Goal: Transaction & Acquisition: Purchase product/service

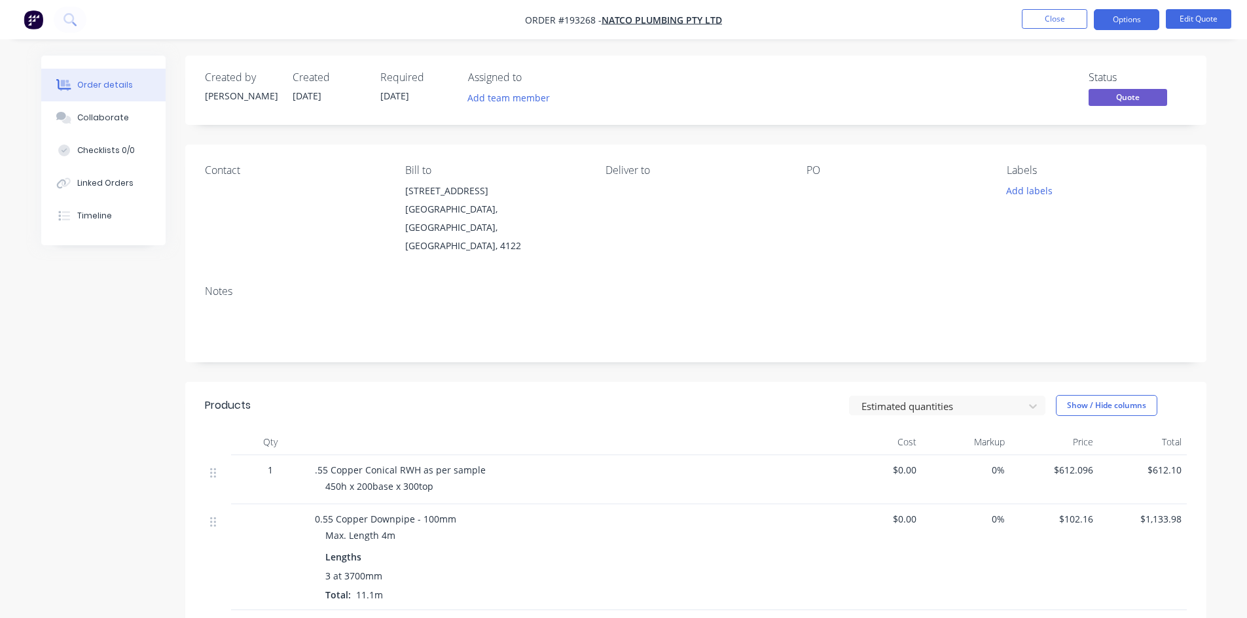
scroll to position [438, 0]
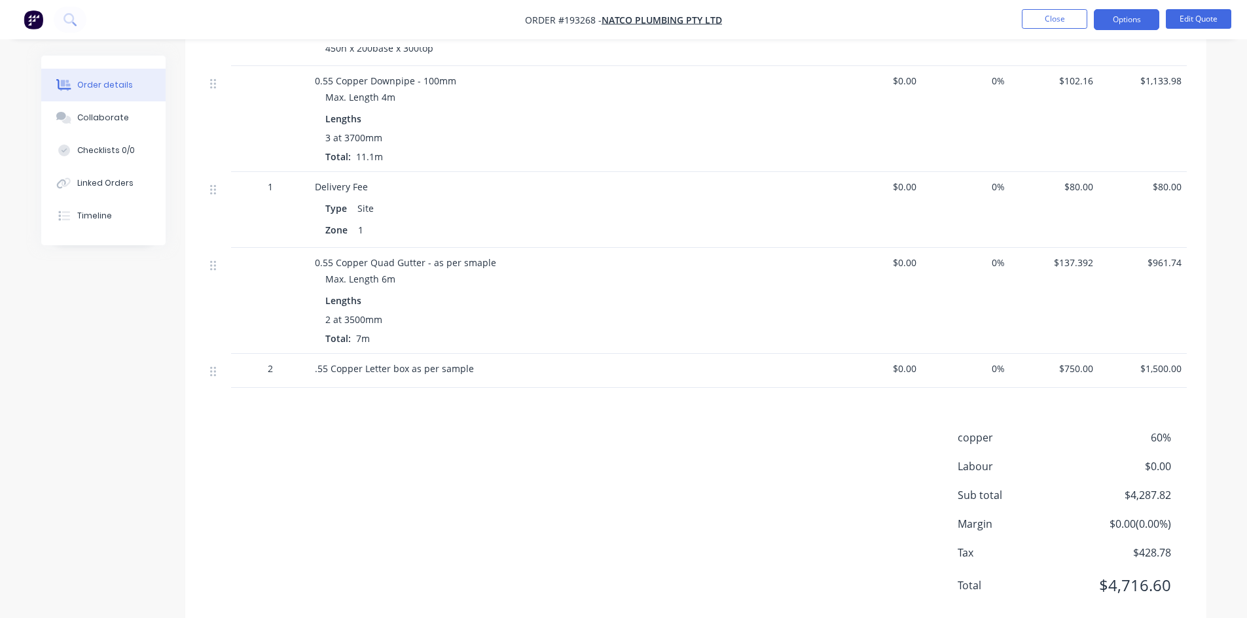
click at [1126, 3] on nav "Order #193268 - NATCO PLUMBING PTY LTD Close Options Edit Quote" at bounding box center [623, 19] width 1247 height 39
click at [1128, 10] on button "Options" at bounding box center [1126, 19] width 65 height 21
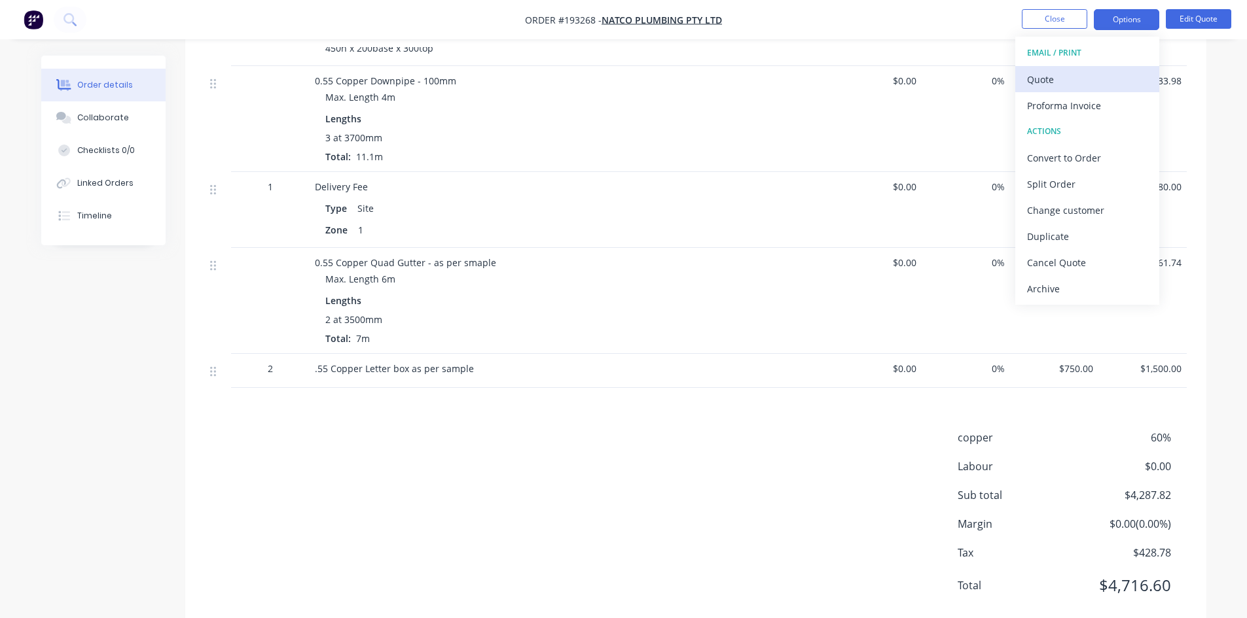
click at [1102, 72] on div "Quote" at bounding box center [1087, 79] width 120 height 19
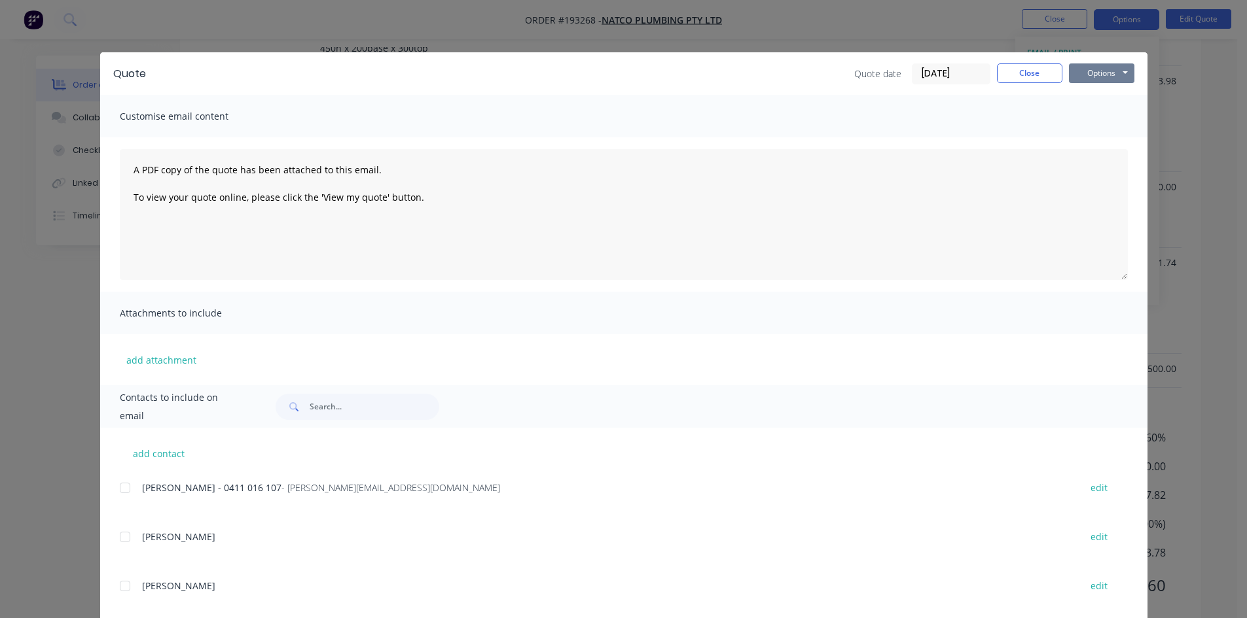
click at [1107, 64] on button "Options" at bounding box center [1101, 73] width 65 height 20
click at [1109, 96] on button "Preview" at bounding box center [1111, 97] width 84 height 22
click at [52, 5] on div "Quote Quote date [DATE] Close Options Preview Print Email Customise email conte…" at bounding box center [623, 309] width 1247 height 618
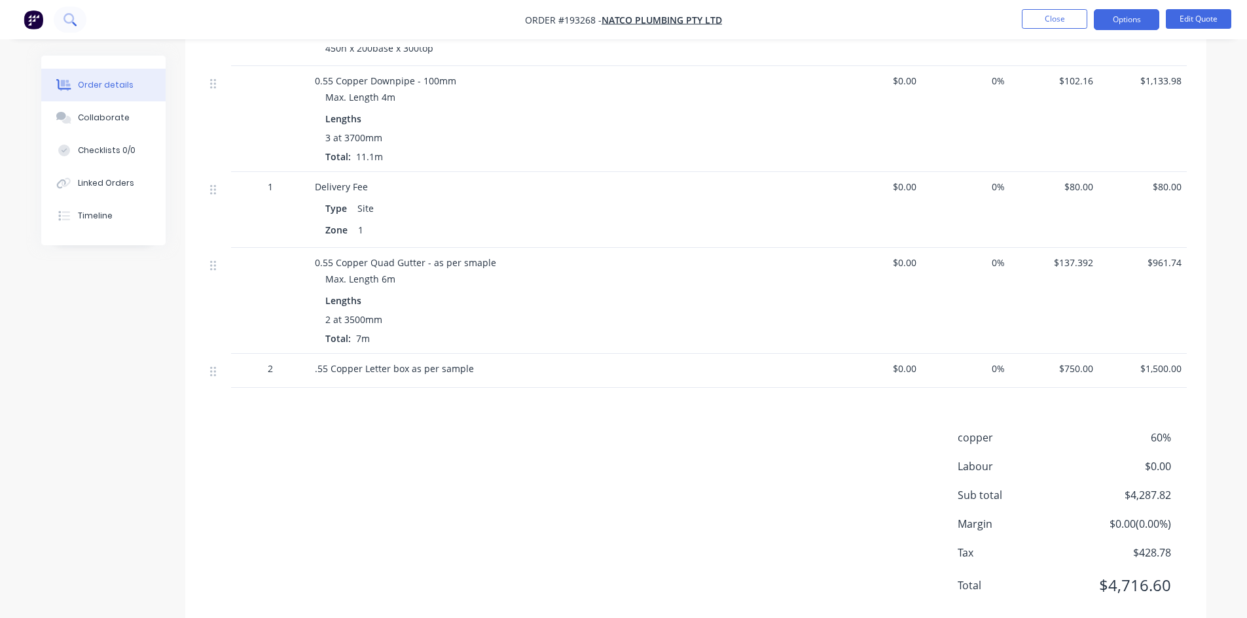
click at [65, 10] on button at bounding box center [70, 20] width 33 height 26
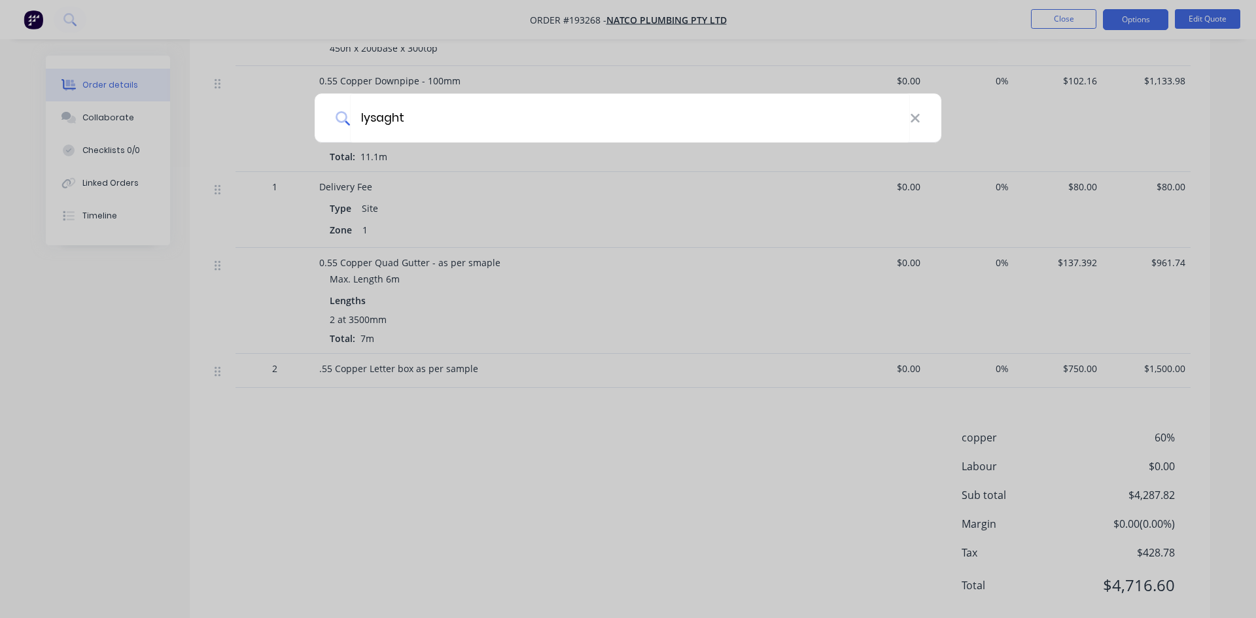
type input "lysaght"
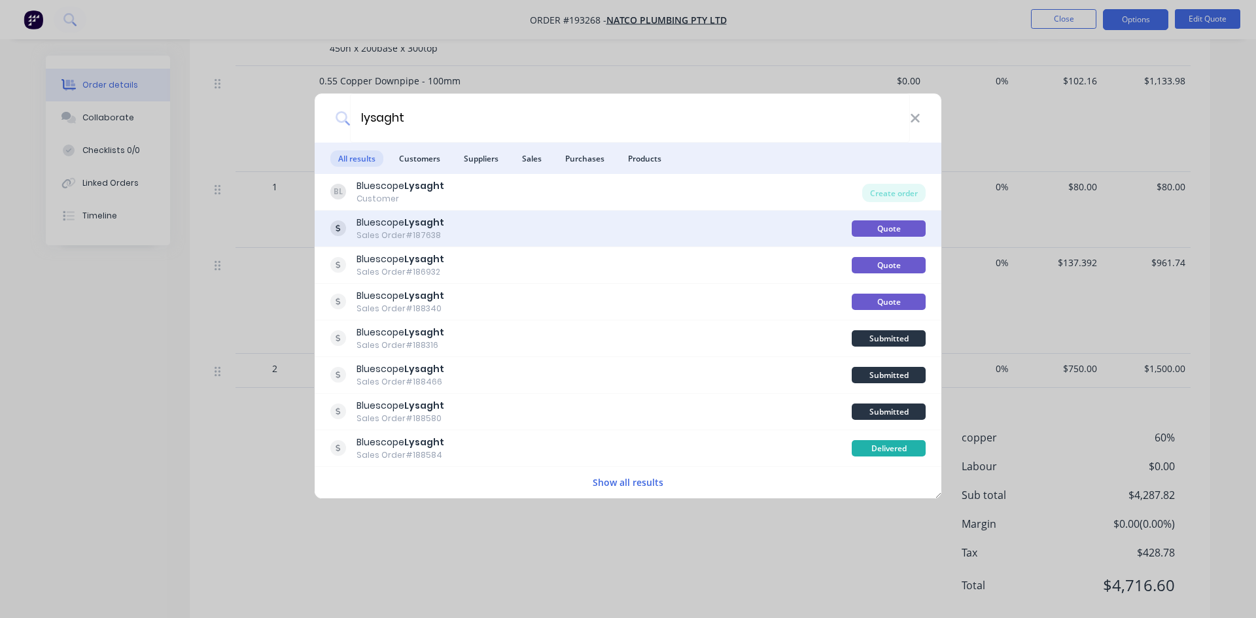
click at [583, 216] on div "Bluescope Lysaght Sales Order #187638" at bounding box center [591, 229] width 522 height 26
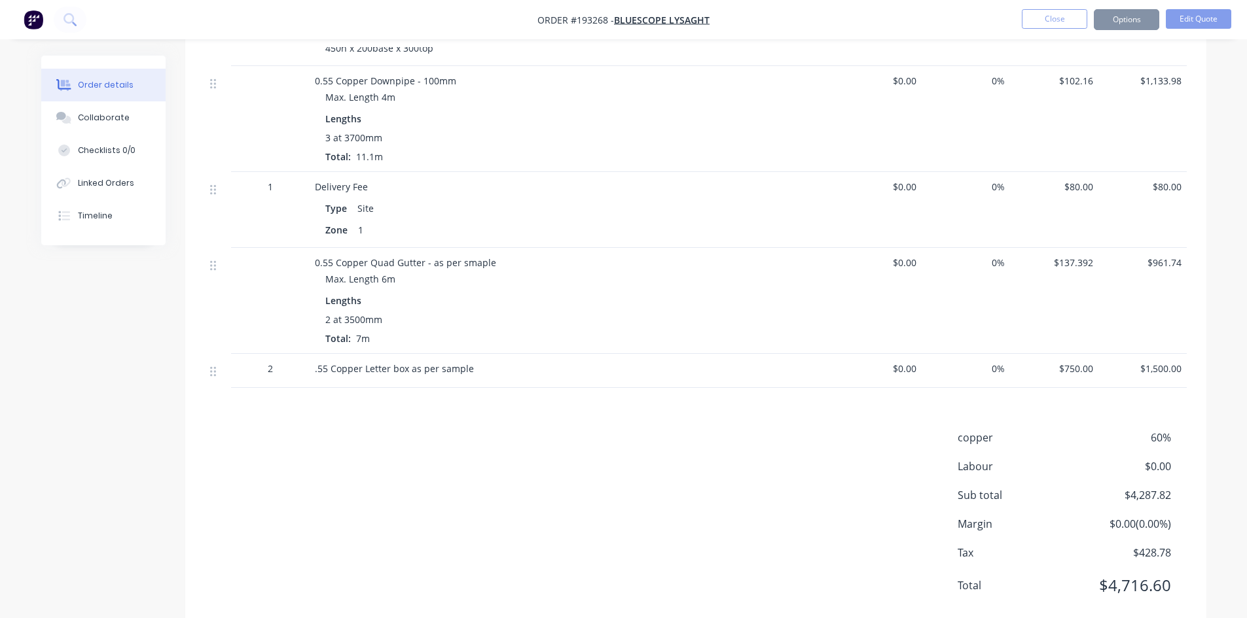
scroll to position [169, 0]
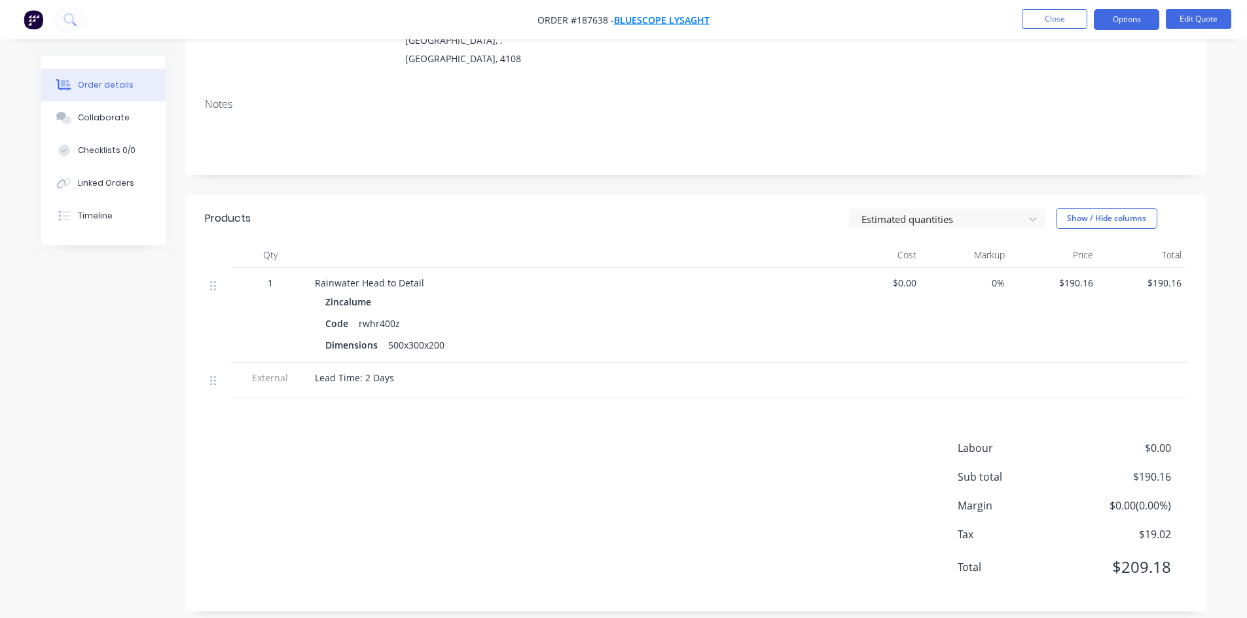
click at [649, 16] on span "Bluescope Lysaght" at bounding box center [662, 20] width 96 height 12
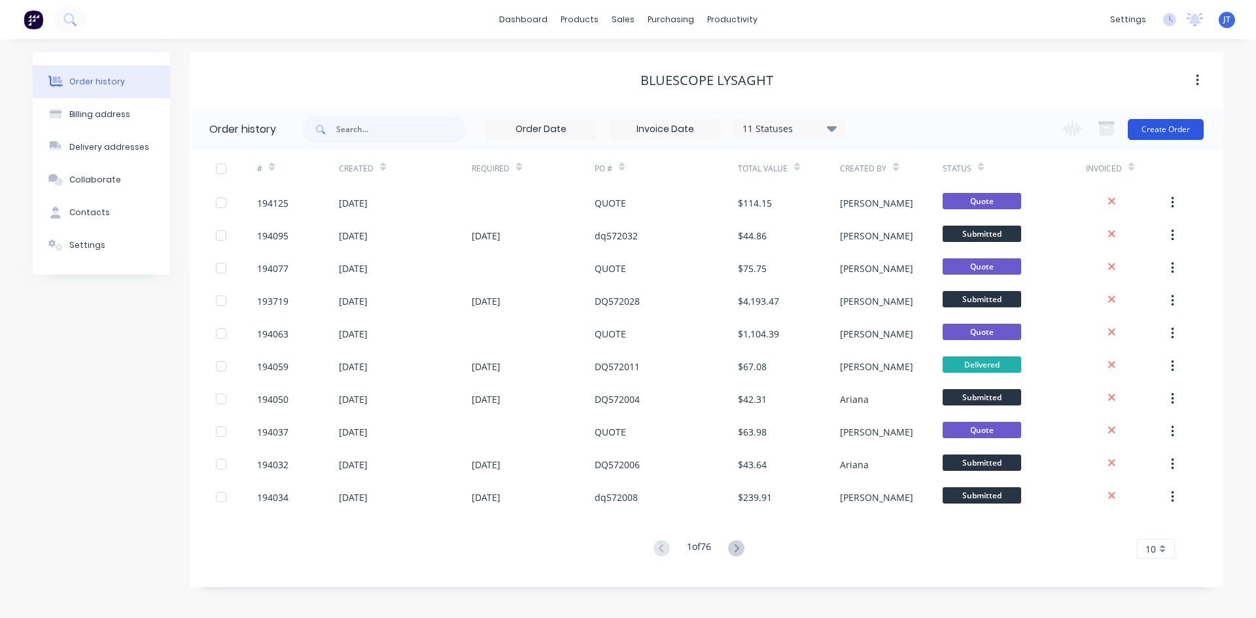
click at [1185, 126] on button "Create Order" at bounding box center [1166, 129] width 76 height 21
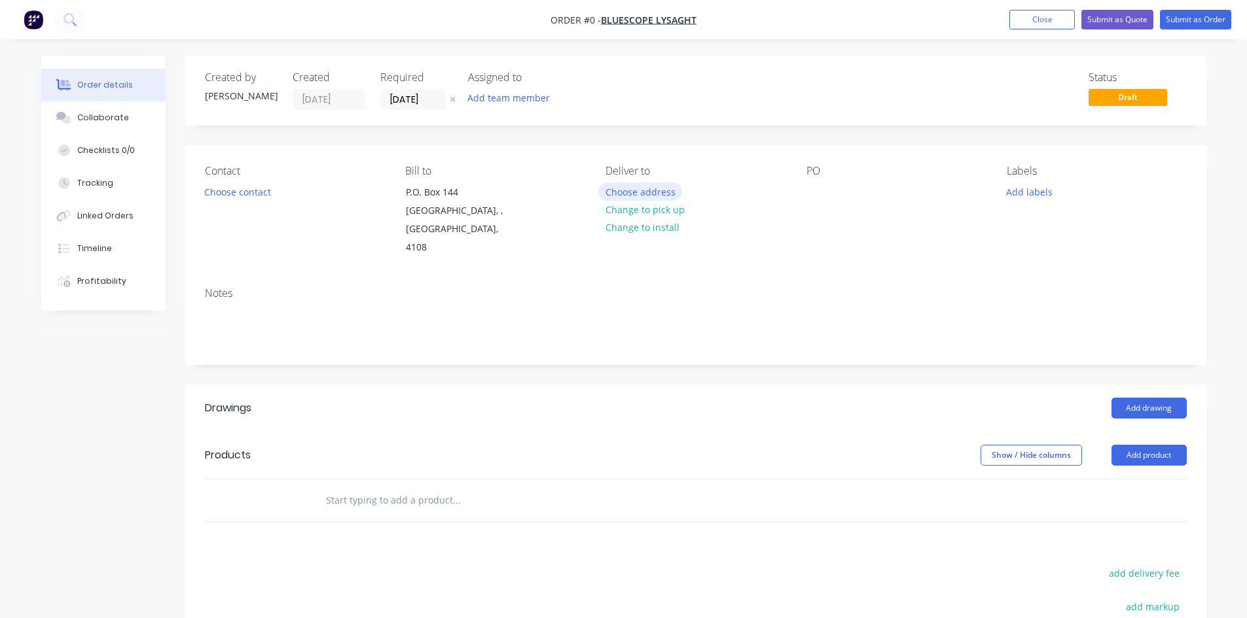
click at [638, 192] on button "Choose address" at bounding box center [640, 192] width 84 height 18
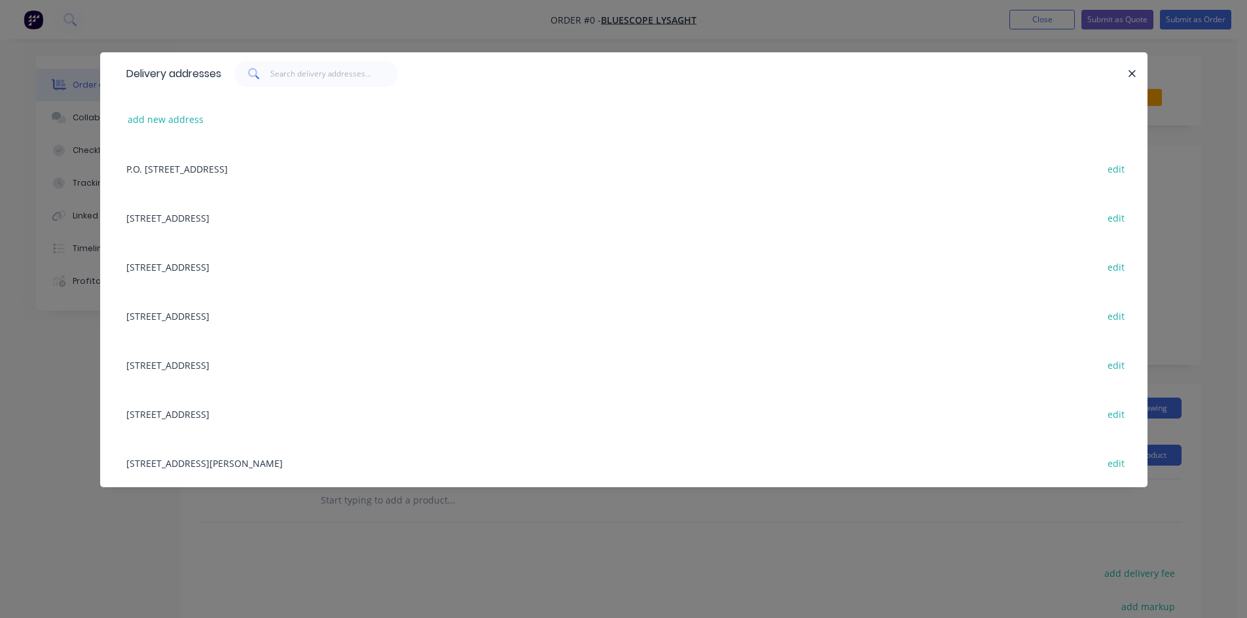
click at [264, 264] on div "[STREET_ADDRESS] edit" at bounding box center [624, 266] width 1008 height 49
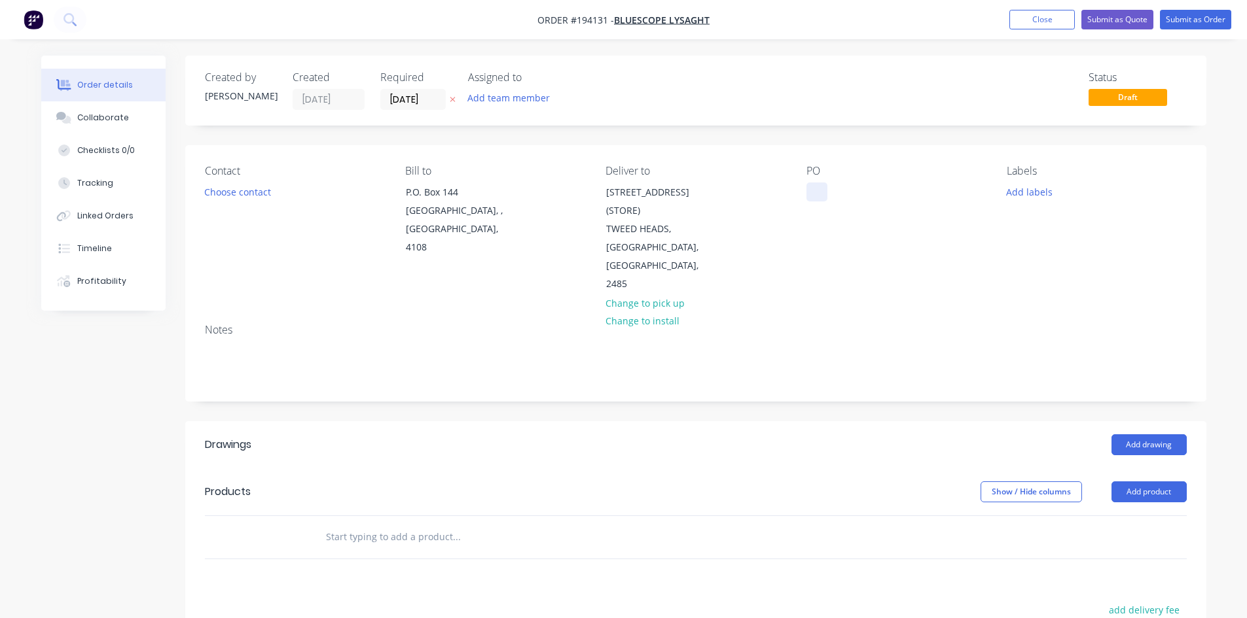
click at [819, 192] on div at bounding box center [816, 192] width 21 height 19
click at [315, 183] on div "Contact Choose contact" at bounding box center [294, 229] width 179 height 129
click at [259, 199] on button "Choose contact" at bounding box center [237, 192] width 80 height 18
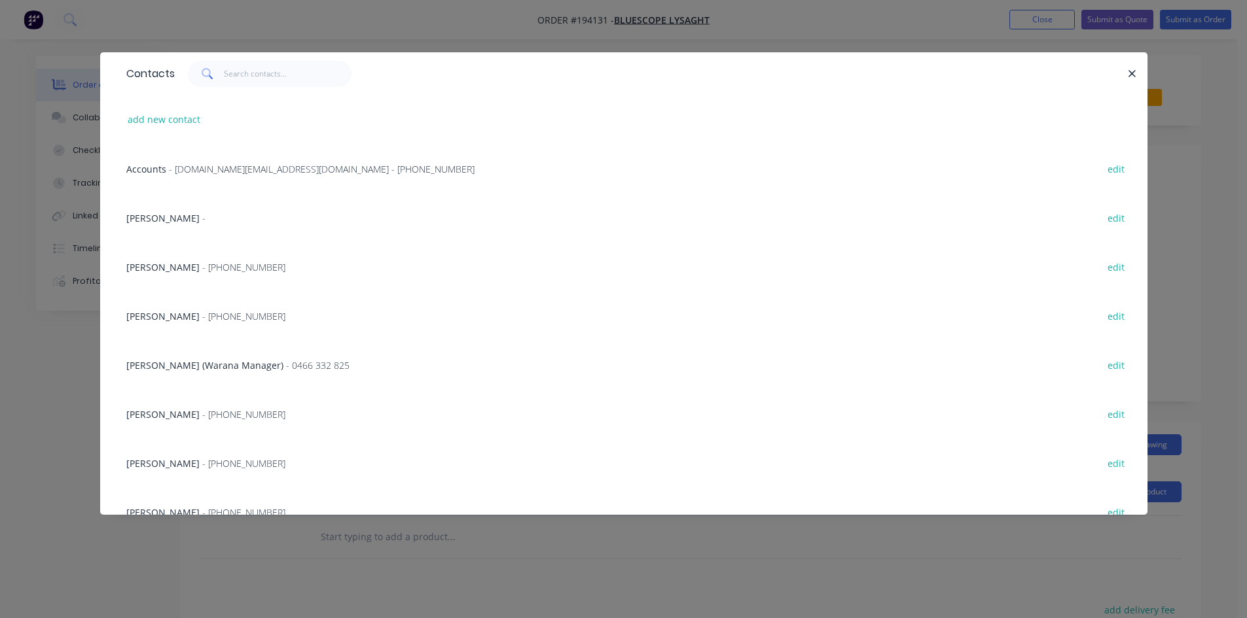
click at [20, 397] on div "Contacts add new contact Accounts - [DOMAIN_NAME][EMAIL_ADDRESS][DOMAIN_NAME] -…" at bounding box center [623, 309] width 1247 height 618
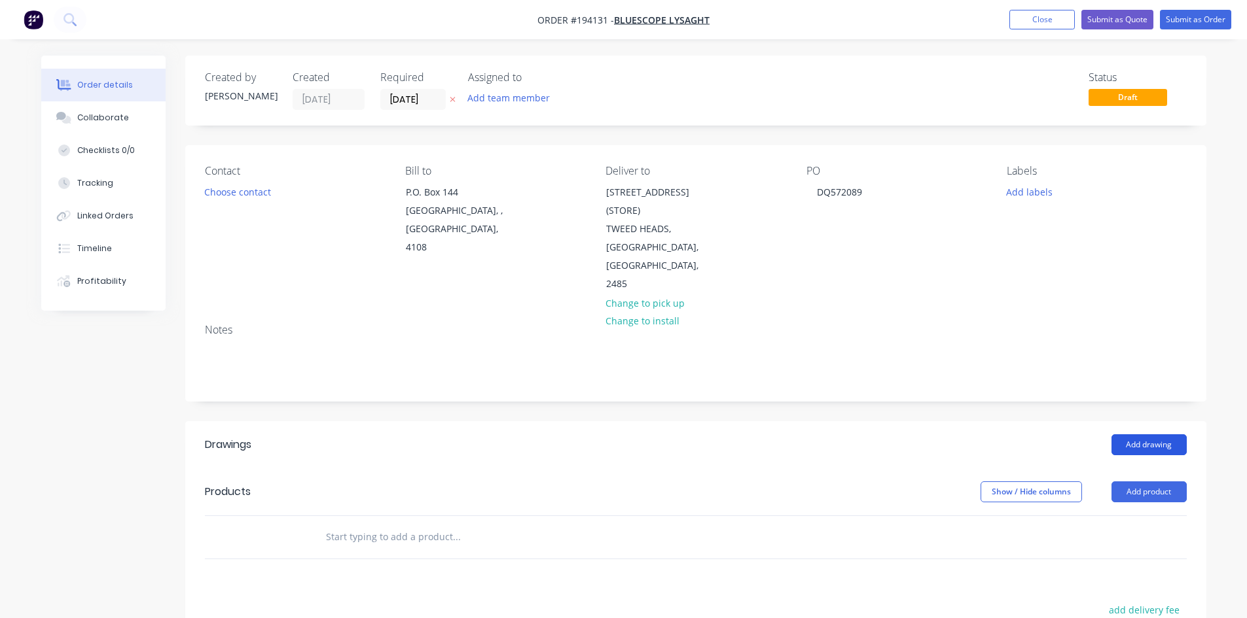
click at [1179, 435] on button "Add drawing" at bounding box center [1148, 445] width 75 height 21
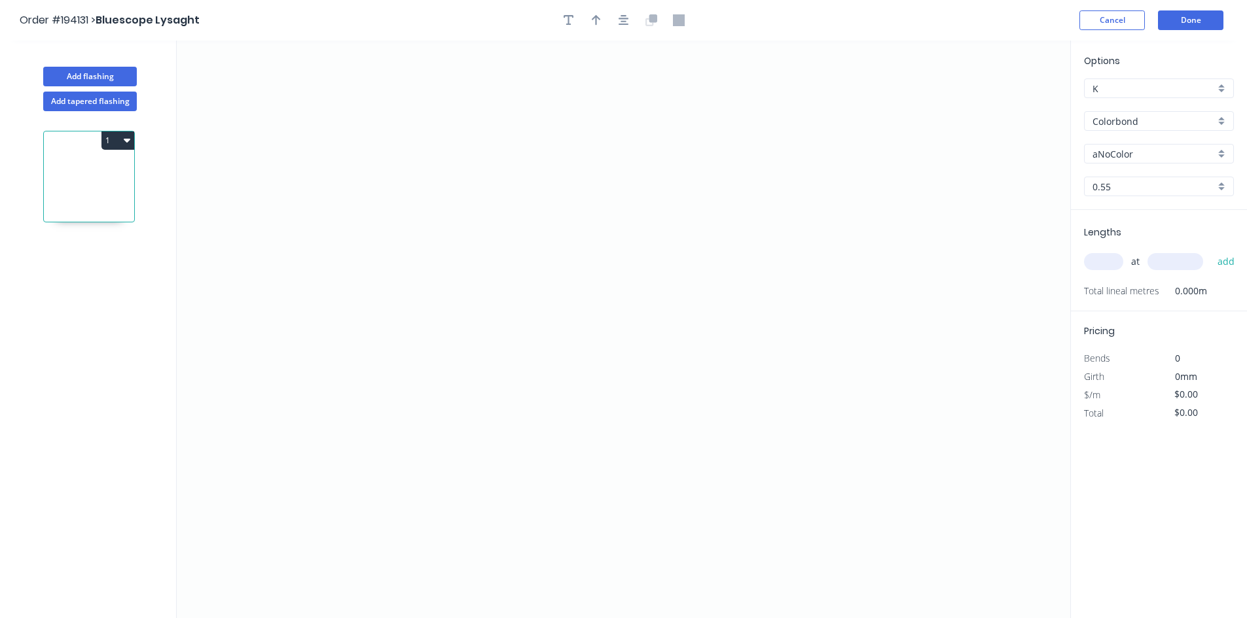
drag, startPoint x: 1149, startPoint y: 123, endPoint x: 1151, endPoint y: 133, distance: 10.7
click at [1149, 123] on input "Colorbond" at bounding box center [1153, 122] width 122 height 14
click at [1191, 230] on div "Colorbond Ultra" at bounding box center [1158, 231] width 149 height 23
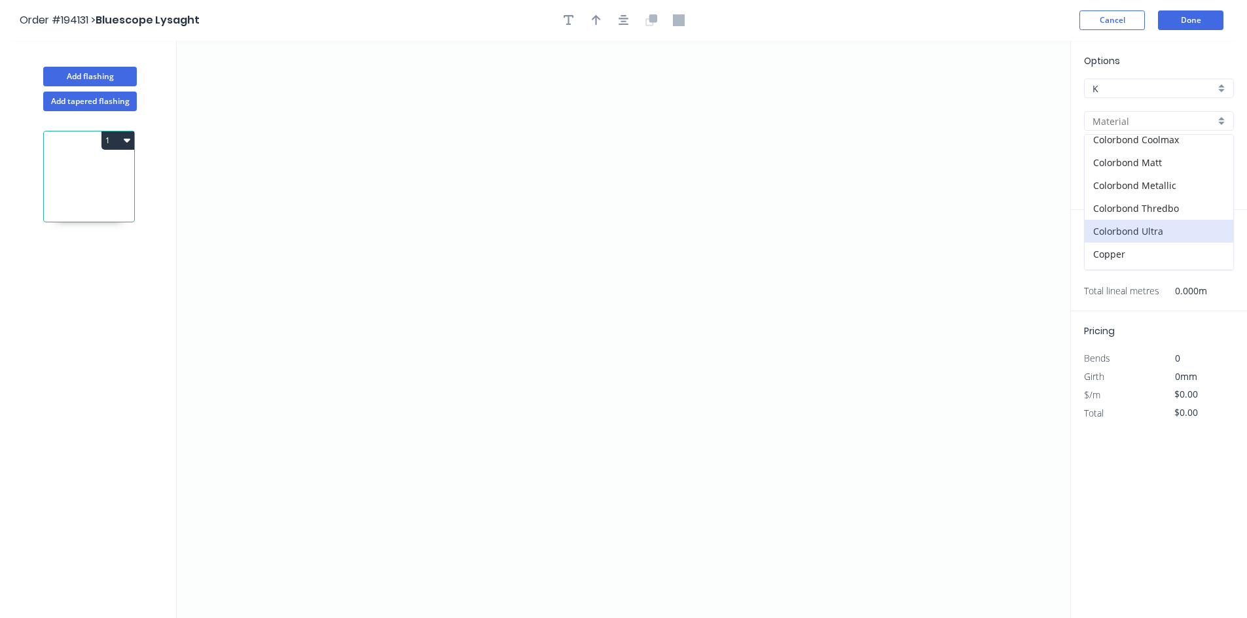
type input "Colorbond Ultra"
type input "Dover White"
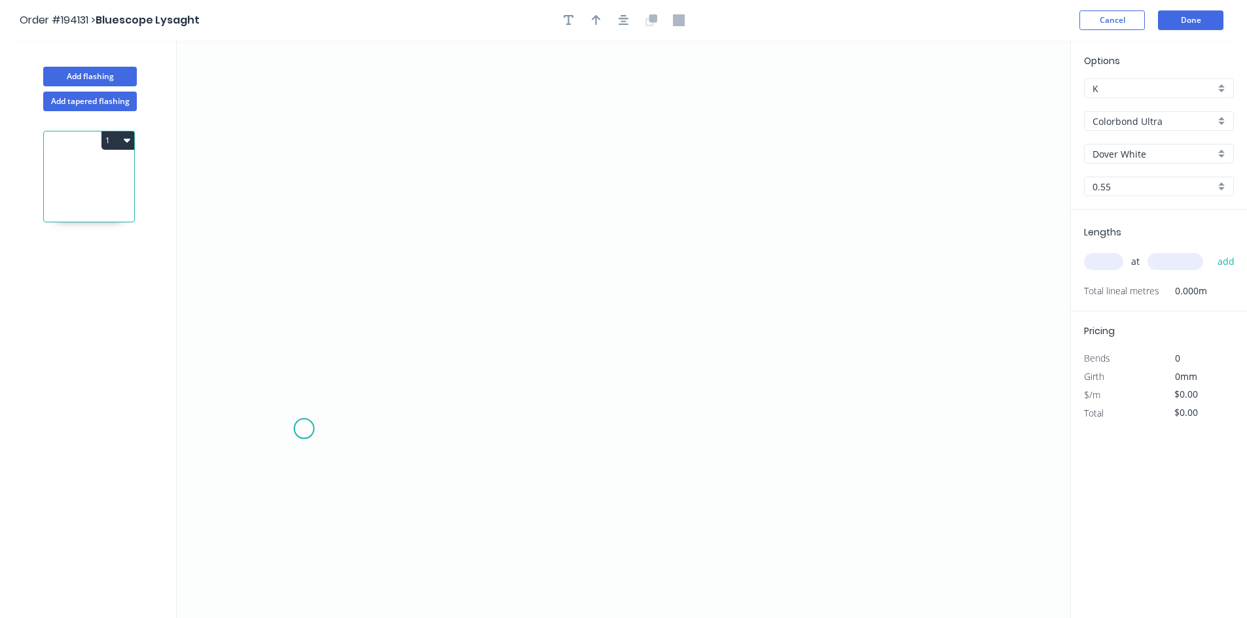
click at [304, 429] on icon "0" at bounding box center [623, 330] width 893 height 578
click at [285, 163] on icon "0" at bounding box center [623, 330] width 893 height 578
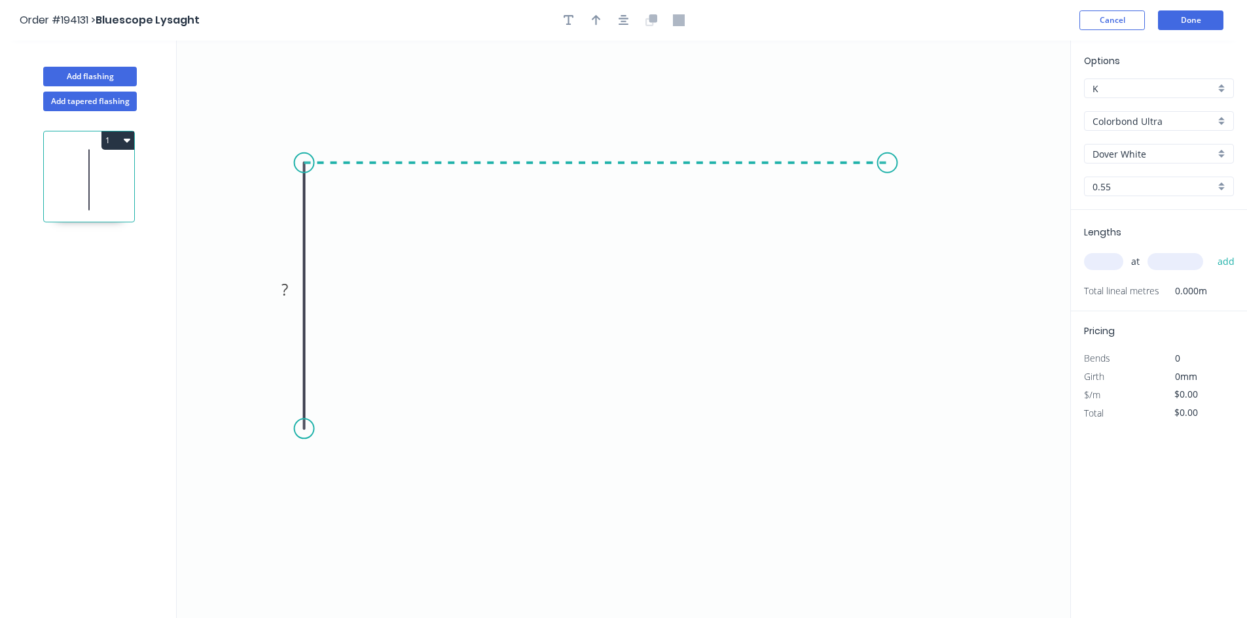
click at [887, 190] on icon "0 ?" at bounding box center [623, 330] width 893 height 578
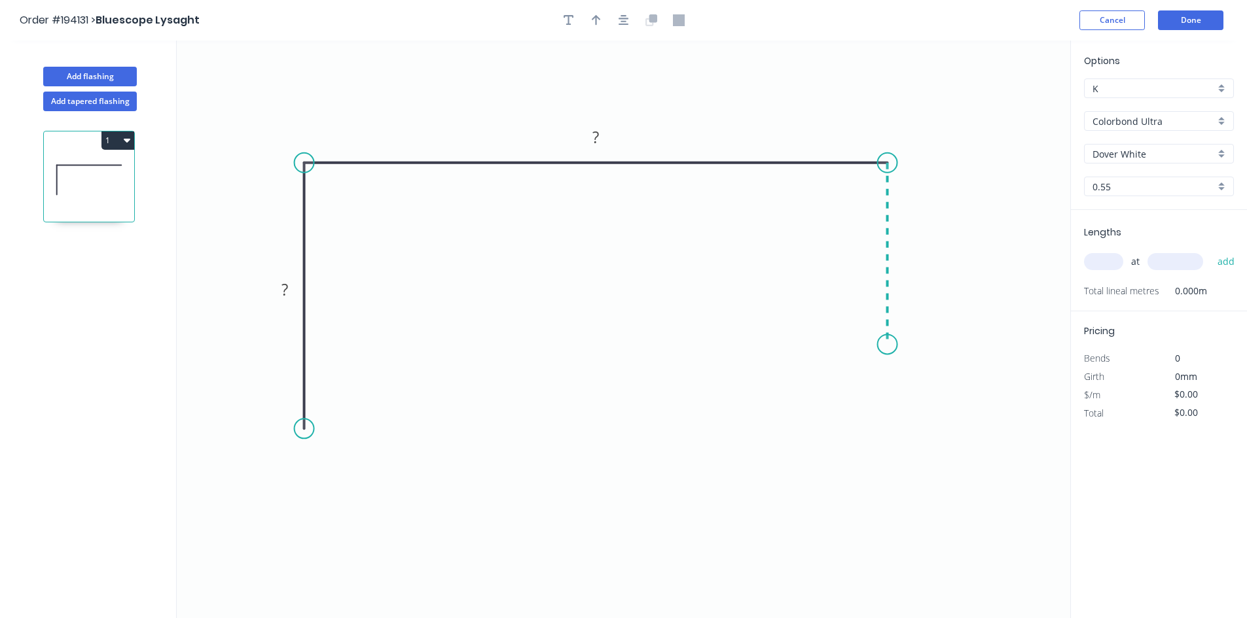
click at [890, 345] on icon "0 ? ?" at bounding box center [623, 330] width 893 height 578
click at [919, 391] on div "Crush & Fold" at bounding box center [956, 389] width 132 height 27
click at [907, 387] on div "Flip bend" at bounding box center [952, 390] width 132 height 27
drag, startPoint x: 938, startPoint y: 320, endPoint x: 859, endPoint y: 380, distance: 99.6
click at [859, 380] on rect at bounding box center [835, 380] width 52 height 27
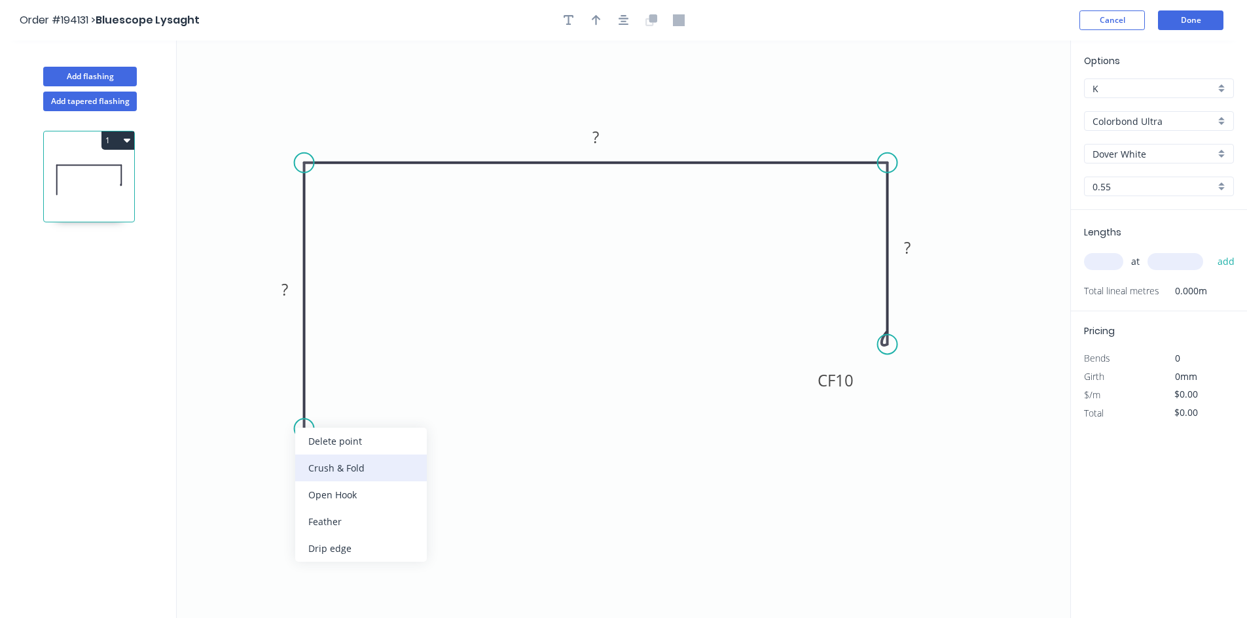
click at [351, 465] on div "Crush & Fold" at bounding box center [361, 468] width 132 height 27
drag, startPoint x: 251, startPoint y: 405, endPoint x: 330, endPoint y: 463, distance: 97.4
click at [330, 463] on rect at bounding box center [355, 463] width 52 height 27
click at [349, 471] on tspan "CF" at bounding box center [346, 463] width 18 height 22
type input "$15.95"
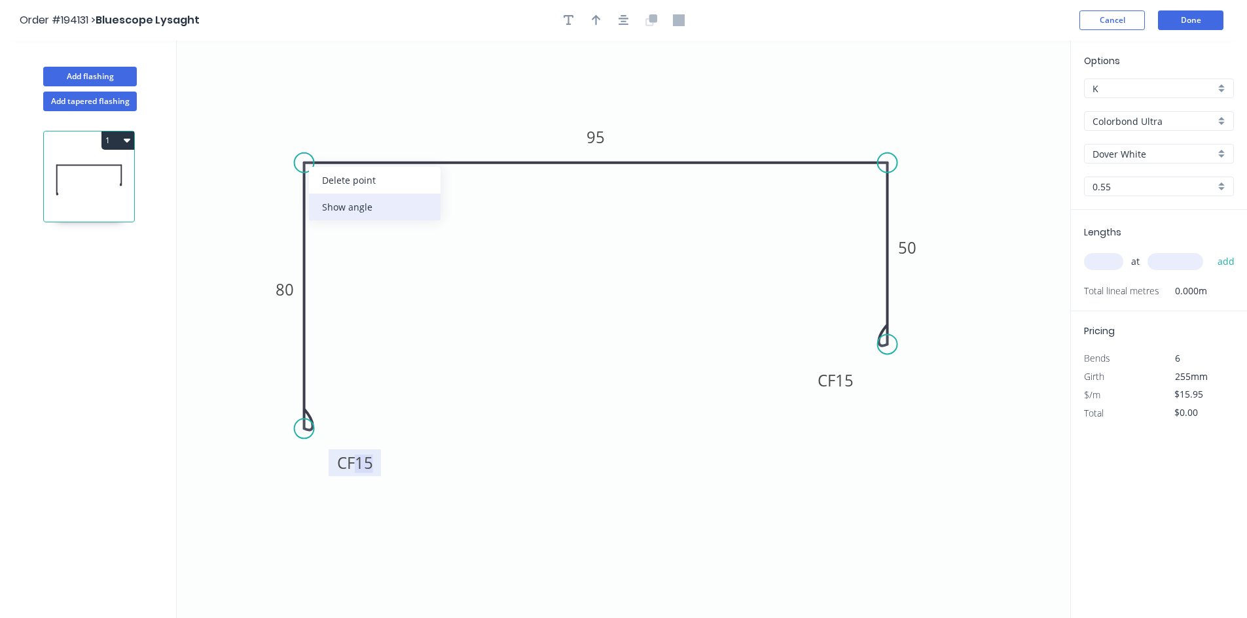
click at [364, 214] on div "Show angle" at bounding box center [375, 207] width 132 height 27
click at [902, 201] on div "Show angle" at bounding box center [949, 205] width 132 height 27
click at [861, 187] on tspan "?" at bounding box center [861, 185] width 7 height 22
click at [1013, 219] on icon "0 CF 15 80 95 CF 15 50 88 º 88 º" at bounding box center [623, 330] width 893 height 578
click at [1147, 154] on input "Dover White" at bounding box center [1153, 154] width 122 height 14
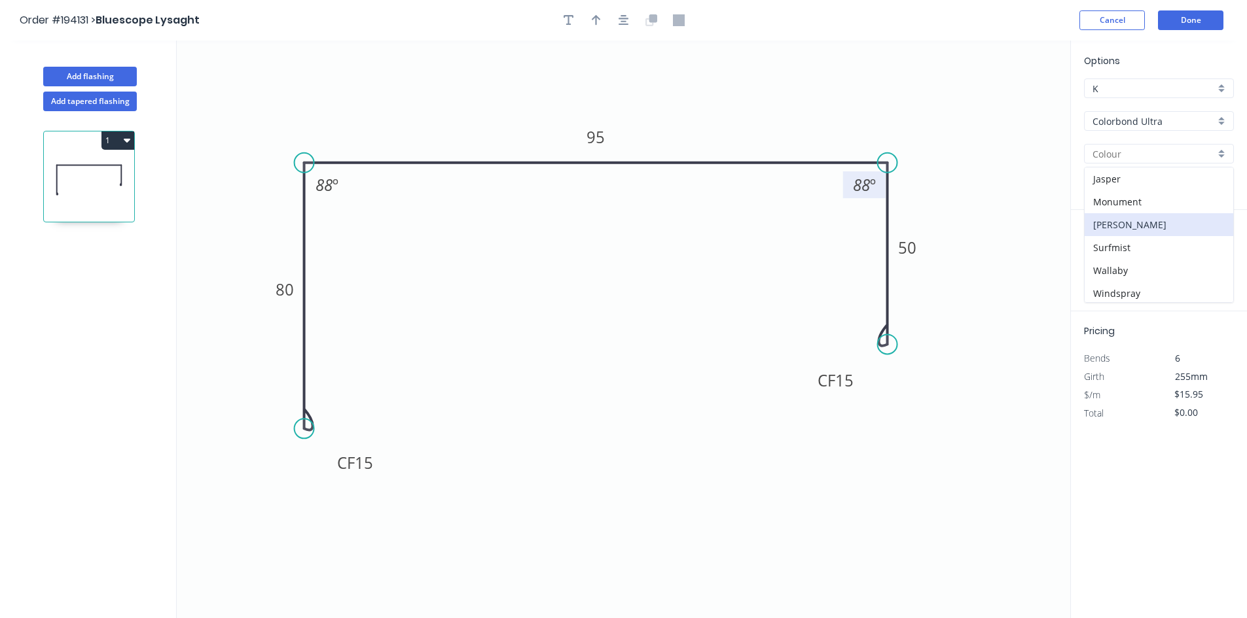
scroll to position [71, 0]
click at [1165, 223] on div "Surfmist" at bounding box center [1158, 222] width 149 height 23
type input "Surfmist"
click at [1099, 256] on input "text" at bounding box center [1103, 261] width 39 height 17
type input "1"
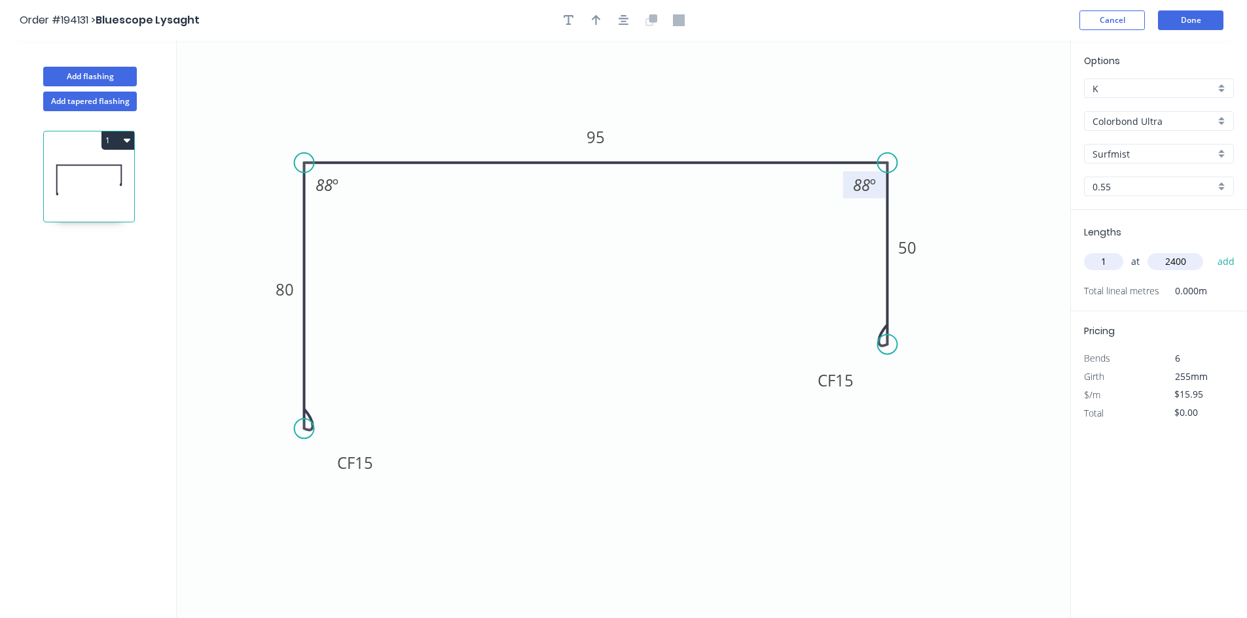
type input "2400"
click at [1211, 251] on button "add" at bounding box center [1226, 262] width 31 height 22
type input "$38.28"
click at [107, 74] on button "Add flashing" at bounding box center [90, 77] width 94 height 20
type input "$0.00"
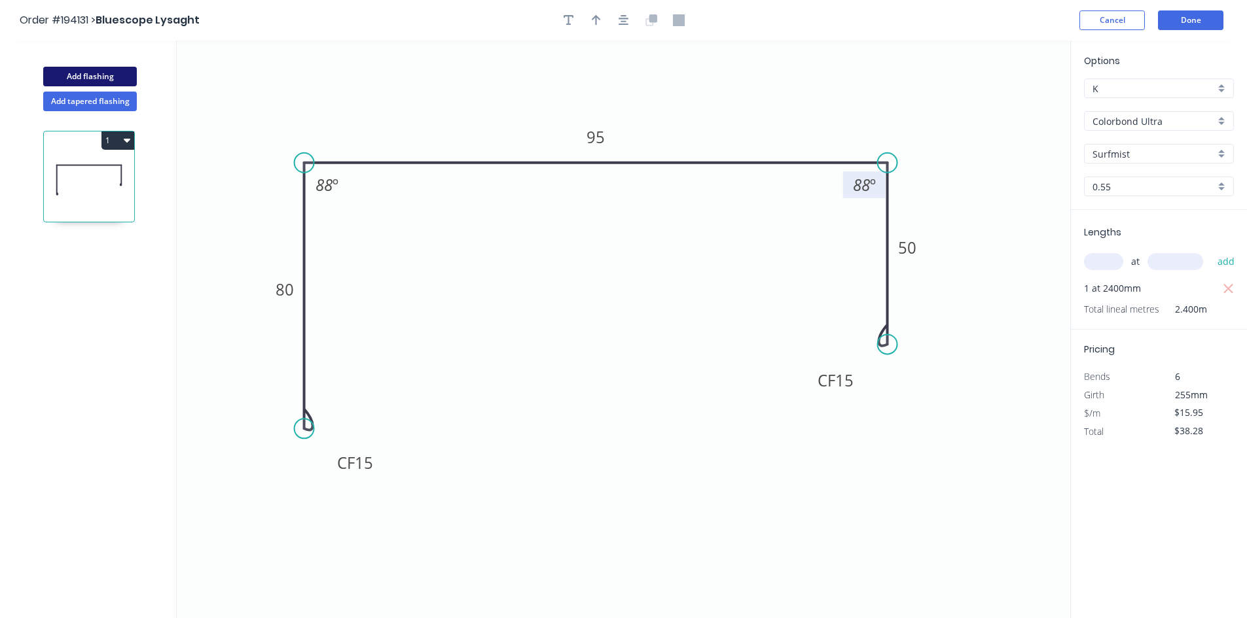
type input "$0.00"
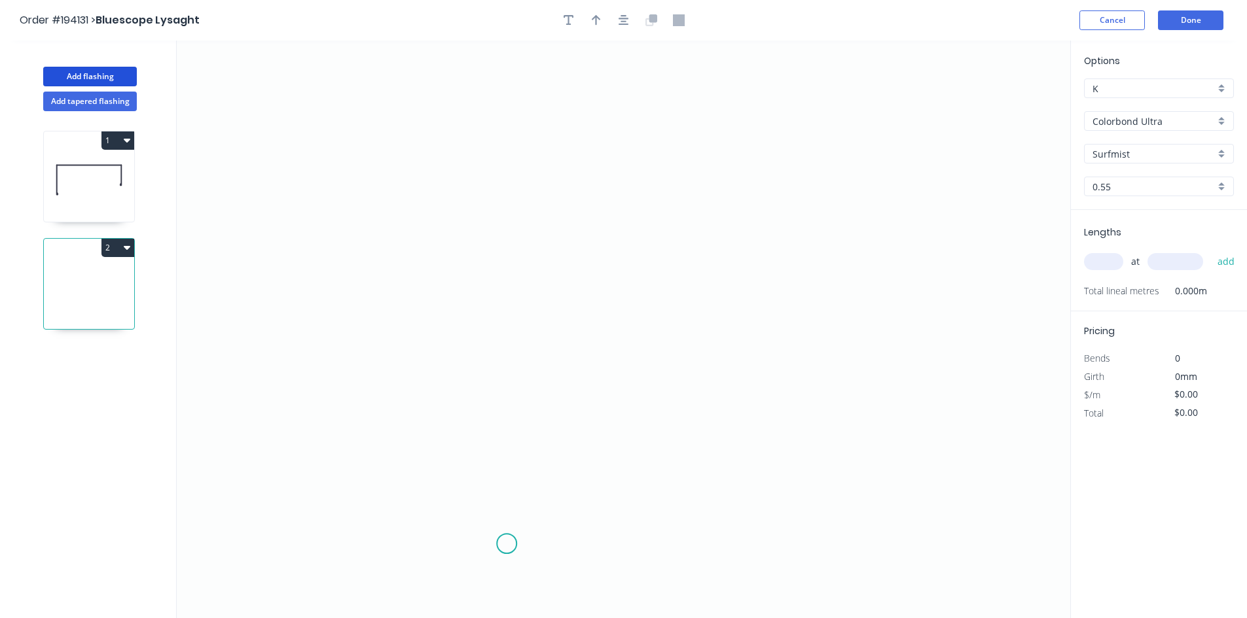
click at [488, 549] on icon "0" at bounding box center [623, 330] width 893 height 578
click at [489, 133] on icon "0" at bounding box center [623, 330] width 893 height 578
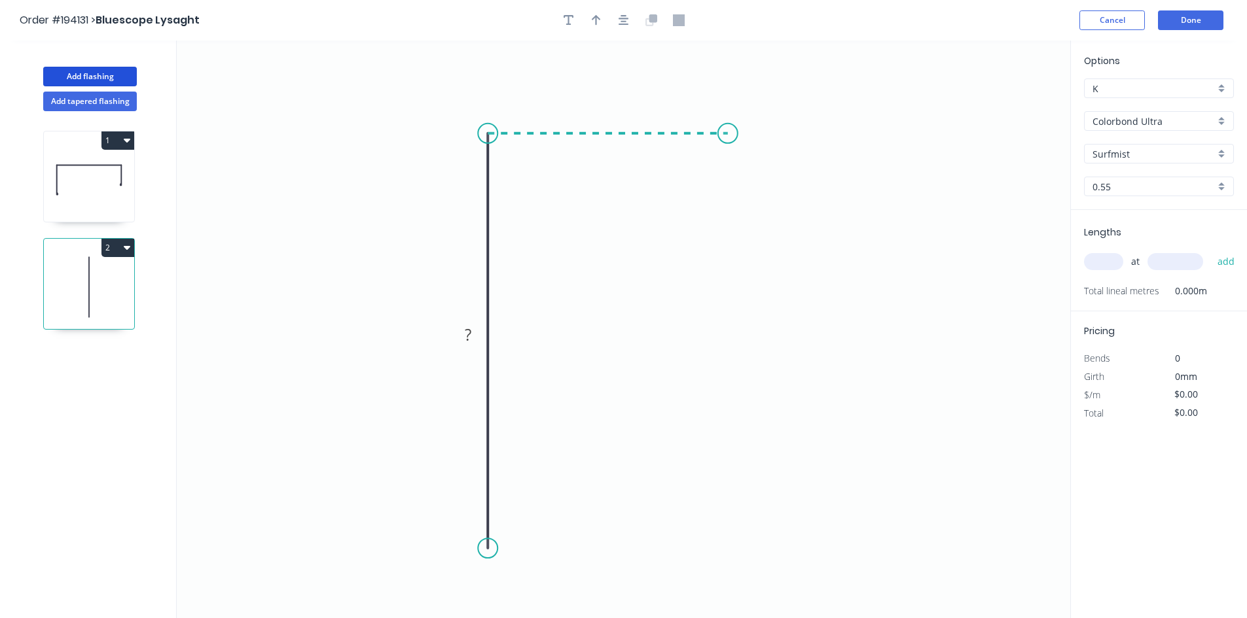
click at [728, 143] on icon "0 ?" at bounding box center [623, 330] width 893 height 578
click at [728, 145] on icon "0 ?" at bounding box center [623, 330] width 893 height 578
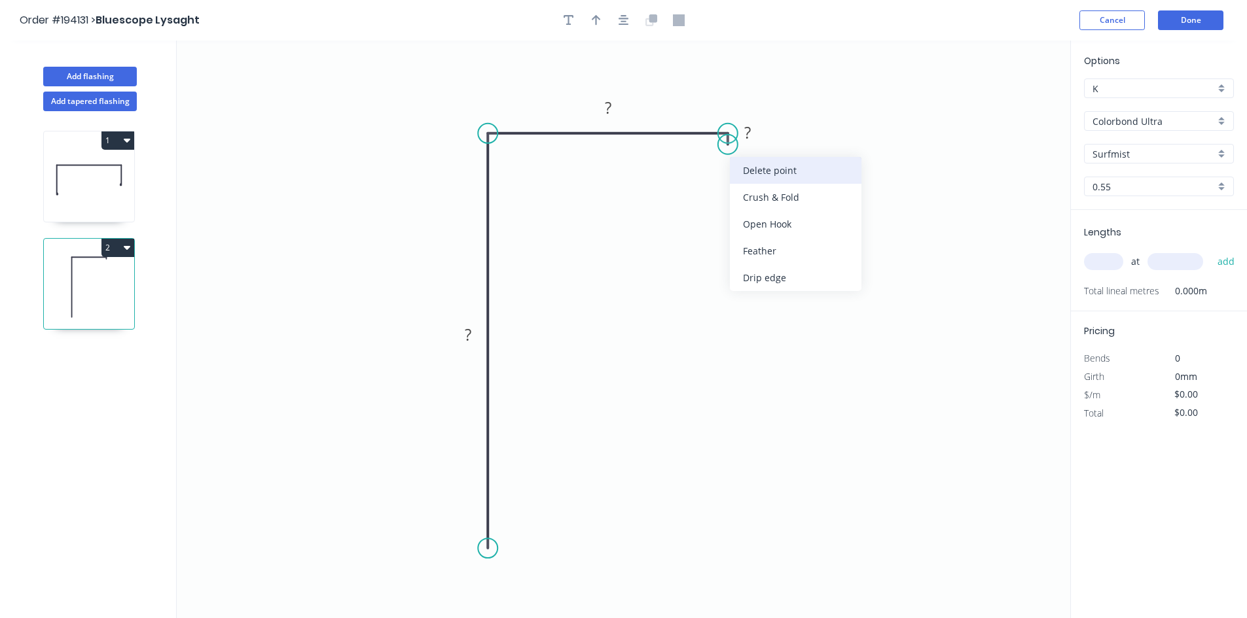
click at [734, 172] on div "Delete point" at bounding box center [796, 170] width 132 height 27
click at [605, 103] on tspan "?" at bounding box center [608, 108] width 7 height 22
type input "$15.13"
click at [1111, 263] on input "text" at bounding box center [1103, 261] width 39 height 17
type input "1"
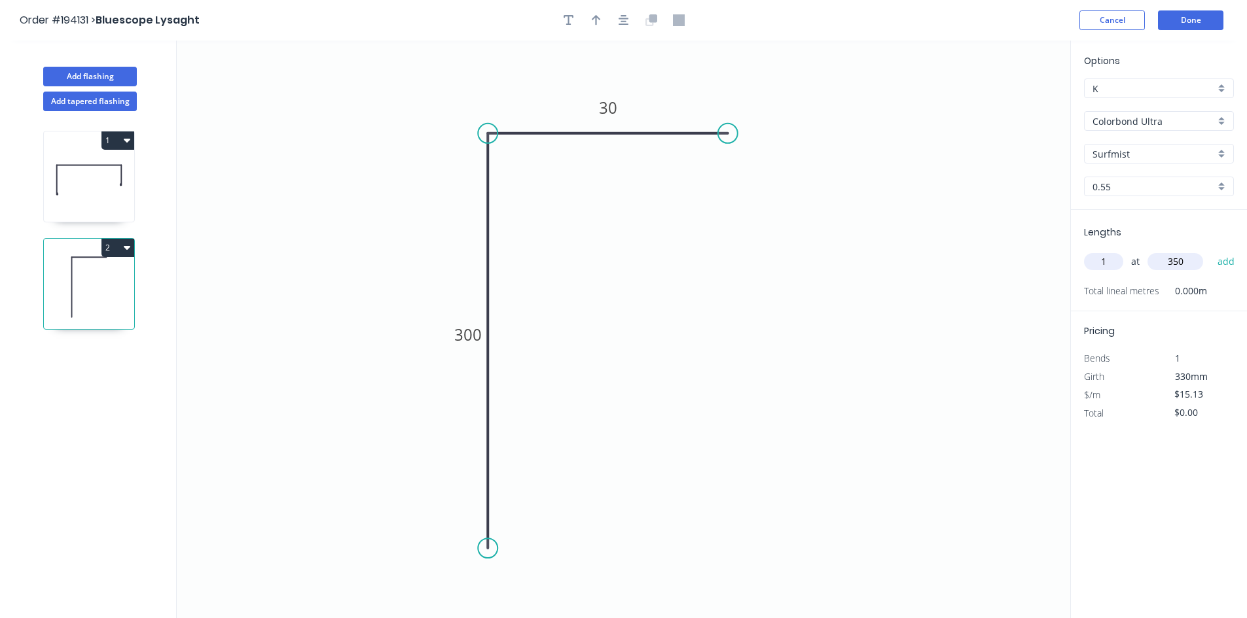
type input "350"
click at [1211, 251] on button "add" at bounding box center [1226, 262] width 31 height 22
type input "$15.13"
click at [98, 69] on button "Add flashing" at bounding box center [90, 77] width 94 height 20
type input "$0.00"
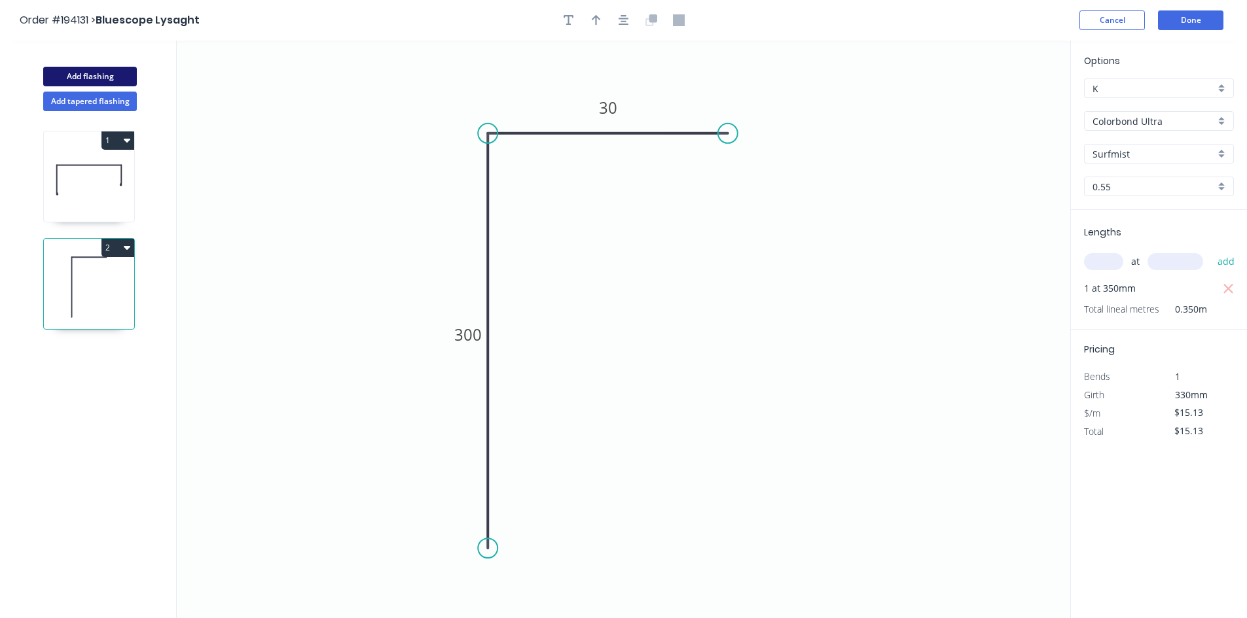
type input "$0.00"
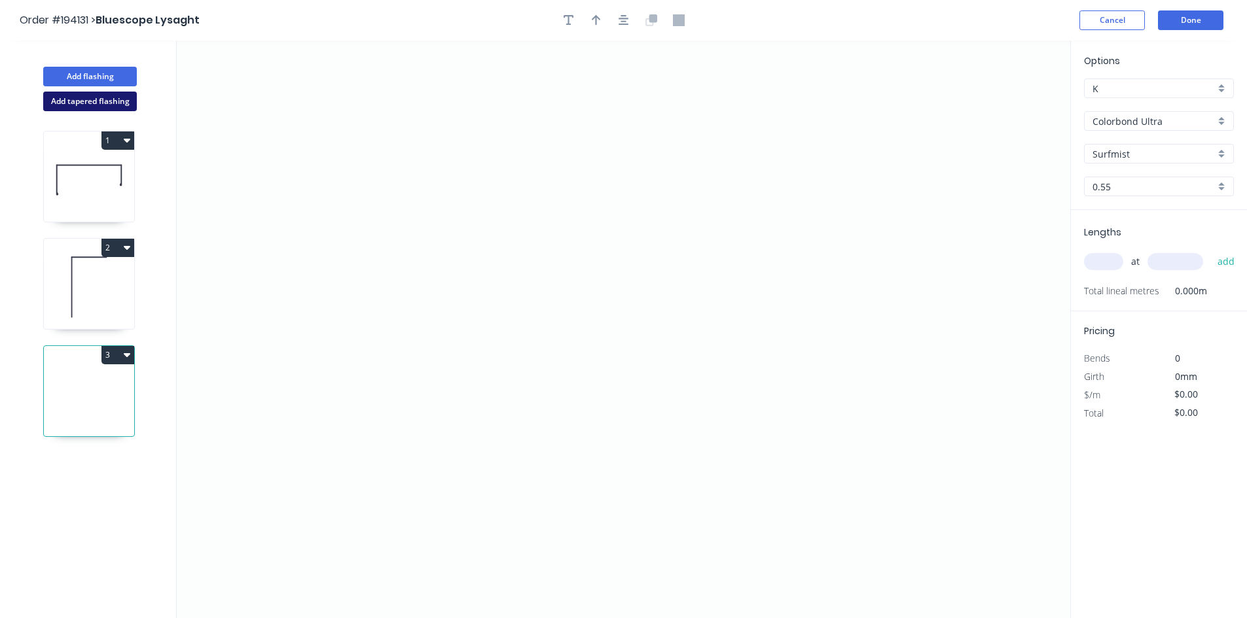
click at [92, 105] on button "Add tapered flashing" at bounding box center [90, 102] width 94 height 20
type input "Colorbond"
type input "aNoColor"
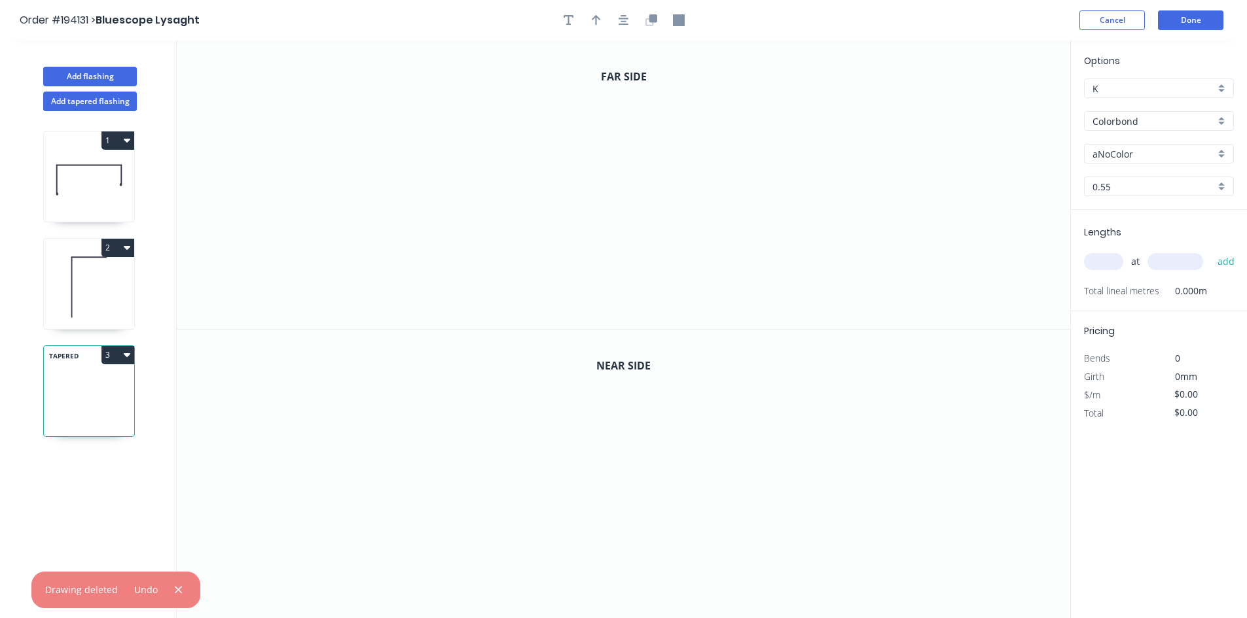
click at [1152, 118] on input "Colorbond" at bounding box center [1153, 122] width 122 height 14
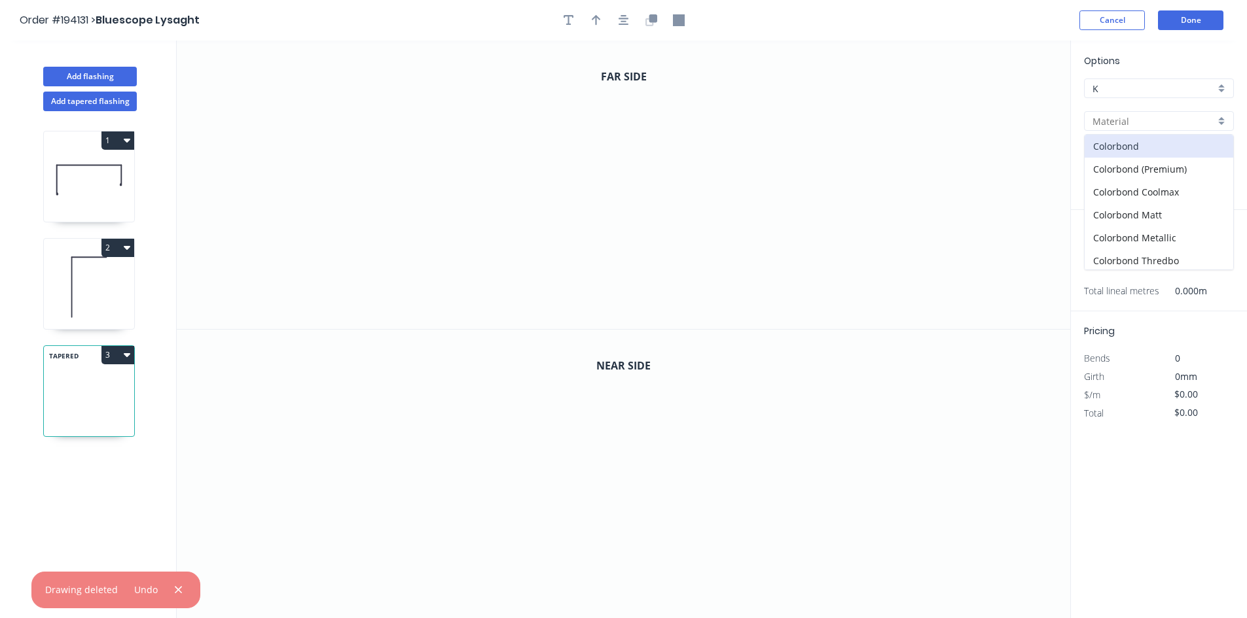
click at [105, 361] on button "3" at bounding box center [117, 355] width 33 height 18
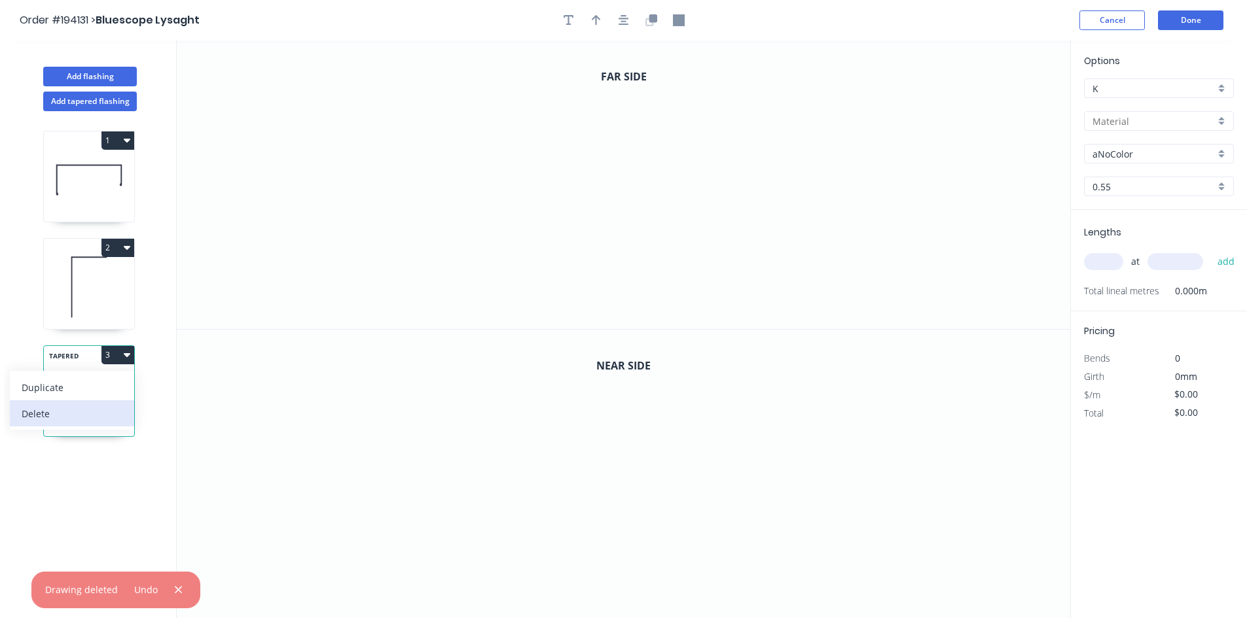
click at [87, 403] on button "Delete" at bounding box center [72, 413] width 124 height 26
type input "Colorbond Ultra"
type input "Surfmist"
type input "$15.13"
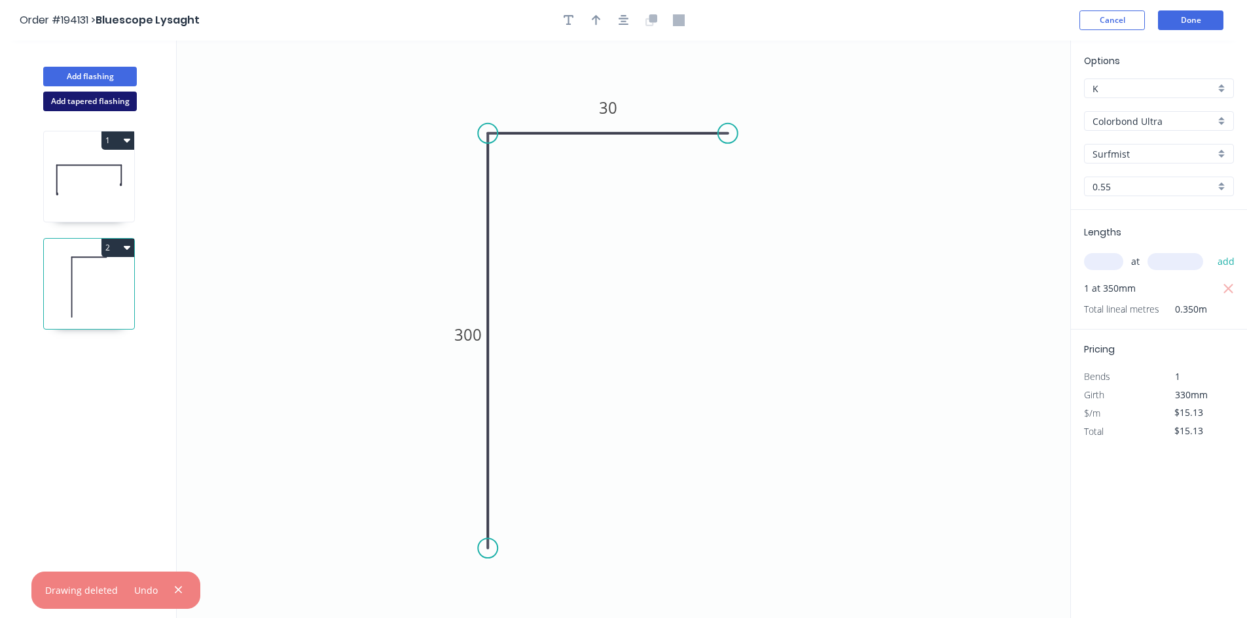
click at [58, 103] on button "Add tapered flashing" at bounding box center [90, 102] width 94 height 20
type input "$0.00"
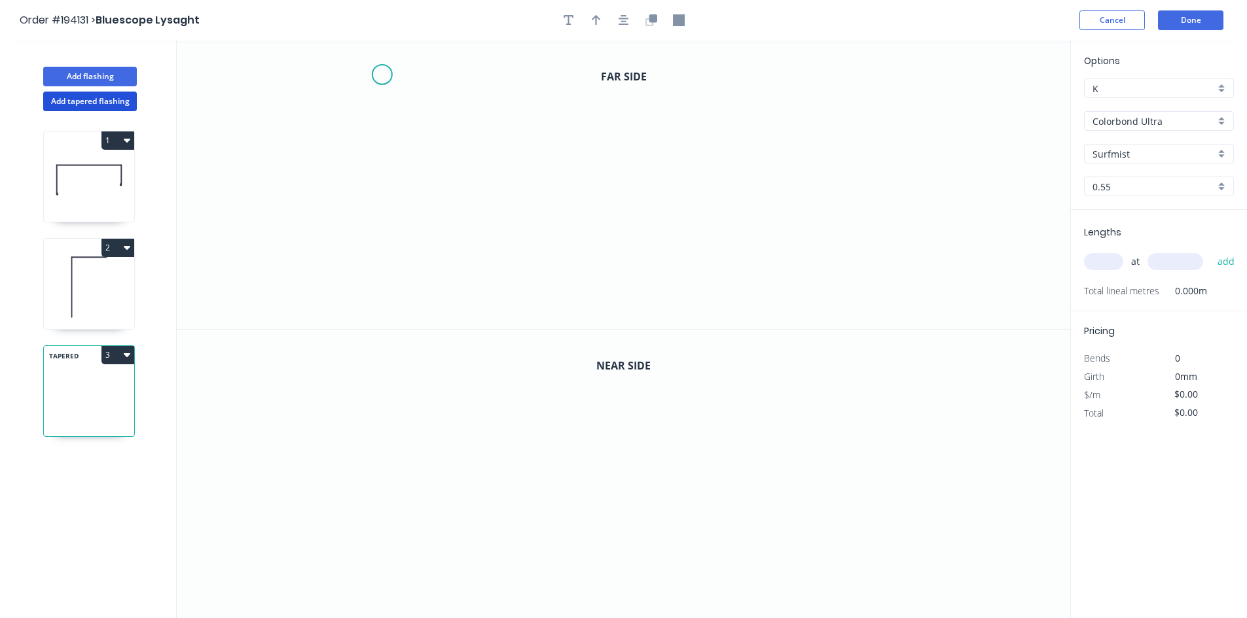
click at [382, 75] on icon "0" at bounding box center [623, 185] width 893 height 289
drag, startPoint x: 377, startPoint y: 262, endPoint x: 443, endPoint y: 241, distance: 69.3
click at [381, 260] on icon "0" at bounding box center [623, 185] width 893 height 289
click at [817, 252] on icon "0 ?" at bounding box center [623, 185] width 893 height 289
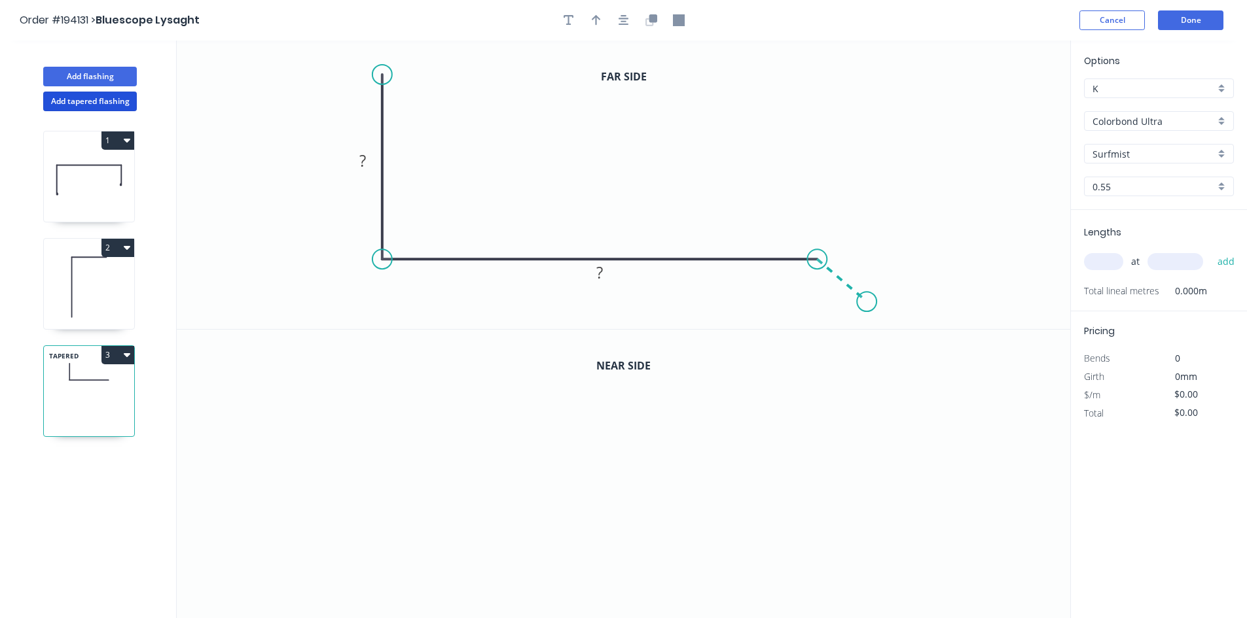
click at [867, 301] on icon "0 ? ?" at bounding box center [623, 185] width 893 height 289
click at [889, 342] on div "Crush & Fold" at bounding box center [931, 344] width 132 height 27
click at [912, 338] on div "Flip bend" at bounding box center [940, 347] width 132 height 27
drag, startPoint x: 893, startPoint y: 262, endPoint x: 938, endPoint y: 329, distance: 81.0
click at [938, 329] on rect at bounding box center [917, 328] width 52 height 27
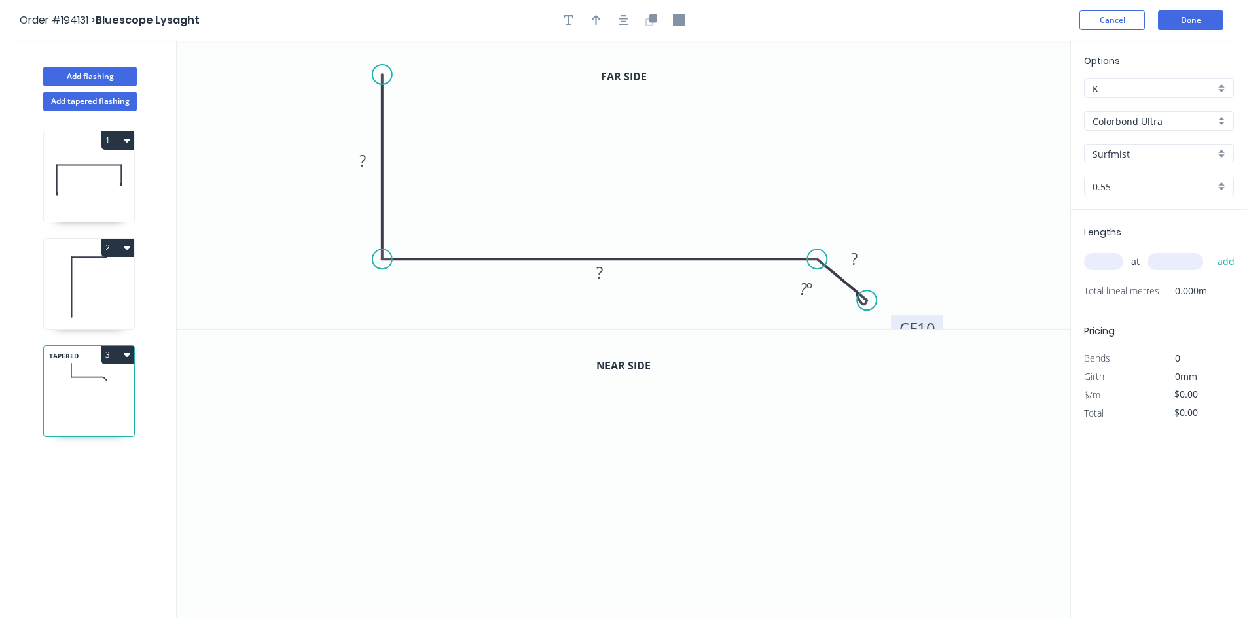
click at [925, 320] on tspan "10" at bounding box center [926, 329] width 18 height 22
click at [620, 18] on icon "button" at bounding box center [623, 20] width 10 height 10
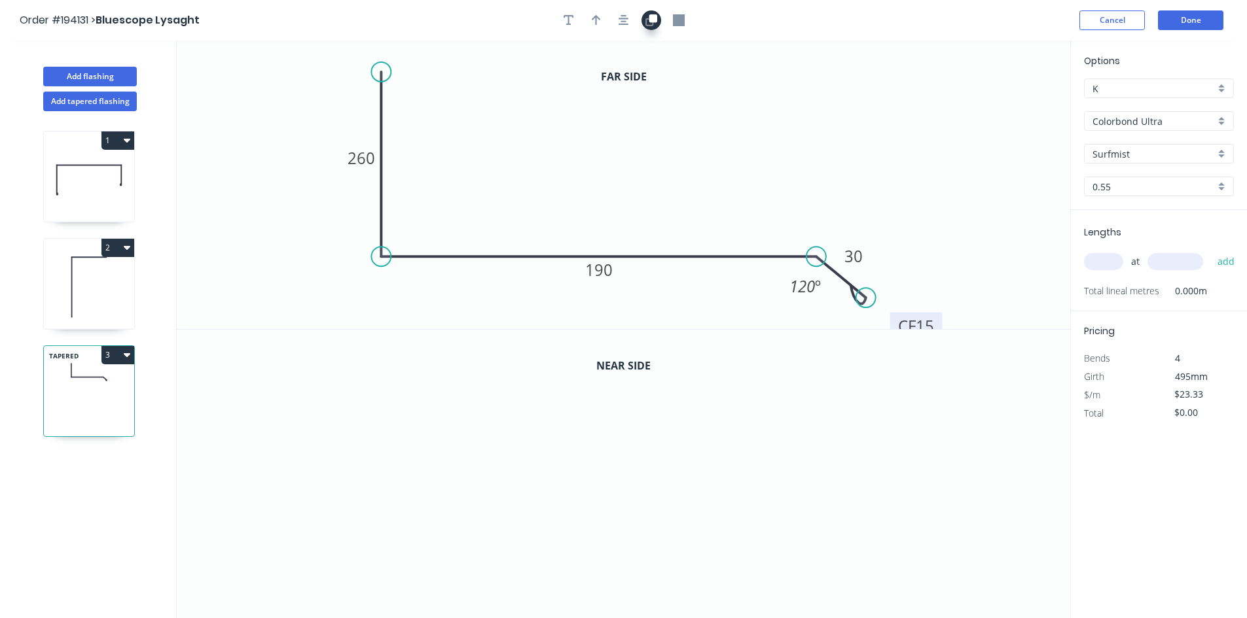
click at [647, 20] on icon "button" at bounding box center [651, 20] width 12 height 12
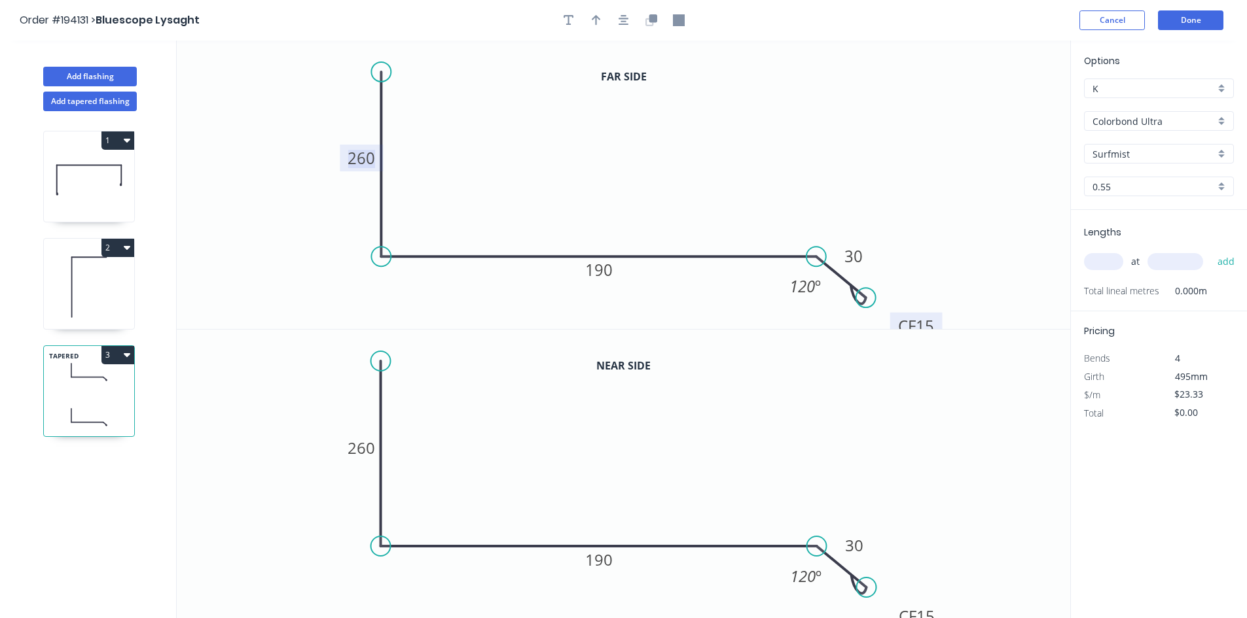
click at [359, 158] on tspan "260" at bounding box center [360, 158] width 27 height 22
type input "$24.84"
click at [1092, 270] on input "text" at bounding box center [1103, 261] width 39 height 17
type input "1"
type input "2250"
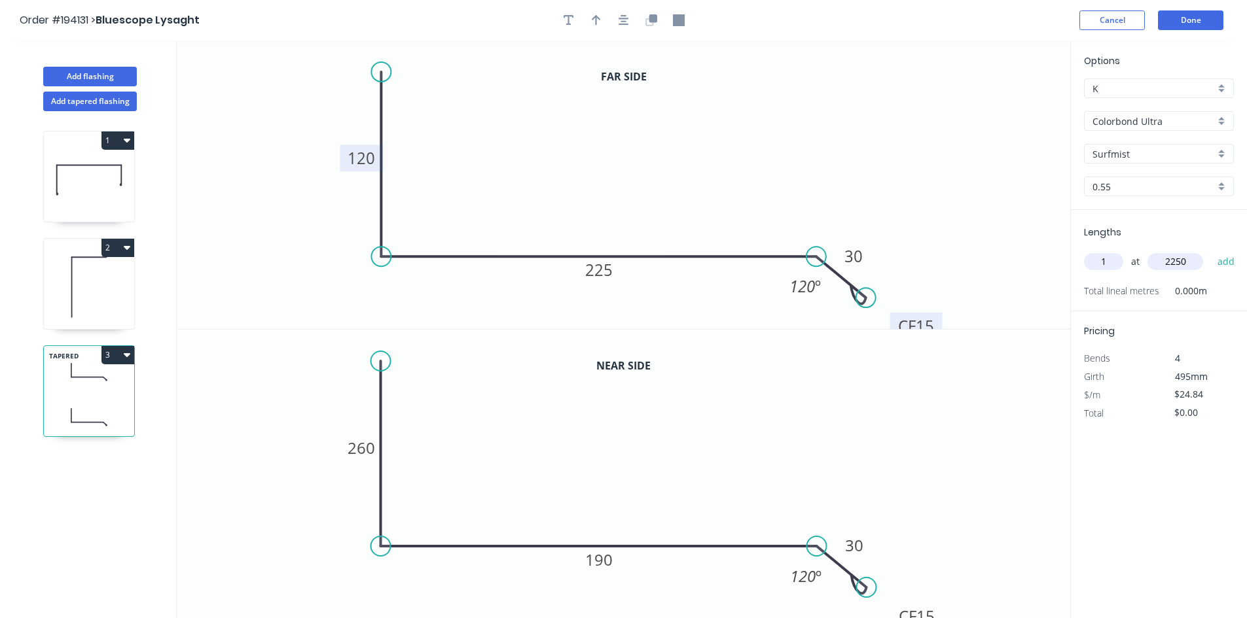
click at [1211, 251] on button "add" at bounding box center [1226, 262] width 31 height 22
type input "$55.89"
click at [75, 78] on button "Add flashing" at bounding box center [90, 77] width 94 height 20
type input "$0.00"
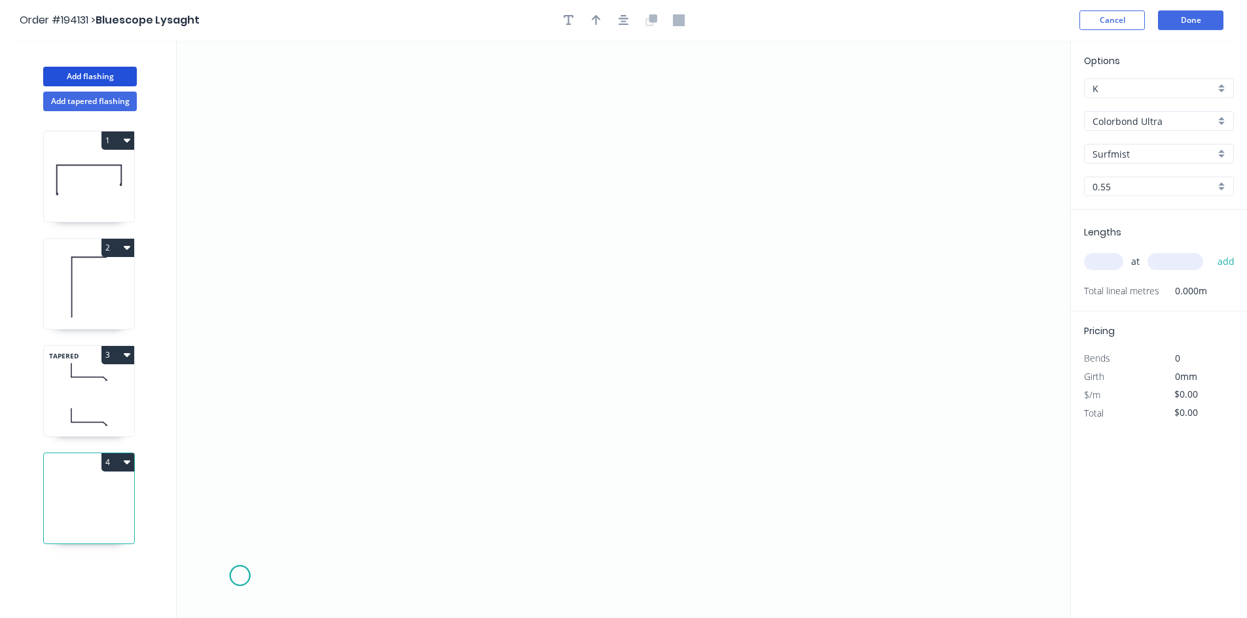
click at [240, 577] on icon "0" at bounding box center [623, 330] width 893 height 578
click at [248, 494] on icon at bounding box center [244, 534] width 9 height 82
drag, startPoint x: 692, startPoint y: 412, endPoint x: 686, endPoint y: 376, distance: 35.9
click at [692, 412] on icon "0 ?" at bounding box center [623, 330] width 893 height 578
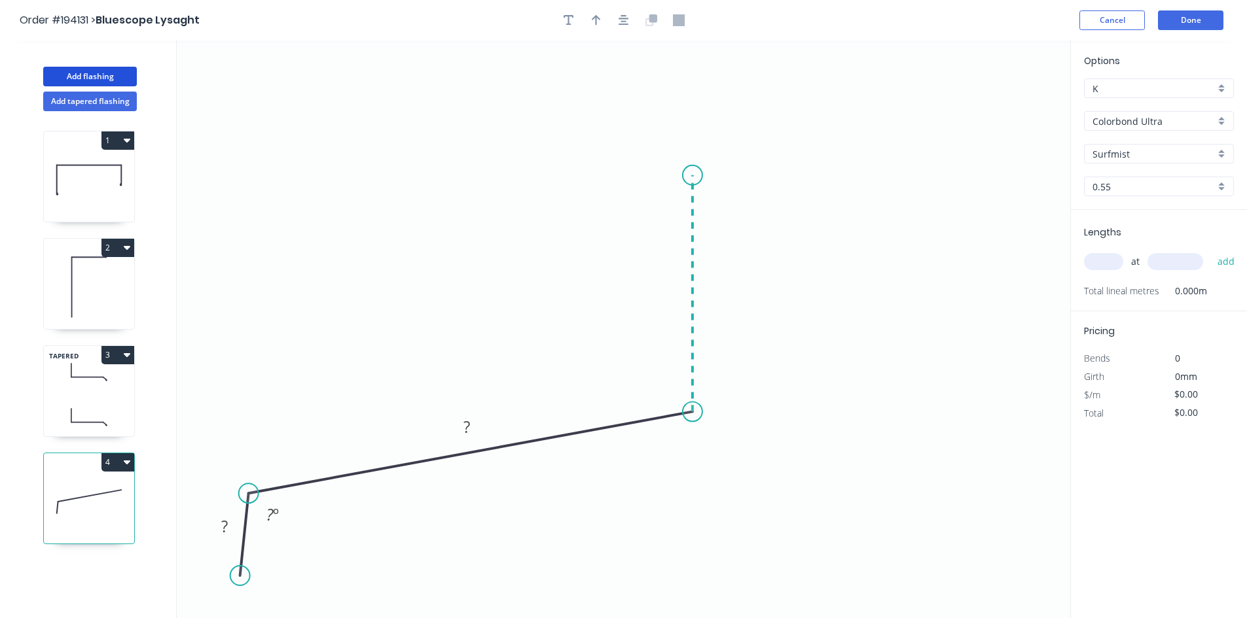
click at [703, 175] on icon "0 ? ? ? º" at bounding box center [623, 330] width 893 height 578
click at [1032, 169] on icon "0 ? ? ? ? º ? º" at bounding box center [623, 330] width 893 height 578
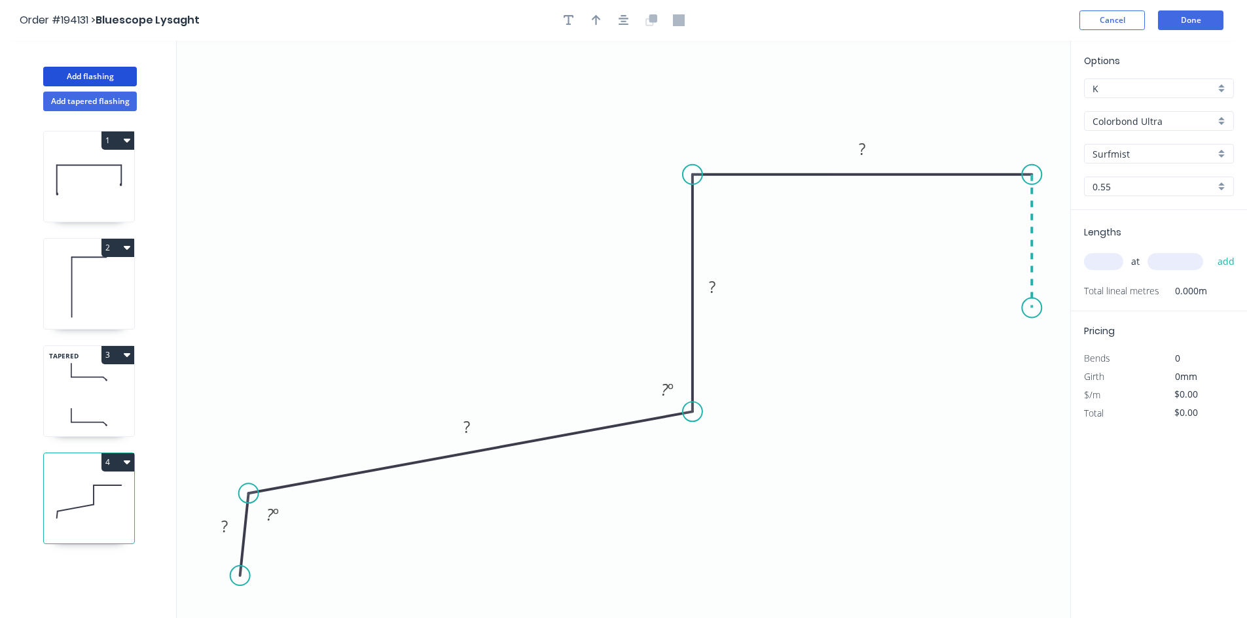
click at [1039, 308] on icon "0 ? ? ? ? ? º ? º" at bounding box center [623, 330] width 893 height 578
click at [1051, 344] on div "Crush & Fold" at bounding box center [1105, 352] width 132 height 27
click at [1045, 344] on div "Flip bend" at bounding box center [1099, 344] width 132 height 27
drag, startPoint x: 1027, startPoint y: 329, endPoint x: 991, endPoint y: 342, distance: 38.3
click at [991, 342] on rect at bounding box center [968, 331] width 52 height 27
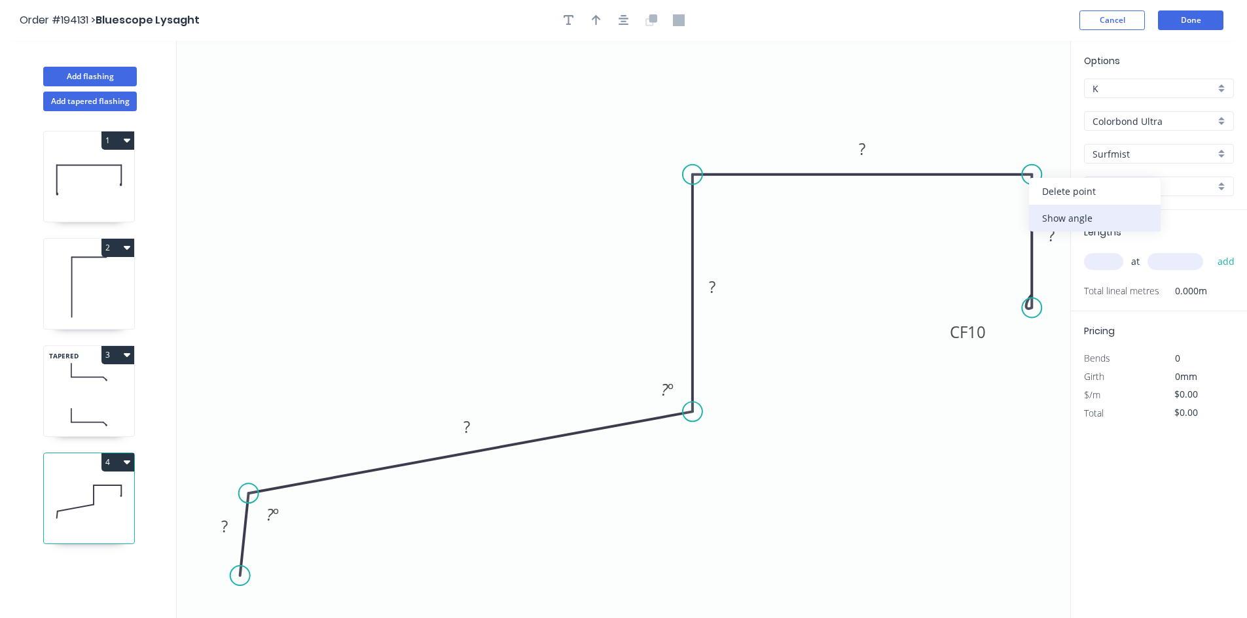
click at [1052, 212] on div "Show angle" at bounding box center [1095, 218] width 132 height 27
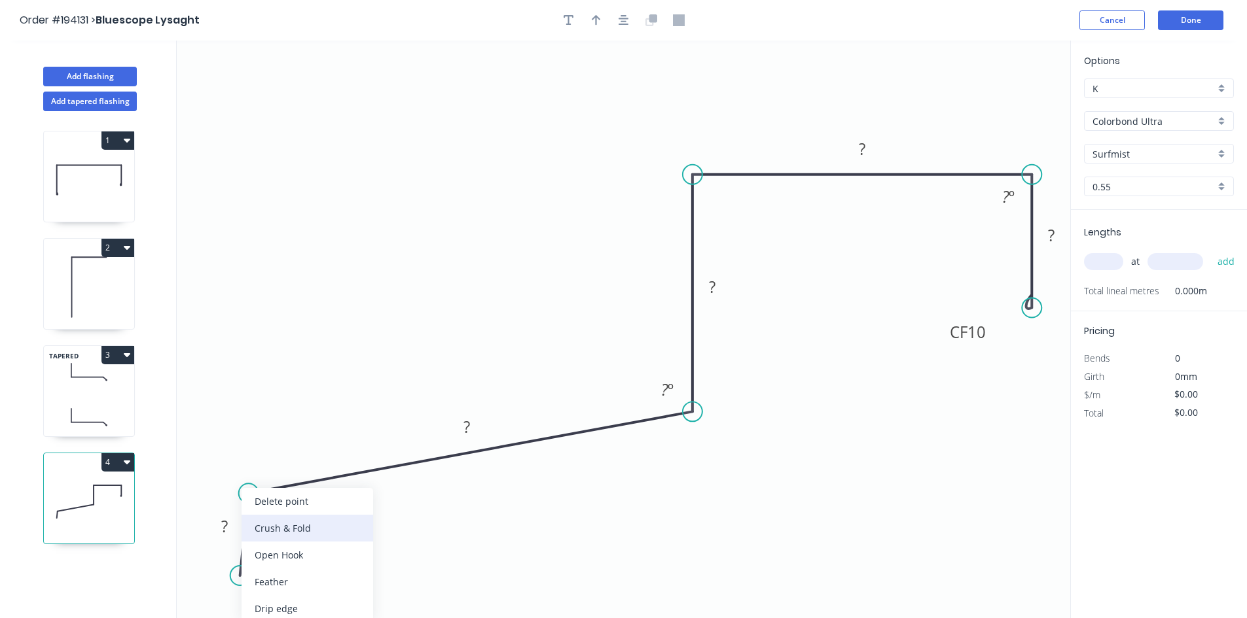
click at [272, 527] on div "Crush & Fold" at bounding box center [307, 528] width 132 height 27
drag, startPoint x: 189, startPoint y: 561, endPoint x: 270, endPoint y: 609, distance: 94.5
click at [270, 609] on rect at bounding box center [295, 598] width 52 height 27
click at [276, 604] on rect at bounding box center [295, 598] width 52 height 27
click at [310, 602] on tspan "10" at bounding box center [304, 599] width 18 height 22
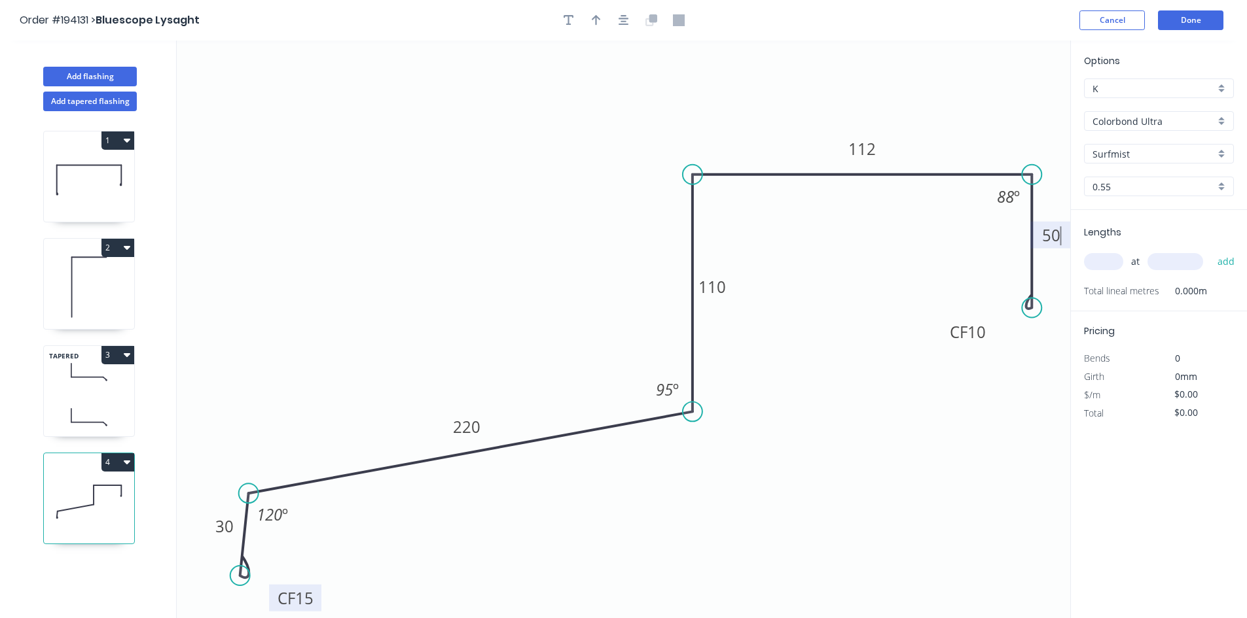
type input "$26.35"
drag, startPoint x: 1097, startPoint y: 263, endPoint x: 1101, endPoint y: 251, distance: 12.2
click at [1101, 251] on div "at add" at bounding box center [1160, 262] width 152 height 22
type input "1"
type input "1700"
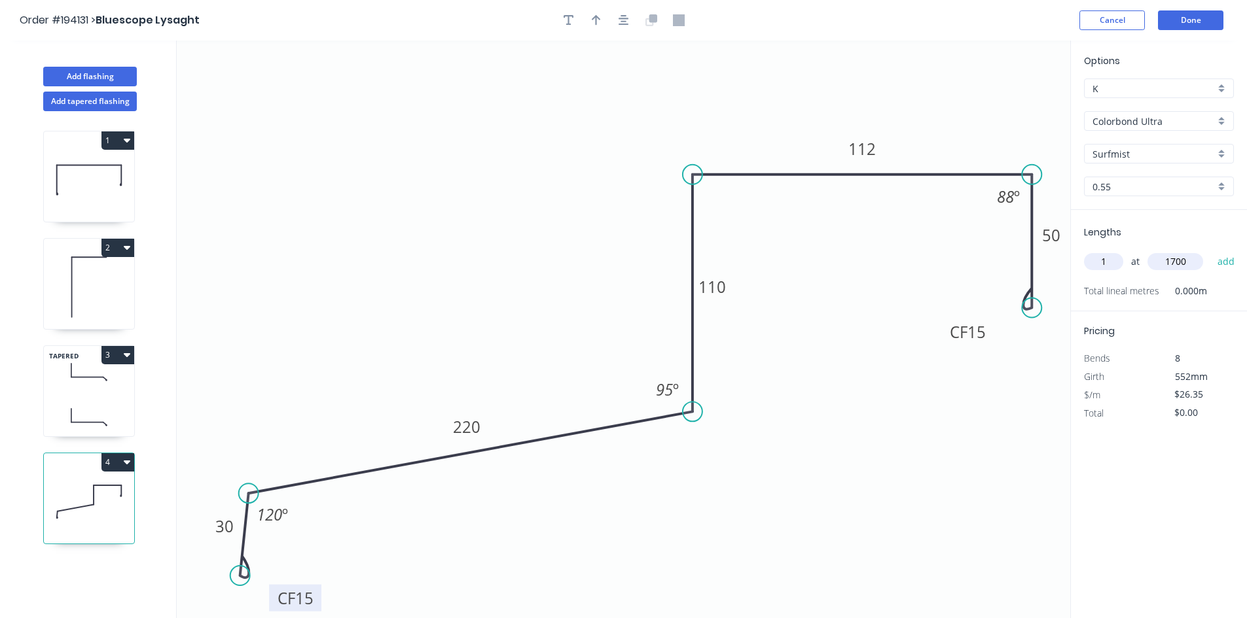
click at [1211, 251] on button "add" at bounding box center [1226, 262] width 31 height 22
type input "$44.80"
click at [1205, 13] on button "Done" at bounding box center [1190, 20] width 65 height 20
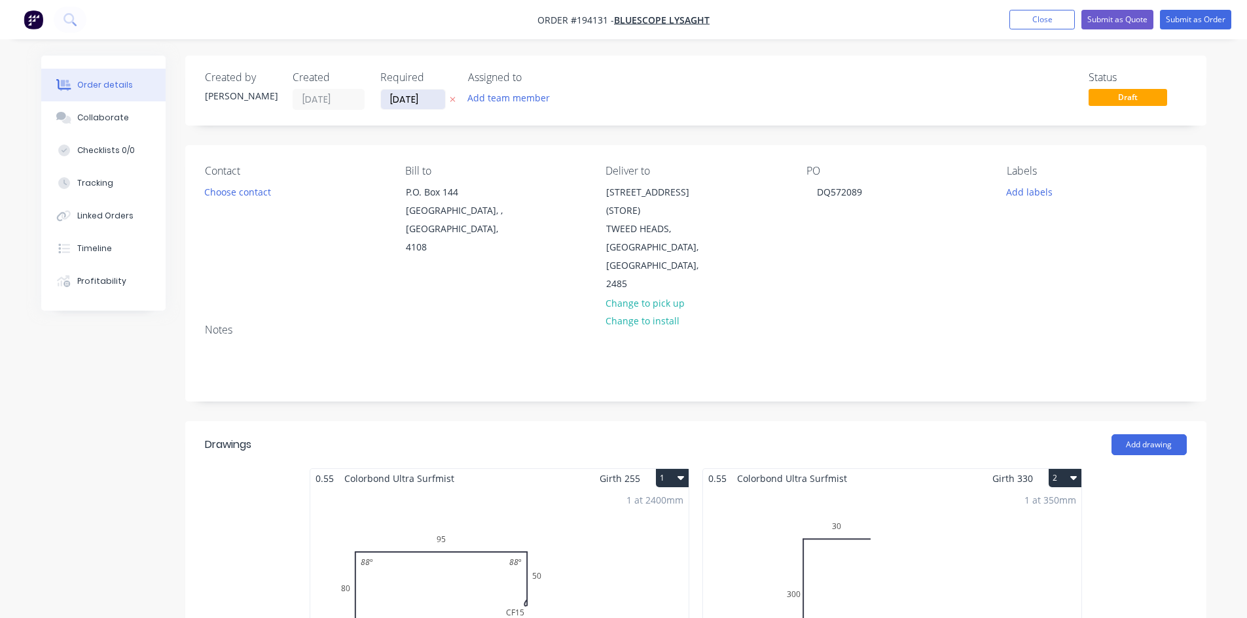
click at [416, 97] on input "[DATE]" at bounding box center [413, 100] width 64 height 20
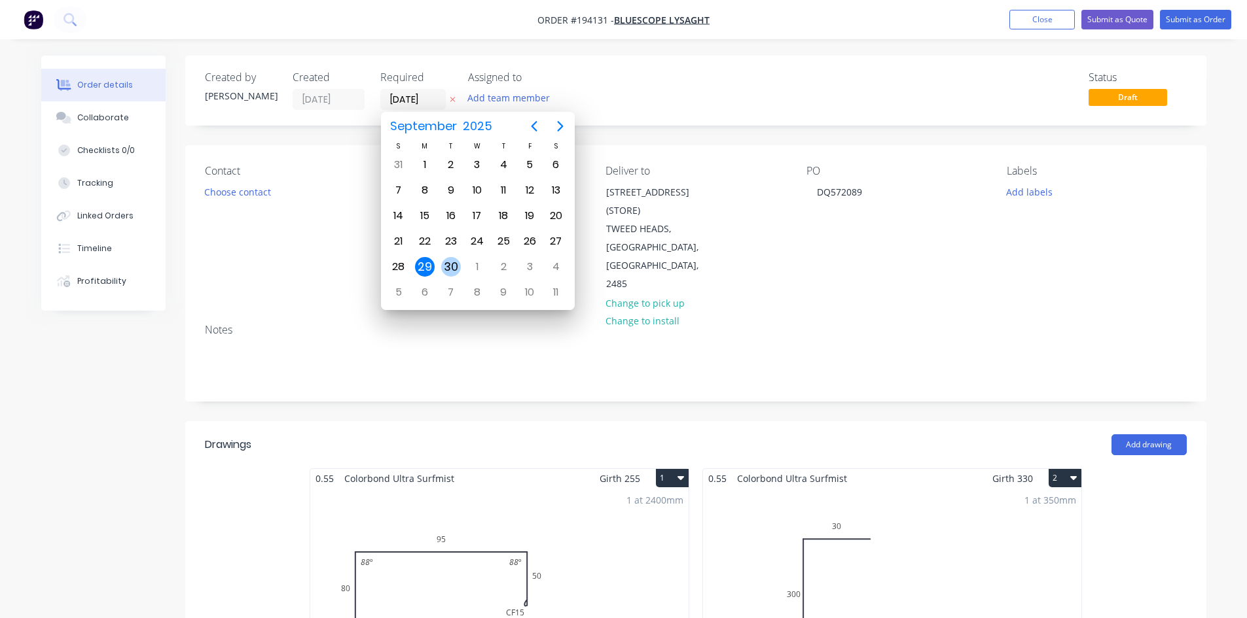
click at [446, 264] on div "30" at bounding box center [451, 267] width 20 height 20
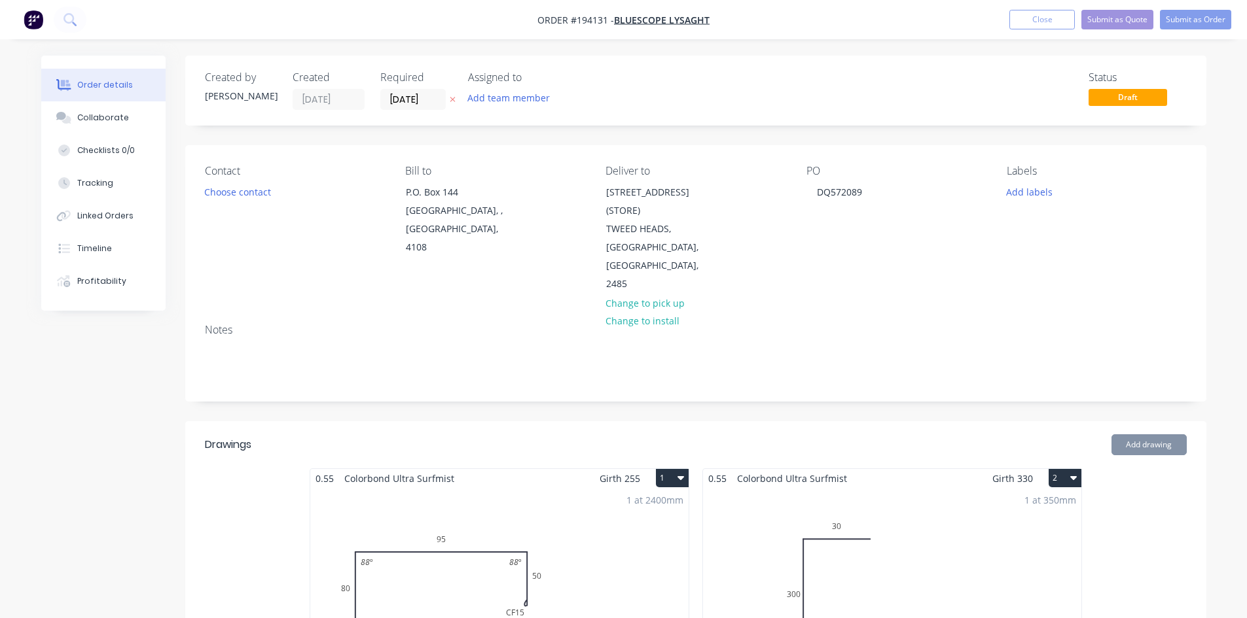
type input "[DATE]"
click at [1190, 24] on button "Submit as Order" at bounding box center [1195, 20] width 71 height 20
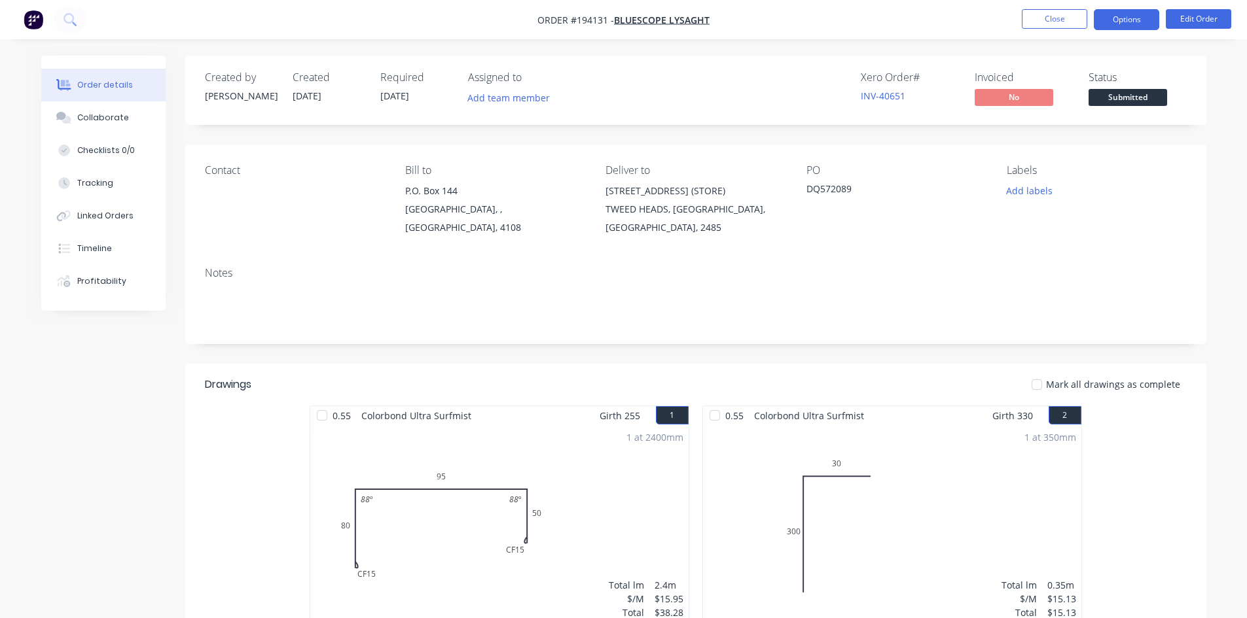
click at [1110, 16] on button "Options" at bounding box center [1126, 19] width 65 height 21
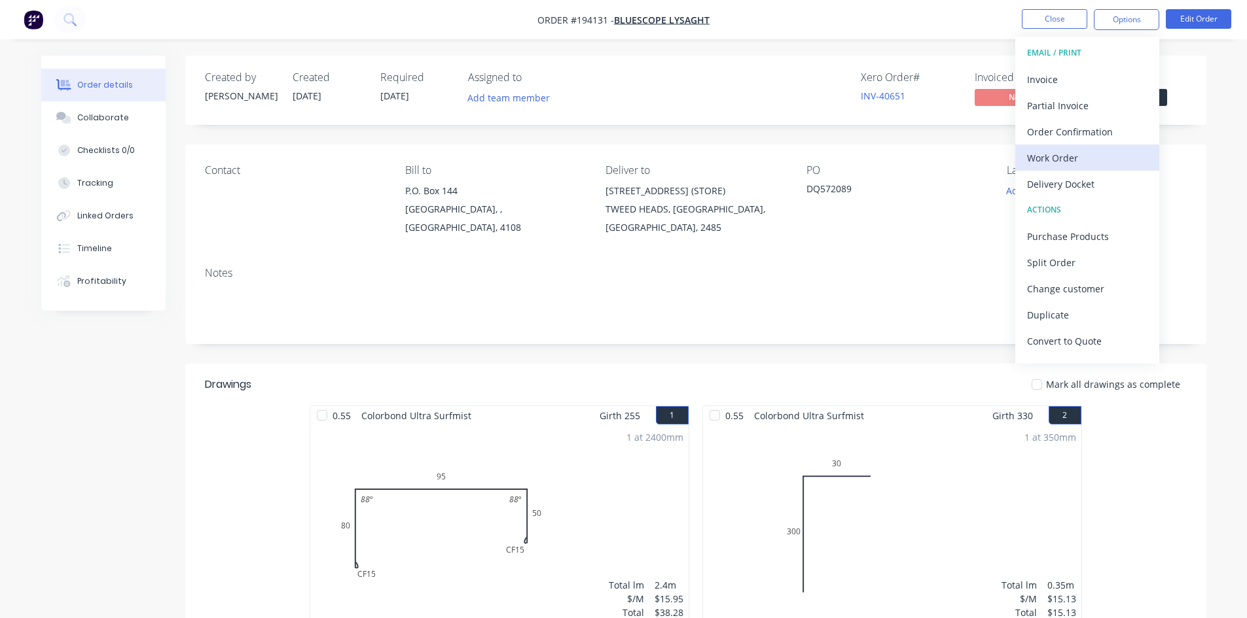
click at [1097, 160] on div "Work Order" at bounding box center [1087, 158] width 120 height 19
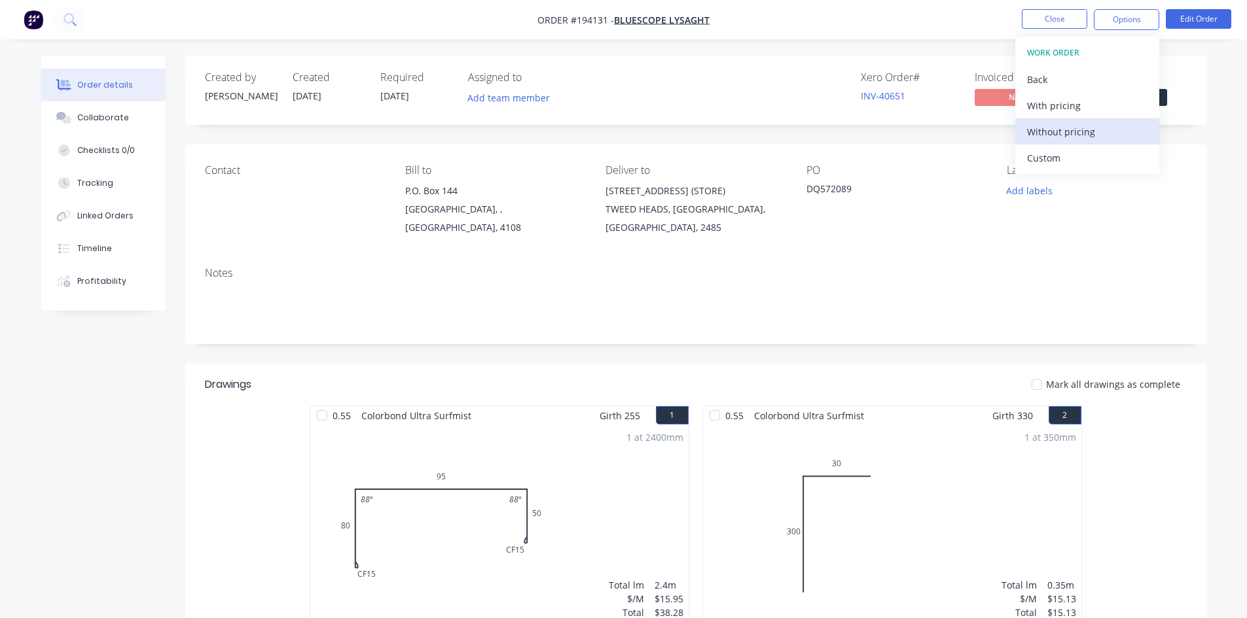
click at [1093, 140] on div "Without pricing" at bounding box center [1087, 131] width 120 height 19
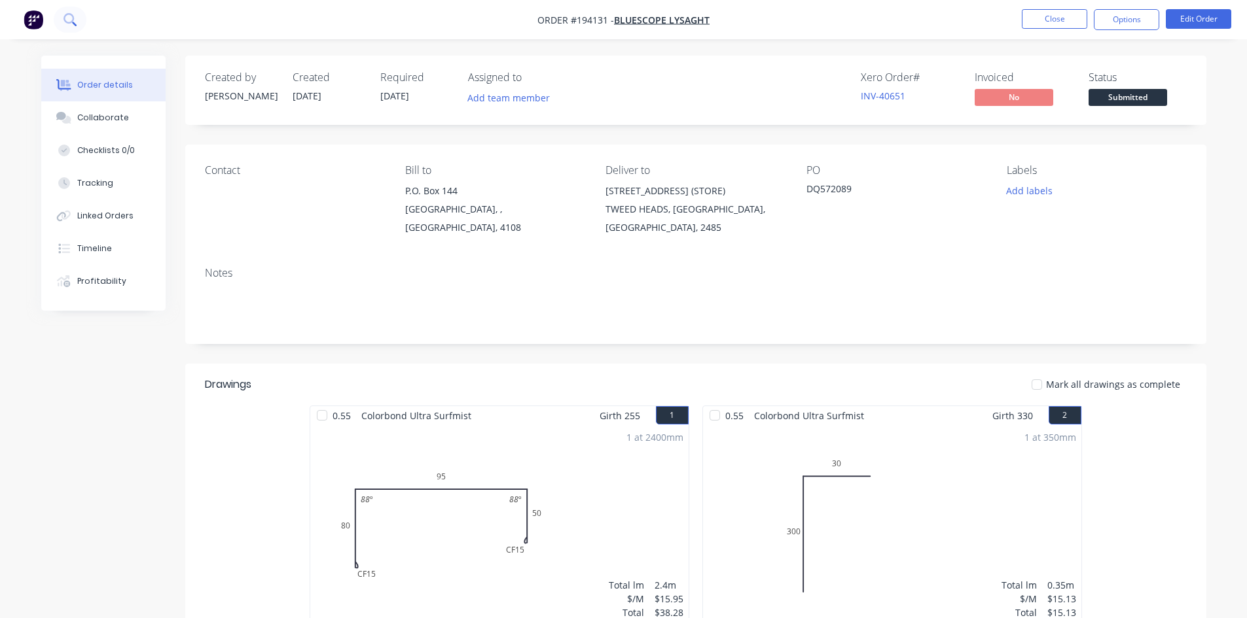
click at [57, 18] on button at bounding box center [70, 20] width 33 height 26
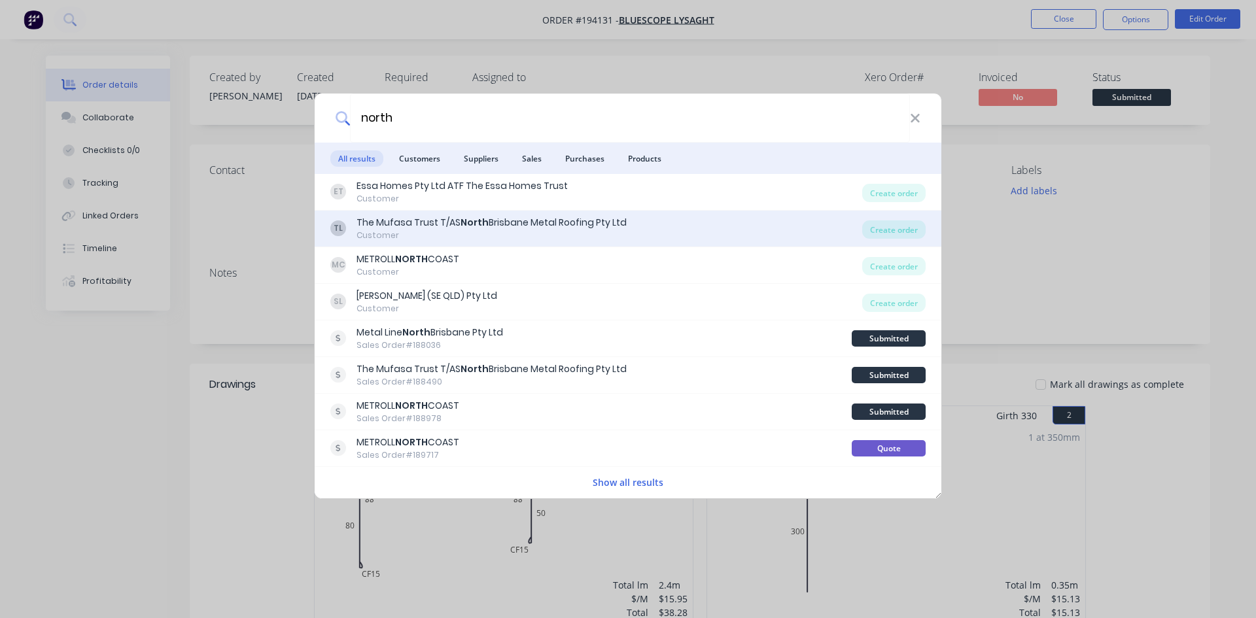
type input "north"
click at [637, 240] on div "TL The Mufasa Trust T/AS North Brisbane Metal Roofing Pty Ltd Customer" at bounding box center [596, 229] width 532 height 26
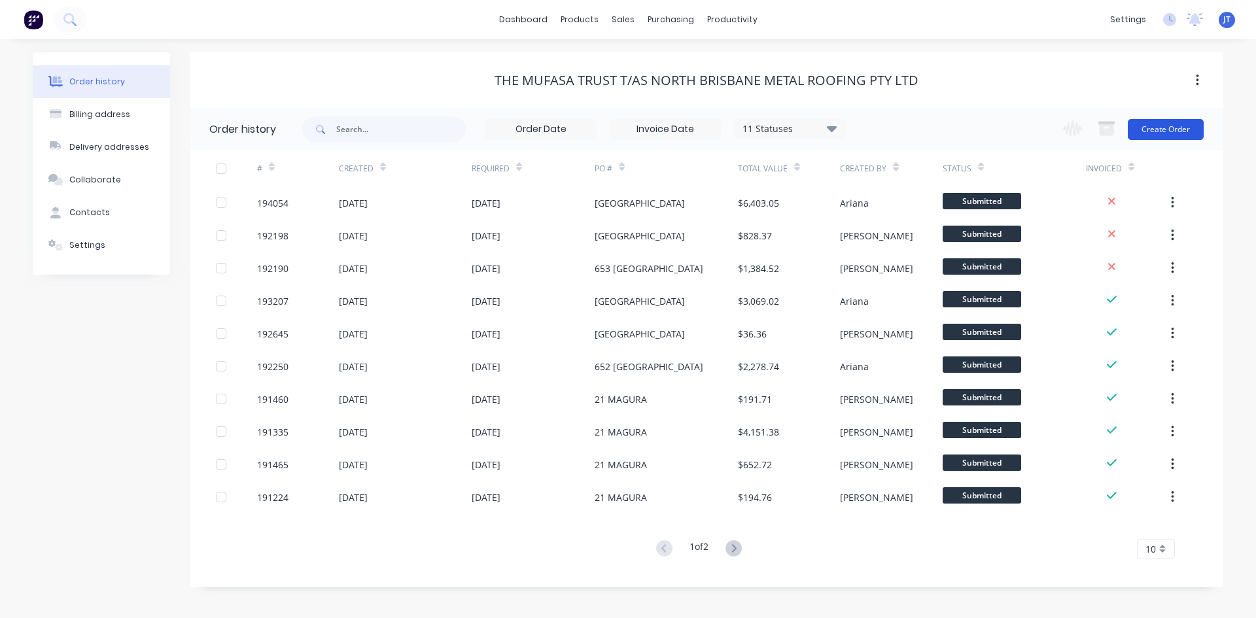
click at [1156, 126] on button "Create Order" at bounding box center [1166, 129] width 76 height 21
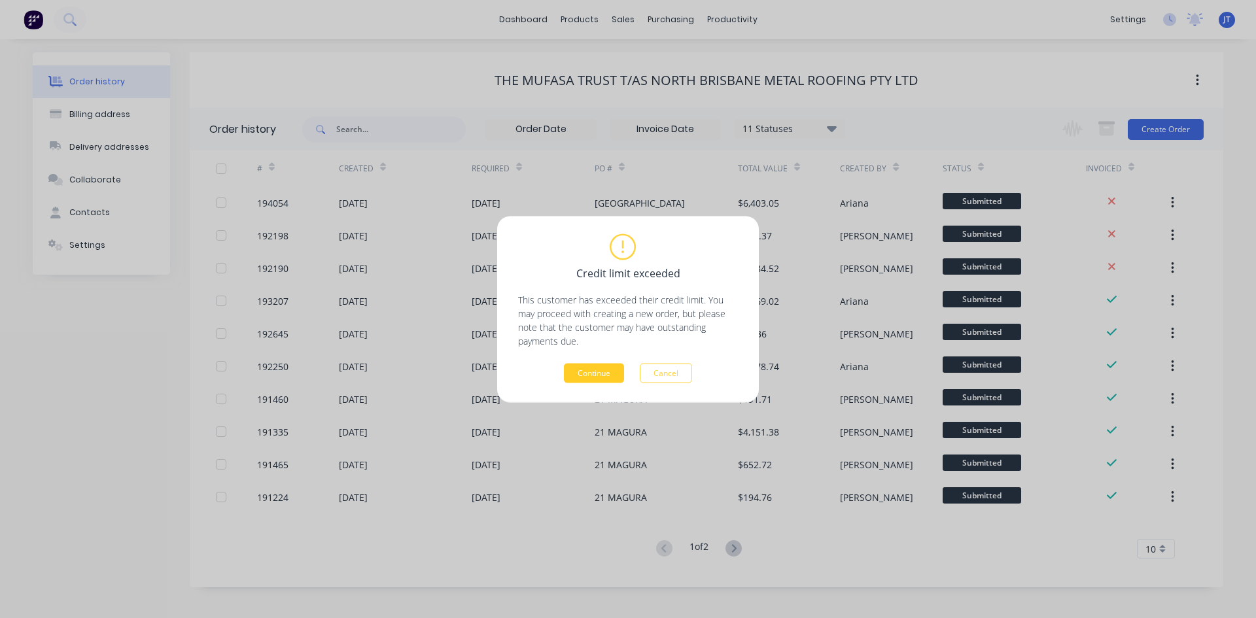
click at [588, 366] on button "Continue" at bounding box center [594, 373] width 60 height 20
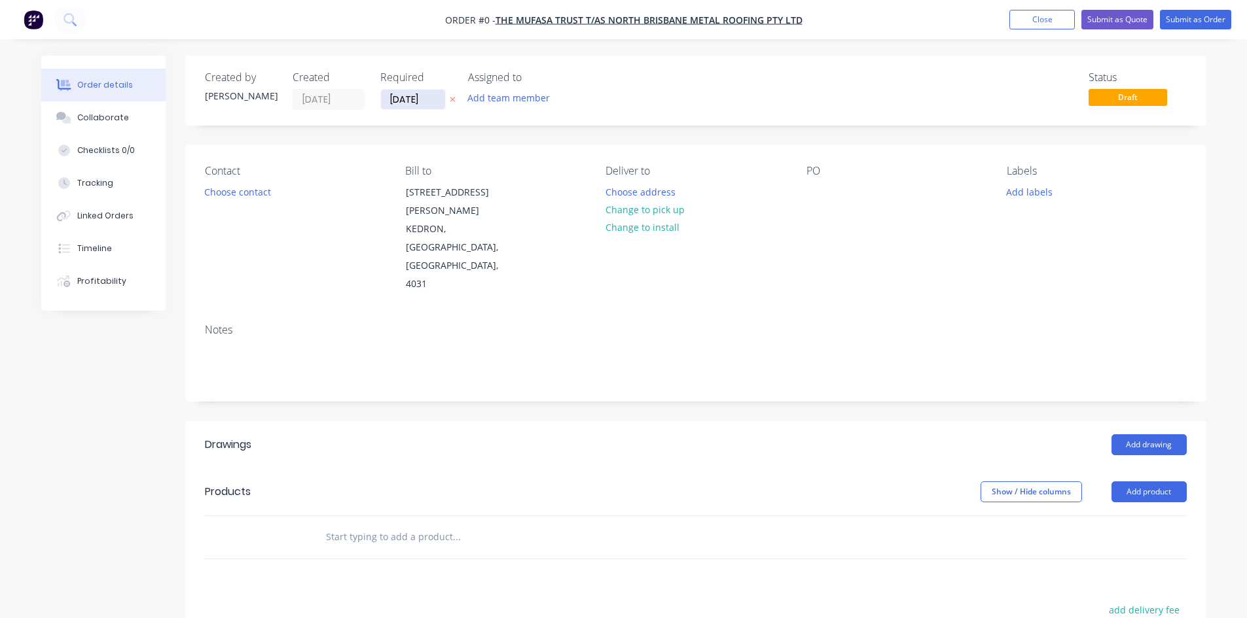
click at [408, 95] on input "[DATE]" at bounding box center [413, 100] width 64 height 20
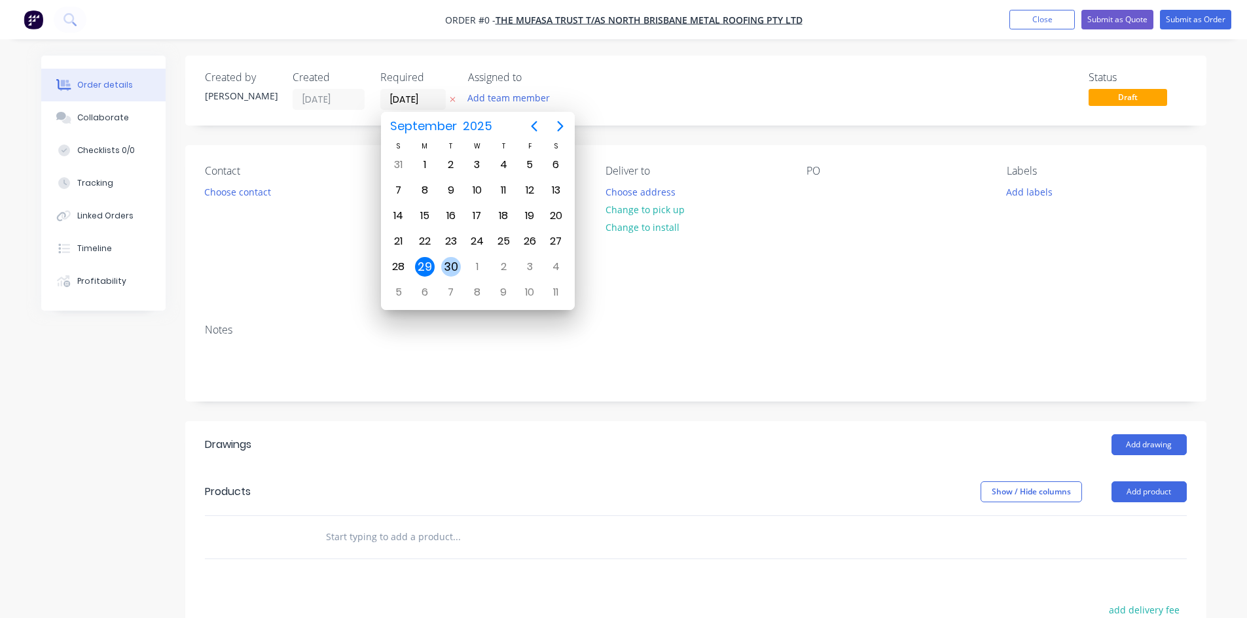
click at [455, 266] on div "30" at bounding box center [451, 267] width 20 height 20
type input "[DATE]"
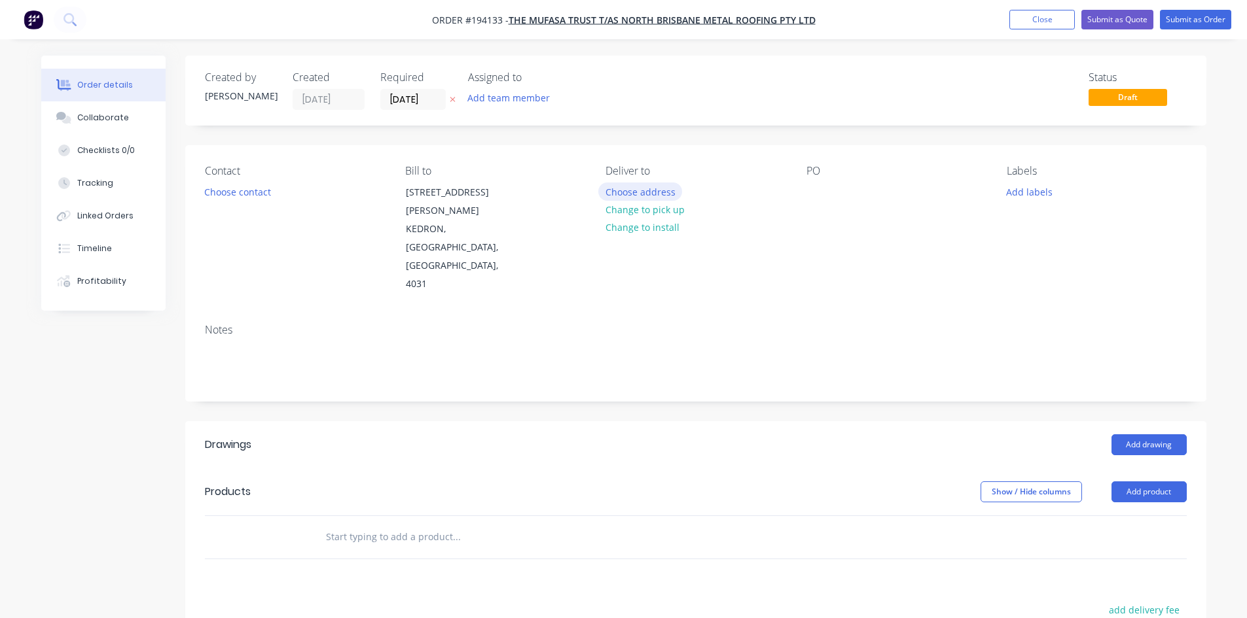
click at [611, 192] on button "Choose address" at bounding box center [640, 192] width 84 height 18
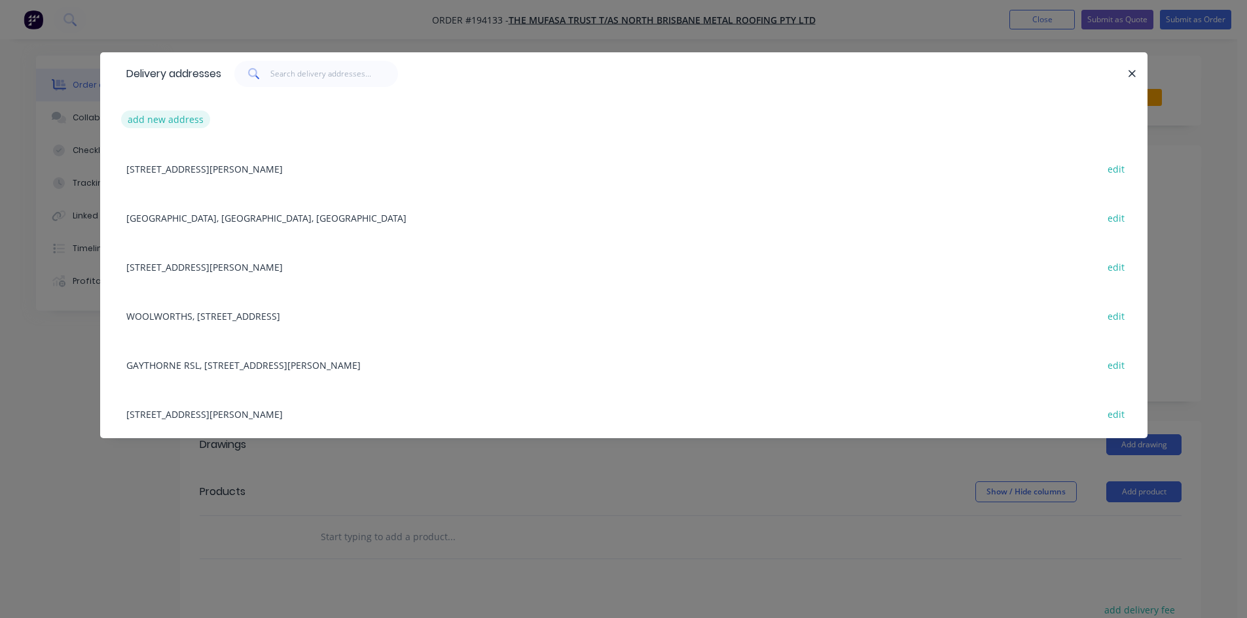
click at [141, 123] on button "add new address" at bounding box center [166, 120] width 90 height 18
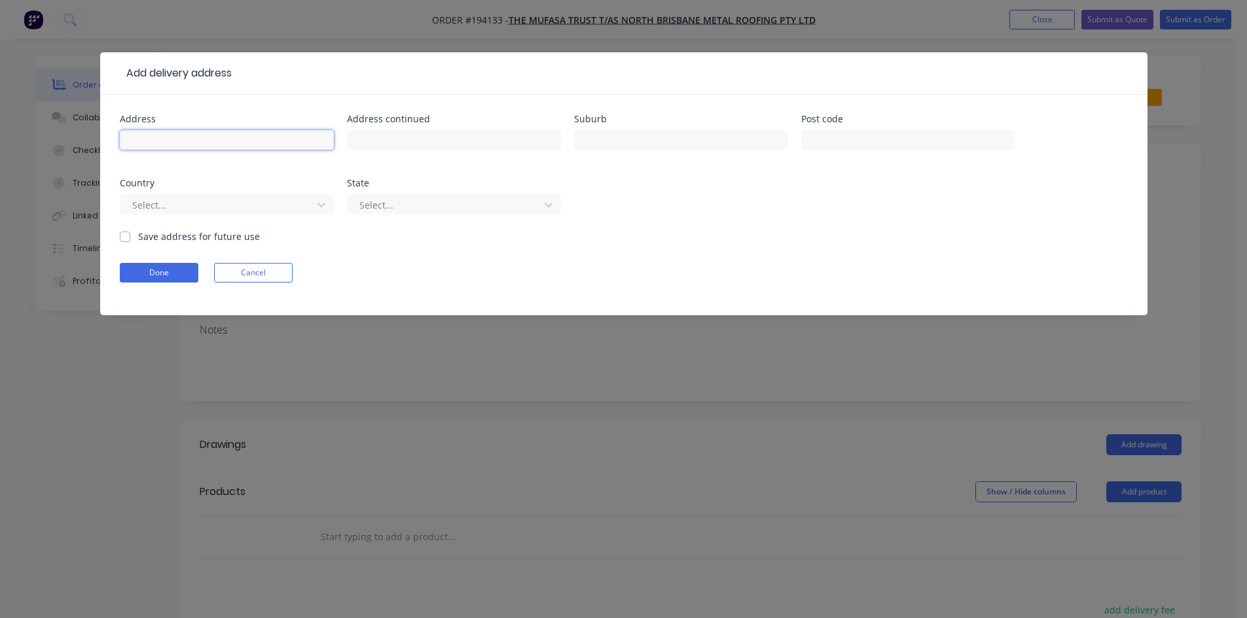
click at [204, 147] on input "text" at bounding box center [227, 140] width 214 height 20
type input "[STREET_ADDRESS],"
type input "[GEOGRAPHIC_DATA]"
click button "Done" at bounding box center [159, 273] width 79 height 20
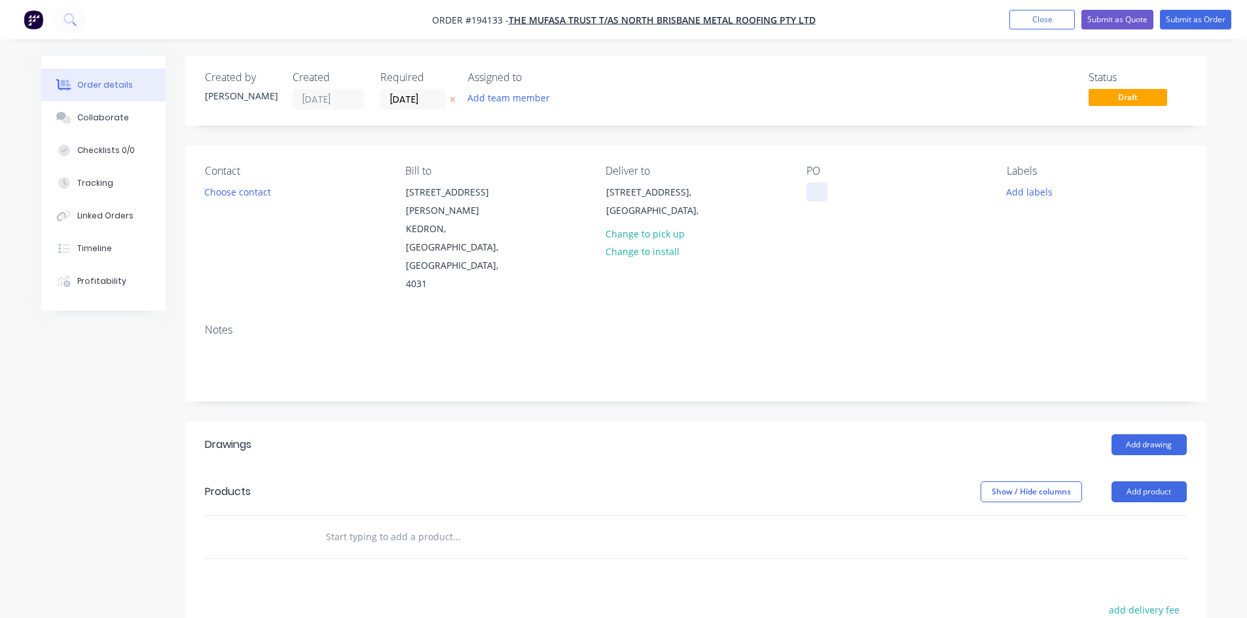
click at [810, 188] on div at bounding box center [816, 192] width 21 height 19
click at [274, 195] on div "Contact Choose contact" at bounding box center [294, 229] width 179 height 129
click at [269, 193] on button "Choose contact" at bounding box center [237, 192] width 80 height 18
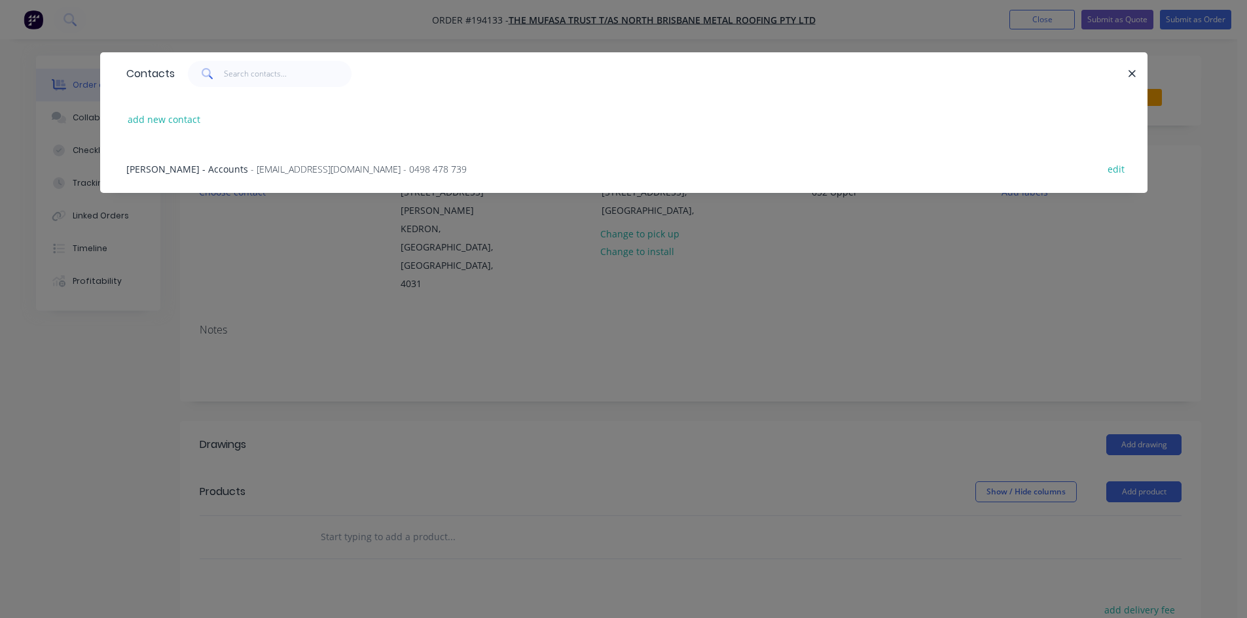
click at [291, 167] on span "- [EMAIL_ADDRESS][DOMAIN_NAME] - 0498 478 739" at bounding box center [359, 169] width 216 height 12
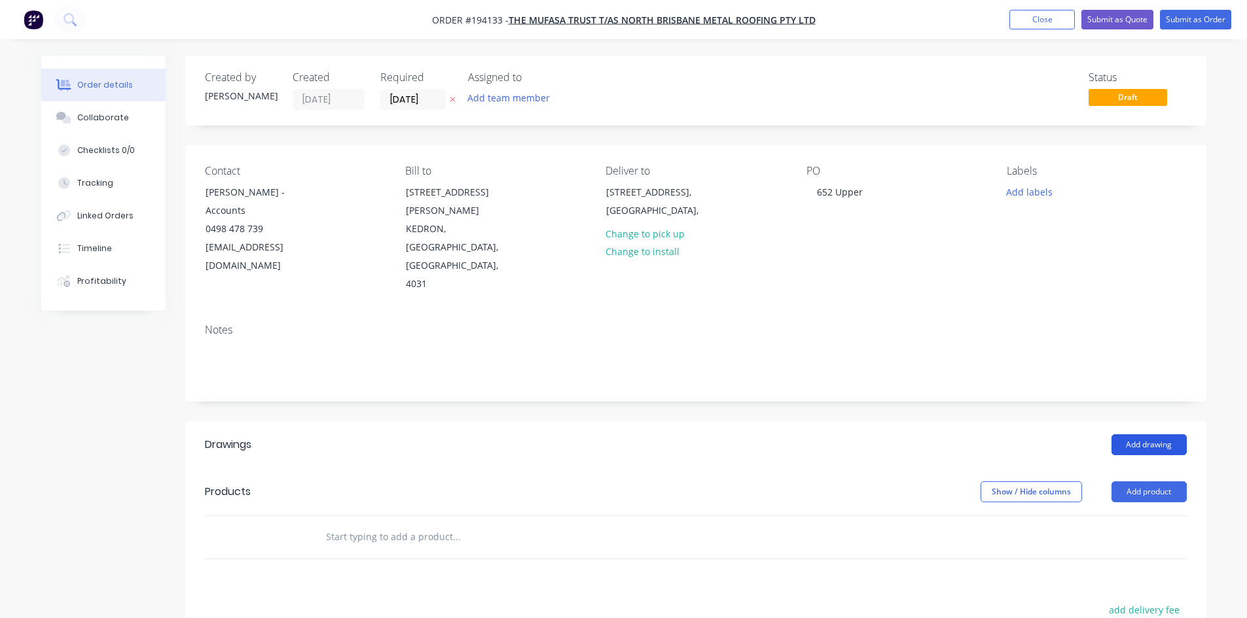
click at [1151, 435] on button "Add drawing" at bounding box center [1148, 445] width 75 height 21
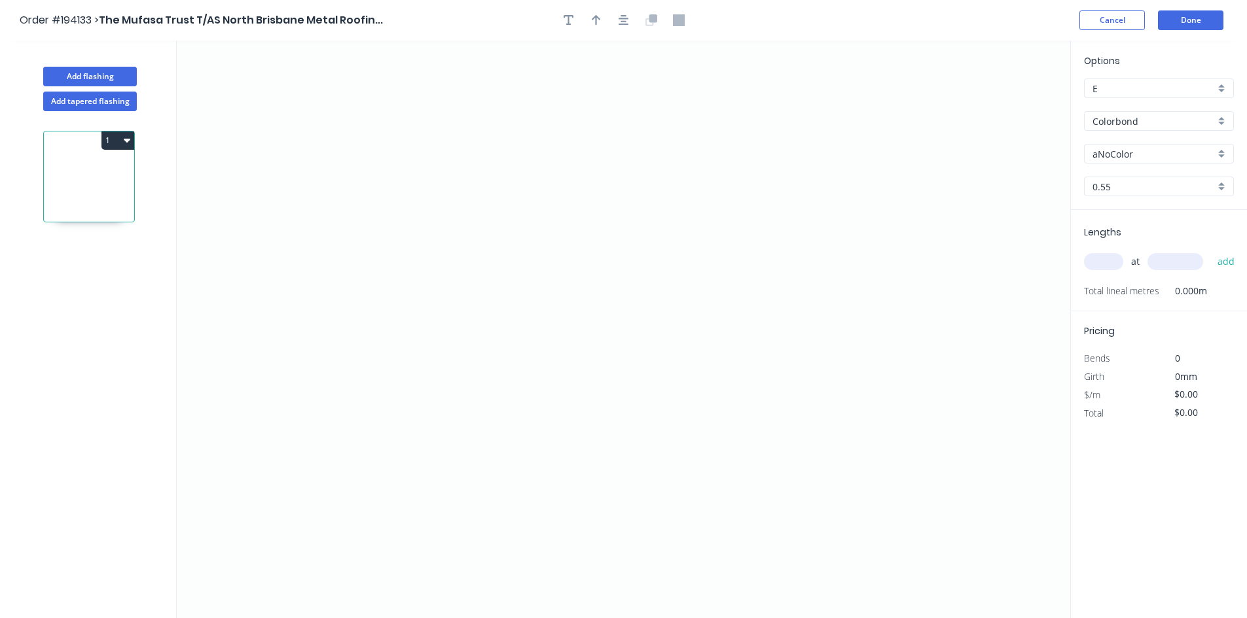
click at [1131, 111] on div "Colorbond" at bounding box center [1159, 121] width 150 height 20
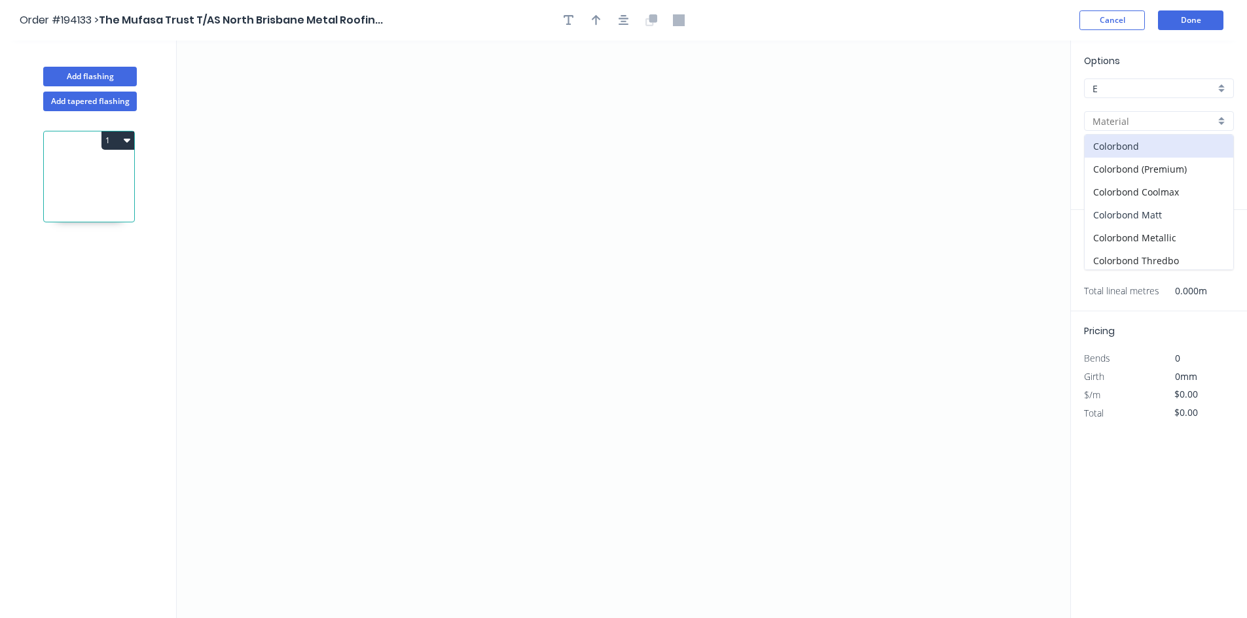
click at [1150, 215] on div "Colorbond Matt" at bounding box center [1158, 215] width 149 height 23
type input "Colorbond Matt"
type input "Basalt"
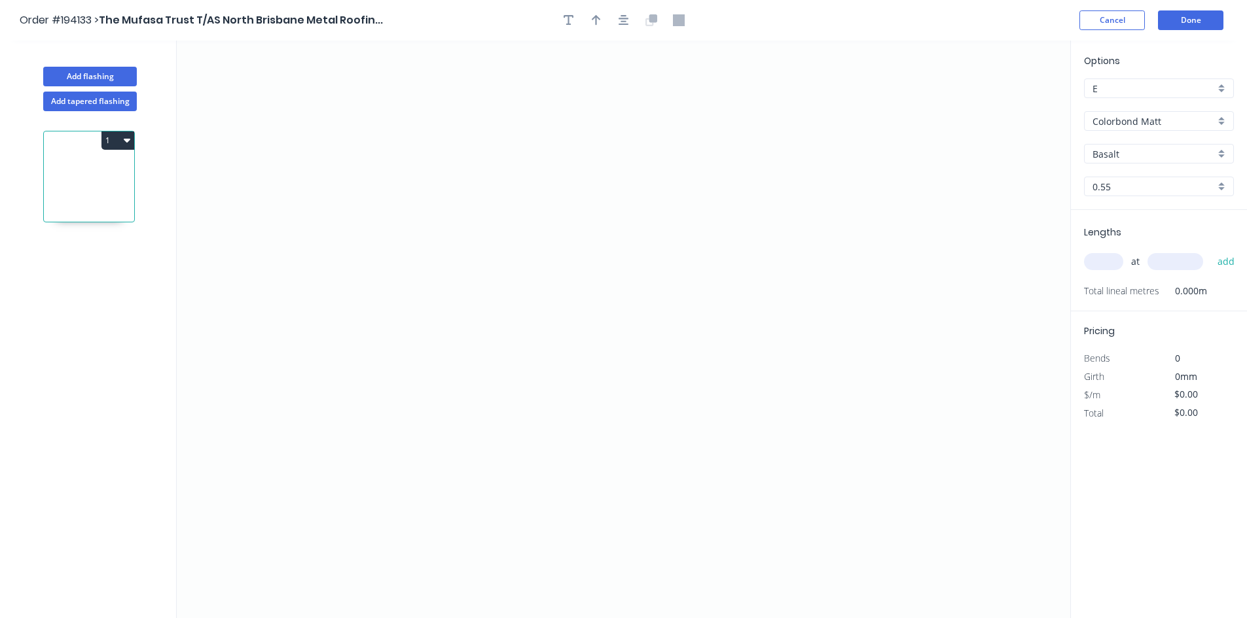
click at [1151, 120] on input "Colorbond Matt" at bounding box center [1153, 122] width 122 height 14
click at [1138, 145] on div "Colorbond" at bounding box center [1158, 146] width 149 height 23
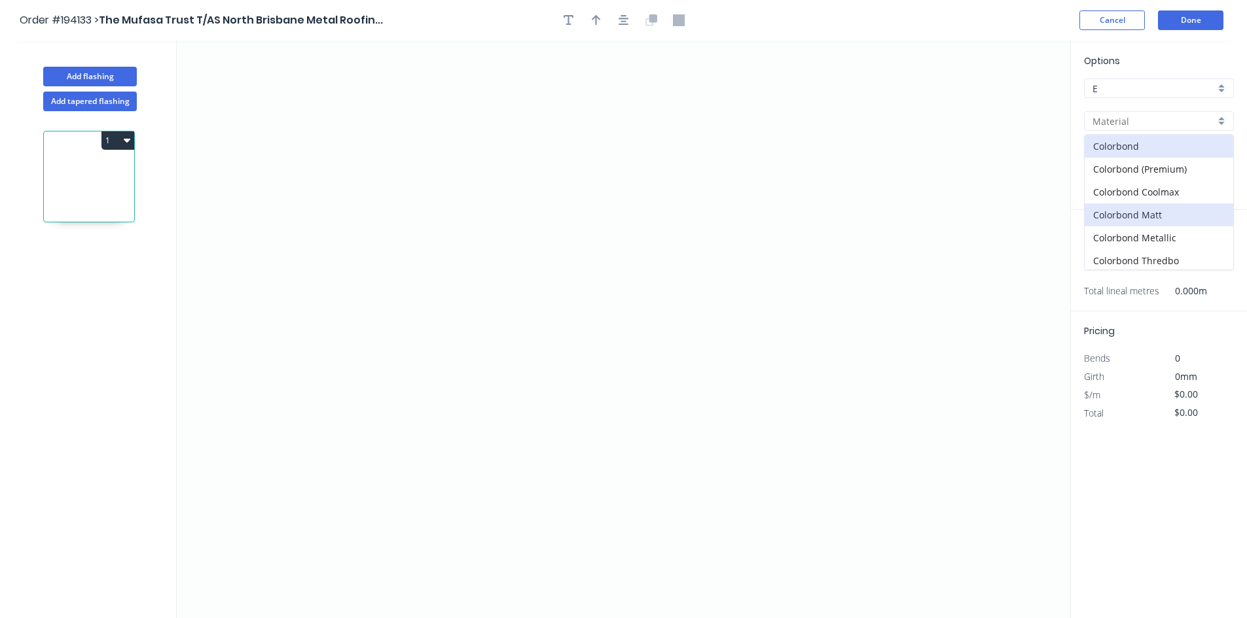
type input "Colorbond"
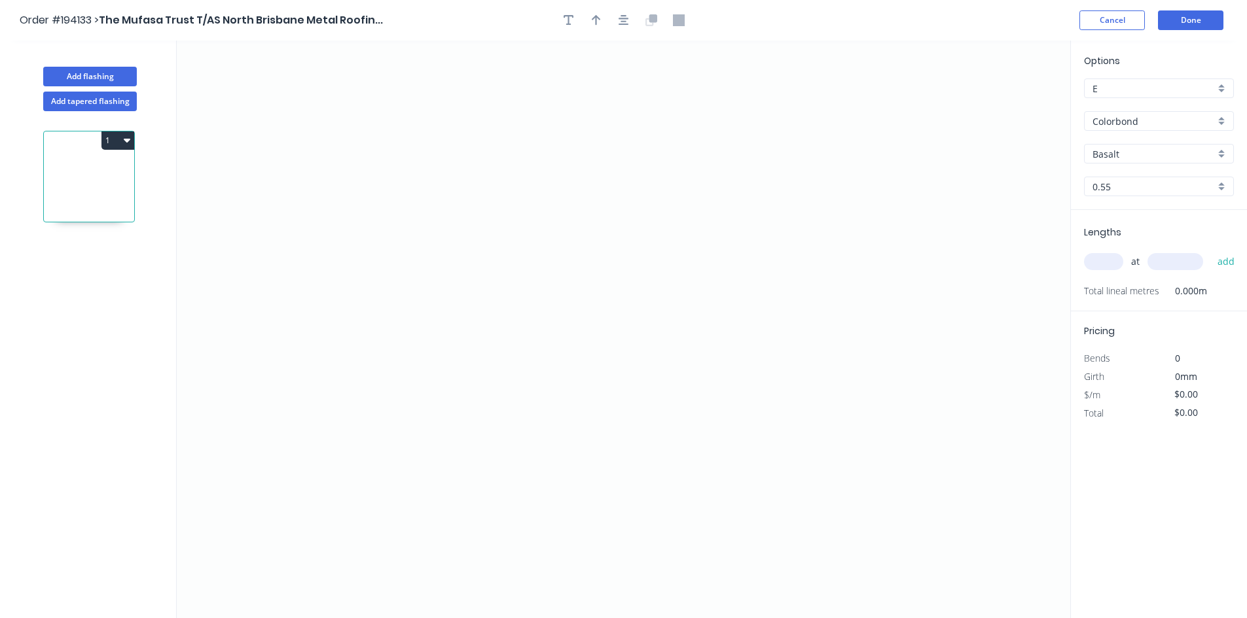
click at [1138, 145] on div "Basalt" at bounding box center [1159, 154] width 150 height 20
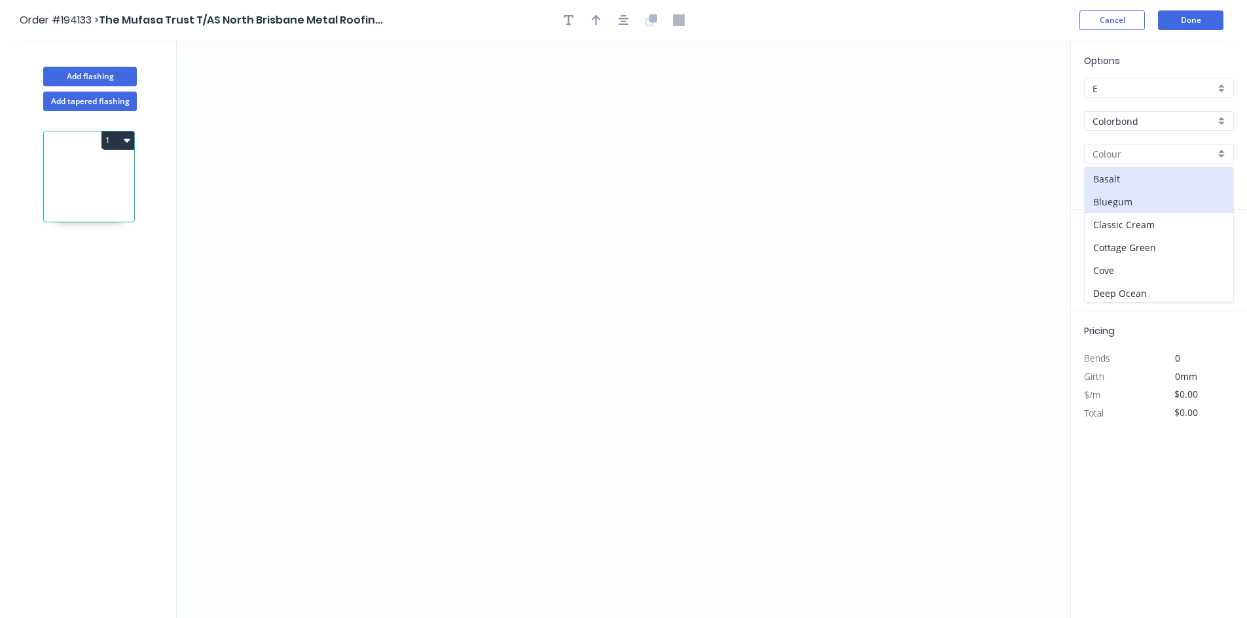
scroll to position [218, 0]
click at [1139, 281] on div "Monument" at bounding box center [1158, 281] width 149 height 23
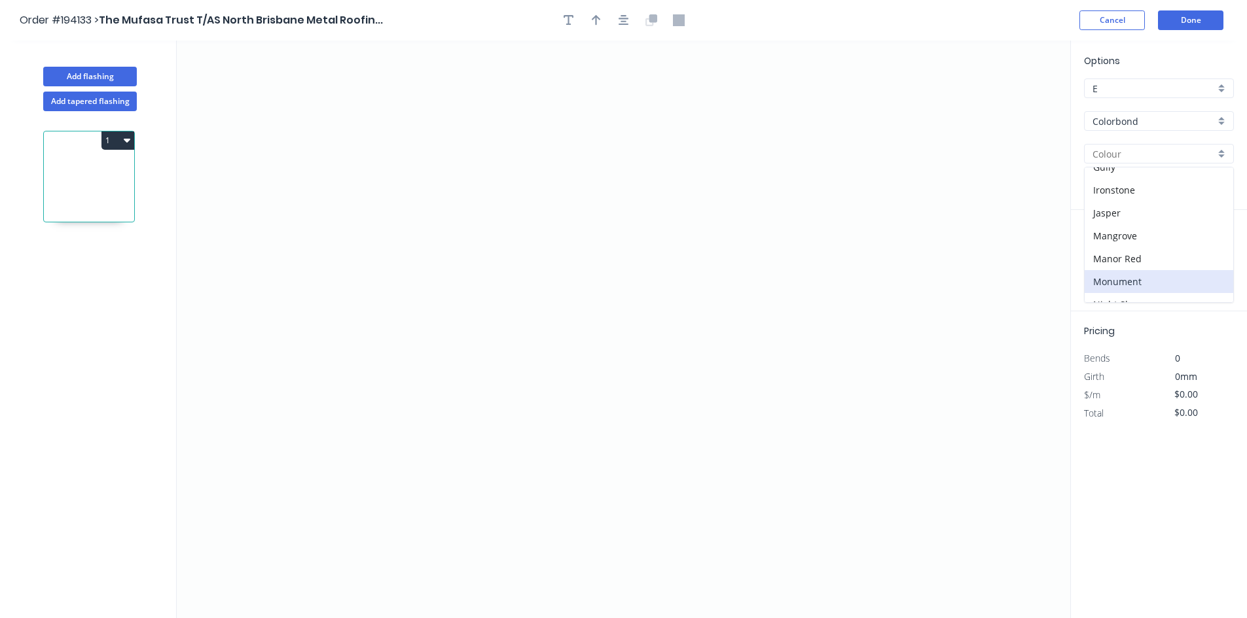
type input "Monument"
click at [263, 181] on icon "0" at bounding box center [623, 330] width 893 height 578
click at [264, 116] on icon at bounding box center [264, 151] width 0 height 70
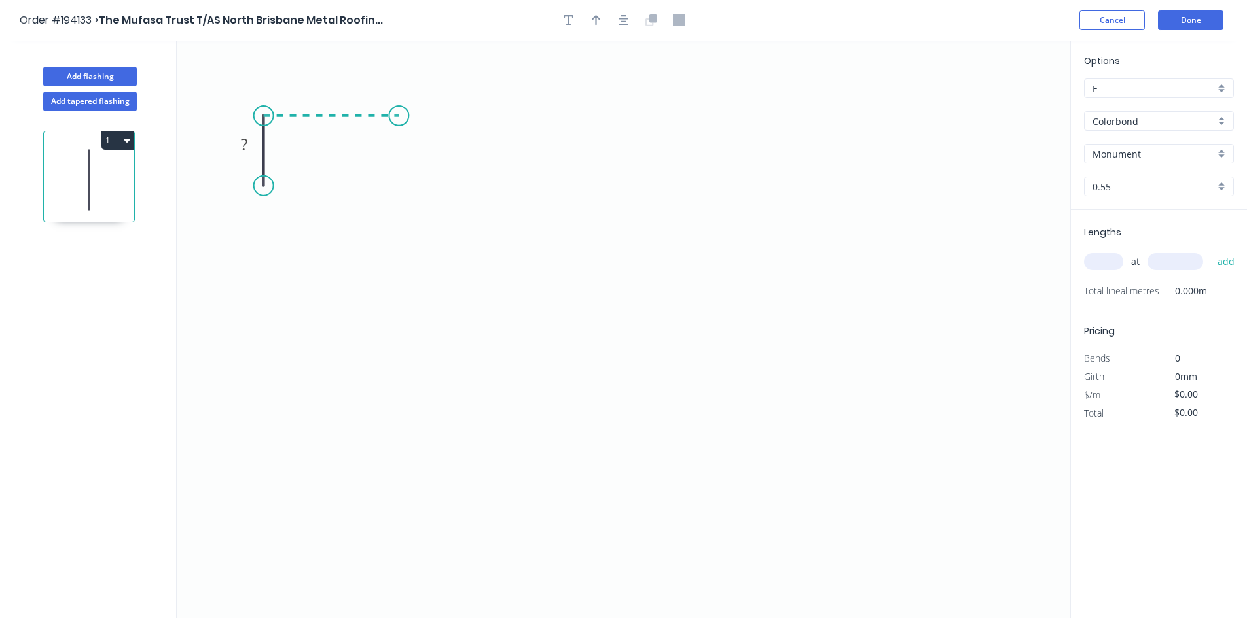
click at [399, 117] on icon "0 ?" at bounding box center [623, 330] width 893 height 578
click at [390, 454] on icon "0 ? ?" at bounding box center [623, 330] width 893 height 578
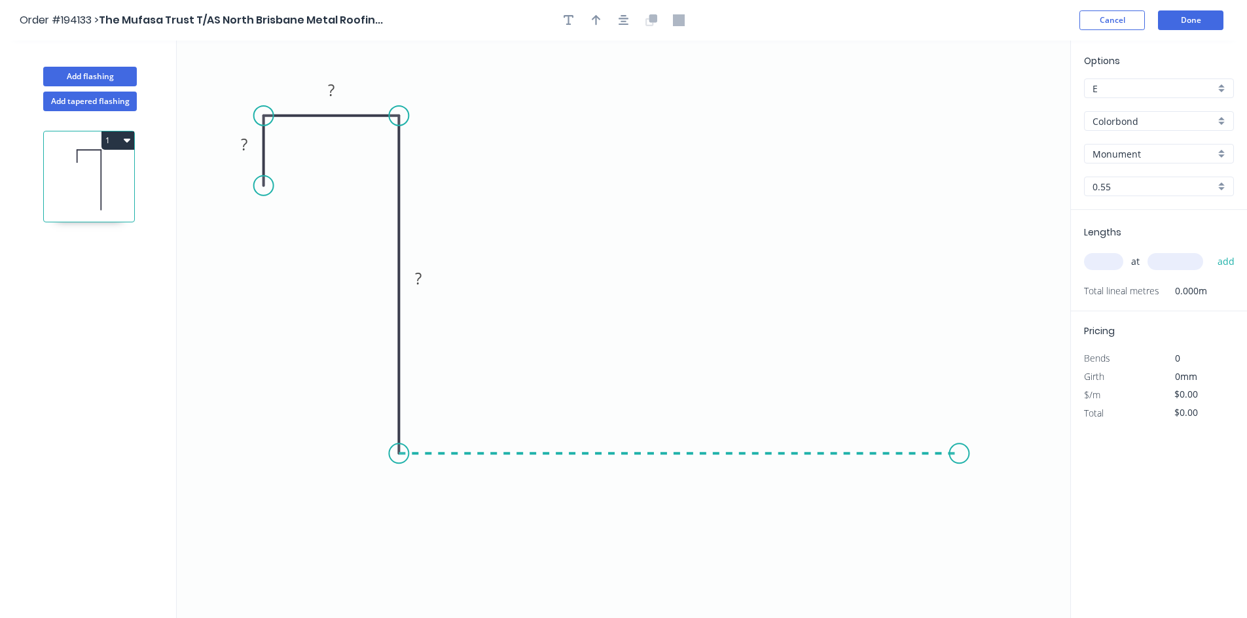
click at [976, 481] on icon "0 ? ? ?" at bounding box center [623, 330] width 893 height 578
click at [1023, 507] on icon "0 ? ? ? ?" at bounding box center [623, 330] width 893 height 578
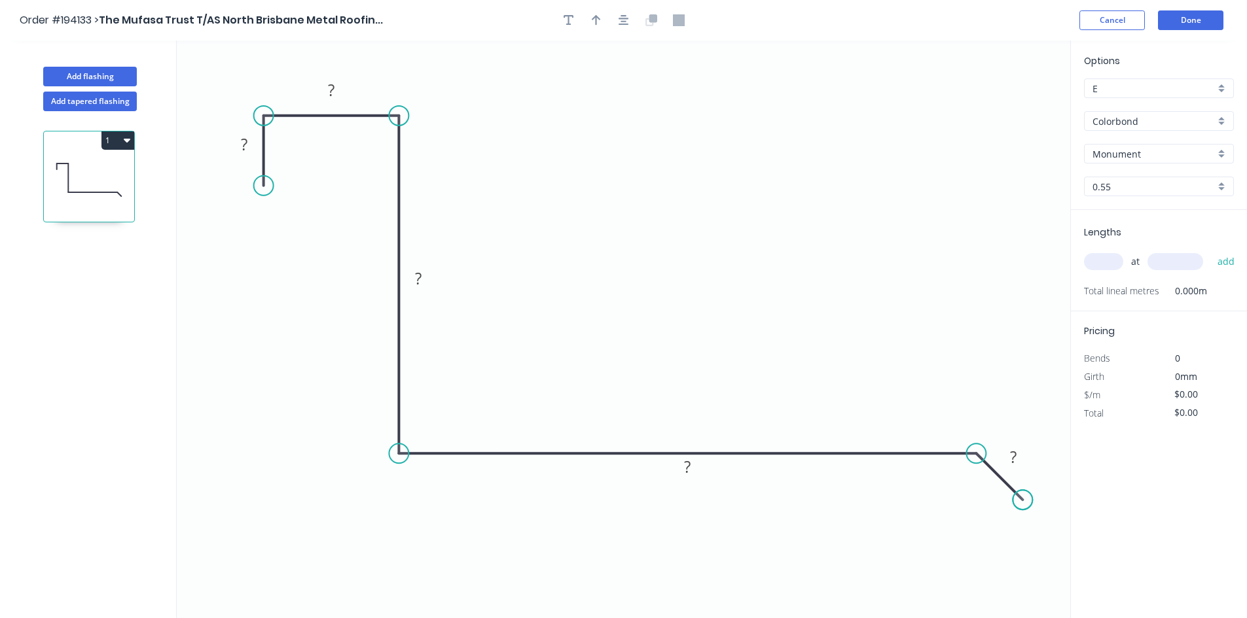
click at [1023, 507] on circle at bounding box center [1022, 500] width 20 height 20
click at [1020, 453] on rect at bounding box center [1013, 458] width 26 height 18
type input "$14.88"
drag, startPoint x: 1016, startPoint y: 544, endPoint x: 1003, endPoint y: 525, distance: 22.7
click at [1016, 546] on circle at bounding box center [1015, 544] width 20 height 20
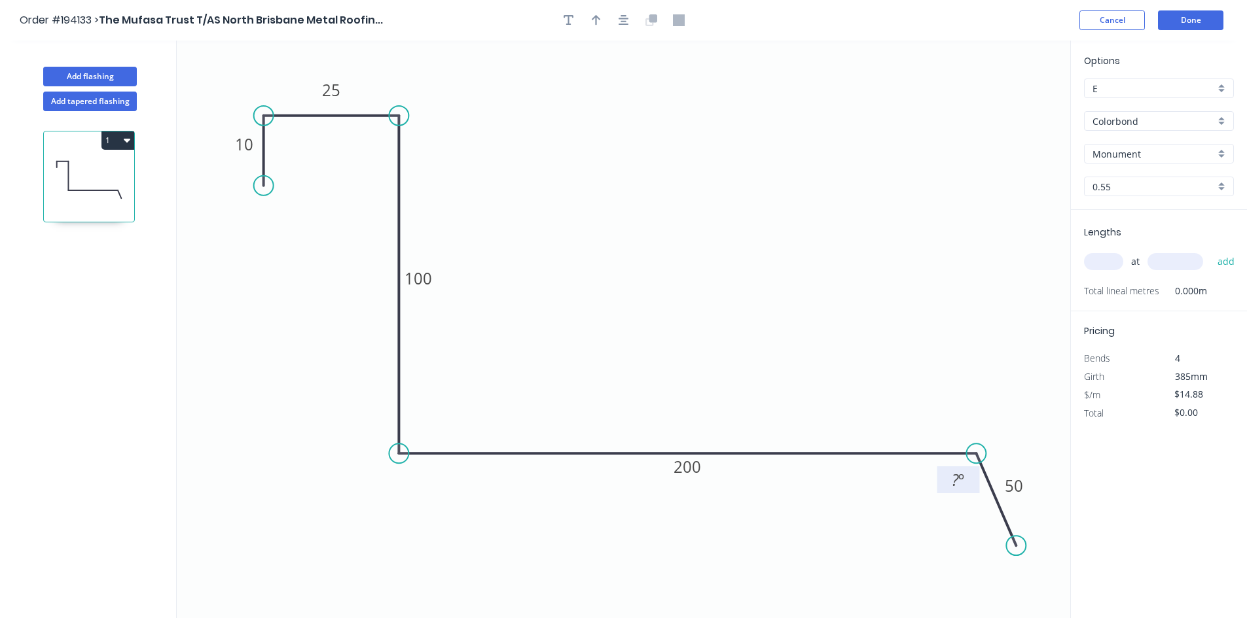
click at [963, 482] on tspan "º" at bounding box center [961, 480] width 6 height 22
click at [1109, 268] on input "text" at bounding box center [1103, 261] width 39 height 17
type input "1"
type input "1500"
click at [1211, 251] on button "add" at bounding box center [1226, 262] width 31 height 22
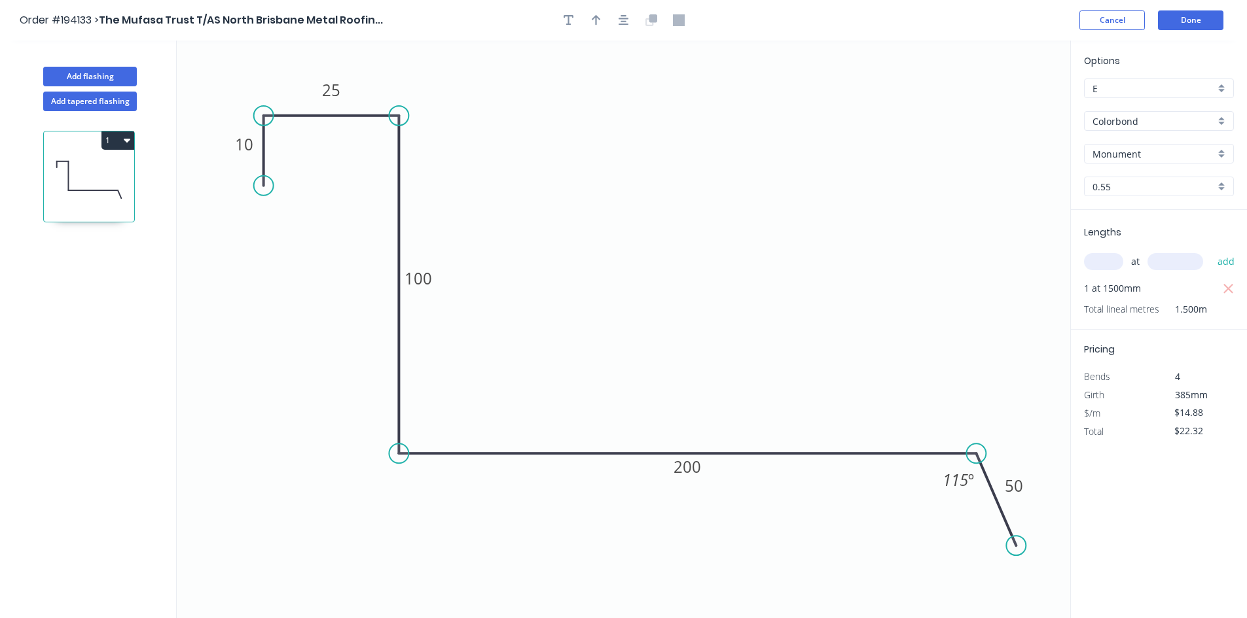
click at [126, 132] on button "1" at bounding box center [117, 141] width 33 height 18
click at [124, 165] on button "Duplicate" at bounding box center [72, 173] width 124 height 26
type input "$0.00"
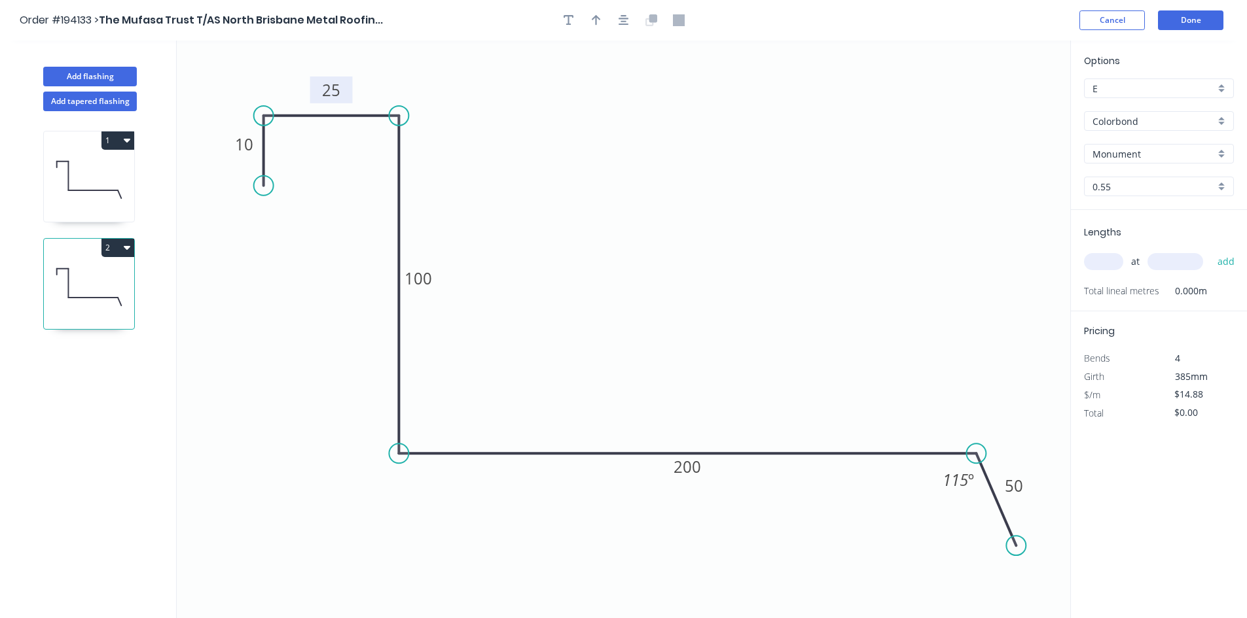
click at [329, 90] on tspan "25" at bounding box center [331, 90] width 18 height 22
type input "$17.04"
click at [1089, 270] on input "text" at bounding box center [1103, 261] width 39 height 17
type input "1"
type input "1000"
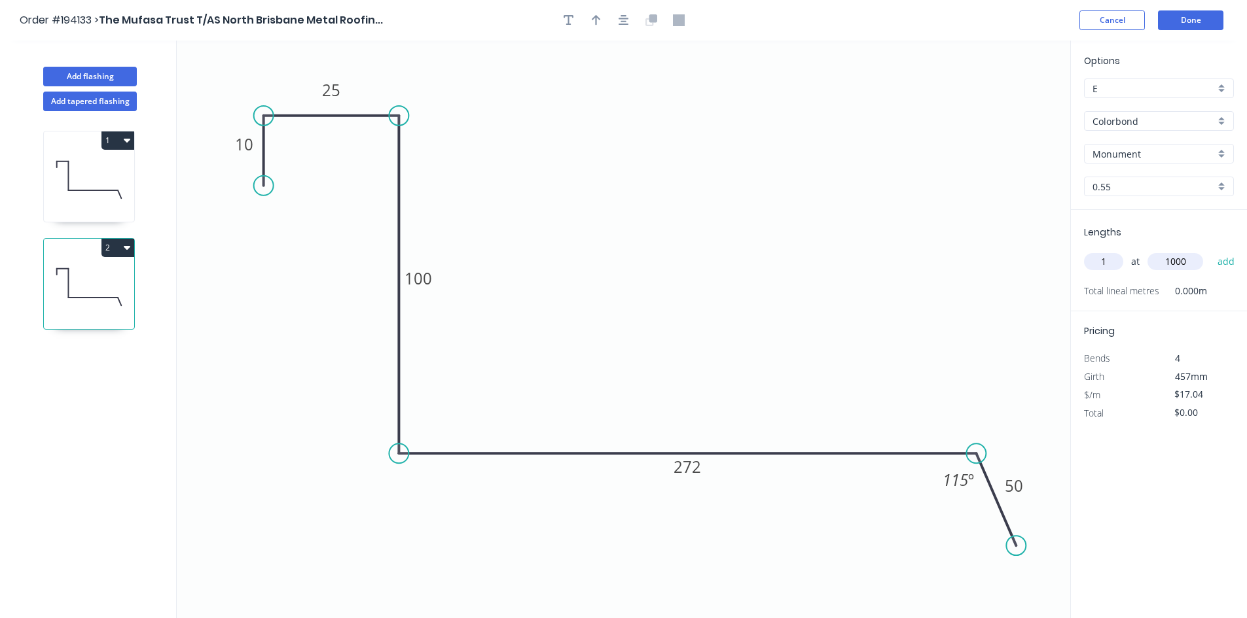
click at [1211, 251] on button "add" at bounding box center [1226, 262] width 31 height 22
click at [113, 245] on button "2" at bounding box center [117, 248] width 33 height 18
drag, startPoint x: 98, startPoint y: 290, endPoint x: 113, endPoint y: 279, distance: 17.8
click at [99, 290] on button "Duplicate" at bounding box center [72, 280] width 124 height 26
type input "$0.00"
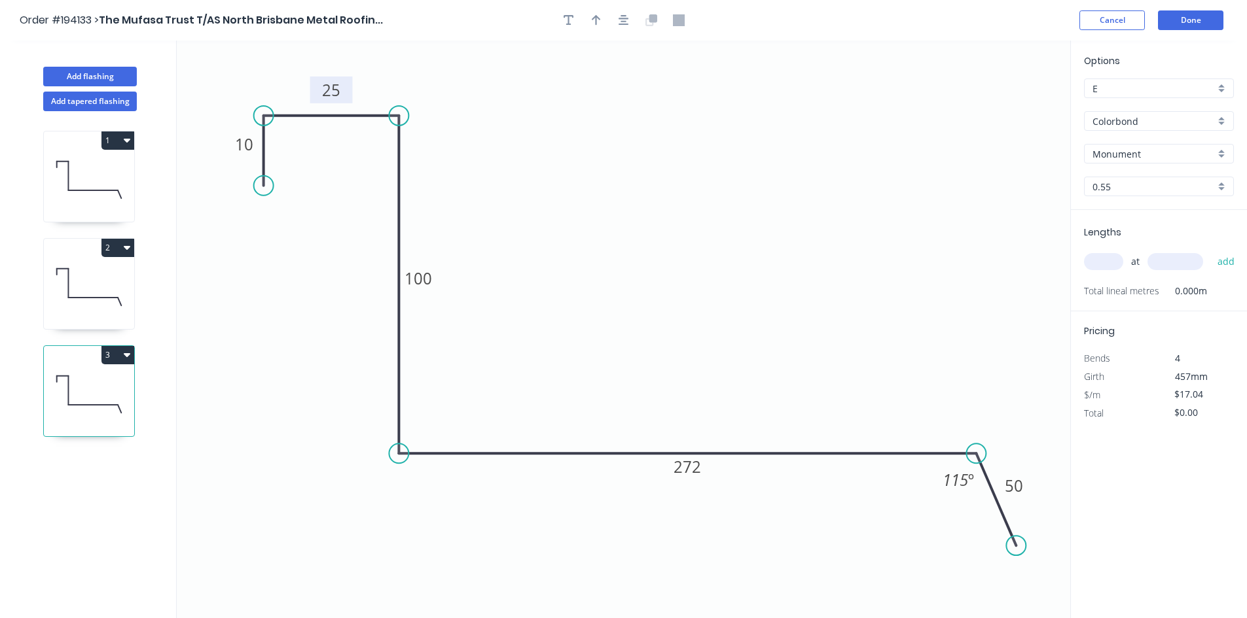
click at [329, 95] on tspan "25" at bounding box center [331, 90] width 18 height 22
click at [1088, 260] on input "text" at bounding box center [1103, 261] width 39 height 17
type input "1"
type input "1000"
click at [1211, 251] on button "add" at bounding box center [1226, 262] width 31 height 22
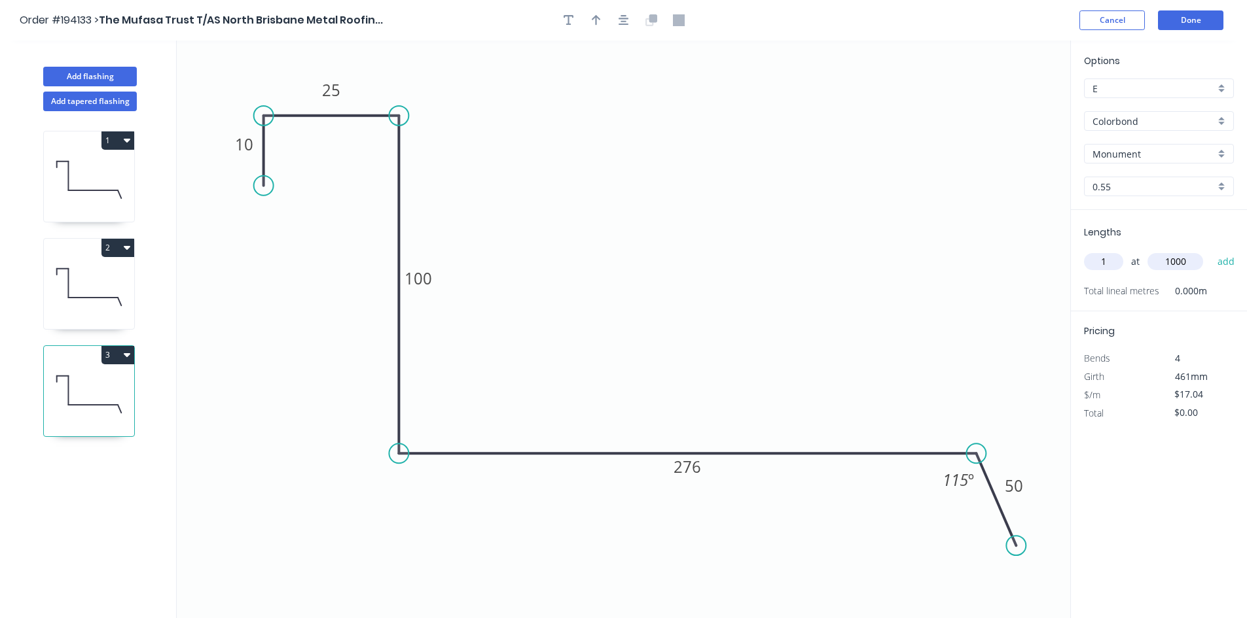
type input "$17.04"
click at [124, 69] on button "Add flashing" at bounding box center [90, 77] width 94 height 20
type input "$0.00"
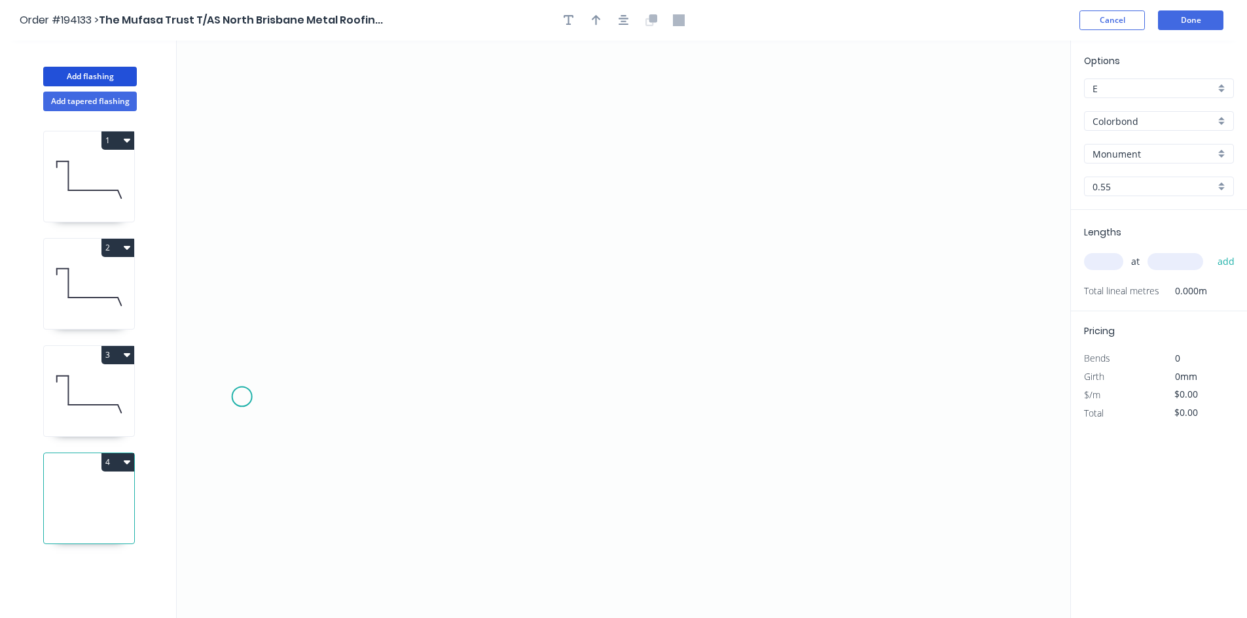
click at [241, 397] on icon "0" at bounding box center [623, 330] width 893 height 578
click at [288, 349] on icon "0" at bounding box center [623, 330] width 893 height 578
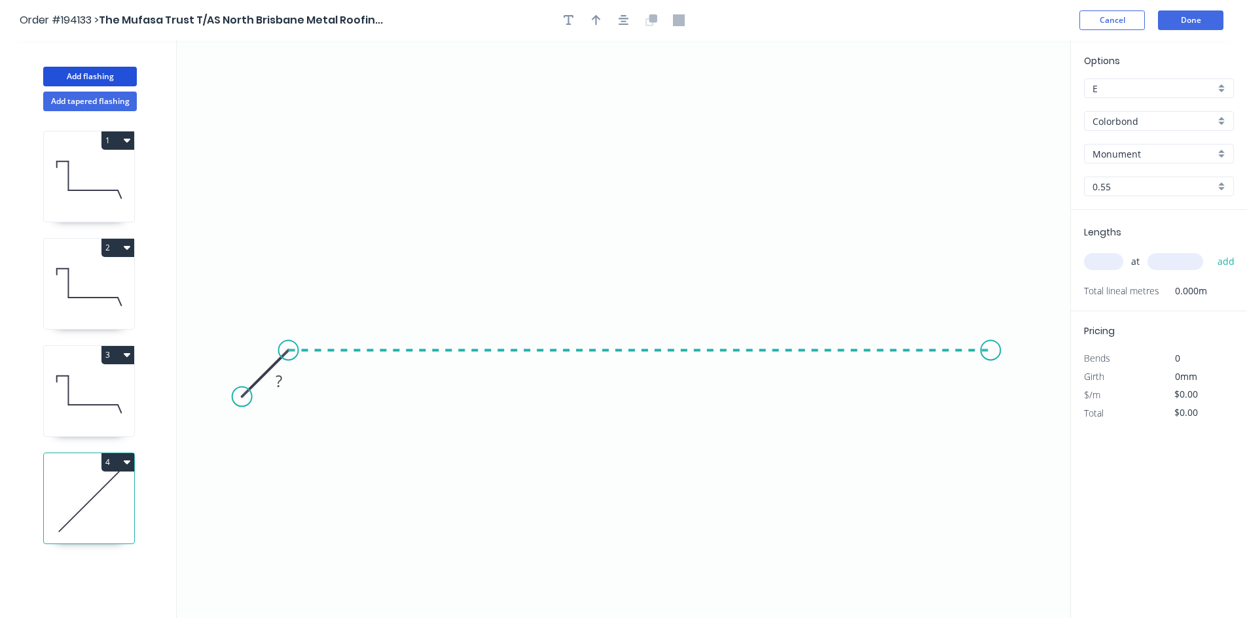
drag, startPoint x: 991, startPoint y: 341, endPoint x: 995, endPoint y: 363, distance: 21.9
click at [992, 342] on icon "0 ?" at bounding box center [623, 330] width 893 height 578
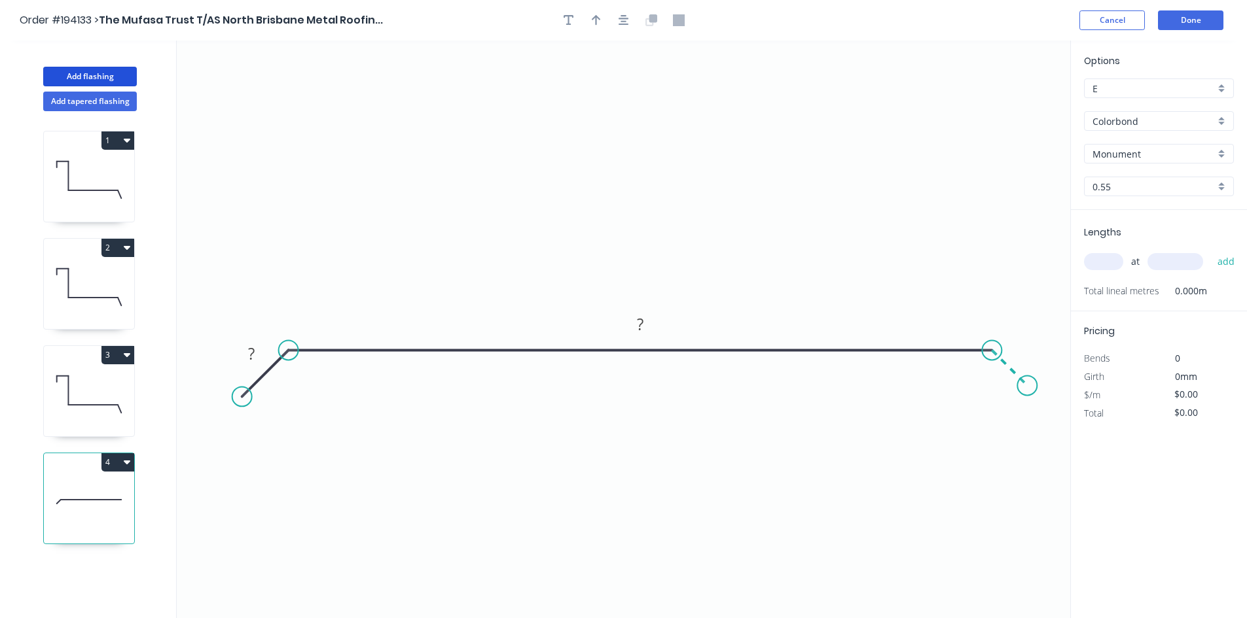
click at [1027, 389] on icon "0 ? ?" at bounding box center [623, 330] width 893 height 578
drag, startPoint x: 1027, startPoint y: 389, endPoint x: 1017, endPoint y: 418, distance: 30.6
click at [1017, 418] on circle at bounding box center [1016, 418] width 20 height 20
drag, startPoint x: 245, startPoint y: 399, endPoint x: 252, endPoint y: 421, distance: 22.8
click at [252, 421] on circle at bounding box center [253, 420] width 20 height 20
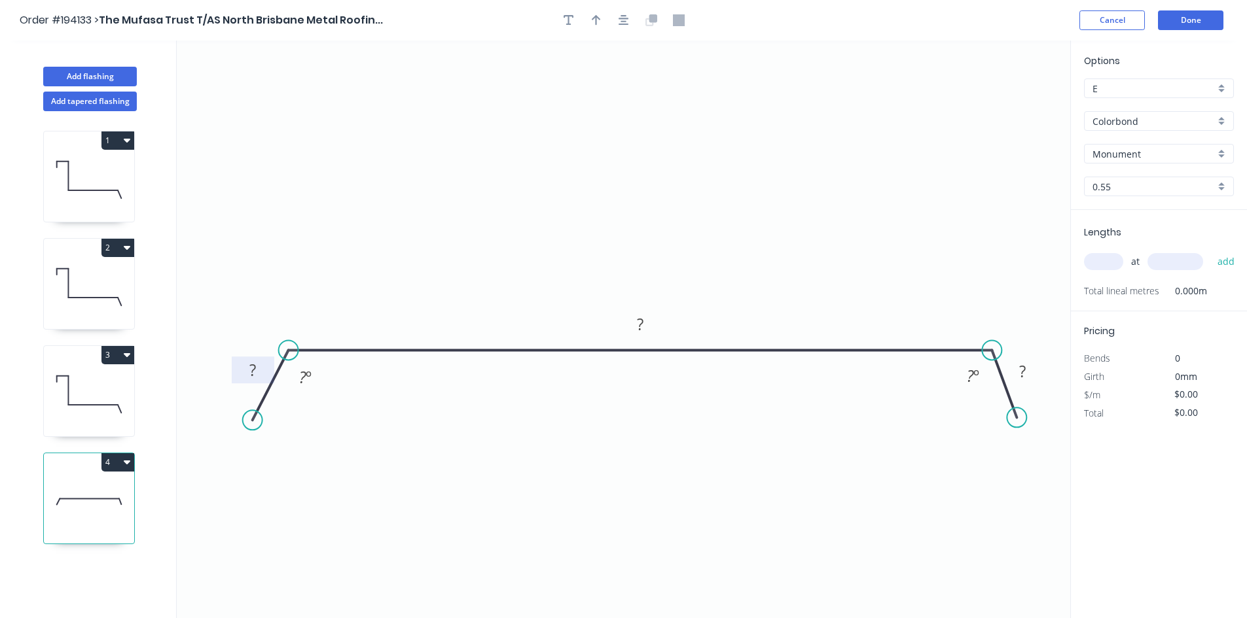
click at [252, 359] on tspan "?" at bounding box center [252, 370] width 7 height 22
click at [1102, 259] on input "text" at bounding box center [1103, 261] width 39 height 17
type input "3"
type input "1535"
click at [1211, 251] on button "add" at bounding box center [1226, 262] width 31 height 22
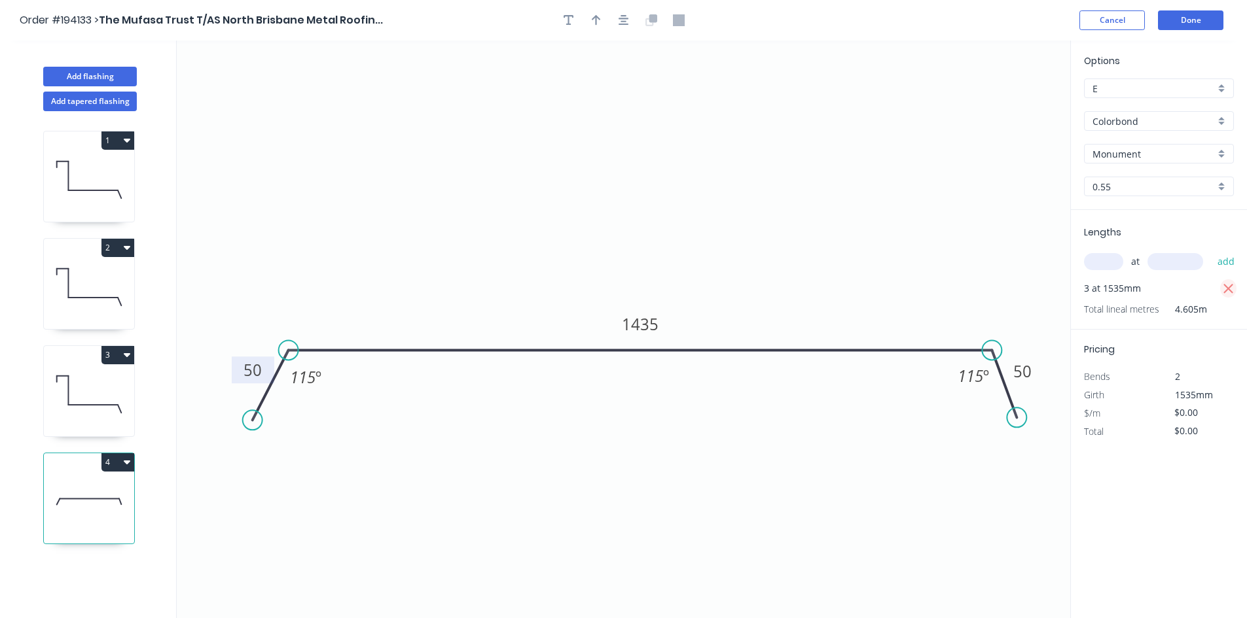
click at [1230, 291] on icon "button" at bounding box center [1228, 289] width 10 height 10
click at [1098, 263] on input "text" at bounding box center [1103, 261] width 39 height 17
type input "3"
type input "1200"
click at [1211, 251] on button "add" at bounding box center [1226, 262] width 31 height 22
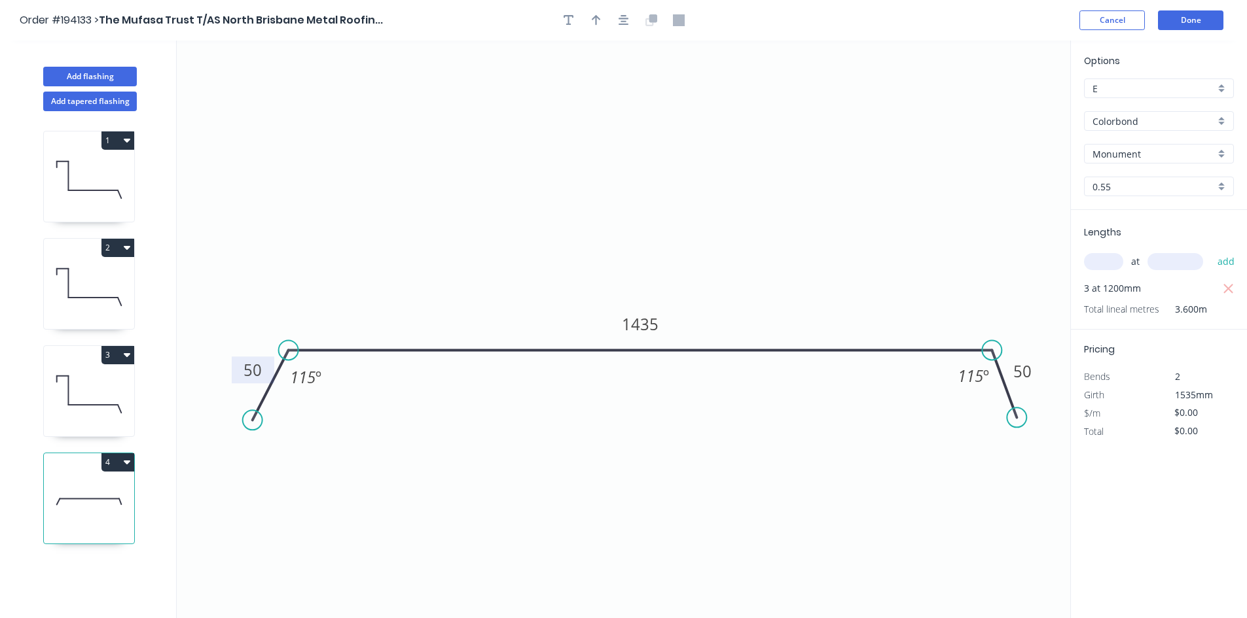
click at [122, 356] on button "3" at bounding box center [117, 355] width 33 height 18
click at [113, 388] on div "Duplicate" at bounding box center [72, 387] width 101 height 19
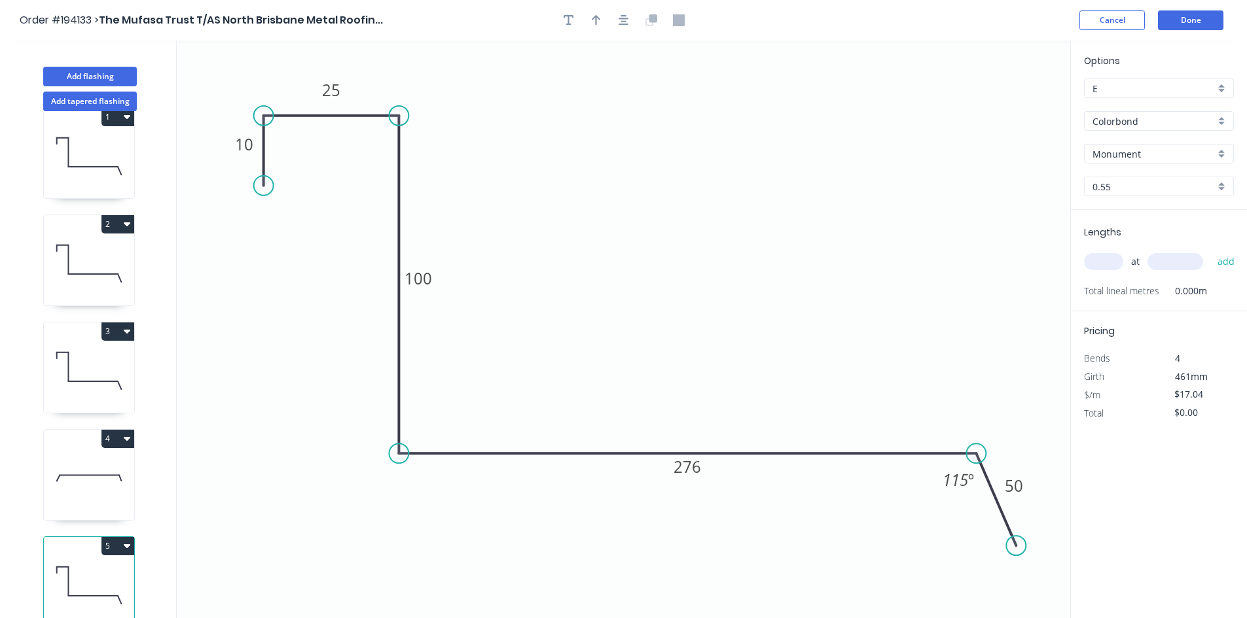
scroll to position [35, 0]
click at [255, 148] on rect at bounding box center [244, 145] width 26 height 18
type input "$14.88"
click at [1111, 255] on input "text" at bounding box center [1103, 261] width 39 height 17
type input "1"
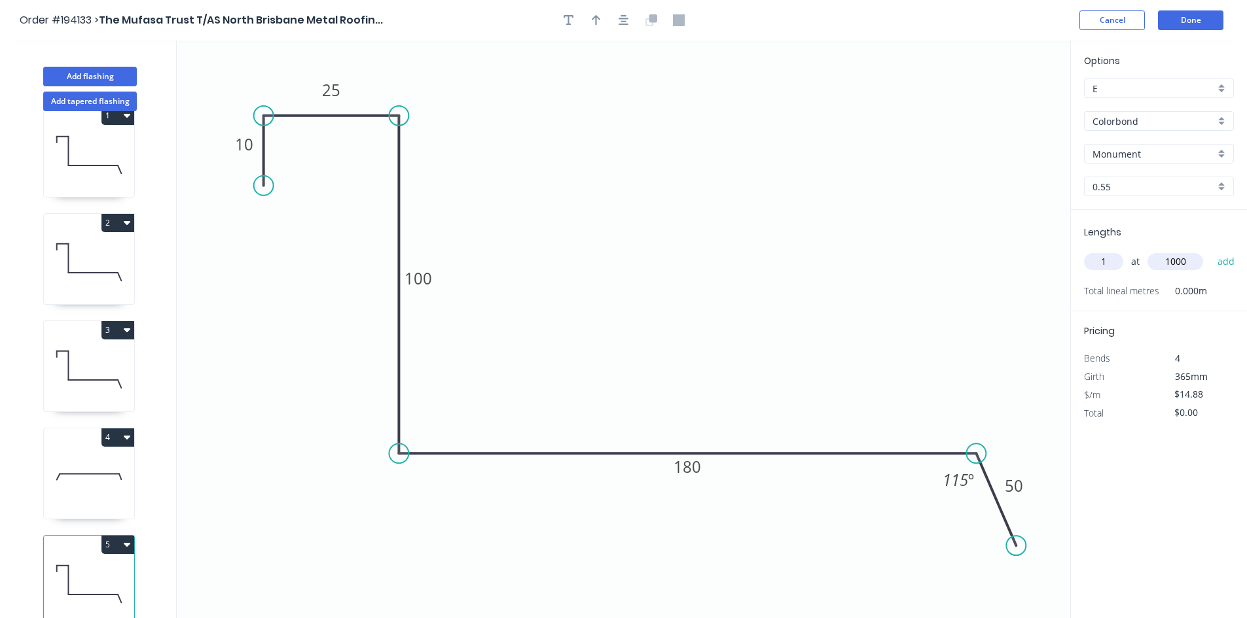
type input "1000"
click at [1211, 251] on button "add" at bounding box center [1226, 262] width 31 height 22
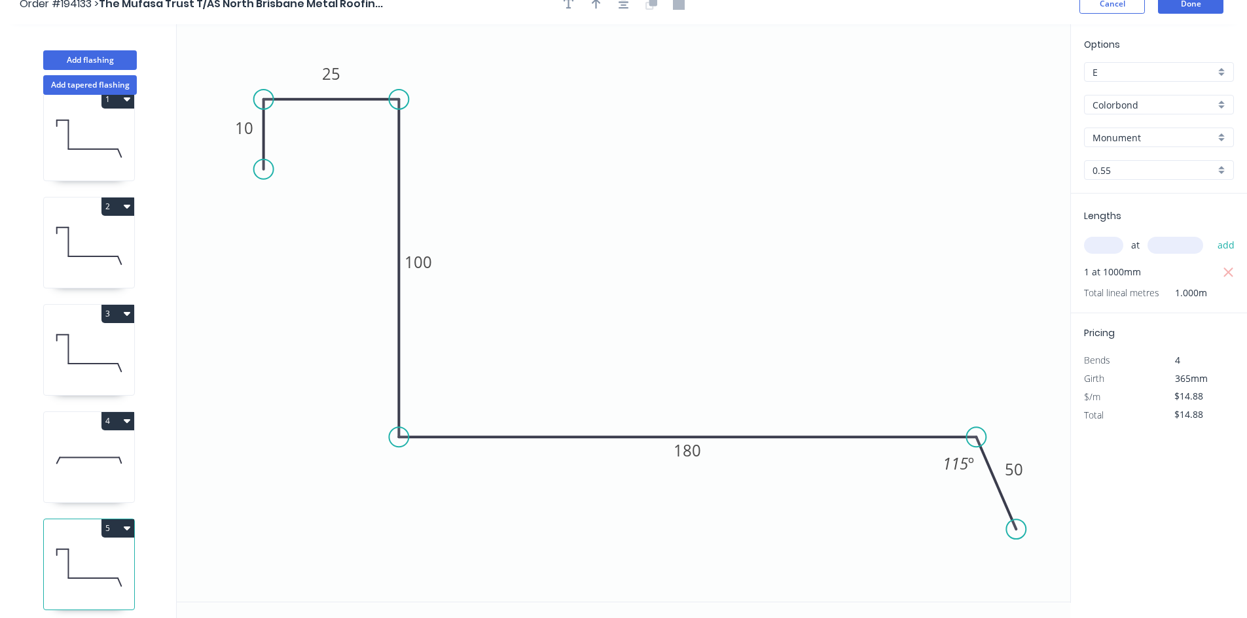
scroll to position [24, 0]
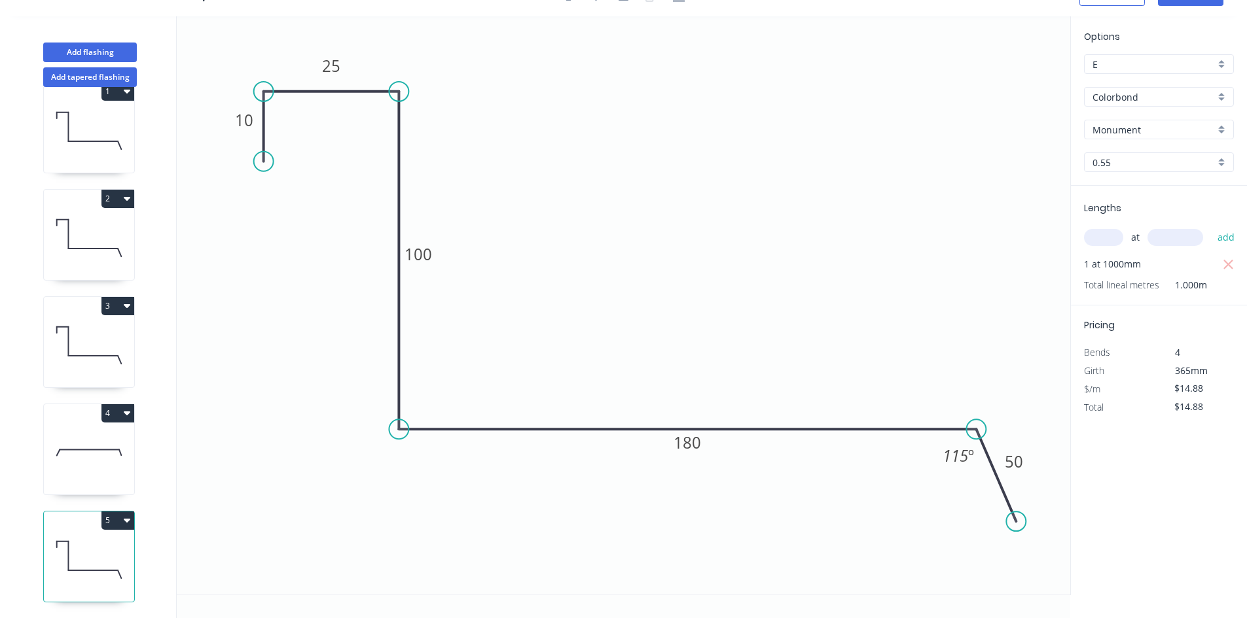
click at [113, 512] on button "5" at bounding box center [117, 521] width 33 height 18
click at [89, 544] on div "Duplicate" at bounding box center [72, 553] width 101 height 19
type input "$0.00"
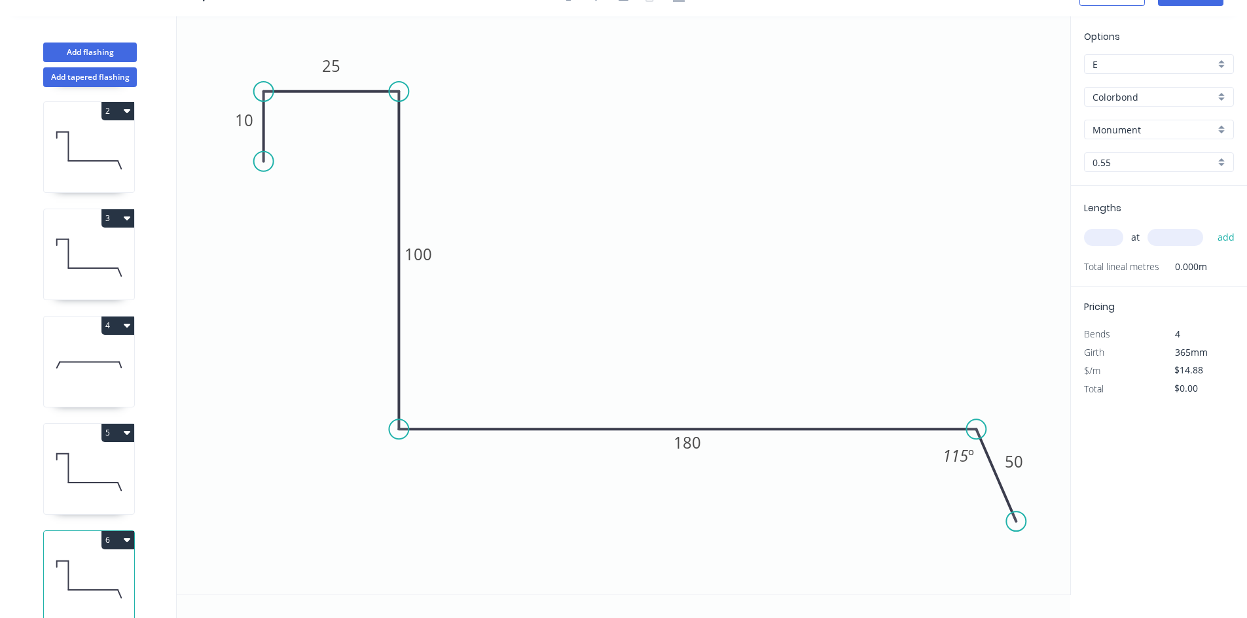
scroll to position [142, 0]
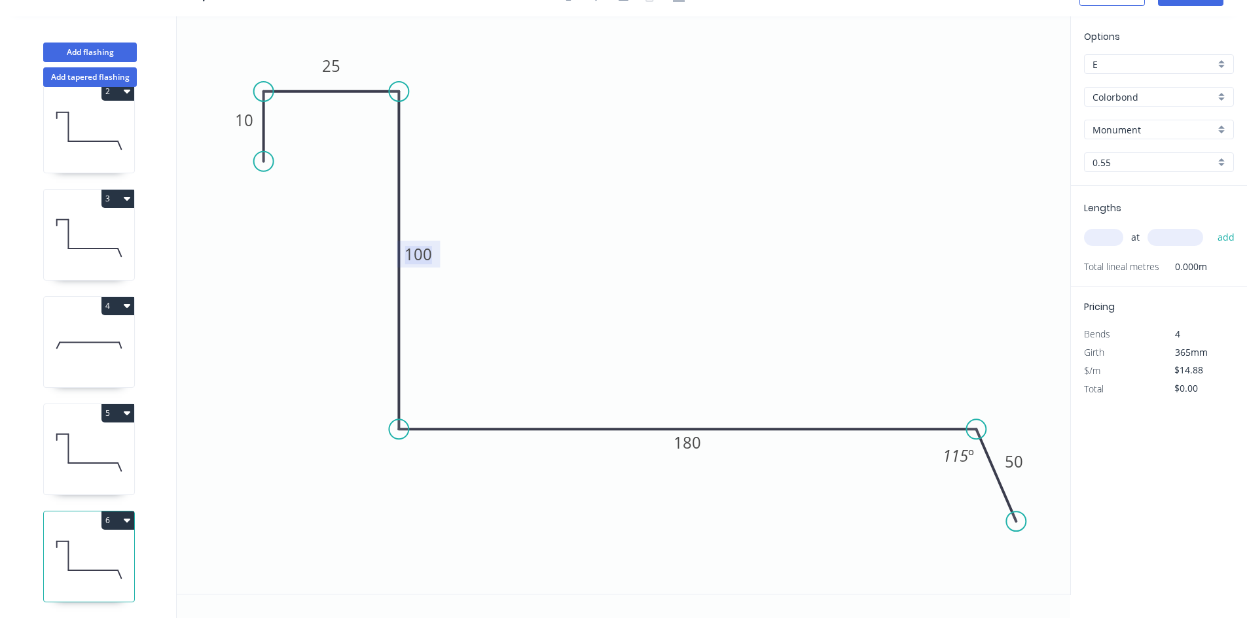
click at [426, 254] on tspan "100" at bounding box center [417, 254] width 27 height 22
type input "$19.21"
click at [1103, 241] on input "text" at bounding box center [1103, 237] width 39 height 17
type input "1"
type input "1000"
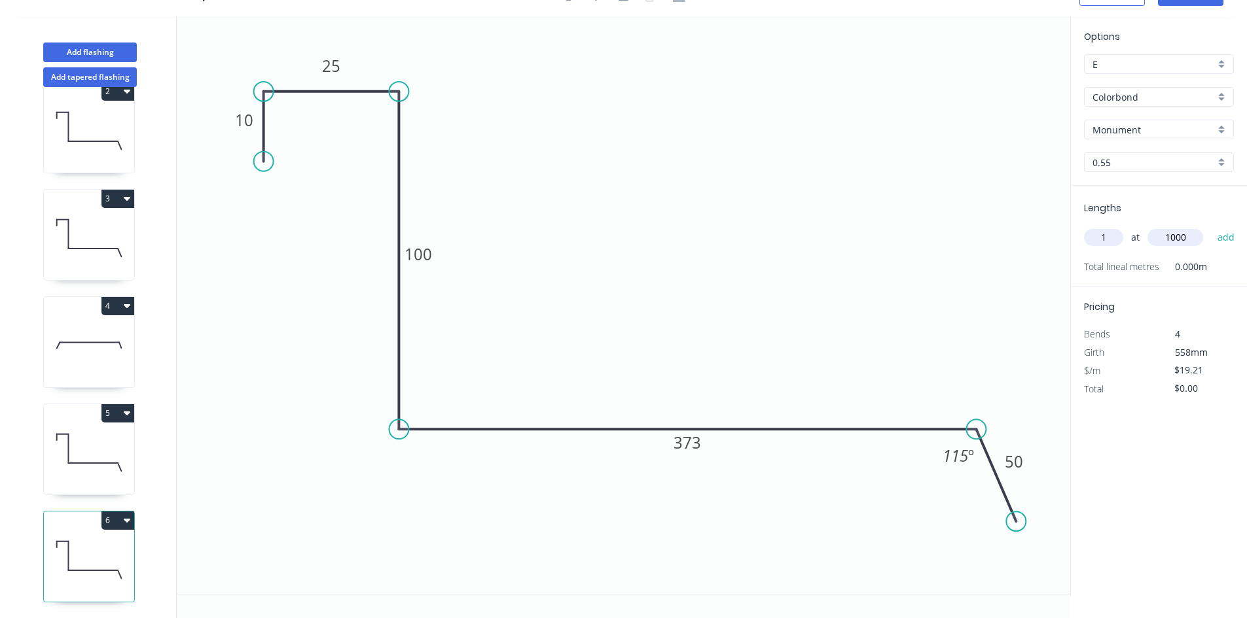
click at [1211, 226] on button "add" at bounding box center [1226, 237] width 31 height 22
type input "$19.21"
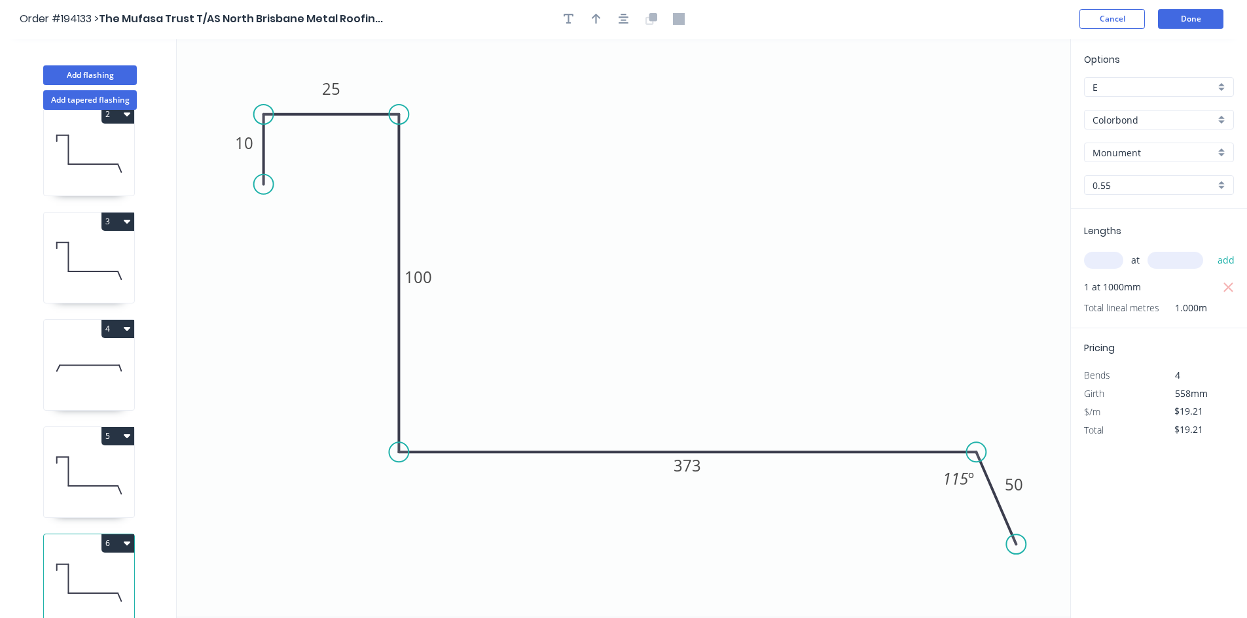
scroll to position [0, 0]
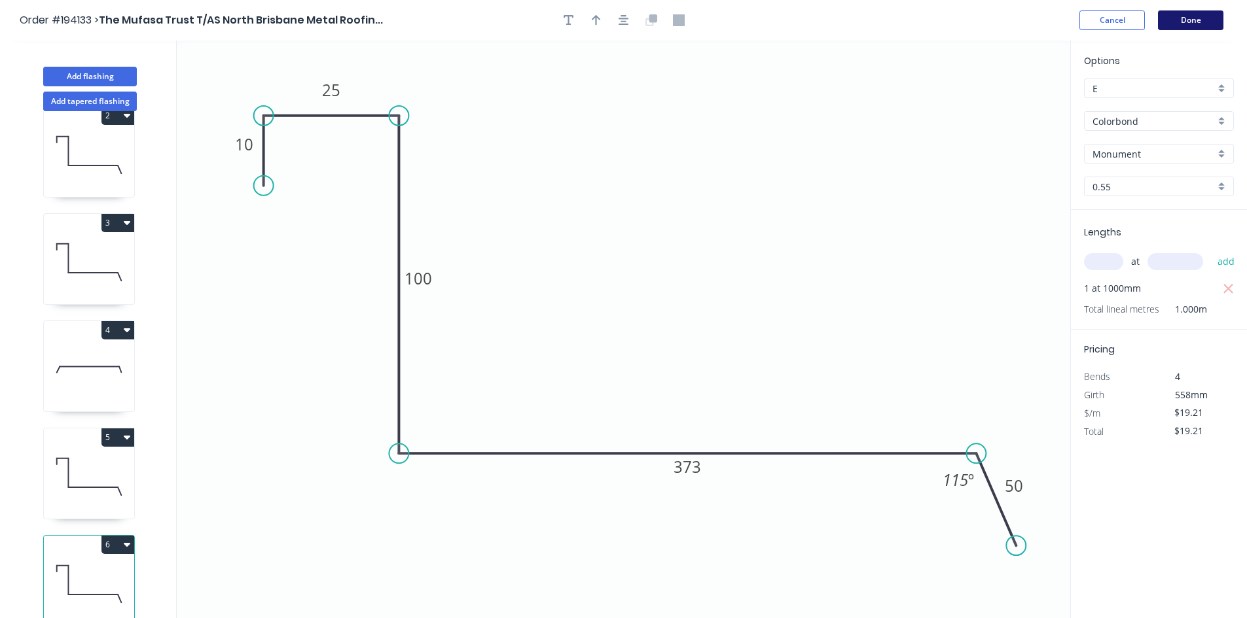
click at [1182, 24] on button "Done" at bounding box center [1190, 20] width 65 height 20
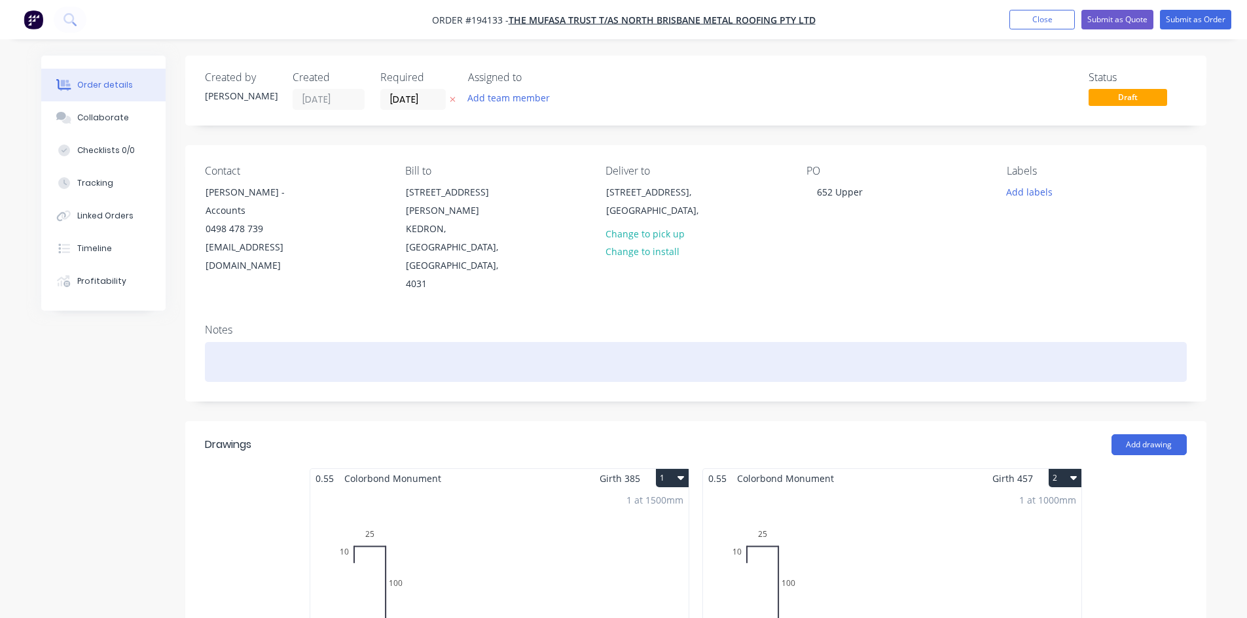
scroll to position [919, 0]
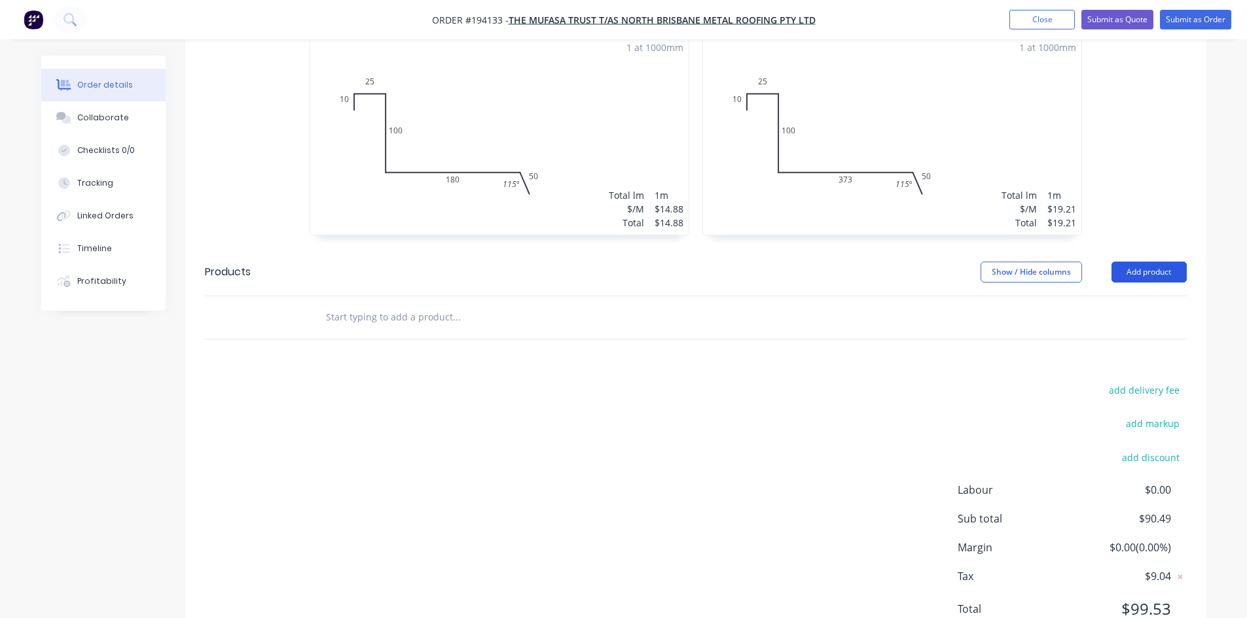
click at [1155, 262] on button "Add product" at bounding box center [1148, 272] width 75 height 21
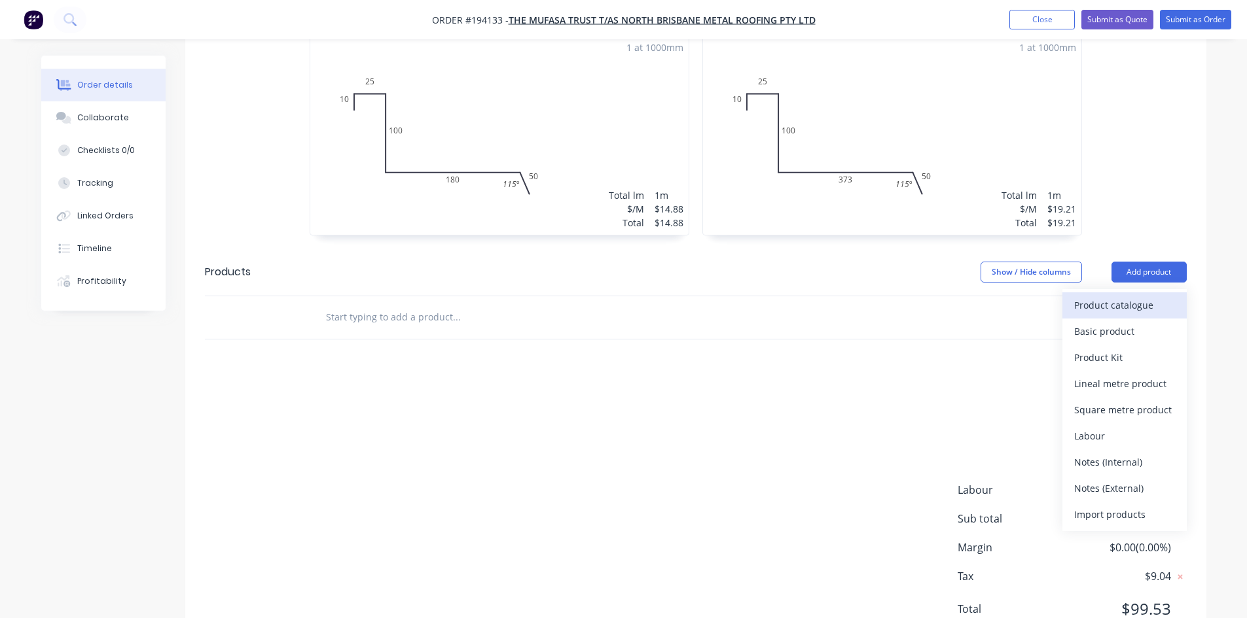
click at [1134, 296] on div "Product catalogue" at bounding box center [1124, 305] width 101 height 19
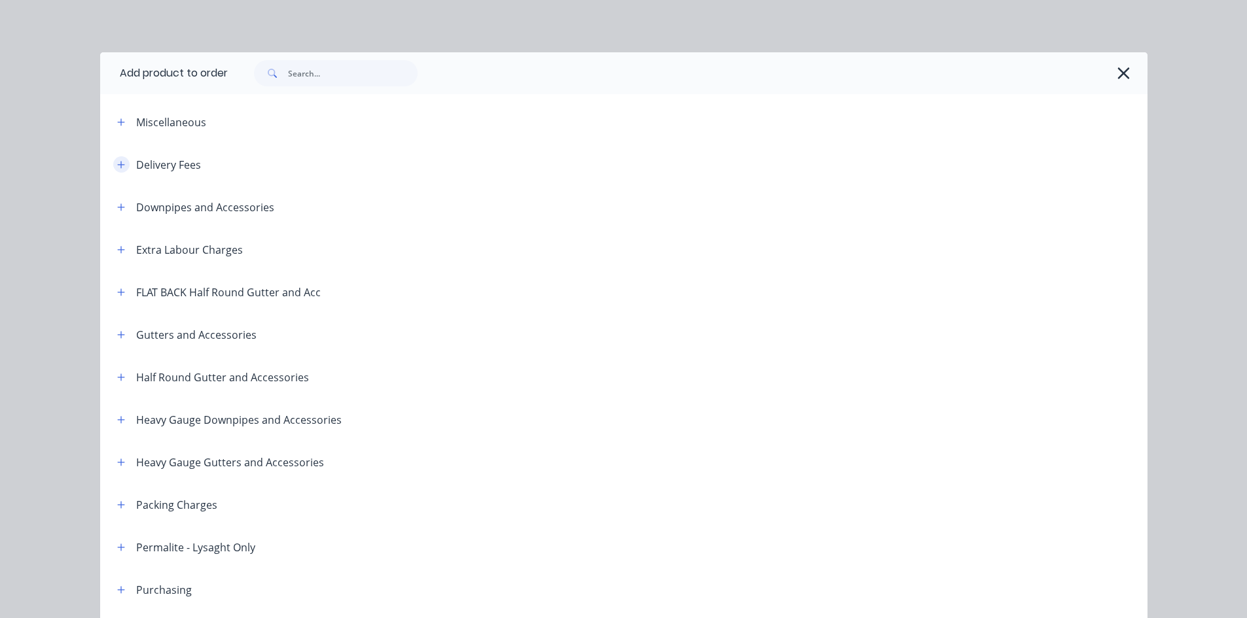
click at [117, 163] on icon "button" at bounding box center [120, 164] width 7 height 7
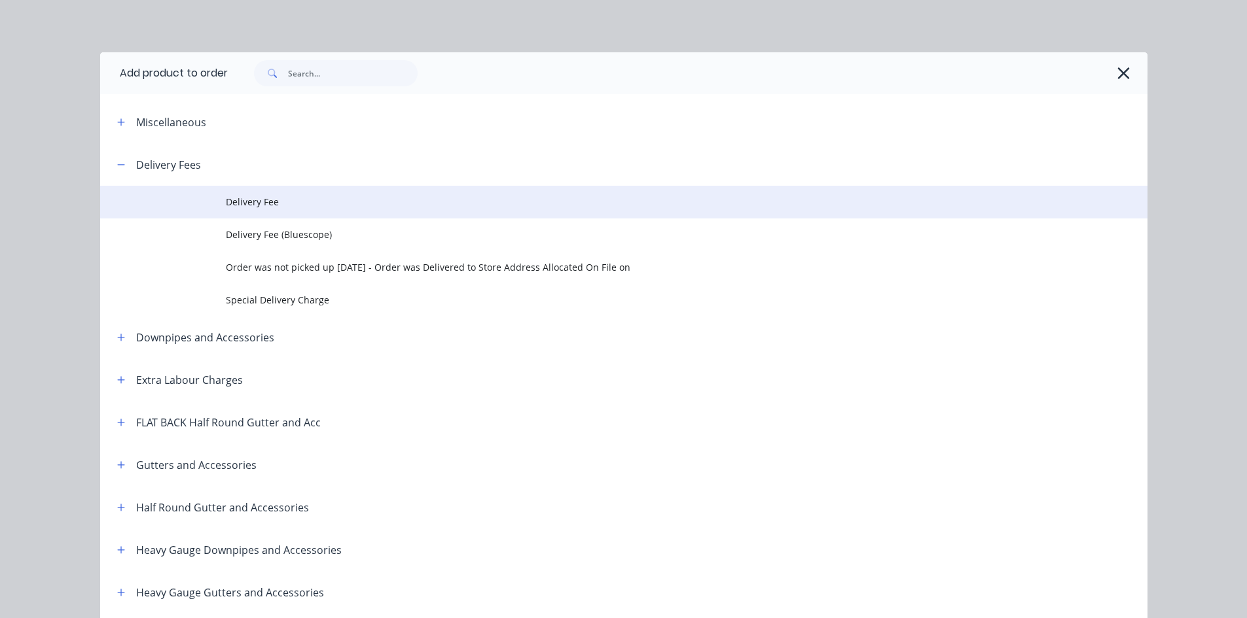
click at [209, 189] on td at bounding box center [163, 202] width 126 height 33
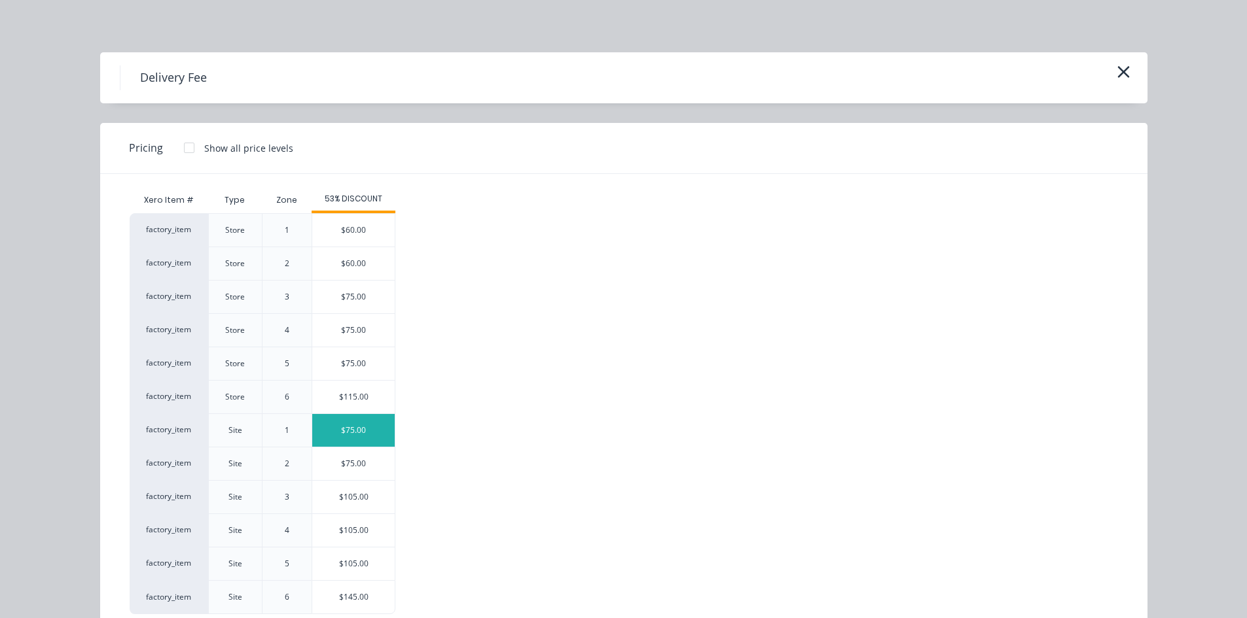
click at [357, 433] on div "$75.00" at bounding box center [353, 430] width 82 height 33
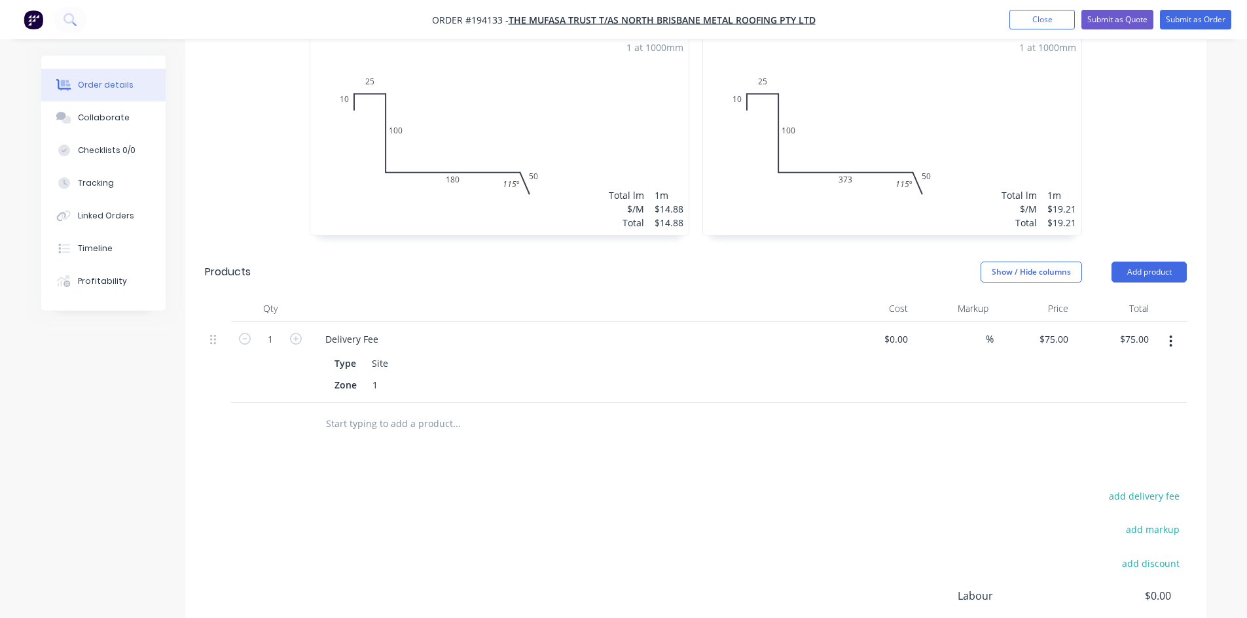
scroll to position [0, 0]
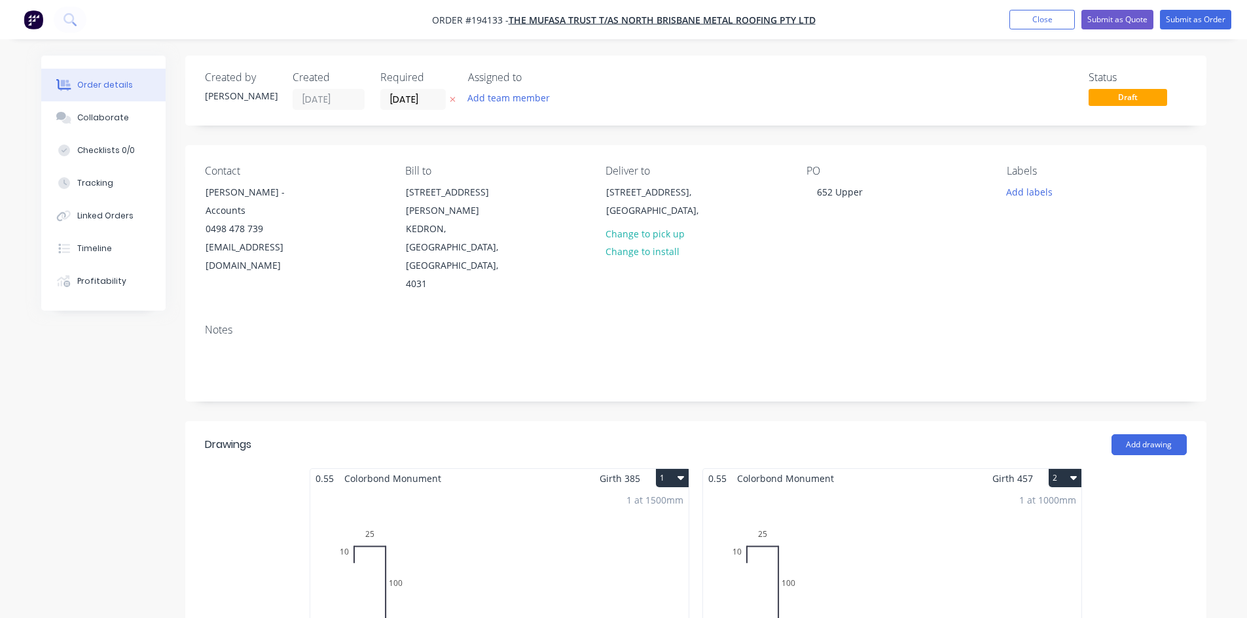
click at [1205, 9] on nav "Order #194133 - The Mufasa Trust T/AS North Brisbane Metal Roofing Pty Ltd Add …" at bounding box center [623, 19] width 1247 height 39
click at [1199, 25] on button "Submit as Order" at bounding box center [1195, 20] width 71 height 20
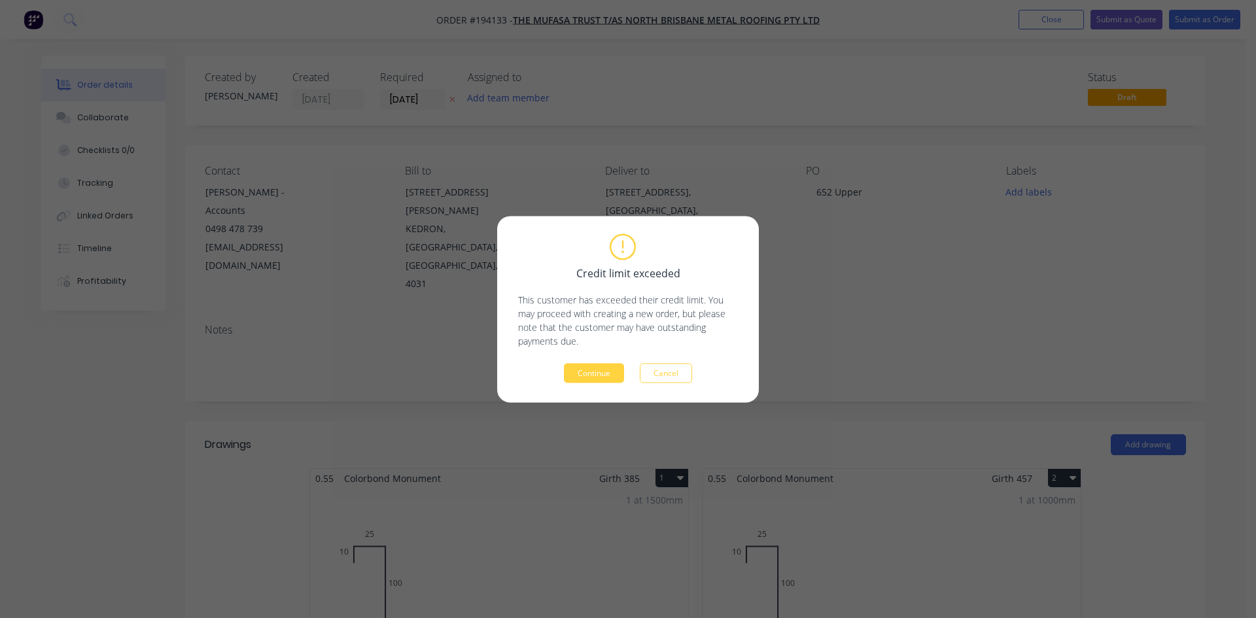
click at [584, 388] on div "Credit limit exceeded This customer has exceeded their credit limit. You may pr…" at bounding box center [628, 309] width 262 height 187
click at [586, 370] on button "Continue" at bounding box center [594, 373] width 60 height 20
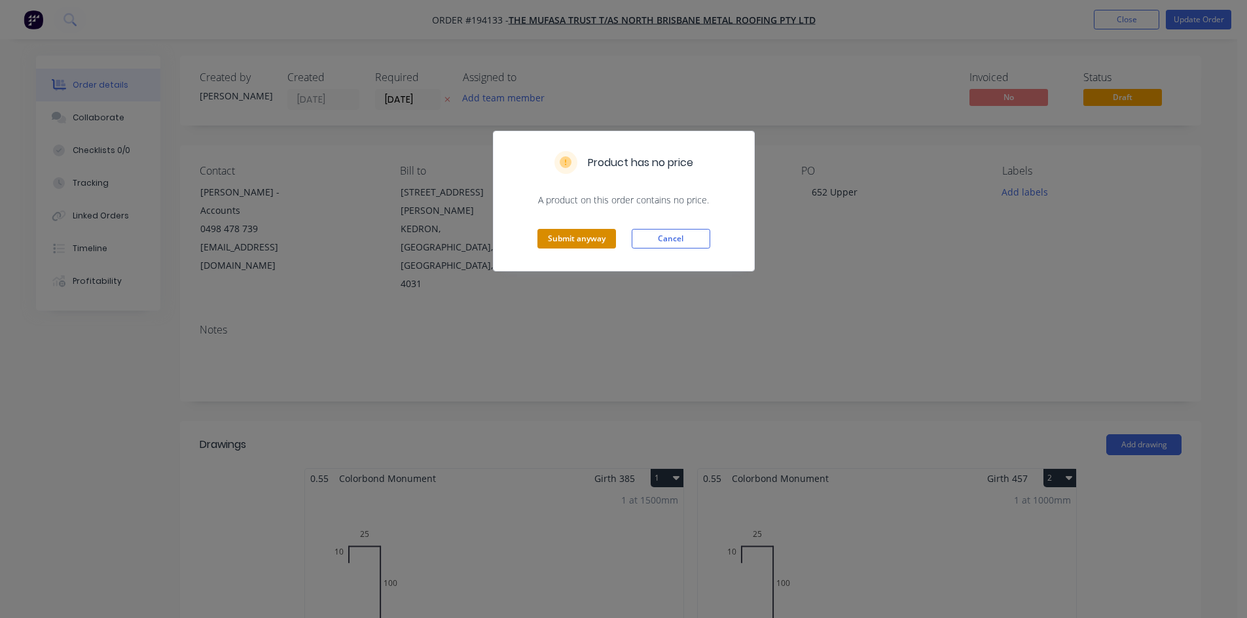
click at [587, 249] on div "Submit anyway Cancel" at bounding box center [623, 239] width 260 height 64
click at [587, 245] on button "Submit anyway" at bounding box center [576, 239] width 79 height 20
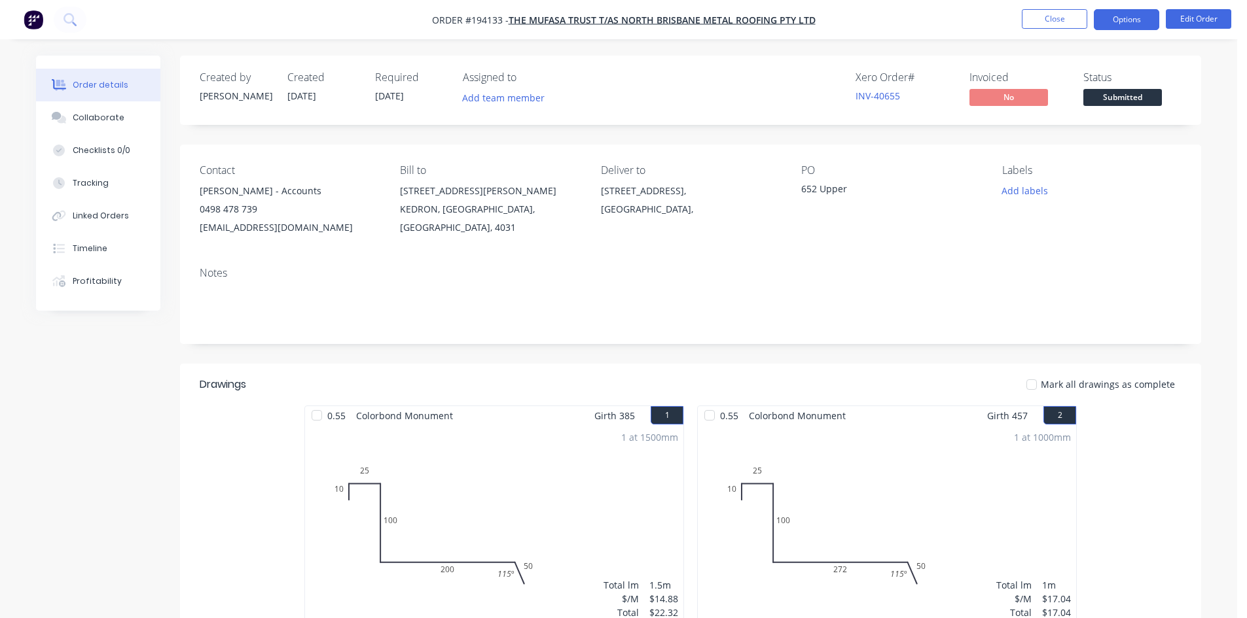
click at [1095, 25] on button "Options" at bounding box center [1126, 19] width 65 height 21
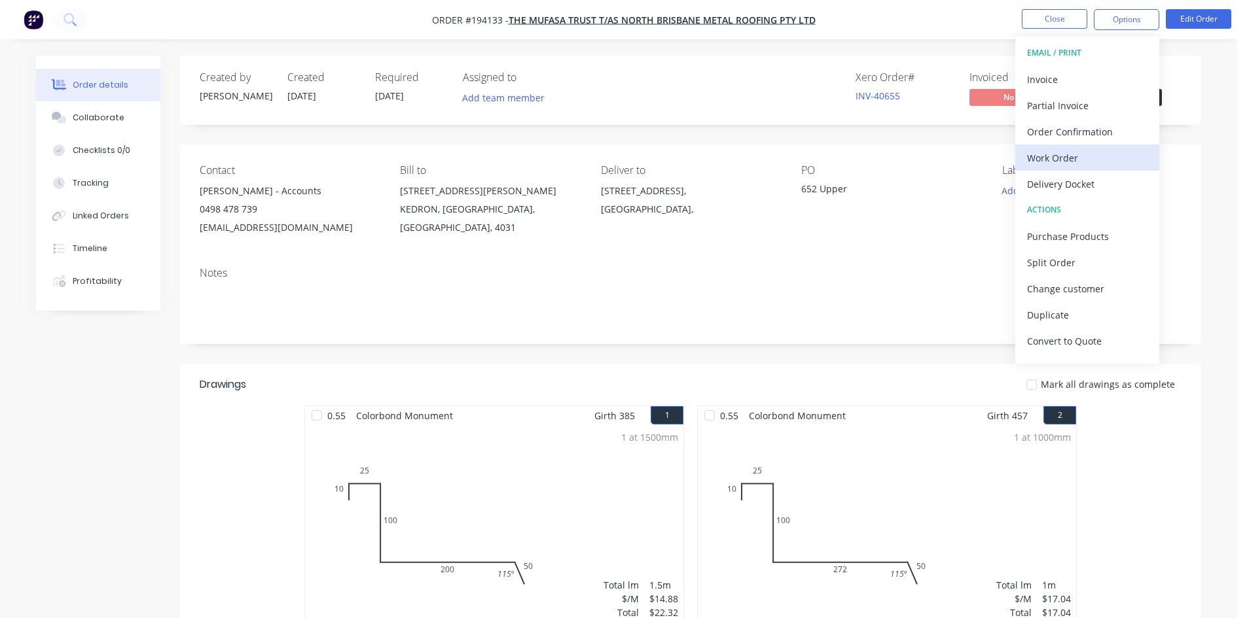
click at [1057, 151] on div "Work Order" at bounding box center [1087, 158] width 120 height 19
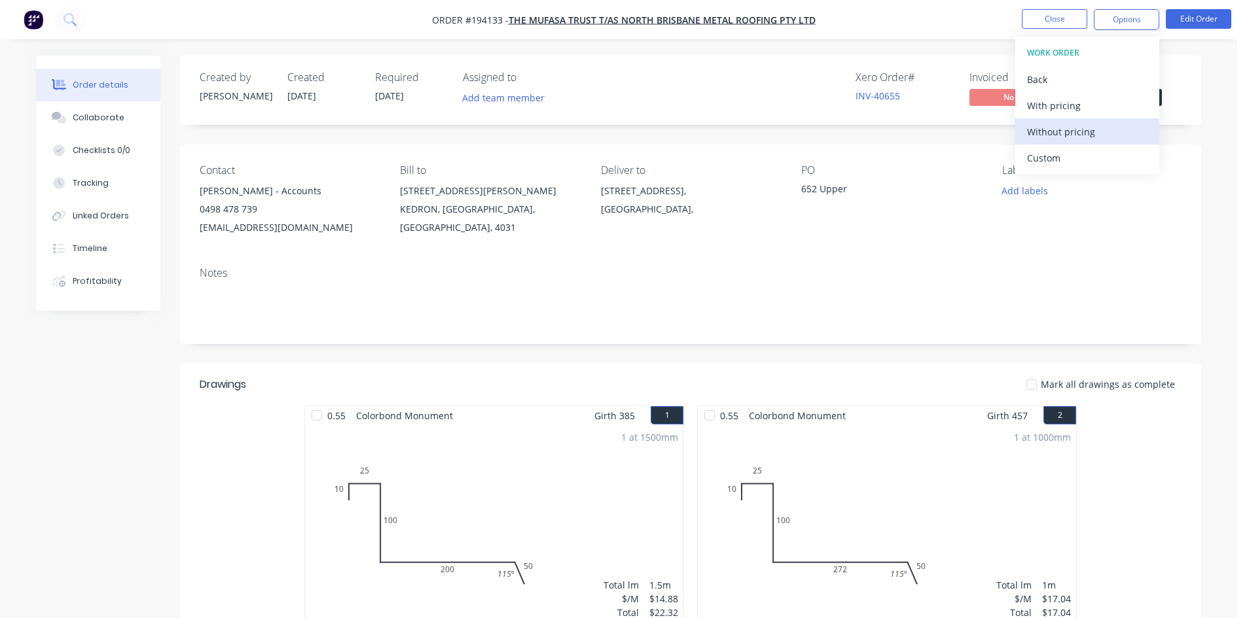
click at [1061, 132] on div "Without pricing" at bounding box center [1087, 131] width 120 height 19
click at [65, 18] on icon at bounding box center [68, 18] width 10 height 10
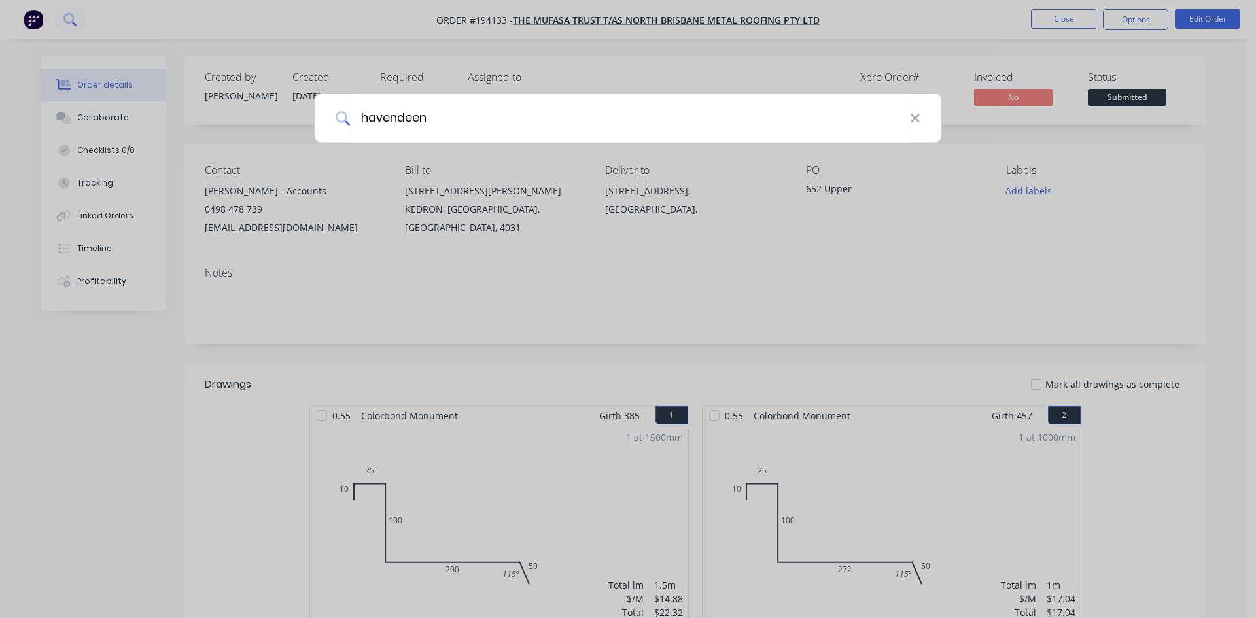
type input "havendeen"
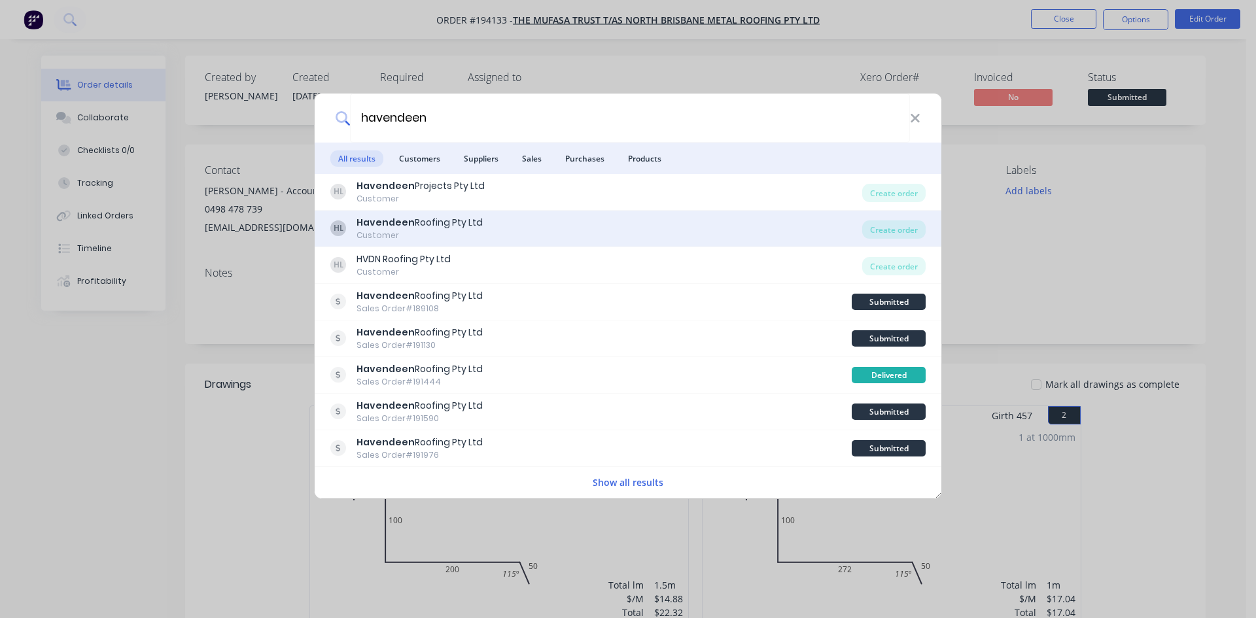
click at [603, 221] on div "HL Havendeen Roofing Pty Ltd Customer" at bounding box center [596, 229] width 532 height 26
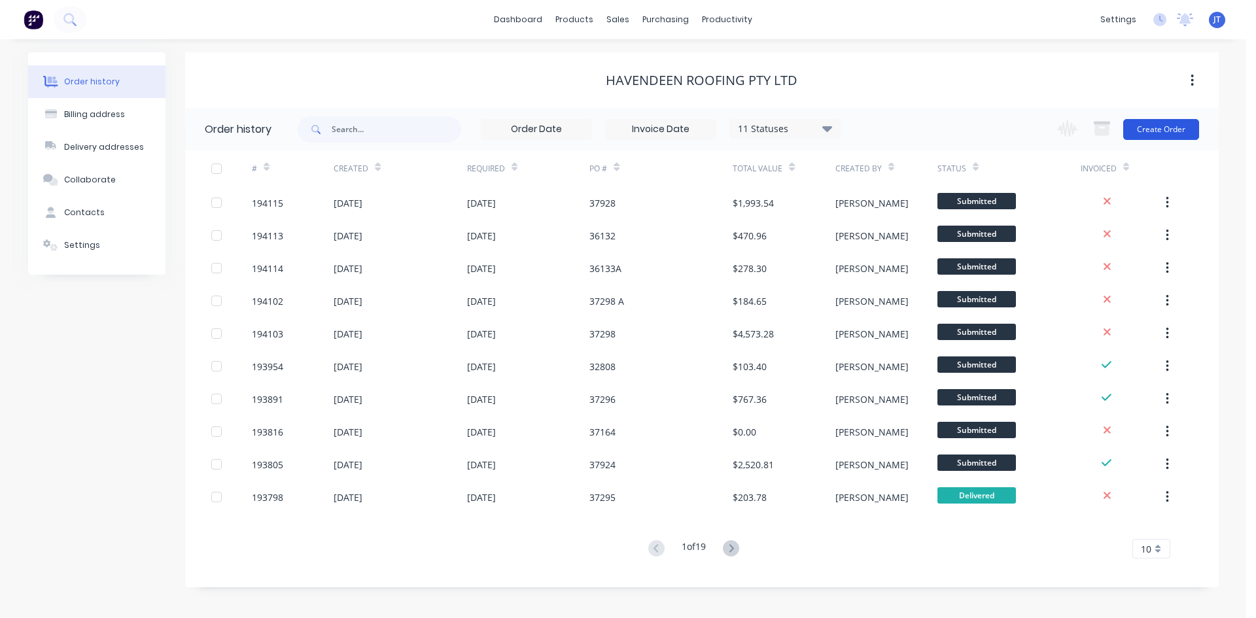
click at [1171, 125] on button "Create Order" at bounding box center [1162, 129] width 76 height 21
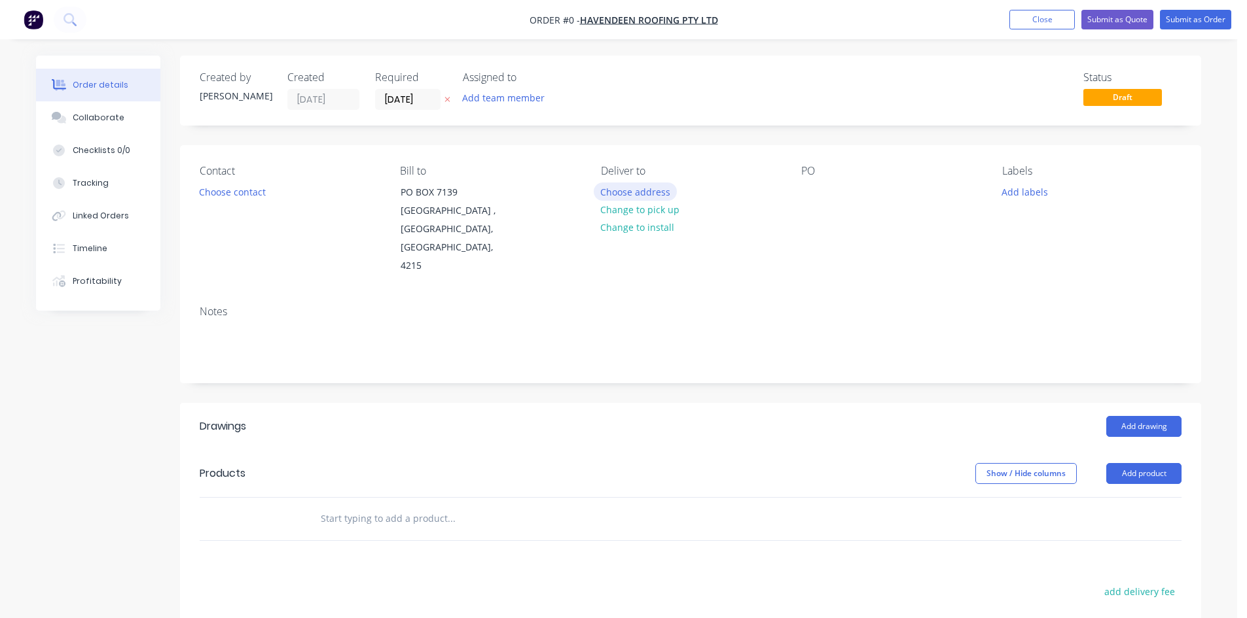
click at [635, 188] on button "Choose address" at bounding box center [636, 192] width 84 height 18
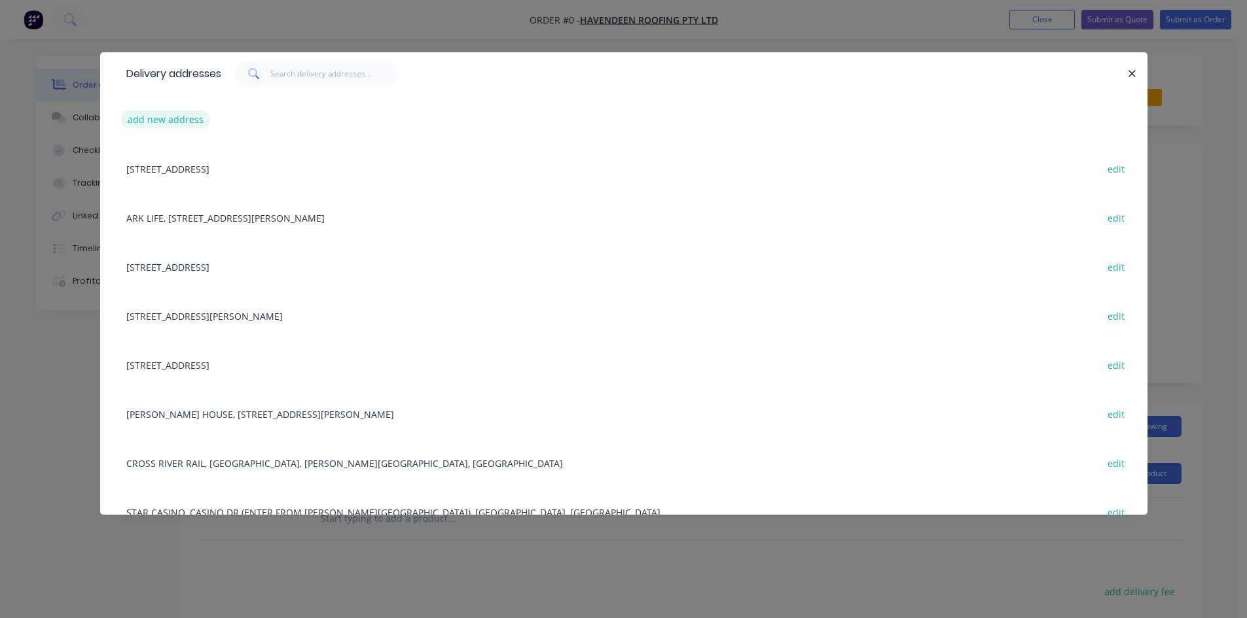
click at [175, 125] on button "add new address" at bounding box center [166, 120] width 90 height 18
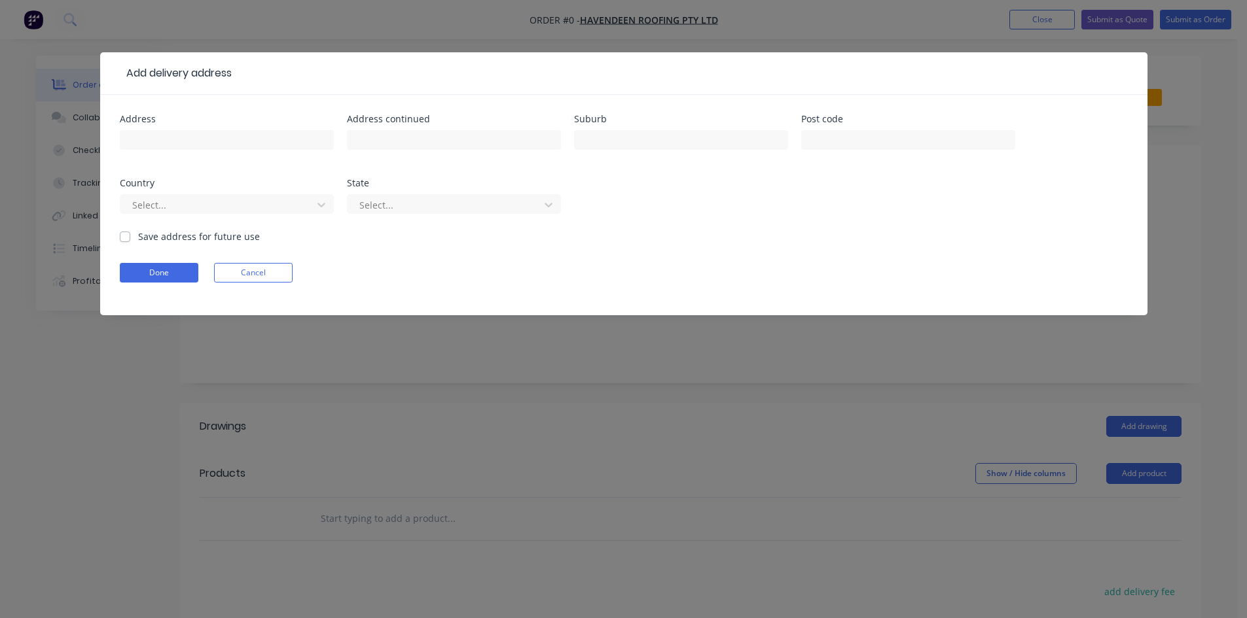
scroll to position [238, 0]
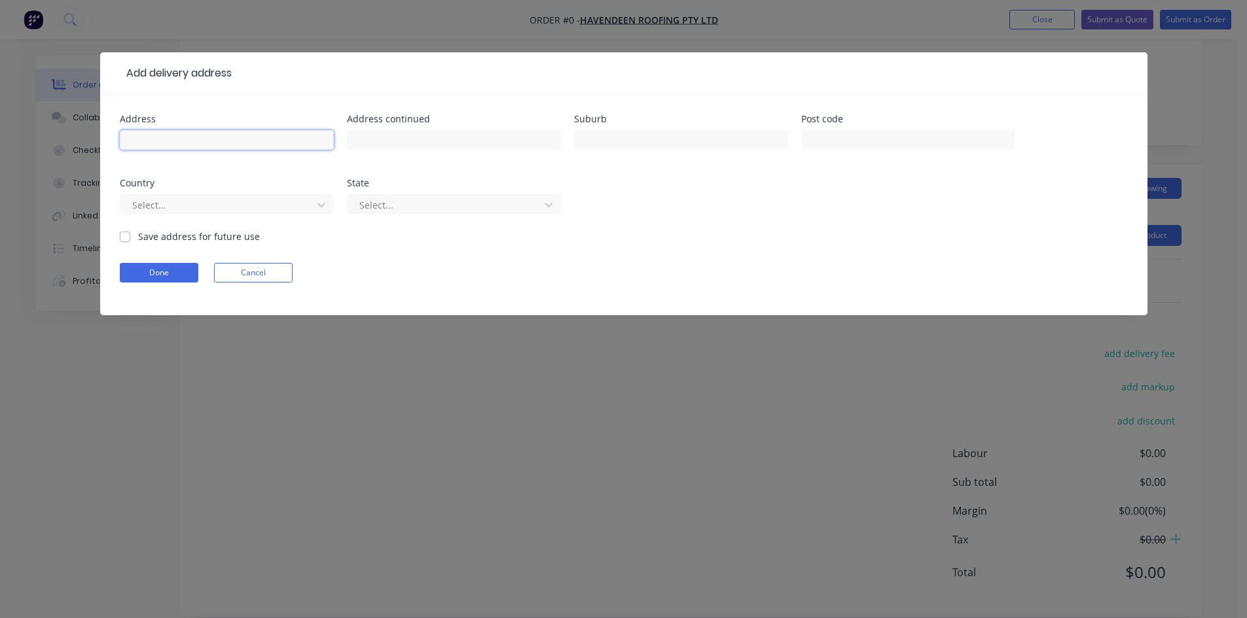
drag, startPoint x: 192, startPoint y: 148, endPoint x: 196, endPoint y: 137, distance: 11.8
click at [195, 139] on input "text" at bounding box center [227, 140] width 214 height 20
type input "[STREET_ADDRESS][PERSON_NAME],"
type input "Herston"
click button "Done" at bounding box center [159, 273] width 79 height 20
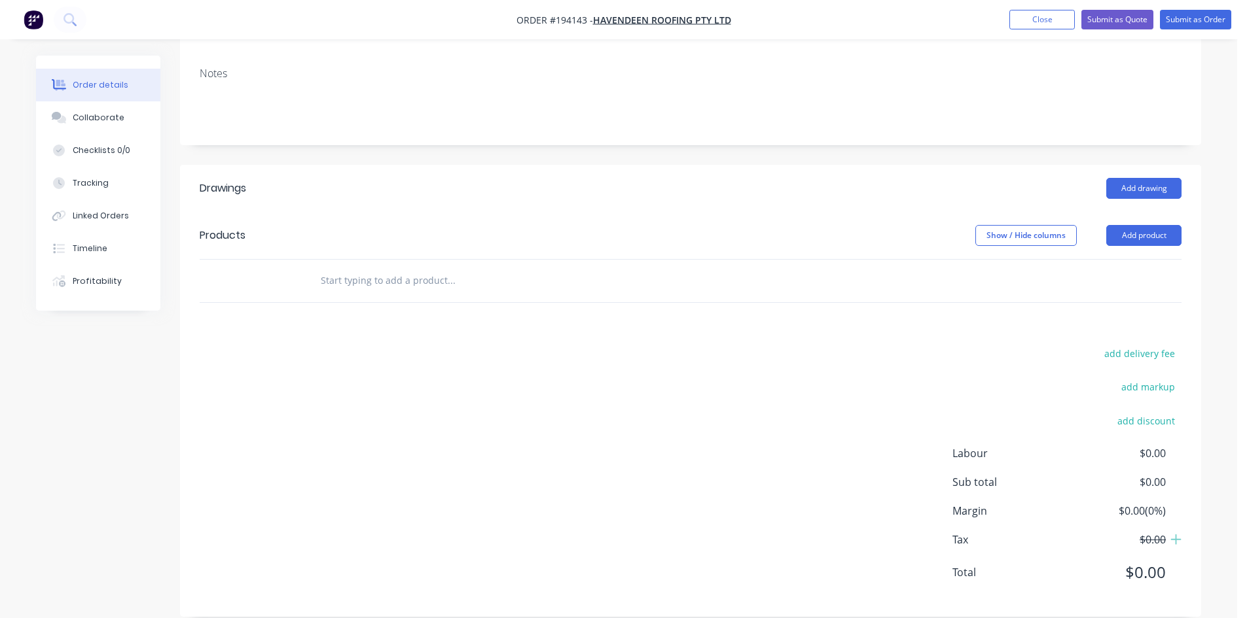
scroll to position [20, 0]
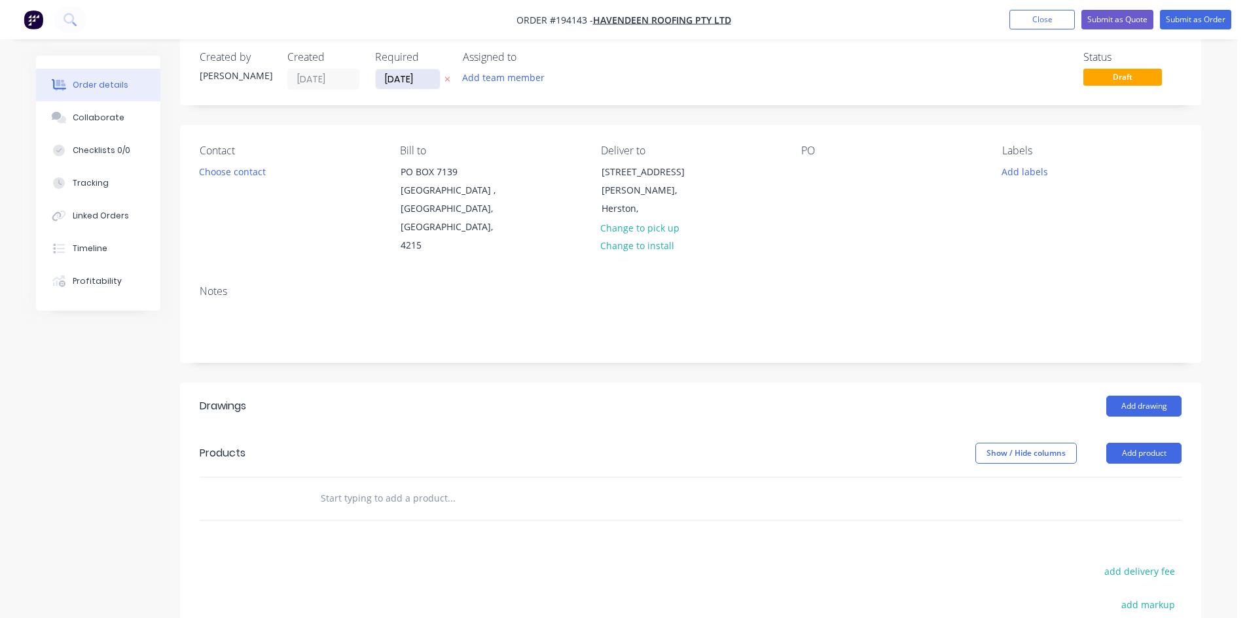
click at [405, 76] on input "[DATE]" at bounding box center [408, 79] width 64 height 20
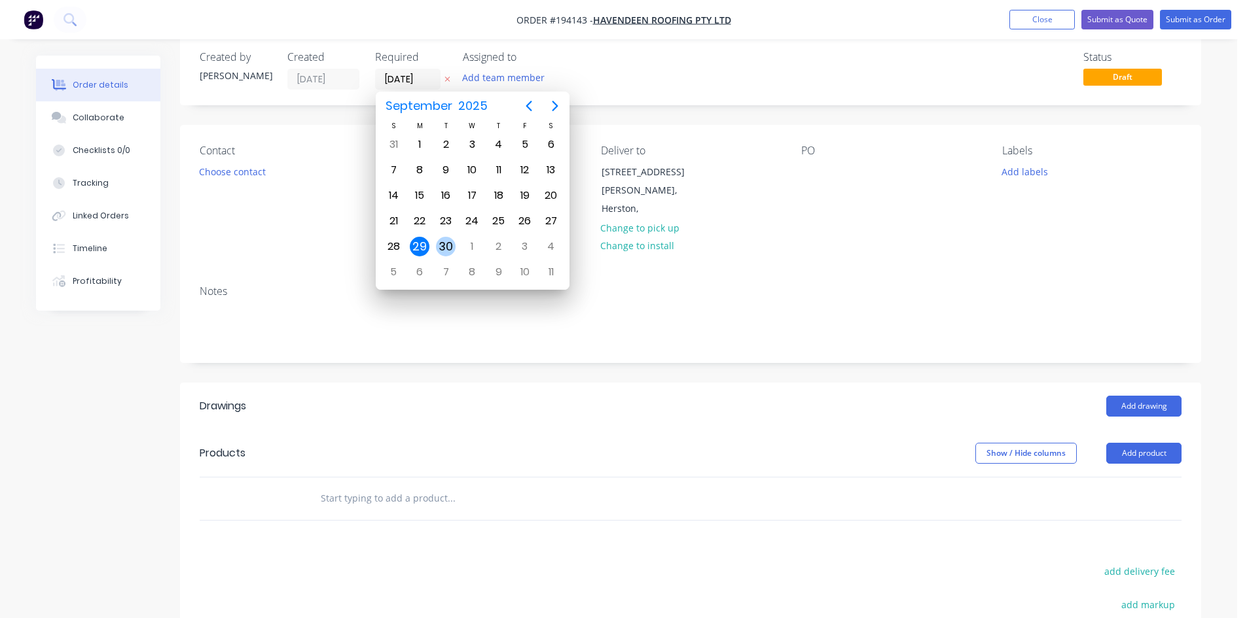
click at [446, 253] on div "30" at bounding box center [446, 247] width 20 height 20
type input "[DATE]"
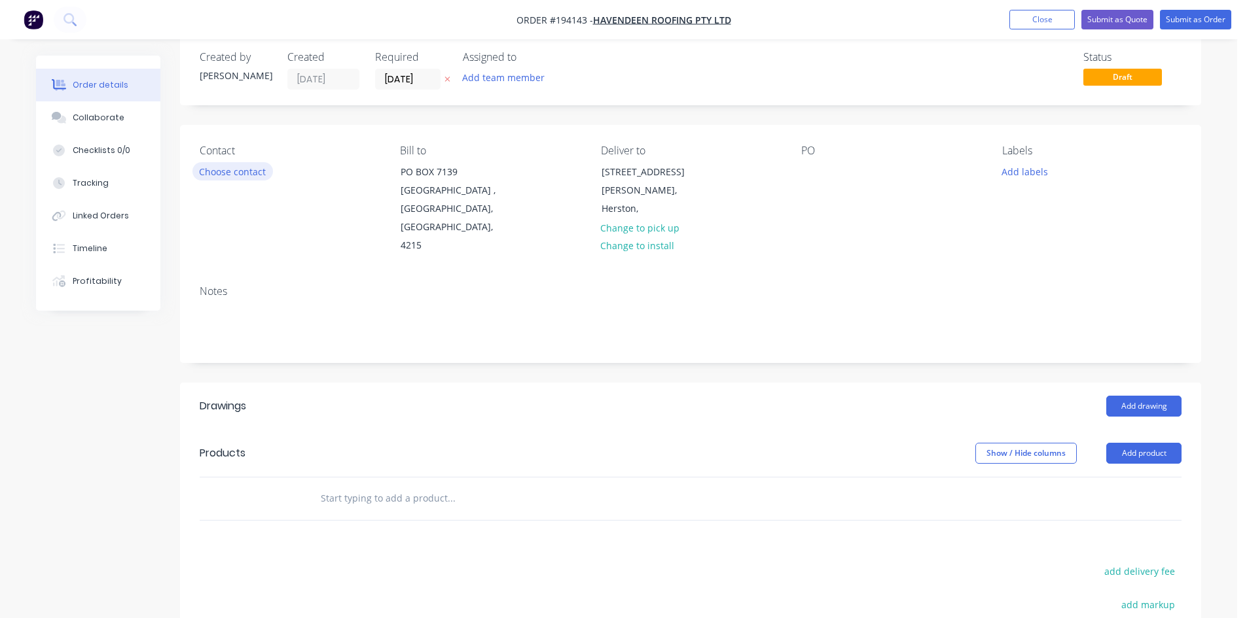
click at [222, 172] on button "Choose contact" at bounding box center [232, 171] width 80 height 18
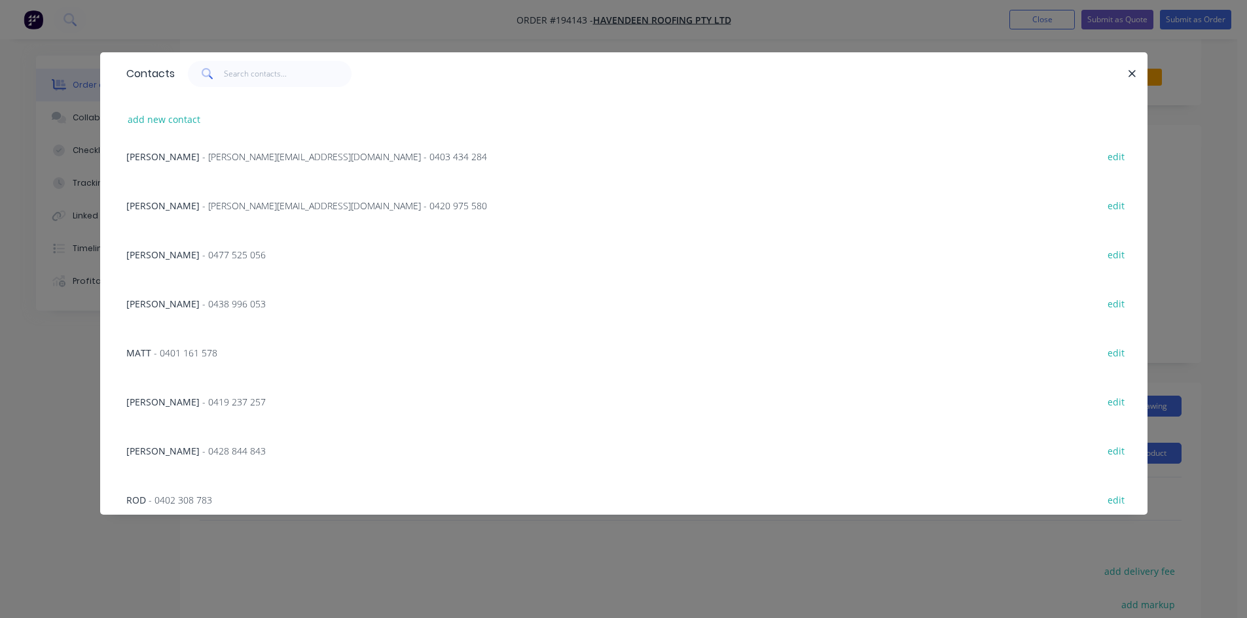
scroll to position [175, 0]
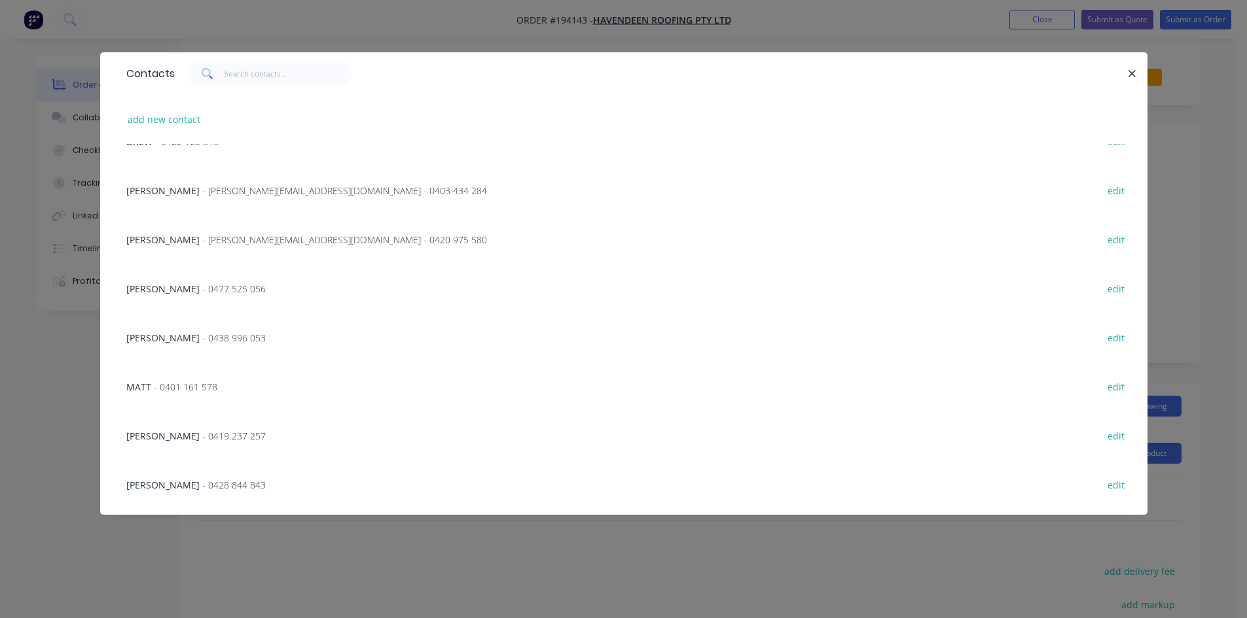
click at [222, 287] on div "[PERSON_NAME] - 0477 525 056 edit" at bounding box center [624, 288] width 1008 height 49
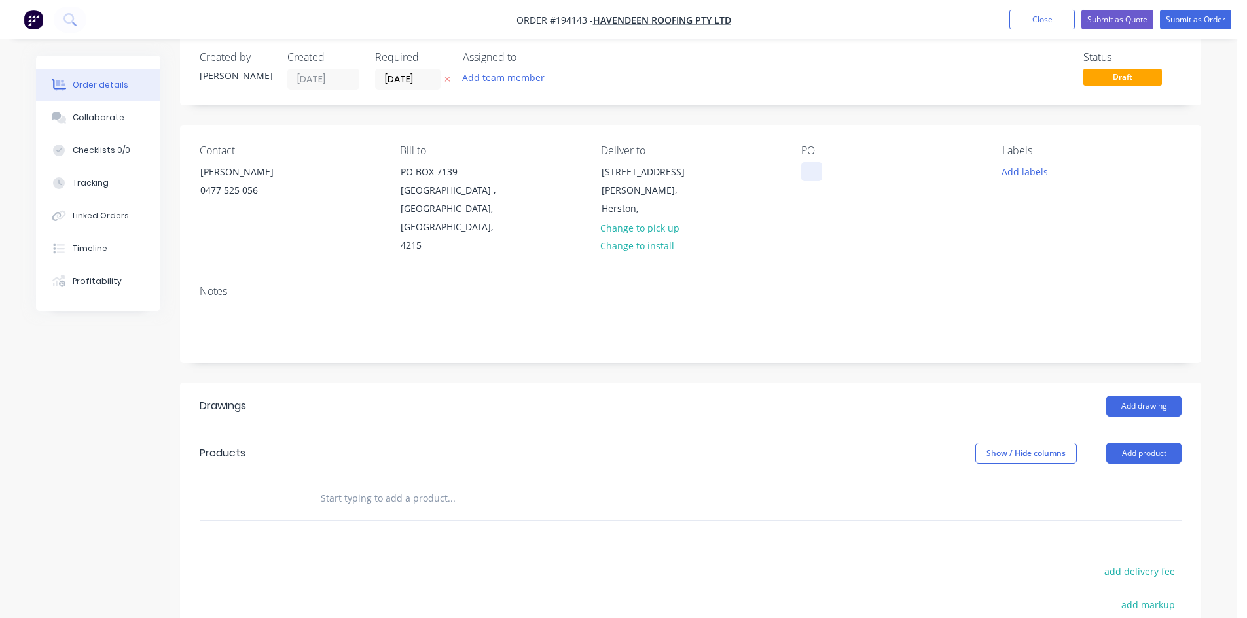
click at [815, 171] on div "PO" at bounding box center [890, 200] width 179 height 111
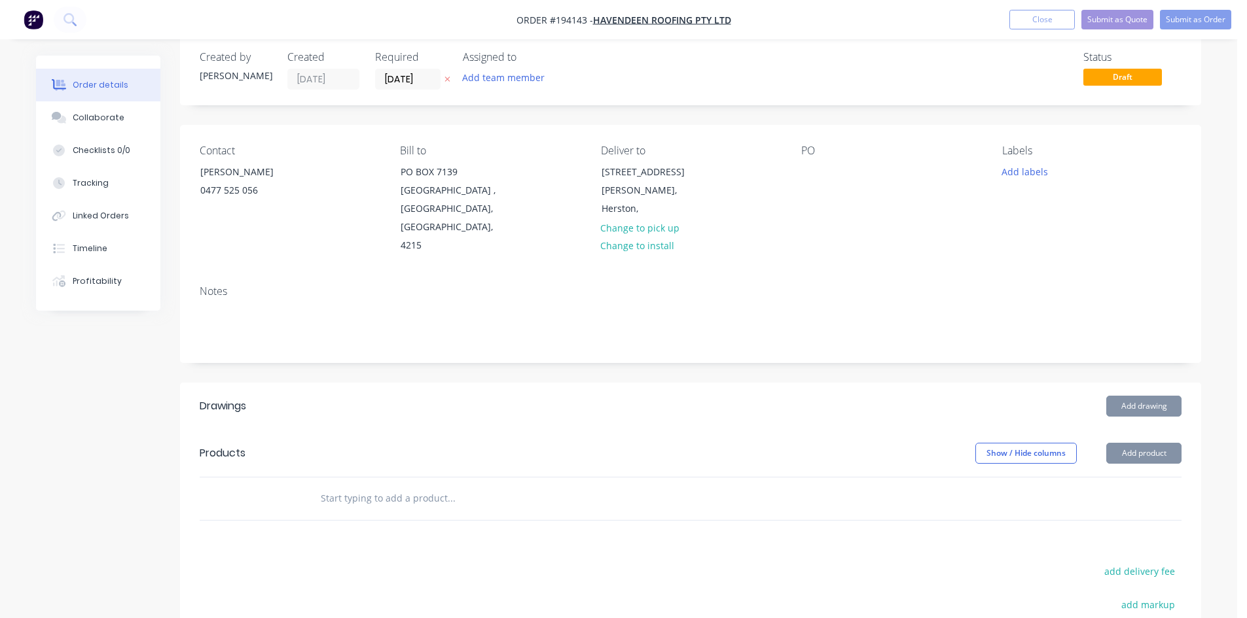
click at [791, 174] on div "Contact [PERSON_NAME] [PHONE_NUMBER] Bill to [STREET_ADDRESS] Deliver to [STREE…" at bounding box center [690, 200] width 1021 height 150
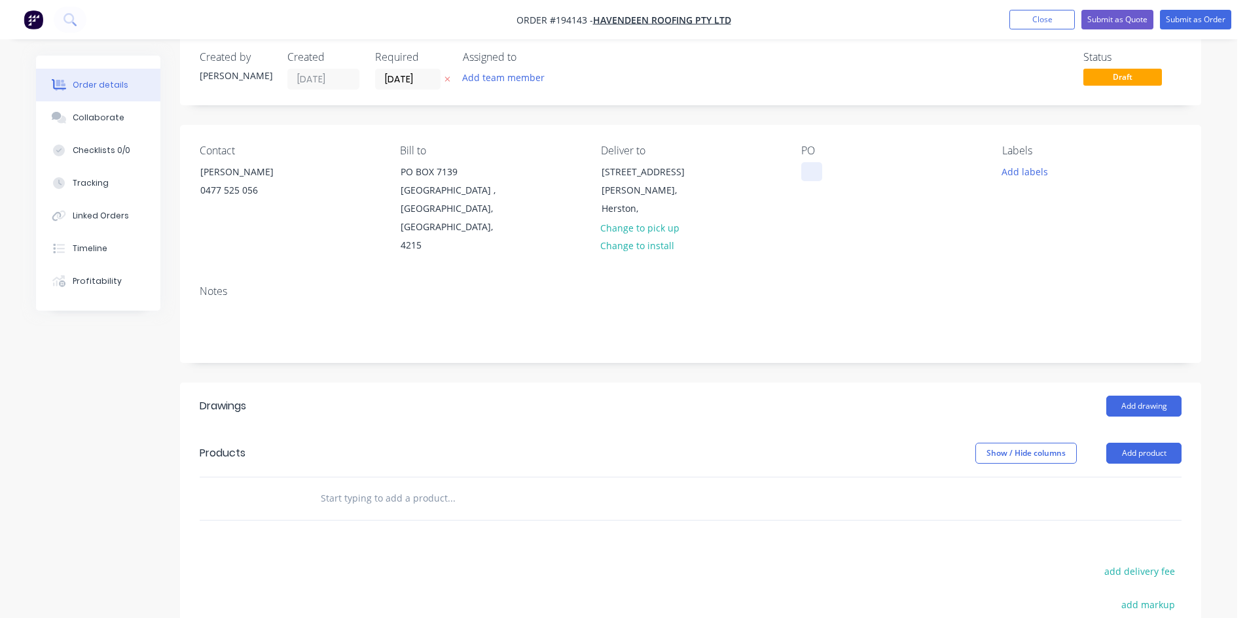
click at [805, 170] on div at bounding box center [811, 171] width 21 height 19
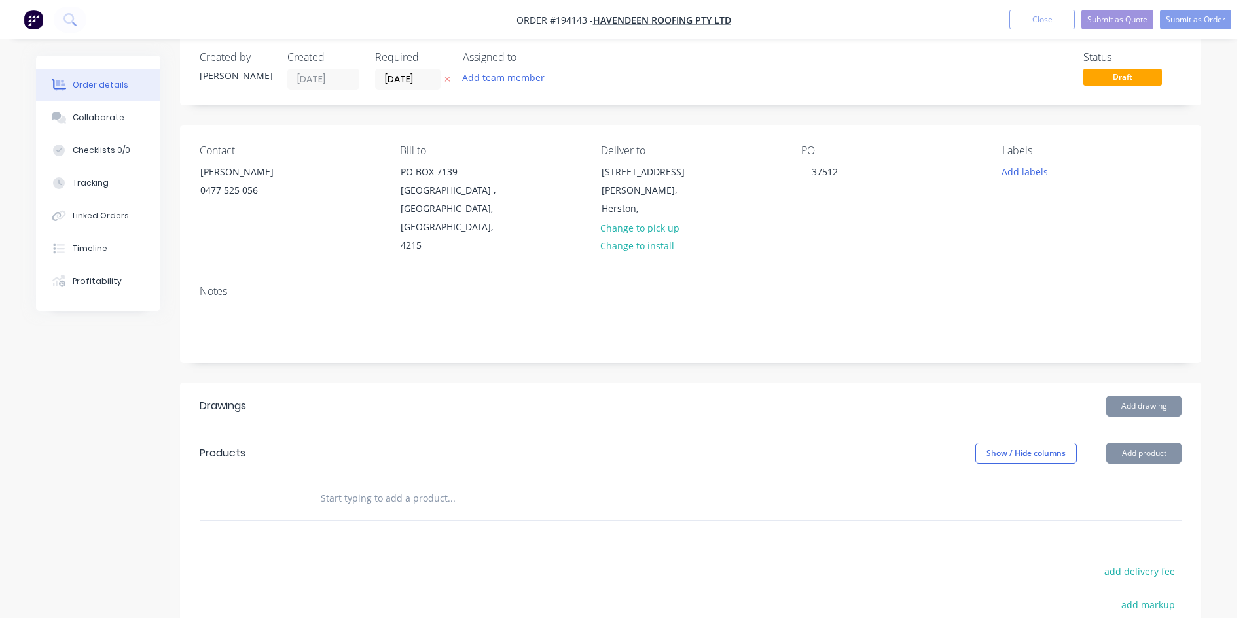
click at [1022, 202] on div "Labels Add labels" at bounding box center [1091, 200] width 179 height 111
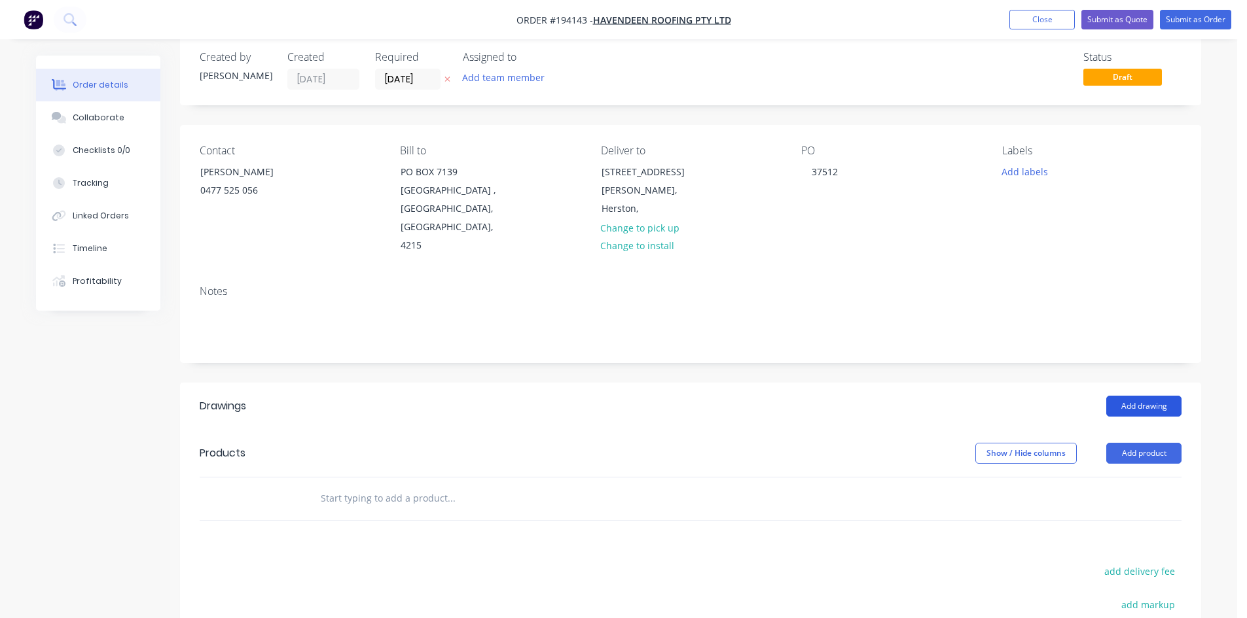
click at [1139, 396] on button "Add drawing" at bounding box center [1143, 406] width 75 height 21
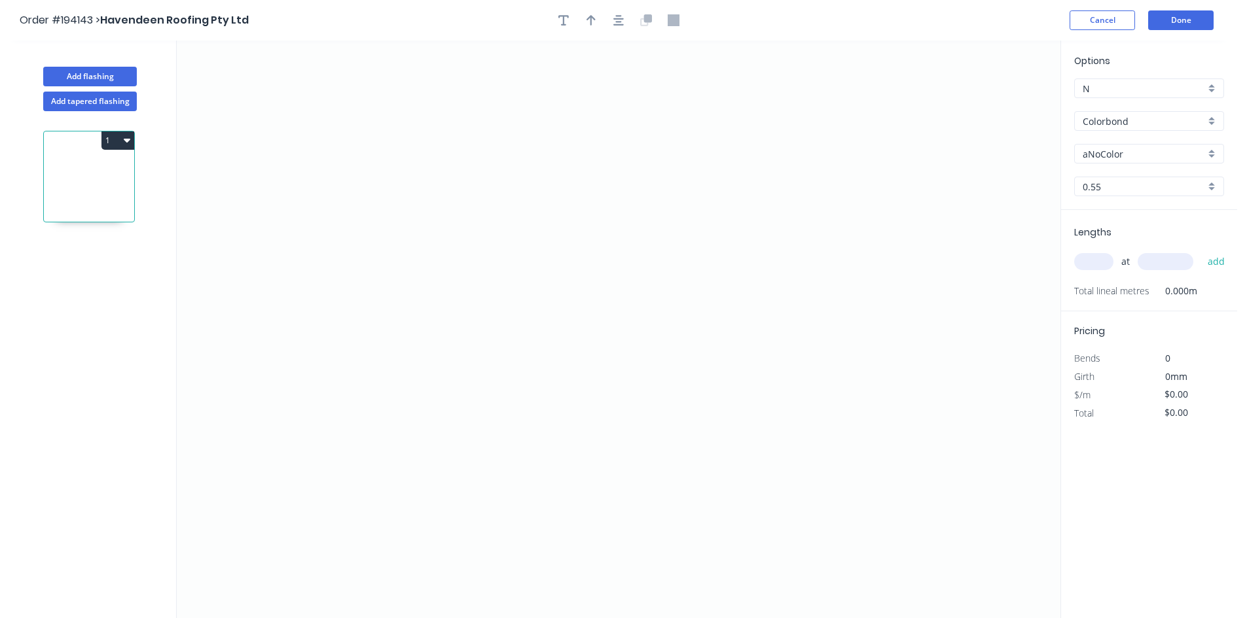
click at [1139, 152] on input "aNoColor" at bounding box center [1143, 154] width 122 height 14
click at [1135, 276] on div "Monument" at bounding box center [1149, 281] width 149 height 23
type input "Monument"
click at [287, 395] on icon "0" at bounding box center [618, 330] width 883 height 578
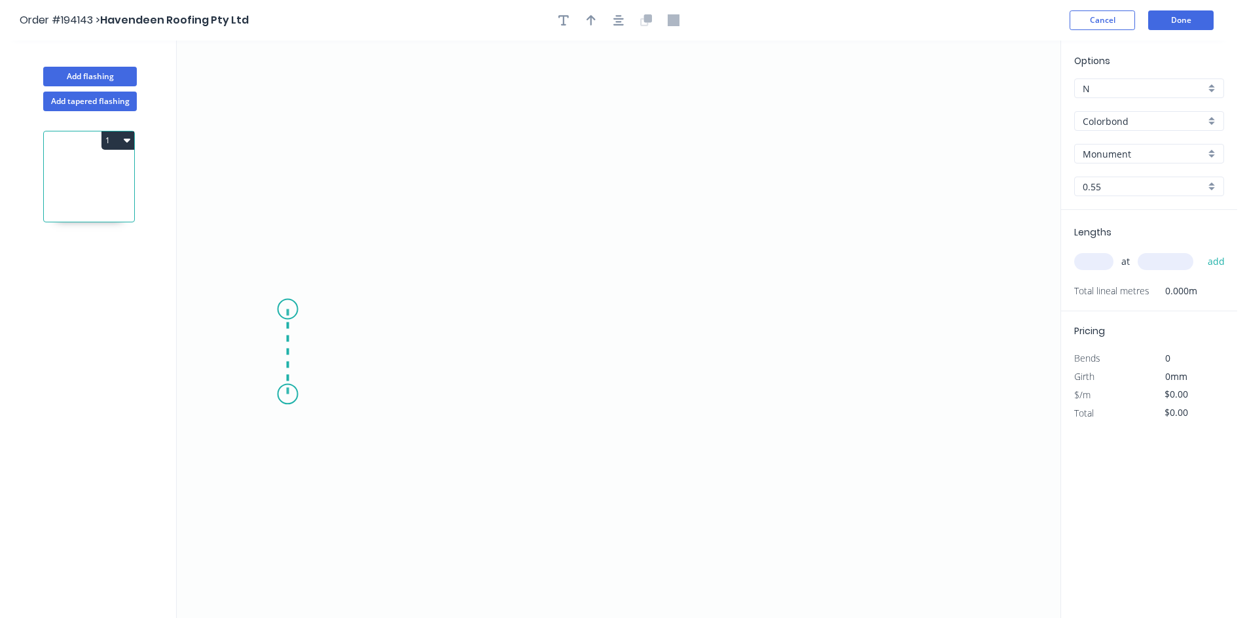
click at [288, 310] on icon at bounding box center [288, 352] width 0 height 85
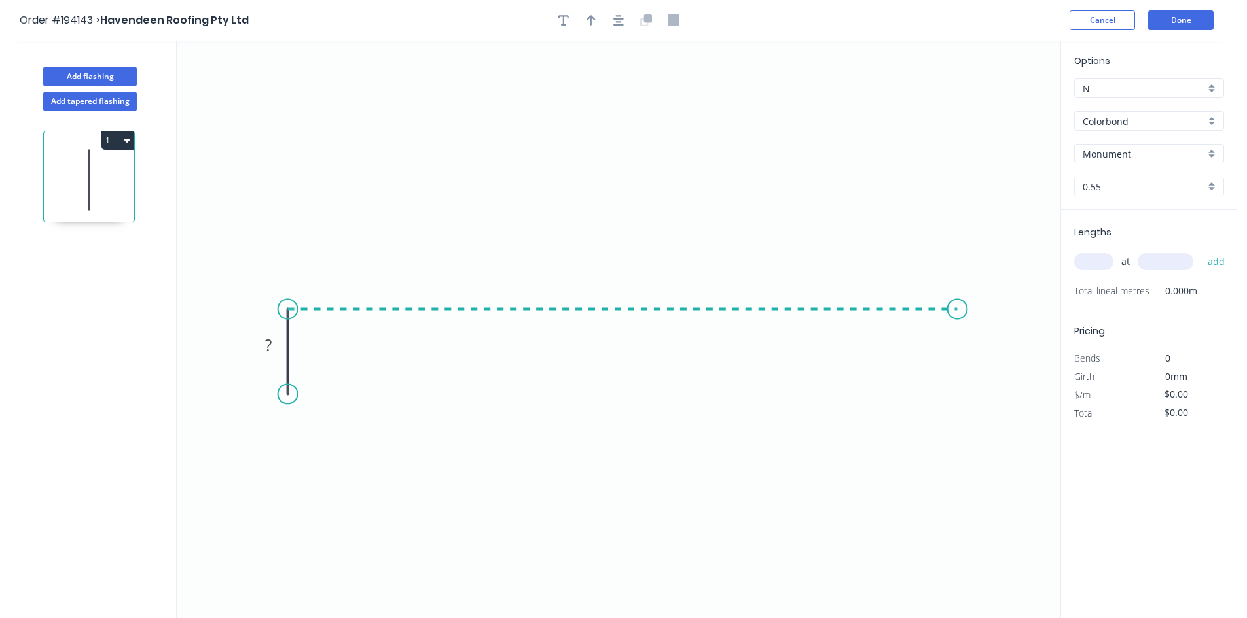
click at [957, 317] on icon "0 ?" at bounding box center [618, 330] width 883 height 578
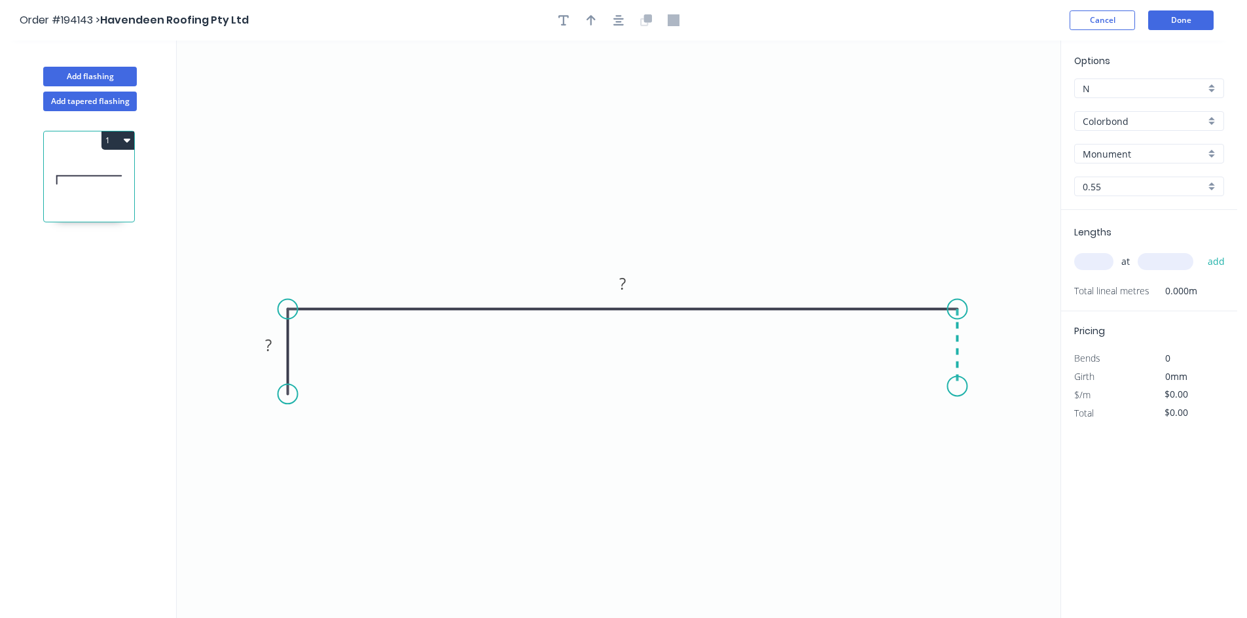
click at [956, 389] on icon "0 ? ?" at bounding box center [618, 330] width 883 height 578
click at [956, 389] on circle at bounding box center [957, 388] width 20 height 20
click at [975, 352] on tspan "?" at bounding box center [976, 343] width 7 height 22
type input "$17.20"
click at [1090, 270] on input "text" at bounding box center [1093, 261] width 39 height 17
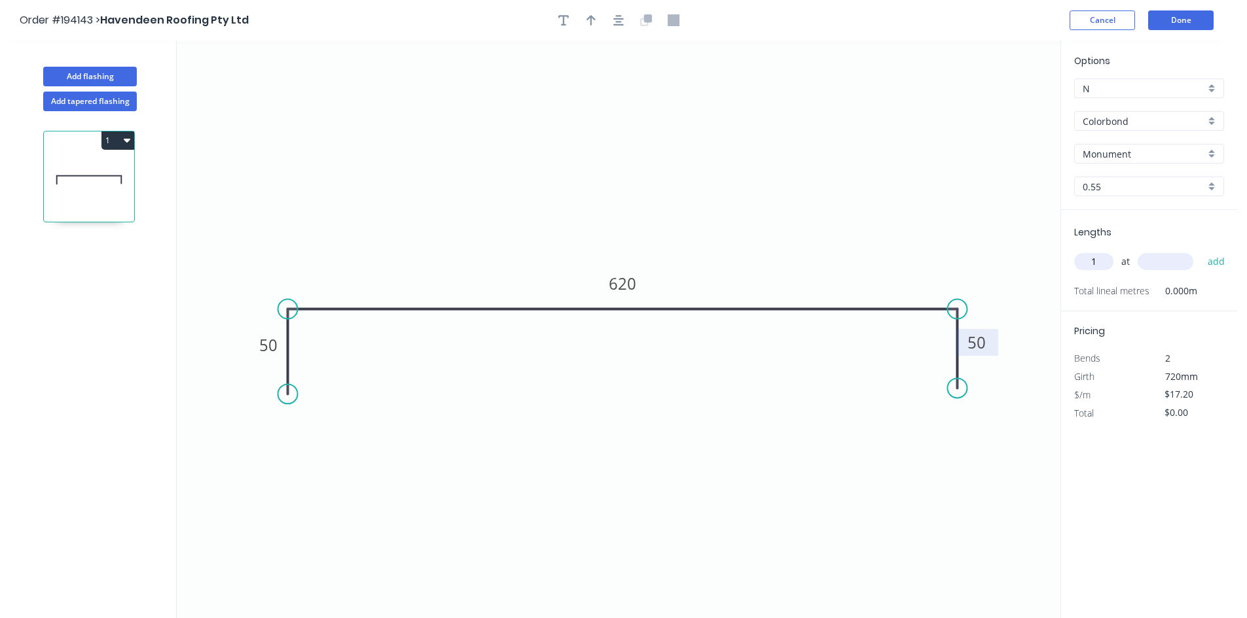
type input "1"
type input "550"
click at [1201, 251] on button "add" at bounding box center [1216, 262] width 31 height 22
type input "$17.20"
click at [1209, 24] on button "Done" at bounding box center [1180, 20] width 65 height 20
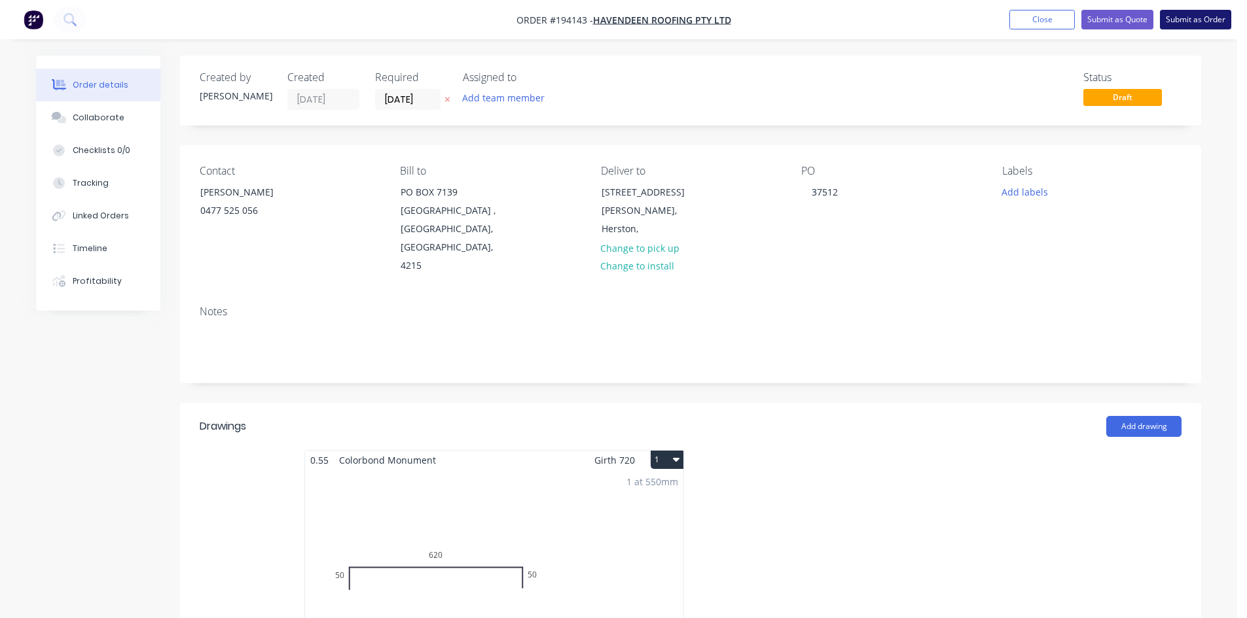
click at [1184, 24] on button "Submit as Order" at bounding box center [1195, 20] width 71 height 20
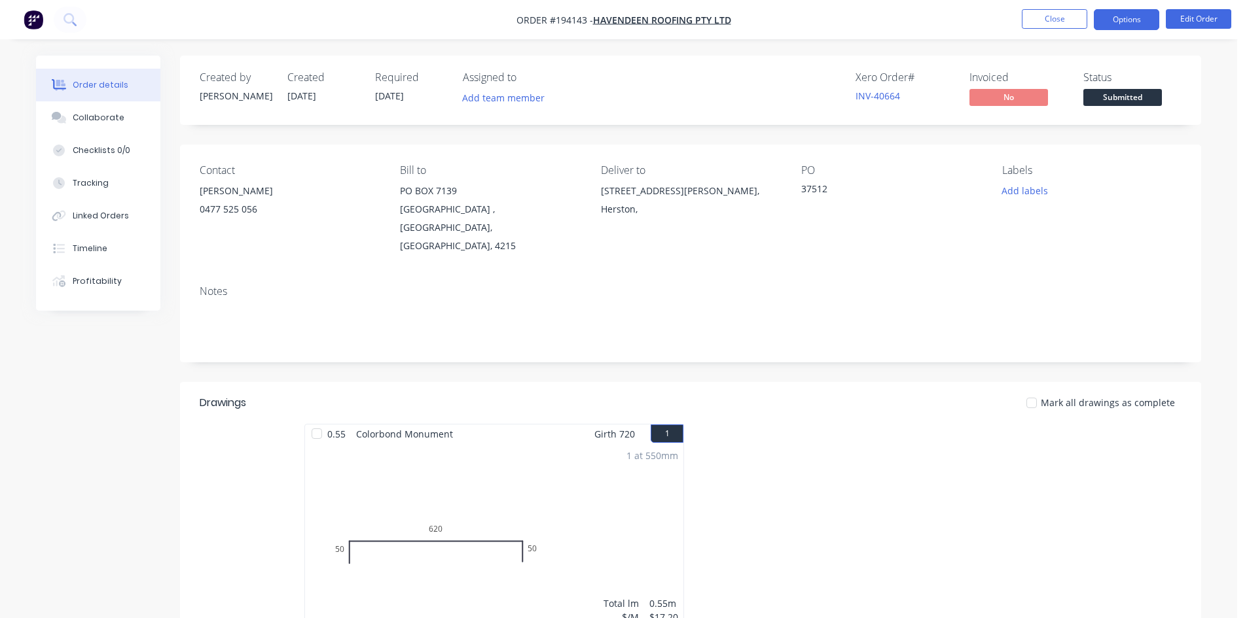
click at [1114, 16] on button "Options" at bounding box center [1126, 19] width 65 height 21
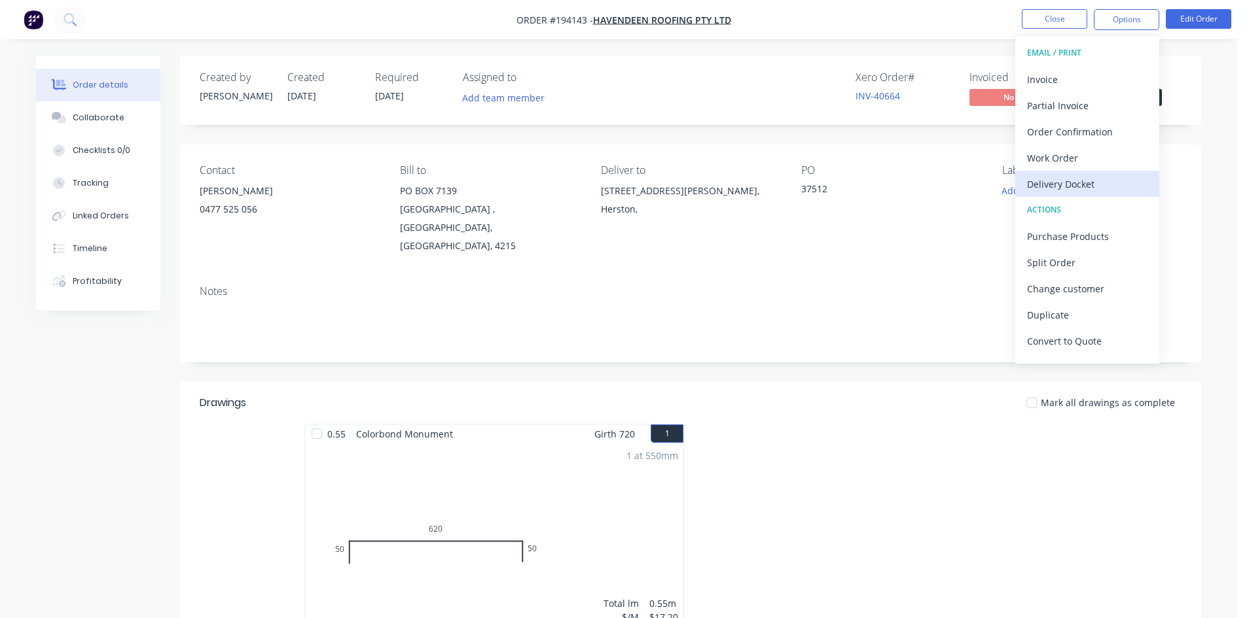
click at [1064, 173] on button "Delivery Docket" at bounding box center [1087, 184] width 144 height 26
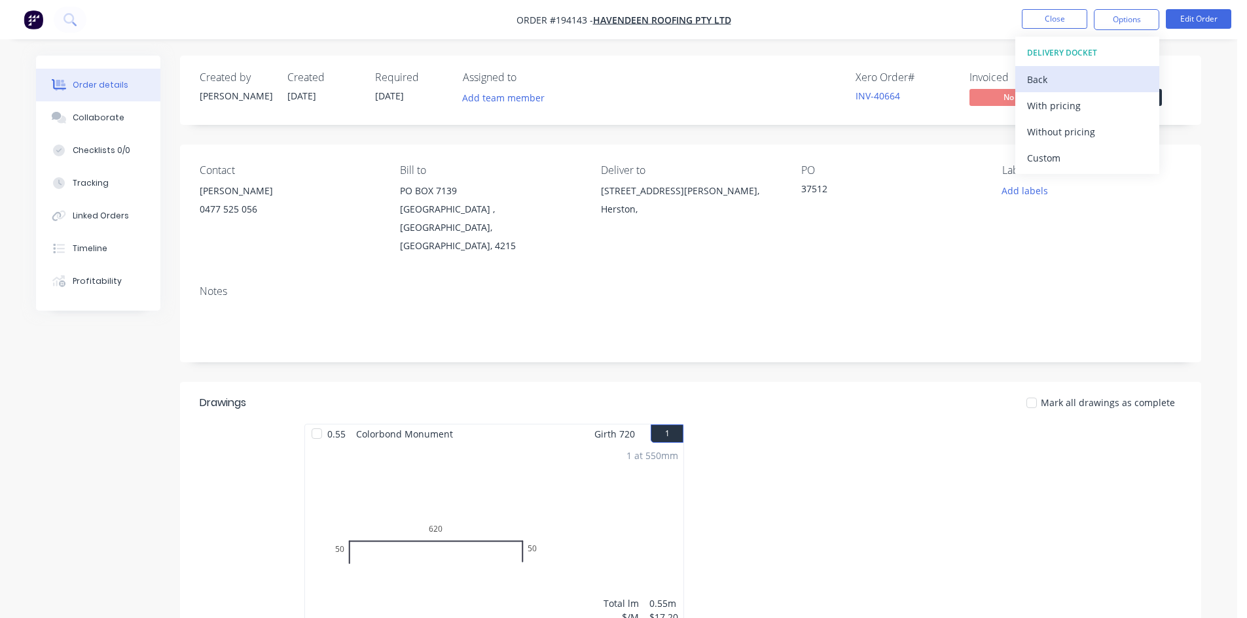
click at [1060, 71] on div "Back" at bounding box center [1087, 79] width 120 height 19
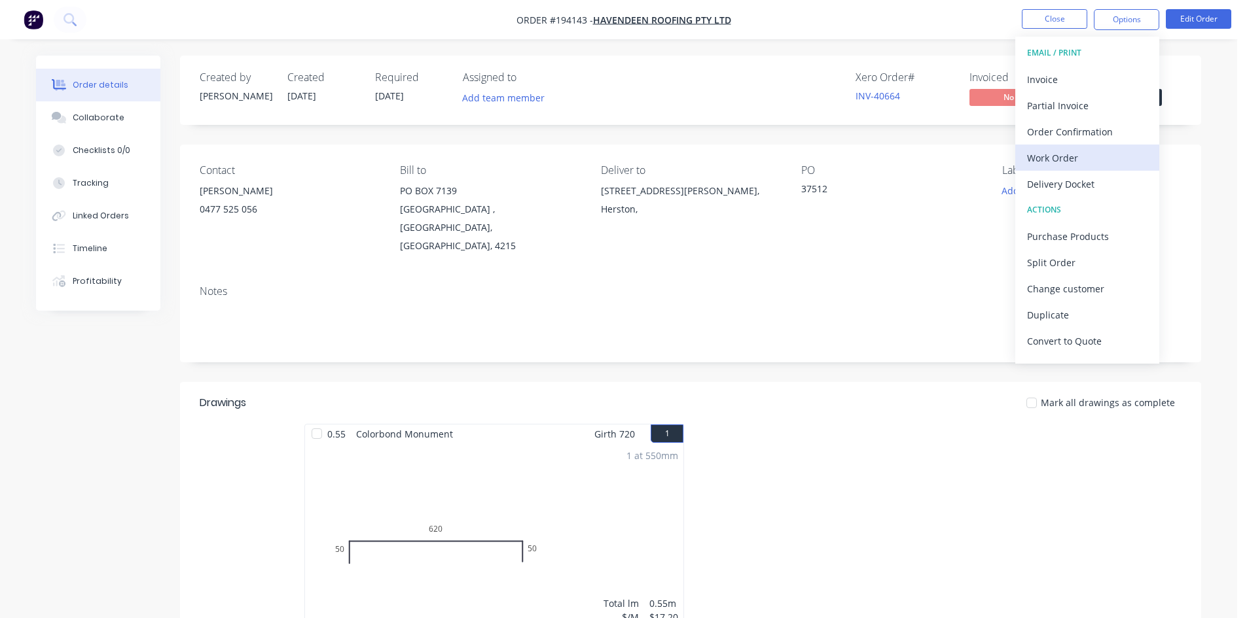
click at [1089, 153] on div "Work Order" at bounding box center [1087, 158] width 120 height 19
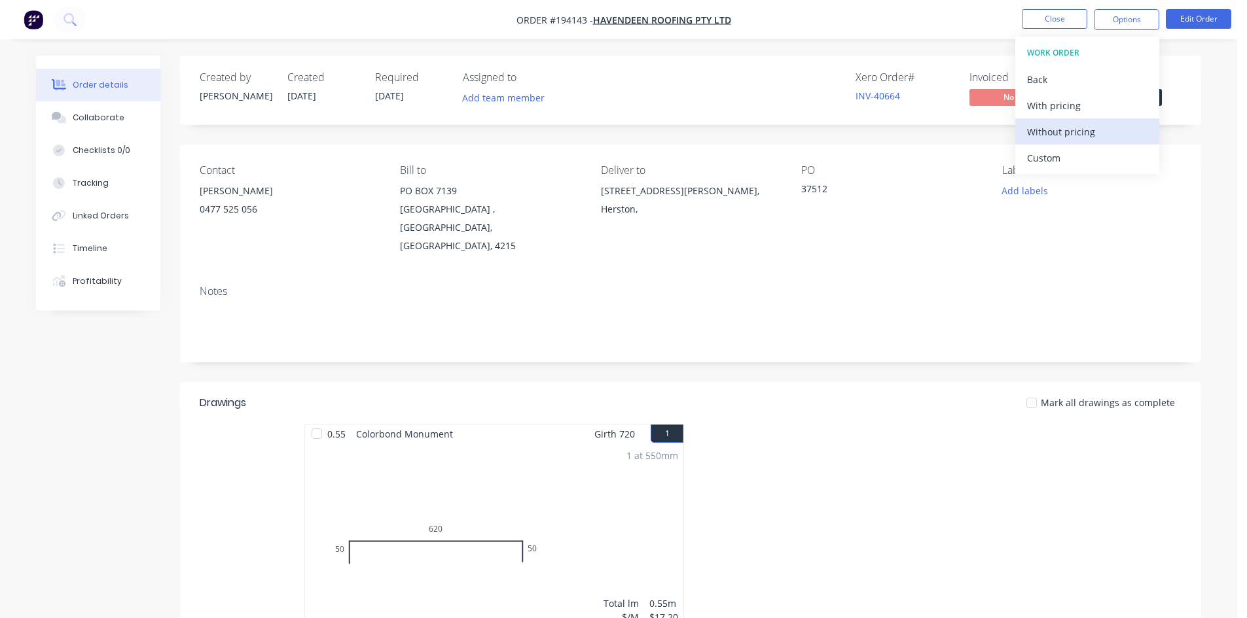
click at [1097, 128] on div "Without pricing" at bounding box center [1087, 131] width 120 height 19
click at [904, 3] on nav "Order #194143 - Havendeen Roofing Pty Ltd Close Options EMAIL / PRINT Invoice P…" at bounding box center [623, 19] width 1247 height 39
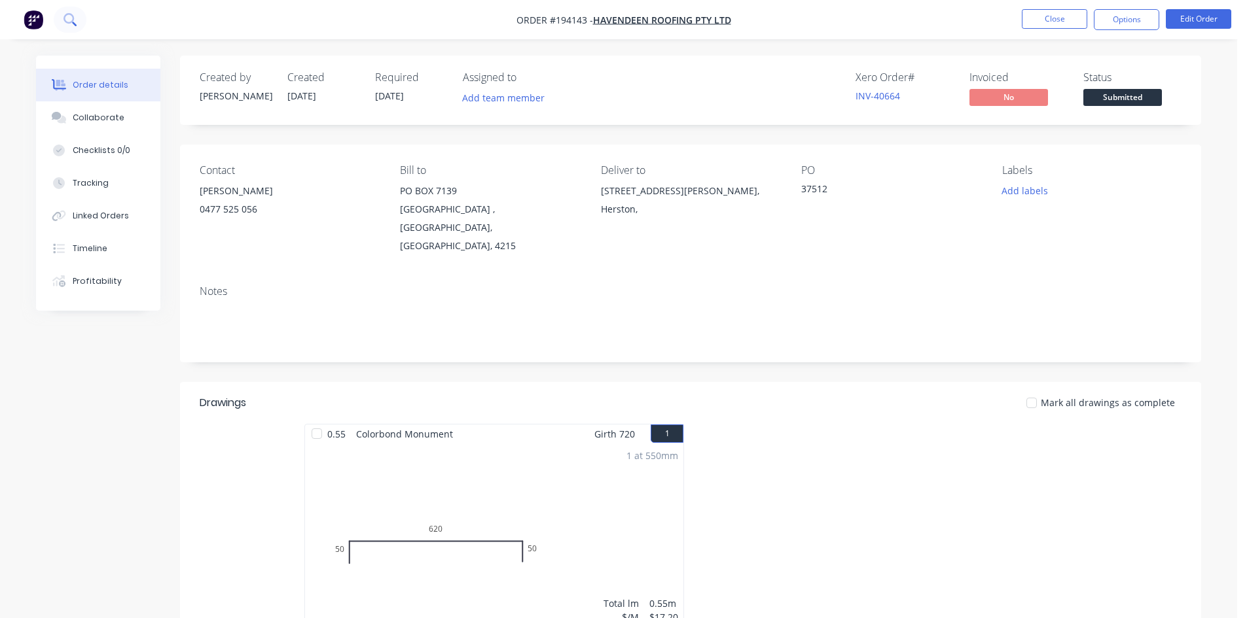
click at [72, 25] on icon at bounding box center [69, 19] width 12 height 12
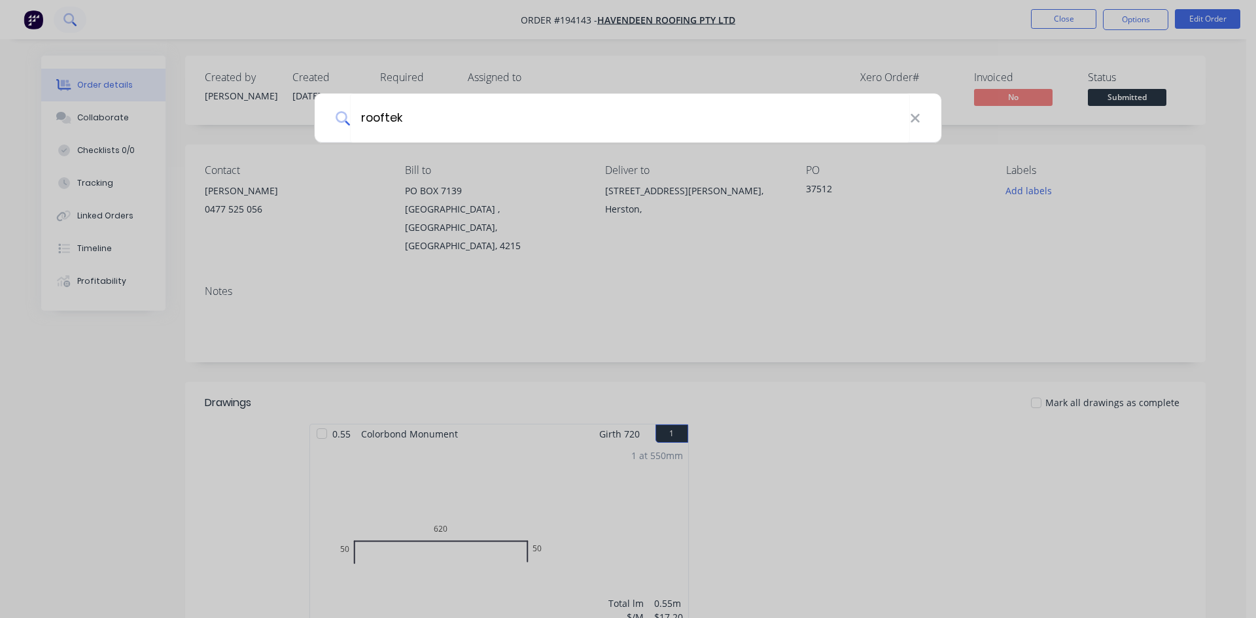
type input "rooftek"
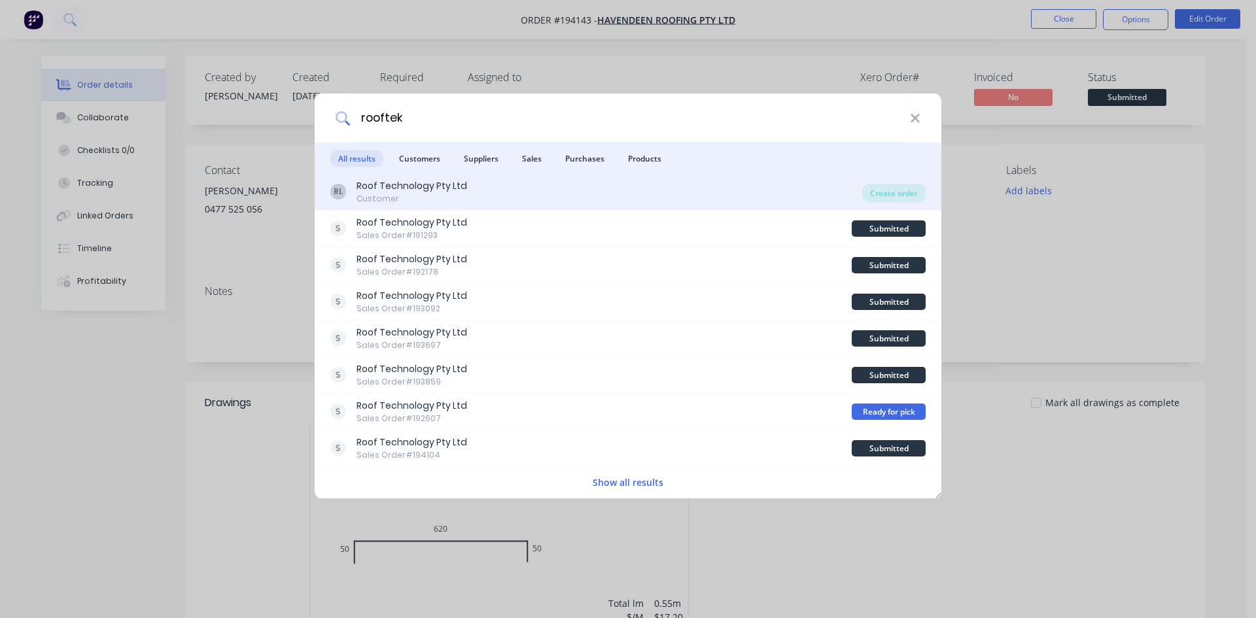
click at [499, 184] on div "RL Roof Technology Pty Ltd Customer" at bounding box center [596, 192] width 532 height 26
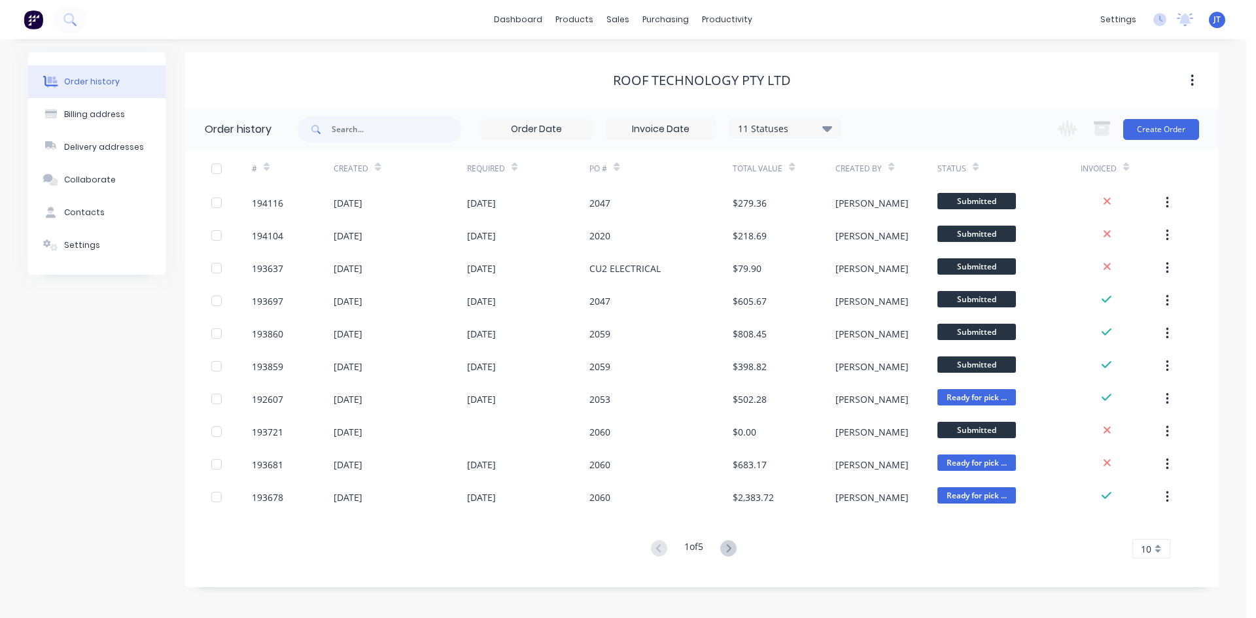
click at [1003, 115] on div "11 Statuses Invoice Status Invoiced Not Invoiced Partial Order Status All Archi…" at bounding box center [758, 129] width 921 height 43
click at [1164, 118] on div "Change order status Submitted Manufactured Ready for pick up Slitting Delivered…" at bounding box center [1124, 129] width 149 height 43
click at [1164, 124] on button "Create Order" at bounding box center [1162, 129] width 76 height 21
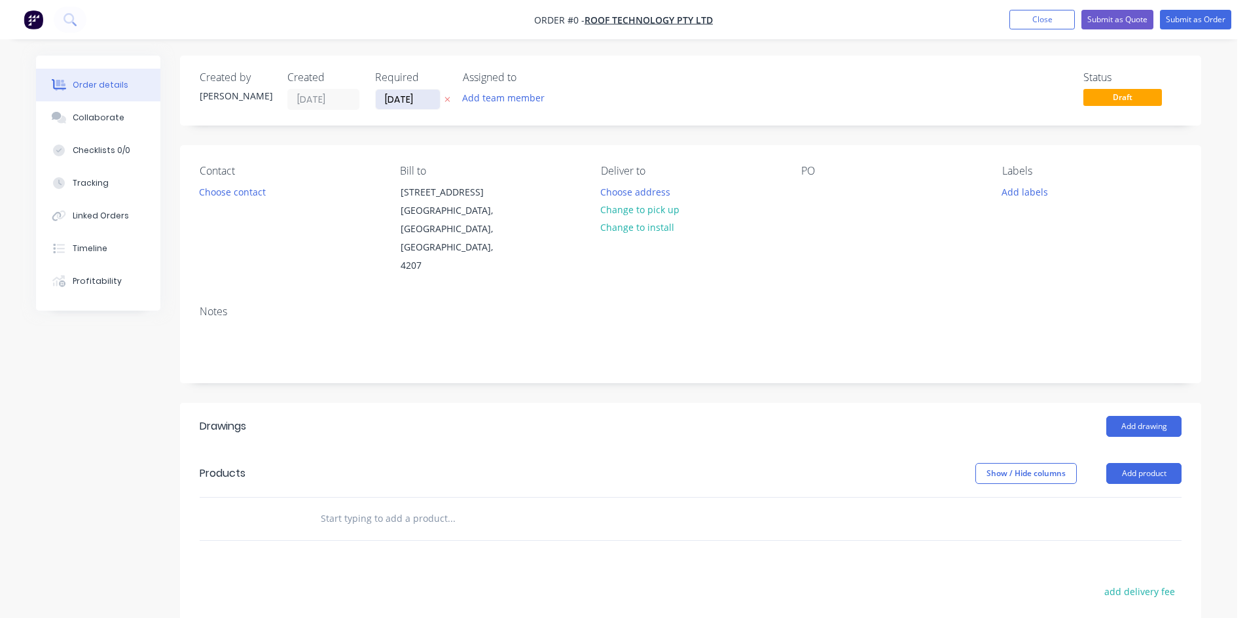
click at [406, 92] on input "[DATE]" at bounding box center [408, 100] width 64 height 20
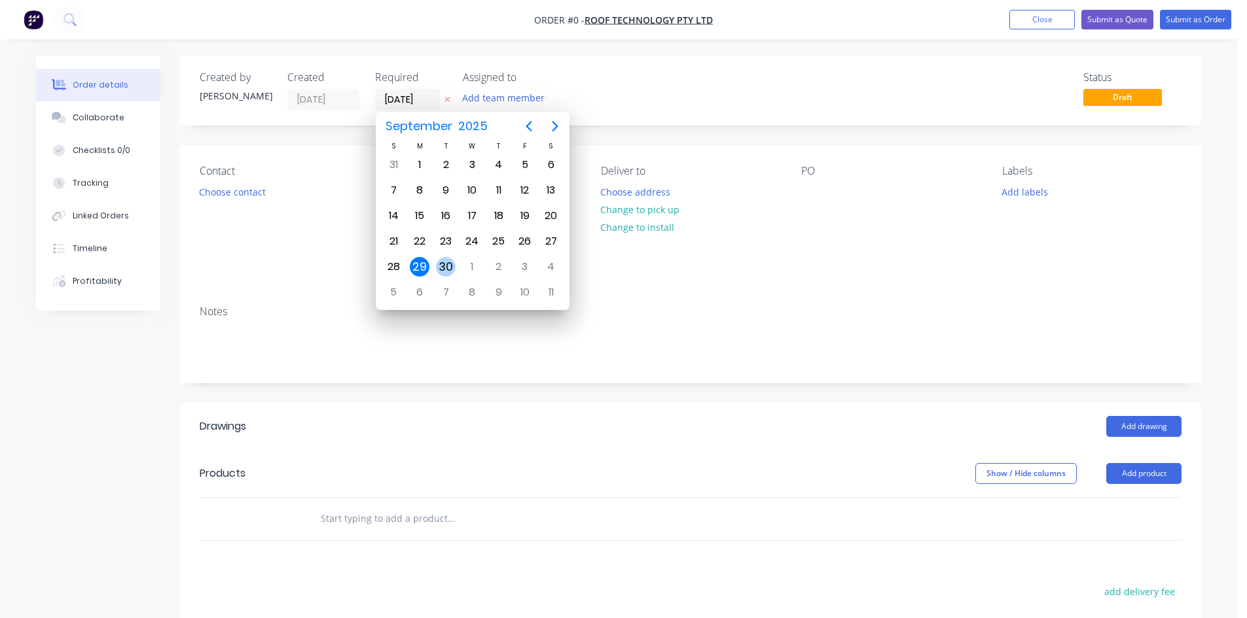
click at [448, 262] on div "30" at bounding box center [446, 267] width 20 height 20
type input "[DATE]"
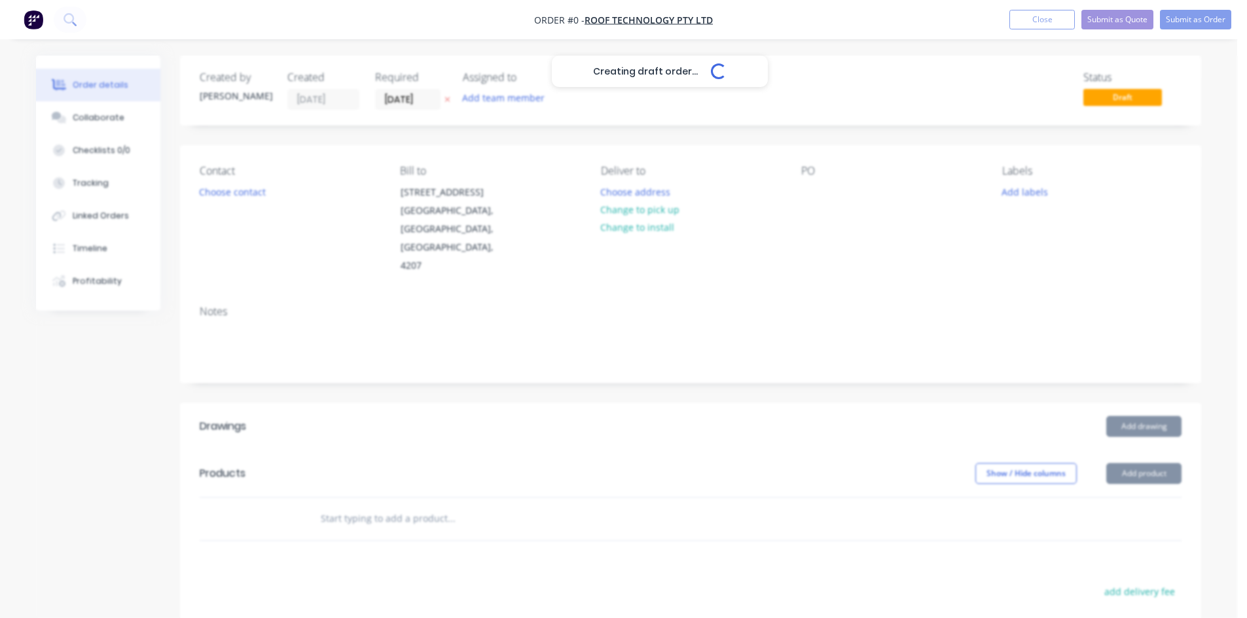
click at [620, 135] on div "Creating draft order... Loading..." at bounding box center [659, 365] width 1247 height 618
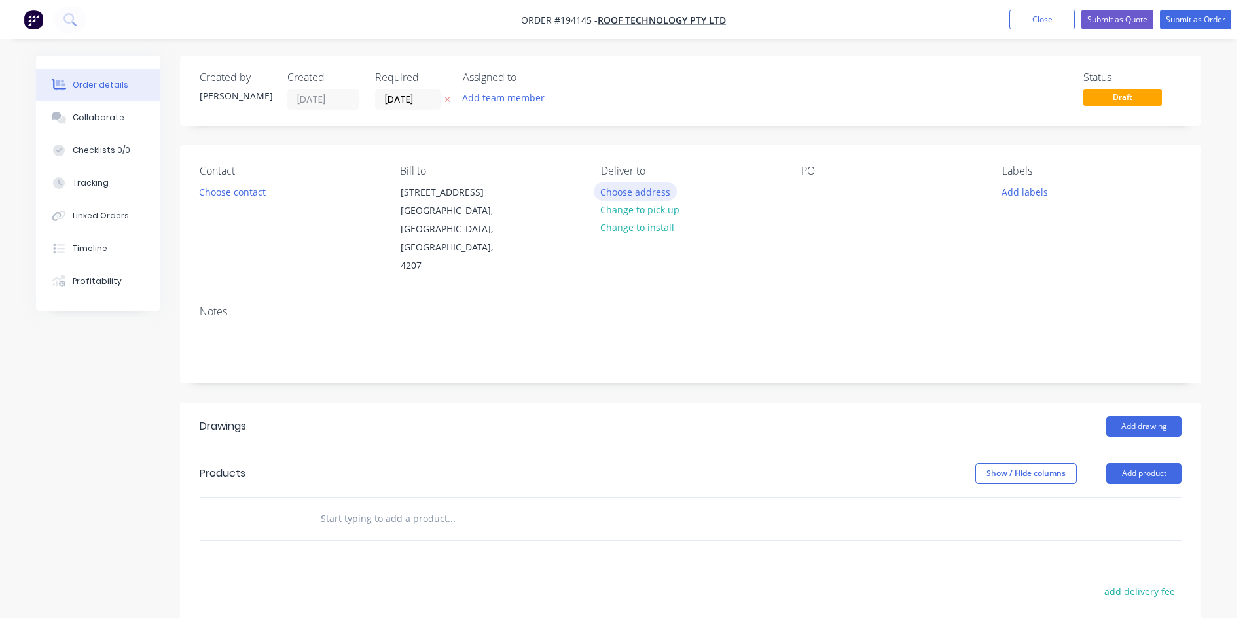
click at [638, 192] on button "Choose address" at bounding box center [636, 192] width 84 height 18
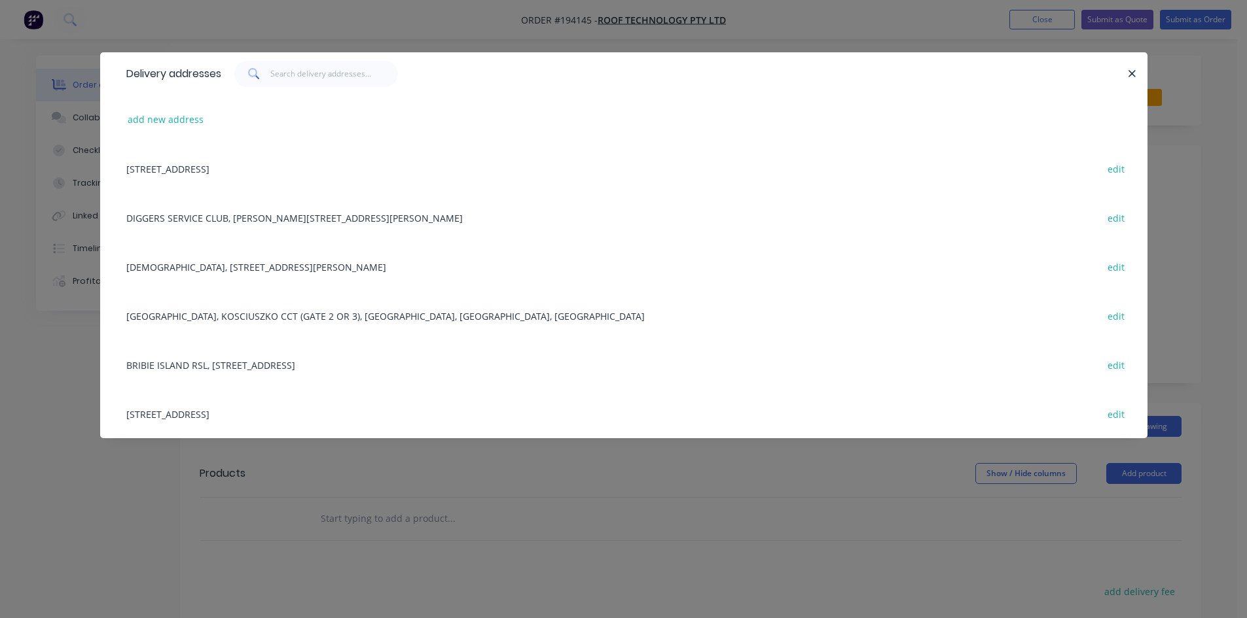
click at [251, 175] on div "[STREET_ADDRESS] edit" at bounding box center [624, 168] width 1008 height 49
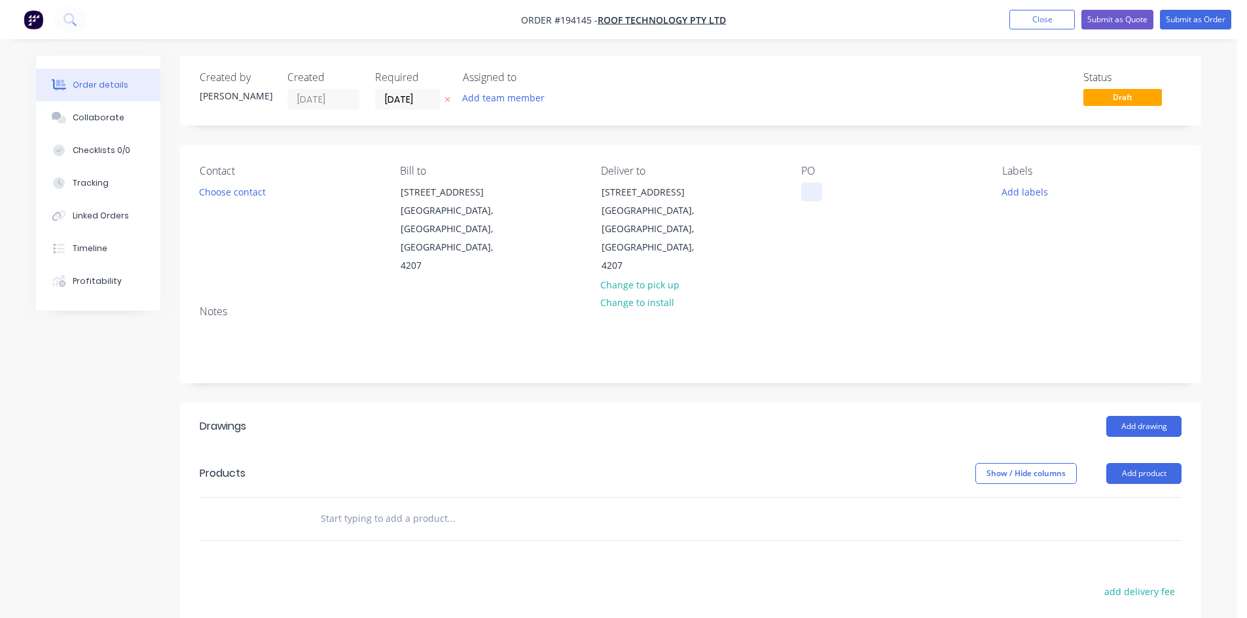
drag, startPoint x: 843, startPoint y: 188, endPoint x: 814, endPoint y: 184, distance: 29.2
click at [840, 188] on div "PO" at bounding box center [890, 220] width 179 height 111
click at [786, 188] on div "Contact Choose contact Bill to [STREET_ADDRESS] Deliver to [STREET_ADDRESS] Cha…" at bounding box center [690, 220] width 1021 height 150
click at [810, 198] on div at bounding box center [811, 192] width 21 height 19
click at [763, 409] on header "Drawings Add drawing" at bounding box center [690, 426] width 1021 height 47
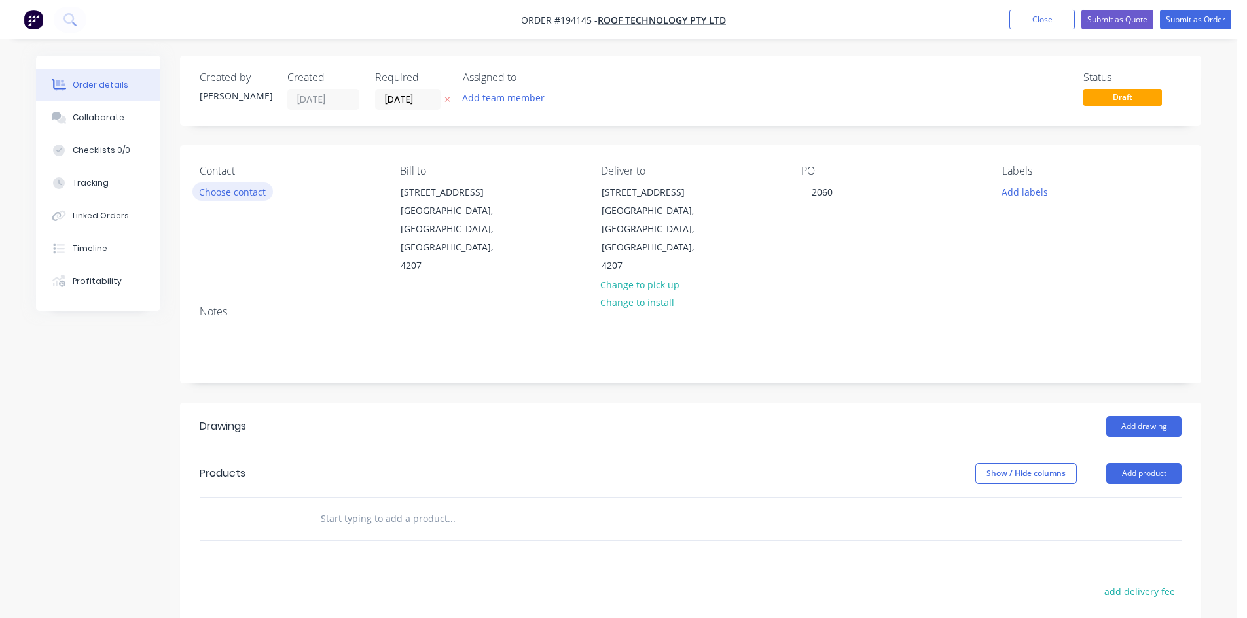
click at [253, 194] on button "Choose contact" at bounding box center [232, 192] width 80 height 18
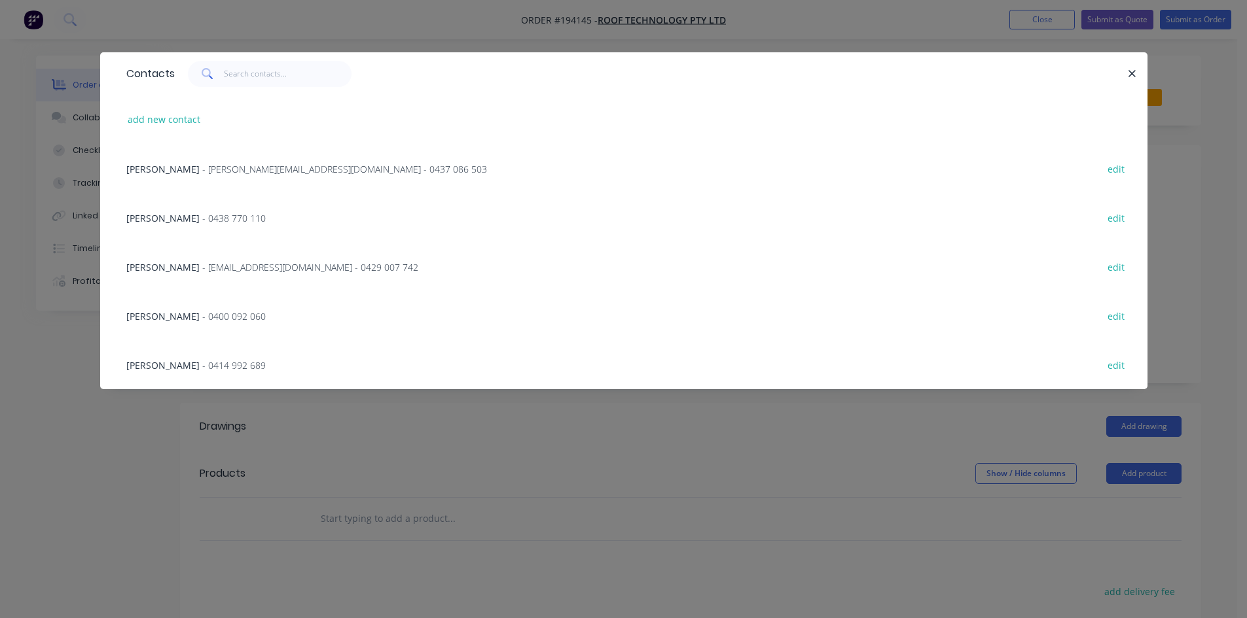
click at [209, 253] on div "[PERSON_NAME] - [PERSON_NAME][EMAIL_ADDRESS][DOMAIN_NAME] - 0429 007 742 edit" at bounding box center [624, 266] width 1008 height 49
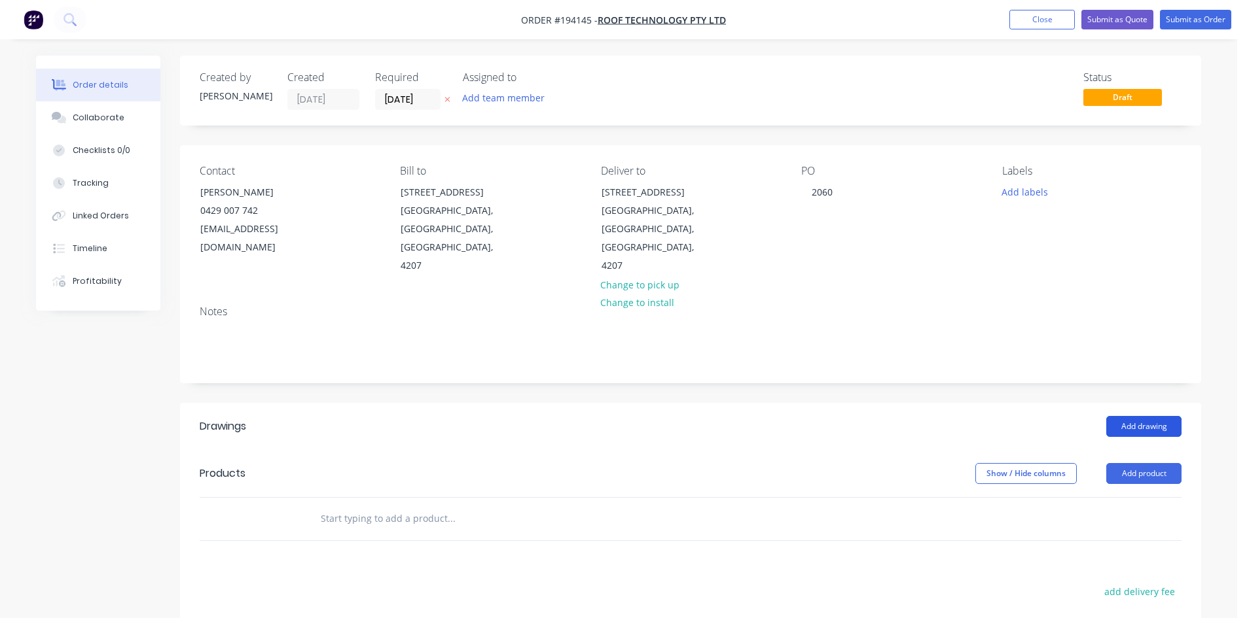
click at [1155, 416] on button "Add drawing" at bounding box center [1143, 426] width 75 height 21
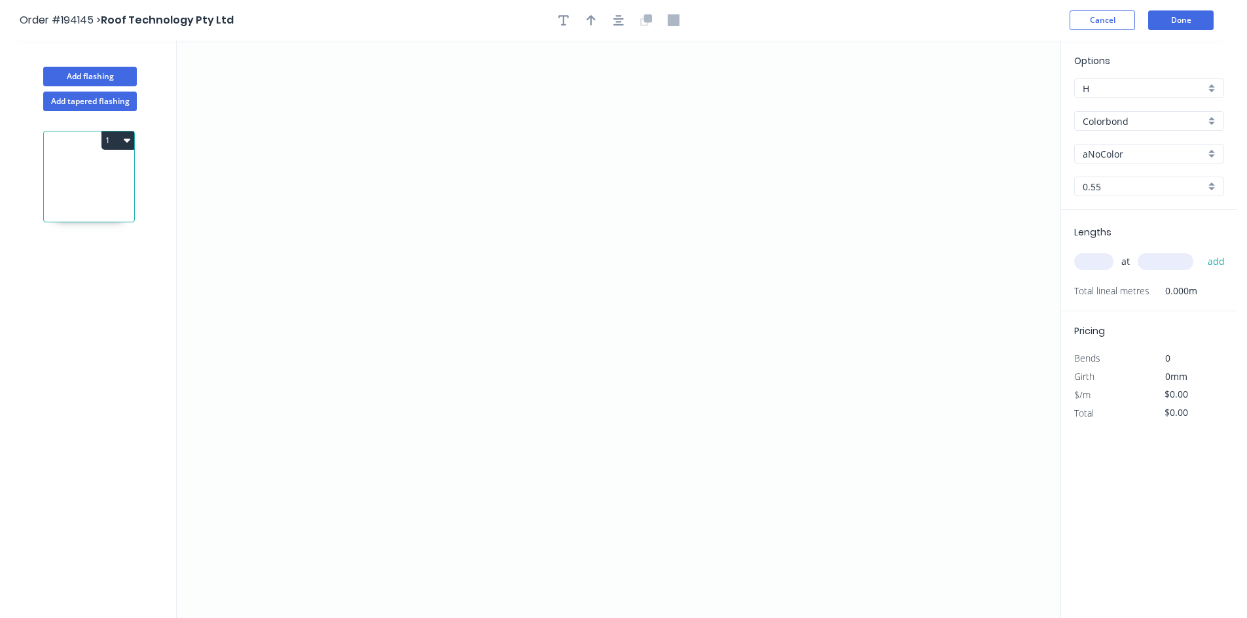
click at [1154, 148] on input "aNoColor" at bounding box center [1143, 154] width 122 height 14
click at [1141, 175] on div "Surfmist" at bounding box center [1149, 176] width 149 height 23
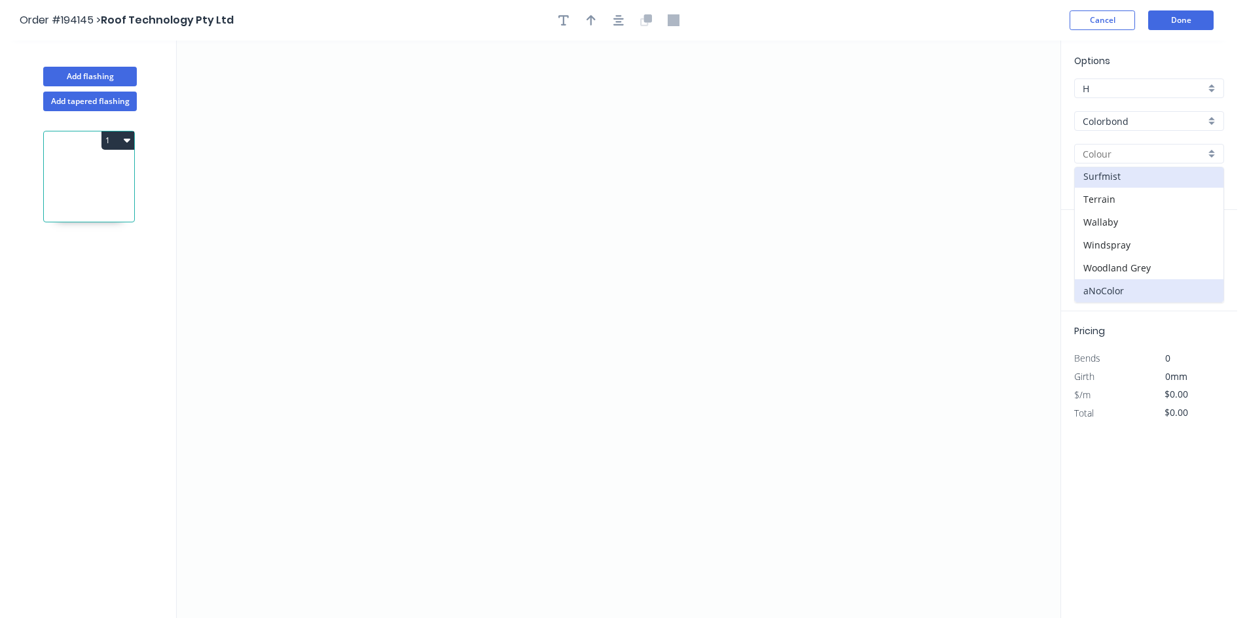
type input "Surfmist"
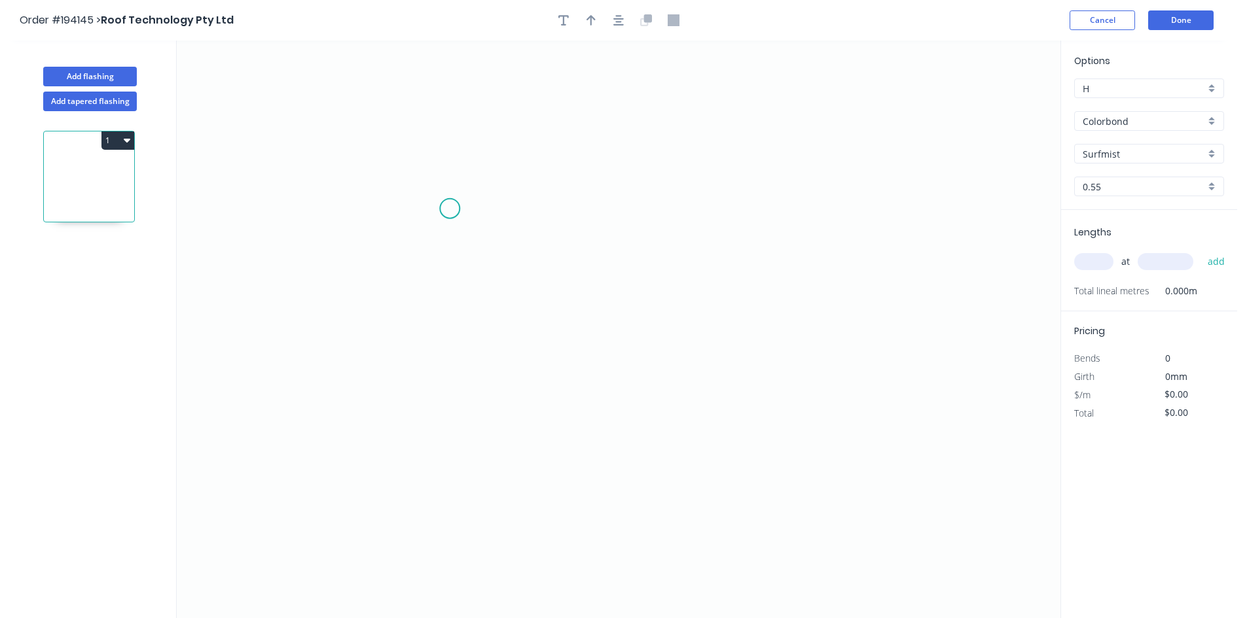
click at [449, 207] on icon "0" at bounding box center [618, 330] width 883 height 578
click at [438, 465] on icon "0" at bounding box center [618, 330] width 883 height 578
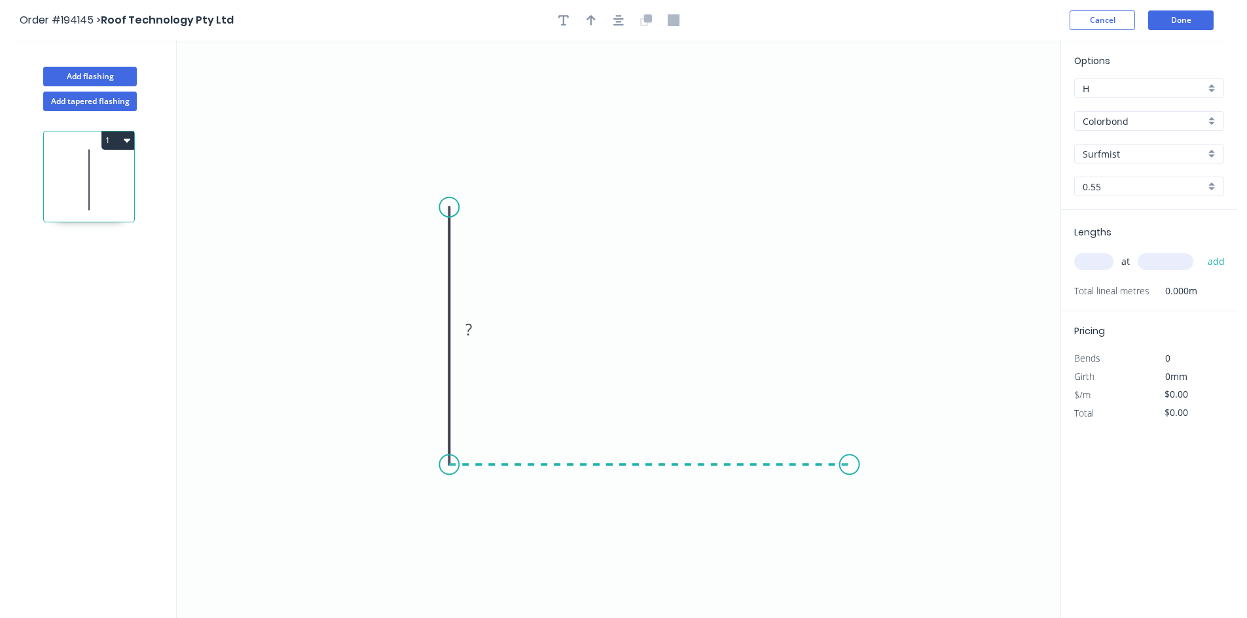
click at [849, 473] on icon "0 ?" at bounding box center [618, 330] width 883 height 578
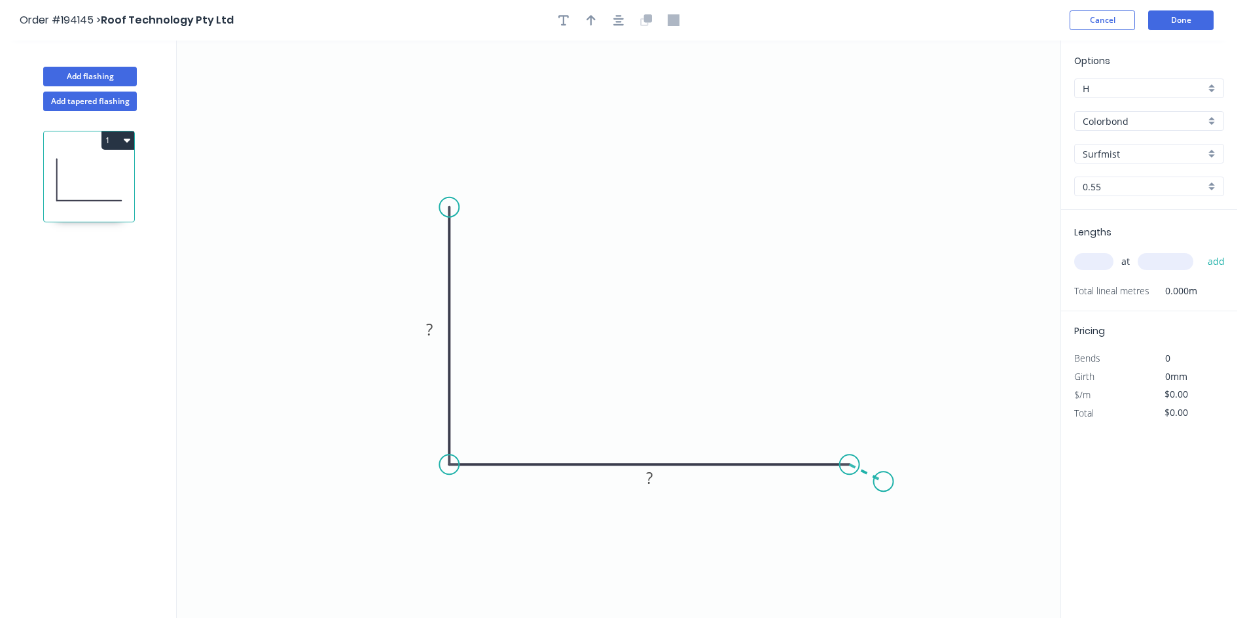
click at [883, 482] on icon "0 ? ?" at bounding box center [618, 330] width 883 height 578
click at [883, 482] on circle at bounding box center [884, 481] width 20 height 20
click at [453, 173] on circle at bounding box center [449, 174] width 20 height 20
click at [453, 173] on circle at bounding box center [449, 173] width 20 height 20
click at [433, 139] on icon "0 ? ? ? ? º" at bounding box center [618, 330] width 883 height 578
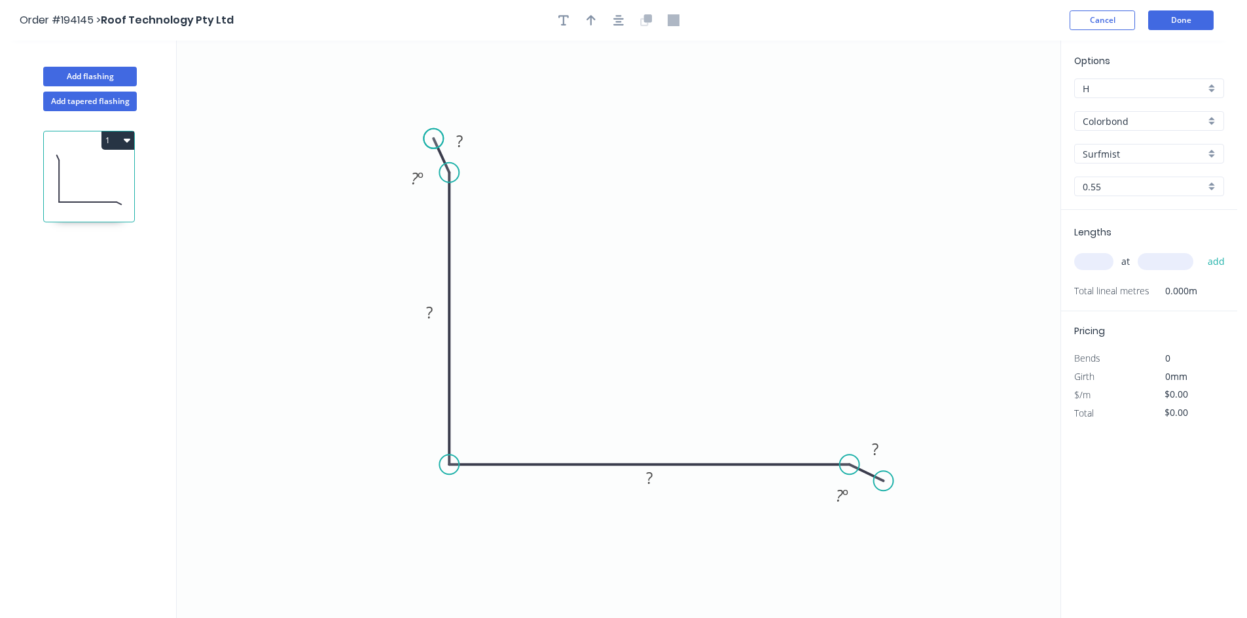
click at [433, 139] on circle at bounding box center [433, 139] width 20 height 20
click at [455, 225] on div "Hide angle" at bounding box center [489, 224] width 132 height 27
click at [865, 556] on div "Hide angle" at bounding box center [900, 550] width 132 height 27
click at [879, 437] on rect at bounding box center [874, 449] width 43 height 27
drag, startPoint x: 881, startPoint y: 486, endPoint x: 881, endPoint y: 474, distance: 11.1
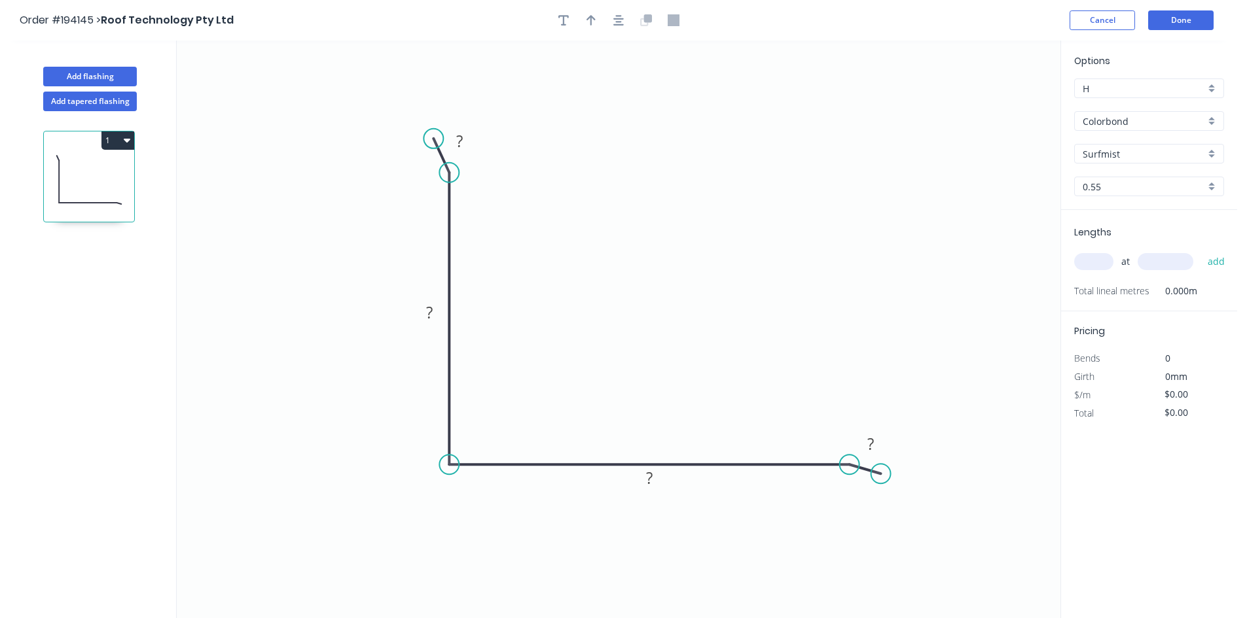
click at [881, 474] on circle at bounding box center [881, 474] width 20 height 20
click at [876, 454] on rect at bounding box center [870, 445] width 26 height 18
type input "$6.89"
click at [1072, 258] on div "Lengths at add Total lineal metres 0.000m" at bounding box center [1149, 260] width 176 height 101
click at [1078, 257] on input "text" at bounding box center [1093, 261] width 39 height 17
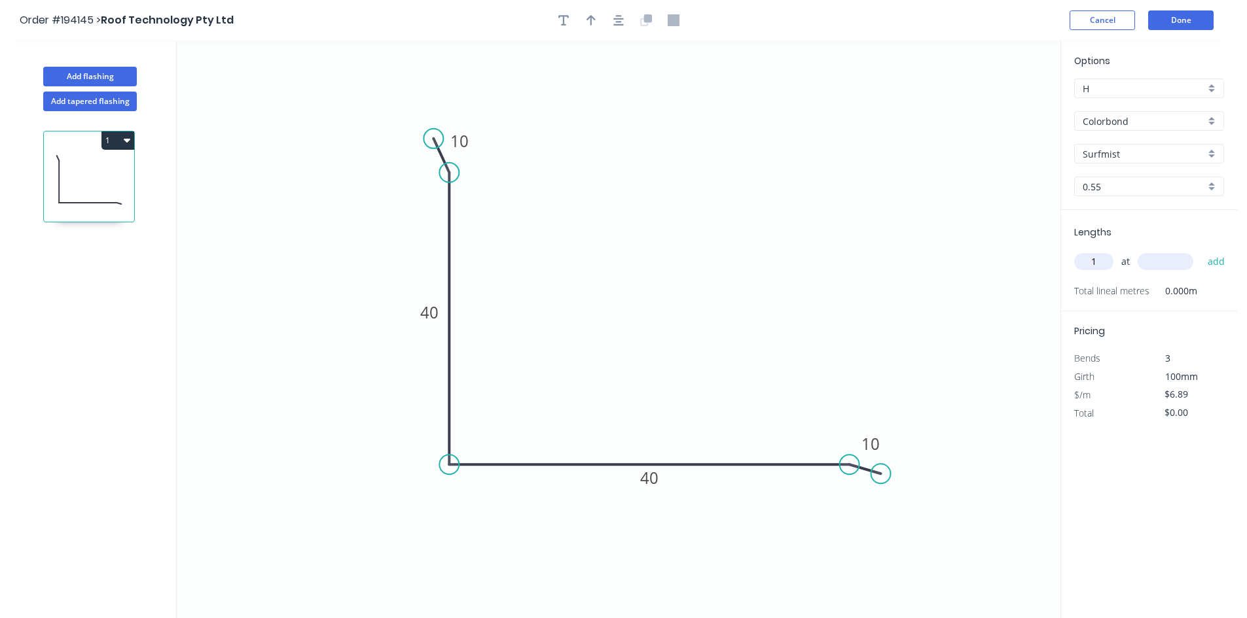
type input "1"
type input "1800"
click at [1201, 251] on button "add" at bounding box center [1216, 262] width 31 height 22
type input "$12.40"
click at [1197, 18] on button "Done" at bounding box center [1180, 20] width 65 height 20
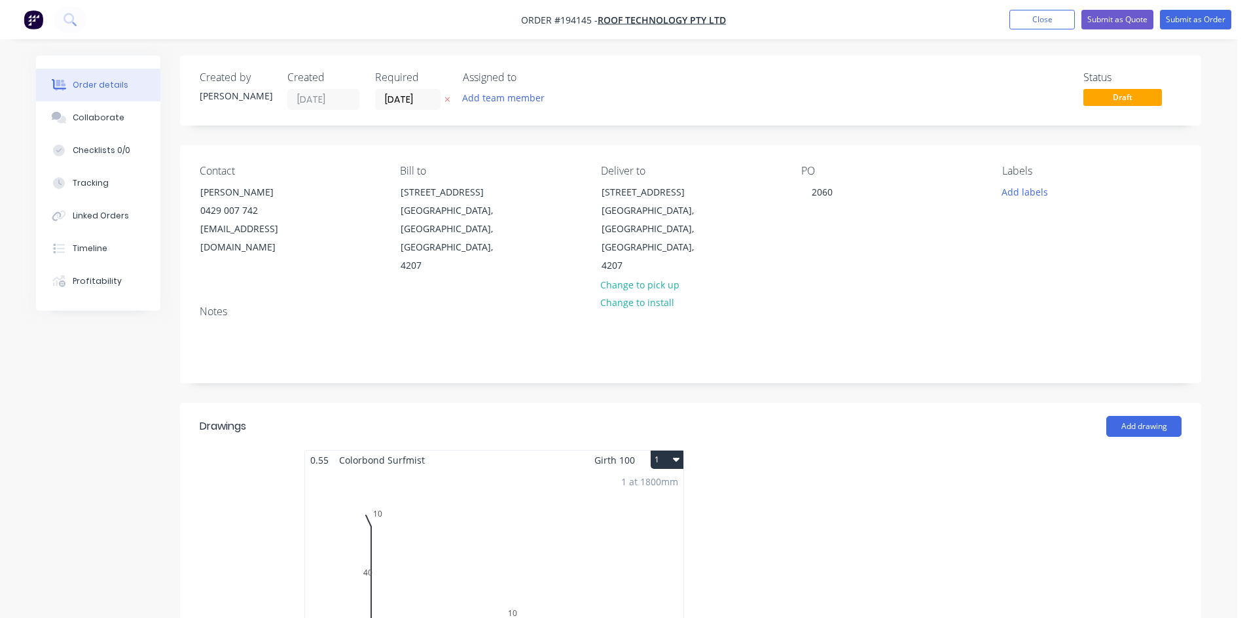
scroll to position [218, 0]
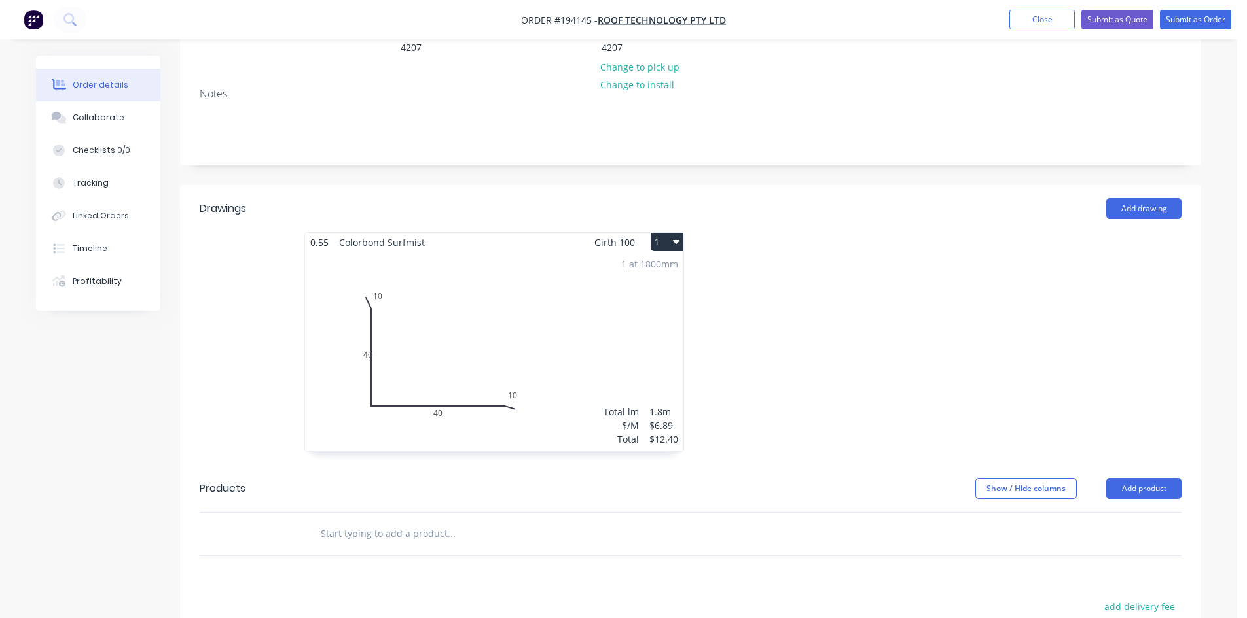
click at [521, 325] on div "1 at 1800mm Total lm $/M Total 1.8m $6.89 $12.40" at bounding box center [494, 352] width 378 height 200
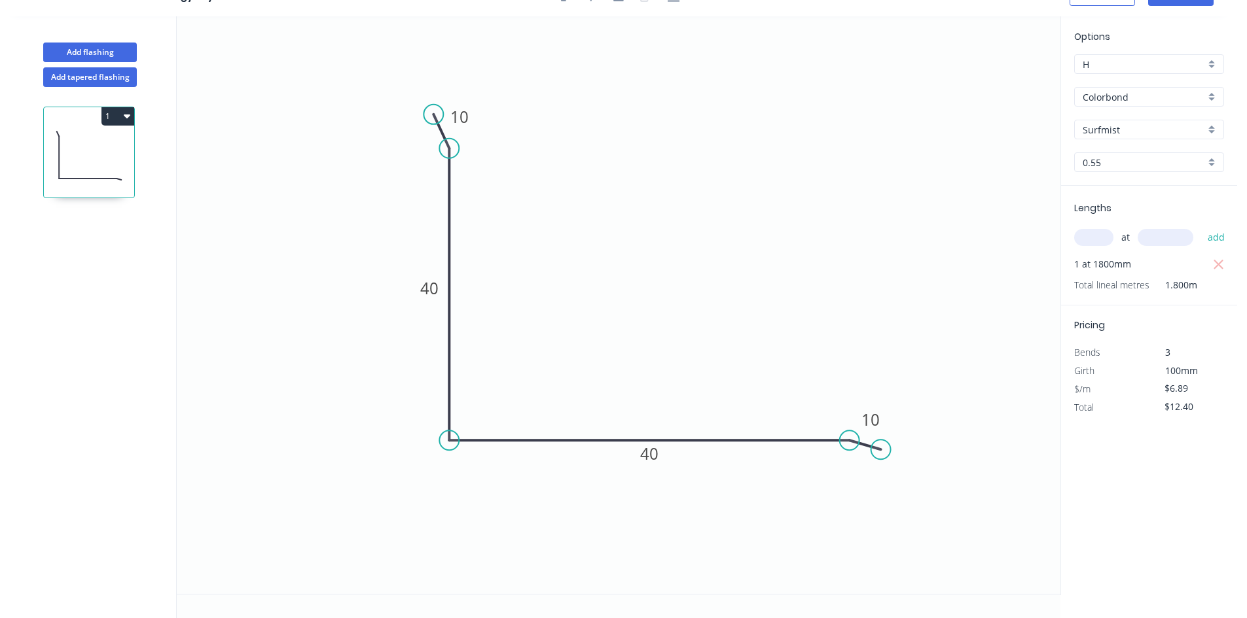
scroll to position [24, 0]
drag, startPoint x: 412, startPoint y: 296, endPoint x: 380, endPoint y: 298, distance: 31.5
click at [384, 298] on rect at bounding box center [405, 290] width 43 height 27
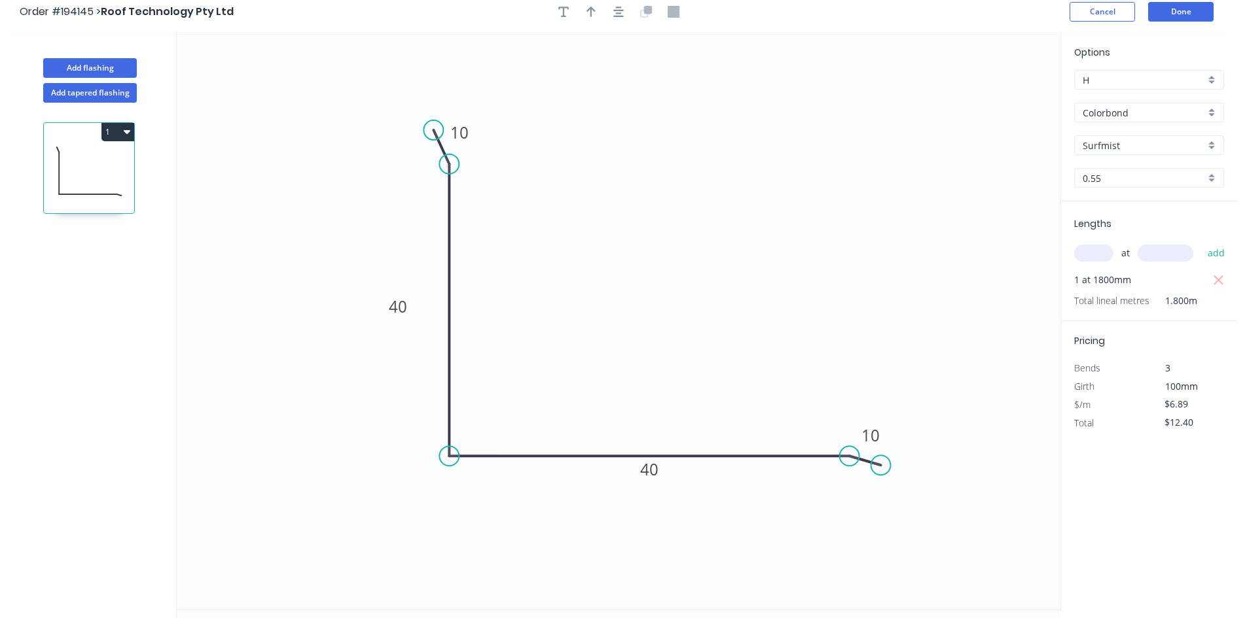
scroll to position [0, 0]
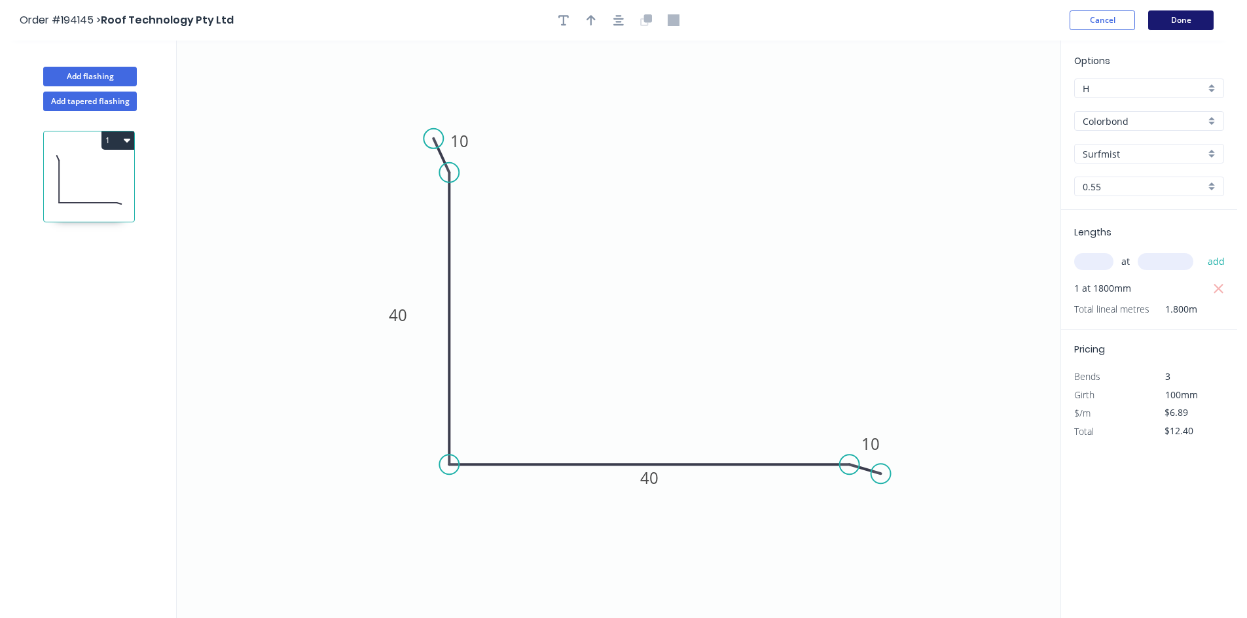
click at [1172, 22] on button "Done" at bounding box center [1180, 20] width 65 height 20
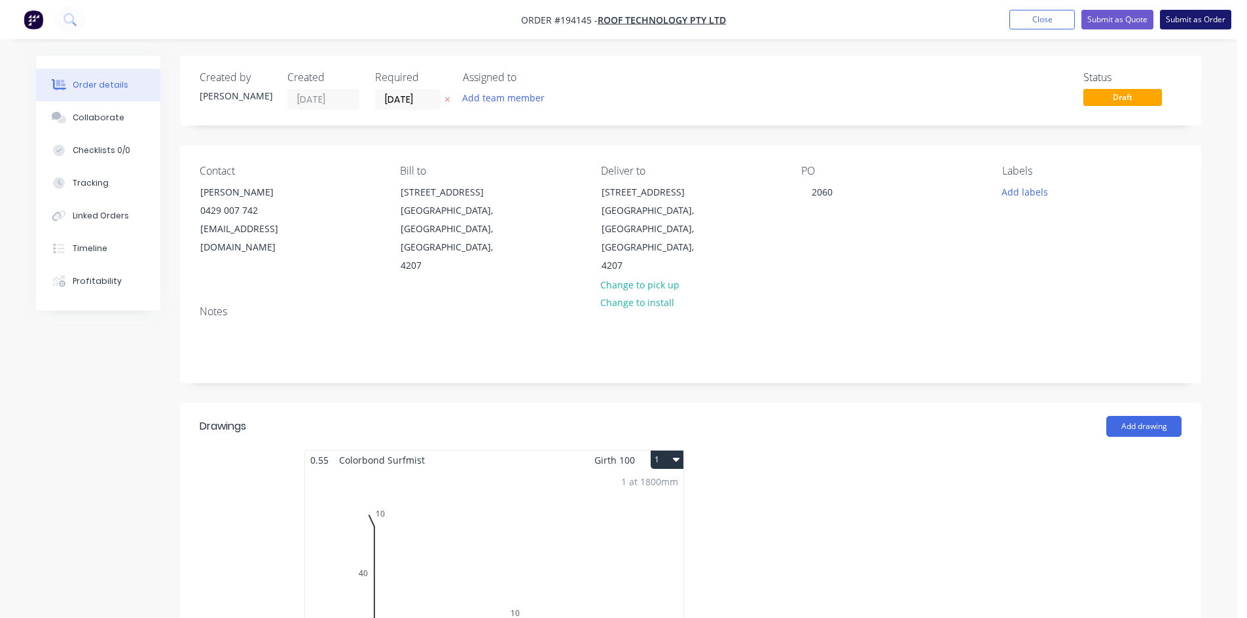
click at [1188, 19] on button "Submit as Order" at bounding box center [1195, 20] width 71 height 20
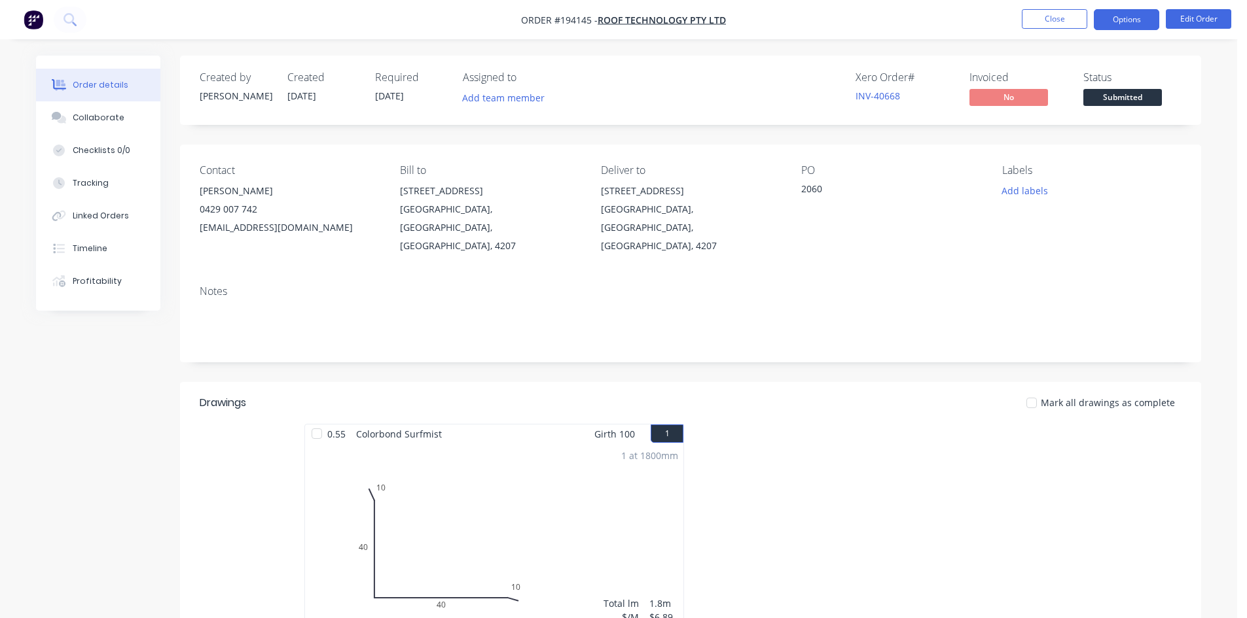
click at [1115, 28] on button "Options" at bounding box center [1126, 19] width 65 height 21
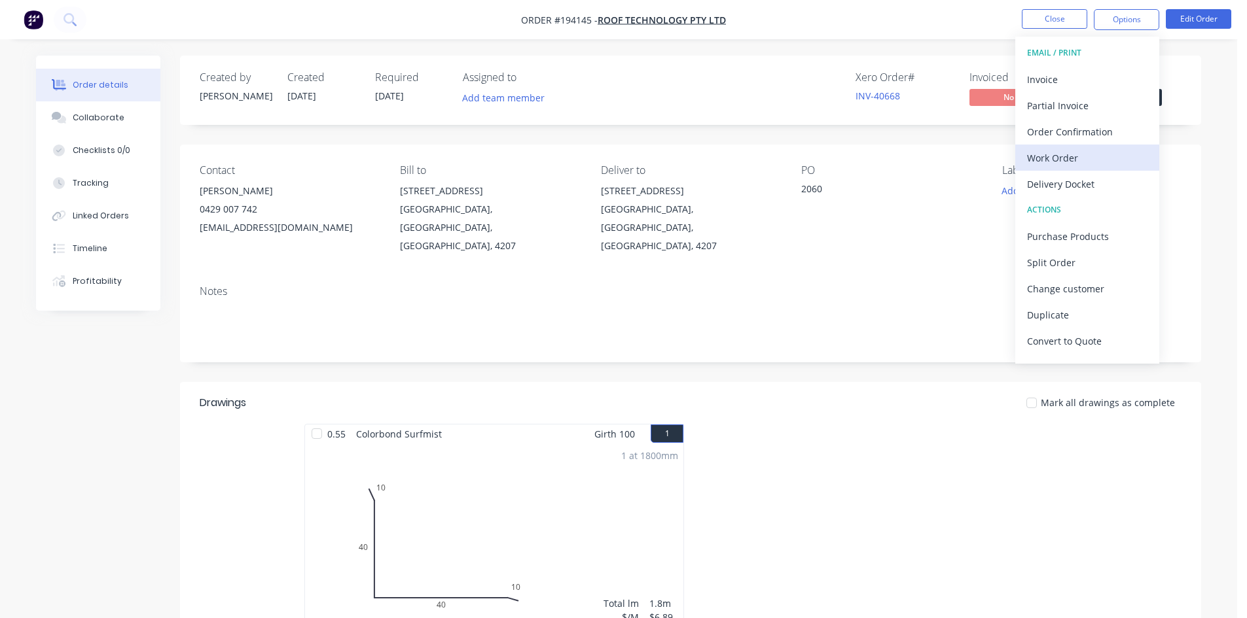
click at [1033, 166] on div "Work Order" at bounding box center [1087, 158] width 120 height 19
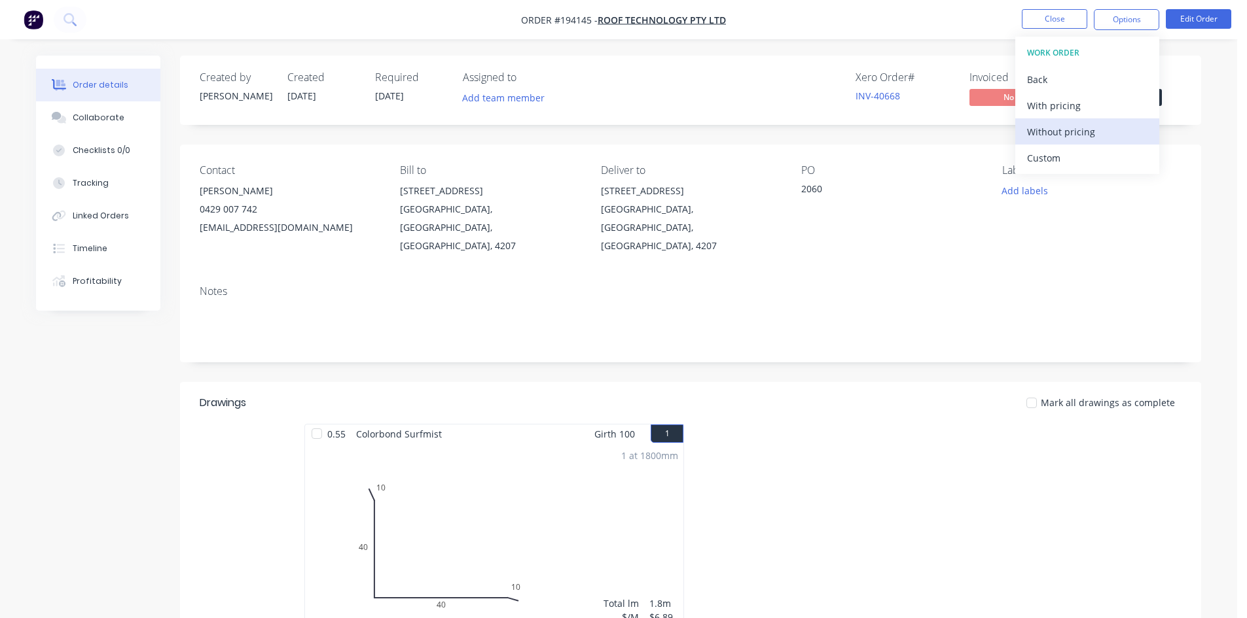
click at [1046, 141] on button "Without pricing" at bounding box center [1087, 131] width 144 height 26
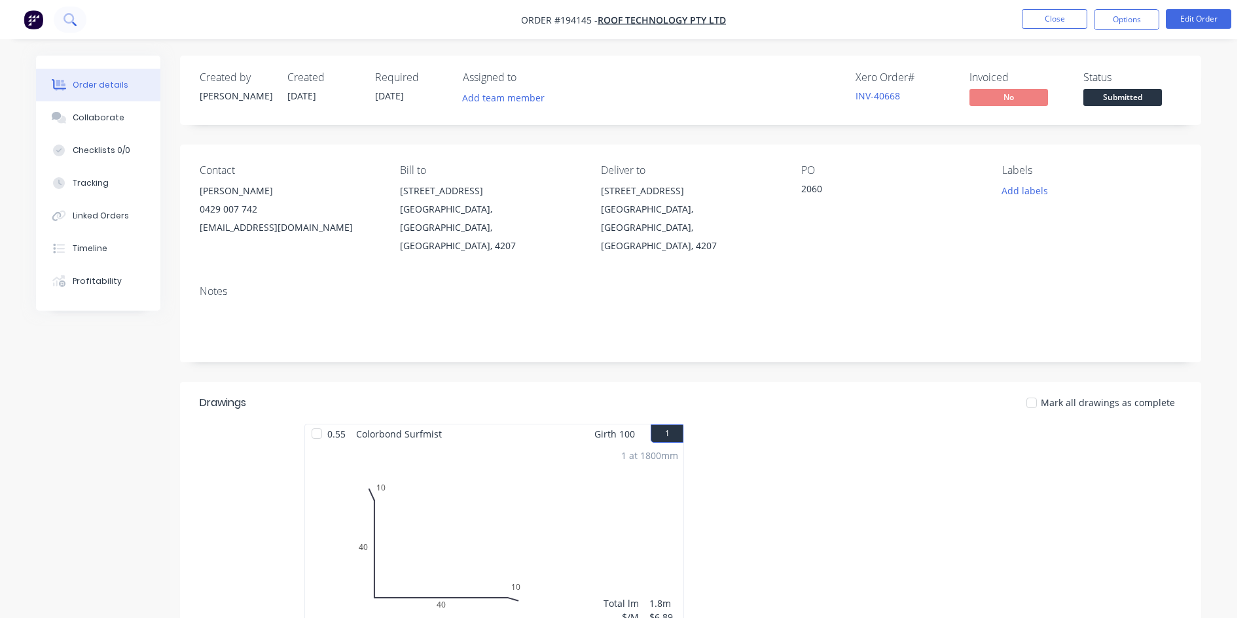
click at [65, 18] on icon at bounding box center [69, 19] width 12 height 12
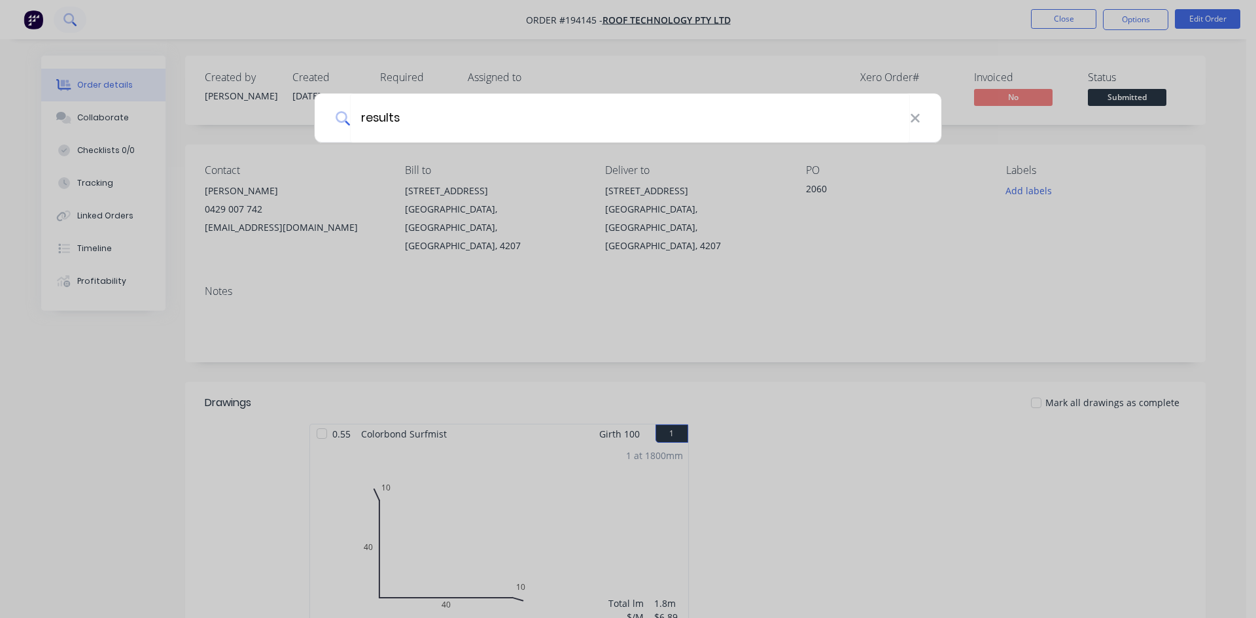
type input "results"
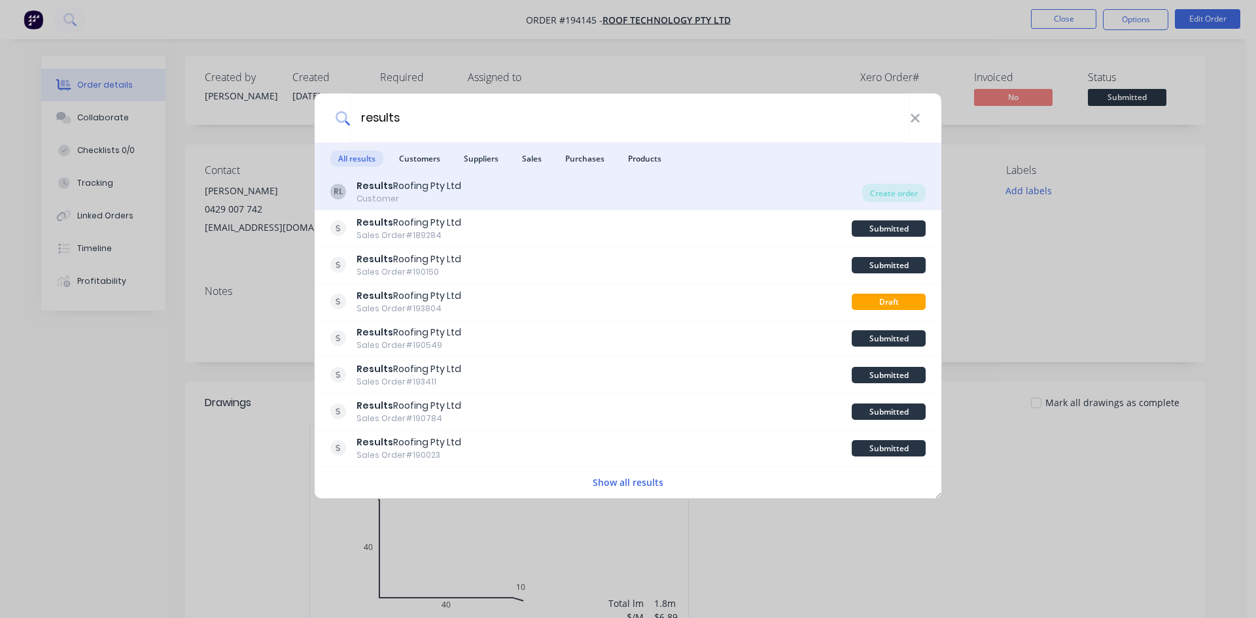
click at [673, 199] on div "RL Results Roofing Pty Ltd Customer" at bounding box center [596, 192] width 532 height 26
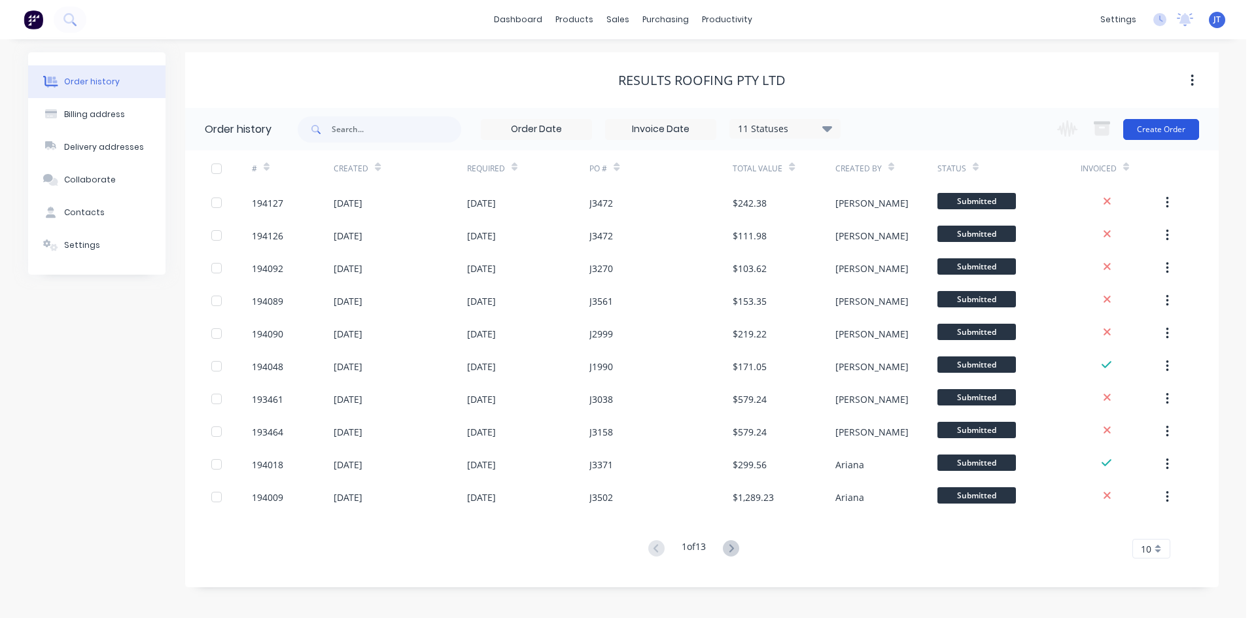
click at [1179, 137] on button "Create Order" at bounding box center [1162, 129] width 76 height 21
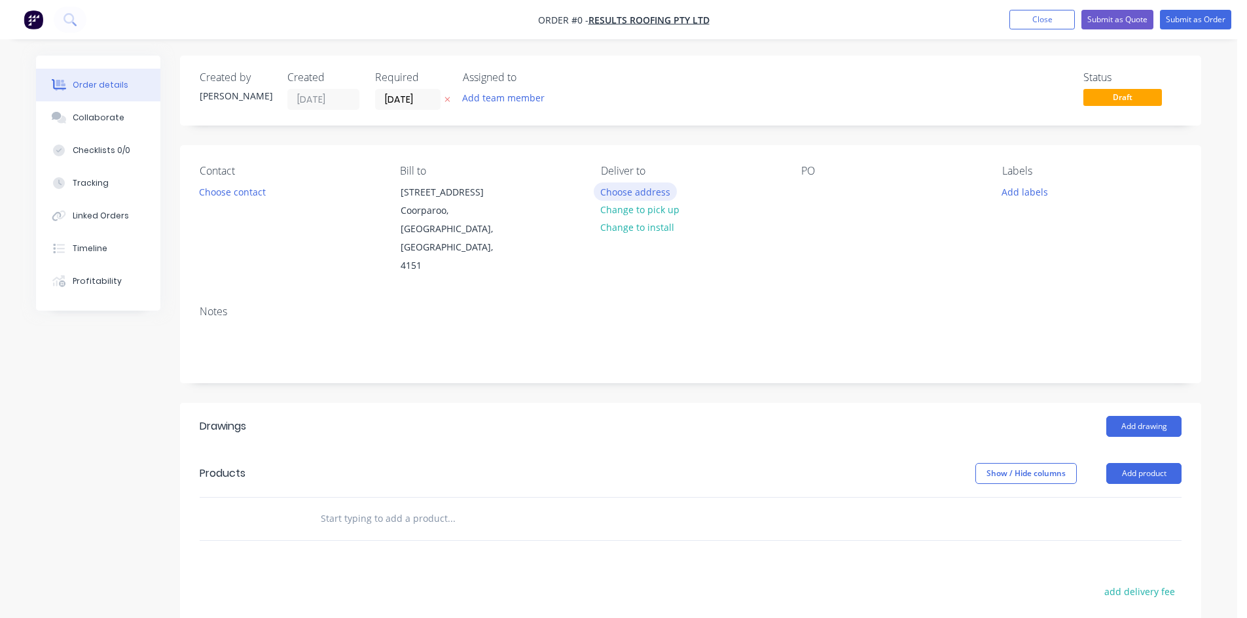
click at [649, 189] on button "Choose address" at bounding box center [636, 192] width 84 height 18
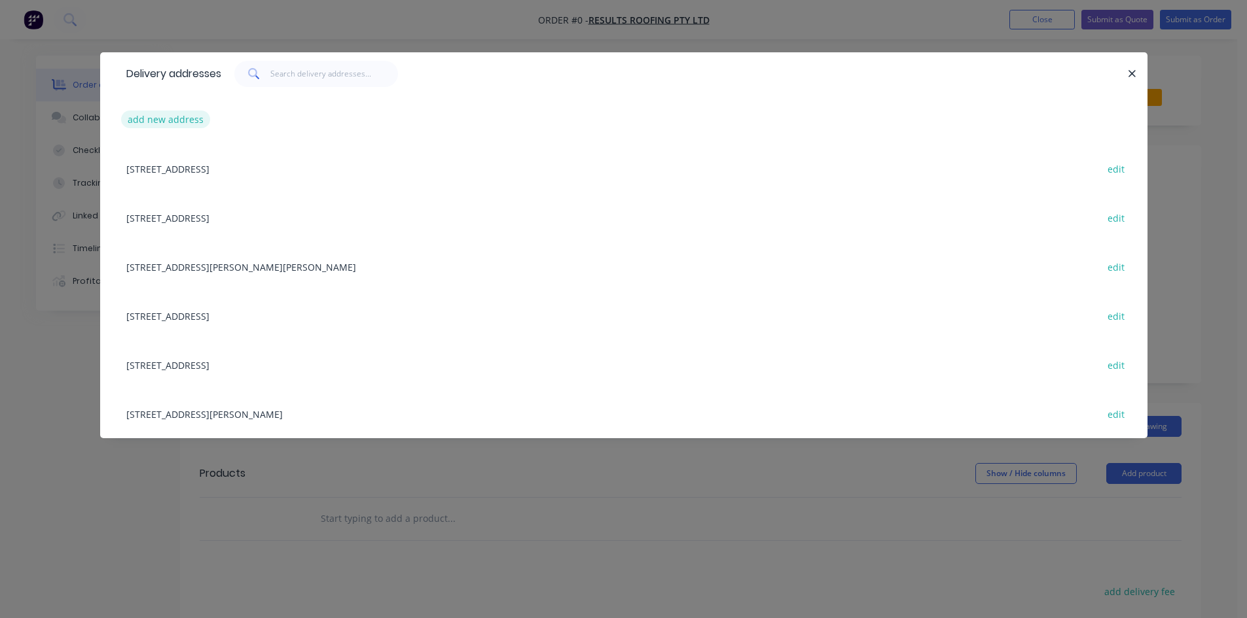
click at [185, 116] on button "add new address" at bounding box center [166, 120] width 90 height 18
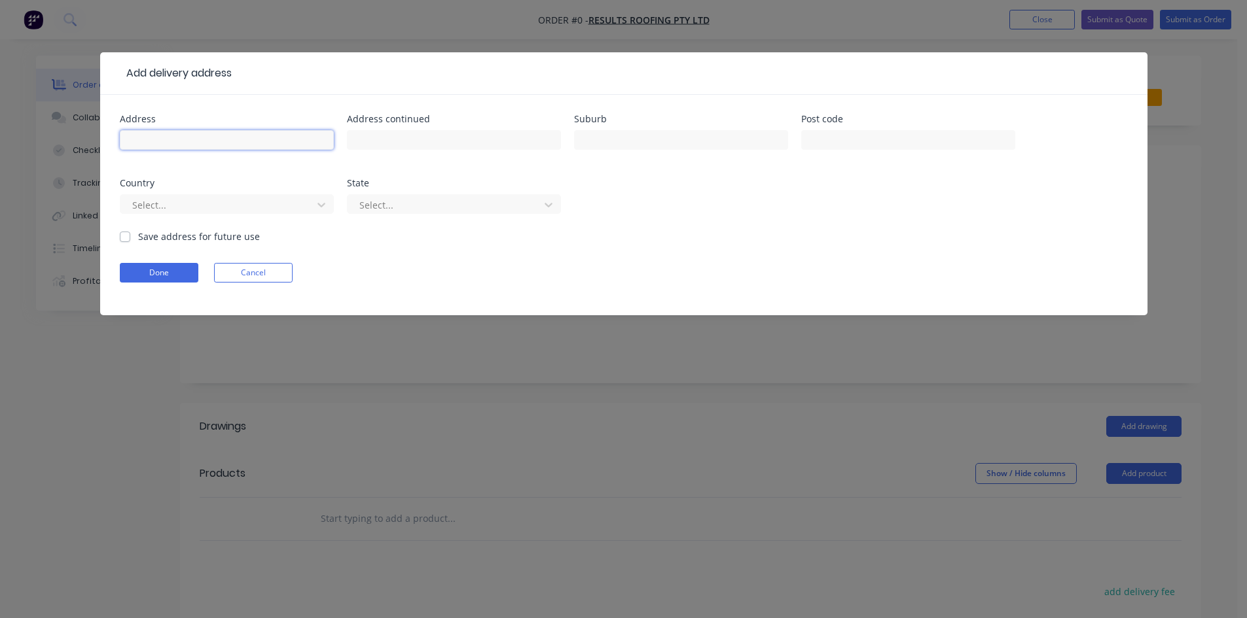
click at [268, 138] on input "text" at bounding box center [227, 140] width 214 height 20
type input "[STREET_ADDRESS][PERSON_NAME]"
type input "[GEOGRAPHIC_DATA]"
click button "Done" at bounding box center [159, 273] width 79 height 20
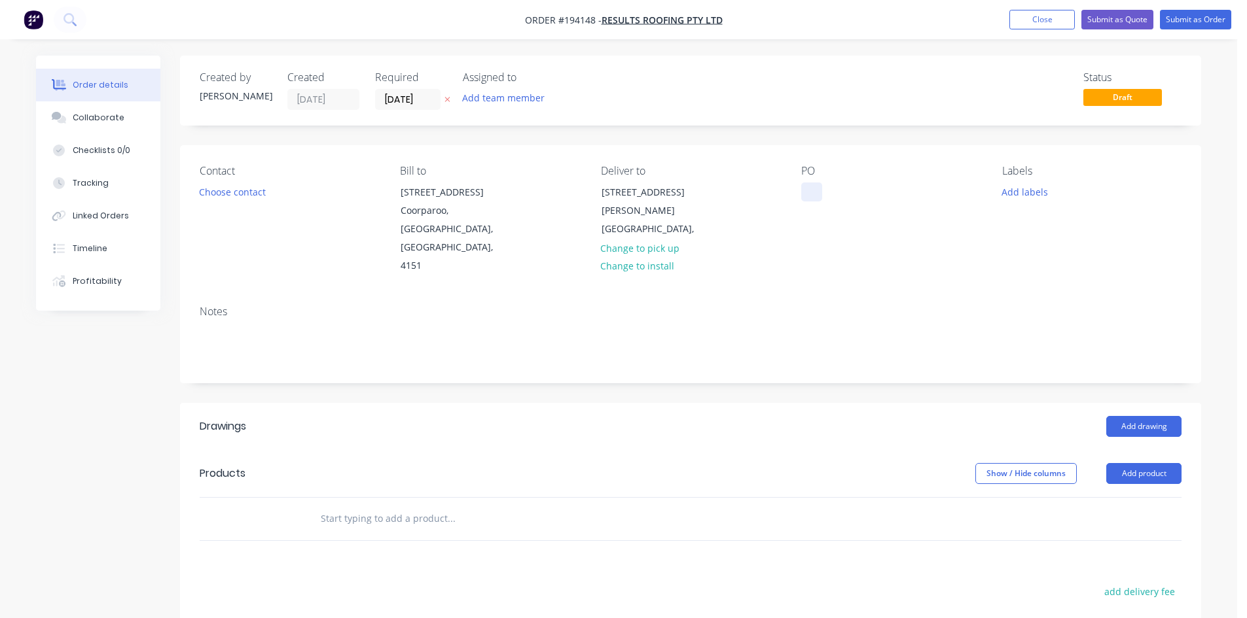
click at [813, 196] on div at bounding box center [811, 192] width 21 height 19
click at [791, 295] on div "Notes" at bounding box center [690, 339] width 1021 height 88
click at [275, 205] on div "Contact Choose contact" at bounding box center [289, 220] width 179 height 111
click at [240, 196] on button "Choose contact" at bounding box center [232, 192] width 80 height 18
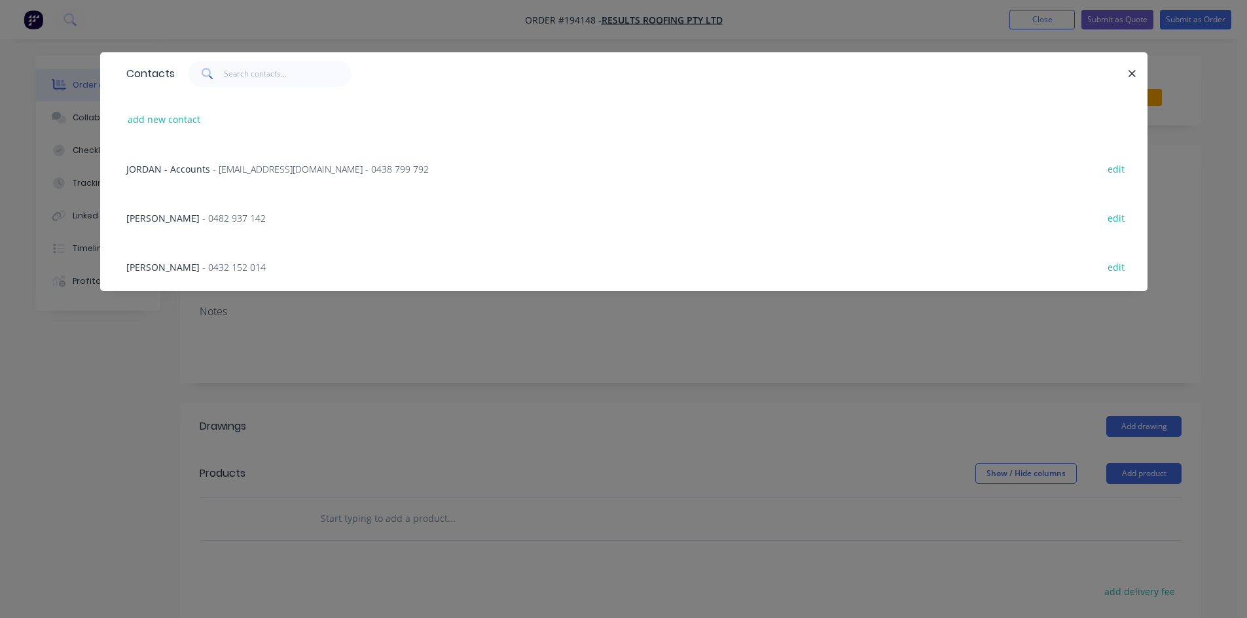
click at [228, 179] on div "JORDAN - Accounts - [EMAIL_ADDRESS][DOMAIN_NAME] - 0438 799 792 edit" at bounding box center [624, 168] width 1008 height 49
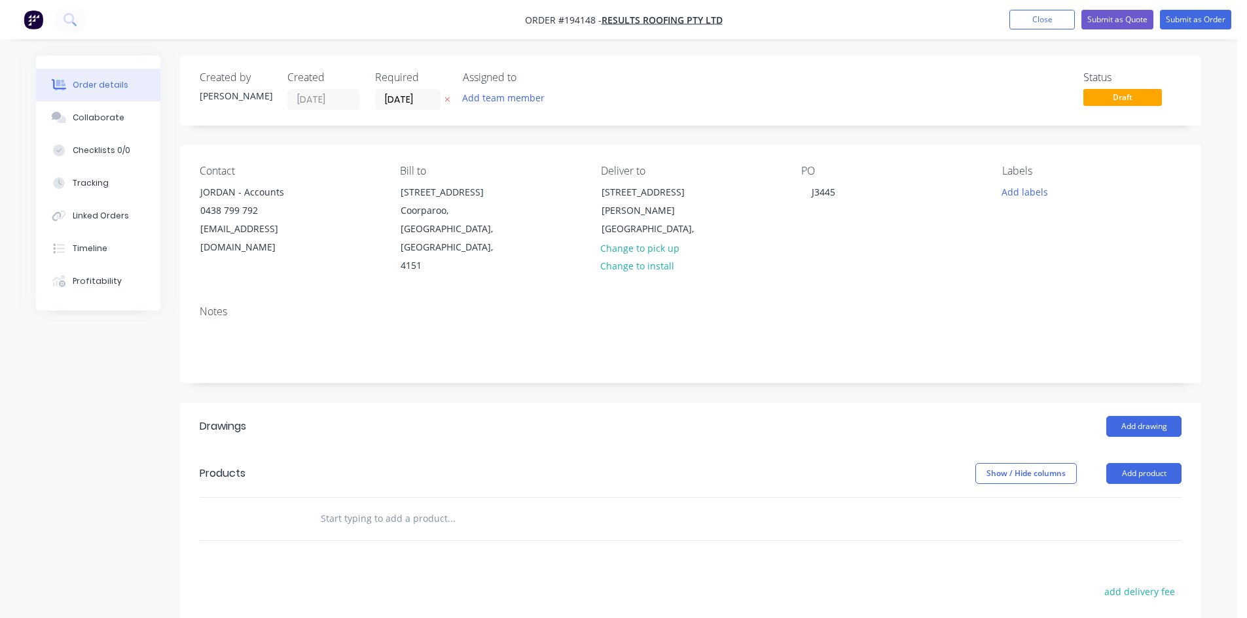
click at [1156, 403] on header "Drawings Add drawing" at bounding box center [690, 426] width 1021 height 47
click at [1158, 416] on button "Add drawing" at bounding box center [1143, 426] width 75 height 21
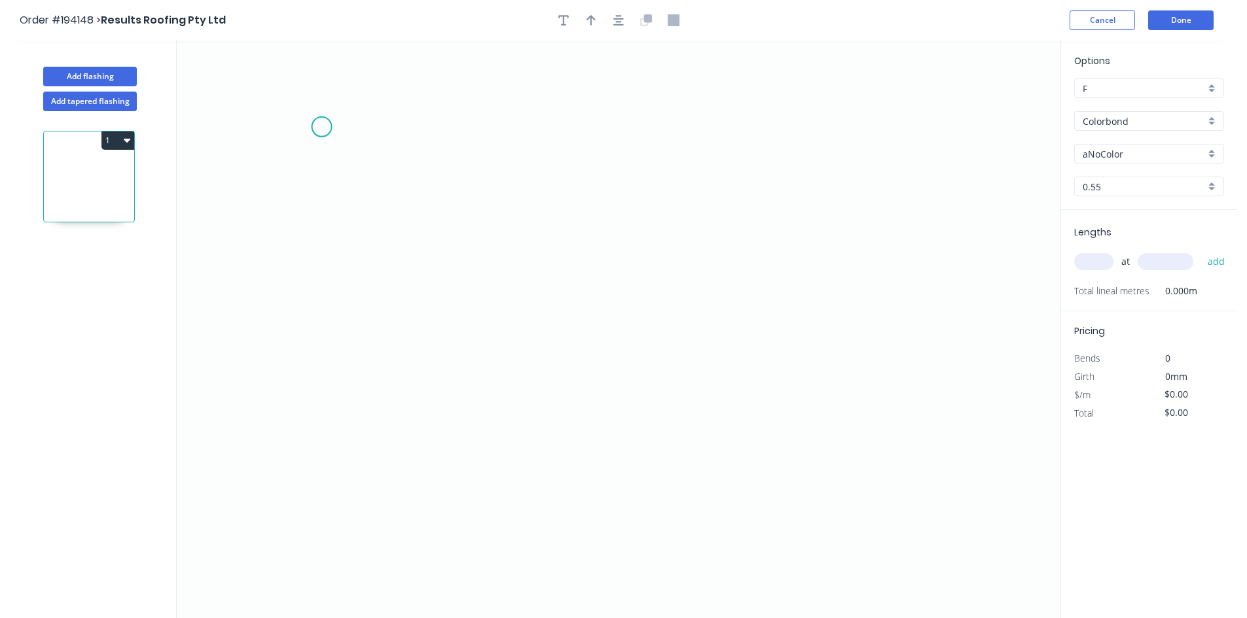
click at [304, 103] on icon "0" at bounding box center [618, 330] width 883 height 578
click at [336, 306] on icon "0" at bounding box center [618, 330] width 883 height 578
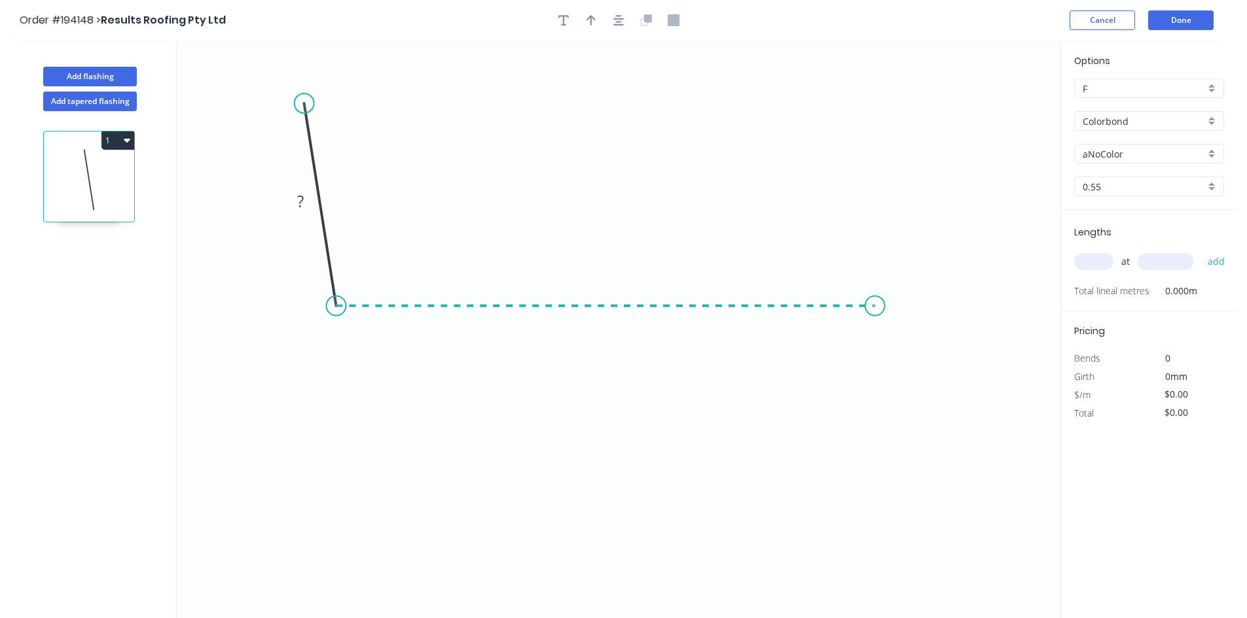
click at [875, 318] on icon "0 ?" at bounding box center [618, 330] width 883 height 578
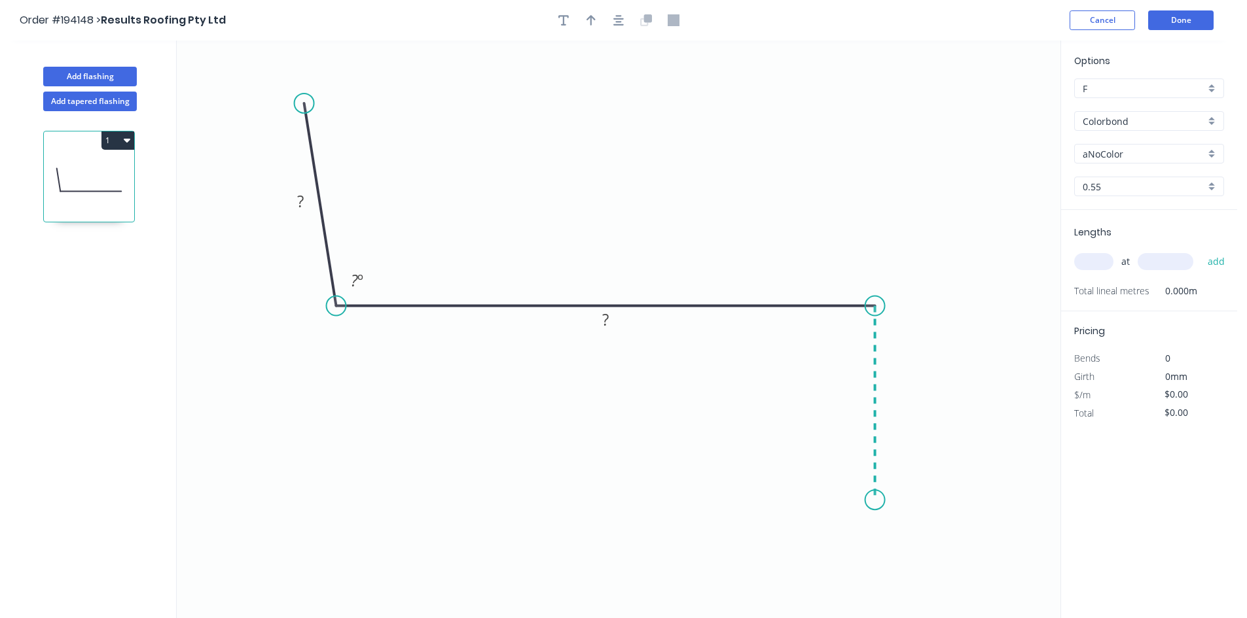
click at [879, 501] on icon "0 ? ? ? º" at bounding box center [618, 330] width 883 height 578
click at [917, 536] on icon "0 ? ? ? ? º" at bounding box center [618, 330] width 883 height 578
click at [917, 536] on circle at bounding box center [918, 535] width 20 height 20
click at [916, 541] on circle at bounding box center [916, 541] width 20 height 20
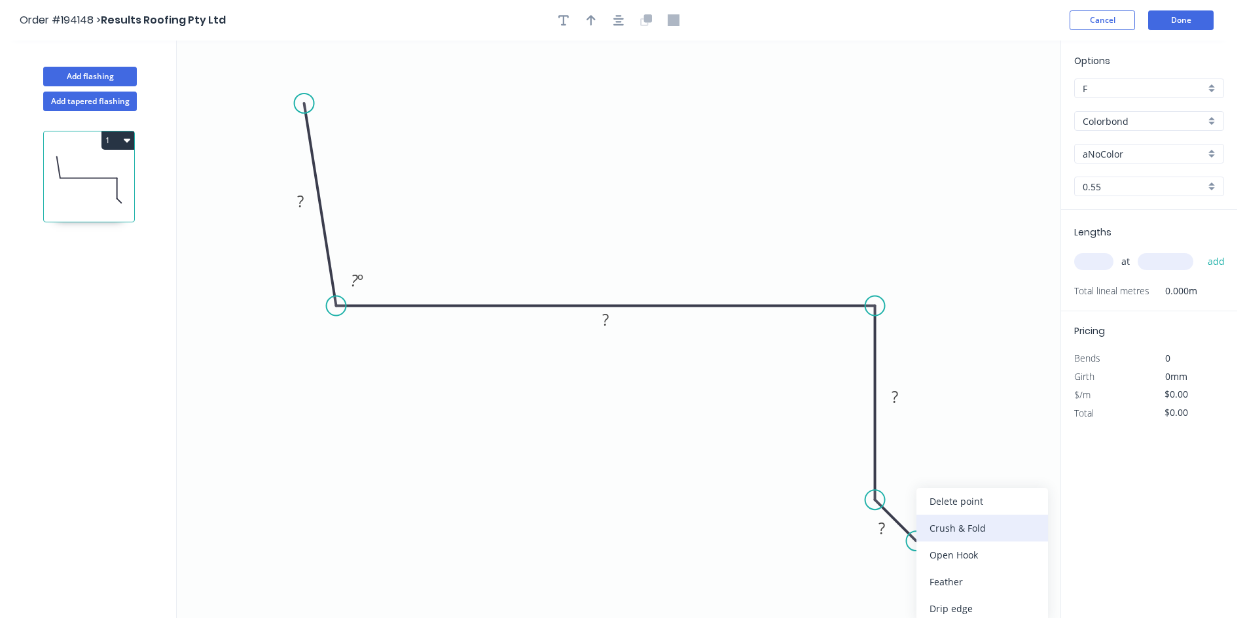
click at [958, 526] on div "Crush & Fold" at bounding box center [982, 528] width 132 height 27
click at [952, 577] on div "Flip bend" at bounding box center [985, 582] width 132 height 27
drag, startPoint x: 944, startPoint y: 501, endPoint x: 969, endPoint y: 505, distance: 25.2
click at [969, 505] on rect at bounding box center [947, 507] width 52 height 27
drag, startPoint x: 866, startPoint y: 535, endPoint x: 851, endPoint y: 542, distance: 17.3
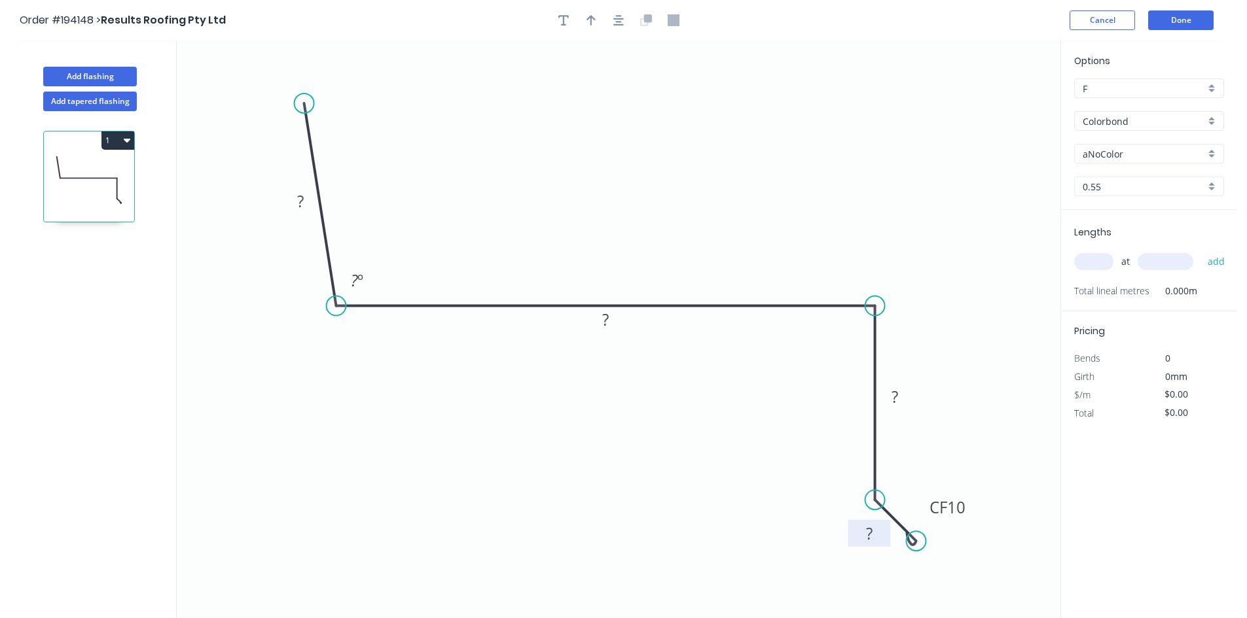
click at [851, 542] on rect at bounding box center [868, 533] width 43 height 27
click at [301, 198] on tspan "?" at bounding box center [300, 201] width 7 height 22
type input "$15.05"
click at [1136, 159] on input "aNoColor" at bounding box center [1143, 154] width 122 height 14
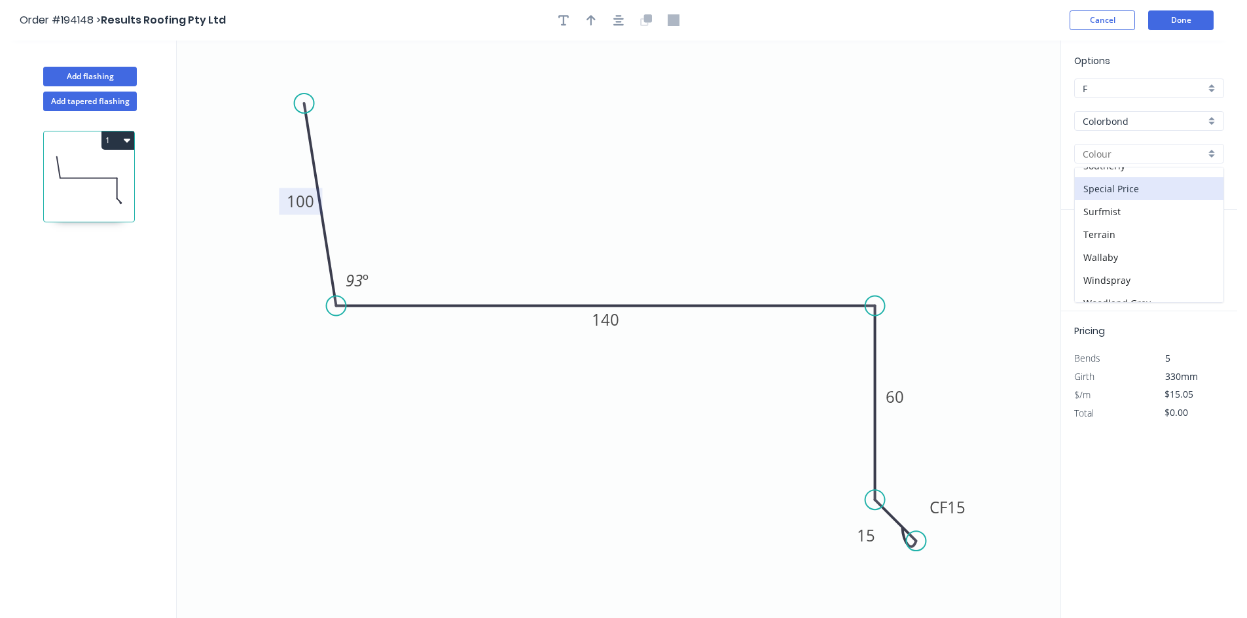
scroll to position [507, 0]
click at [1131, 185] on div "Surfmist" at bounding box center [1149, 176] width 149 height 23
type input "Surfmist"
click at [1099, 269] on input "text" at bounding box center [1093, 261] width 39 height 17
type input "2"
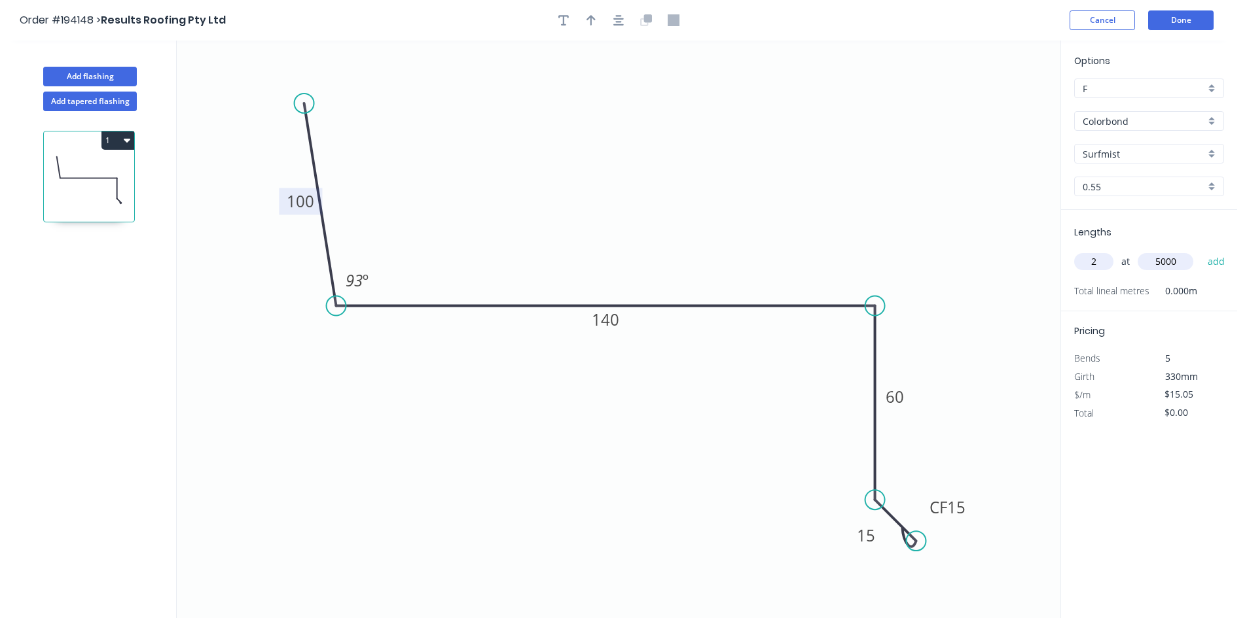
type input "5000"
click at [1201, 251] on button "add" at bounding box center [1216, 262] width 31 height 22
type input "$150.50"
click at [1177, 24] on button "Done" at bounding box center [1180, 20] width 65 height 20
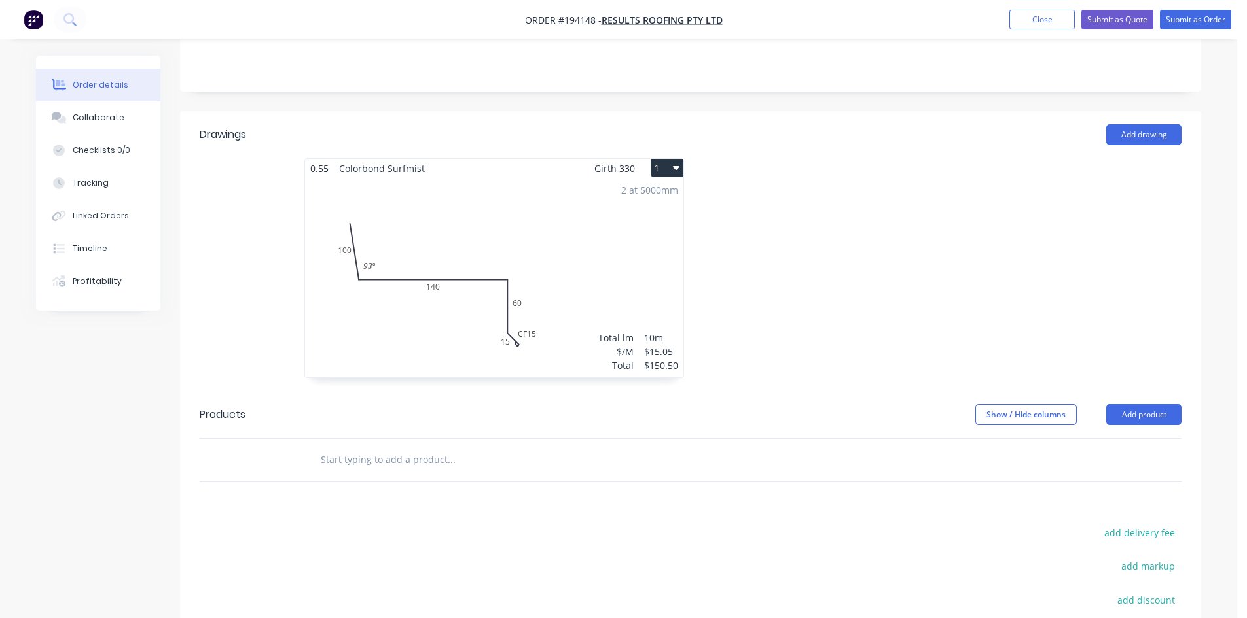
scroll to position [436, 0]
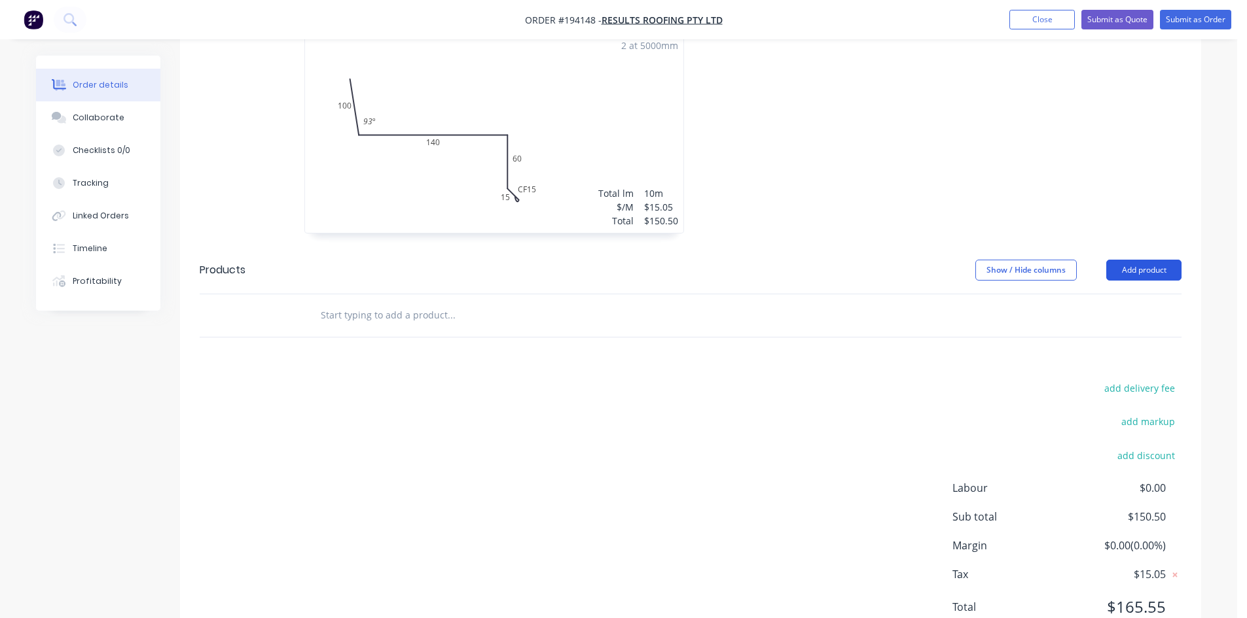
click at [1129, 260] on button "Add product" at bounding box center [1143, 270] width 75 height 21
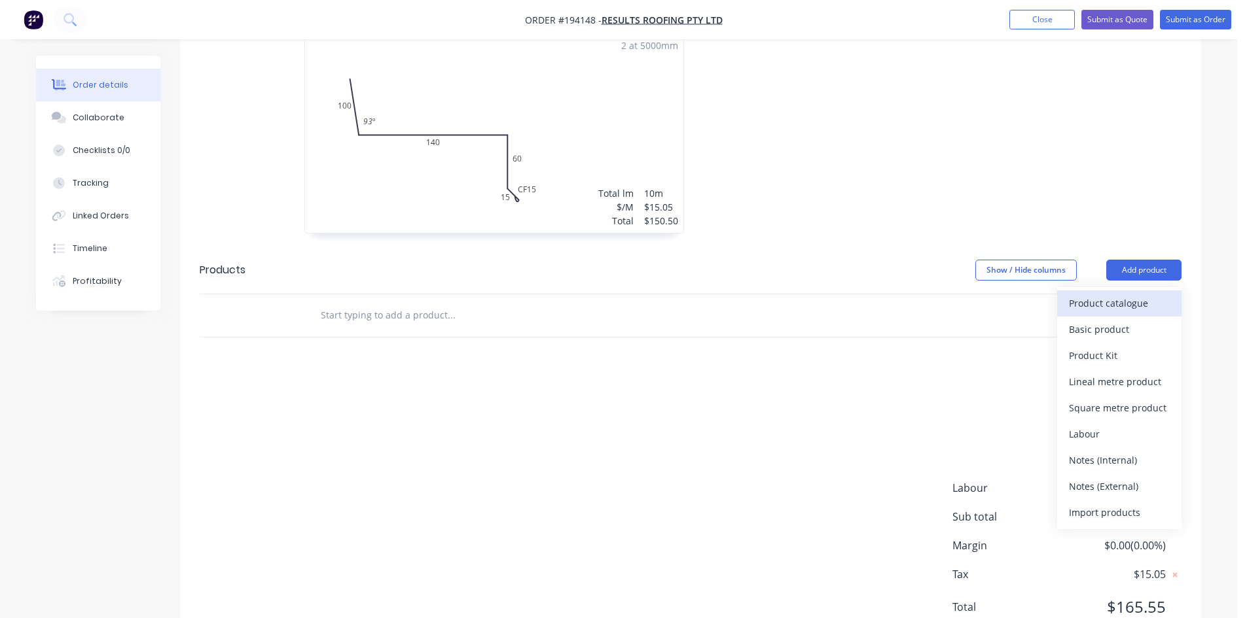
click at [1127, 294] on div "Product catalogue" at bounding box center [1119, 303] width 101 height 19
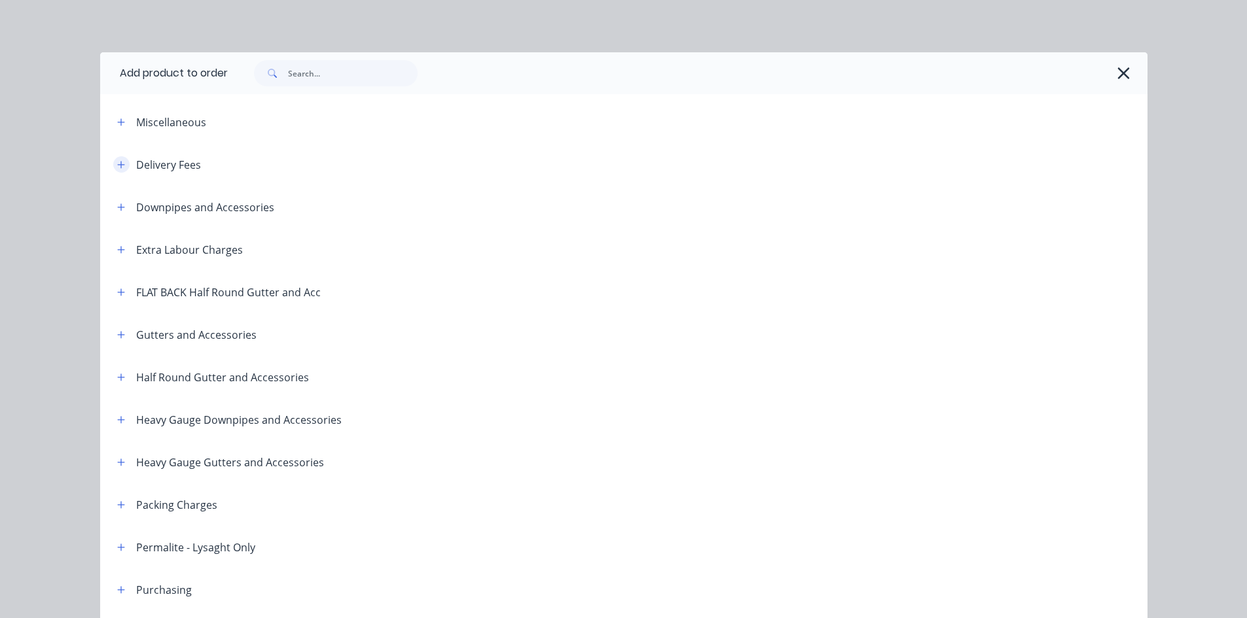
click at [113, 162] on button "button" at bounding box center [121, 164] width 16 height 16
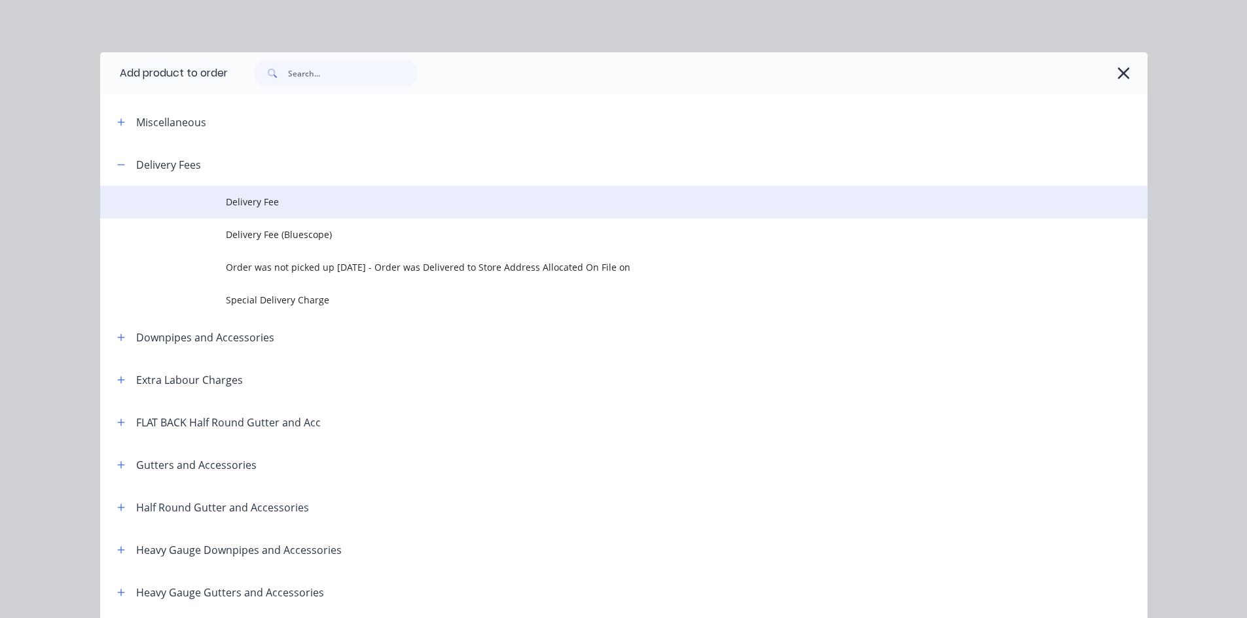
click at [266, 196] on span "Delivery Fee" at bounding box center [594, 202] width 737 height 14
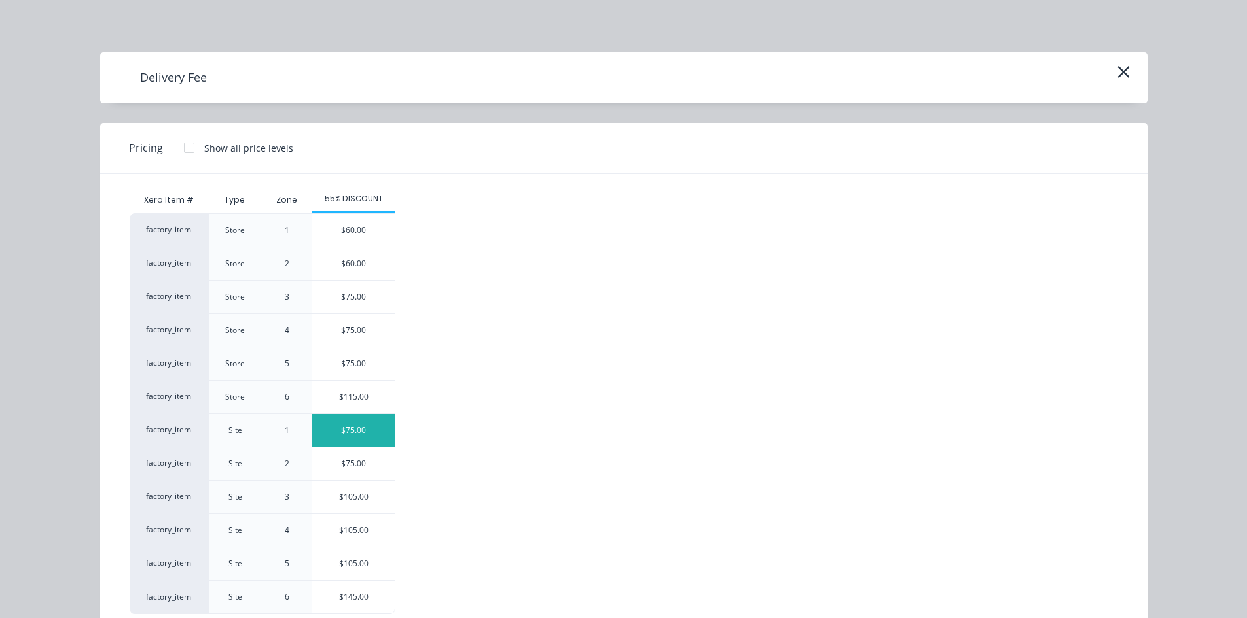
click at [353, 443] on div "$75.00" at bounding box center [353, 430] width 82 height 33
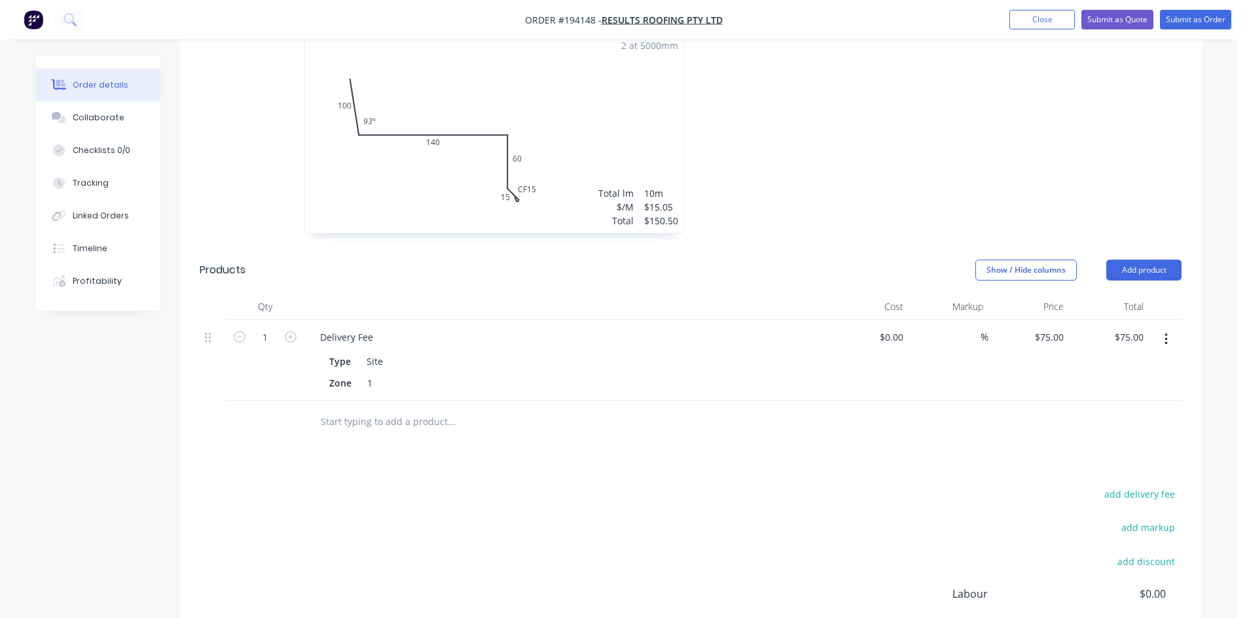
scroll to position [0, 0]
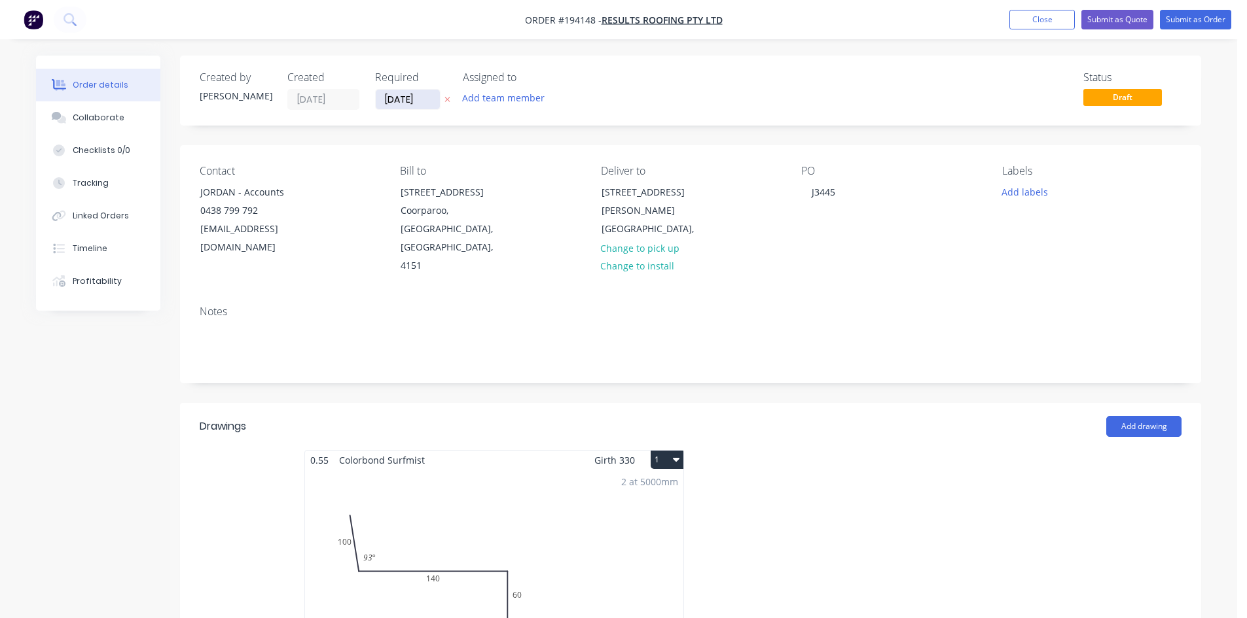
click at [395, 103] on input "[DATE]" at bounding box center [408, 100] width 64 height 20
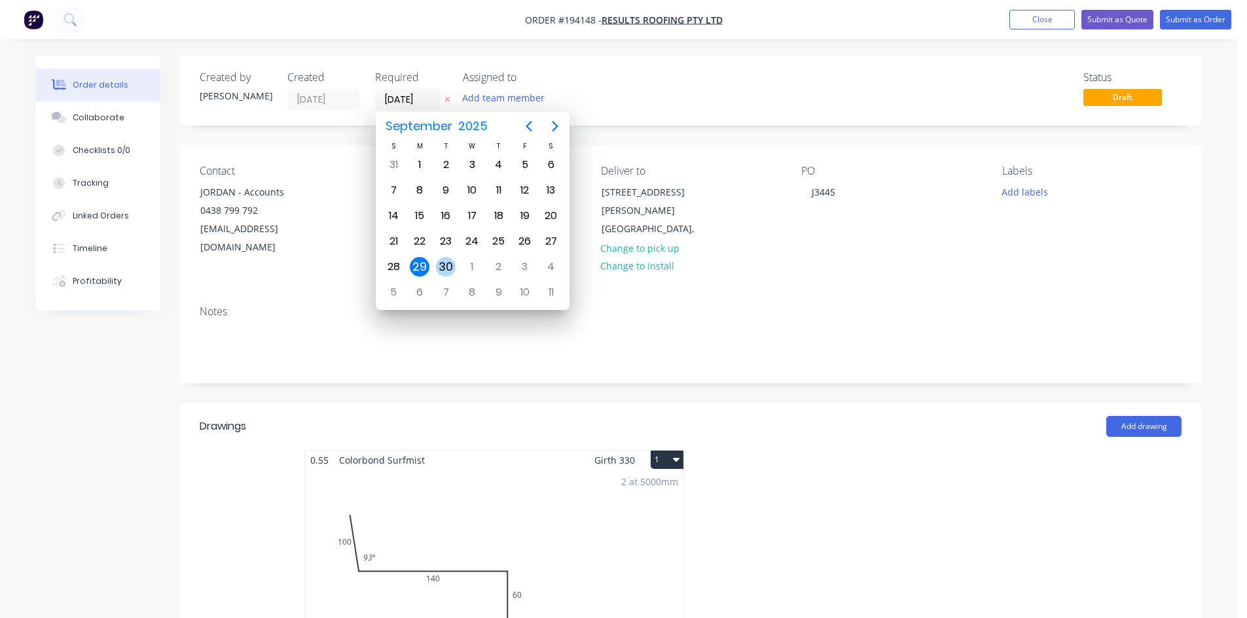
click at [444, 261] on div "30" at bounding box center [446, 267] width 20 height 20
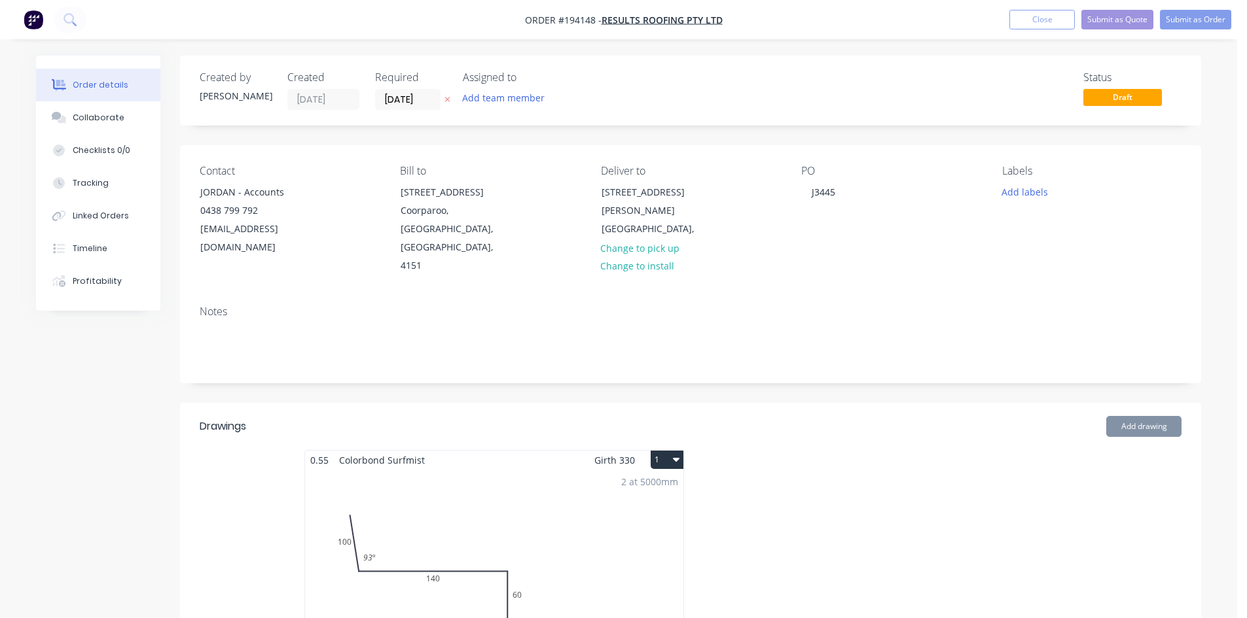
type input "[DATE]"
click at [1192, 25] on button "Submit as Order" at bounding box center [1195, 20] width 71 height 20
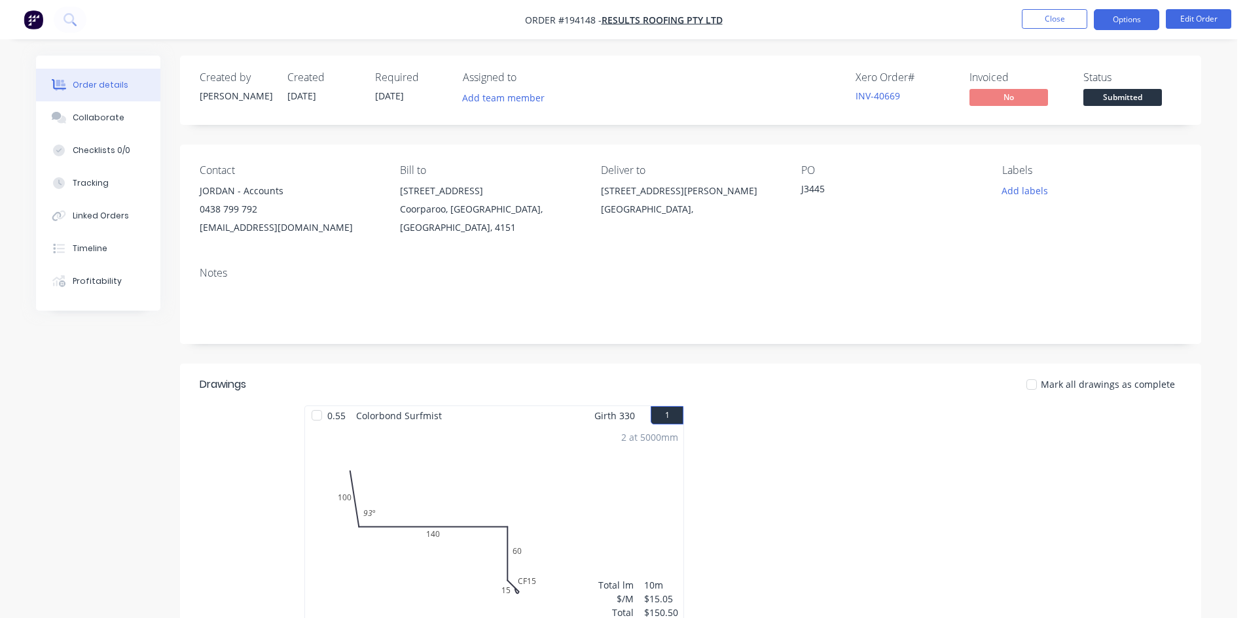
click at [1110, 26] on button "Options" at bounding box center [1126, 19] width 65 height 21
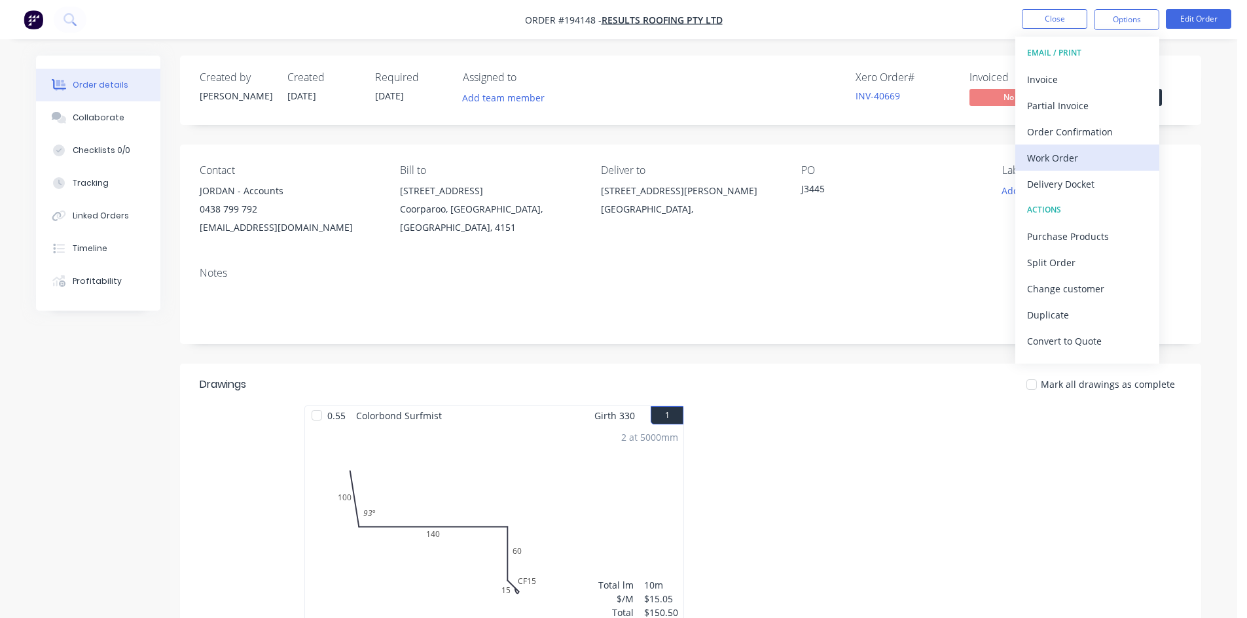
click at [1114, 155] on div "Work Order" at bounding box center [1087, 158] width 120 height 19
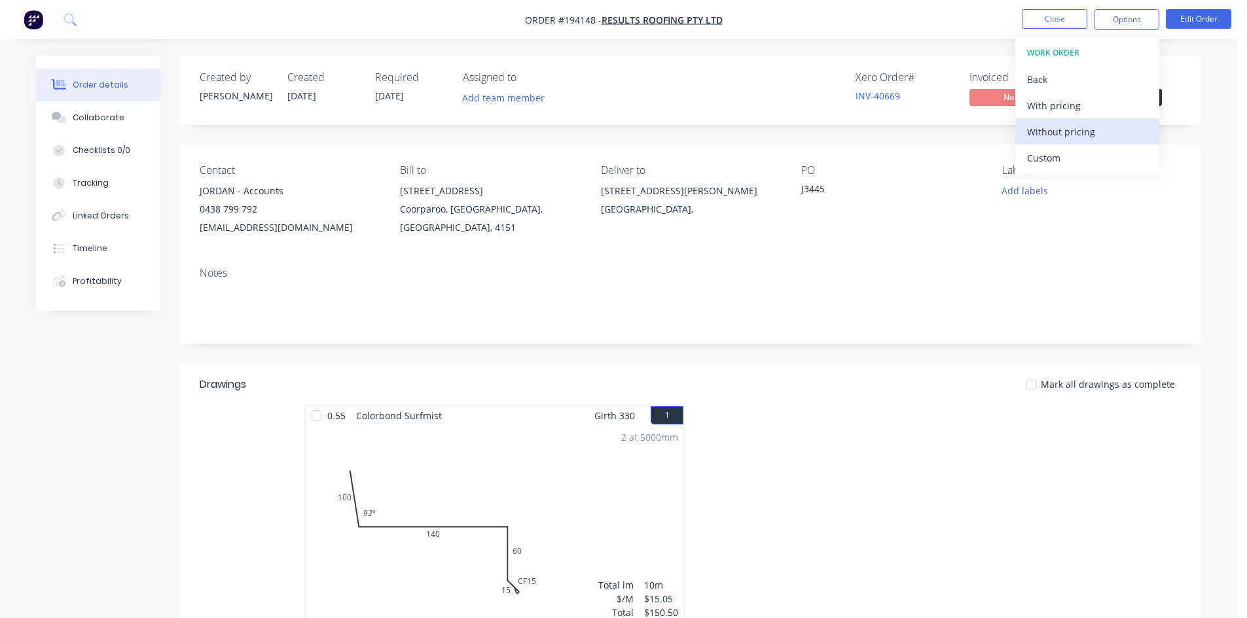
click at [1112, 134] on div "Without pricing" at bounding box center [1087, 131] width 120 height 19
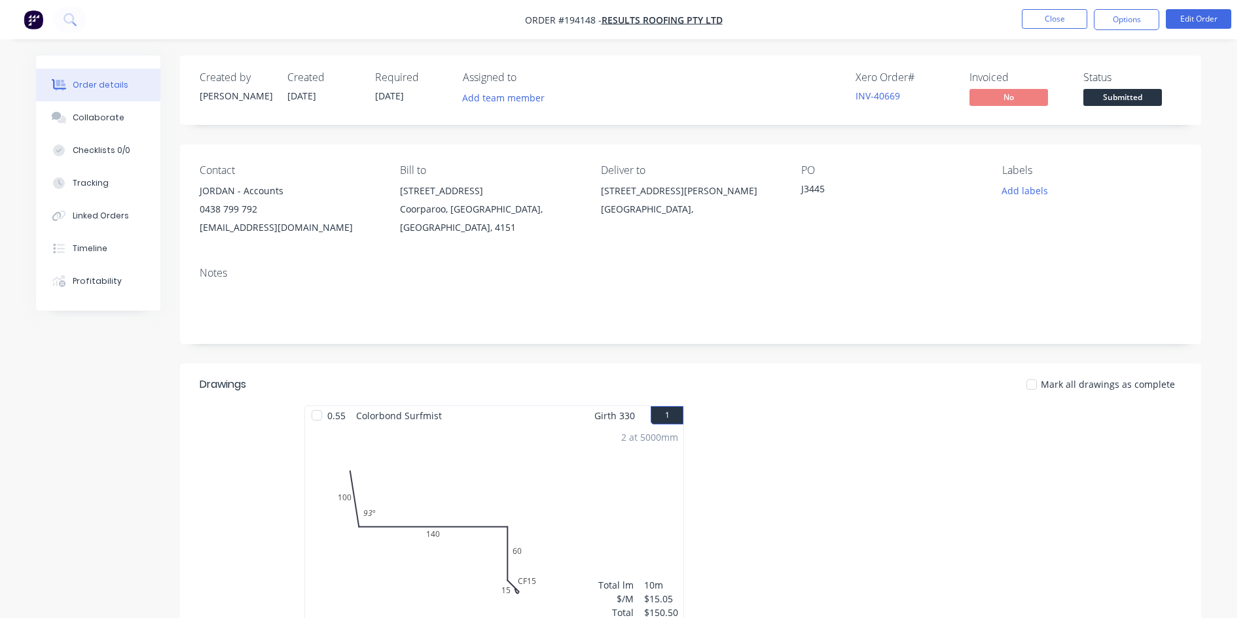
click at [62, 52] on div "Order details Collaborate Checklists 0/0 Tracking Linked Orders Timeline Profit…" at bounding box center [618, 510] width 1237 height 1021
click at [77, 18] on button at bounding box center [70, 20] width 33 height 26
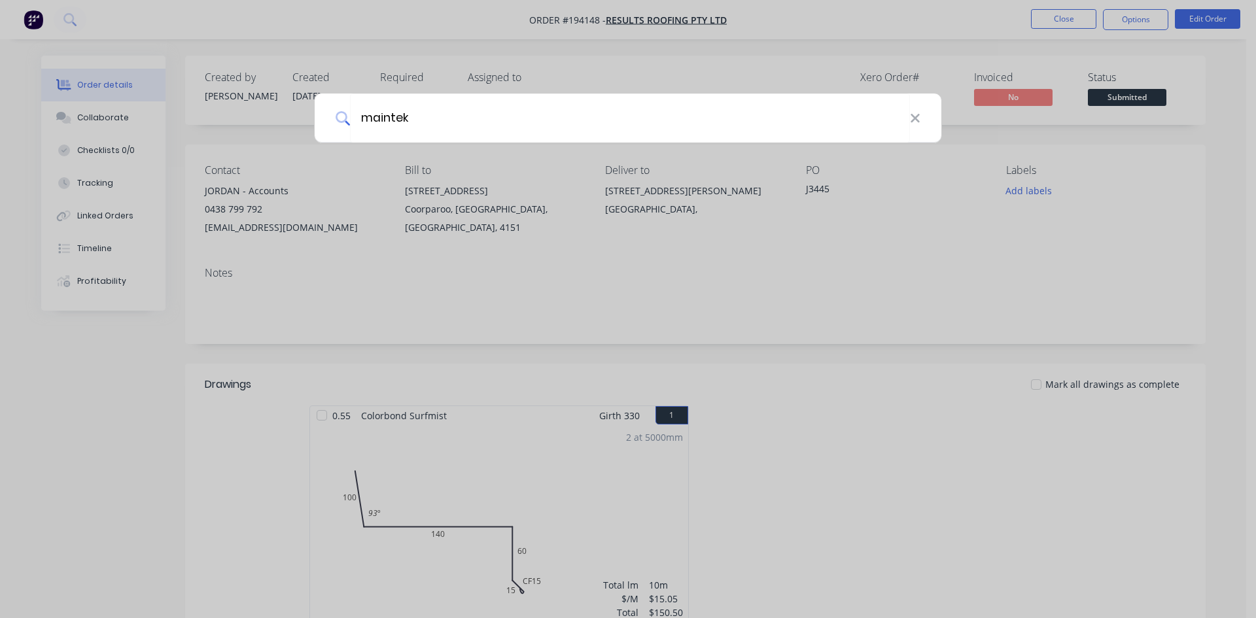
type input "maintek"
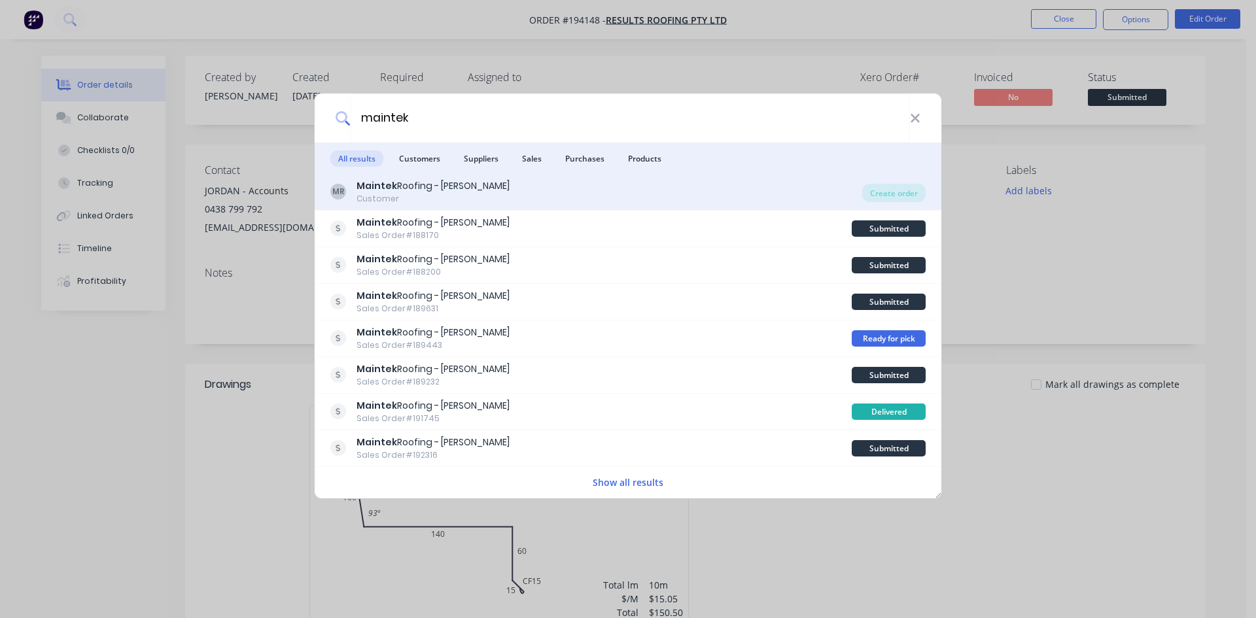
click at [512, 177] on div "MR [PERSON_NAME] Roofing - [PERSON_NAME] Customer Create order" at bounding box center [628, 192] width 627 height 37
click at [873, 190] on div "Create order" at bounding box center [894, 193] width 63 height 18
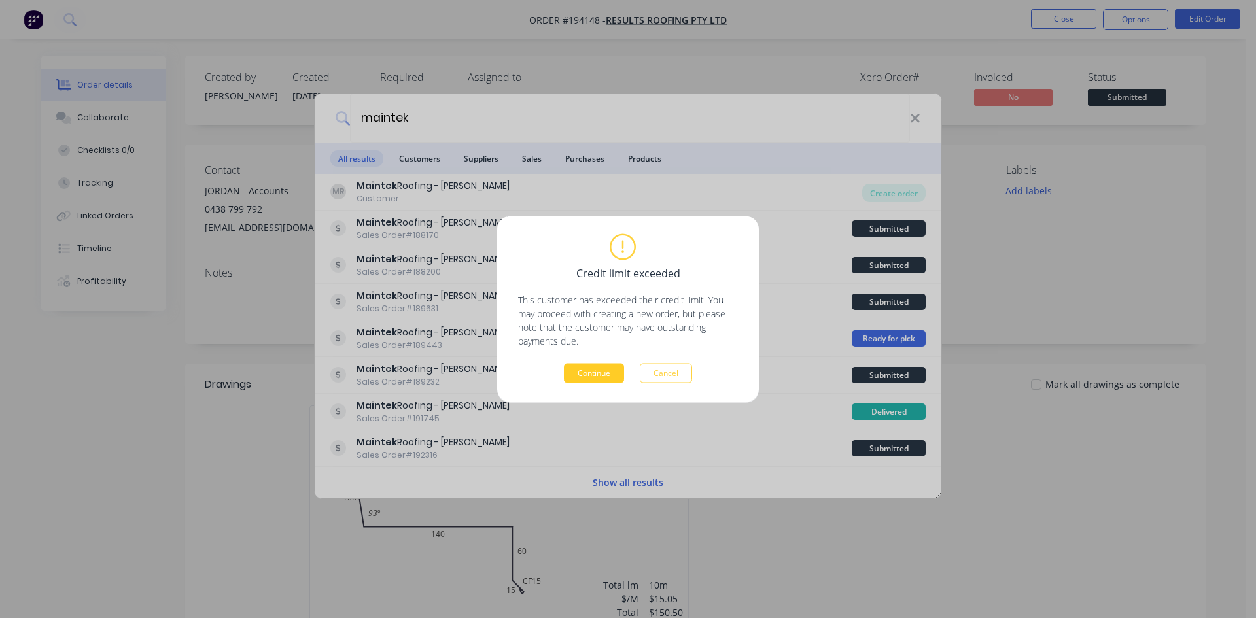
drag, startPoint x: 556, startPoint y: 372, endPoint x: 582, endPoint y: 372, distance: 26.2
click at [561, 372] on div "Continue Cancel" at bounding box center [628, 373] width 220 height 20
click at [582, 372] on button "Continue" at bounding box center [594, 373] width 60 height 20
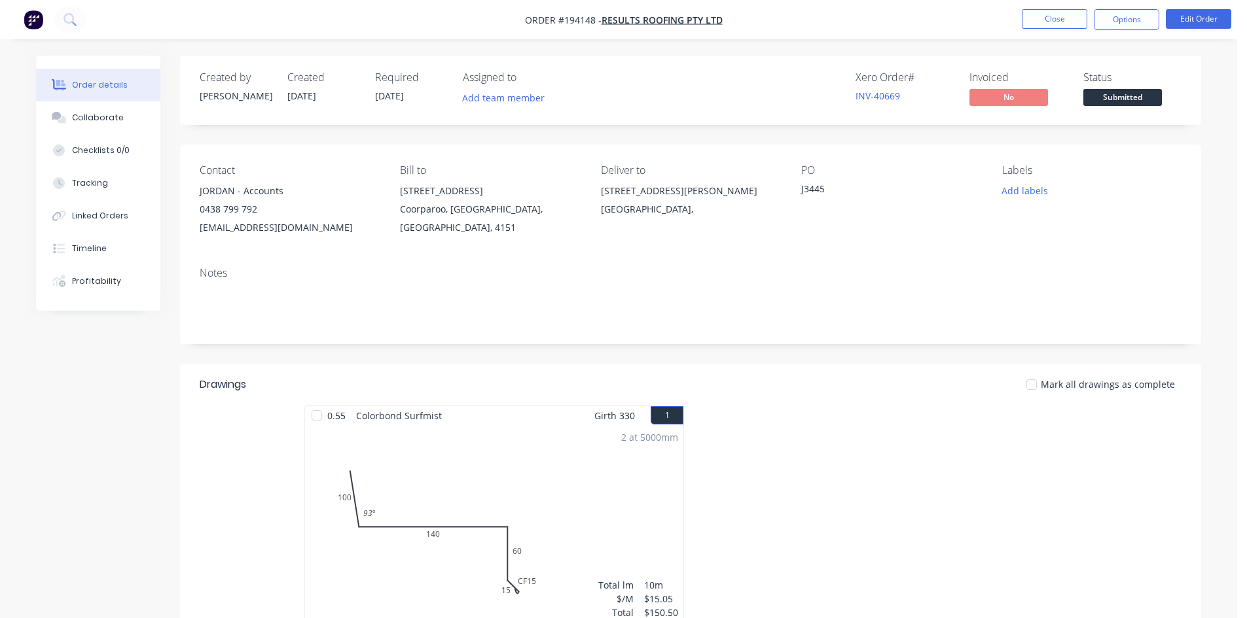
click at [684, 159] on div "Contact JORDAN - Accounts 0438 799 792 [EMAIL_ADDRESS][DOMAIN_NAME] Bill to [ST…" at bounding box center [690, 201] width 1021 height 112
click at [1058, 14] on button "Close" at bounding box center [1054, 19] width 65 height 20
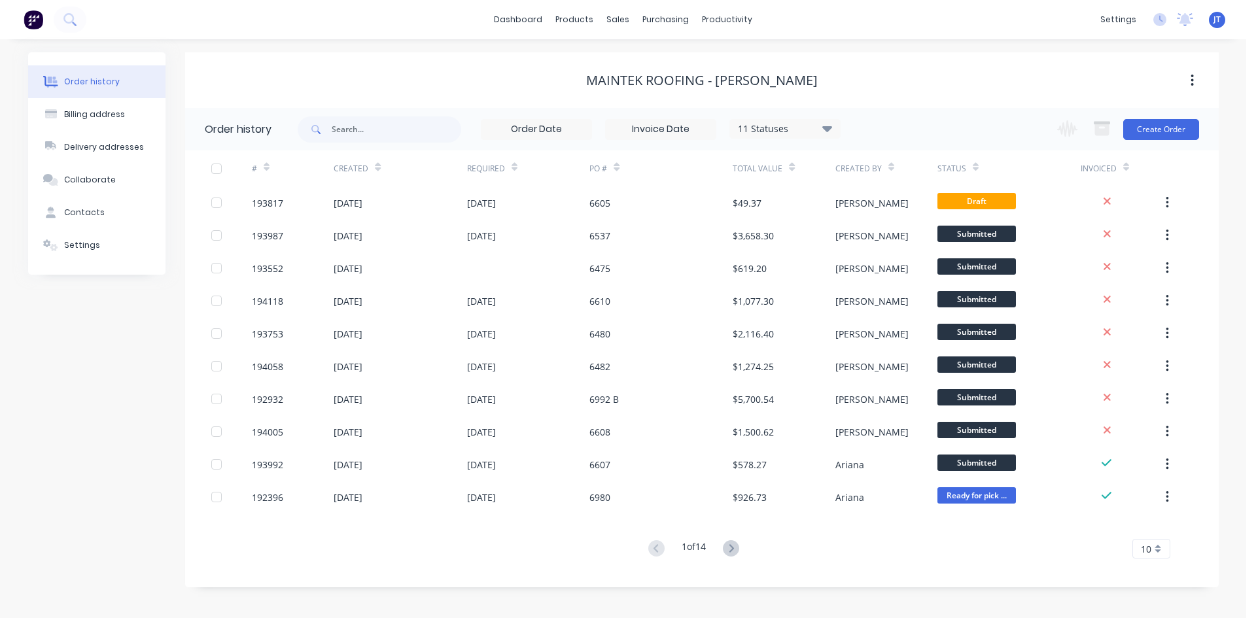
click at [1222, 128] on div "Order history Billing address Delivery addresses Collaborate Contacts Settings …" at bounding box center [623, 328] width 1247 height 579
click at [1196, 133] on button "Create Order" at bounding box center [1162, 129] width 76 height 21
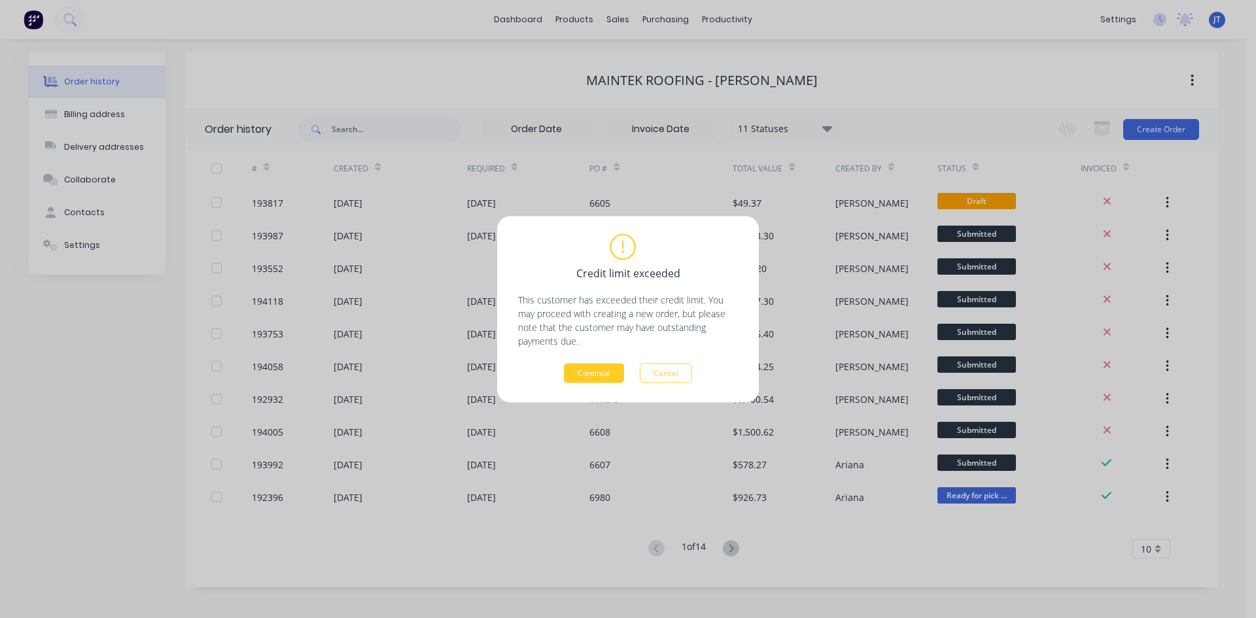
click at [595, 378] on button "Continue" at bounding box center [594, 373] width 60 height 20
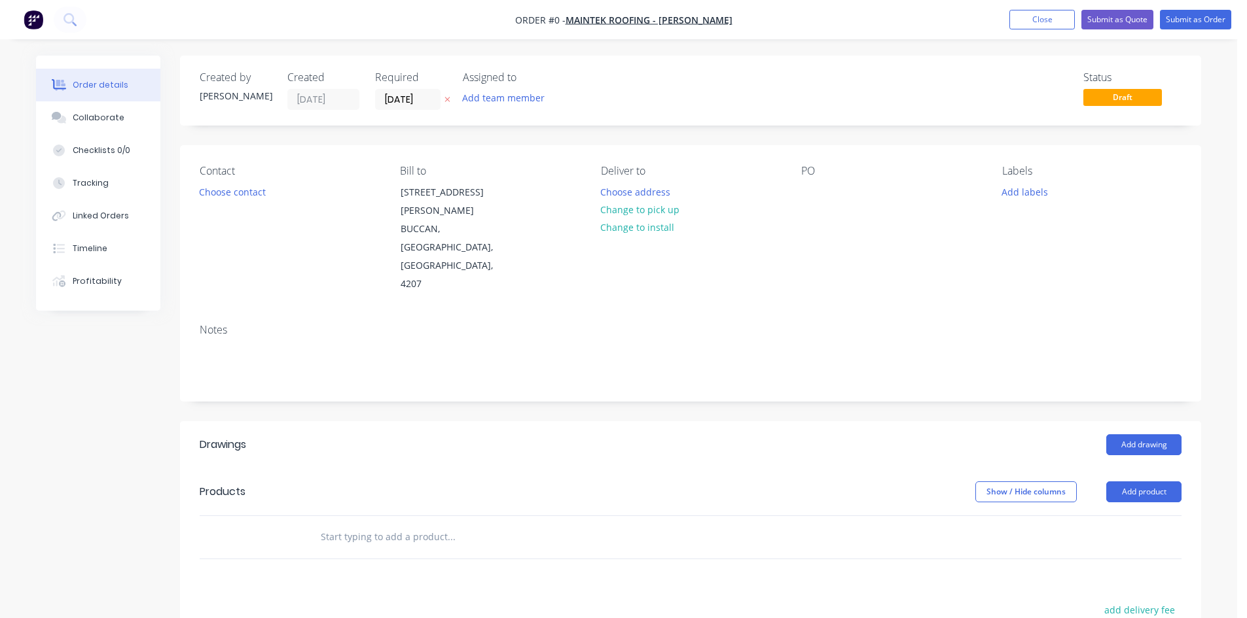
click at [607, 179] on div "Deliver to Choose address Change to pick up Change to install" at bounding box center [690, 229] width 179 height 129
click at [608, 185] on button "Choose address" at bounding box center [636, 192] width 84 height 18
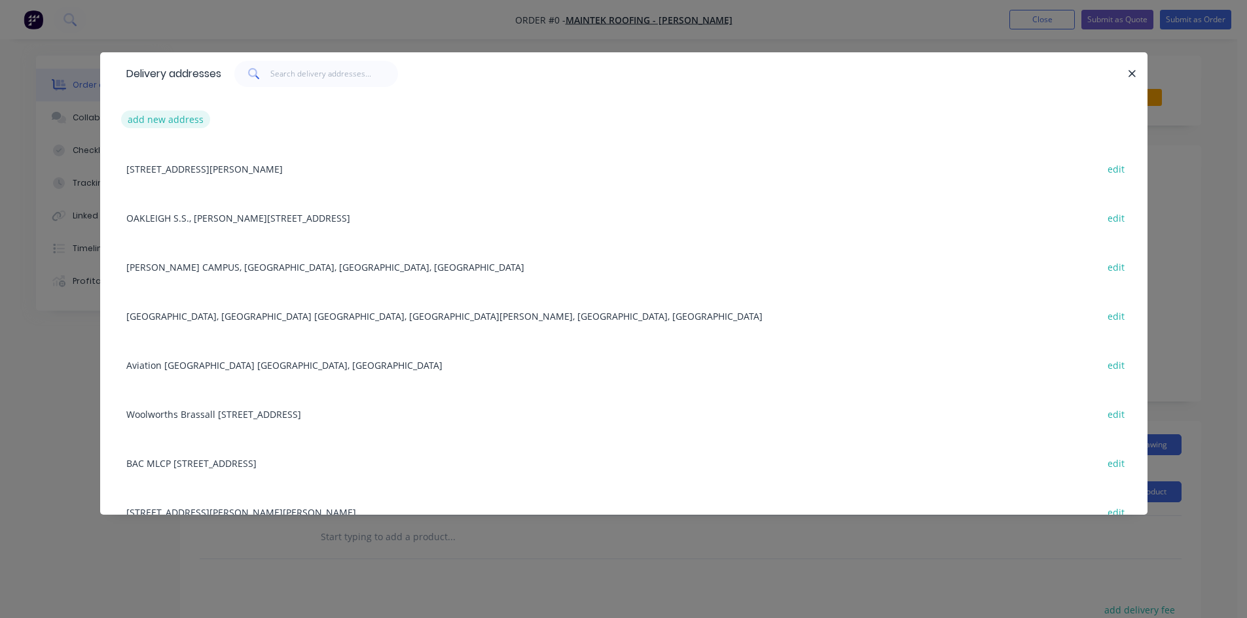
drag, startPoint x: 206, startPoint y: 130, endPoint x: 200, endPoint y: 124, distance: 8.3
click at [204, 128] on div "add new address" at bounding box center [624, 119] width 1008 height 49
click at [197, 121] on button "add new address" at bounding box center [166, 120] width 90 height 18
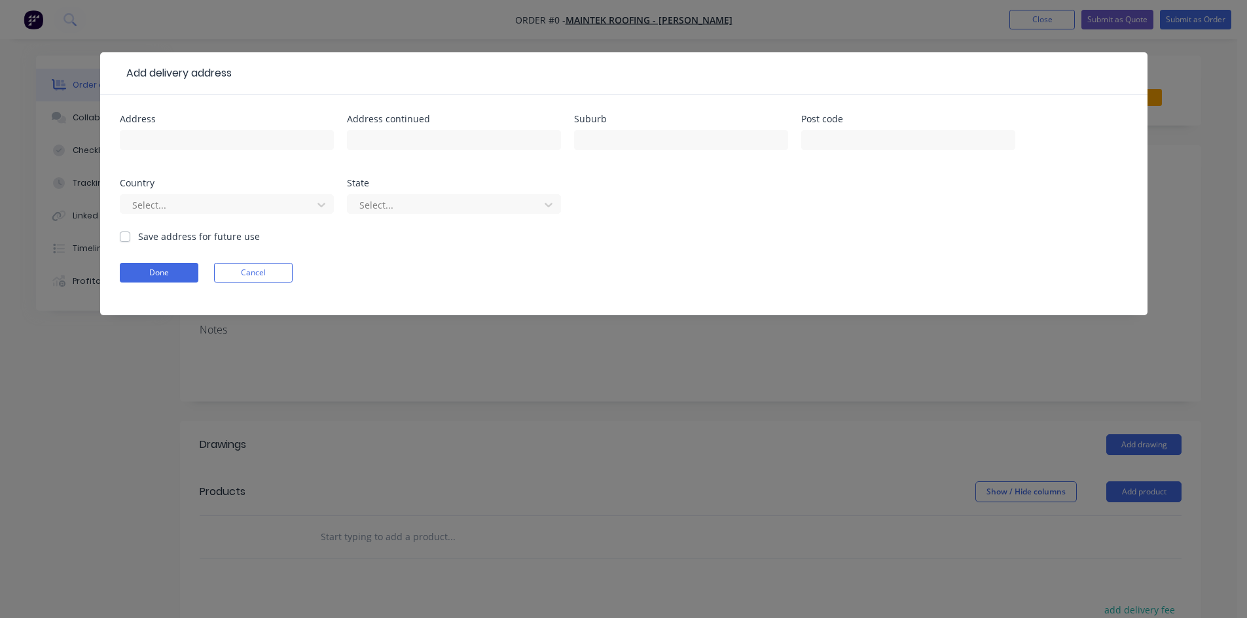
click at [175, 154] on div at bounding box center [227, 146] width 214 height 39
click at [181, 143] on input "text" at bounding box center [227, 140] width 214 height 20
type input "[STREET_ADDRESS]"
type input "Molendinar"
click button "Done" at bounding box center [159, 273] width 79 height 20
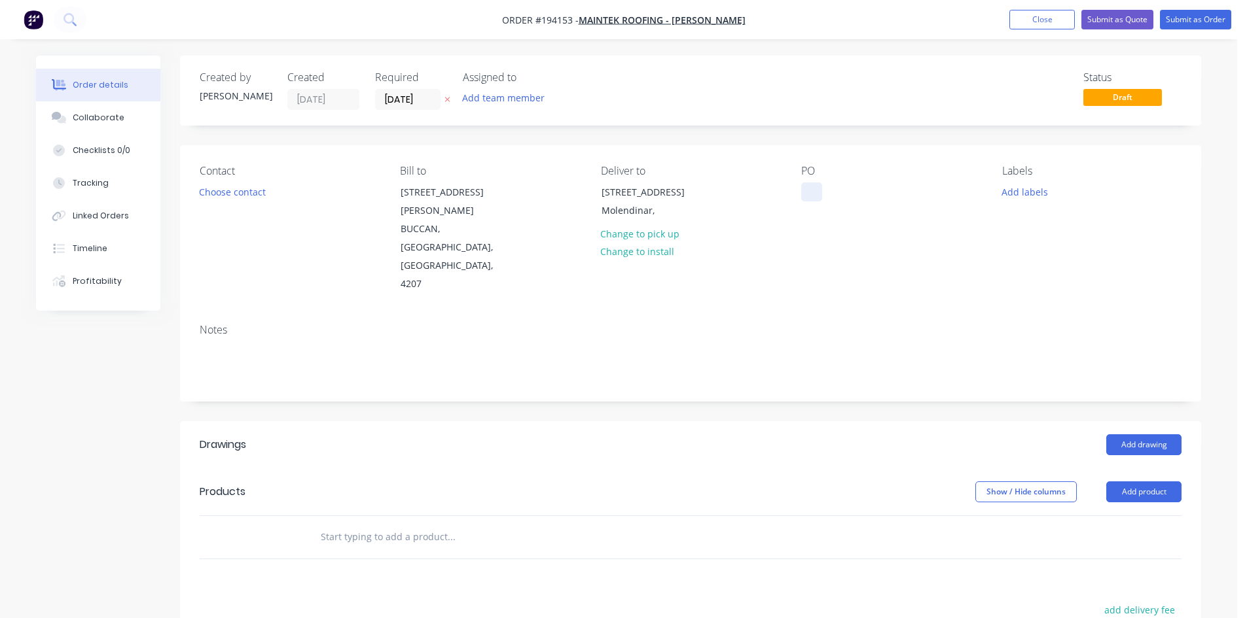
click at [813, 187] on div at bounding box center [811, 192] width 21 height 19
click at [974, 226] on div "PO 6348" at bounding box center [890, 229] width 179 height 129
click at [190, 188] on div "Contact Choose contact [PERSON_NAME] to [STREET_ADDRESS][PERSON_NAME] Deliver t…" at bounding box center [690, 229] width 1021 height 168
click at [199, 187] on button "Choose contact" at bounding box center [232, 192] width 80 height 18
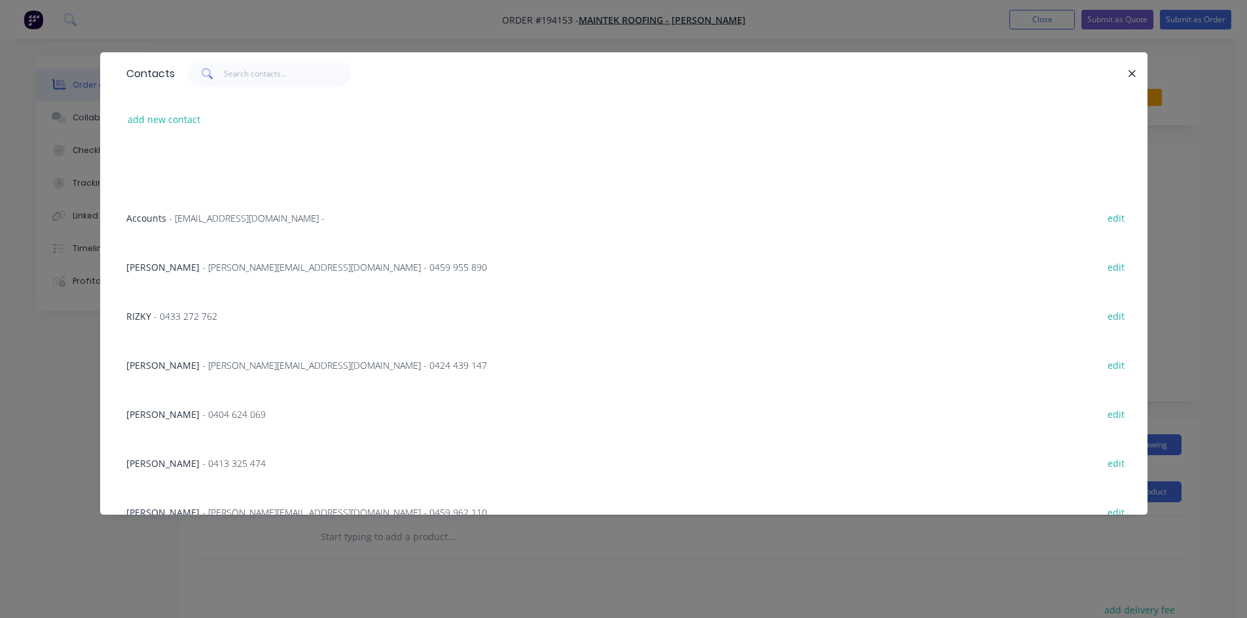
scroll to position [218, 0]
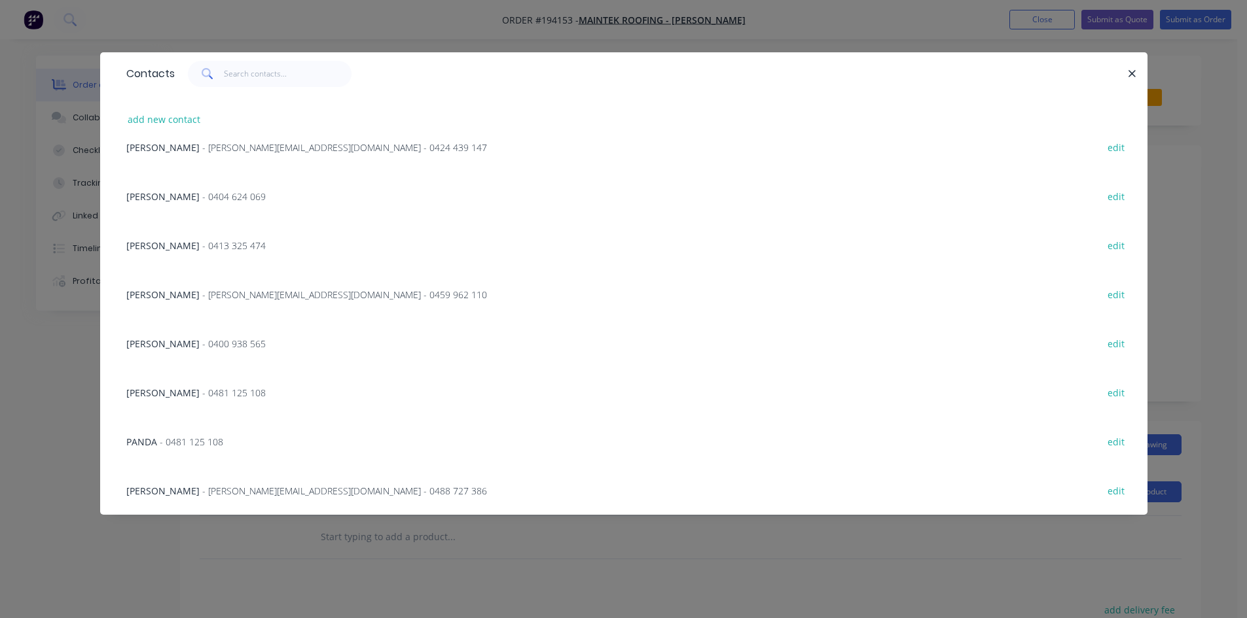
click at [215, 296] on span "- [PERSON_NAME][EMAIL_ADDRESS][DOMAIN_NAME] - 0459 962 110" at bounding box center [344, 295] width 285 height 12
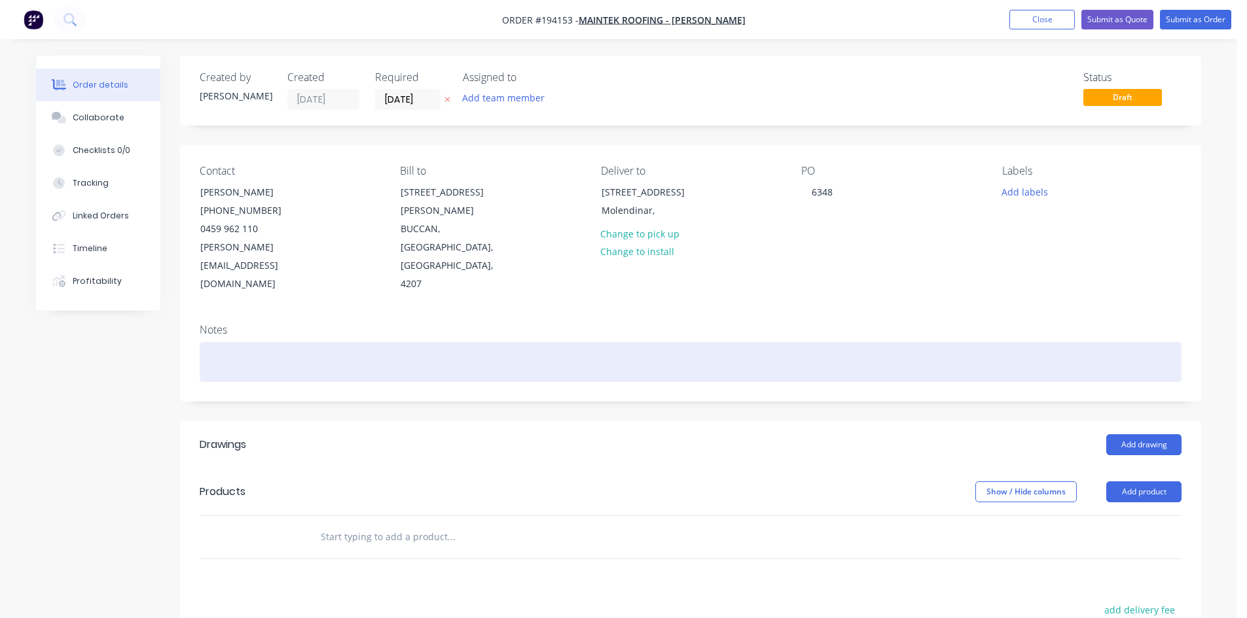
click at [584, 342] on div at bounding box center [691, 362] width 982 height 40
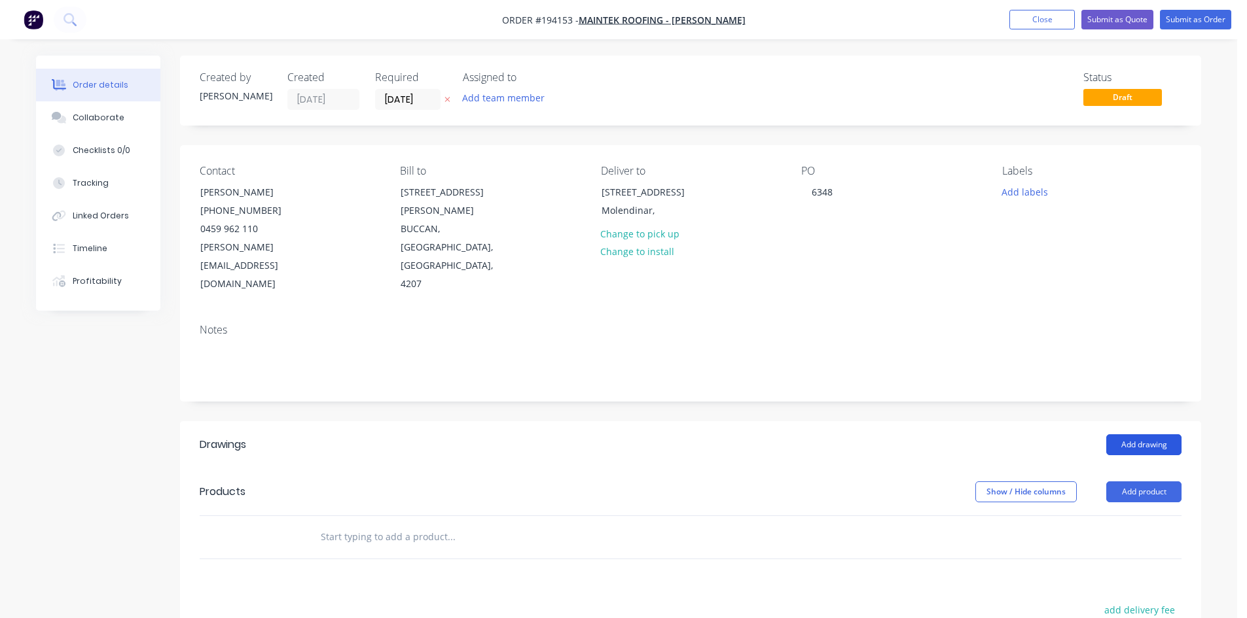
click at [1145, 435] on button "Add drawing" at bounding box center [1143, 445] width 75 height 21
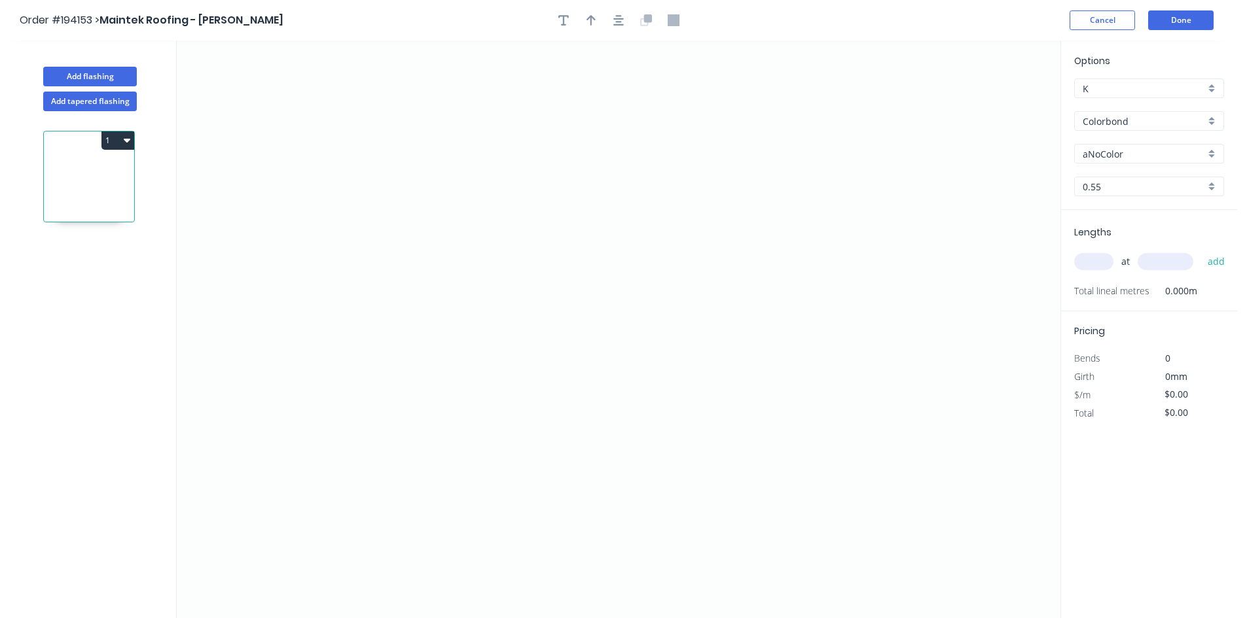
click at [1105, 145] on div "aNoColor" at bounding box center [1149, 154] width 150 height 20
click at [1113, 152] on input "text" at bounding box center [1143, 154] width 122 height 14
type input "aNoColor"
click at [1113, 152] on input "aNoColor" at bounding box center [1143, 154] width 122 height 14
click at [1112, 186] on div "[PERSON_NAME]" at bounding box center [1149, 179] width 149 height 23
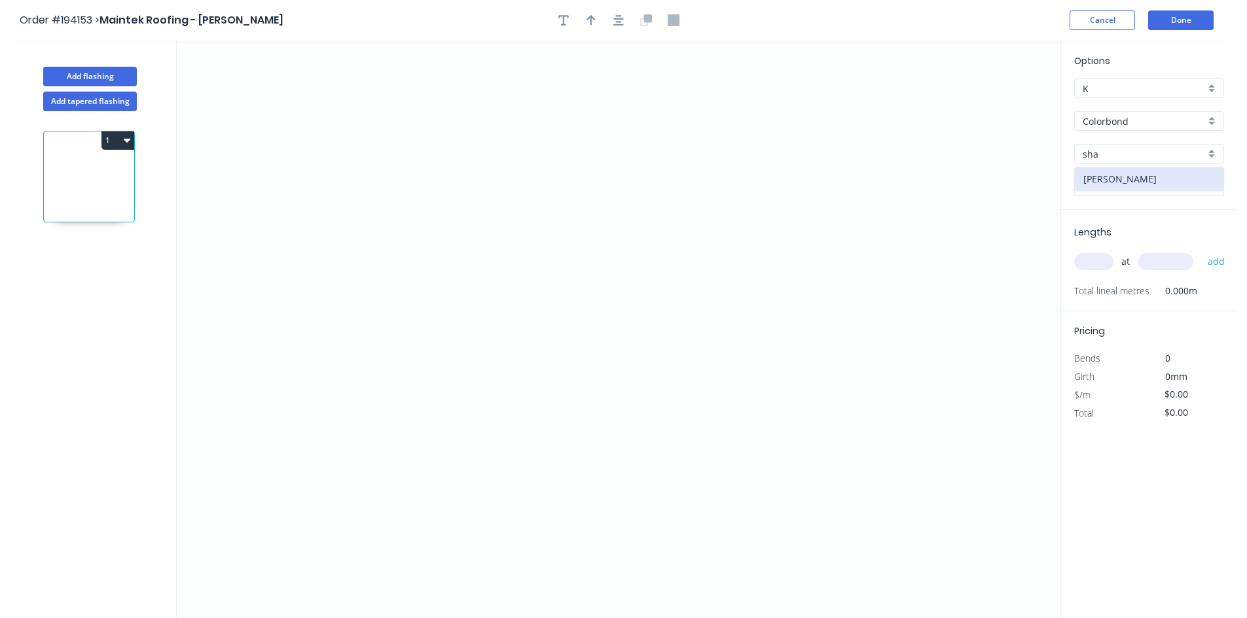
type input "[PERSON_NAME]"
click at [333, 207] on icon "0" at bounding box center [618, 330] width 883 height 578
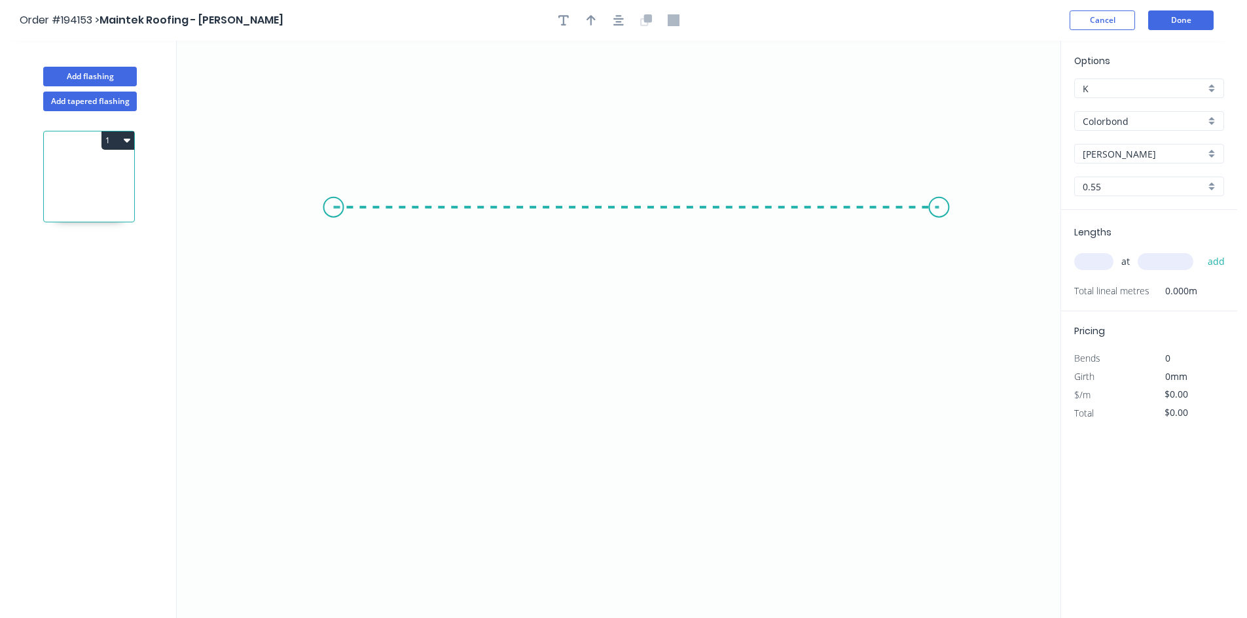
click at [939, 219] on icon "0" at bounding box center [618, 330] width 883 height 578
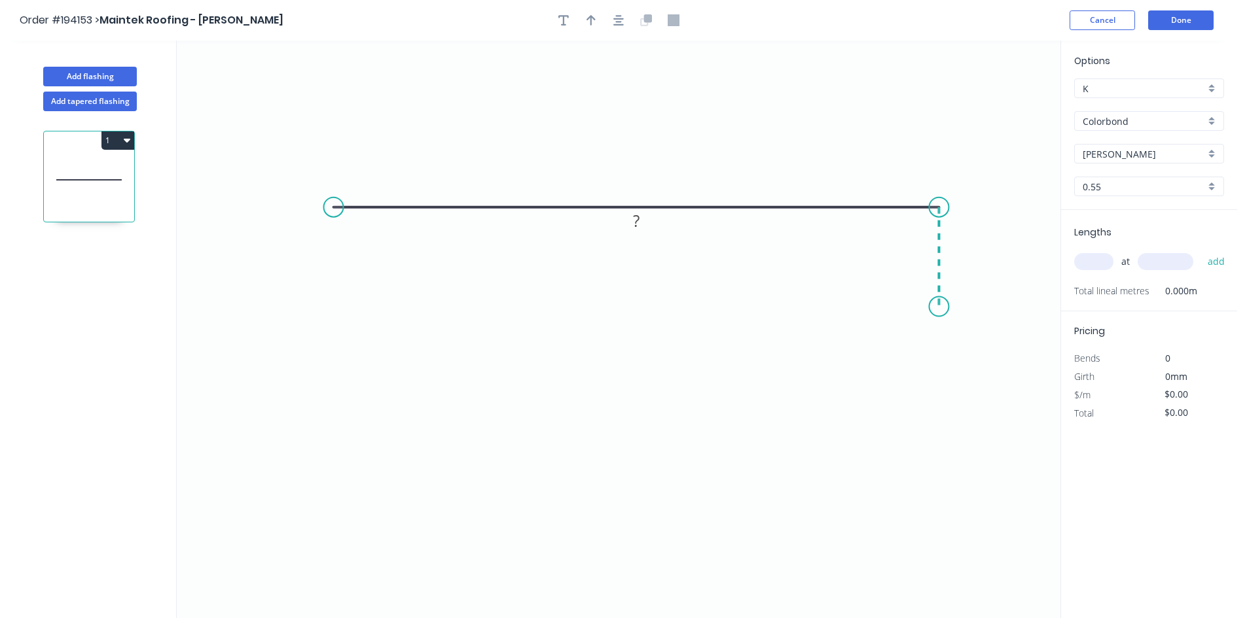
click at [943, 307] on icon "0 ?" at bounding box center [618, 330] width 883 height 578
click at [951, 255] on rect at bounding box center [958, 252] width 26 height 18
type input "$14.18"
click at [1099, 262] on input "text" at bounding box center [1093, 261] width 39 height 17
type input "1"
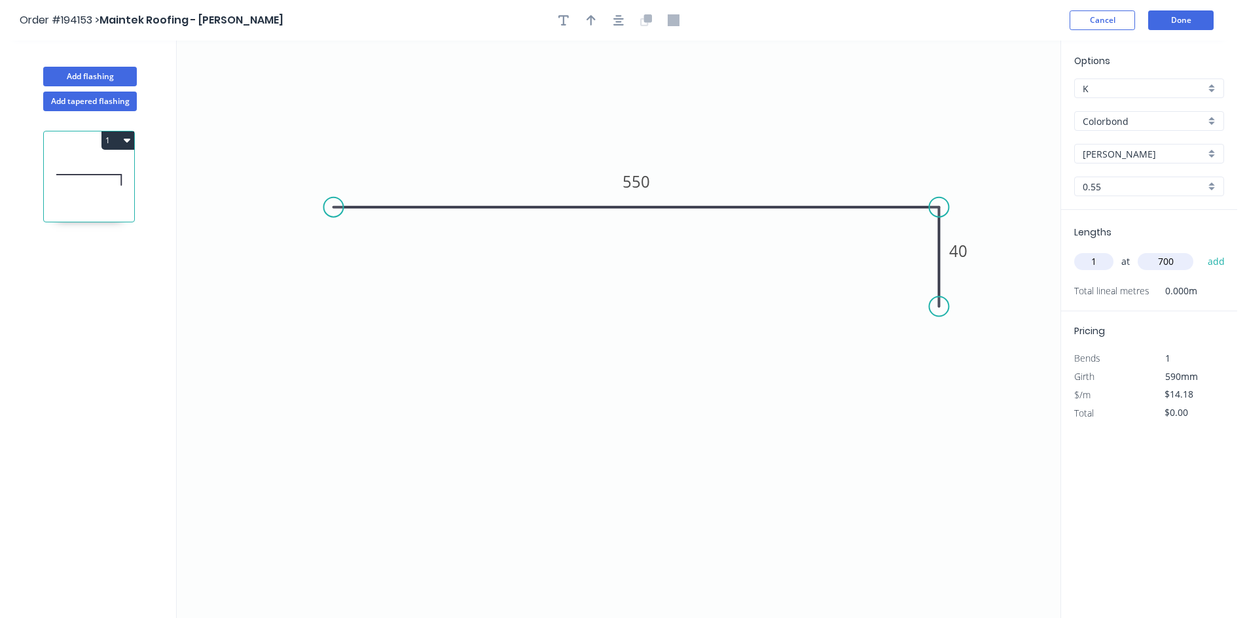
type input "700"
click at [1201, 251] on button "add" at bounding box center [1216, 262] width 31 height 22
type input "$14.18"
click at [78, 103] on button "Add tapered flashing" at bounding box center [90, 102] width 94 height 20
type input "$0.00"
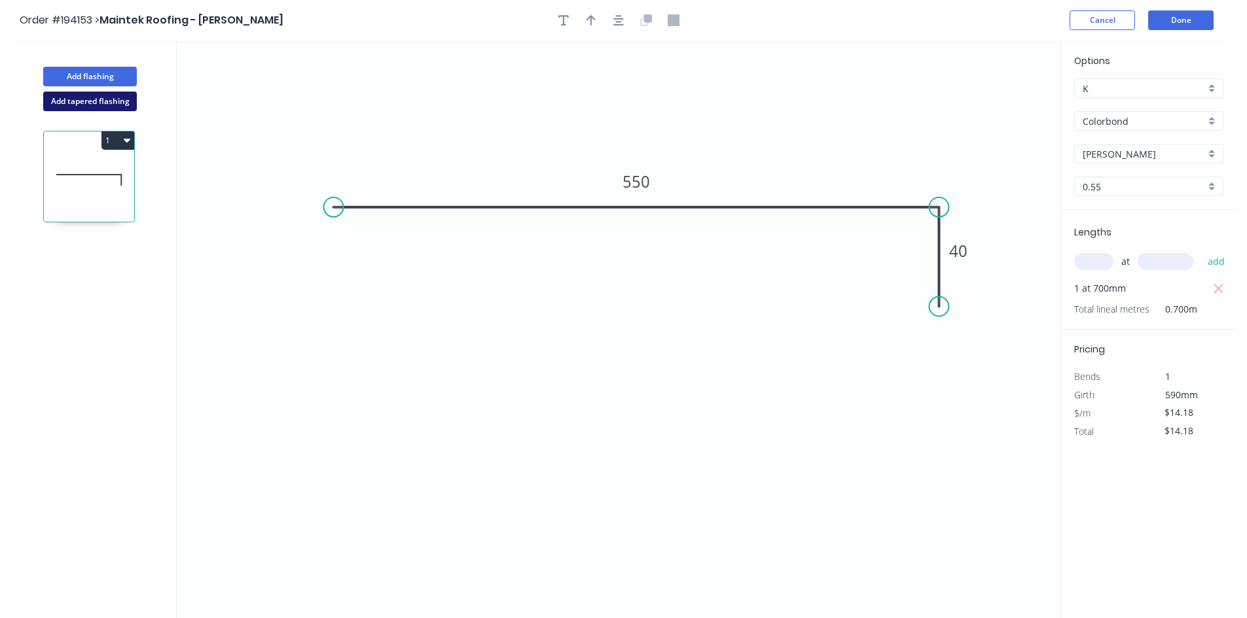
type input "$0.00"
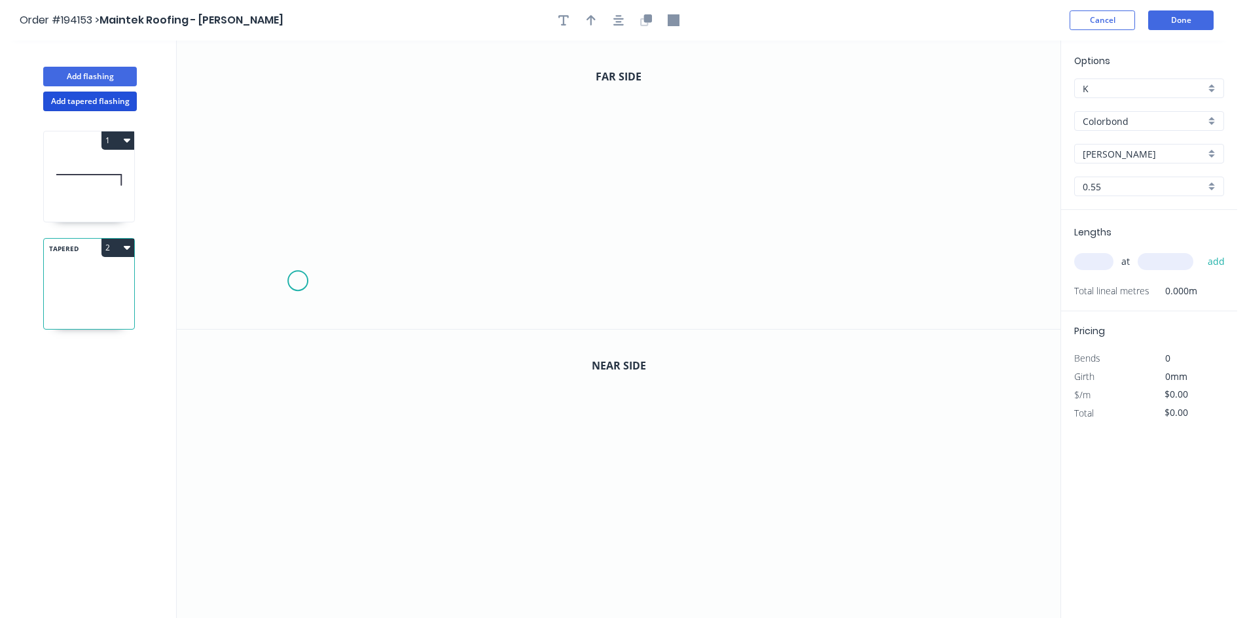
click at [297, 279] on icon "0" at bounding box center [618, 185] width 883 height 289
click at [372, 280] on icon "0" at bounding box center [618, 185] width 883 height 289
click at [370, 104] on icon "0 ?" at bounding box center [618, 185] width 883 height 289
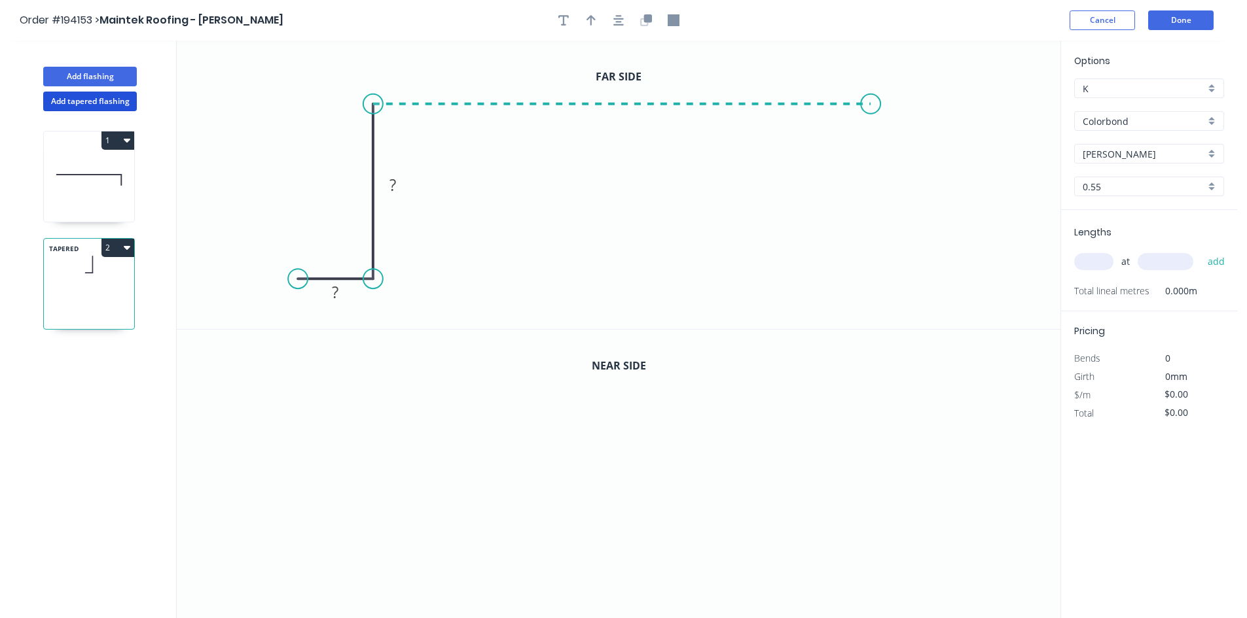
click at [871, 120] on icon "0 ? ?" at bounding box center [618, 185] width 883 height 289
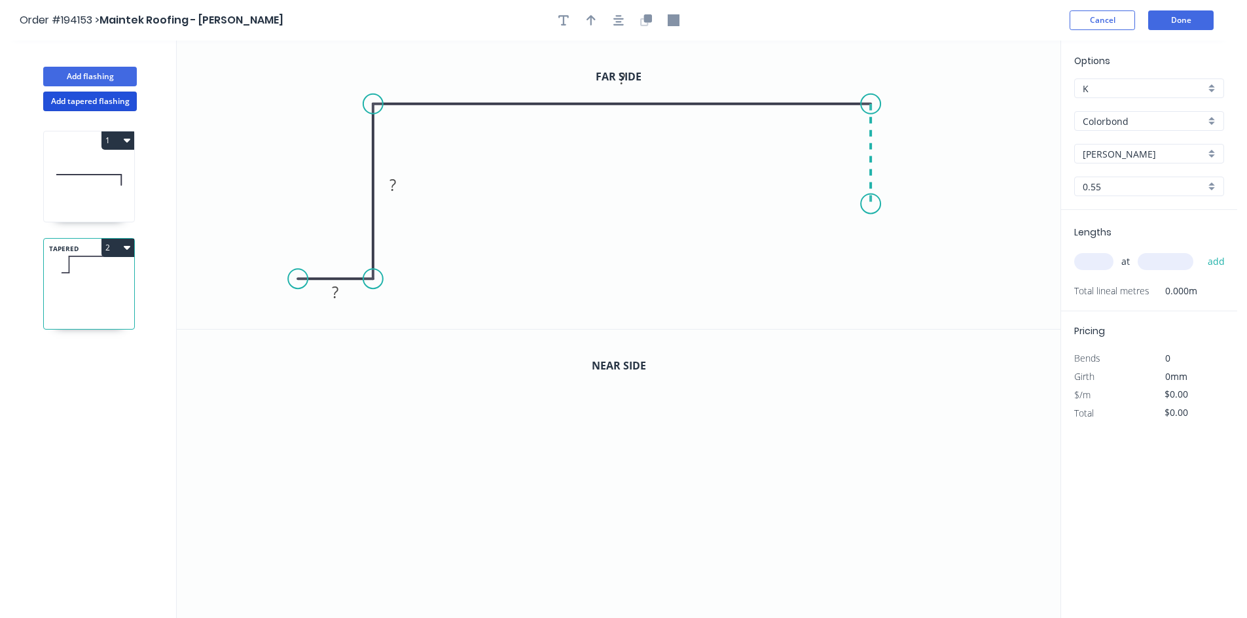
click at [866, 204] on icon "0 ? ? ?" at bounding box center [618, 185] width 883 height 289
click at [958, 208] on icon "0 ? ? ? ?" at bounding box center [618, 185] width 883 height 289
click at [914, 222] on tspan "?" at bounding box center [913, 217] width 7 height 22
click at [619, 20] on icon "button" at bounding box center [618, 20] width 10 height 12
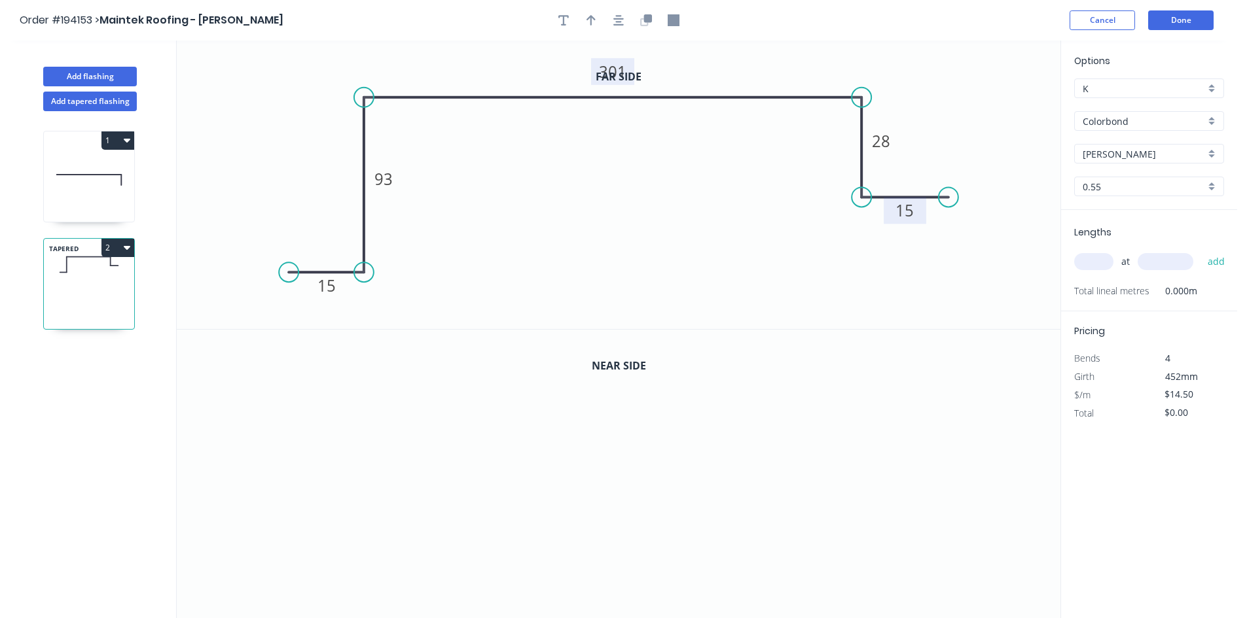
click at [616, 73] on tspan "301" at bounding box center [612, 72] width 27 height 22
click at [772, 71] on icon "0 15 93 130 28 15" at bounding box center [618, 185] width 883 height 289
click at [609, 20] on button "button" at bounding box center [619, 20] width 20 height 20
click at [656, 13] on div at bounding box center [618, 20] width 137 height 20
click at [649, 19] on icon "button" at bounding box center [648, 18] width 8 height 8
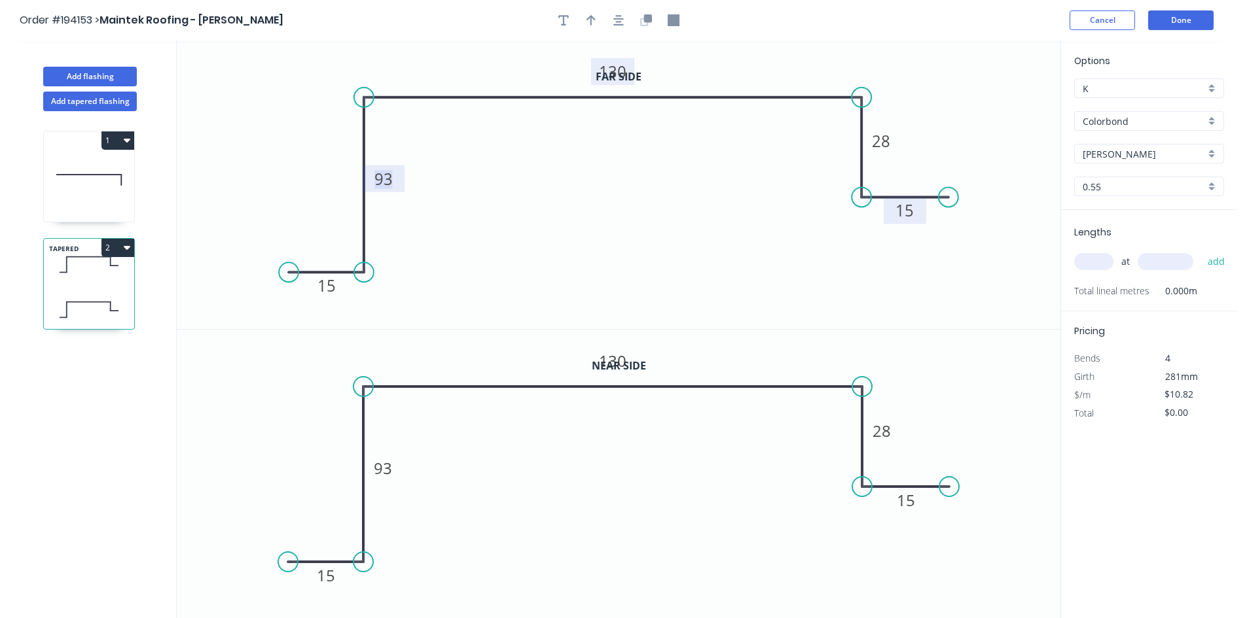
click at [383, 181] on tspan "93" at bounding box center [383, 179] width 18 height 22
type input "$12.26"
click at [874, 290] on icon "0 15 78 130 28 15" at bounding box center [618, 185] width 883 height 289
drag, startPoint x: 1099, startPoint y: 264, endPoint x: 1097, endPoint y: 271, distance: 7.3
click at [1099, 271] on div "at add" at bounding box center [1150, 262] width 152 height 22
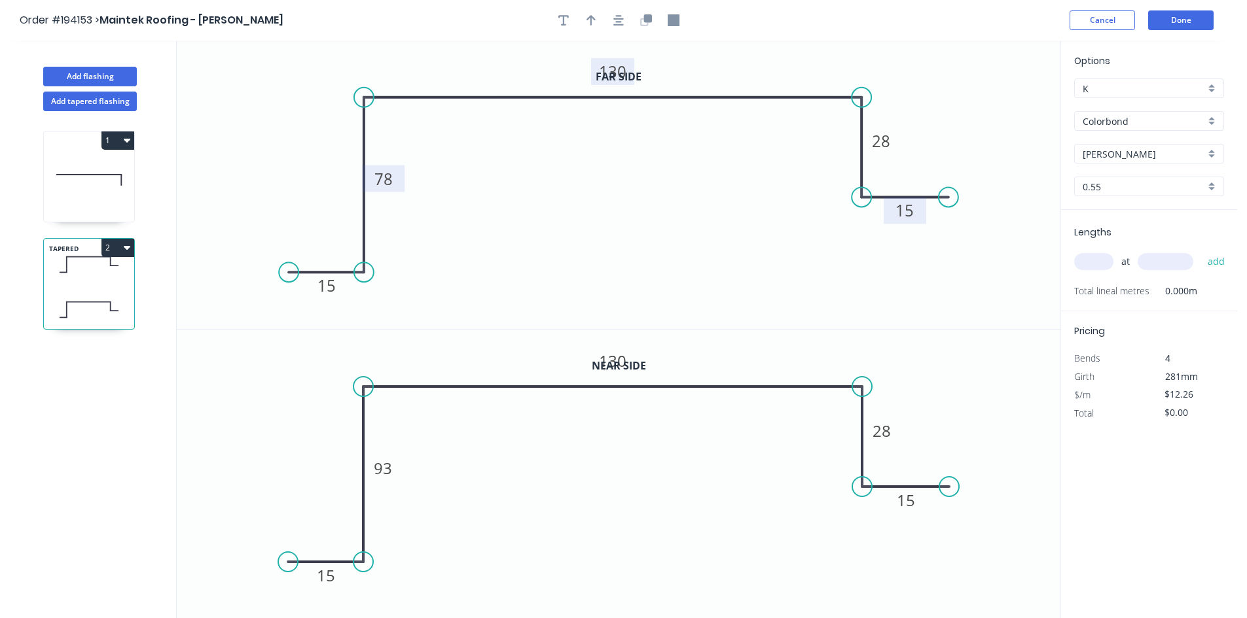
click at [1086, 254] on input "text" at bounding box center [1093, 261] width 39 height 17
type input "1"
type input "300"
click at [1201, 251] on button "add" at bounding box center [1216, 262] width 31 height 22
type input "$12.26"
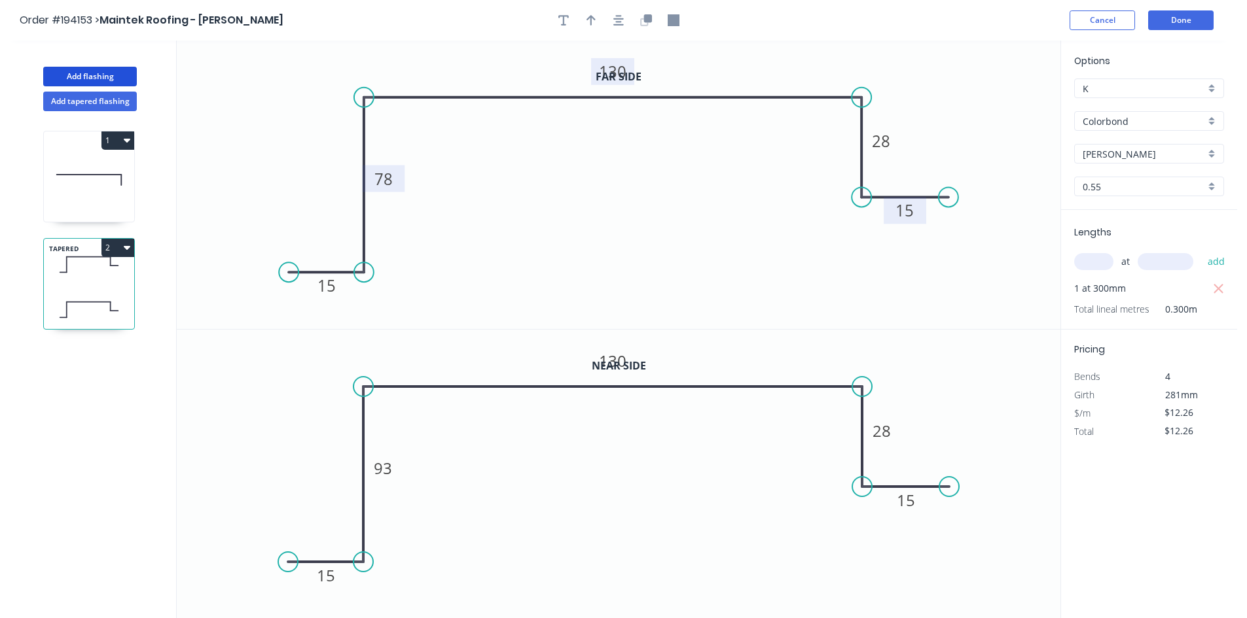
drag, startPoint x: 109, startPoint y: 68, endPoint x: 149, endPoint y: 73, distance: 40.2
click at [109, 69] on button "Add flashing" at bounding box center [90, 77] width 94 height 20
type input "$0.00"
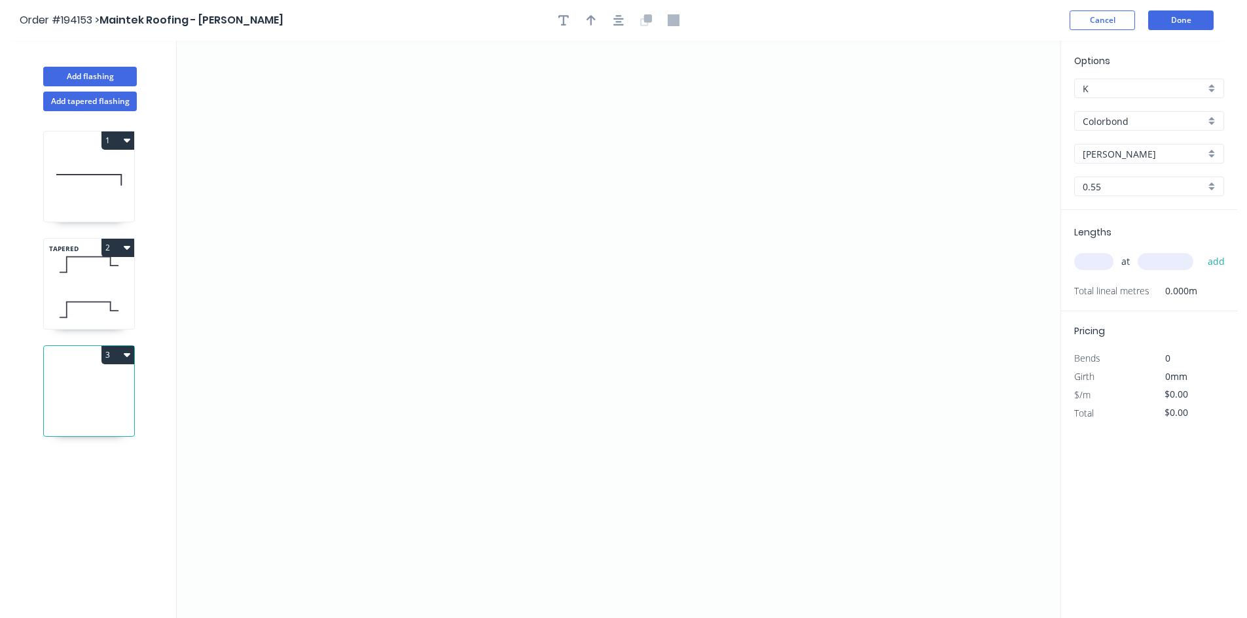
click at [1090, 163] on div "[PERSON_NAME]" at bounding box center [1149, 154] width 150 height 20
click at [1143, 282] on div "Monument" at bounding box center [1149, 281] width 149 height 23
type input "Monument"
click at [381, 213] on icon "0" at bounding box center [618, 330] width 883 height 578
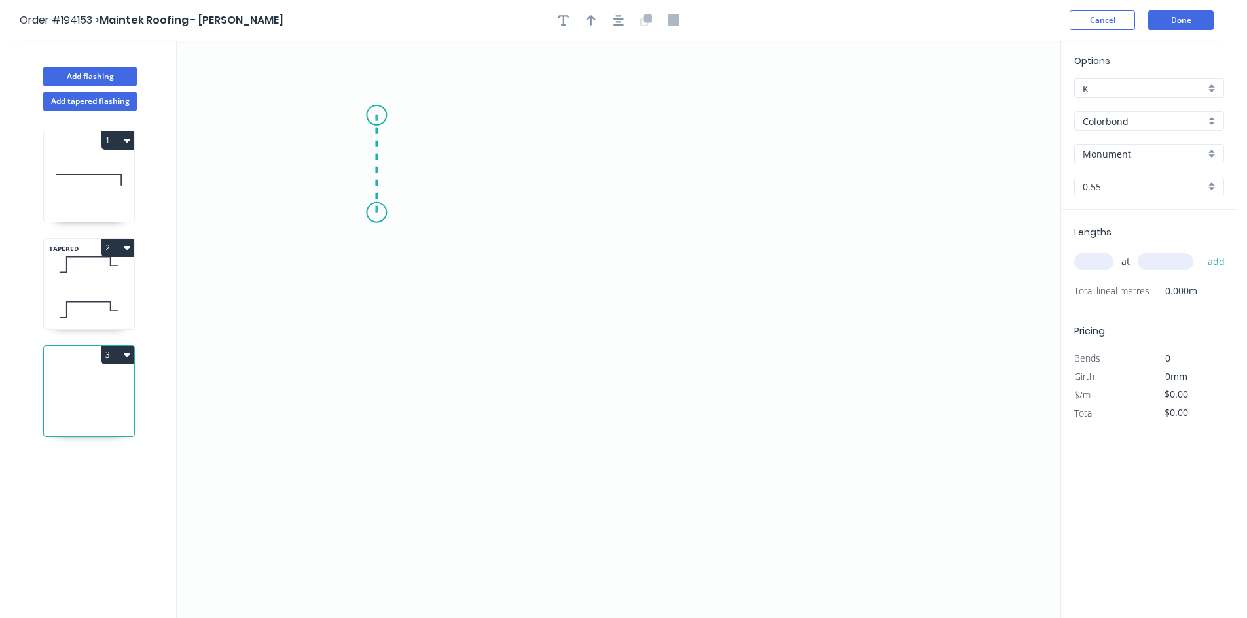
click at [380, 115] on icon "0" at bounding box center [618, 330] width 883 height 578
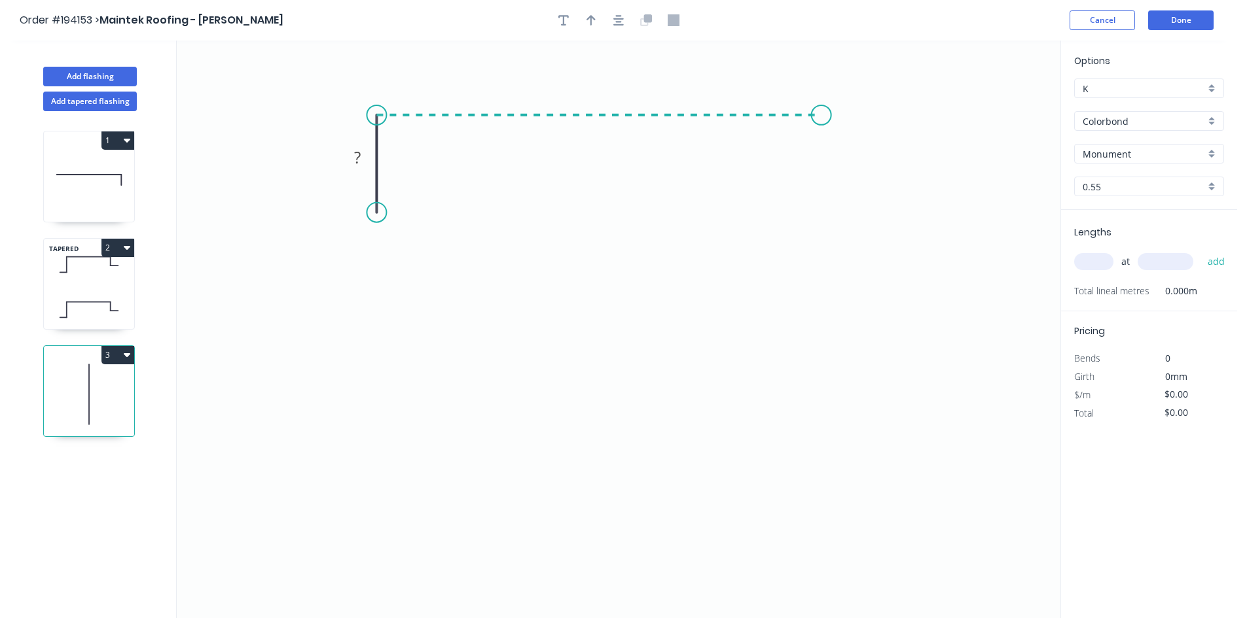
click at [821, 130] on icon "0 ?" at bounding box center [618, 330] width 883 height 578
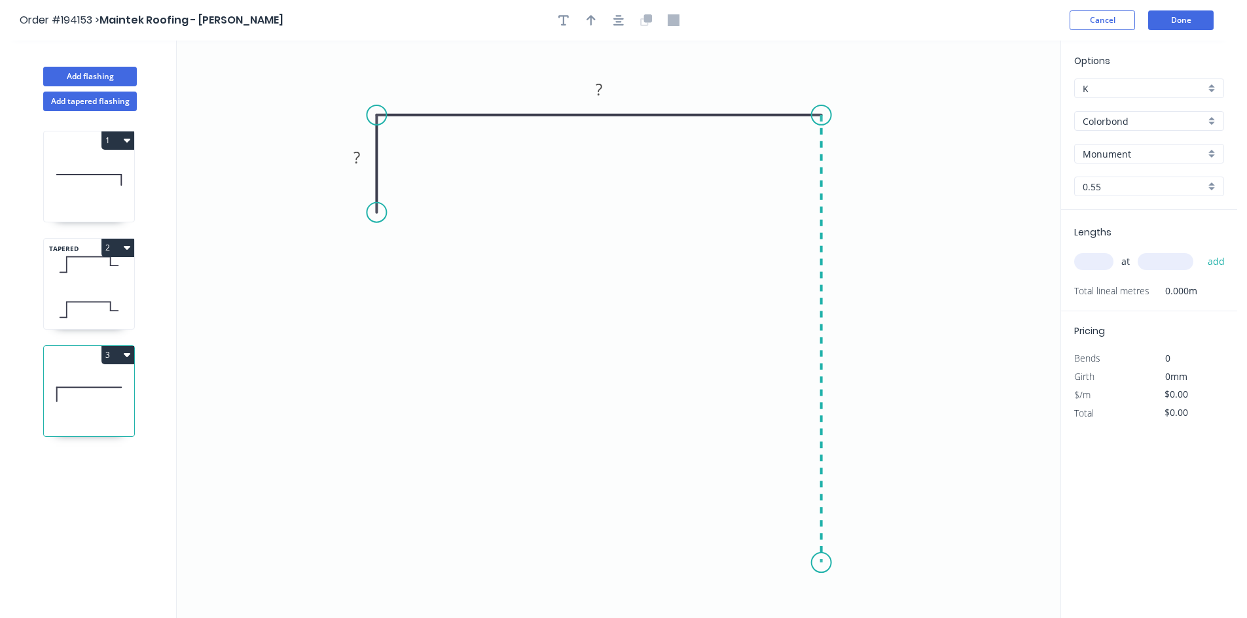
click at [808, 567] on icon "0 ? ?" at bounding box center [618, 330] width 883 height 578
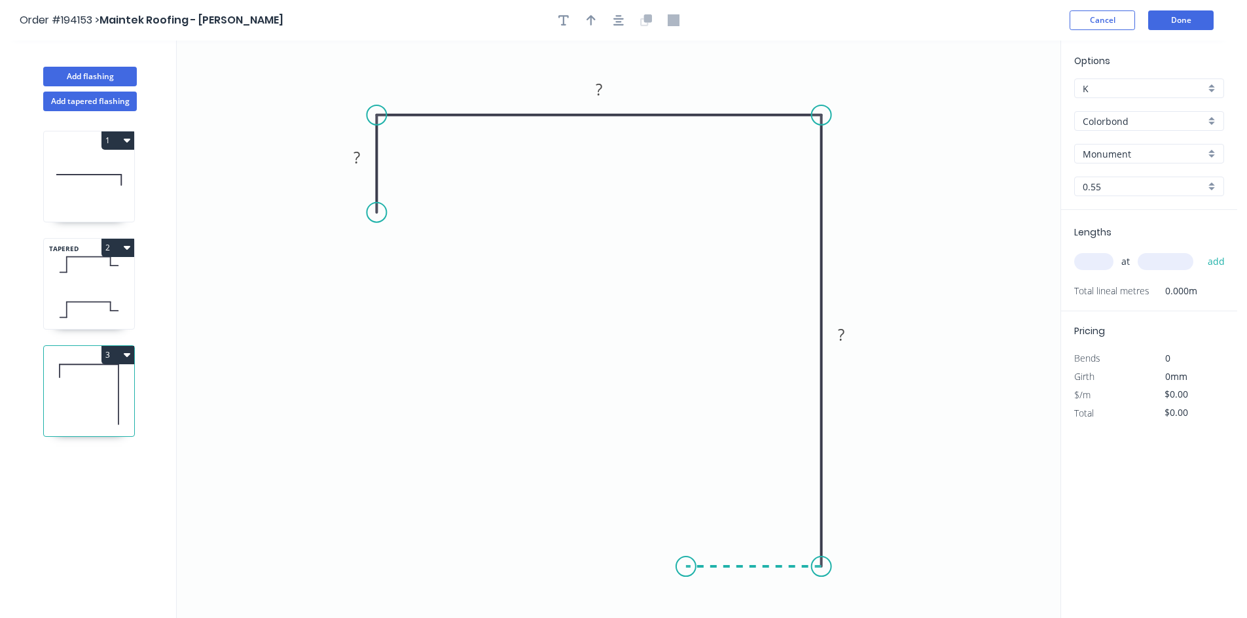
click at [686, 561] on icon "0 ? ? ?" at bounding box center [618, 330] width 883 height 578
click at [645, 552] on icon at bounding box center [665, 559] width 41 height 15
click at [732, 575] on div "Hide angle" at bounding box center [766, 571] width 132 height 27
click at [667, 573] on rect at bounding box center [658, 572] width 26 height 18
type input "$14.50"
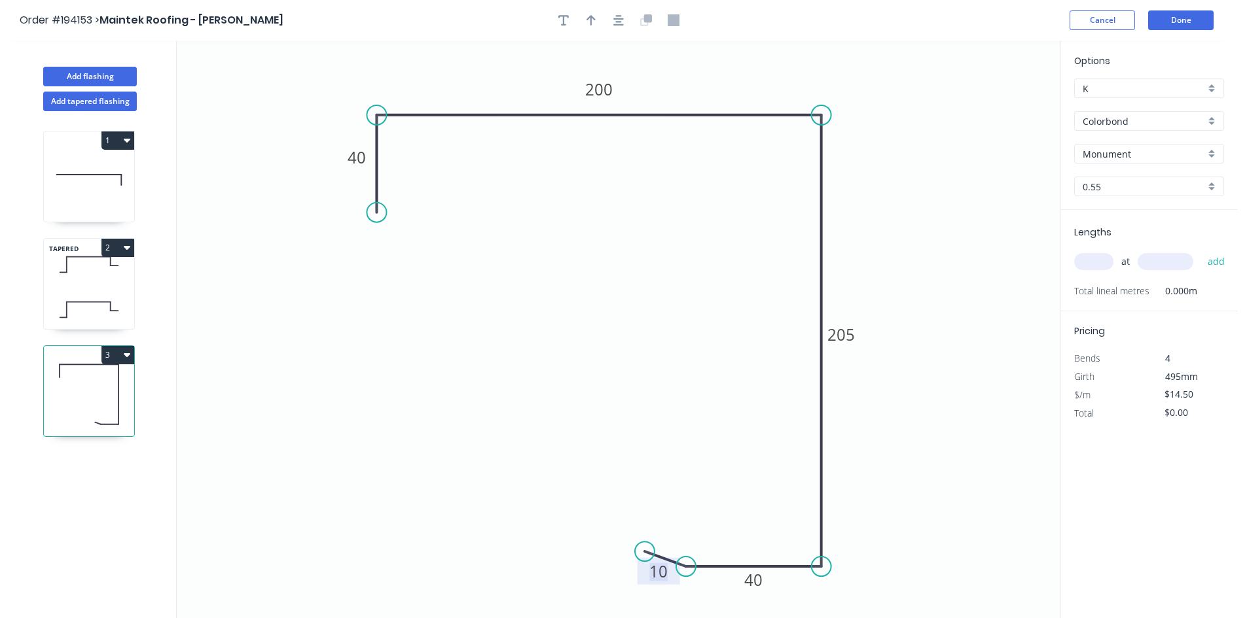
click at [1091, 262] on input "text" at bounding box center [1093, 261] width 39 height 17
type input "6"
type input "1400"
click at [1201, 251] on button "add" at bounding box center [1216, 262] width 31 height 22
type input "$121.80"
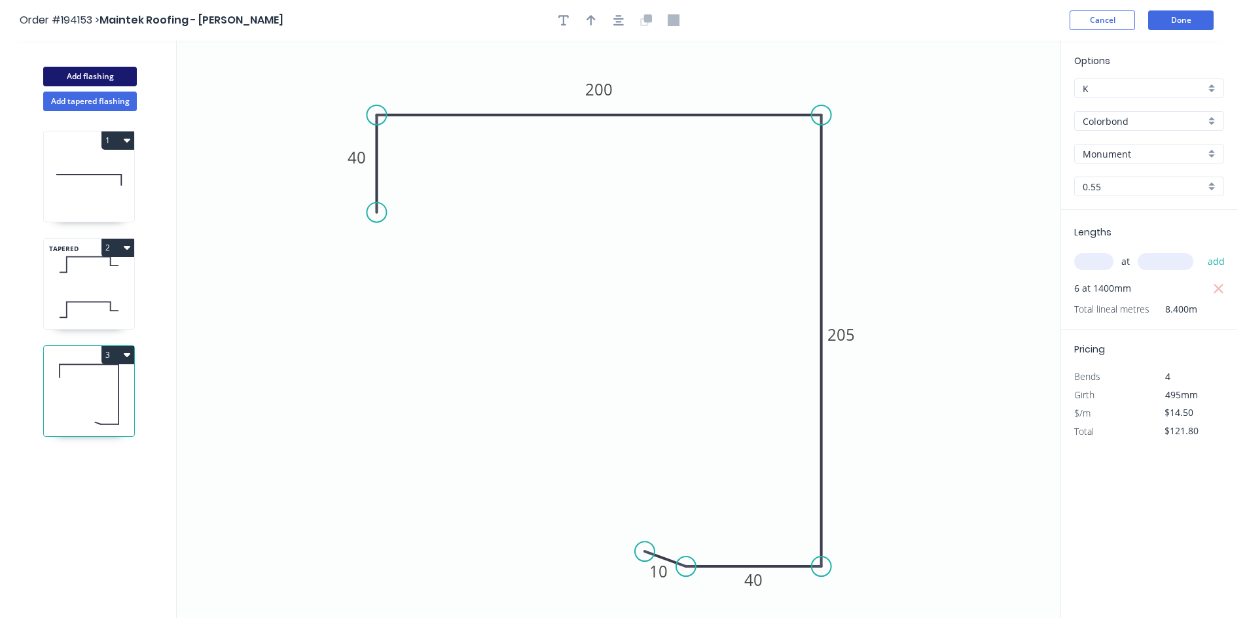
click at [103, 67] on button "Add flashing" at bounding box center [90, 77] width 94 height 20
type input "$0.00"
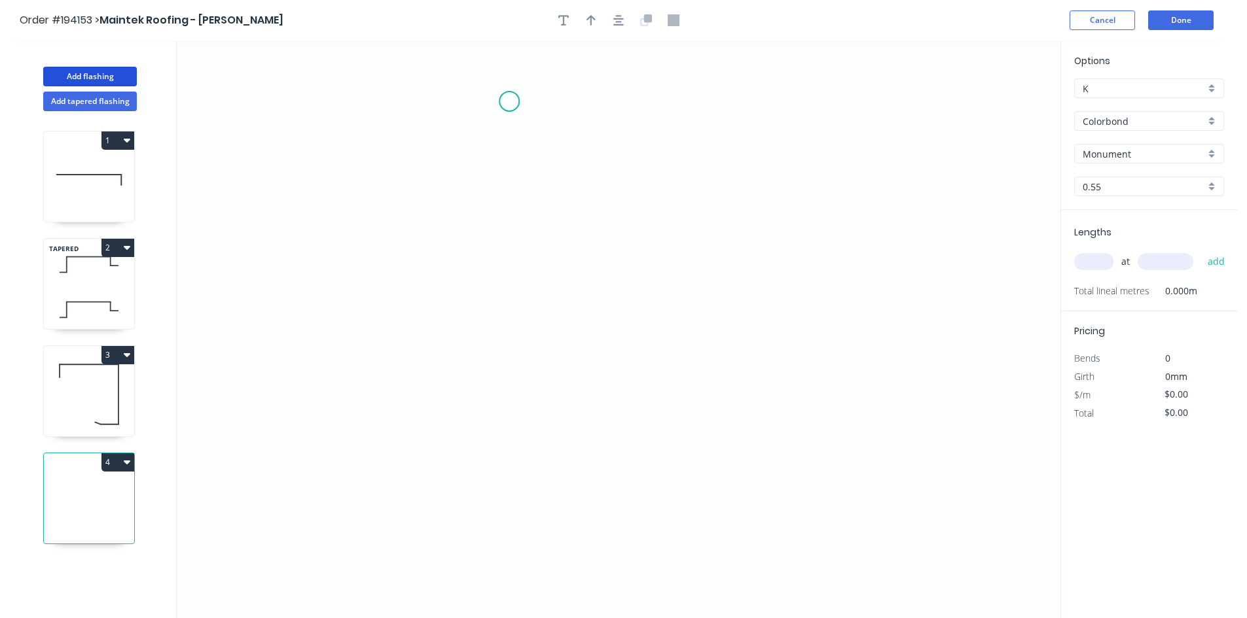
click at [508, 97] on icon "0" at bounding box center [618, 330] width 883 height 578
click at [707, 97] on icon "0" at bounding box center [618, 330] width 883 height 578
click at [697, 494] on icon "0 ?" at bounding box center [618, 330] width 883 height 578
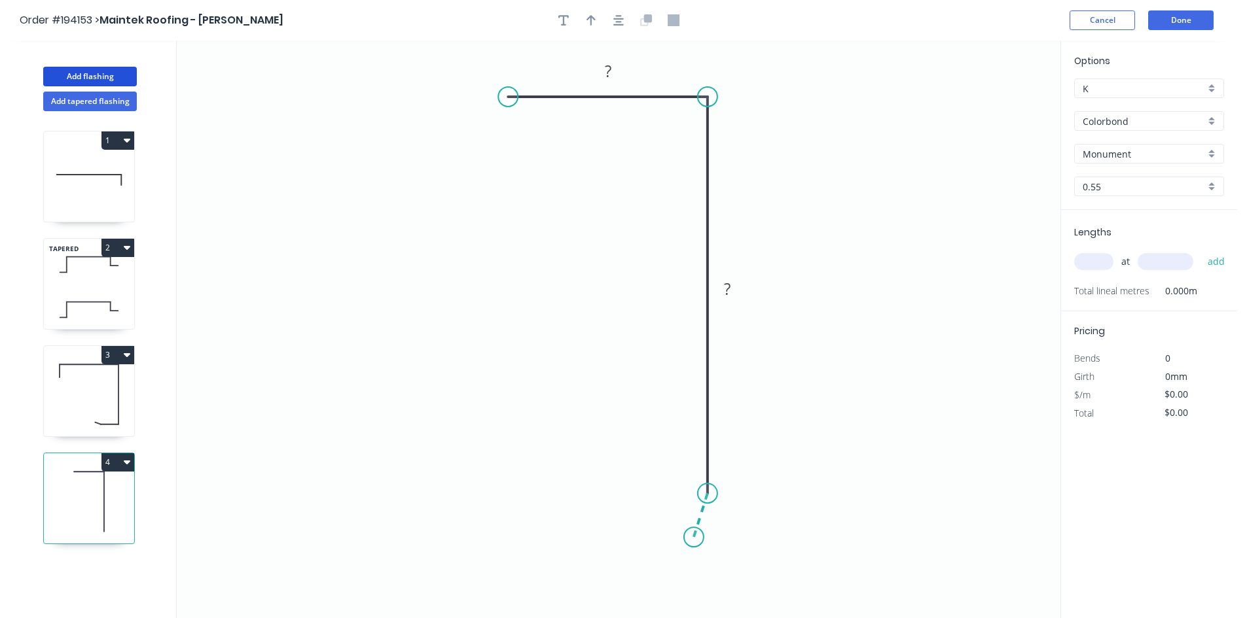
click at [694, 538] on icon "0 ? ?" at bounding box center [618, 330] width 883 height 578
click at [694, 538] on circle at bounding box center [694, 537] width 20 height 20
click at [717, 529] on div "Hide angle" at bounding box center [740, 522] width 132 height 27
click at [712, 518] on rect at bounding box center [719, 516] width 26 height 18
type input "$5.69"
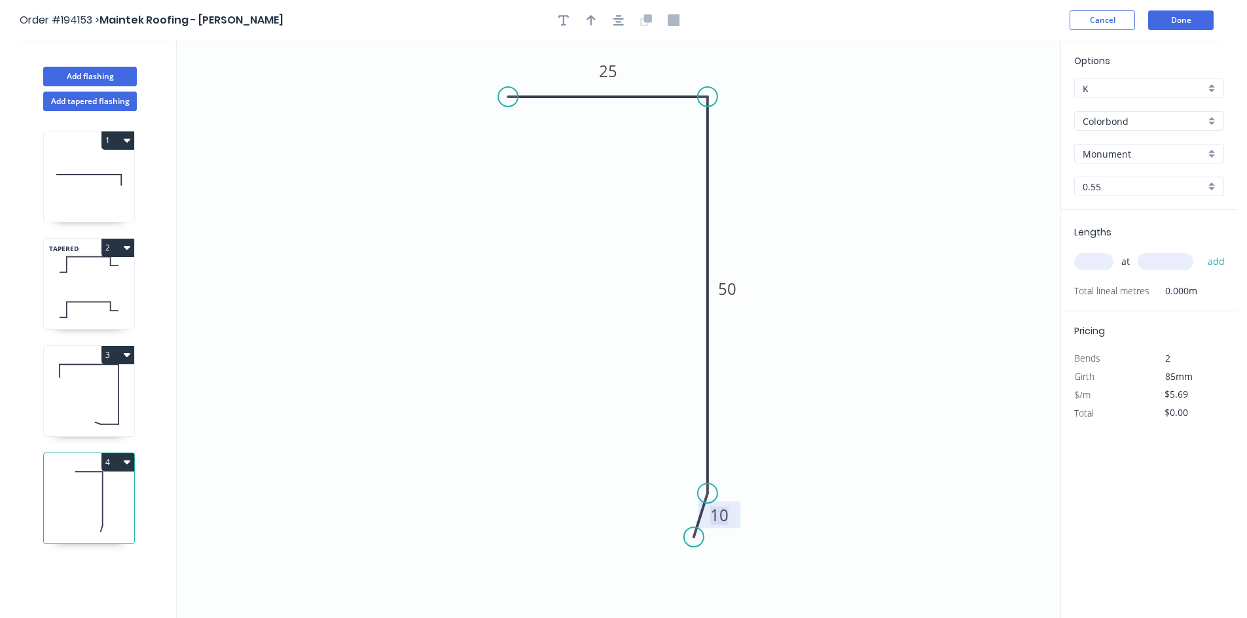
click at [1094, 255] on input "text" at bounding box center [1093, 261] width 39 height 17
type input "1"
type input "2000"
click at [1201, 251] on button "add" at bounding box center [1216, 262] width 31 height 22
type input "$11.38"
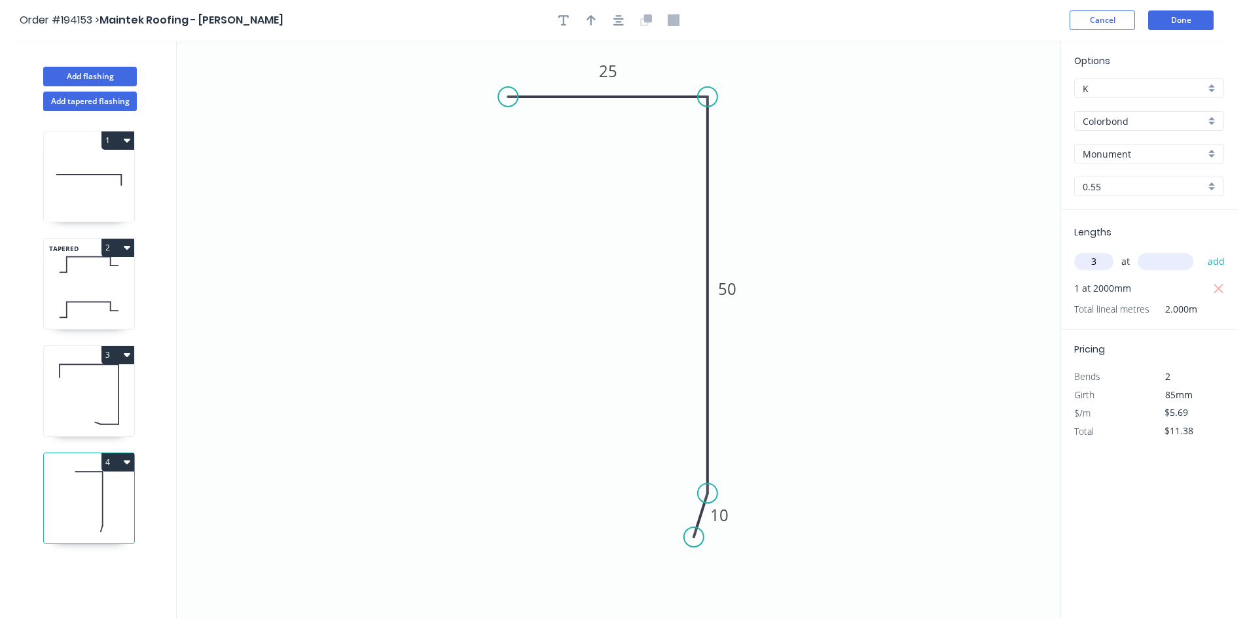
type input "3"
type input "1000"
click at [1201, 251] on button "add" at bounding box center [1216, 262] width 31 height 22
type input "$28.45"
type input "2"
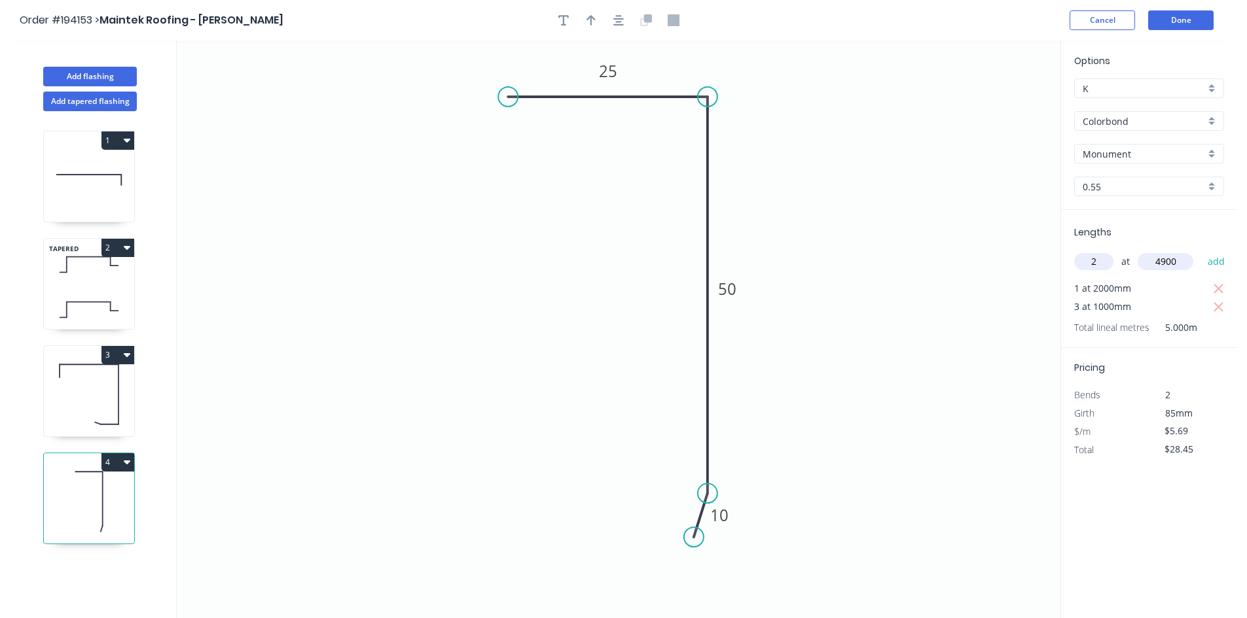
type input "4900"
click at [1201, 251] on button "add" at bounding box center [1216, 262] width 31 height 22
type input "$84.21"
type input "2"
type input "3700"
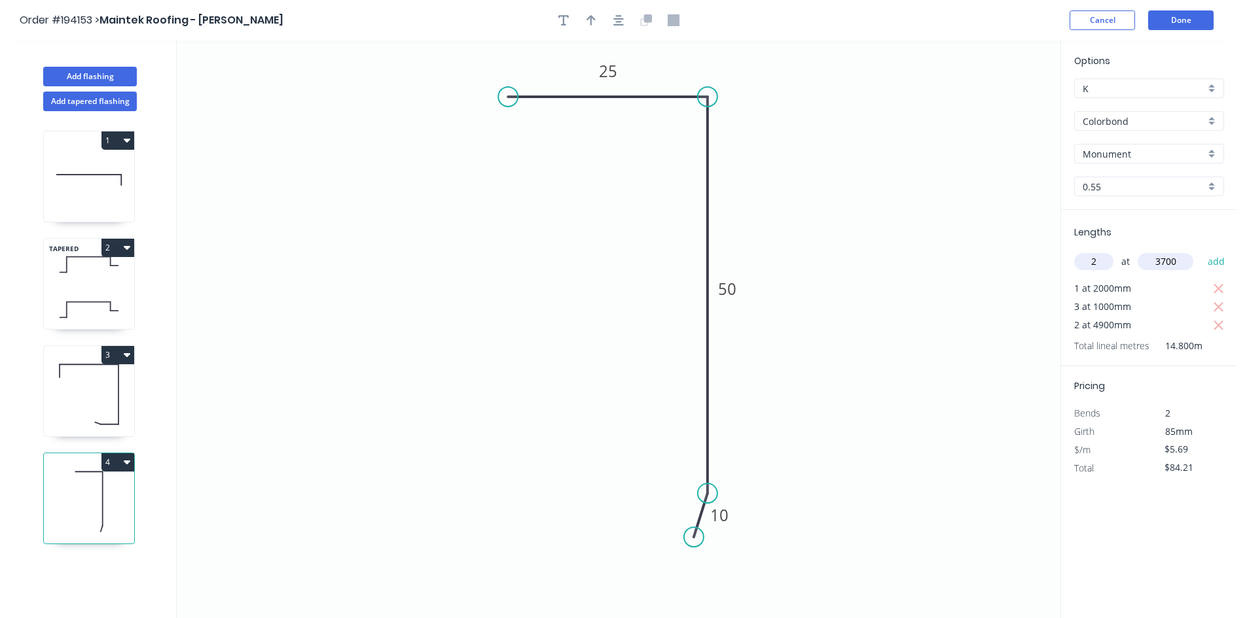
click at [1201, 251] on button "add" at bounding box center [1216, 262] width 31 height 22
type input "$126.32"
click at [106, 74] on button "Add flashing" at bounding box center [90, 77] width 94 height 20
type input "$0.00"
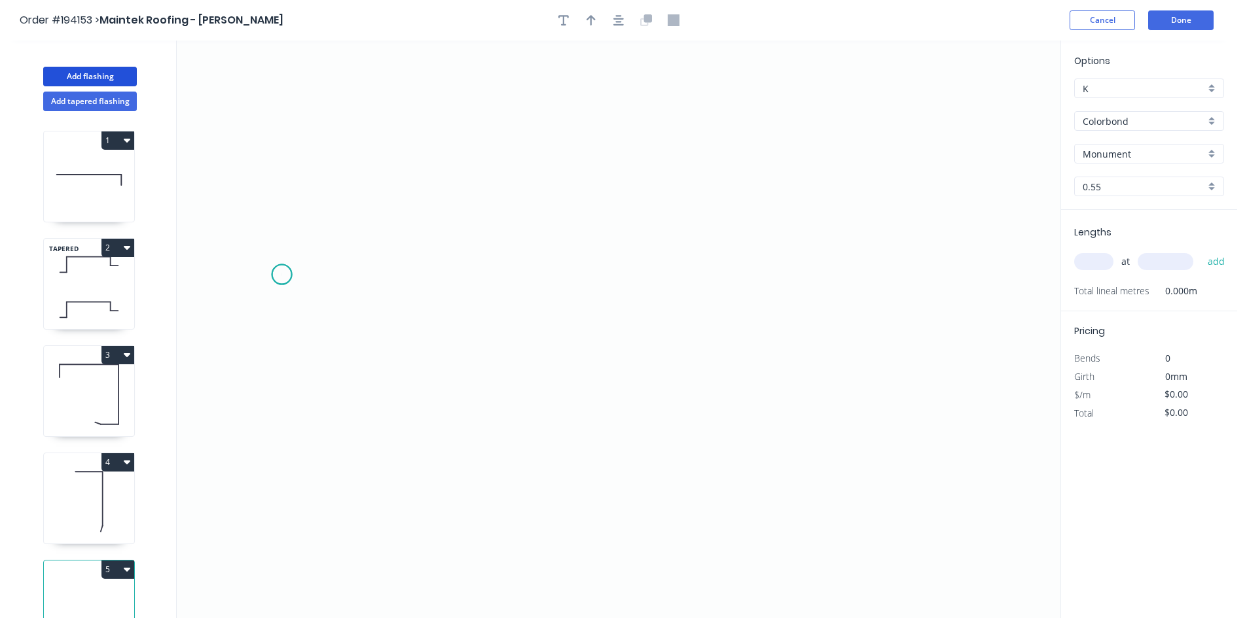
click at [281, 275] on icon "0" at bounding box center [618, 330] width 883 height 578
click at [392, 276] on icon "0" at bounding box center [618, 330] width 883 height 578
click at [402, 103] on icon "0 ?" at bounding box center [618, 330] width 883 height 578
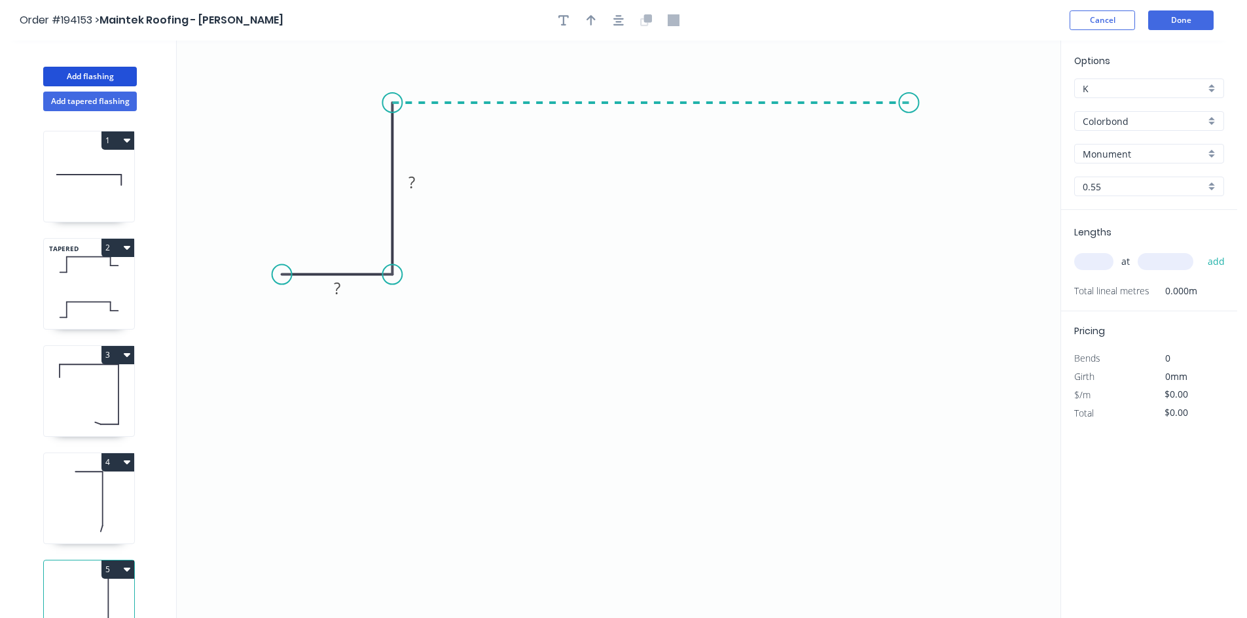
click at [909, 112] on icon "0 ? ?" at bounding box center [618, 330] width 883 height 578
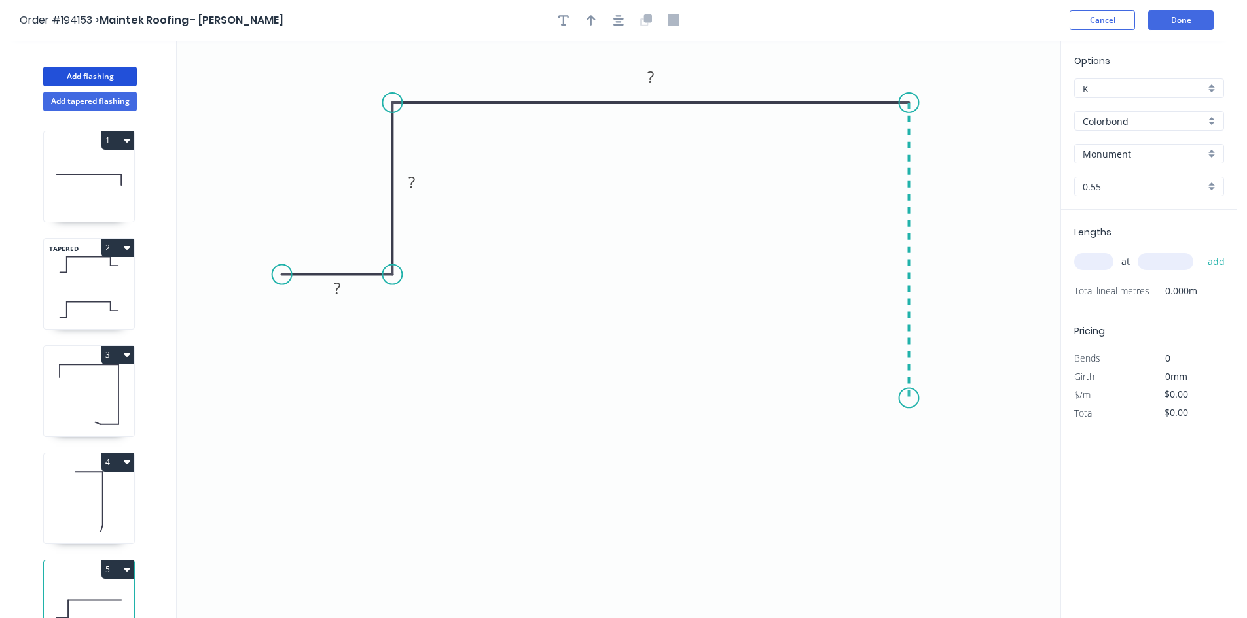
click at [906, 399] on icon "0 ? ? ?" at bounding box center [618, 330] width 883 height 578
click at [1039, 399] on icon "0 ? ? ? ?" at bounding box center [618, 330] width 883 height 578
click at [1039, 399] on circle at bounding box center [1038, 398] width 20 height 20
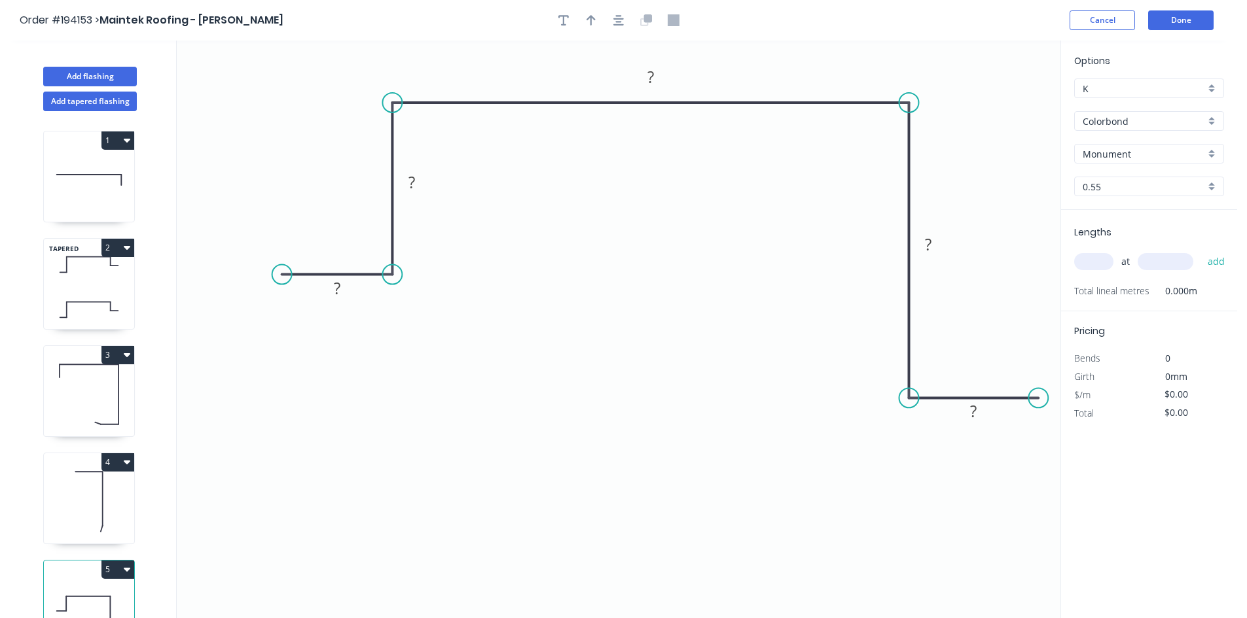
click at [613, 7] on header "Order #194153 > Maintek Roofing - [PERSON_NAME] Cancel Done" at bounding box center [618, 20] width 1237 height 41
click at [620, 20] on icon "button" at bounding box center [618, 20] width 10 height 12
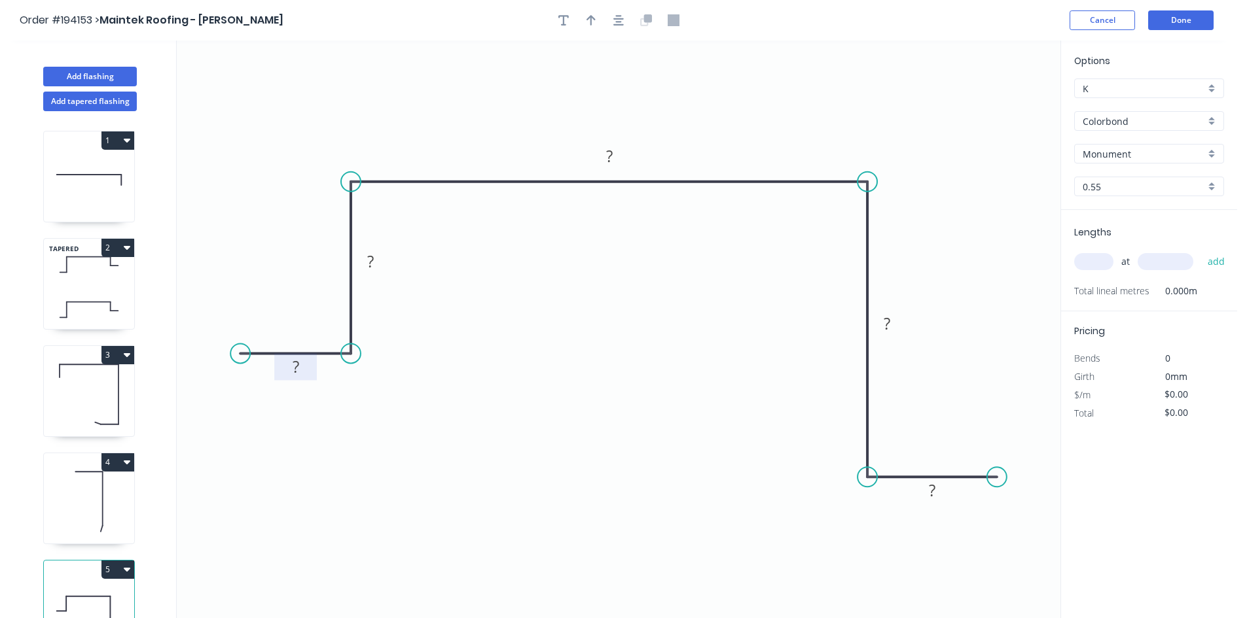
click at [298, 366] on tspan "?" at bounding box center [296, 367] width 7 height 22
type input "$8.97"
click at [1100, 253] on div "at add" at bounding box center [1150, 262] width 152 height 22
click at [1097, 262] on input "text" at bounding box center [1093, 261] width 39 height 17
type input "2"
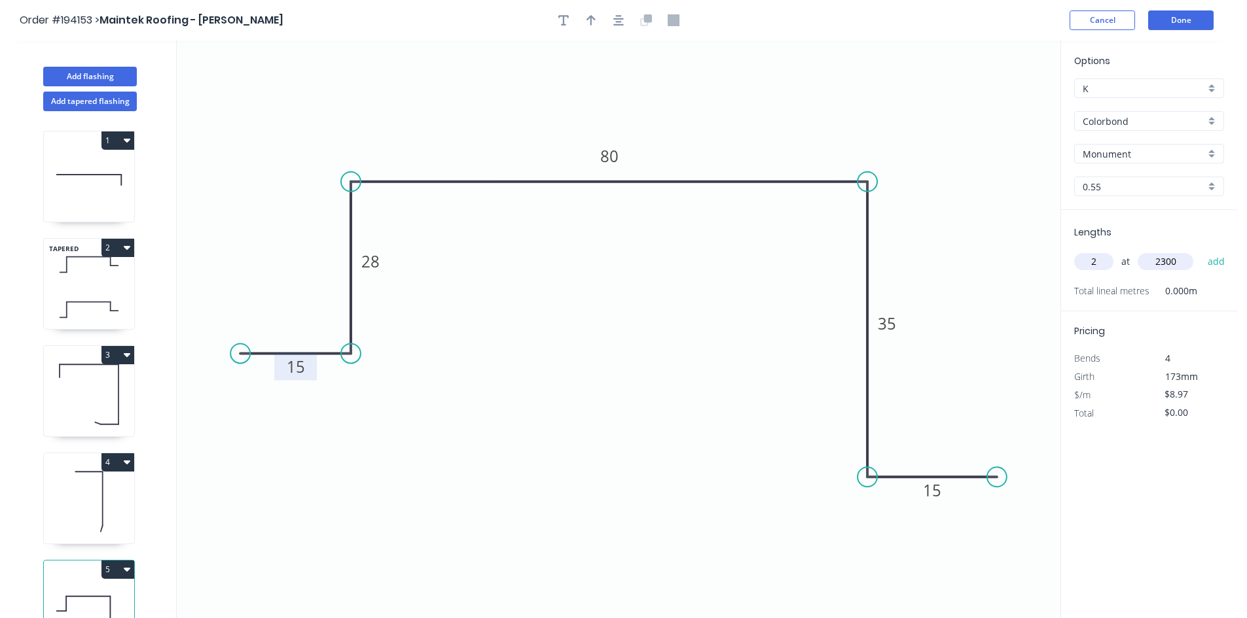
type input "2300"
click at [1201, 251] on button "add" at bounding box center [1216, 262] width 31 height 22
type input "$41.26"
click at [108, 78] on button "Add flashing" at bounding box center [90, 77] width 94 height 20
type input "$0.00"
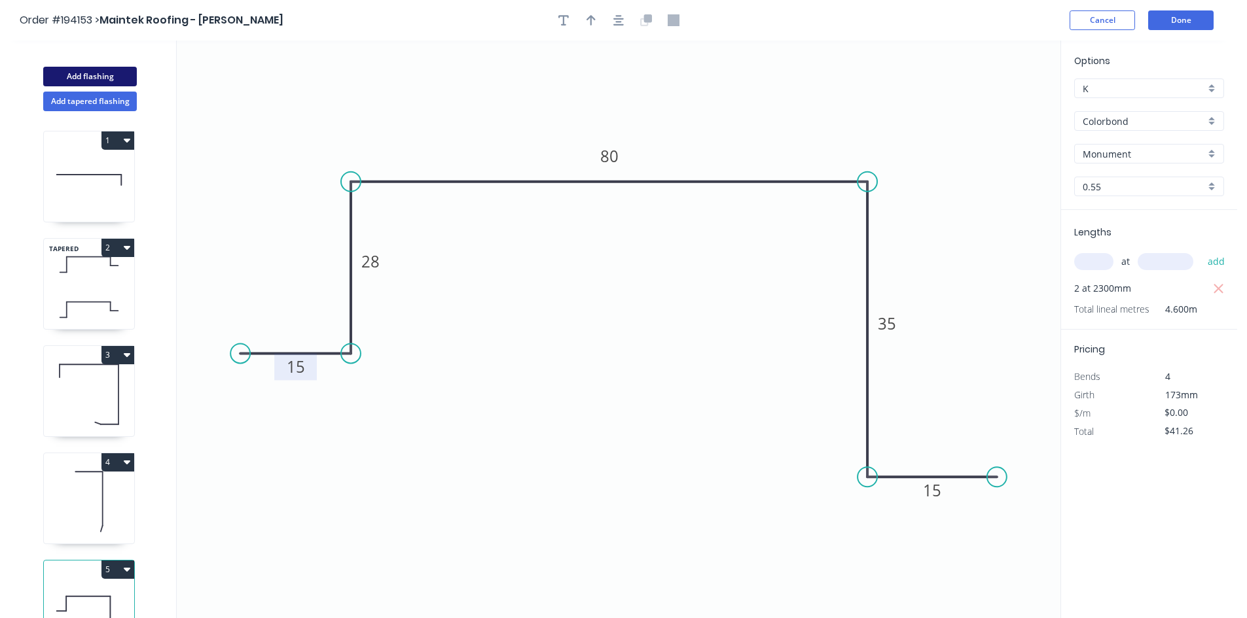
type input "$0.00"
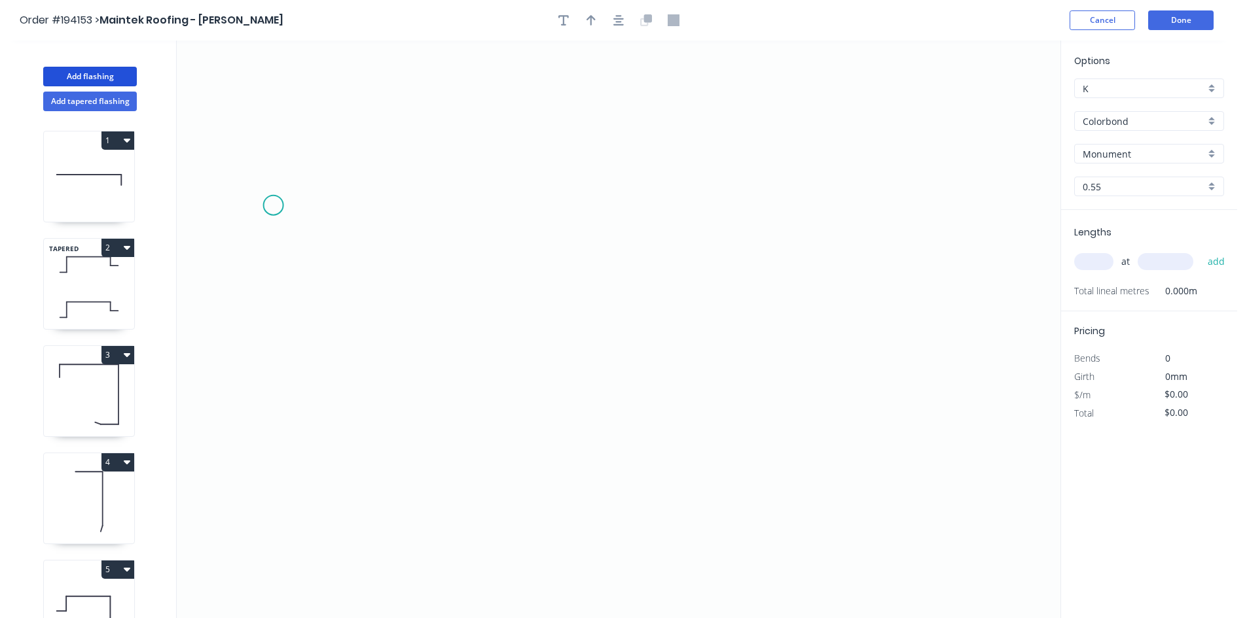
click at [273, 205] on icon "0" at bounding box center [618, 330] width 883 height 578
click at [330, 152] on icon "0" at bounding box center [618, 330] width 883 height 578
click at [887, 183] on icon "0 ?" at bounding box center [618, 330] width 883 height 578
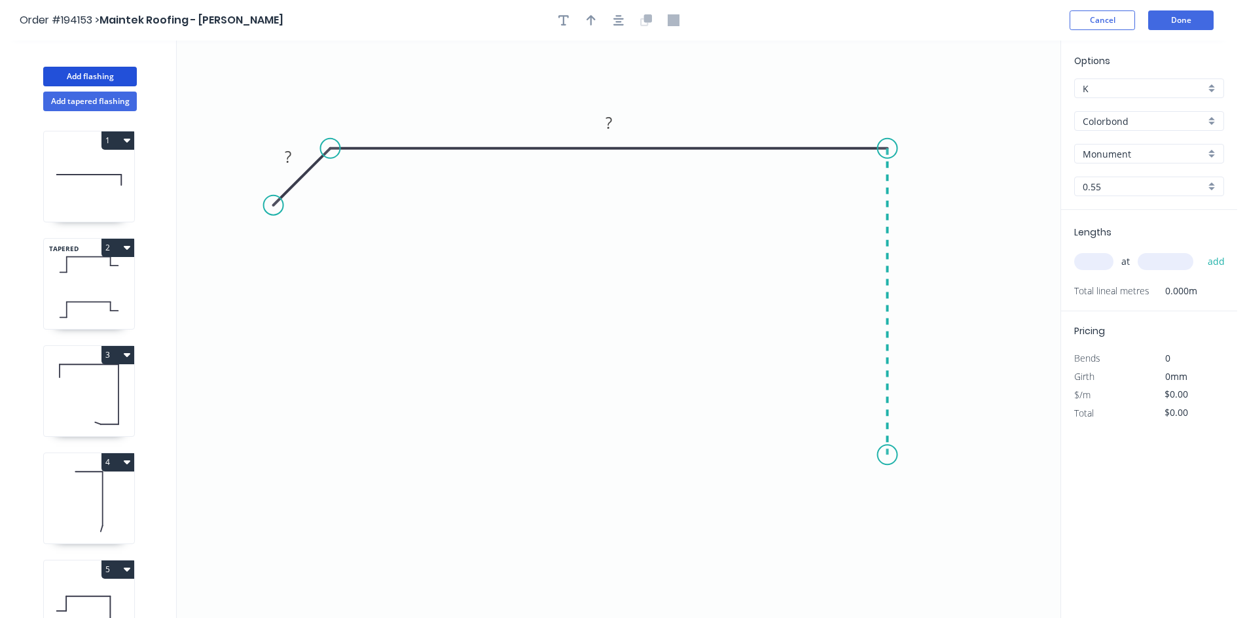
click at [885, 455] on icon "0 ? ?" at bounding box center [618, 330] width 883 height 578
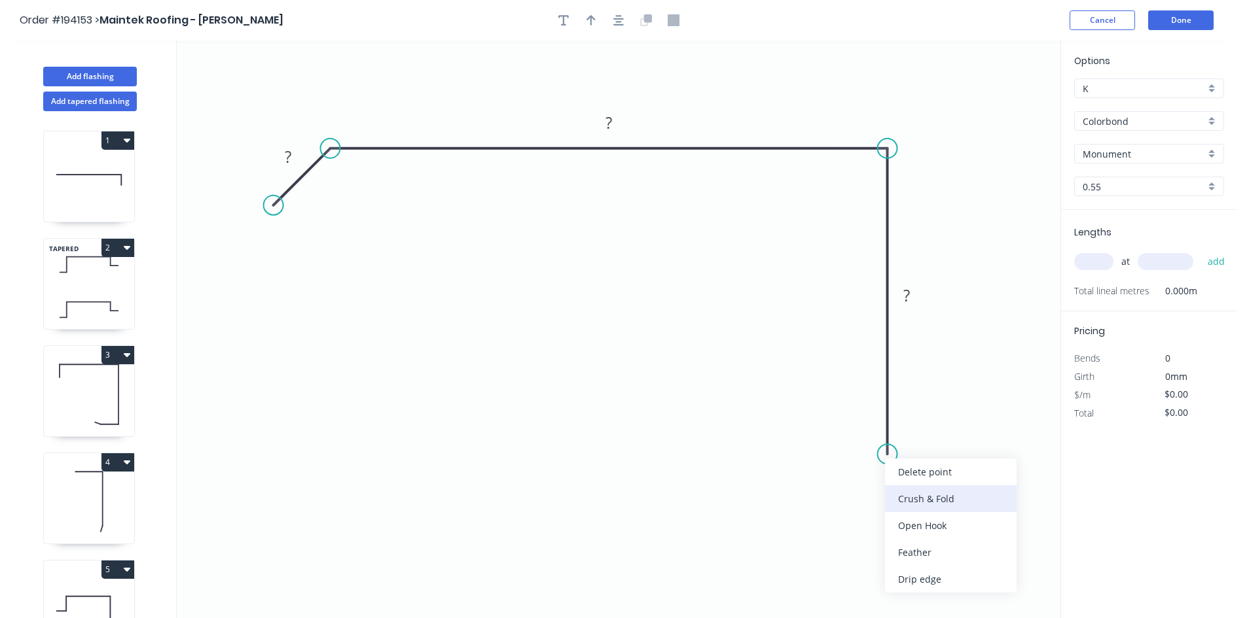
click at [914, 489] on div "Crush & Fold" at bounding box center [951, 499] width 132 height 27
click at [934, 493] on div "Flip bend" at bounding box center [955, 494] width 132 height 27
drag, startPoint x: 936, startPoint y: 429, endPoint x: 849, endPoint y: 474, distance: 98.1
click at [849, 474] on rect at bounding box center [828, 476] width 52 height 27
click at [837, 473] on tspan "10" at bounding box center [837, 476] width 18 height 22
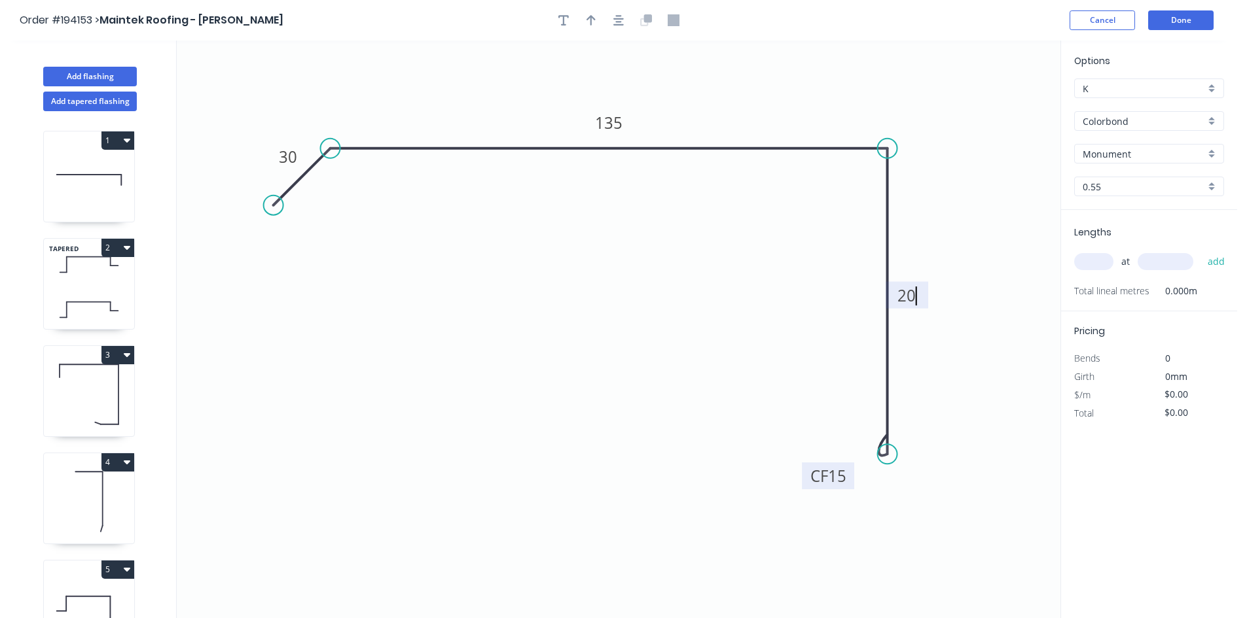
type input "$12.66"
drag, startPoint x: 1068, startPoint y: 268, endPoint x: 1112, endPoint y: 257, distance: 45.9
click at [1073, 267] on div "Lengths at add Total lineal metres 0.000m" at bounding box center [1149, 260] width 176 height 101
click at [1105, 261] on input "text" at bounding box center [1093, 261] width 39 height 17
type input "1"
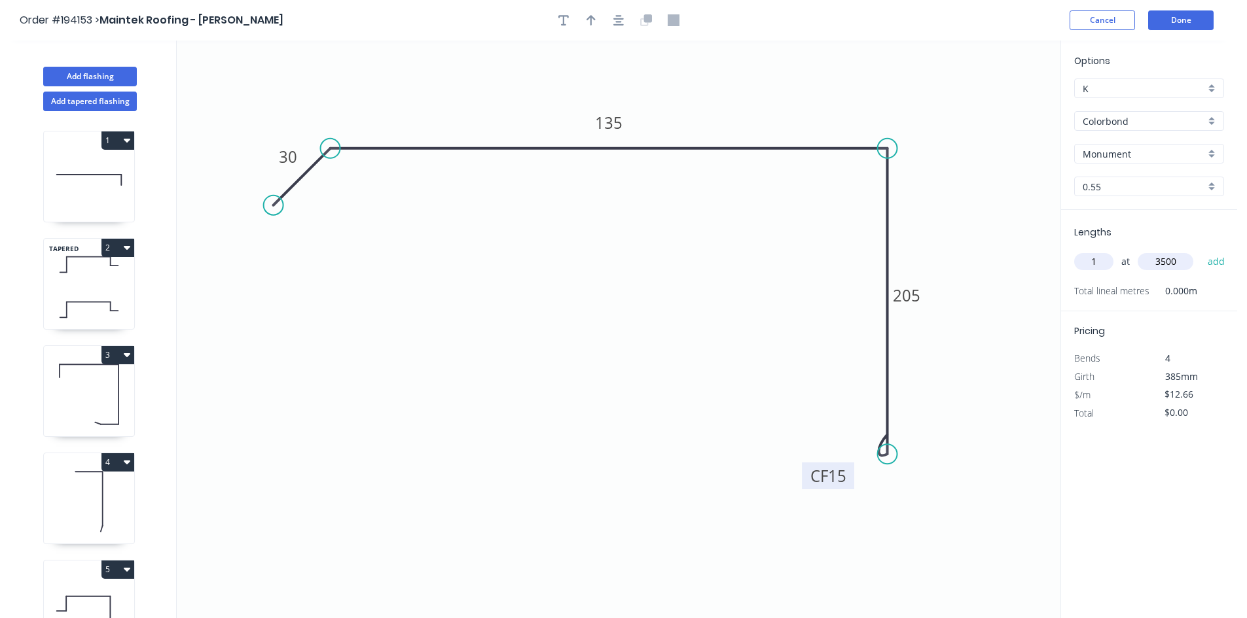
type input "3500"
click at [1201, 251] on button "add" at bounding box center [1216, 262] width 31 height 22
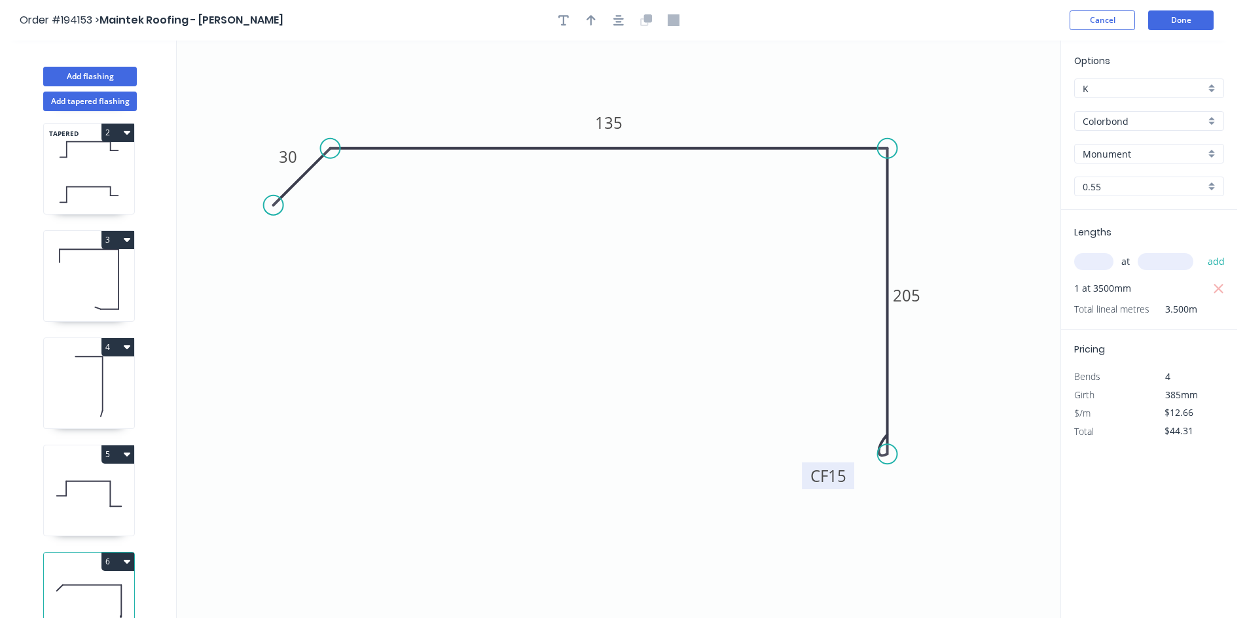
scroll to position [142, 0]
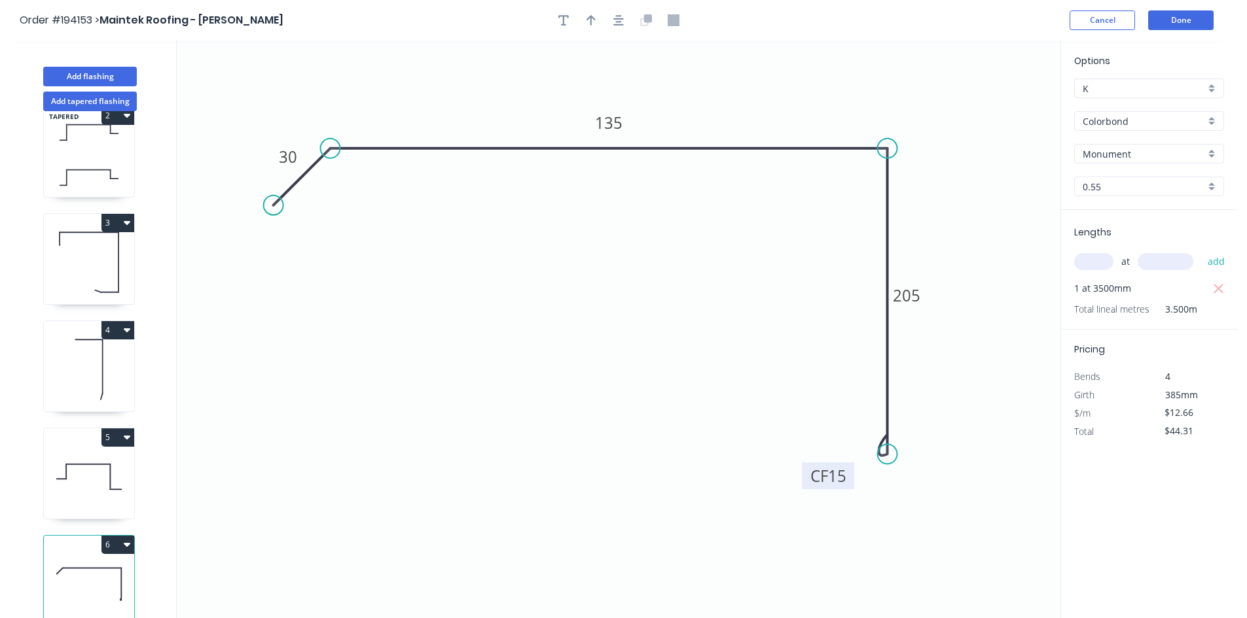
drag, startPoint x: 105, startPoint y: 533, endPoint x: 111, endPoint y: 538, distance: 7.0
click at [106, 536] on button "6" at bounding box center [117, 545] width 33 height 18
click at [69, 571] on div "Duplicate" at bounding box center [72, 577] width 101 height 19
type input "$0.00"
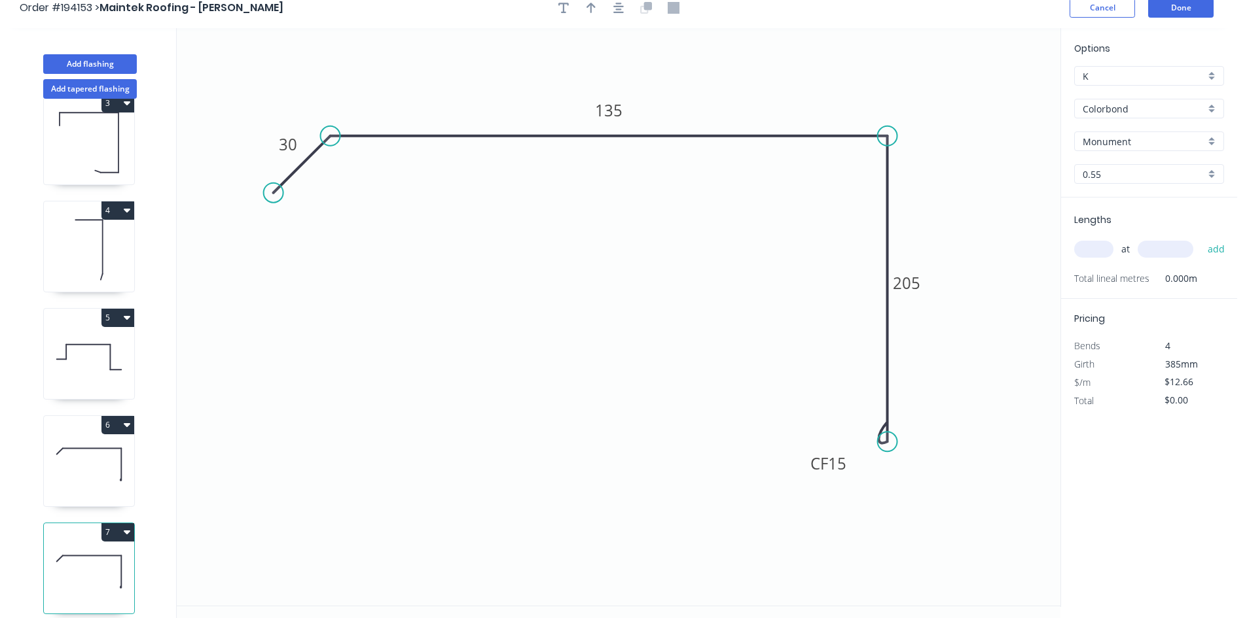
scroll to position [24, 0]
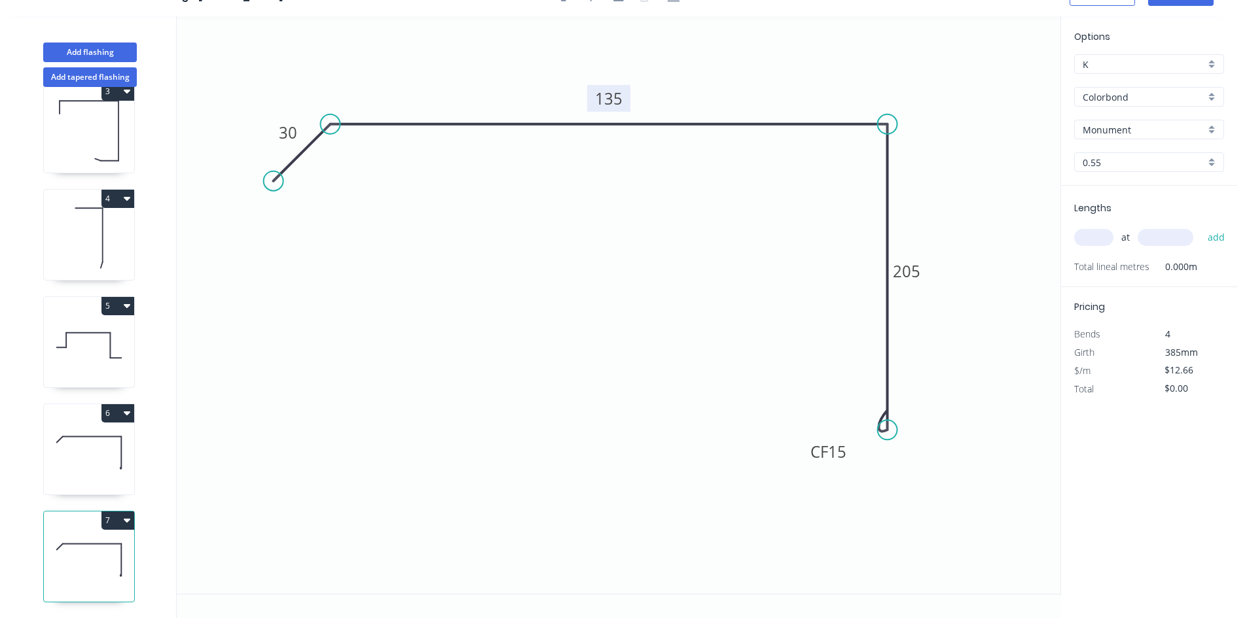
click at [600, 96] on tspan "135" at bounding box center [608, 99] width 27 height 22
type input "$14.50"
click at [1106, 240] on input "text" at bounding box center [1093, 237] width 39 height 17
type input "1"
type input "3500"
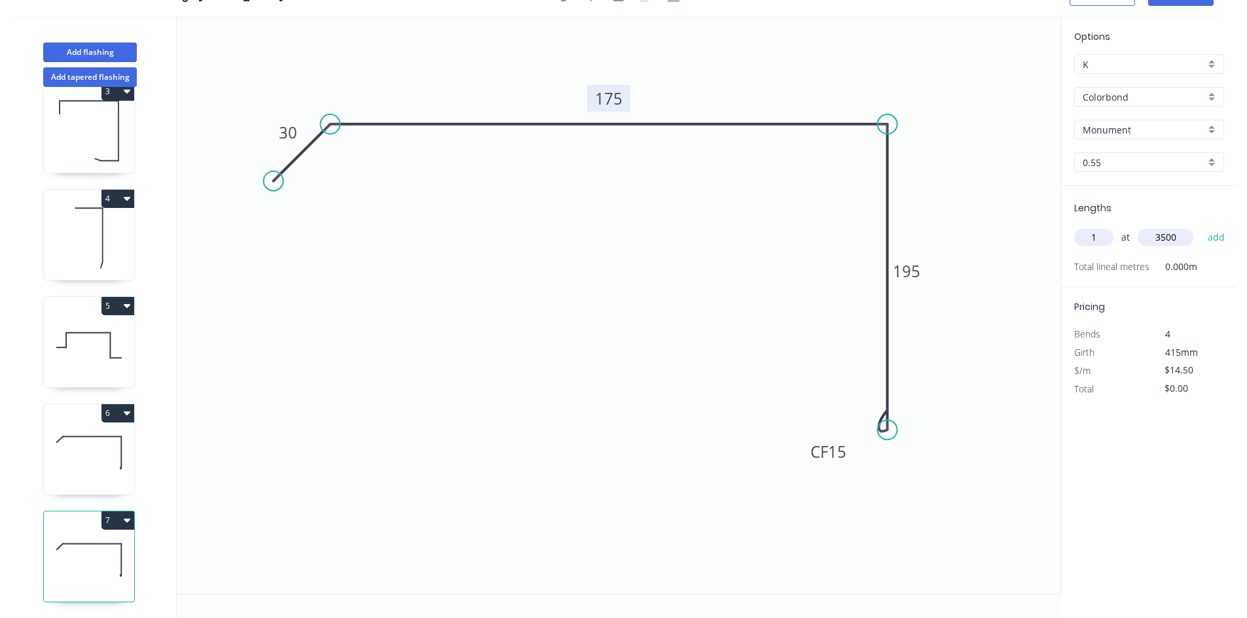
click at [1201, 226] on button "add" at bounding box center [1216, 237] width 31 height 22
click at [102, 47] on button "Add flashing" at bounding box center [90, 53] width 94 height 20
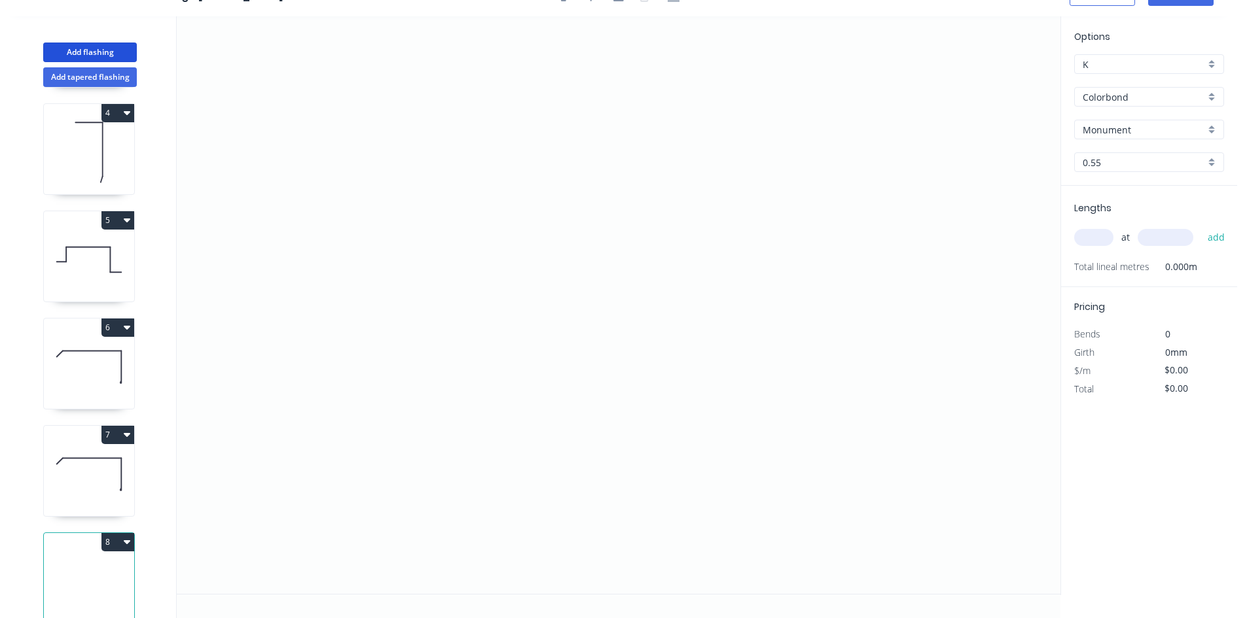
scroll to position [357, 0]
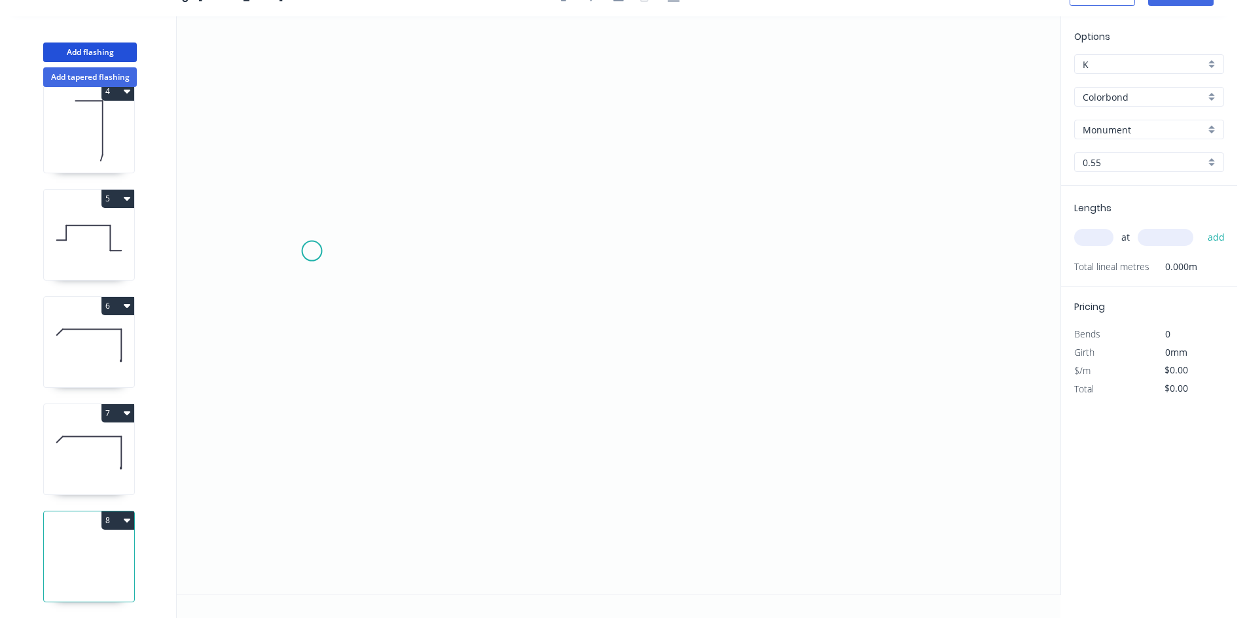
click at [309, 254] on icon "0" at bounding box center [618, 305] width 883 height 578
click at [415, 257] on icon "0" at bounding box center [618, 305] width 883 height 578
click at [418, 80] on icon "0 ?" at bounding box center [618, 305] width 883 height 578
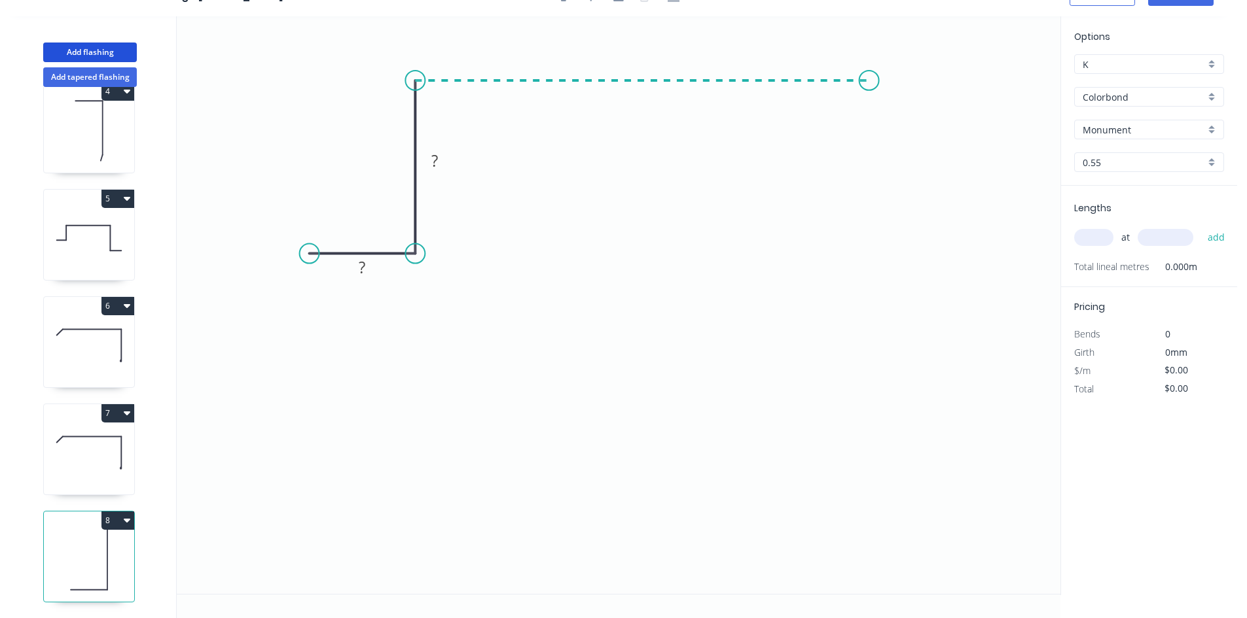
click at [880, 79] on icon "0 ? ?" at bounding box center [618, 305] width 883 height 578
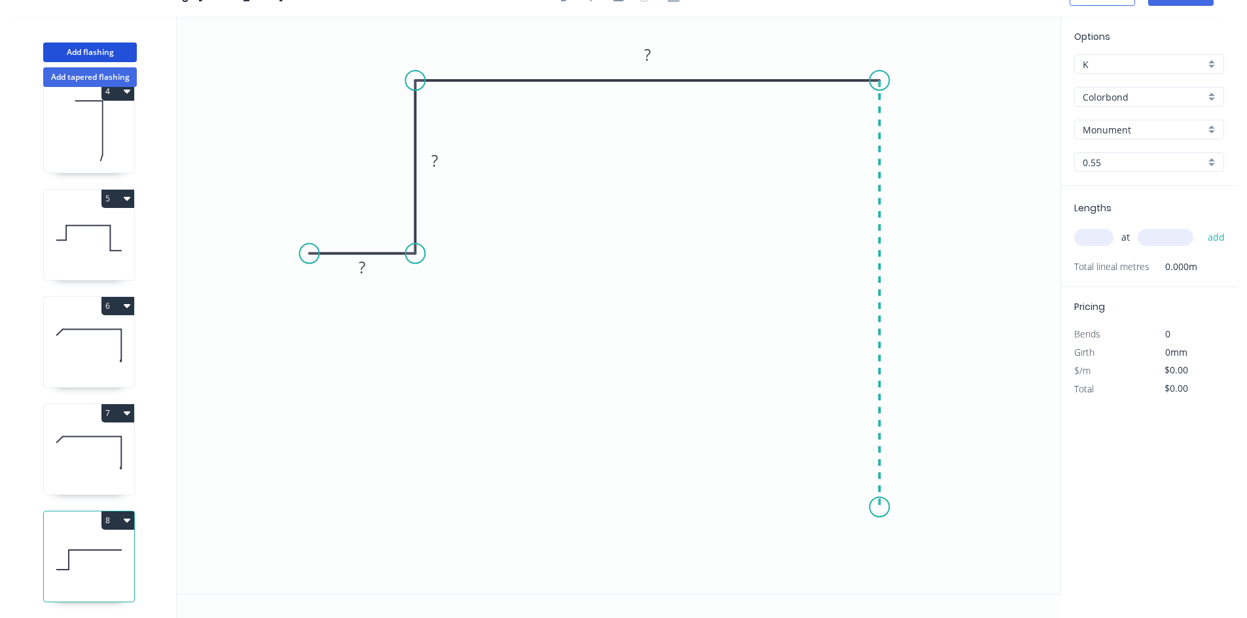
click at [879, 514] on icon "0 ? ? ?" at bounding box center [618, 305] width 883 height 578
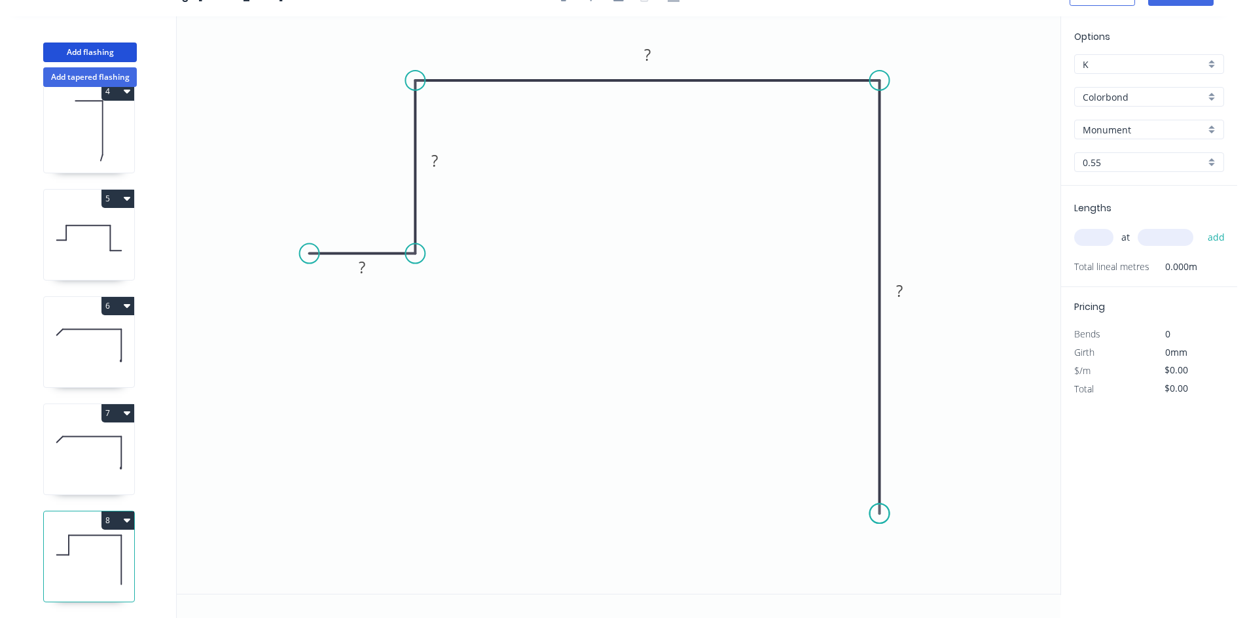
click at [879, 514] on circle at bounding box center [880, 514] width 20 height 20
click at [900, 295] on tspan "?" at bounding box center [899, 291] width 7 height 22
click at [1107, 238] on input "text" at bounding box center [1093, 237] width 39 height 17
click at [1201, 226] on button "add" at bounding box center [1216, 237] width 31 height 22
click at [116, 512] on button "8" at bounding box center [117, 521] width 33 height 18
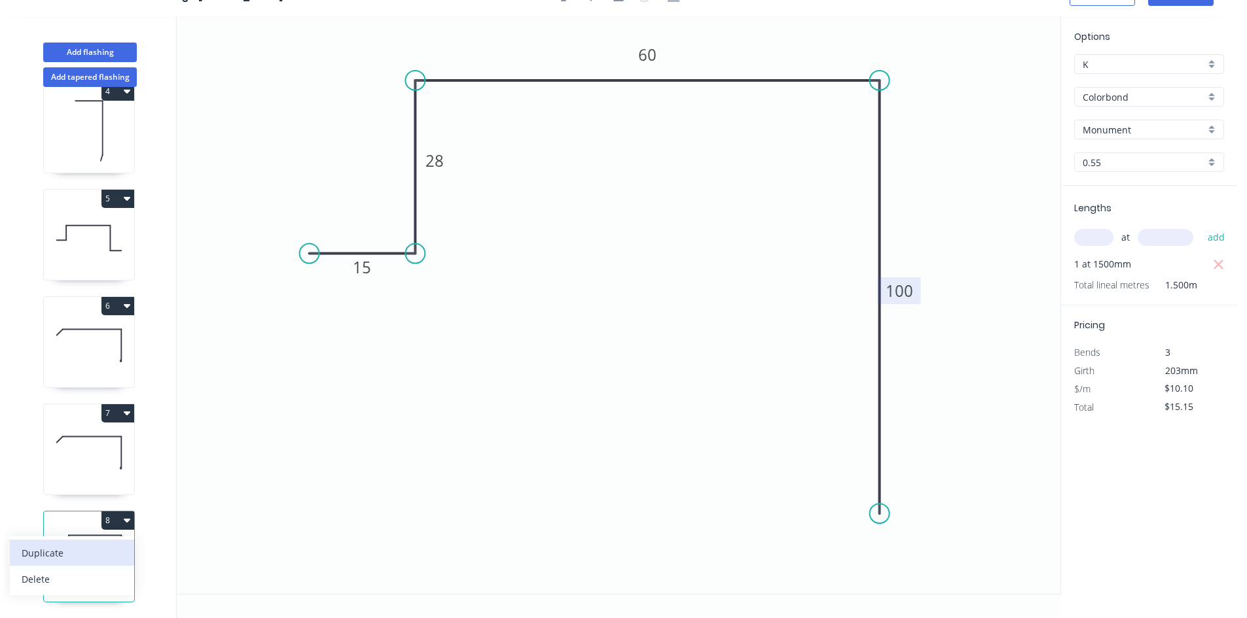
click at [117, 544] on div "Duplicate" at bounding box center [72, 553] width 101 height 19
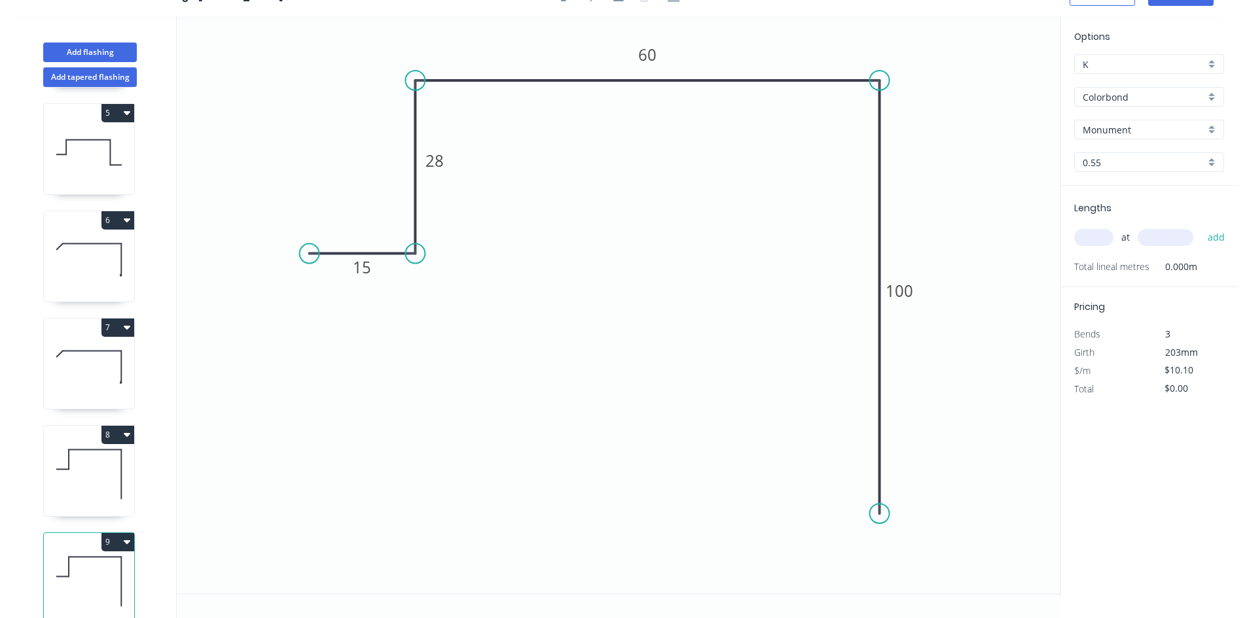
scroll to position [464, 0]
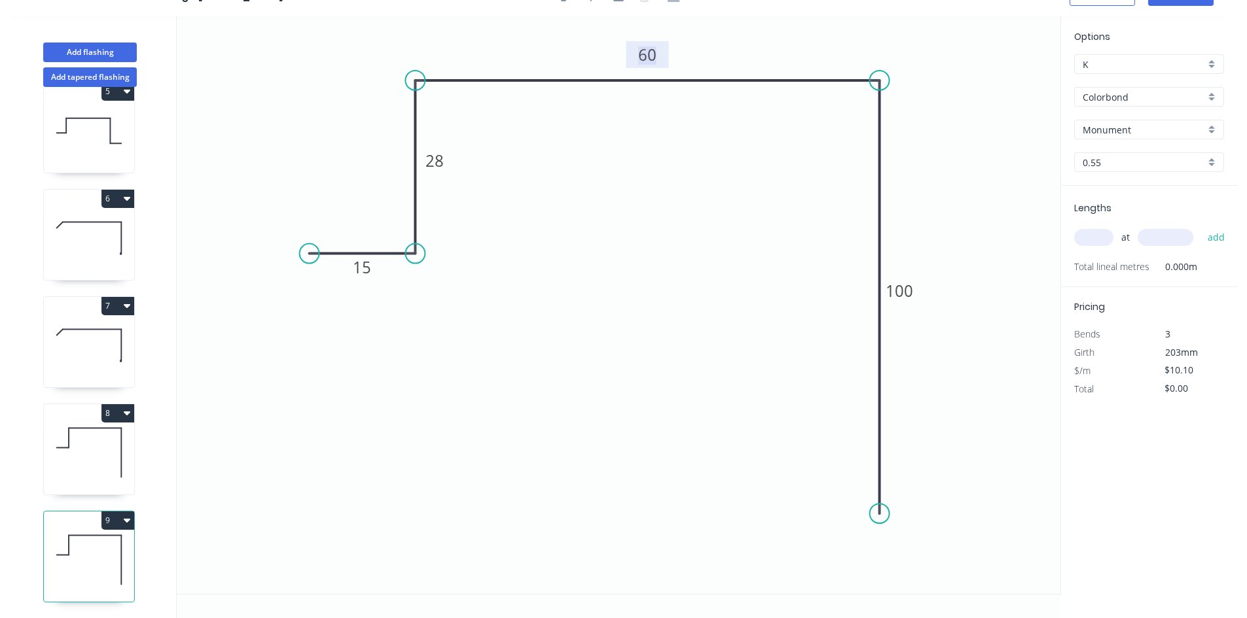
click at [658, 56] on rect at bounding box center [647, 55] width 26 height 18
click at [1080, 240] on input "text" at bounding box center [1093, 237] width 39 height 17
click at [1201, 226] on button "add" at bounding box center [1216, 237] width 31 height 22
click at [122, 50] on button "Add flashing" at bounding box center [90, 53] width 94 height 20
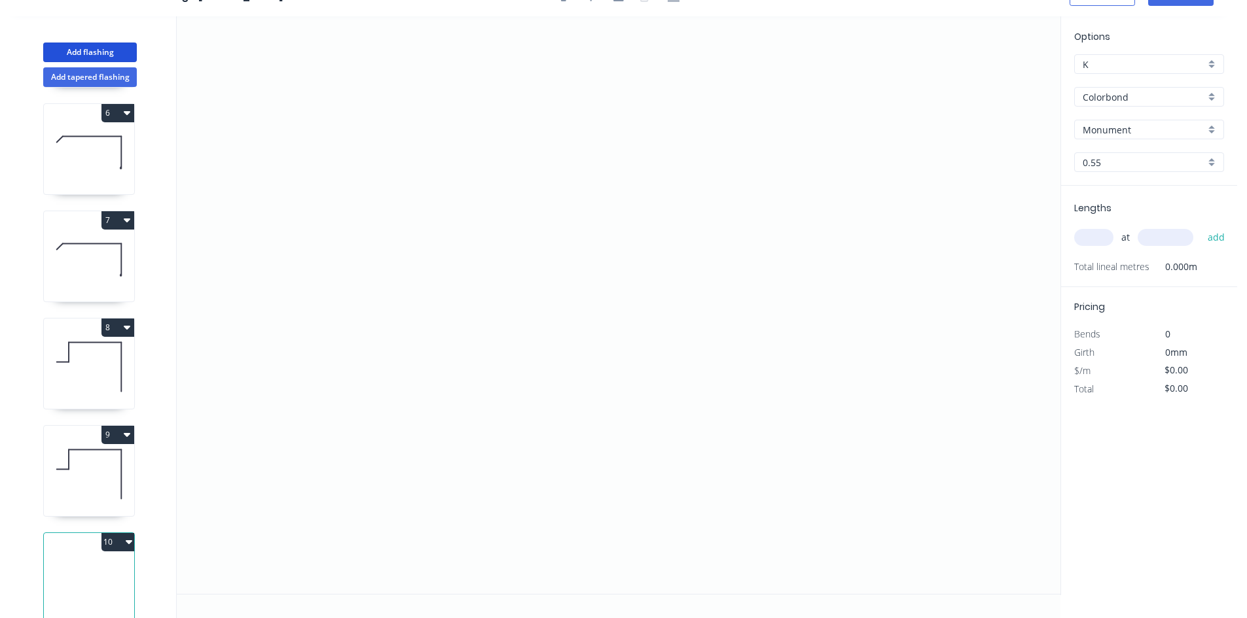
scroll to position [571, 0]
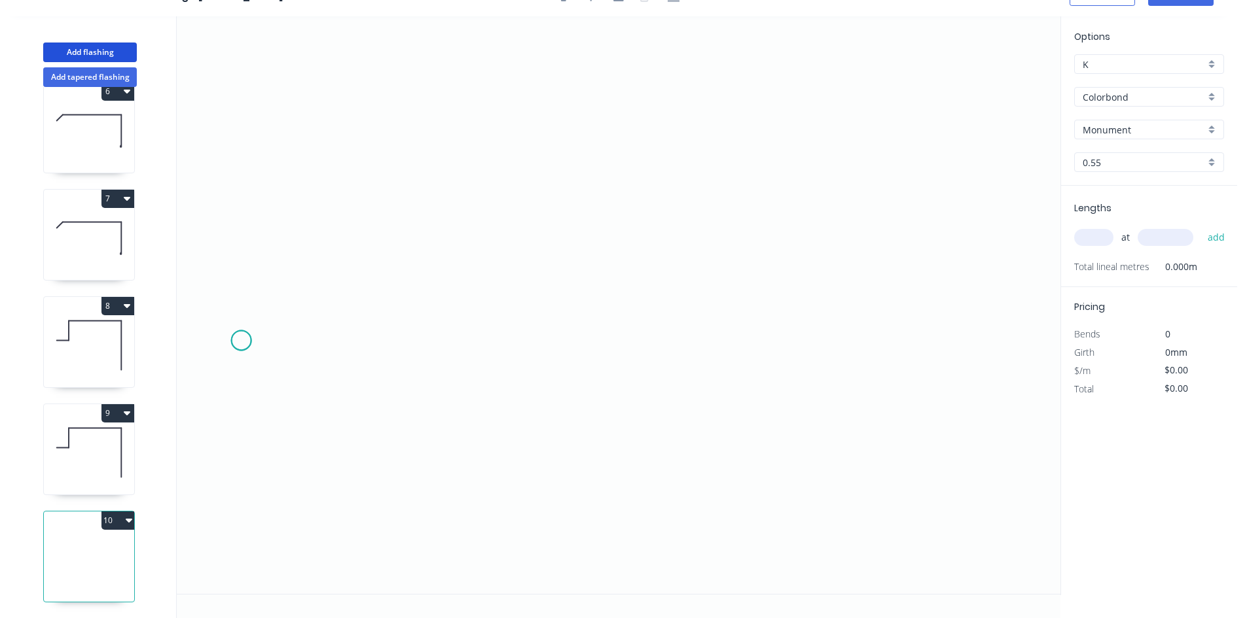
click at [241, 341] on icon "0" at bounding box center [618, 305] width 883 height 578
click at [332, 344] on icon "0" at bounding box center [618, 305] width 883 height 578
click at [338, 241] on icon "0 ?" at bounding box center [618, 305] width 883 height 578
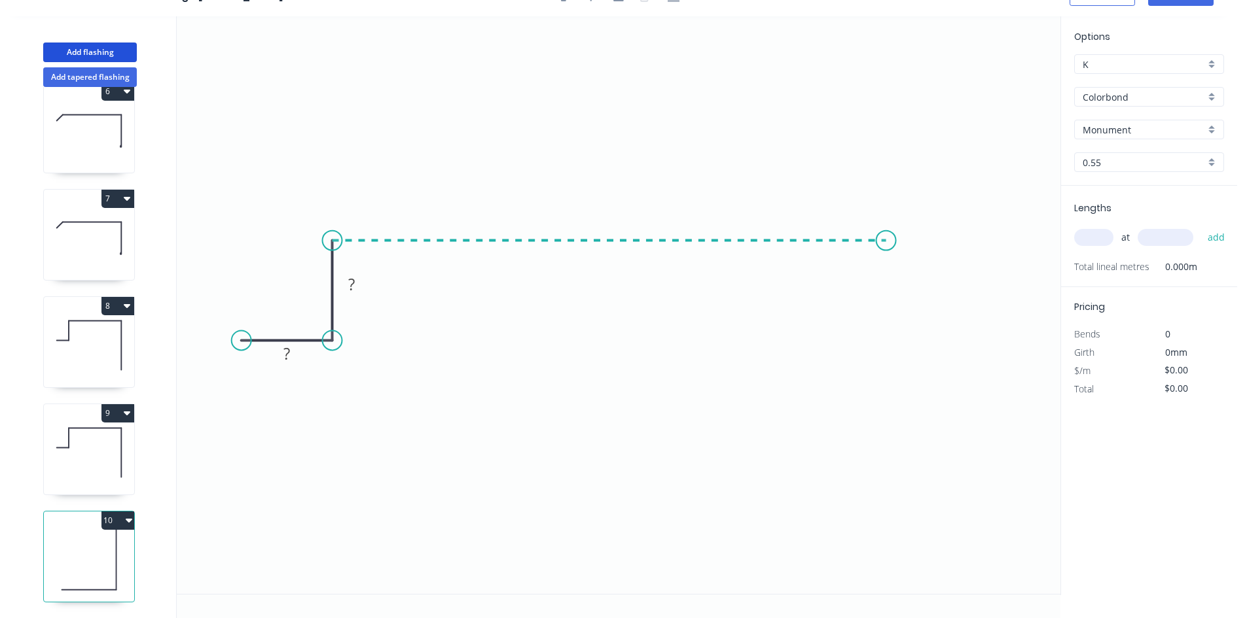
click at [884, 237] on icon "0 ? ?" at bounding box center [618, 305] width 883 height 578
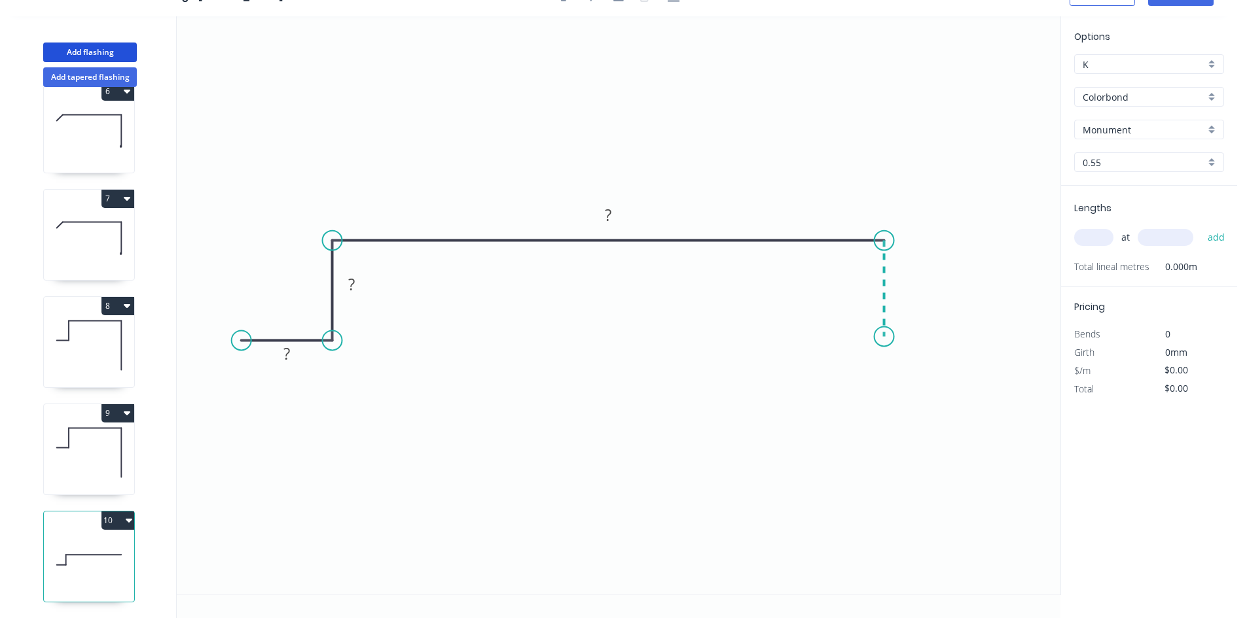
click at [886, 337] on icon "0 ? ? ?" at bounding box center [618, 305] width 883 height 578
click at [987, 338] on icon "0 ? ? ? ?" at bounding box center [618, 305] width 883 height 578
click at [987, 338] on circle at bounding box center [986, 337] width 20 height 20
click at [927, 361] on rect at bounding box center [935, 349] width 43 height 27
click at [931, 357] on rect at bounding box center [935, 351] width 26 height 18
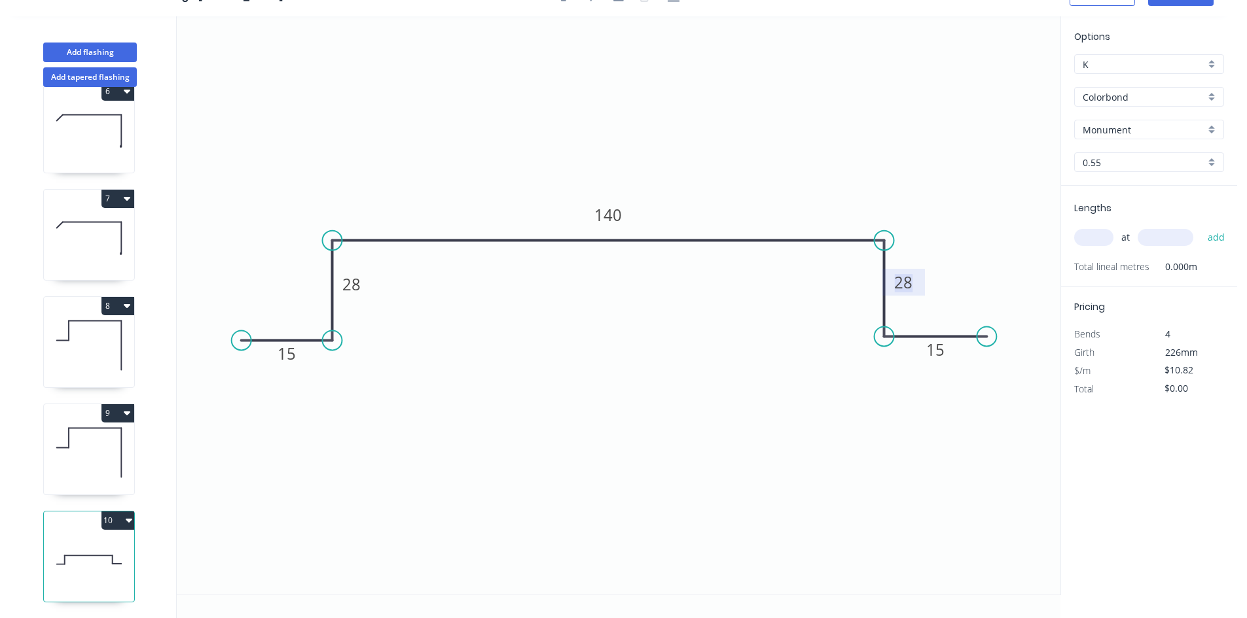
click at [1115, 236] on div "at add" at bounding box center [1150, 237] width 152 height 22
click at [1105, 238] on input "text" at bounding box center [1093, 237] width 39 height 17
click at [1201, 226] on button "add" at bounding box center [1216, 237] width 31 height 22
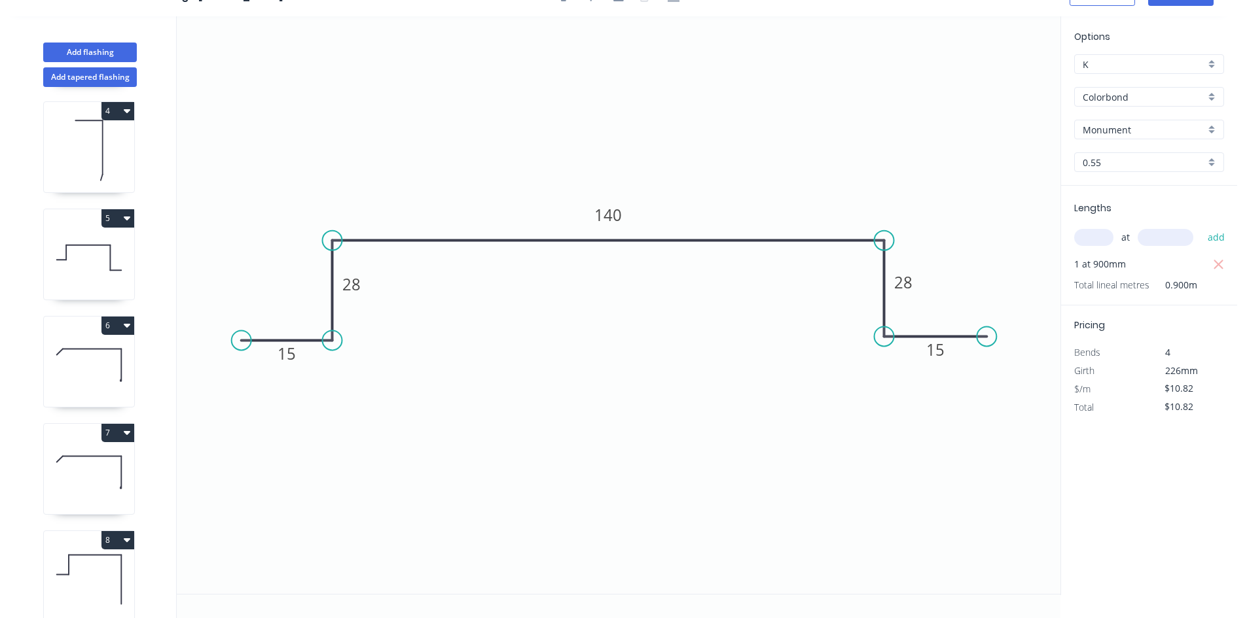
scroll to position [135, 0]
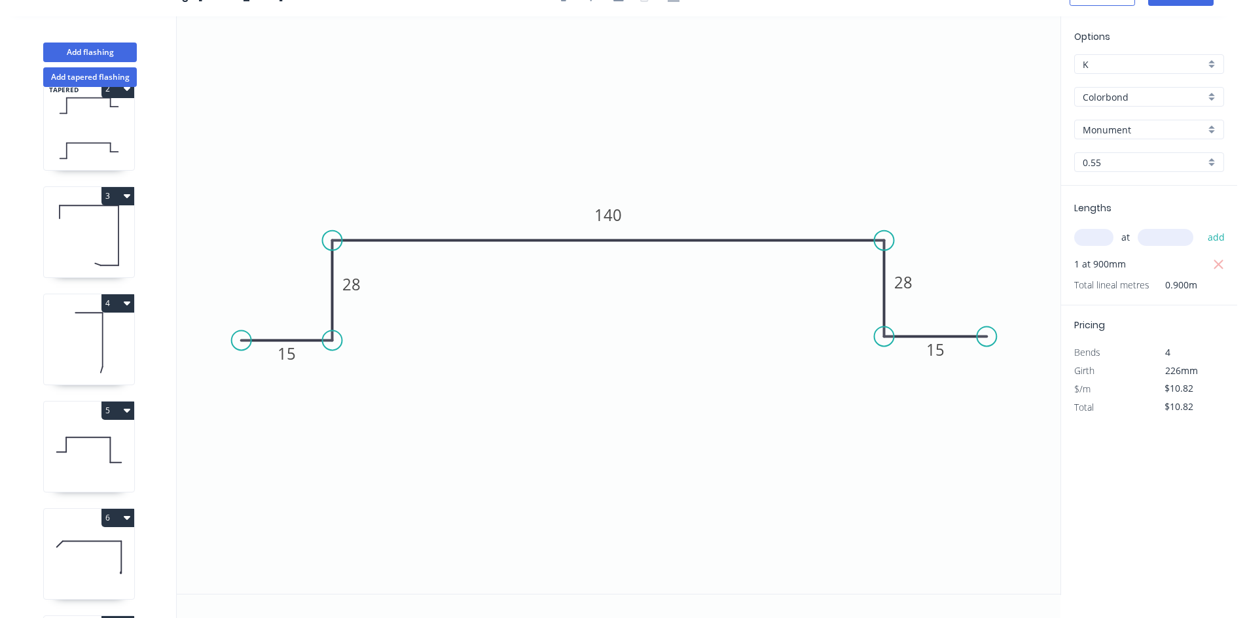
click at [119, 405] on button "5" at bounding box center [117, 411] width 33 height 18
click at [96, 446] on div "Duplicate" at bounding box center [72, 443] width 101 height 19
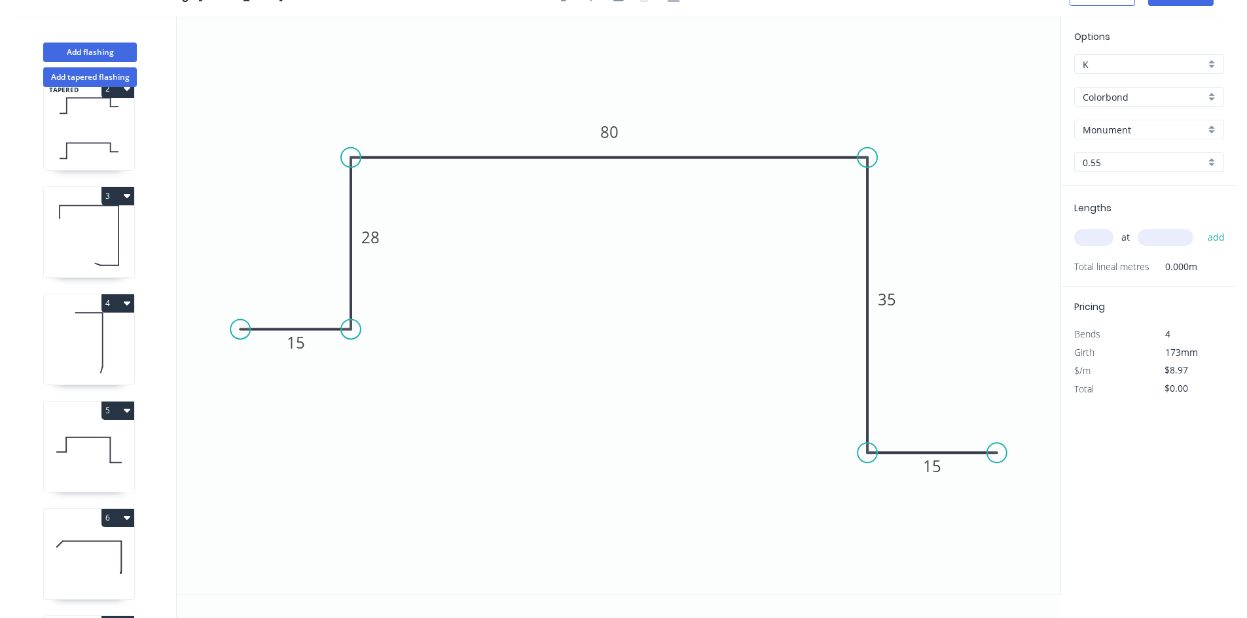
scroll to position [679, 0]
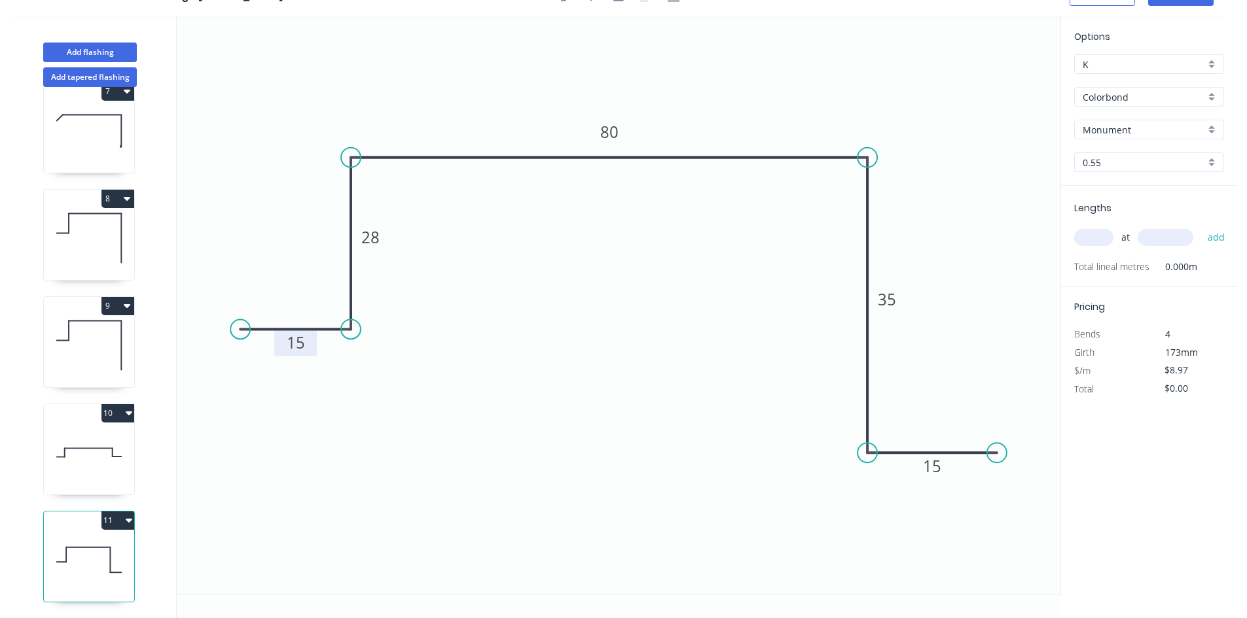
click at [306, 344] on rect at bounding box center [296, 343] width 26 height 18
click at [1079, 239] on input "text" at bounding box center [1093, 237] width 39 height 17
click at [1201, 226] on button "add" at bounding box center [1216, 237] width 31 height 22
click at [117, 513] on button "11" at bounding box center [117, 521] width 33 height 18
click at [98, 544] on div "Duplicate" at bounding box center [72, 553] width 101 height 19
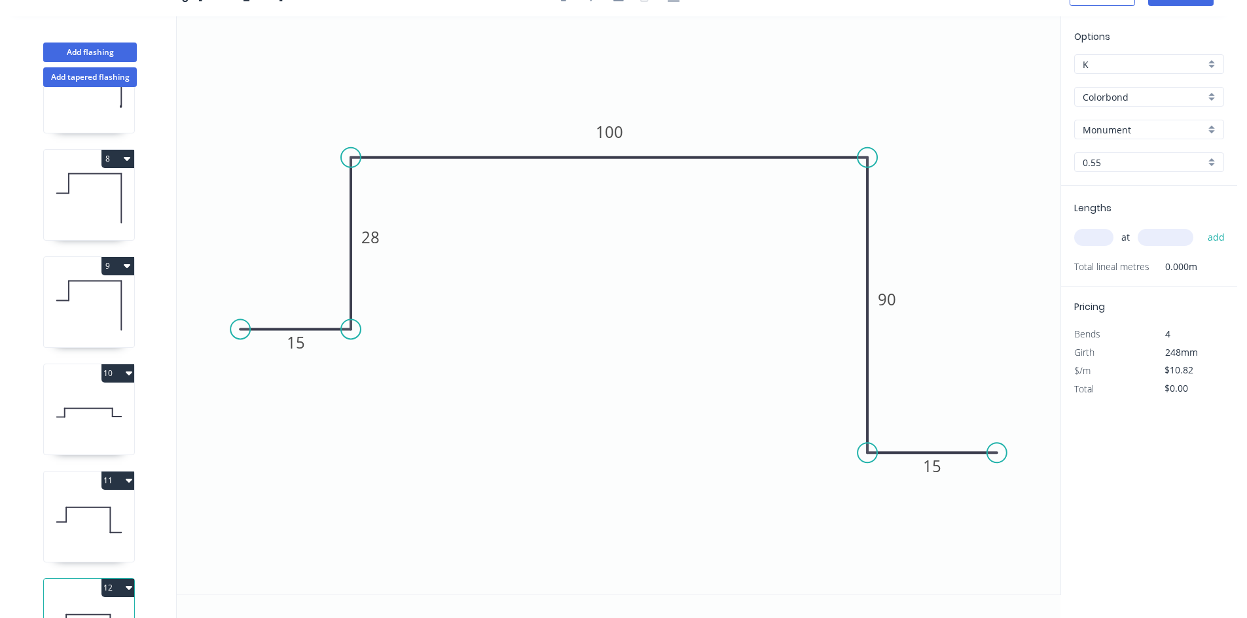
scroll to position [786, 0]
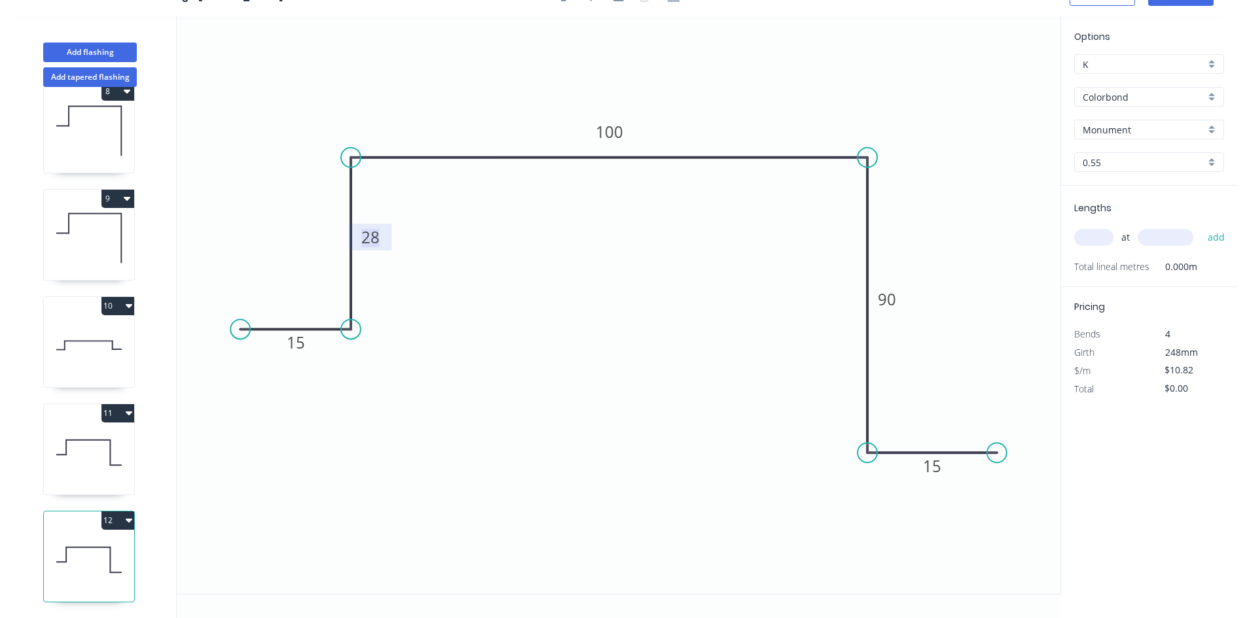
click at [372, 238] on tspan "28" at bounding box center [370, 237] width 18 height 22
drag, startPoint x: 1102, startPoint y: 240, endPoint x: 1050, endPoint y: 260, distance: 55.9
click at [1102, 240] on input "text" at bounding box center [1093, 237] width 39 height 17
click at [1201, 226] on button "add" at bounding box center [1216, 237] width 31 height 22
drag, startPoint x: 118, startPoint y: 497, endPoint x: 116, endPoint y: 508, distance: 10.6
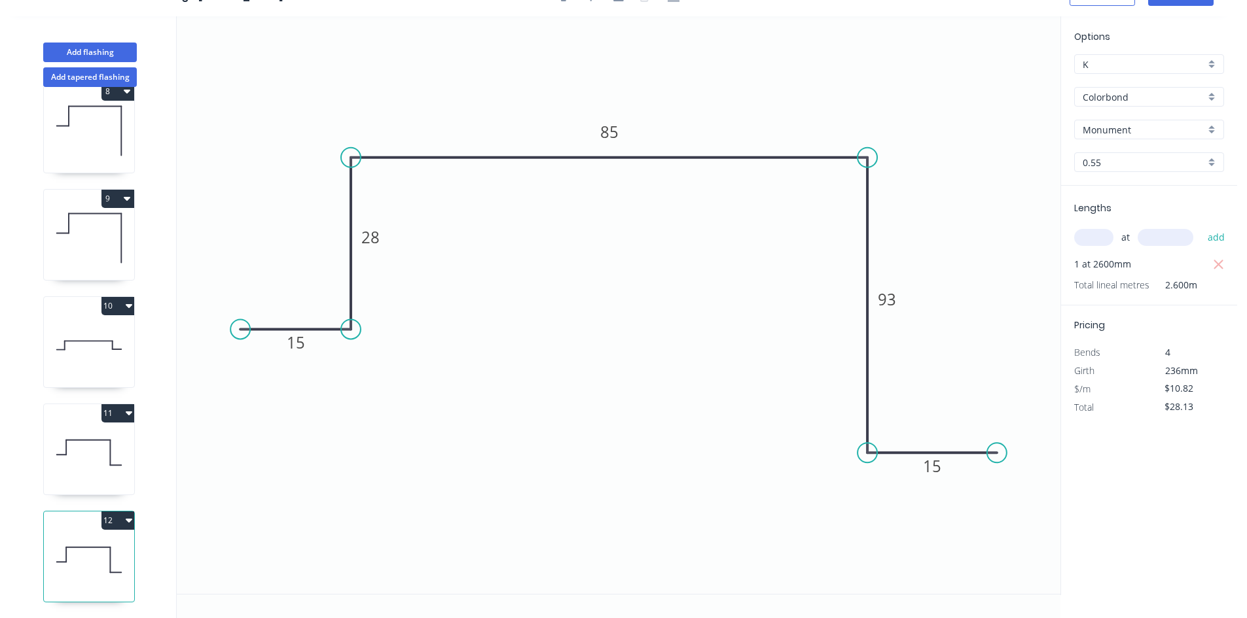
click at [118, 497] on div "1 TAPERED 2 3 4 5 6 7 8 9 10 11 12" at bounding box center [90, 352] width 172 height 531
click at [115, 519] on button "12" at bounding box center [117, 521] width 33 height 18
click at [99, 544] on div "Duplicate" at bounding box center [72, 553] width 101 height 19
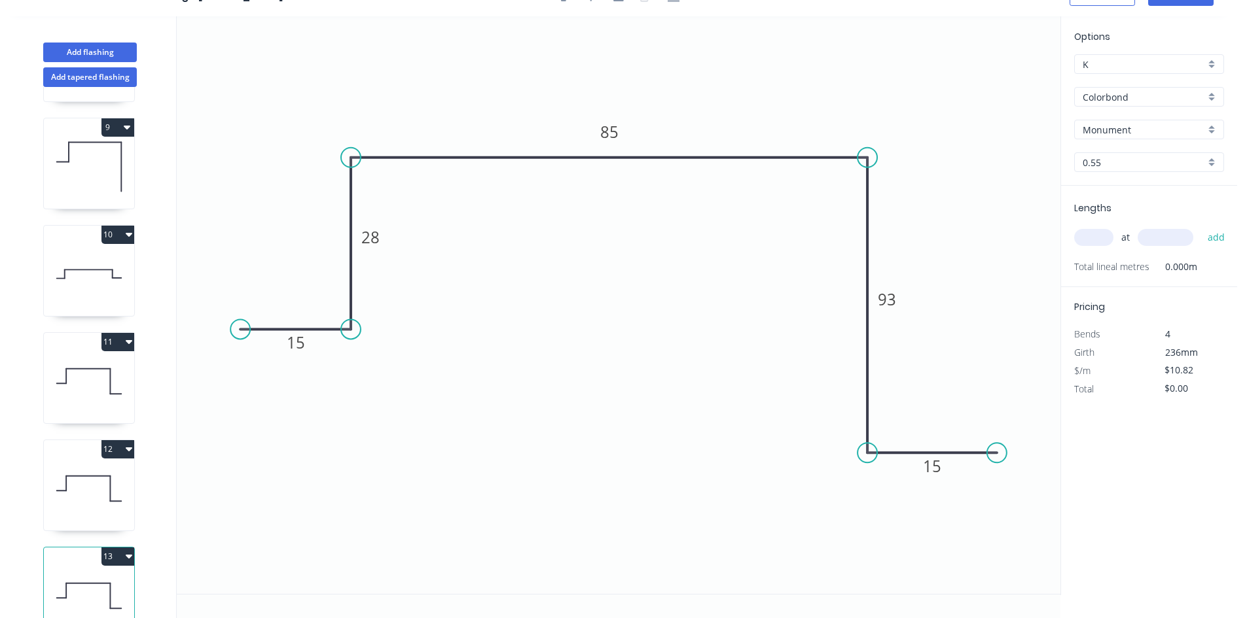
scroll to position [893, 0]
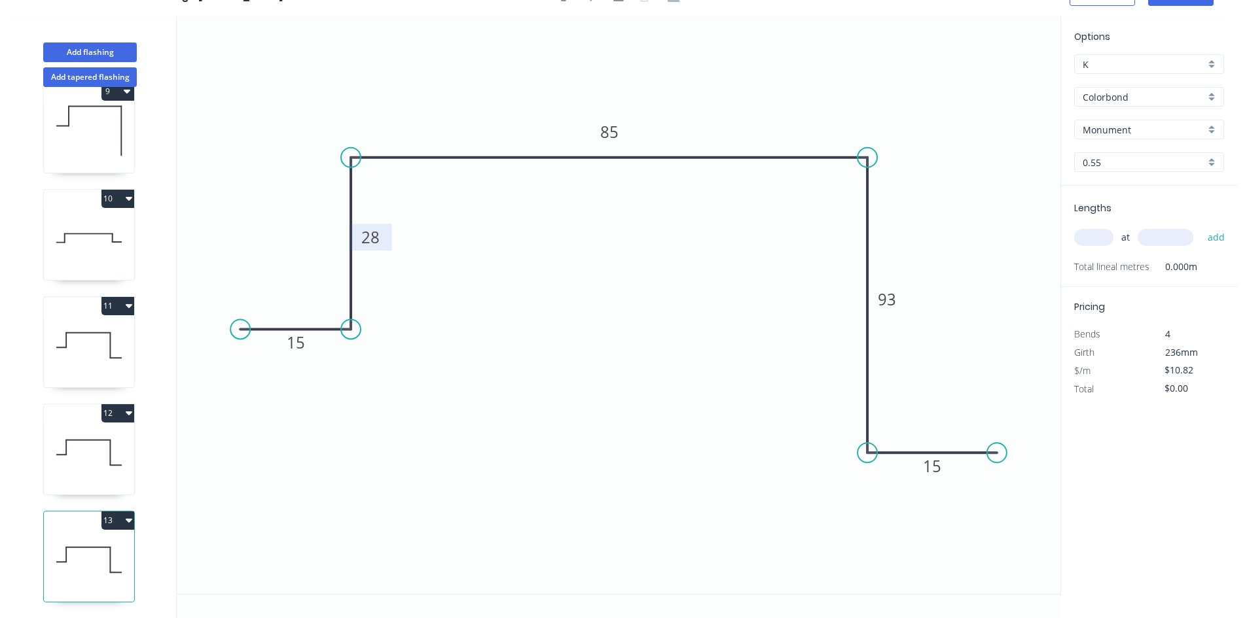
click at [372, 249] on rect at bounding box center [370, 237] width 43 height 27
click at [374, 247] on tspan "28" at bounding box center [370, 237] width 18 height 22
click at [1084, 237] on input "text" at bounding box center [1093, 237] width 39 height 17
click at [1201, 226] on button "add" at bounding box center [1216, 237] width 31 height 22
click at [86, 54] on button "Add flashing" at bounding box center [90, 53] width 94 height 20
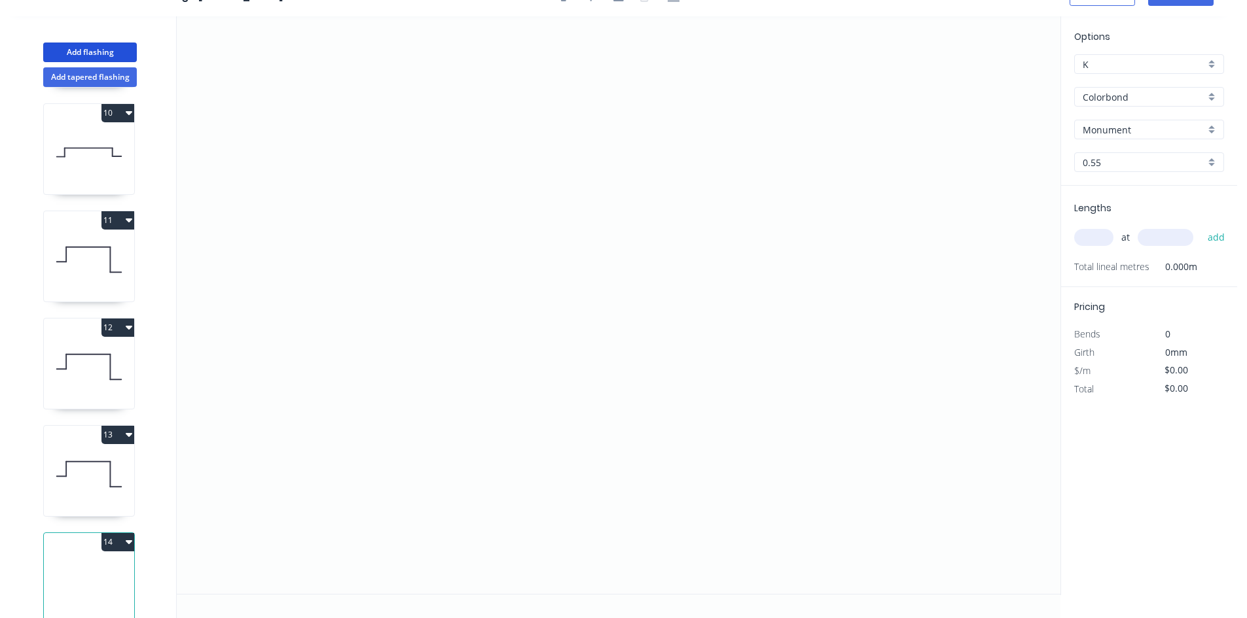
scroll to position [1001, 0]
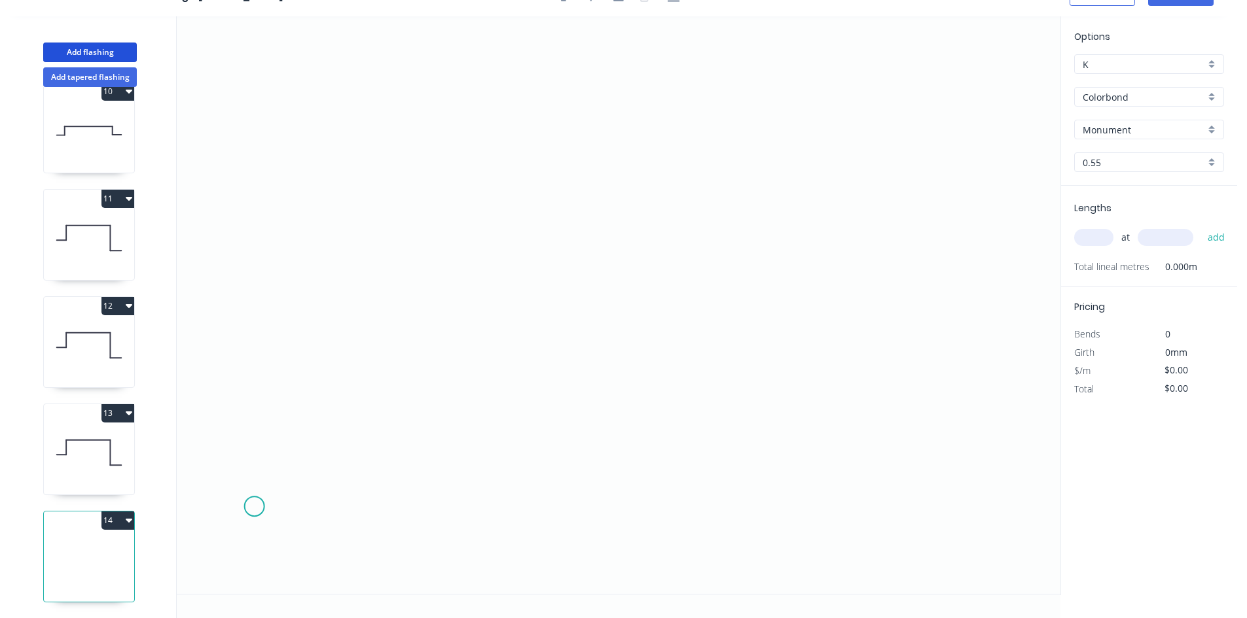
click at [254, 507] on icon "0" at bounding box center [618, 305] width 883 height 578
click at [335, 507] on icon at bounding box center [295, 507] width 81 height 0
click at [346, 162] on icon "0 ?" at bounding box center [618, 305] width 883 height 578
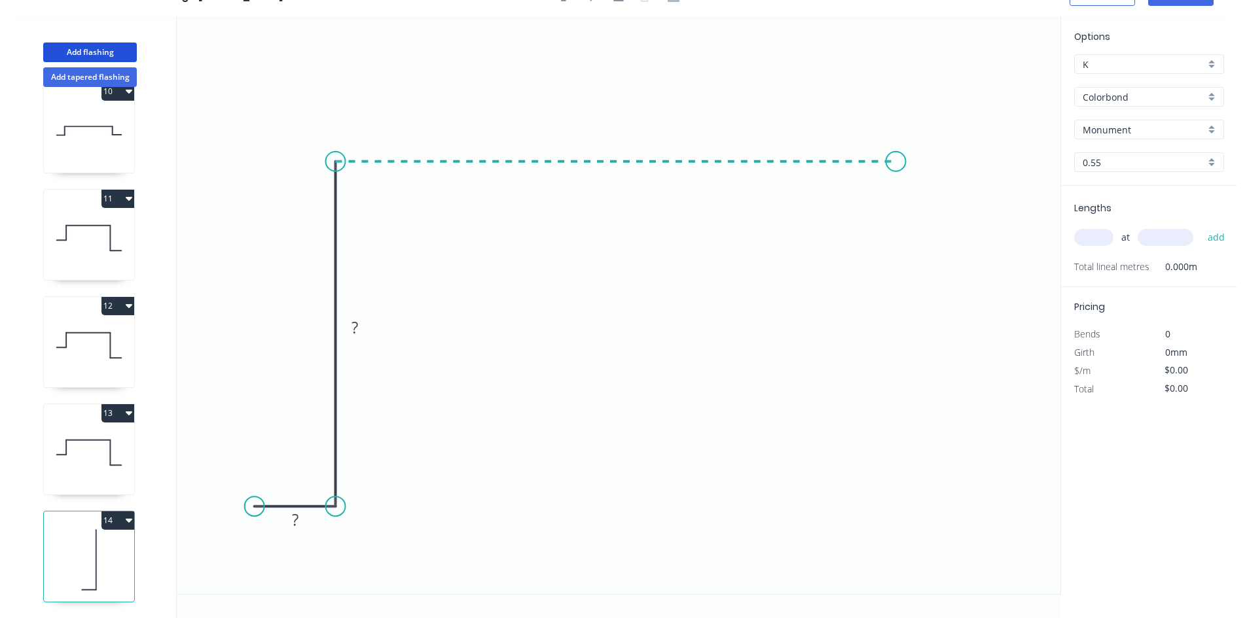
click at [896, 166] on icon "0 ? ?" at bounding box center [618, 305] width 883 height 578
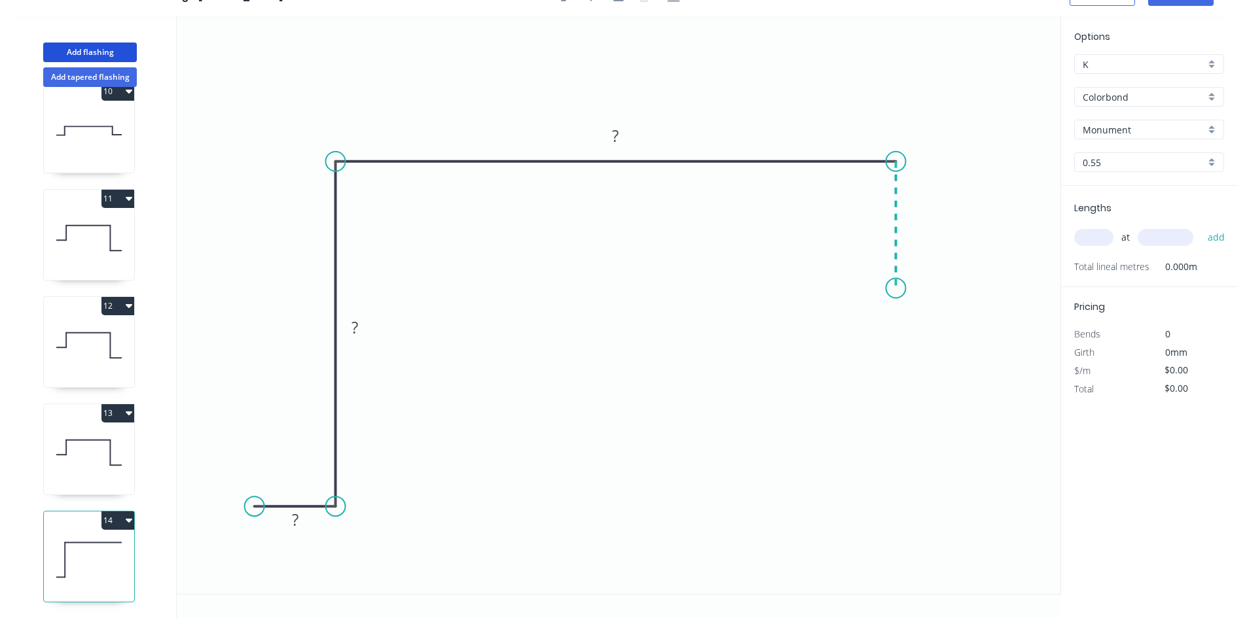
click at [898, 289] on icon "0 ? ? ?" at bounding box center [618, 305] width 883 height 578
click at [991, 296] on icon "0 ? ? ? ?" at bounding box center [618, 305] width 883 height 578
click at [991, 296] on circle at bounding box center [990, 289] width 20 height 20
click at [295, 524] on tspan "?" at bounding box center [295, 520] width 7 height 22
click at [1084, 234] on input "text" at bounding box center [1093, 237] width 39 height 17
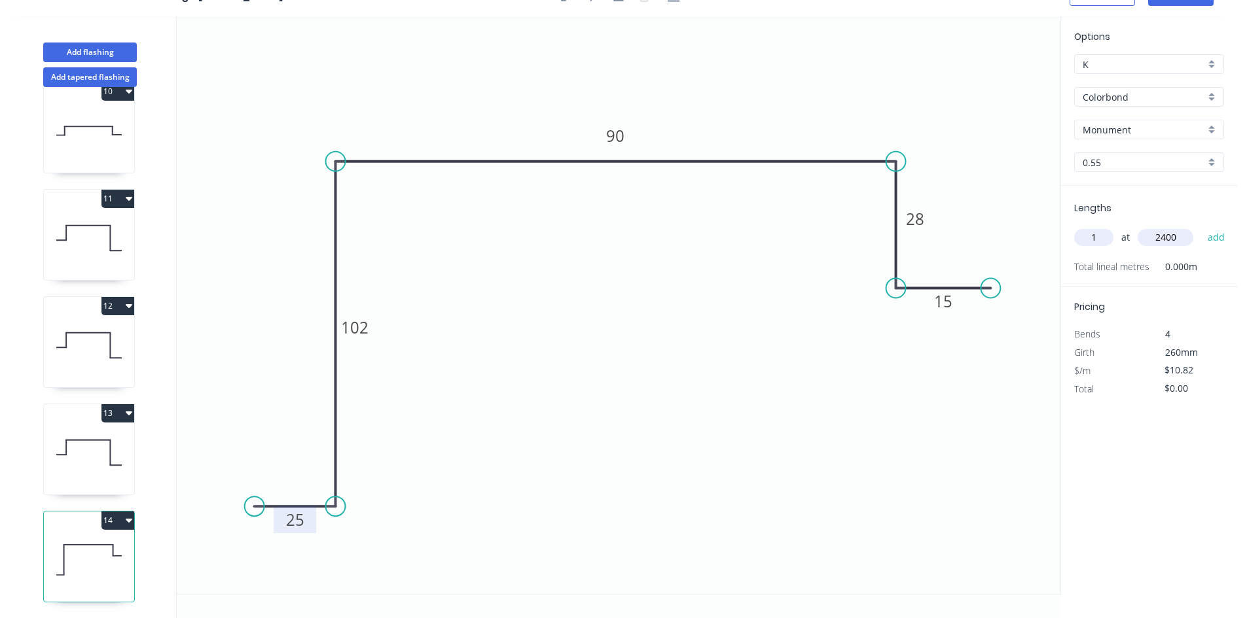
click at [1201, 226] on button "add" at bounding box center [1216, 237] width 31 height 22
click at [115, 54] on button "Add flashing" at bounding box center [90, 53] width 94 height 20
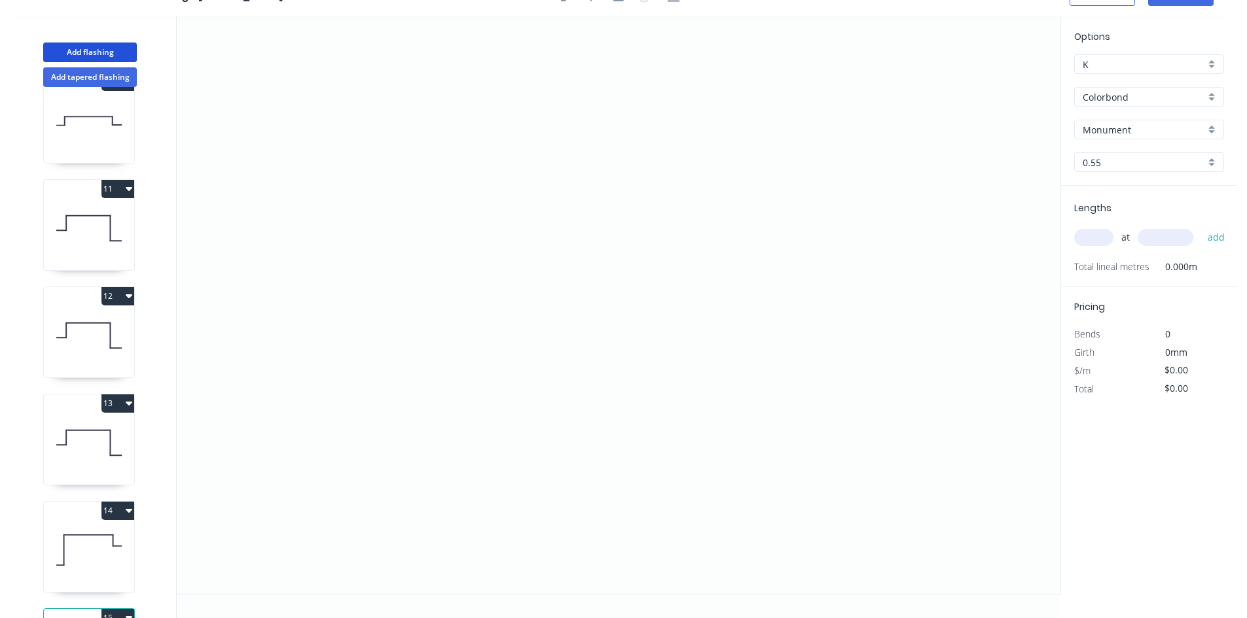
scroll to position [1108, 0]
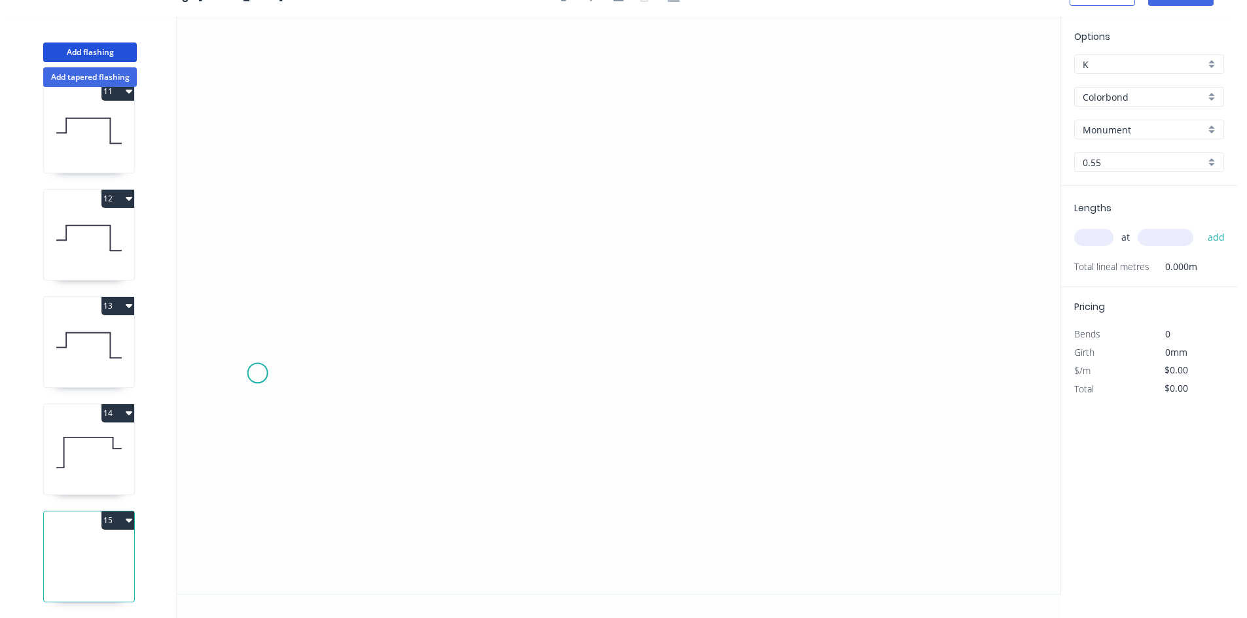
click at [257, 376] on icon "0" at bounding box center [618, 305] width 883 height 578
click at [260, 290] on icon "0" at bounding box center [618, 305] width 883 height 578
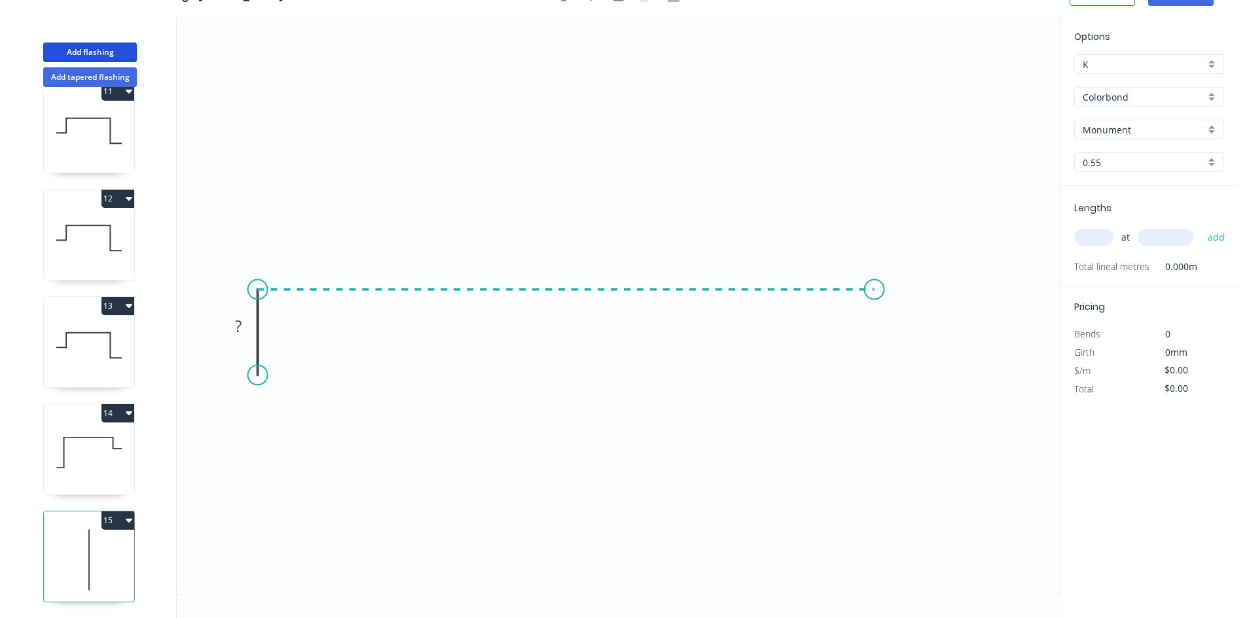
click at [874, 310] on icon "0 ?" at bounding box center [618, 305] width 883 height 578
click at [872, 378] on icon "0 ? ?" at bounding box center [618, 305] width 883 height 578
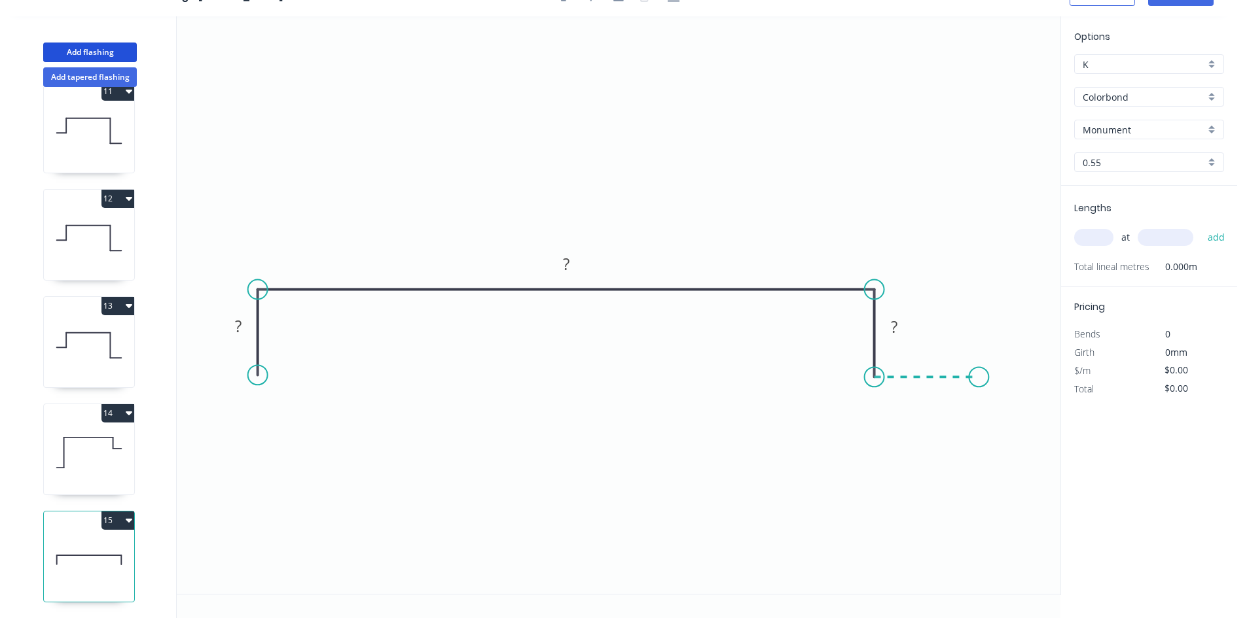
click at [980, 379] on icon "0 ? ? ?" at bounding box center [618, 305] width 883 height 578
click at [980, 379] on circle at bounding box center [979, 377] width 20 height 20
click at [930, 393] on tspan "?" at bounding box center [926, 391] width 7 height 22
click at [1082, 240] on input "text" at bounding box center [1093, 237] width 39 height 17
click at [1201, 226] on button "add" at bounding box center [1216, 237] width 31 height 22
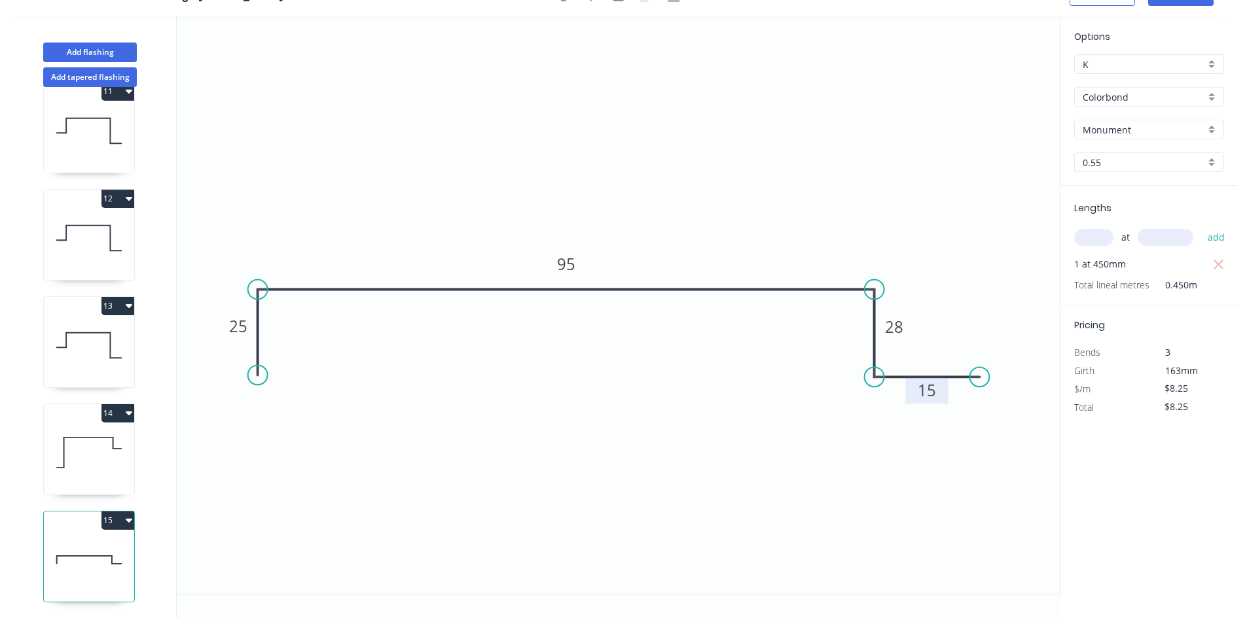
click at [115, 298] on button "13" at bounding box center [117, 306] width 33 height 18
click at [90, 329] on div "Duplicate" at bounding box center [72, 338] width 101 height 19
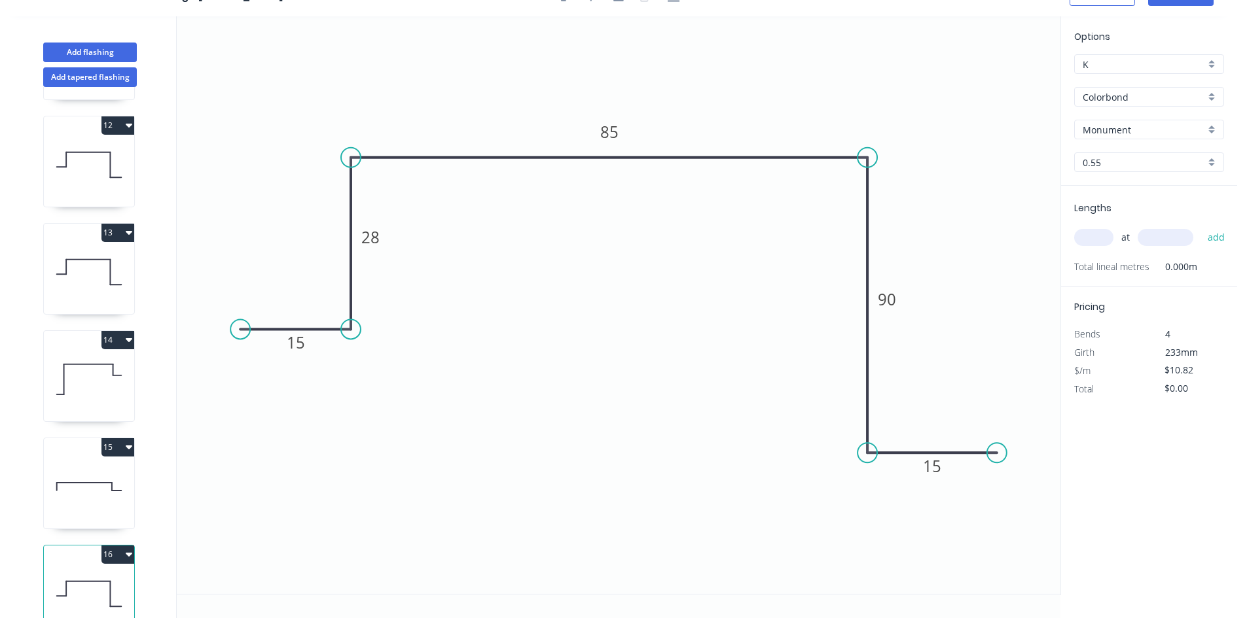
scroll to position [1215, 0]
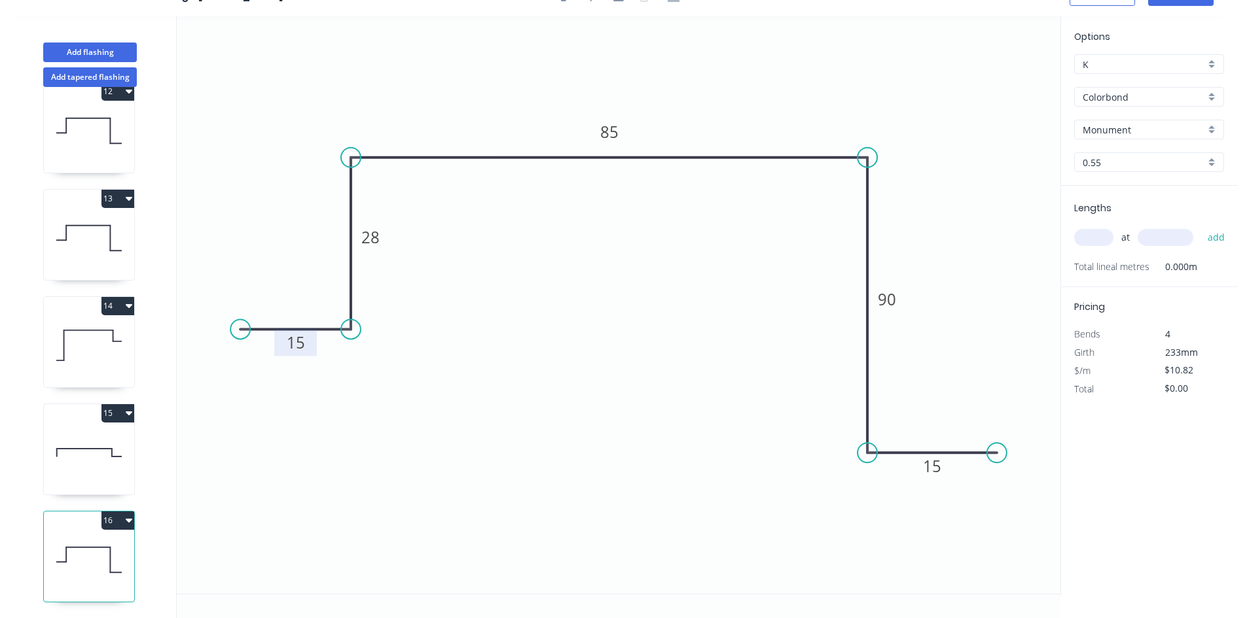
click at [304, 338] on tspan "15" at bounding box center [296, 343] width 18 height 22
click at [1084, 232] on input "text" at bounding box center [1093, 237] width 39 height 17
click at [1201, 226] on button "add" at bounding box center [1216, 237] width 31 height 22
click at [89, 52] on button "Add flashing" at bounding box center [90, 53] width 94 height 20
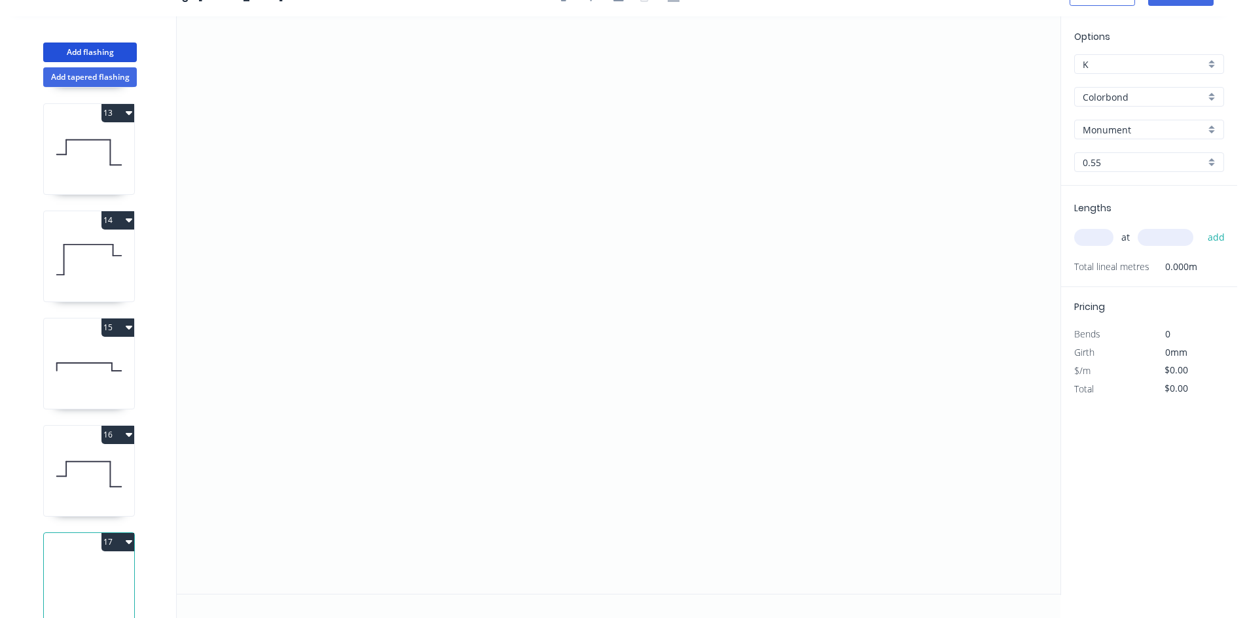
scroll to position [1323, 0]
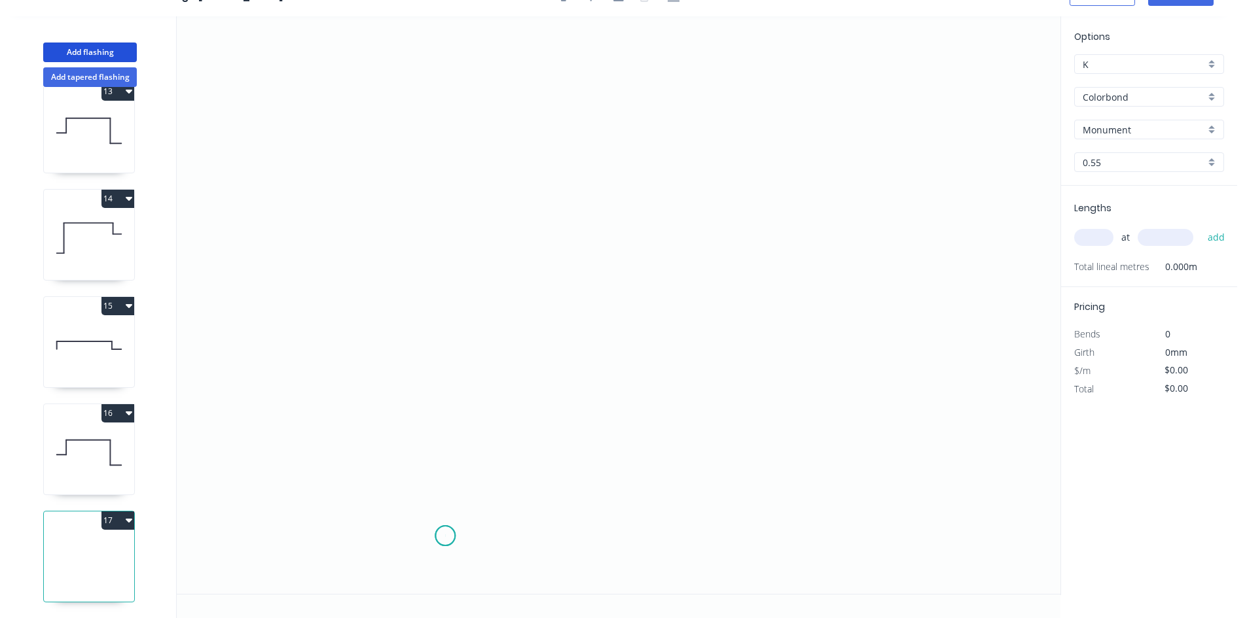
drag, startPoint x: 445, startPoint y: 537, endPoint x: 449, endPoint y: 507, distance: 30.4
click at [445, 536] on icon "0" at bounding box center [618, 305] width 883 height 578
click at [450, 438] on icon "0" at bounding box center [618, 305] width 883 height 578
click at [323, 438] on icon "0 ?" at bounding box center [618, 305] width 883 height 578
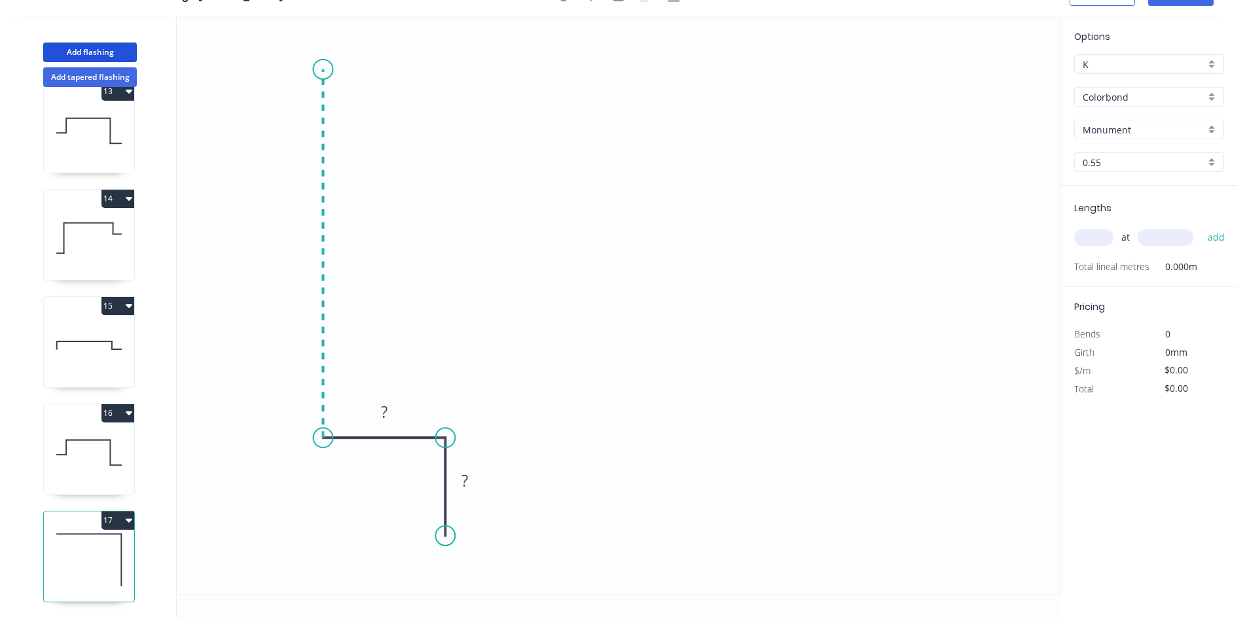
click at [325, 69] on icon "0 ? ?" at bounding box center [618, 305] width 883 height 578
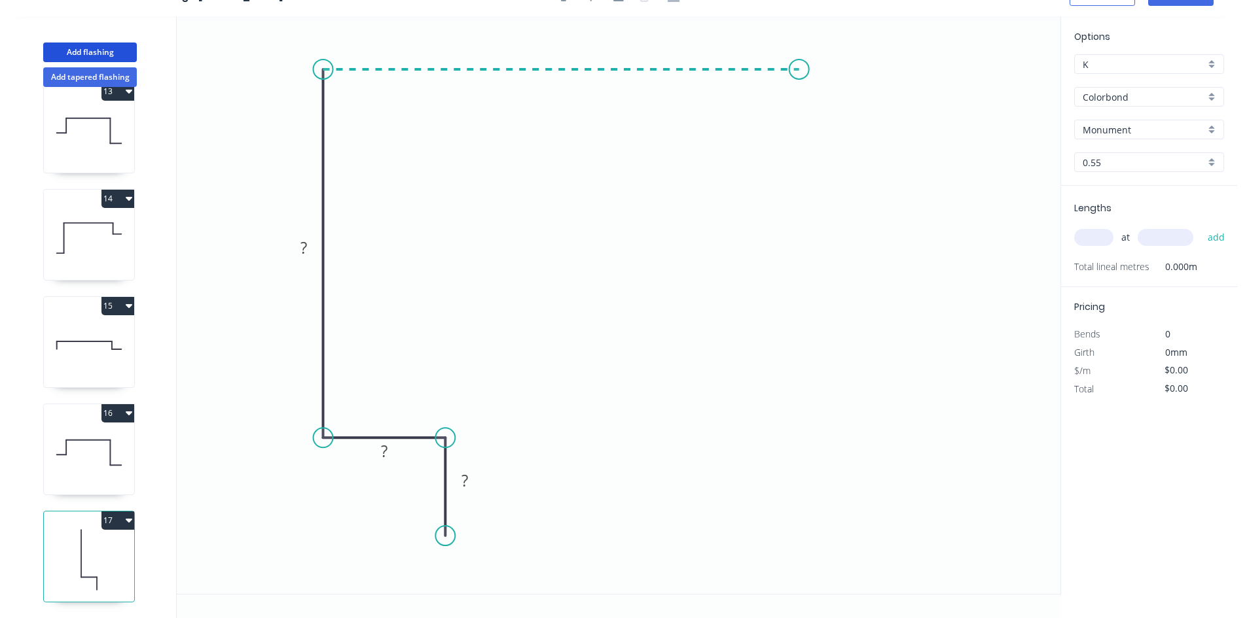
click at [799, 86] on icon "0 ? ? ?" at bounding box center [618, 305] width 883 height 578
click at [796, 169] on icon "0 ? ? ? ?" at bounding box center [618, 305] width 883 height 578
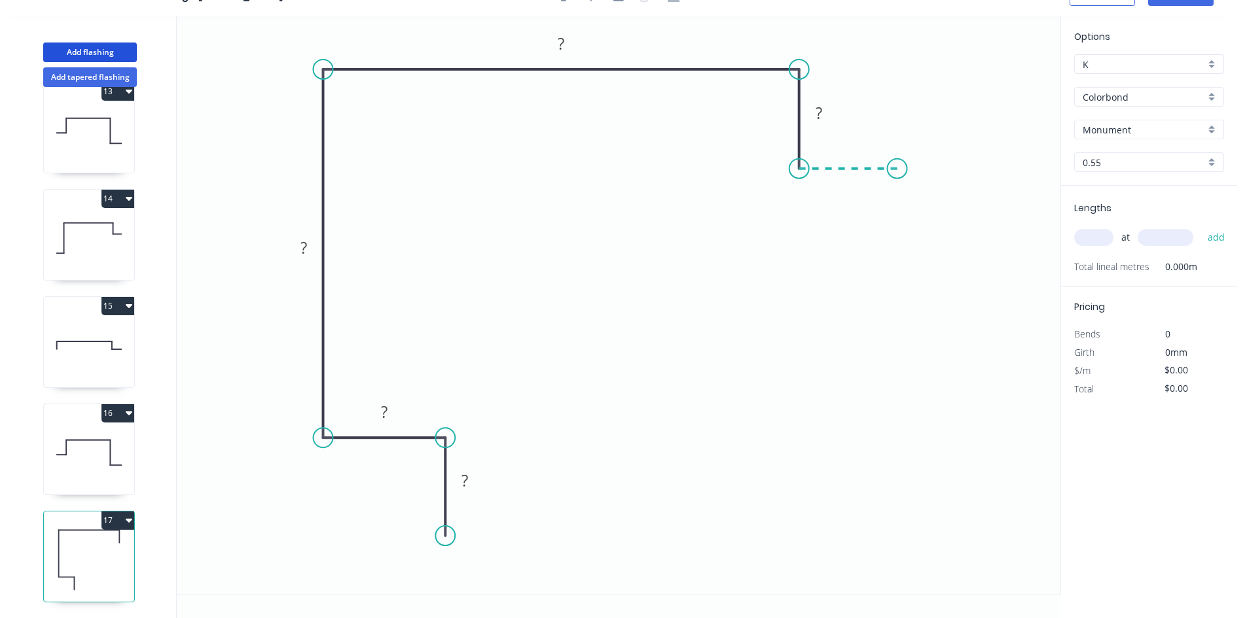
click at [897, 172] on icon "0 ? ? ? ? ?" at bounding box center [618, 305] width 883 height 578
click at [847, 185] on tspan "?" at bounding box center [848, 182] width 7 height 22
click at [1099, 237] on input "text" at bounding box center [1093, 237] width 39 height 17
click at [1201, 226] on button "add" at bounding box center [1216, 237] width 31 height 22
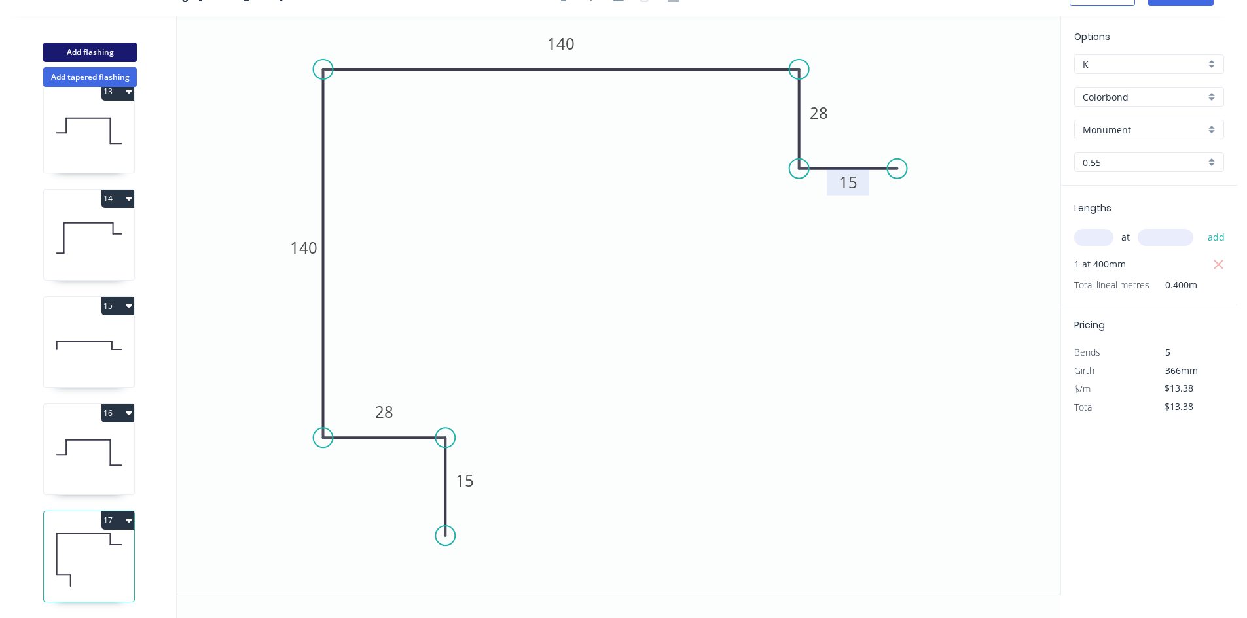
click at [105, 52] on button "Add flashing" at bounding box center [90, 53] width 94 height 20
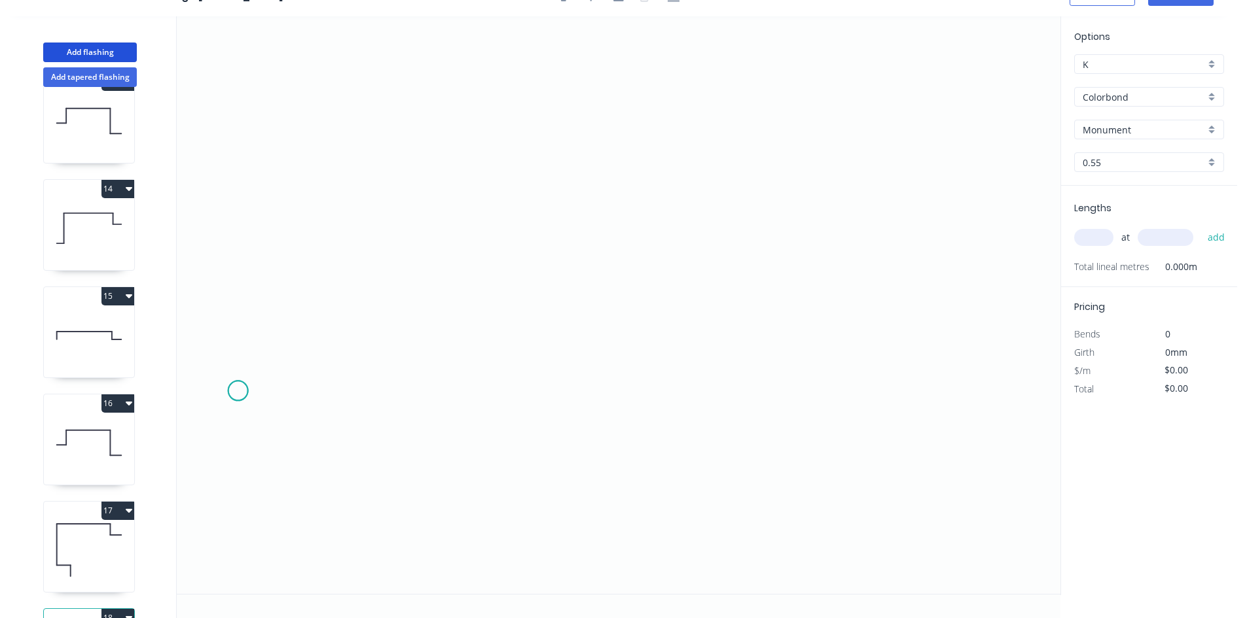
click at [238, 391] on icon "0" at bounding box center [618, 305] width 883 height 578
click at [332, 389] on icon "0" at bounding box center [618, 305] width 883 height 578
click at [330, 232] on icon "0 ?" at bounding box center [618, 305] width 883 height 578
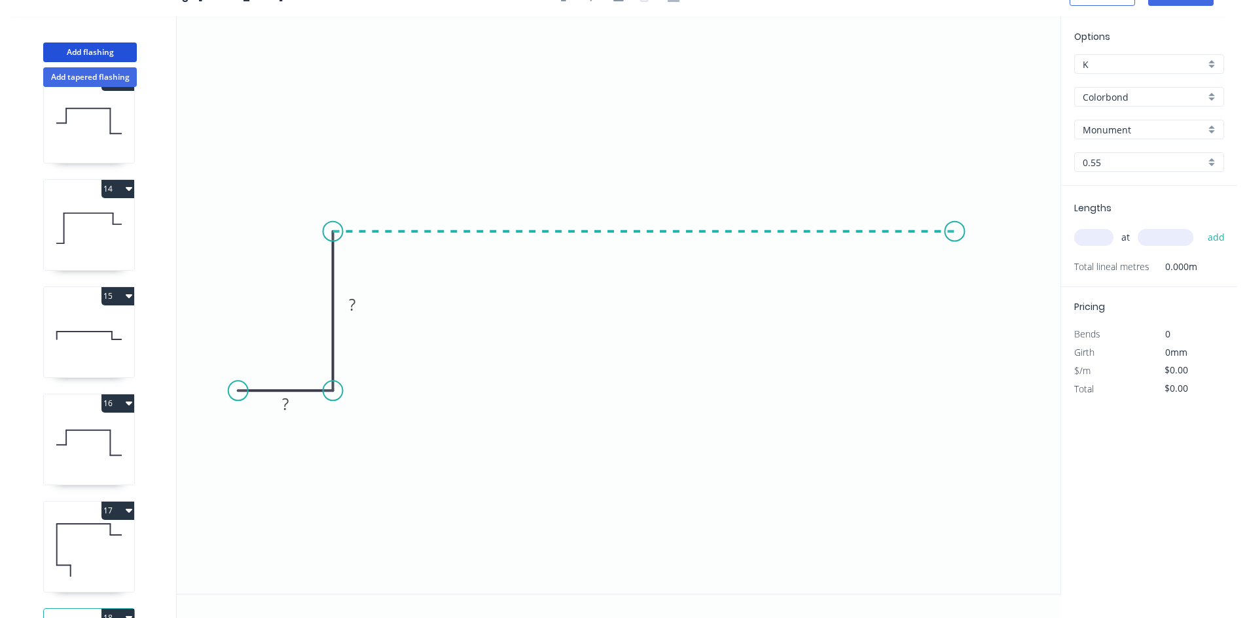
click at [955, 257] on icon "0 ? ?" at bounding box center [618, 305] width 883 height 578
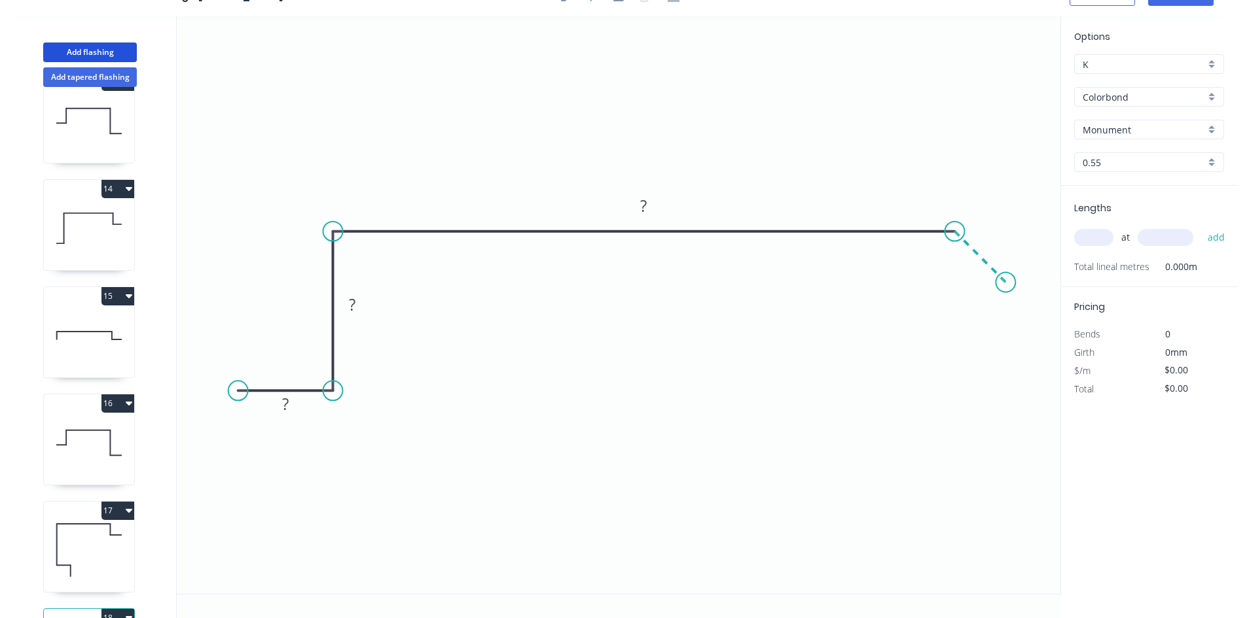
click at [1006, 280] on icon "0 ? ? ?" at bounding box center [618, 305] width 883 height 578
click at [1006, 280] on circle at bounding box center [1005, 283] width 20 height 20
click at [991, 234] on tspan "?" at bounding box center [994, 237] width 7 height 22
click at [1080, 232] on input "text" at bounding box center [1093, 237] width 39 height 17
click at [1201, 226] on button "add" at bounding box center [1216, 237] width 31 height 22
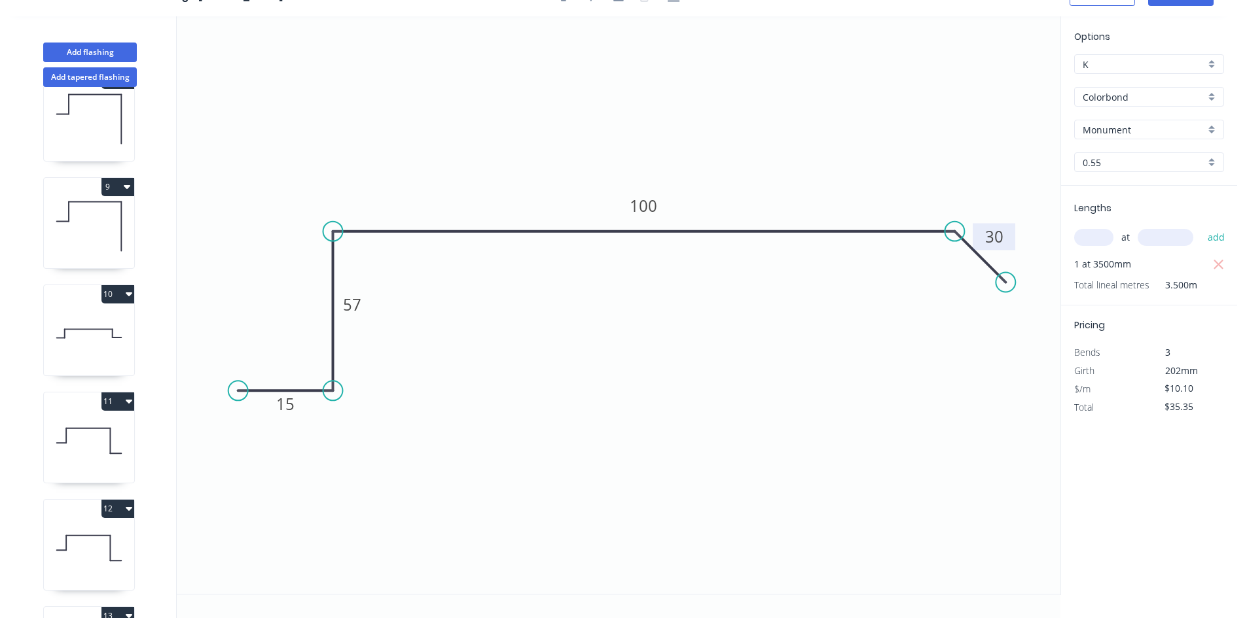
scroll to position [775, 0]
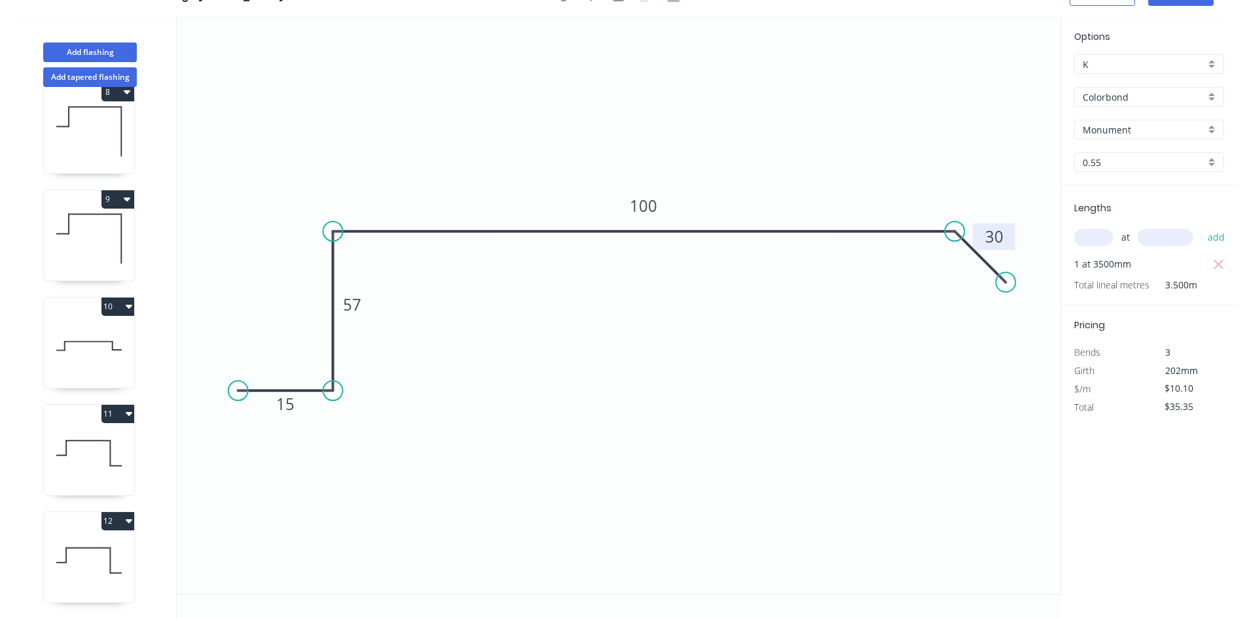
click at [122, 196] on button "9" at bounding box center [117, 199] width 33 height 18
click at [101, 222] on div "Duplicate" at bounding box center [72, 231] width 101 height 19
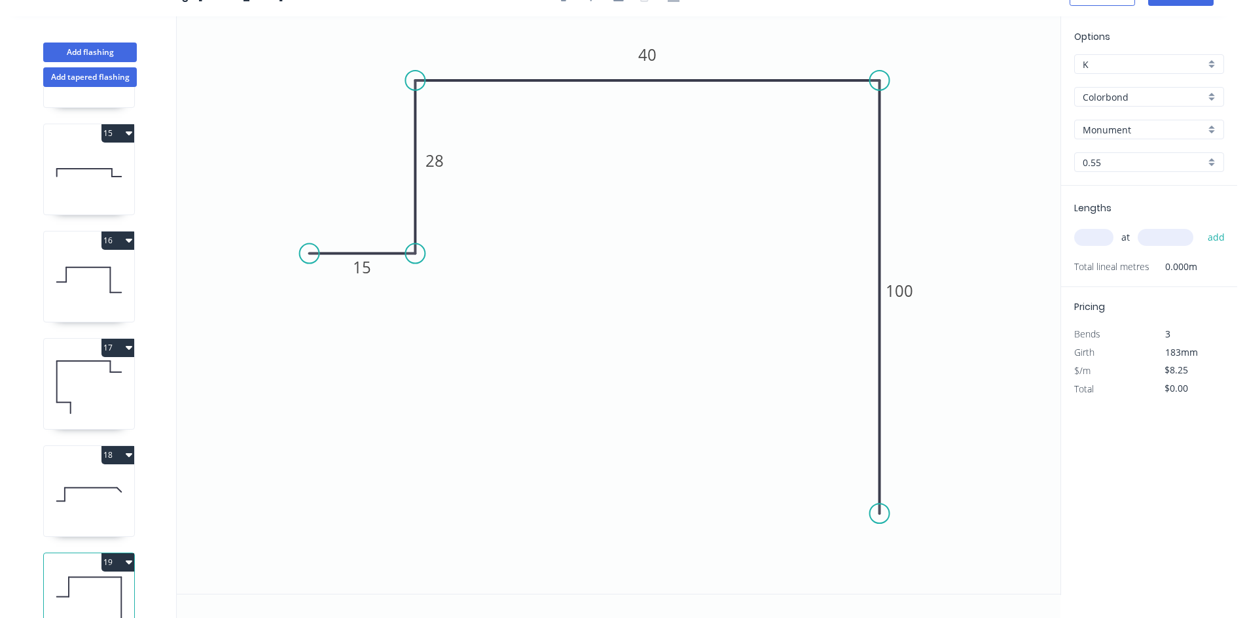
scroll to position [1537, 0]
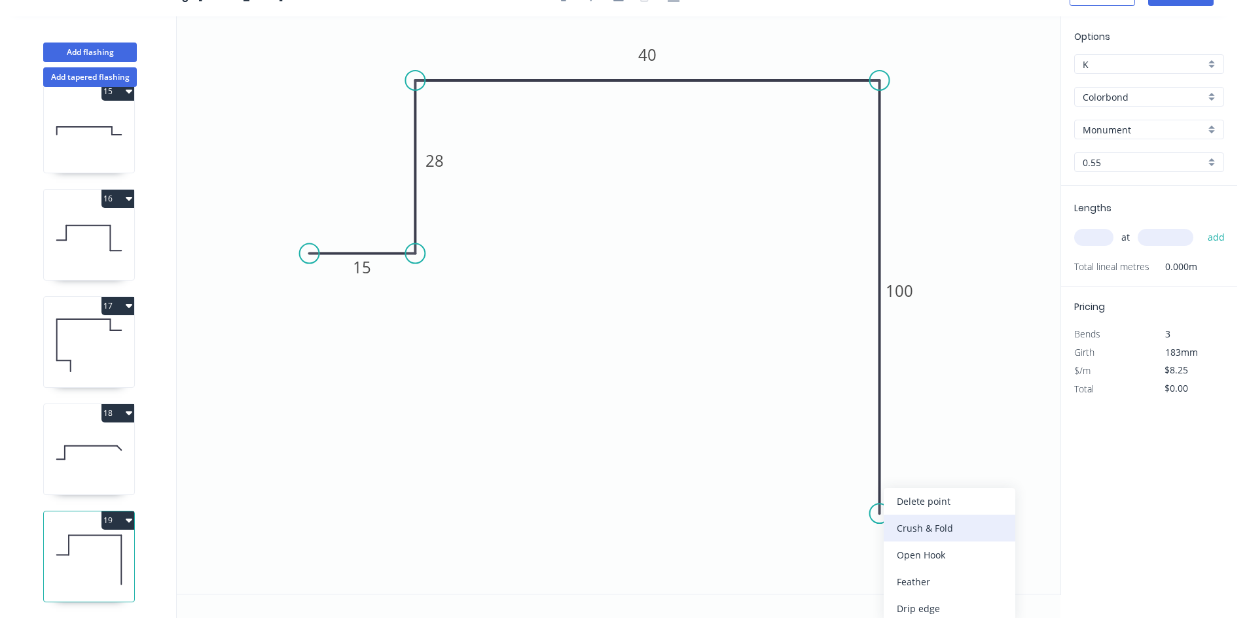
click at [906, 537] on div "Crush & Fold" at bounding box center [949, 528] width 132 height 27
click at [907, 551] on div "Flip bend" at bounding box center [945, 562] width 132 height 27
drag, startPoint x: 927, startPoint y: 486, endPoint x: 834, endPoint y: 540, distance: 107.3
click at [834, 540] on rect at bounding box center [817, 538] width 52 height 27
click at [827, 536] on tspan "10" at bounding box center [823, 544] width 18 height 22
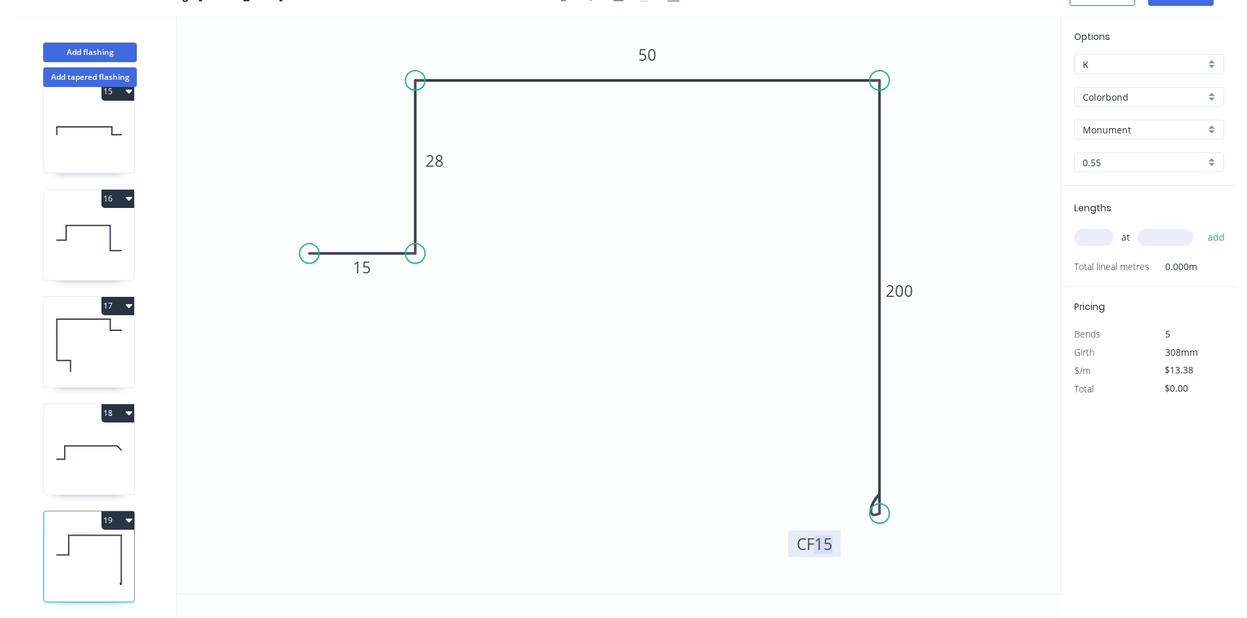
click at [1111, 233] on input "text" at bounding box center [1093, 237] width 39 height 17
click at [1201, 226] on button "add" at bounding box center [1216, 237] width 31 height 22
click at [98, 52] on button "Add flashing" at bounding box center [90, 53] width 94 height 20
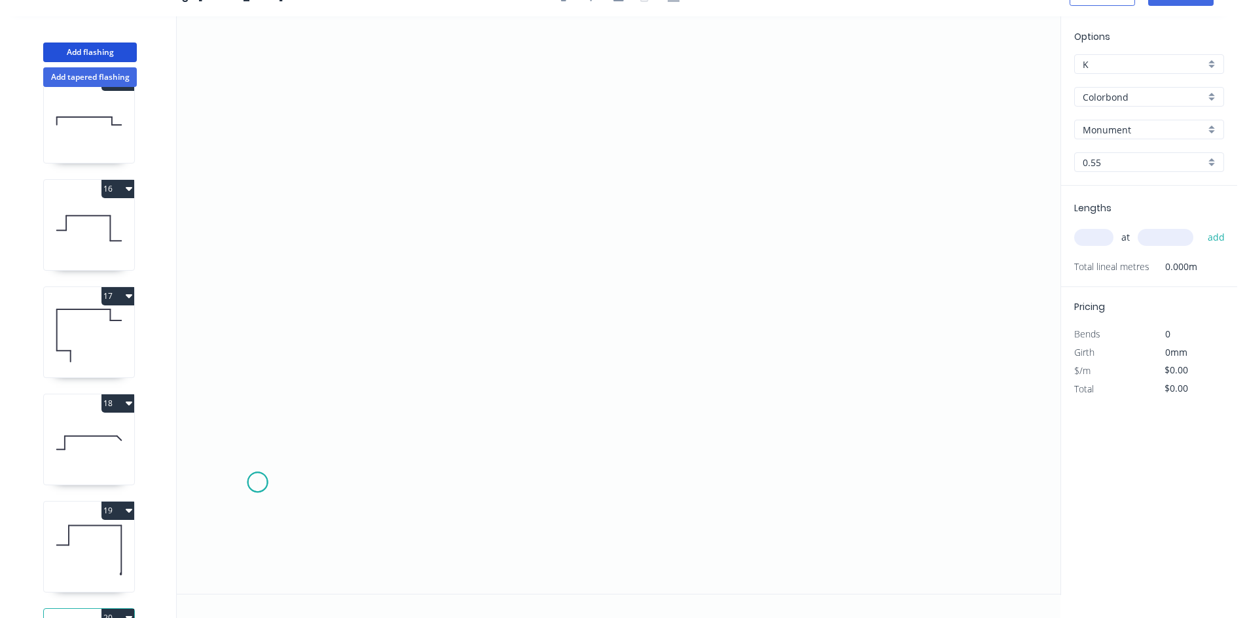
drag, startPoint x: 257, startPoint y: 483, endPoint x: 263, endPoint y: 378, distance: 105.5
click at [257, 478] on icon "0" at bounding box center [618, 305] width 883 height 578
click at [270, 246] on icon "0" at bounding box center [618, 305] width 883 height 578
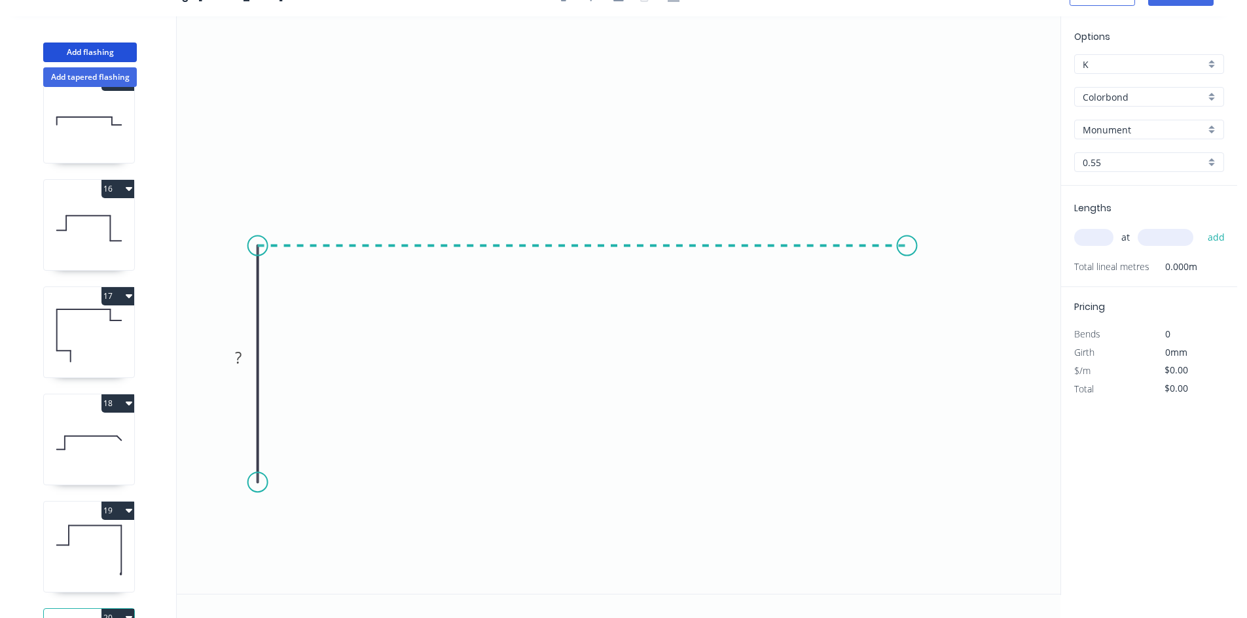
click at [907, 257] on icon "0 ?" at bounding box center [618, 305] width 883 height 578
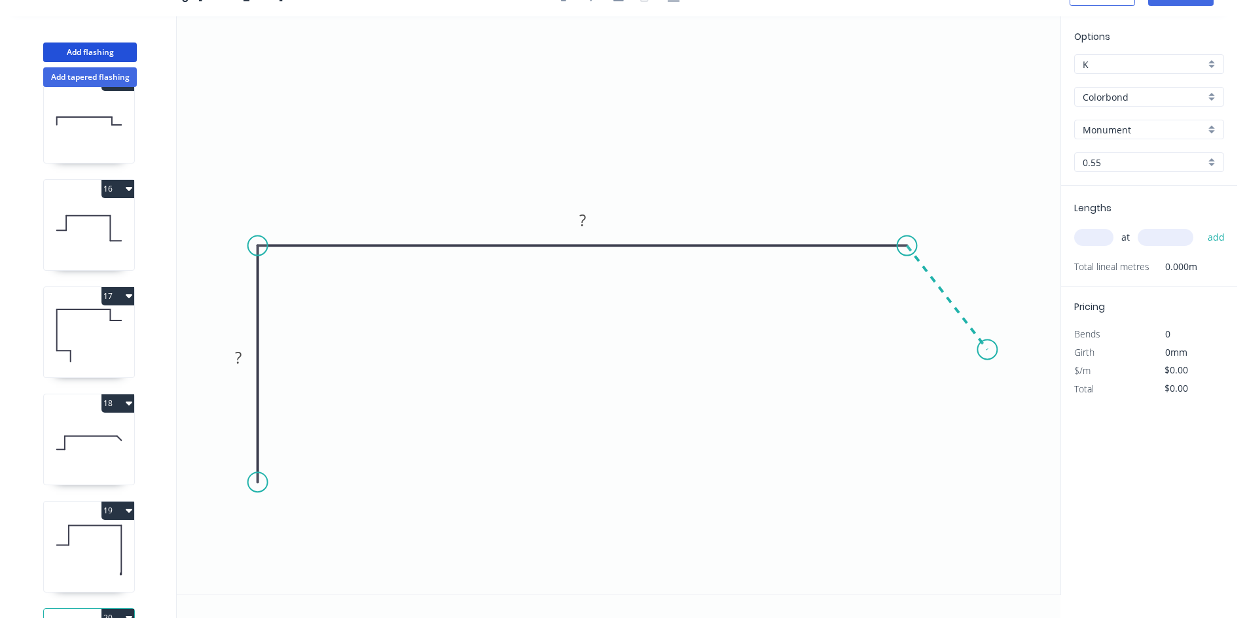
click at [987, 350] on icon "0 ? ?" at bounding box center [618, 305] width 883 height 578
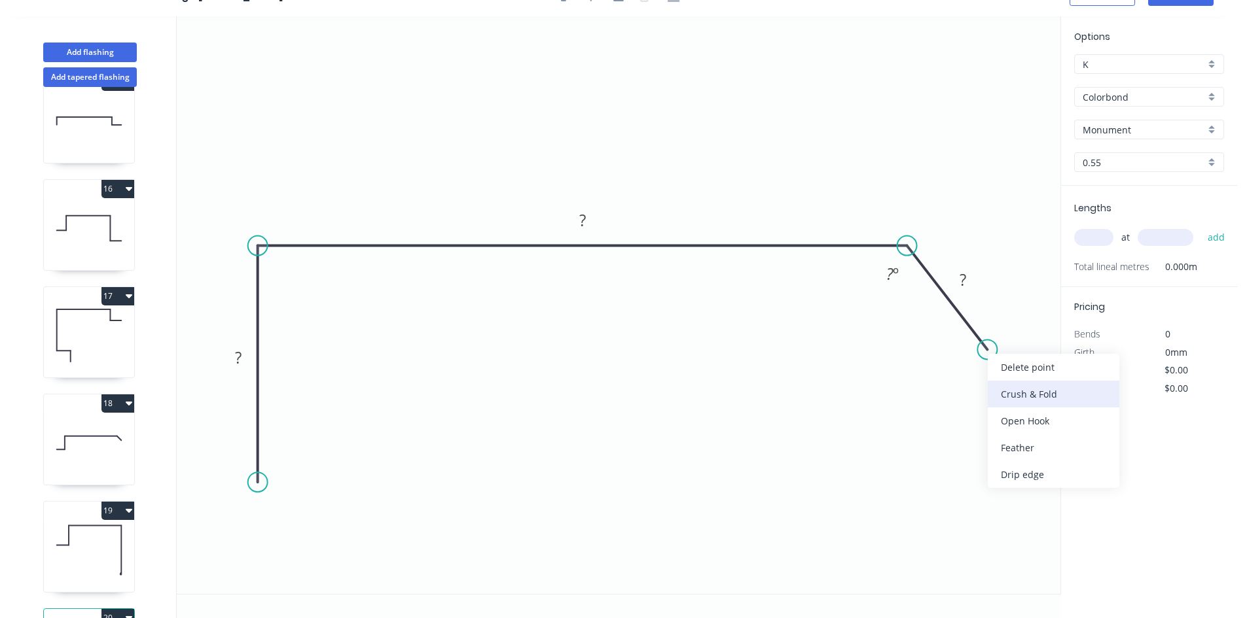
click at [1020, 399] on div "Crush & Fold" at bounding box center [1053, 394] width 132 height 27
click at [1020, 394] on div "Flip bend" at bounding box center [1057, 393] width 132 height 27
drag, startPoint x: 1018, startPoint y: 312, endPoint x: 987, endPoint y: 397, distance: 89.8
click at [987, 397] on rect at bounding box center [968, 397] width 52 height 27
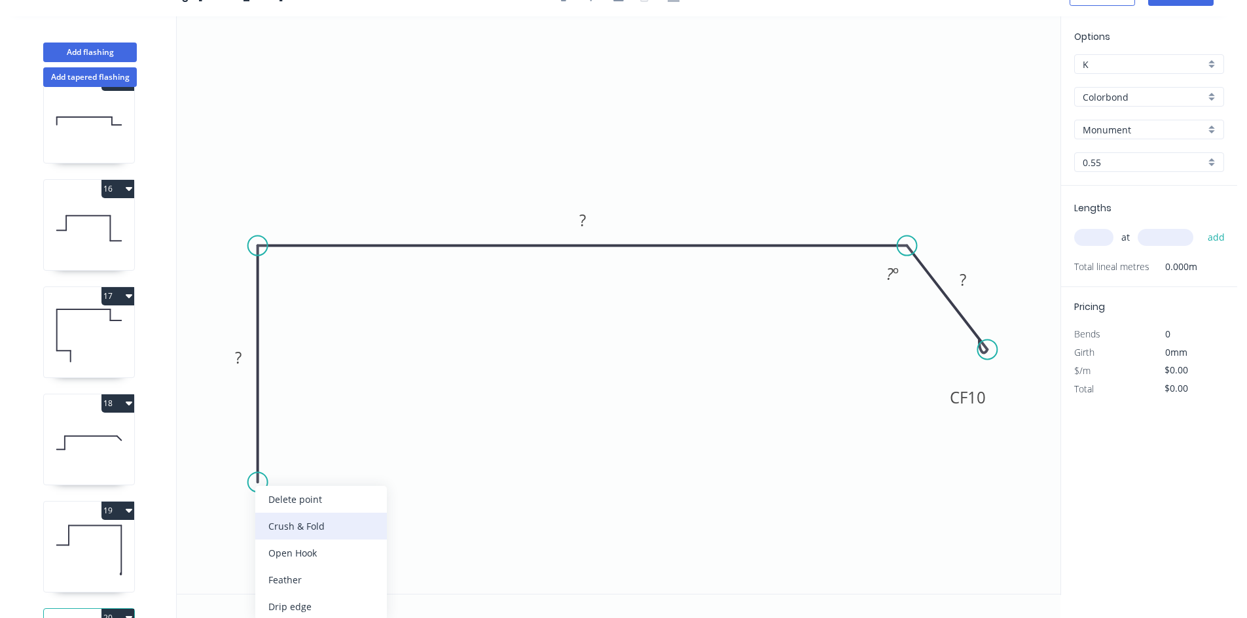
click at [296, 525] on div "Crush & Fold" at bounding box center [321, 526] width 132 height 27
drag, startPoint x: 206, startPoint y: 459, endPoint x: 288, endPoint y: 512, distance: 97.5
click at [288, 512] on rect at bounding box center [307, 510] width 52 height 27
click at [303, 513] on tspan "CF" at bounding box center [303, 512] width 18 height 22
click at [1080, 234] on input "text" at bounding box center [1093, 237] width 39 height 17
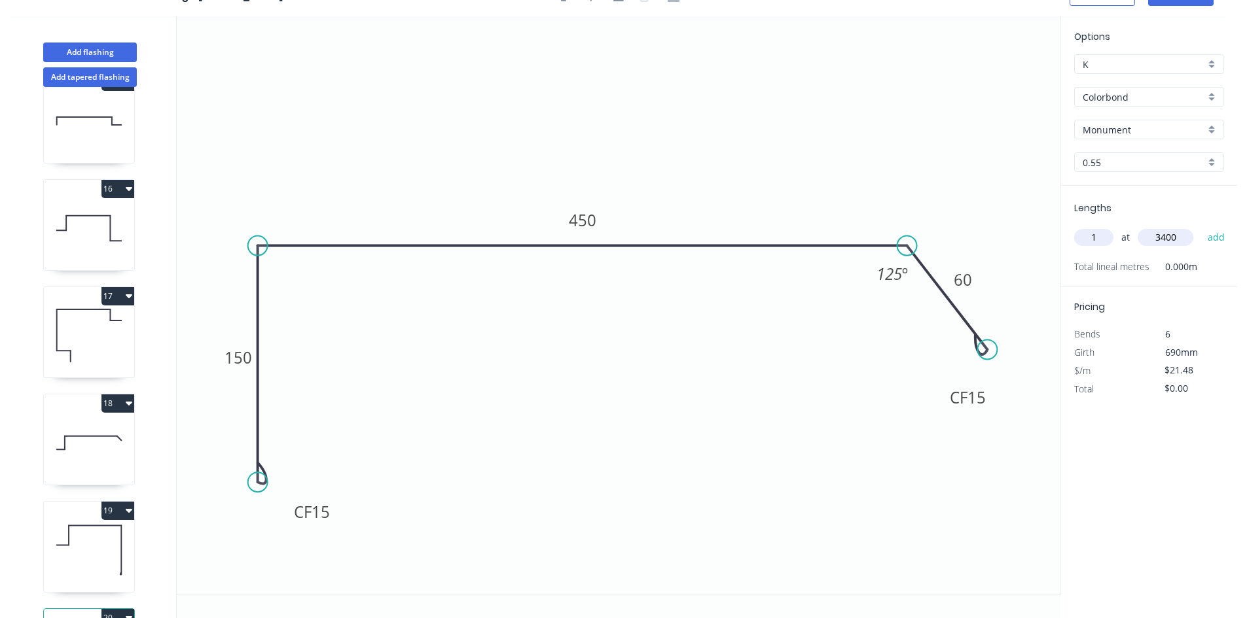
click at [1201, 226] on button "add" at bounding box center [1216, 237] width 31 height 22
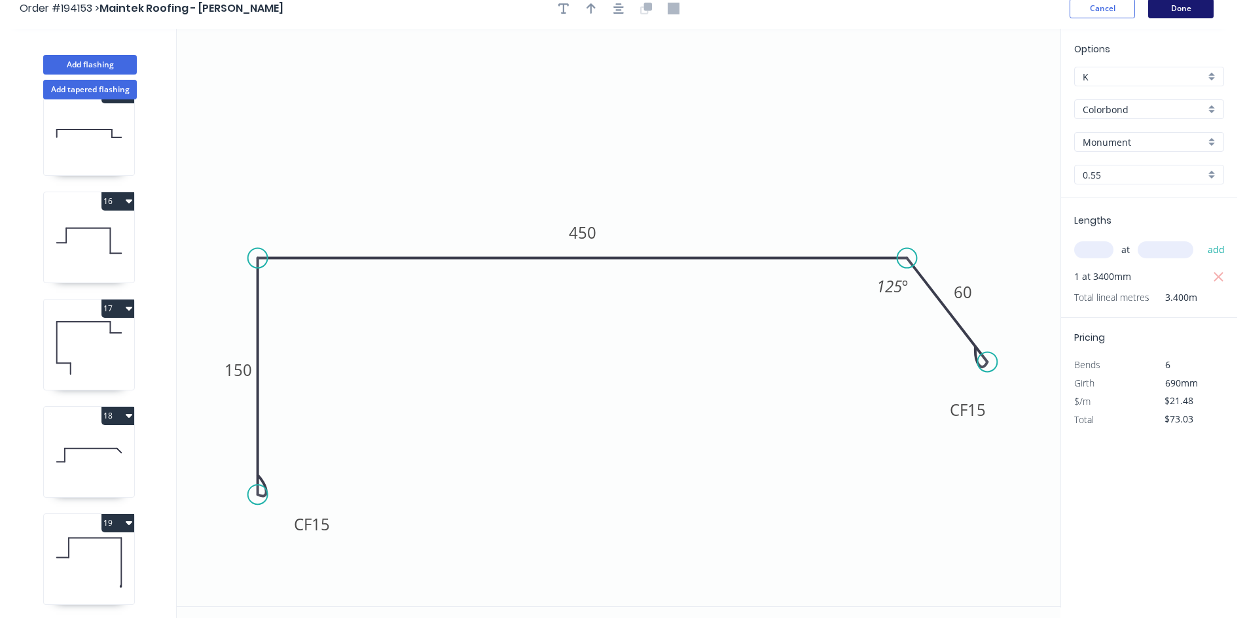
scroll to position [0, 0]
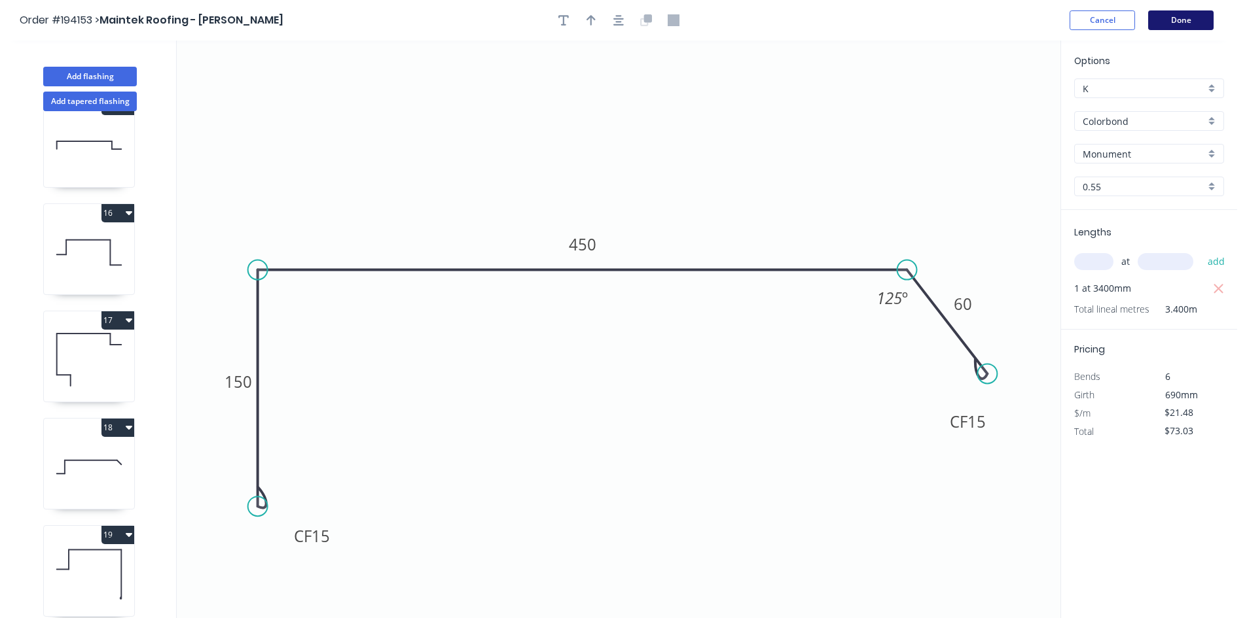
click at [1198, 18] on button "Done" at bounding box center [1180, 20] width 65 height 20
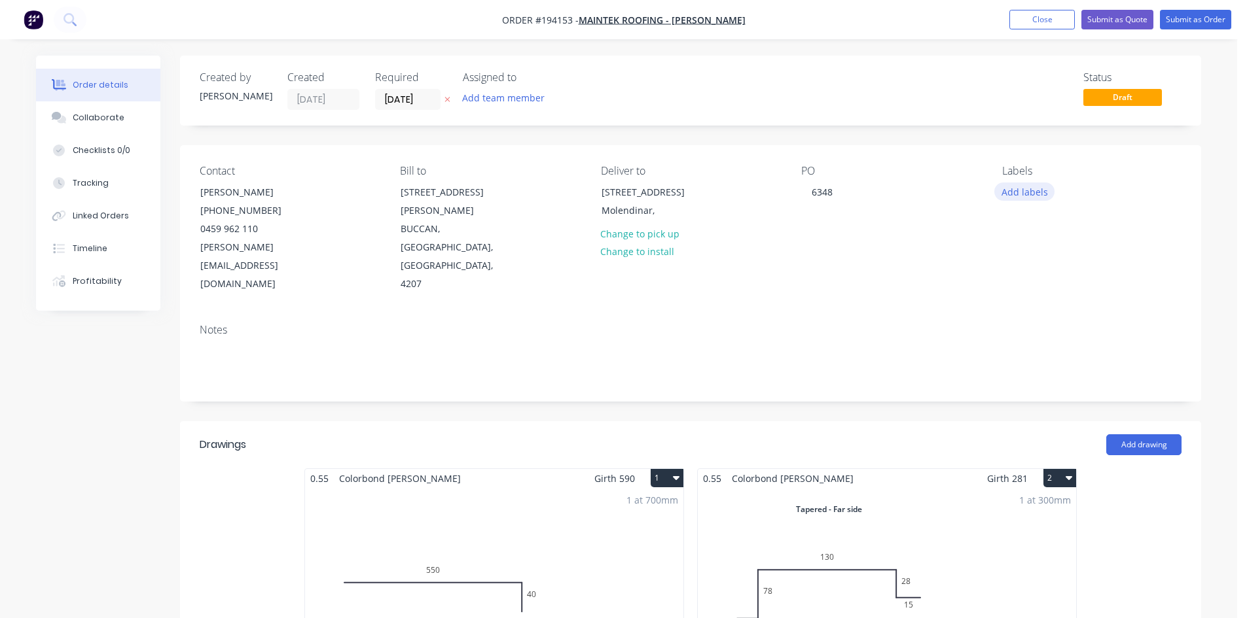
click at [1014, 195] on button "Add labels" at bounding box center [1024, 192] width 60 height 18
click at [1064, 347] on div "6:30 am" at bounding box center [1057, 353] width 40 height 14
click at [933, 243] on div "PO 6348" at bounding box center [890, 229] width 179 height 129
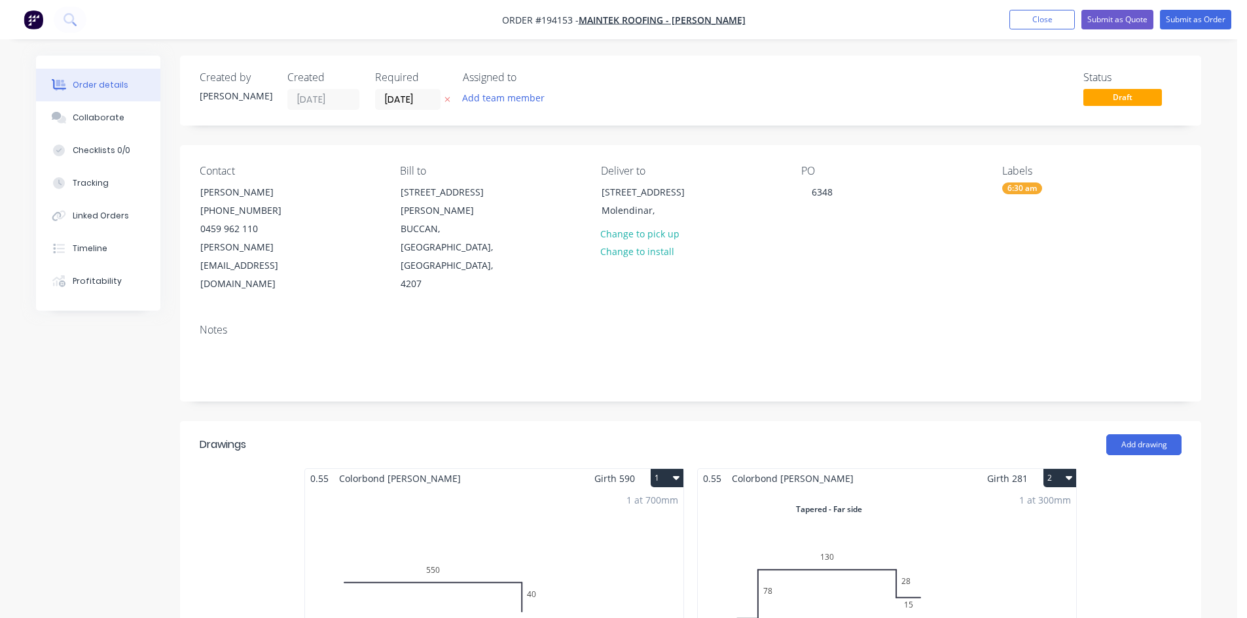
click at [399, 90] on label "[DATE]" at bounding box center [407, 99] width 65 height 21
click at [399, 90] on input "[DATE]" at bounding box center [408, 100] width 64 height 20
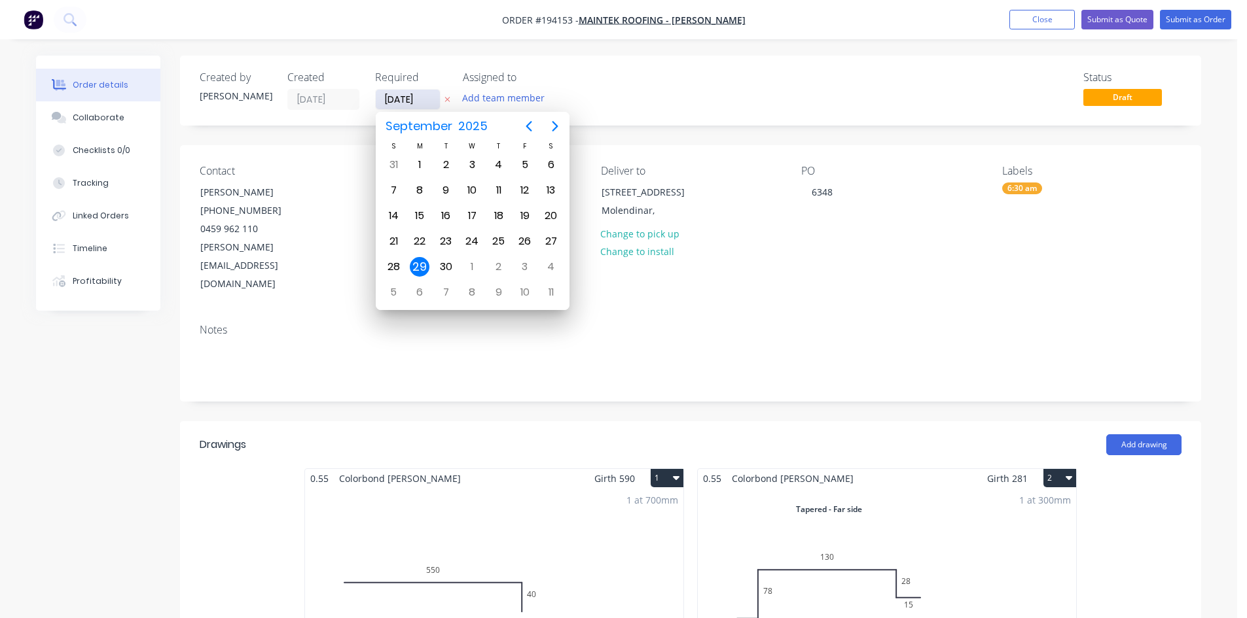
click at [403, 104] on input "[DATE]" at bounding box center [408, 100] width 64 height 20
click at [438, 269] on div "30" at bounding box center [446, 267] width 20 height 20
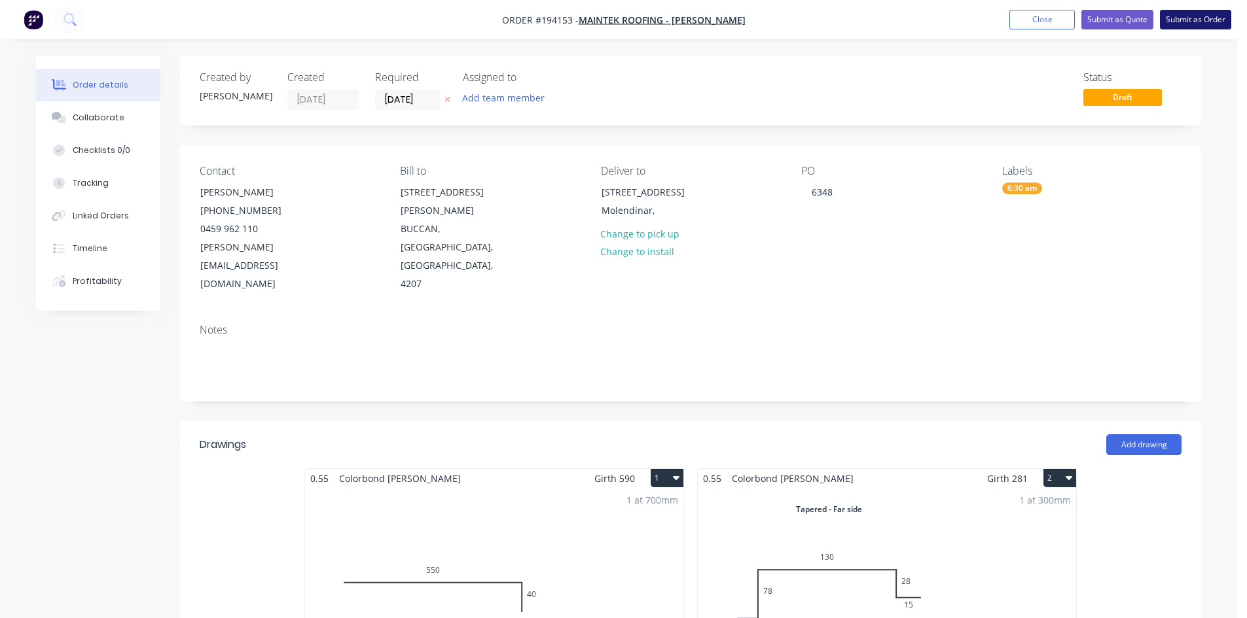
click at [1207, 21] on button "Submit as Order" at bounding box center [1195, 20] width 71 height 20
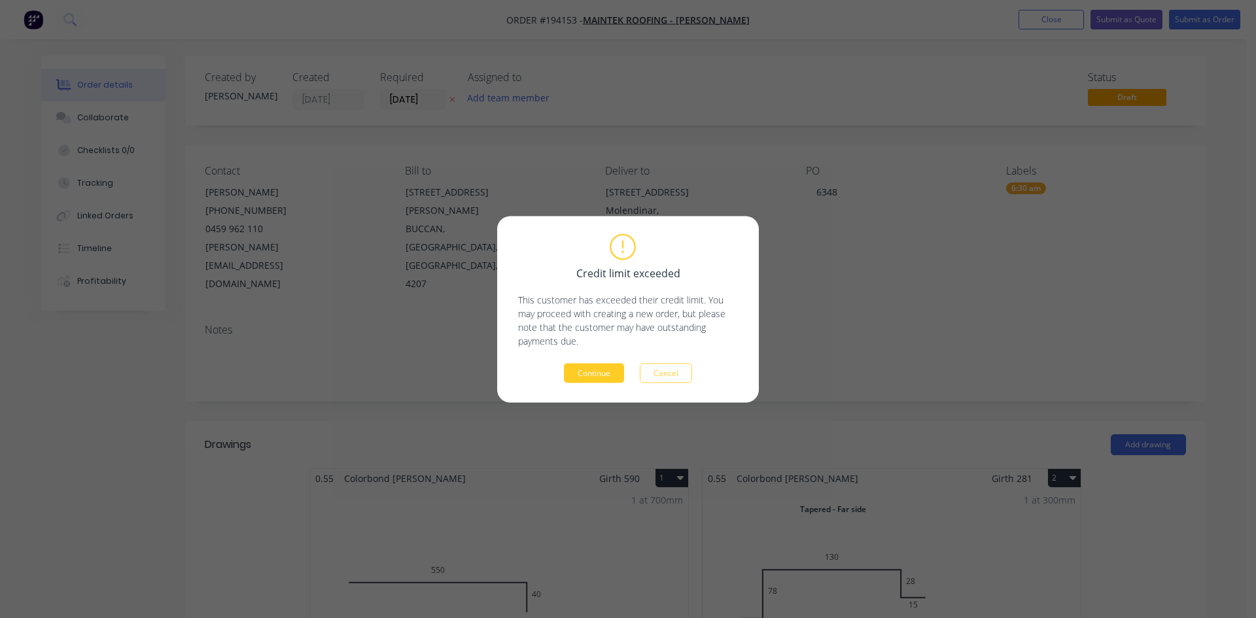
click at [611, 368] on button "Continue" at bounding box center [594, 373] width 60 height 20
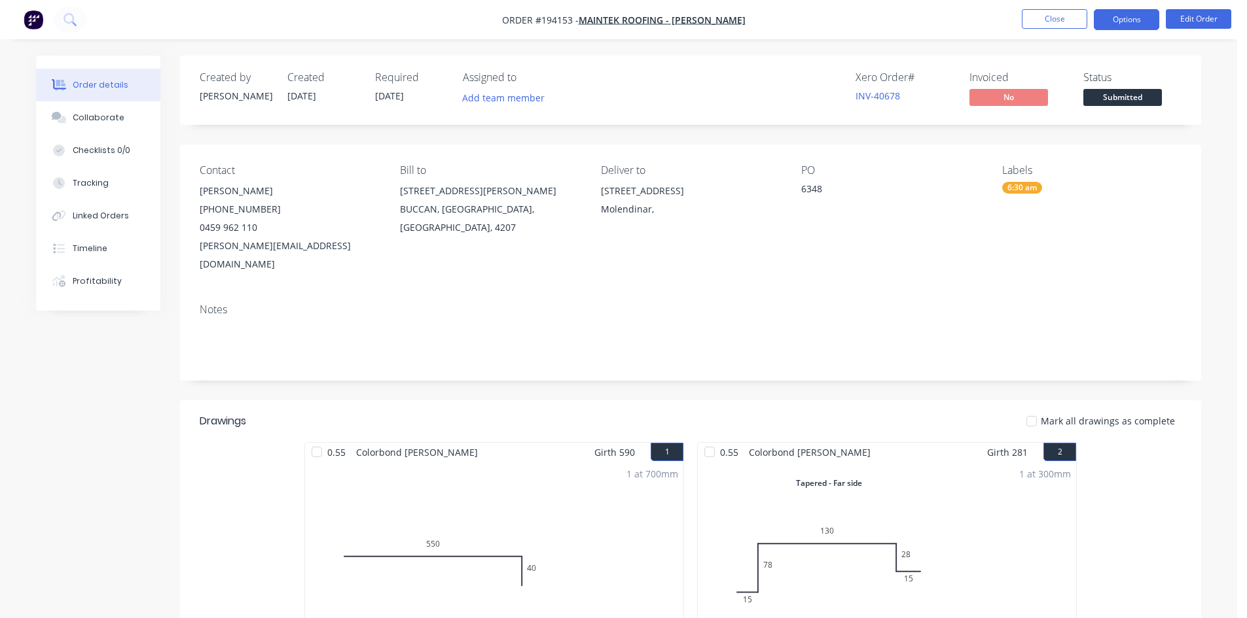
click at [1148, 19] on button "Options" at bounding box center [1126, 19] width 65 height 21
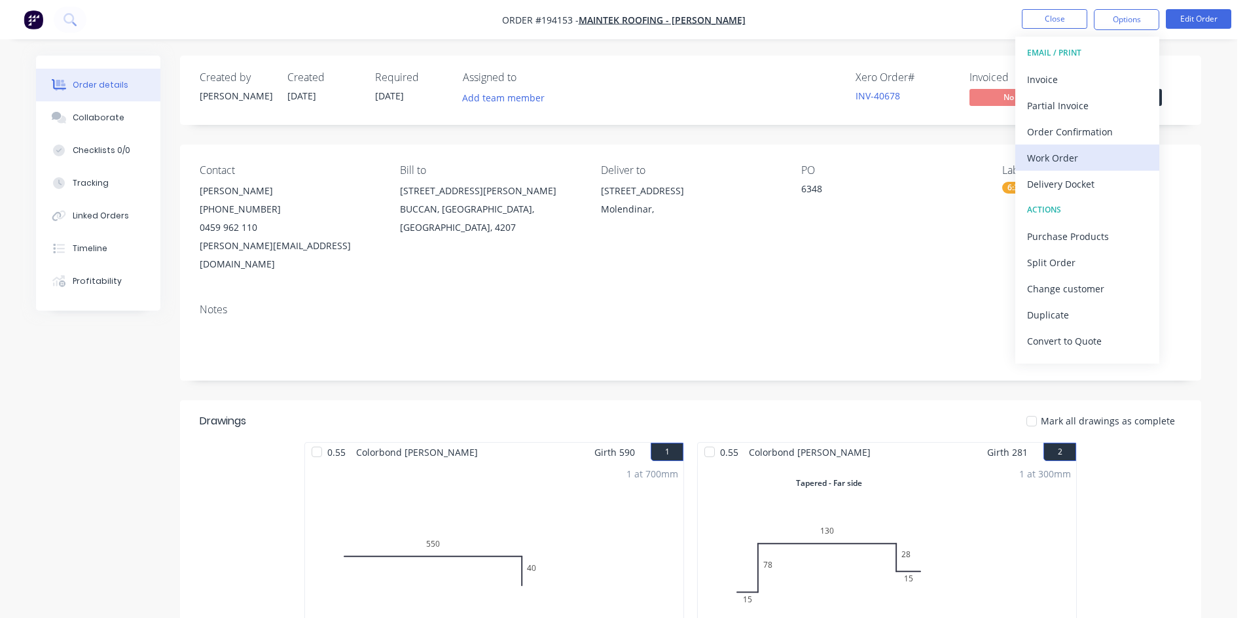
click at [1084, 153] on div "Work Order" at bounding box center [1087, 158] width 120 height 19
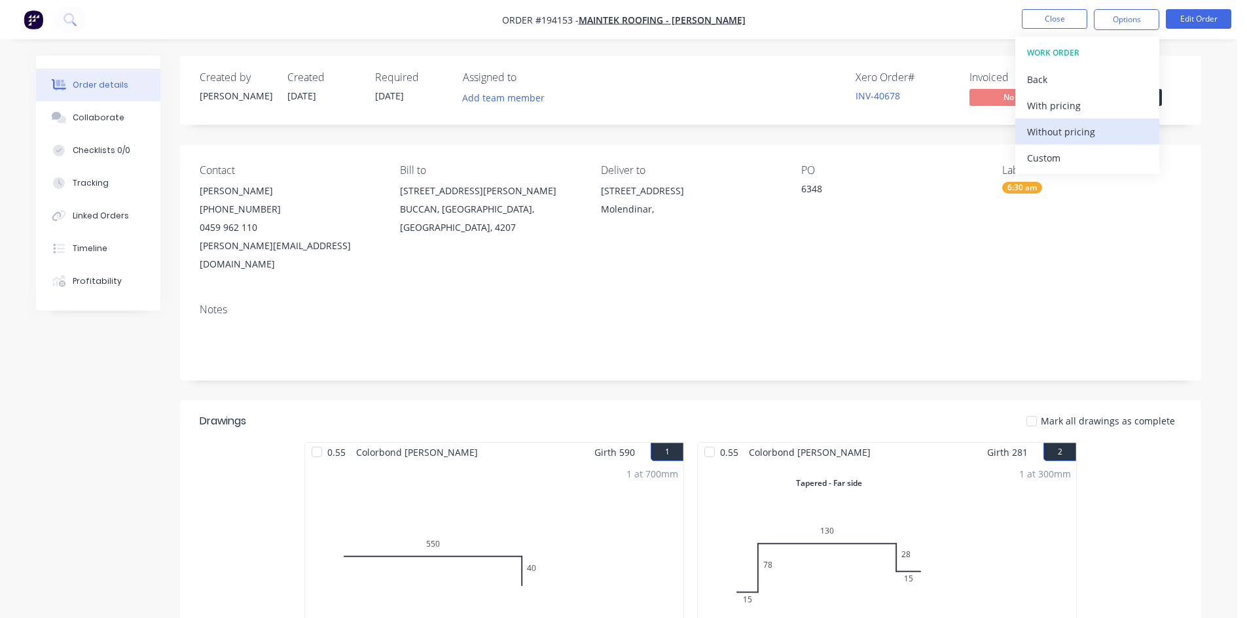
click at [1084, 122] on div "Without pricing" at bounding box center [1087, 131] width 120 height 19
click at [63, 24] on button at bounding box center [70, 20] width 33 height 26
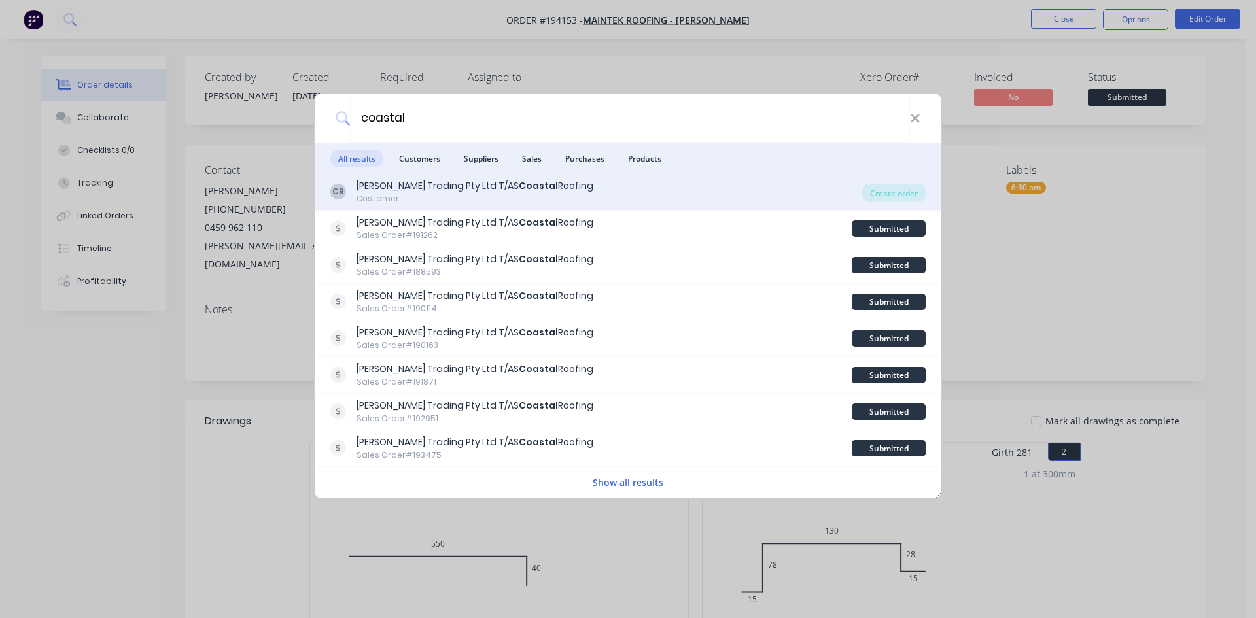
click at [781, 194] on div "[PERSON_NAME] Trading Pty Ltd T/AS Coastal Roofing Customer" at bounding box center [596, 192] width 532 height 26
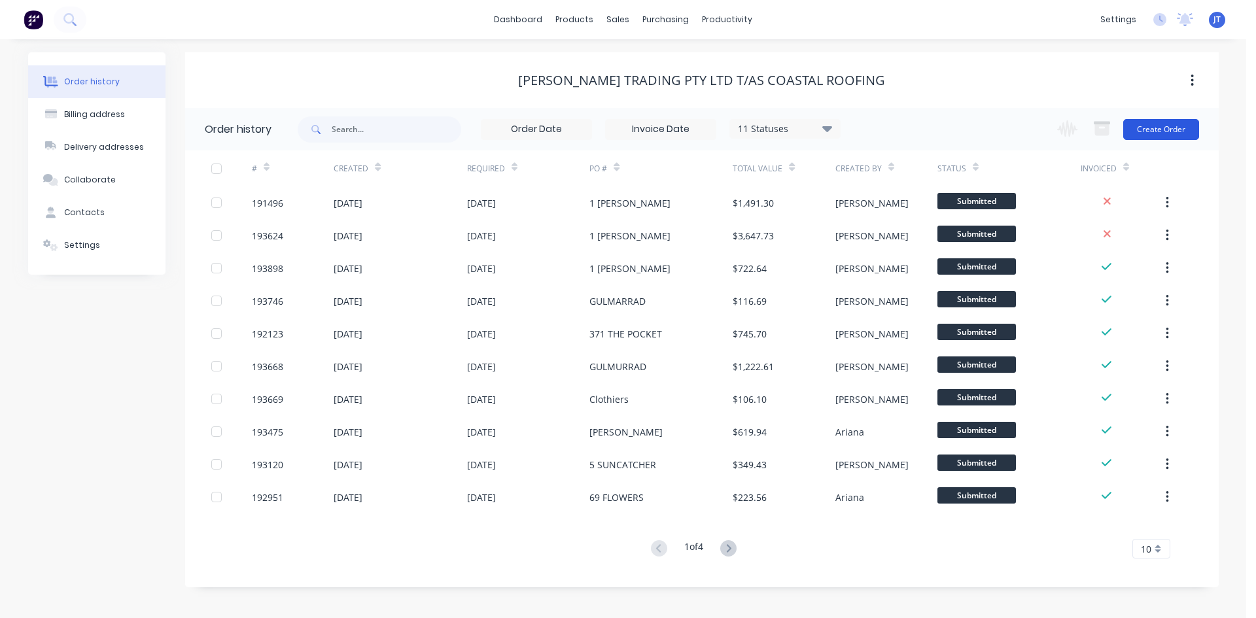
click at [1161, 127] on button "Create Order" at bounding box center [1162, 129] width 76 height 21
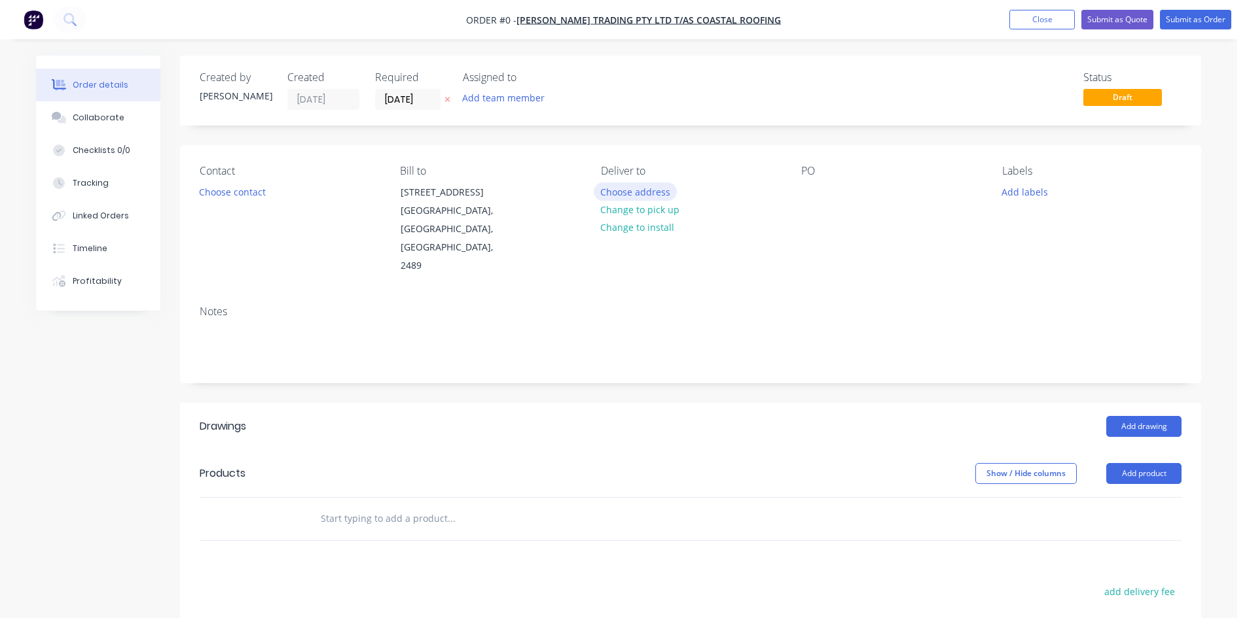
click at [638, 189] on button "Choose address" at bounding box center [636, 192] width 84 height 18
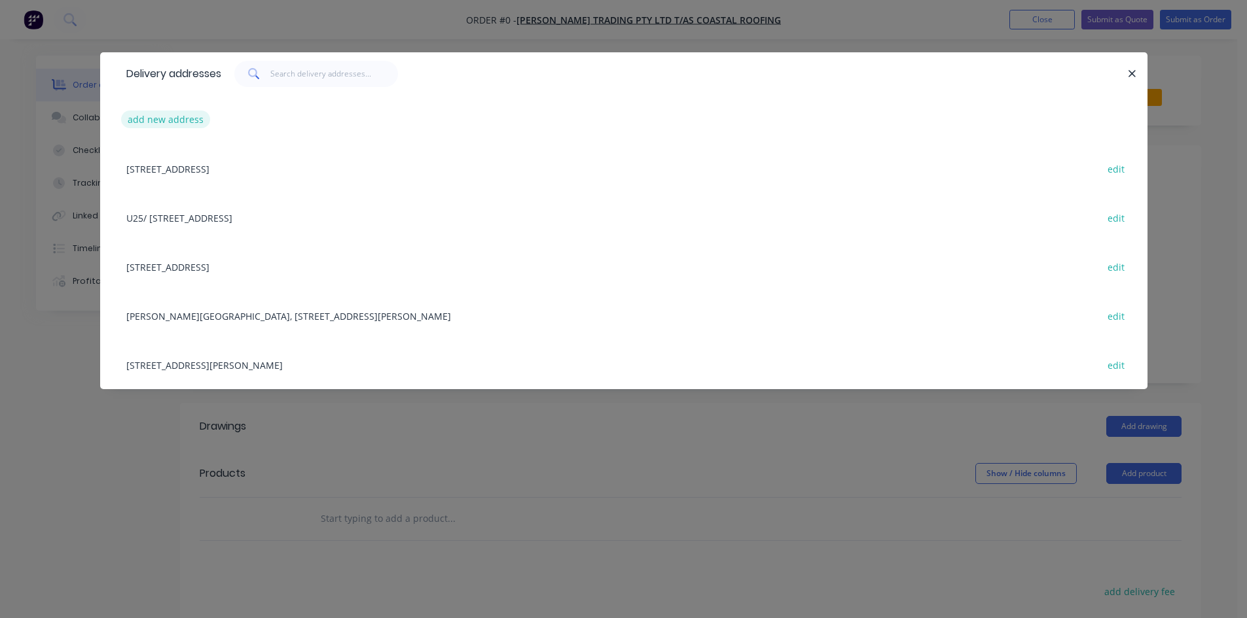
click at [184, 126] on button "add new address" at bounding box center [166, 120] width 90 height 18
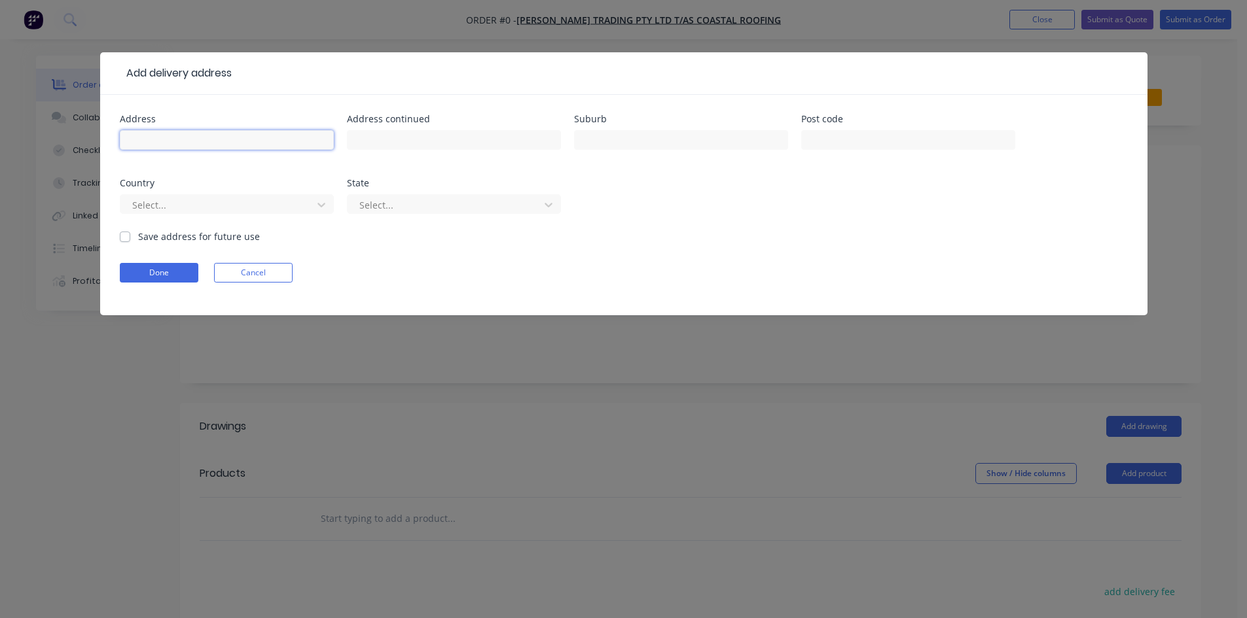
click at [187, 137] on input "text" at bounding box center [227, 140] width 214 height 20
click button "Done" at bounding box center [159, 273] width 79 height 20
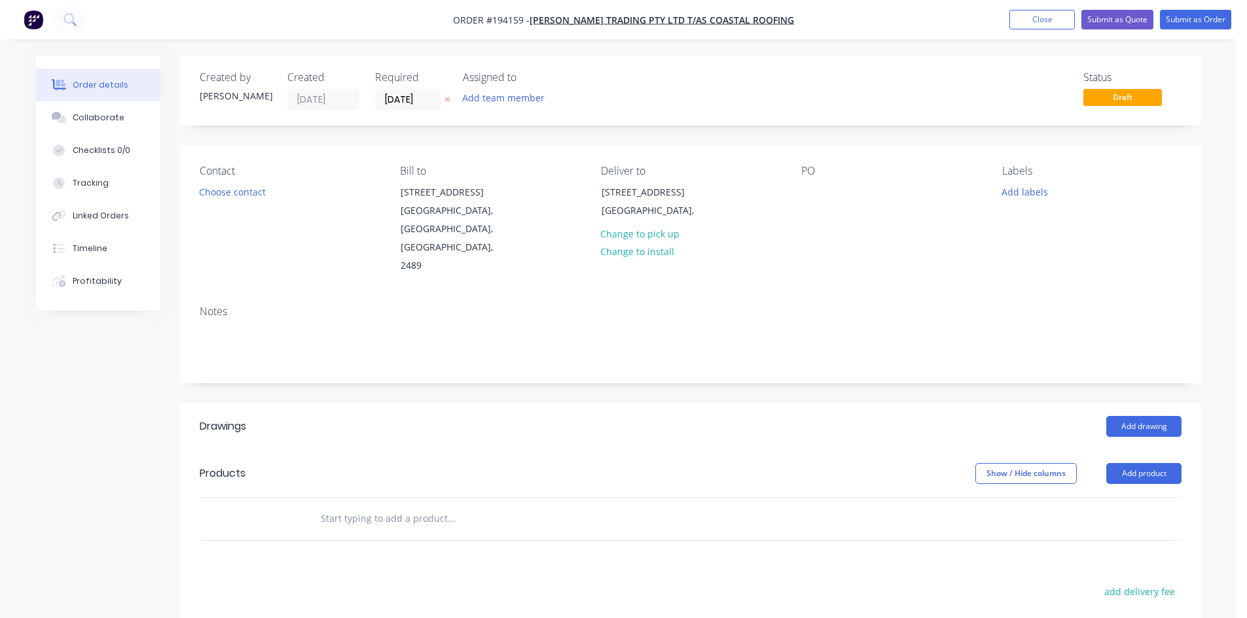
click at [827, 186] on div "PO" at bounding box center [890, 220] width 179 height 111
click at [817, 191] on div at bounding box center [811, 192] width 21 height 19
click at [225, 194] on button "Choose contact" at bounding box center [232, 192] width 80 height 18
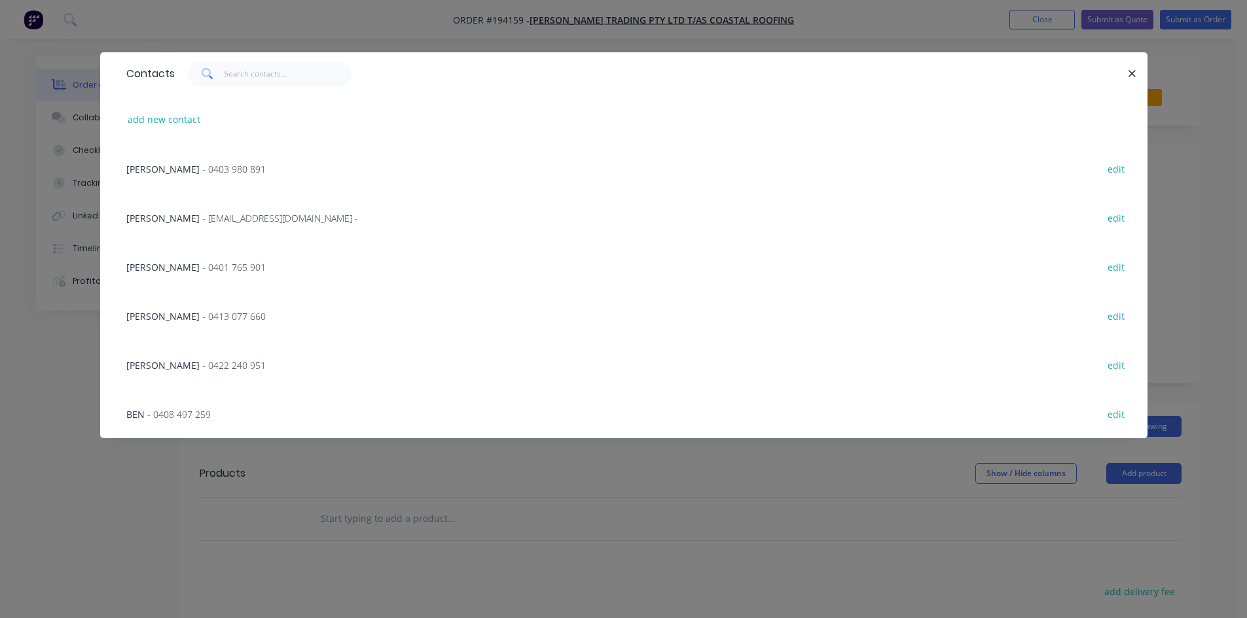
click at [225, 176] on div "[PERSON_NAME] - 0403 980 891 edit" at bounding box center [624, 168] width 1008 height 49
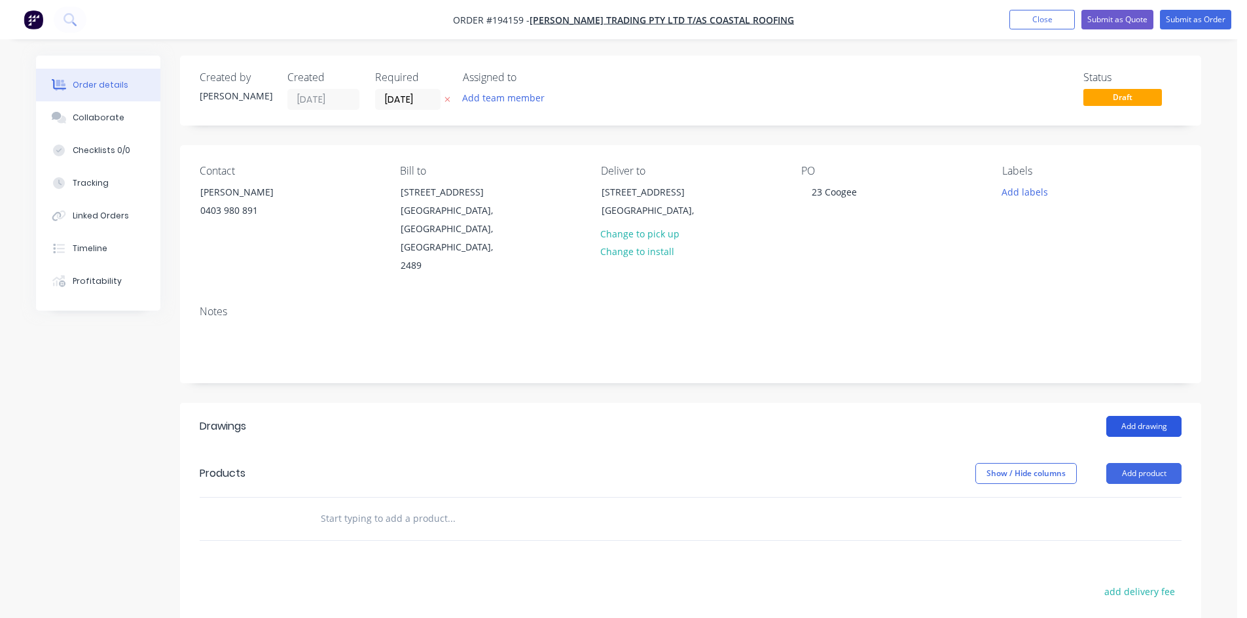
click at [1154, 416] on button "Add drawing" at bounding box center [1143, 426] width 75 height 21
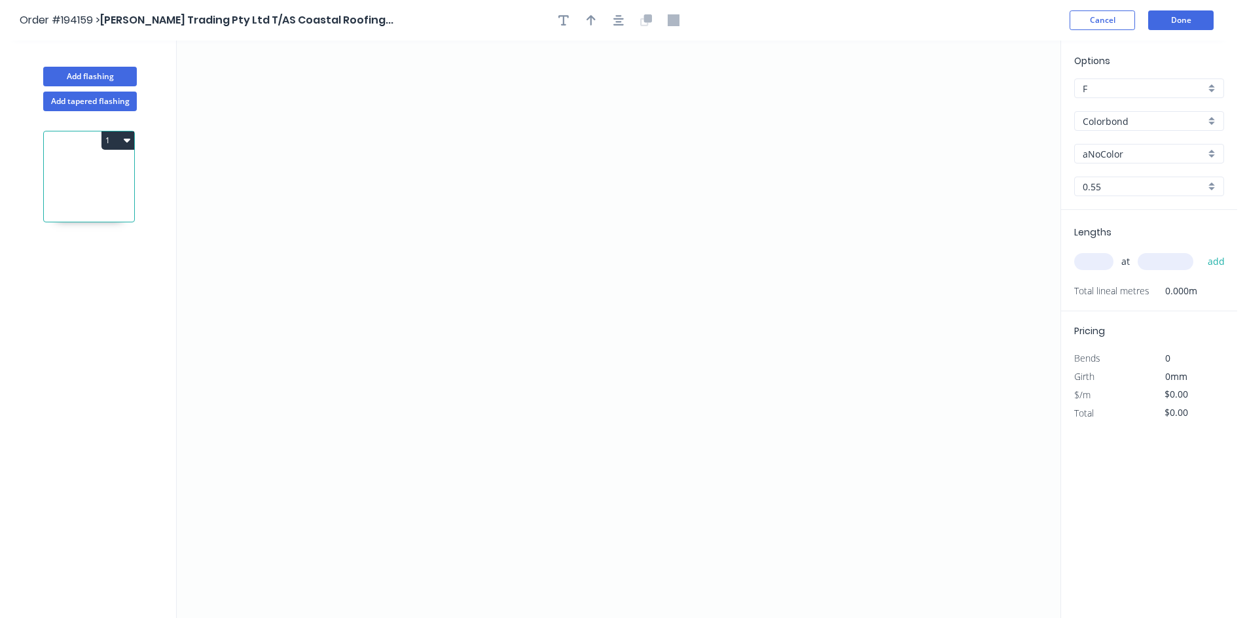
click at [1130, 111] on div "Colorbond" at bounding box center [1149, 121] width 150 height 20
click at [1171, 230] on div "Colorbond Ultra" at bounding box center [1149, 232] width 149 height 23
click at [1175, 154] on input "Dover White" at bounding box center [1143, 154] width 122 height 14
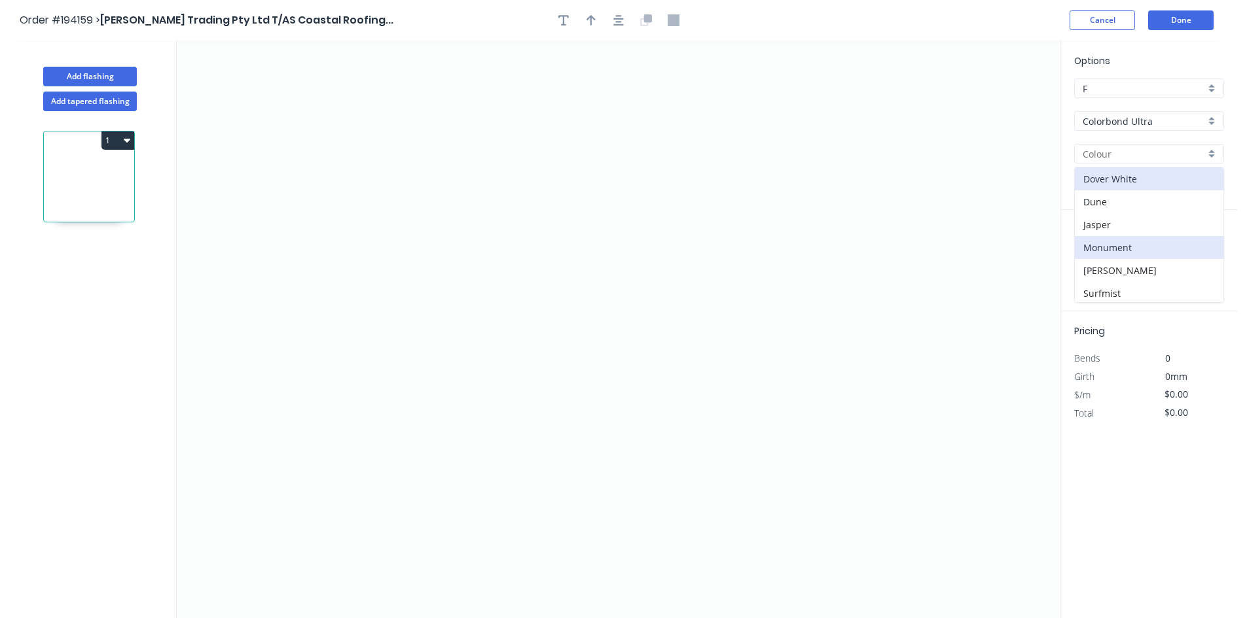
scroll to position [71, 0]
click at [1131, 205] on div "[PERSON_NAME]" at bounding box center [1149, 199] width 149 height 23
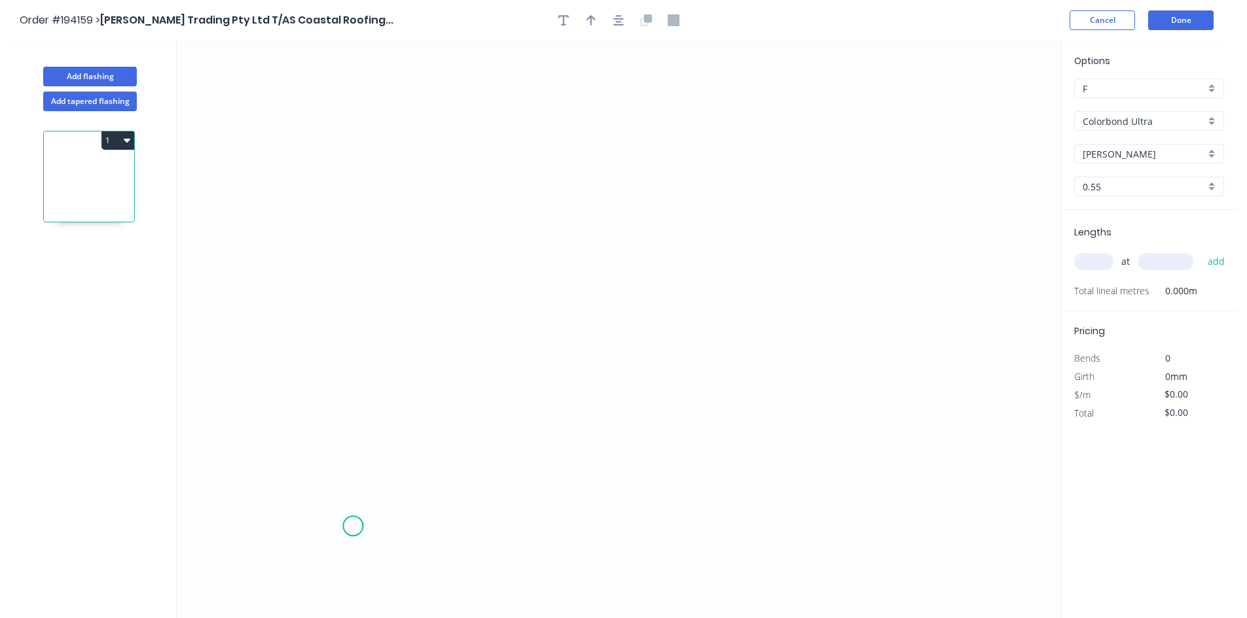
click at [353, 528] on icon "0" at bounding box center [618, 330] width 883 height 578
click at [359, 431] on icon "0" at bounding box center [618, 330] width 883 height 578
click at [222, 426] on icon "0 ?" at bounding box center [618, 330] width 883 height 578
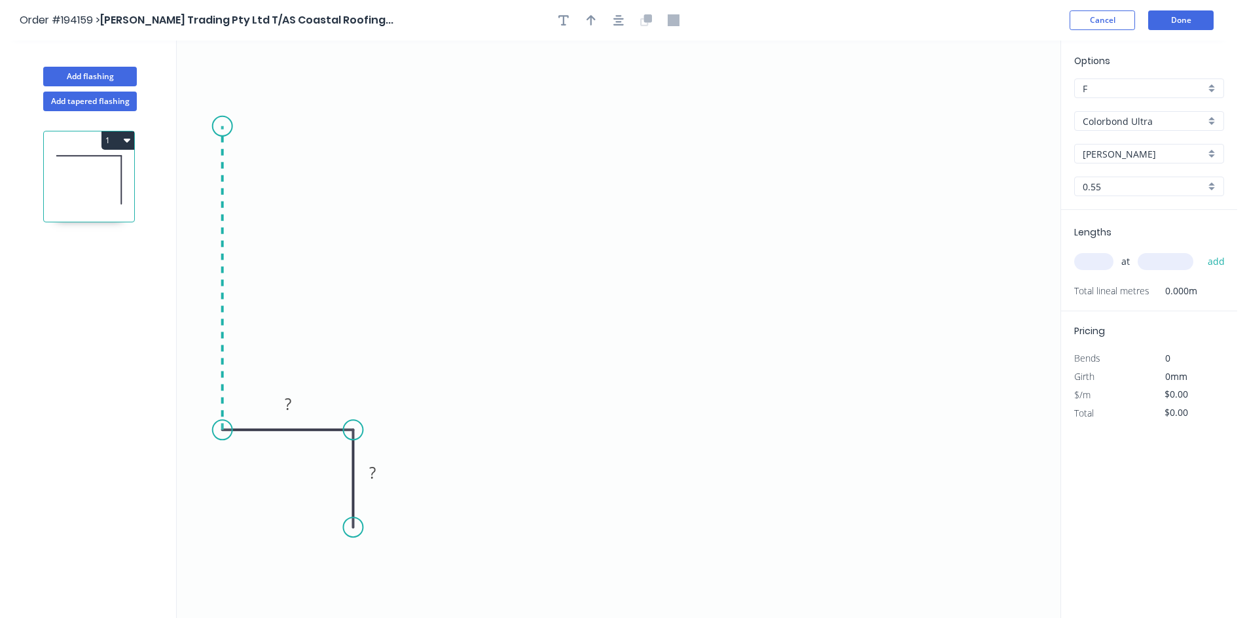
click at [227, 126] on icon "0 ? ?" at bounding box center [618, 330] width 883 height 578
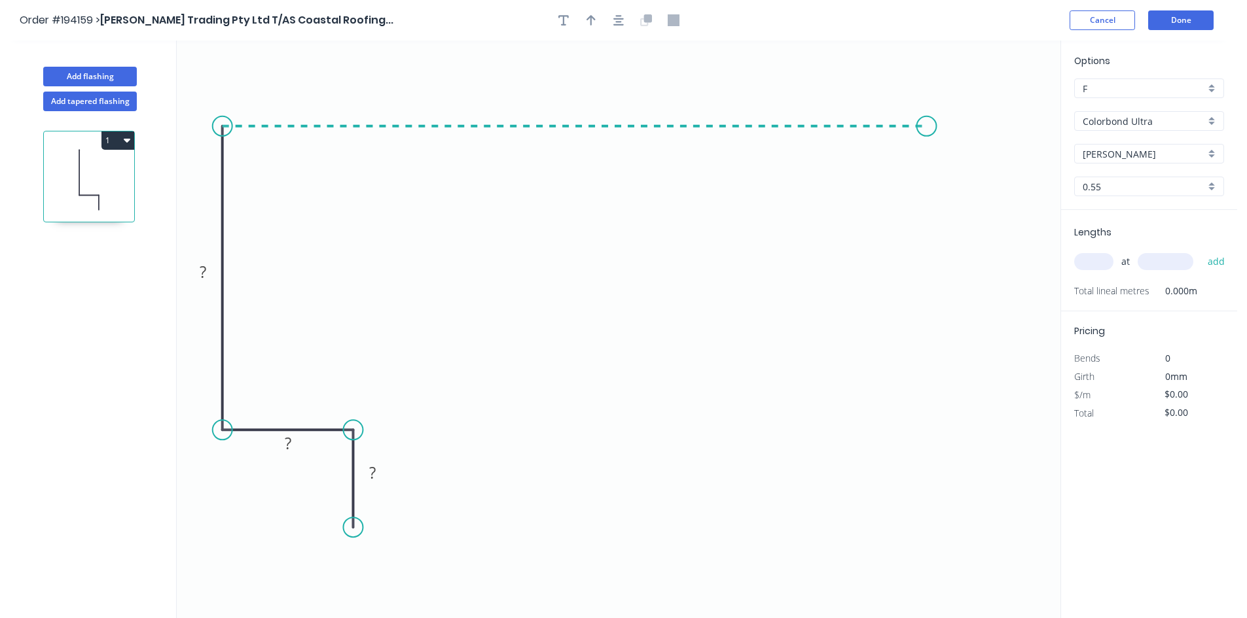
click at [927, 160] on icon "0 ? ? ?" at bounding box center [618, 330] width 883 height 578
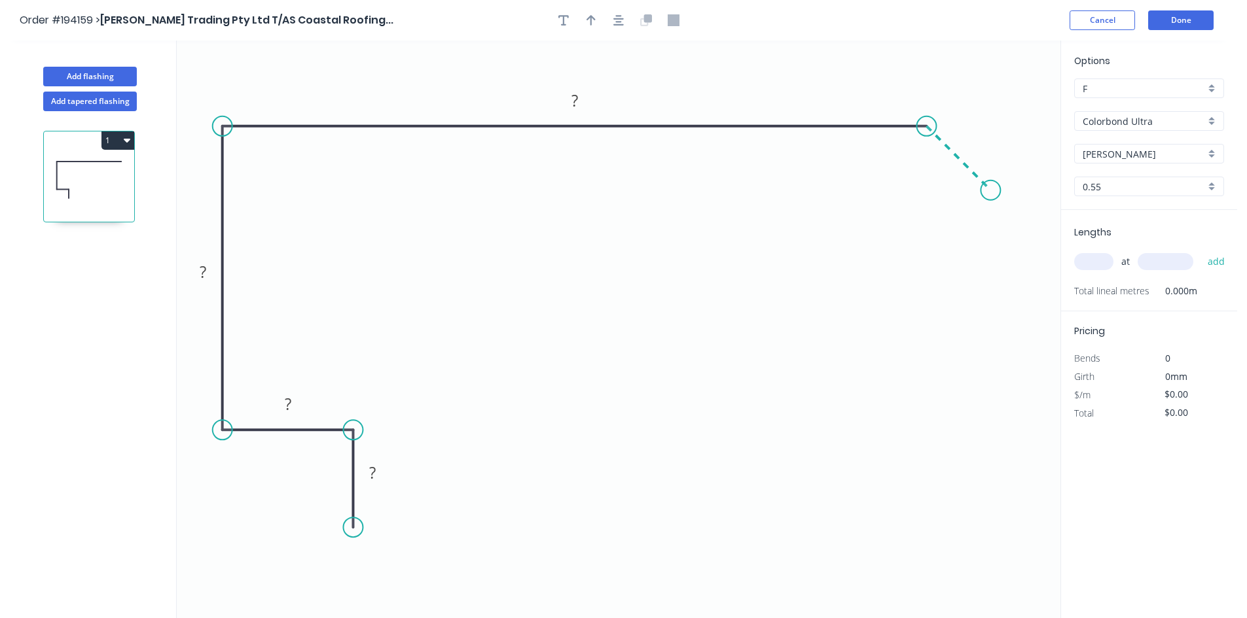
click at [991, 192] on icon "0 ? ? ? ?" at bounding box center [618, 330] width 883 height 578
click at [972, 134] on tspan "?" at bounding box center [972, 139] width 7 height 22
click at [1099, 257] on input "text" at bounding box center [1093, 261] width 39 height 17
click at [1201, 251] on button "add" at bounding box center [1216, 262] width 31 height 22
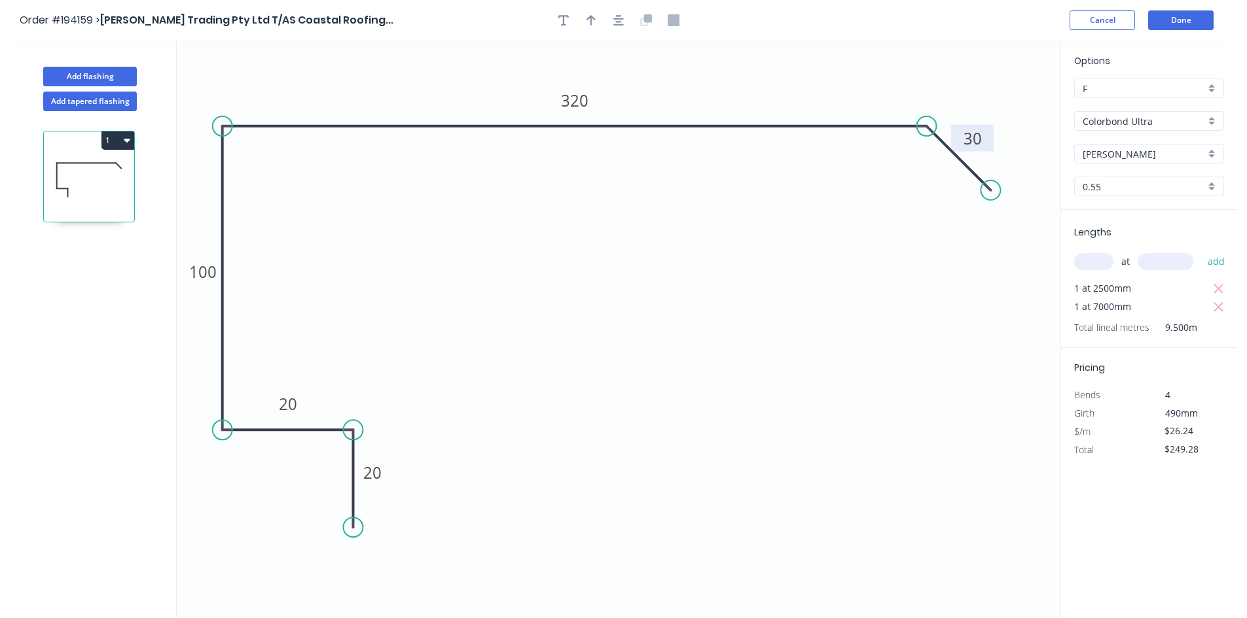
click at [111, 142] on button "1" at bounding box center [117, 141] width 33 height 18
click at [94, 164] on div "Duplicate" at bounding box center [72, 173] width 101 height 19
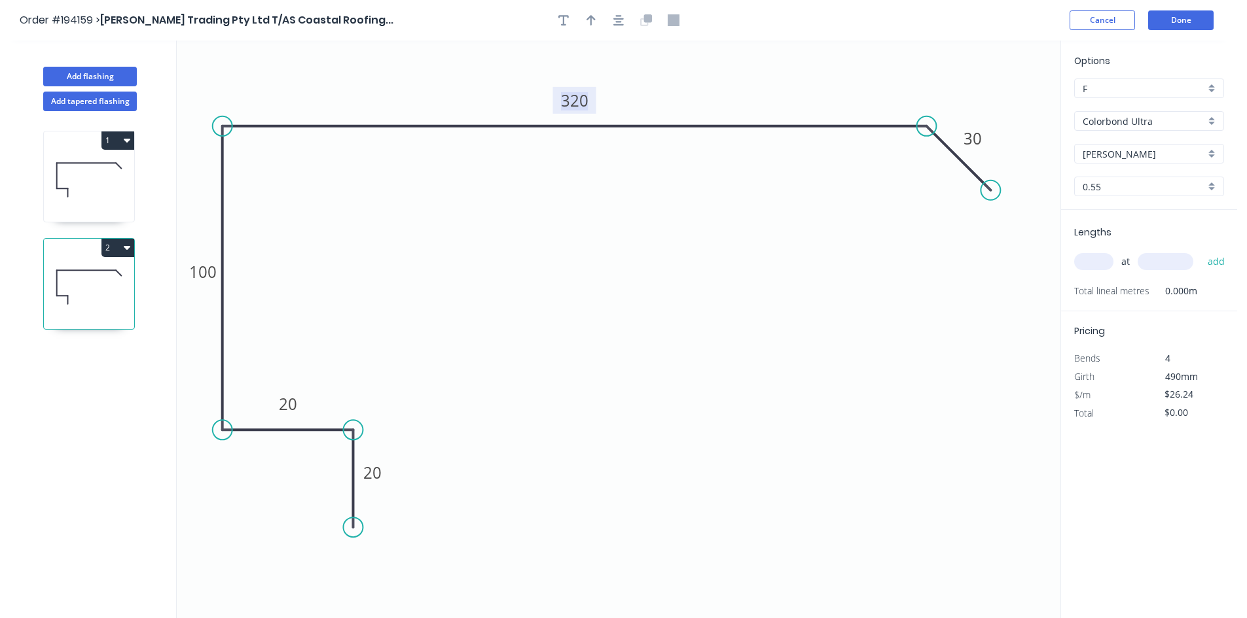
click at [571, 98] on tspan "320" at bounding box center [574, 101] width 27 height 22
click at [1086, 266] on input "text" at bounding box center [1093, 261] width 39 height 17
click at [1201, 251] on button "add" at bounding box center [1216, 262] width 31 height 22
click at [114, 243] on button "2" at bounding box center [117, 248] width 33 height 18
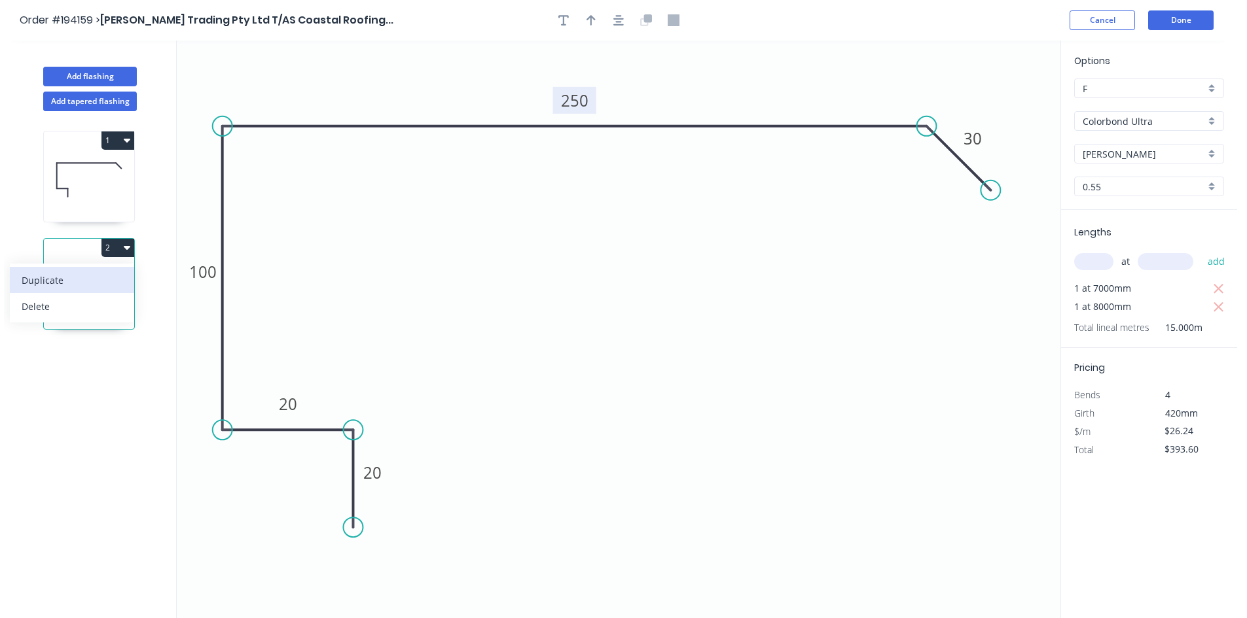
click at [102, 271] on div "Duplicate" at bounding box center [72, 280] width 101 height 19
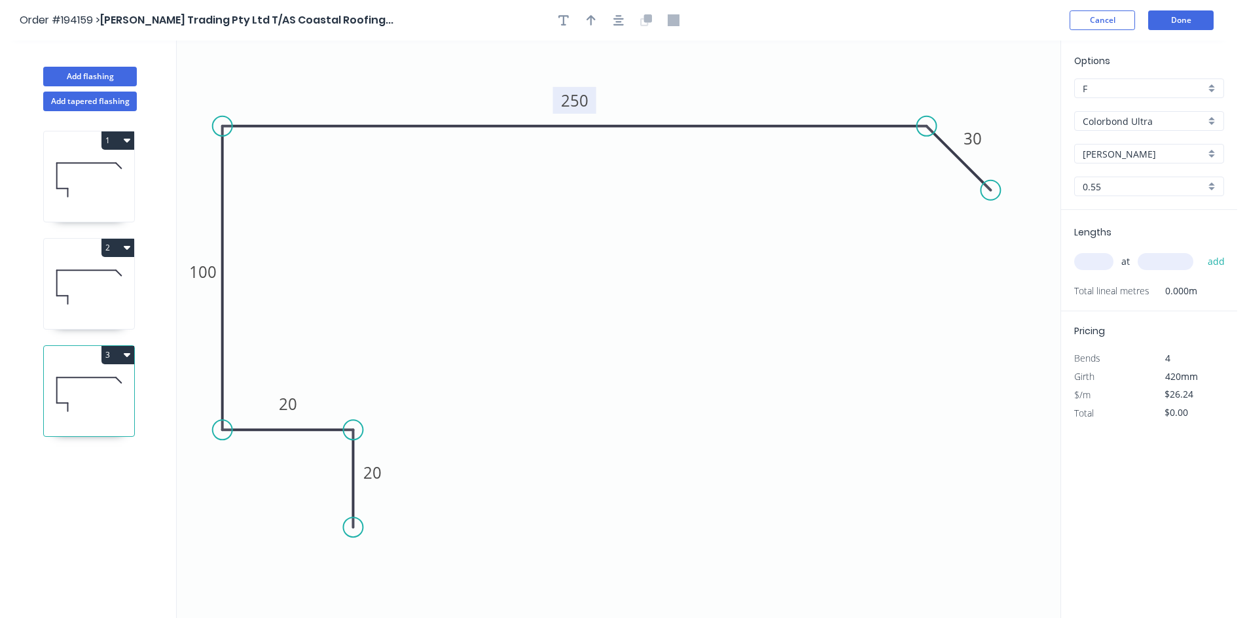
click at [571, 99] on tspan "250" at bounding box center [574, 101] width 27 height 22
click at [1100, 267] on input "text" at bounding box center [1093, 261] width 39 height 17
click at [1201, 251] on button "add" at bounding box center [1216, 262] width 31 height 22
click at [72, 69] on button "Add flashing" at bounding box center [90, 77] width 94 height 20
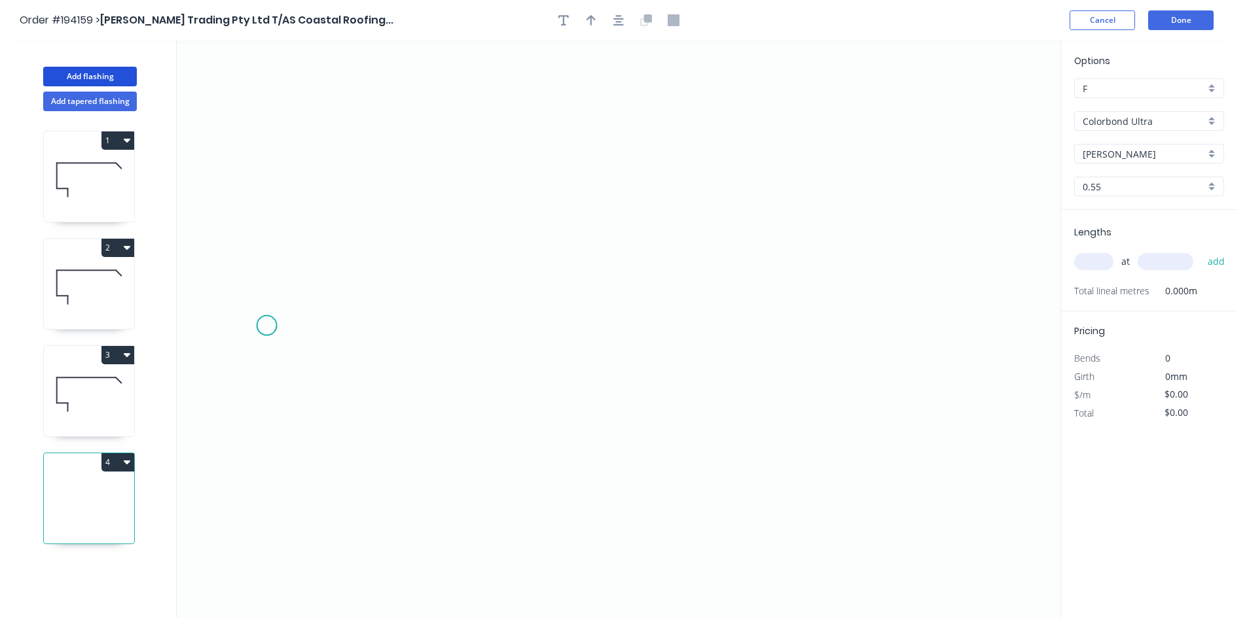
click at [266, 327] on icon "0" at bounding box center [618, 330] width 883 height 578
drag, startPoint x: 587, startPoint y: 330, endPoint x: 611, endPoint y: 332, distance: 23.7
click at [588, 330] on icon "0" at bounding box center [618, 330] width 883 height 578
click at [937, 330] on icon "0 ?" at bounding box center [618, 330] width 883 height 578
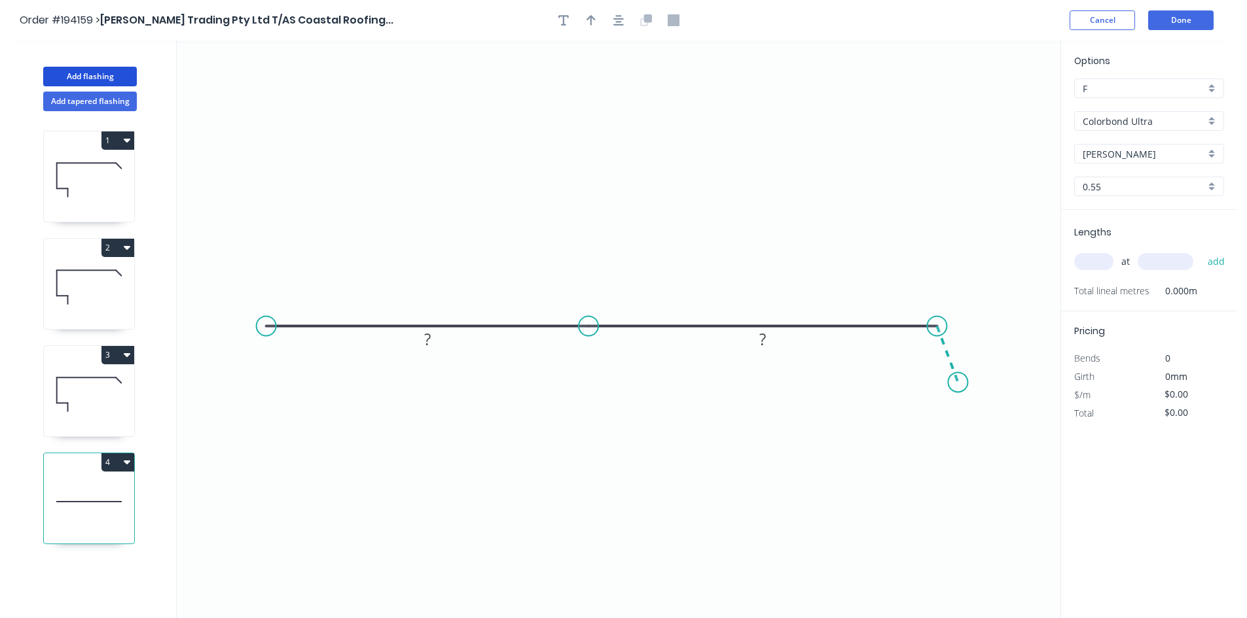
click at [958, 383] on icon "0 ? ?" at bounding box center [618, 330] width 883 height 578
click at [958, 383] on circle at bounding box center [958, 382] width 20 height 20
click at [268, 332] on circle at bounding box center [267, 327] width 20 height 20
click at [251, 397] on icon "0 ? ? ? ? º" at bounding box center [618, 330] width 883 height 578
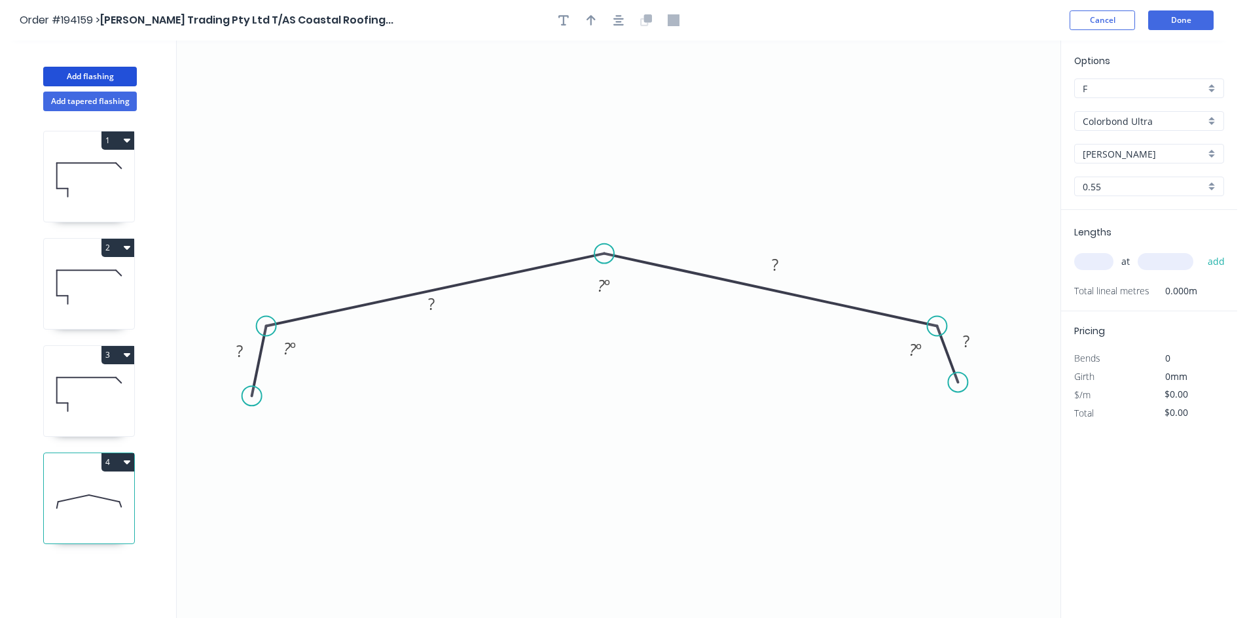
drag, startPoint x: 597, startPoint y: 282, endPoint x: 604, endPoint y: 253, distance: 30.2
click at [604, 253] on circle at bounding box center [604, 254] width 20 height 20
drag, startPoint x: 446, startPoint y: 306, endPoint x: 434, endPoint y: 267, distance: 41.2
click at [434, 267] on rect at bounding box center [418, 264] width 43 height 27
click at [251, 352] on rect at bounding box center [239, 352] width 26 height 18
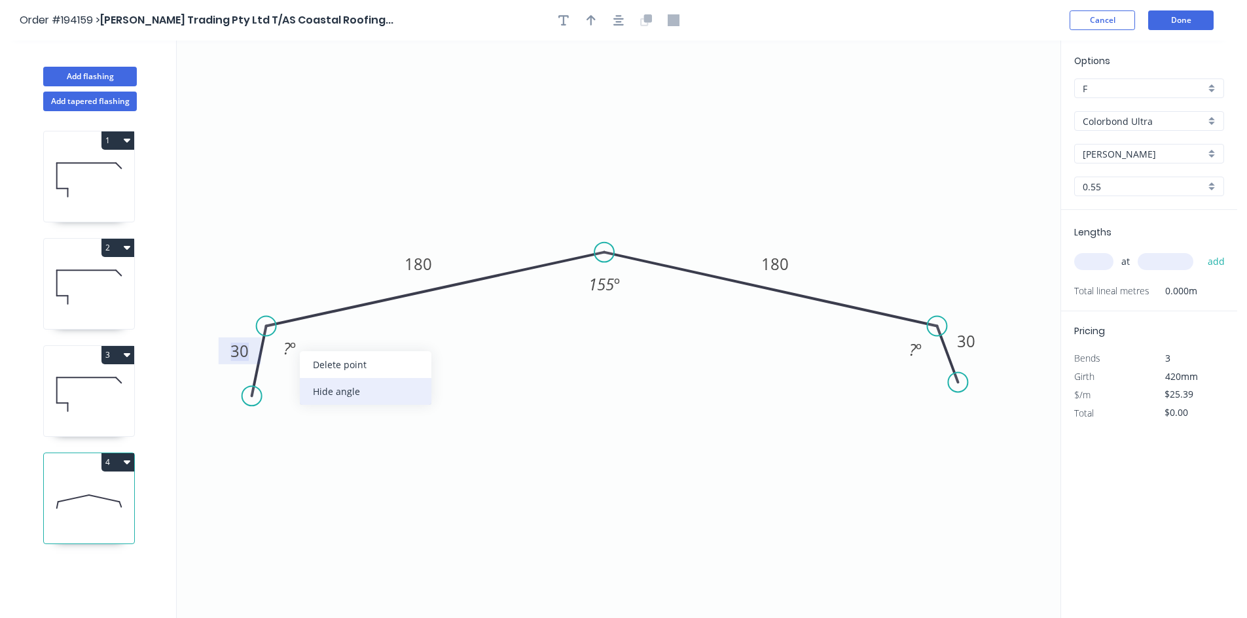
click at [336, 395] on div "Hide angle" at bounding box center [366, 391] width 132 height 27
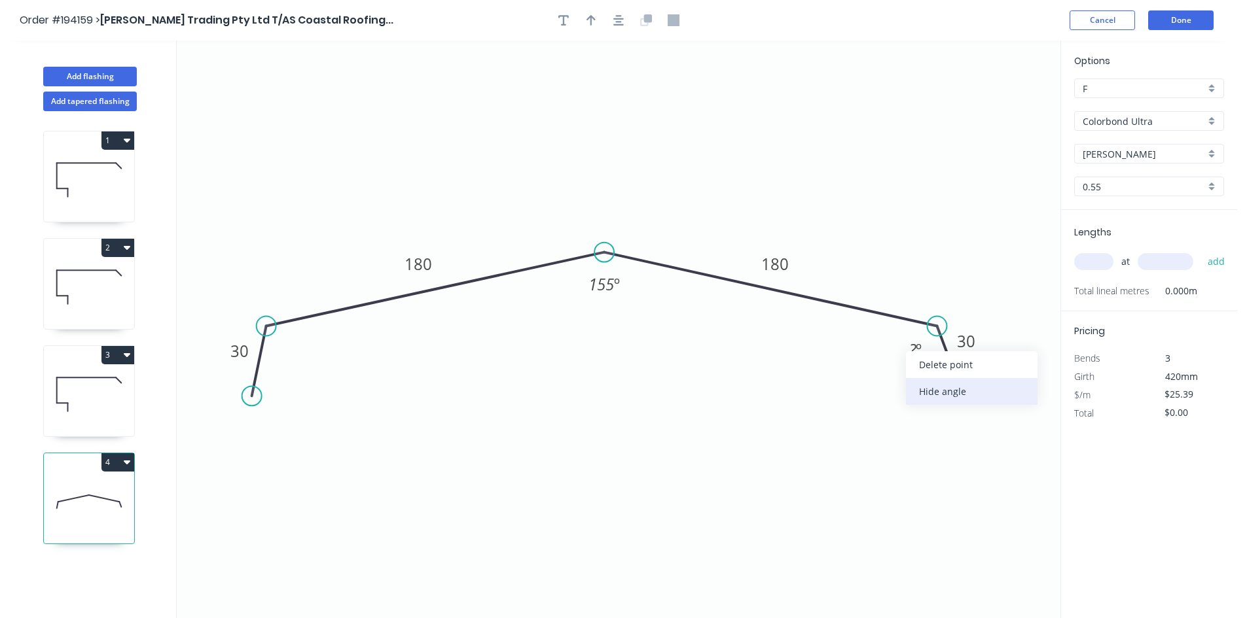
click at [930, 393] on div "Hide angle" at bounding box center [972, 391] width 132 height 27
click at [1097, 257] on input "text" at bounding box center [1093, 261] width 39 height 17
click at [1201, 251] on button "add" at bounding box center [1216, 262] width 31 height 22
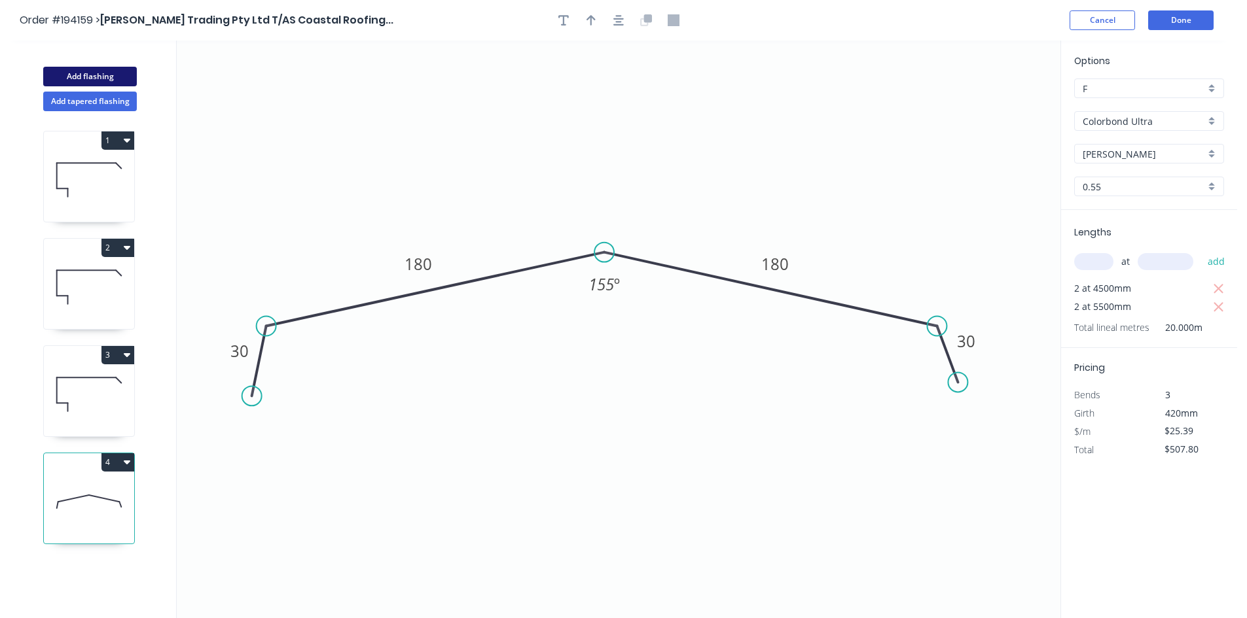
click at [101, 71] on button "Add flashing" at bounding box center [90, 77] width 94 height 20
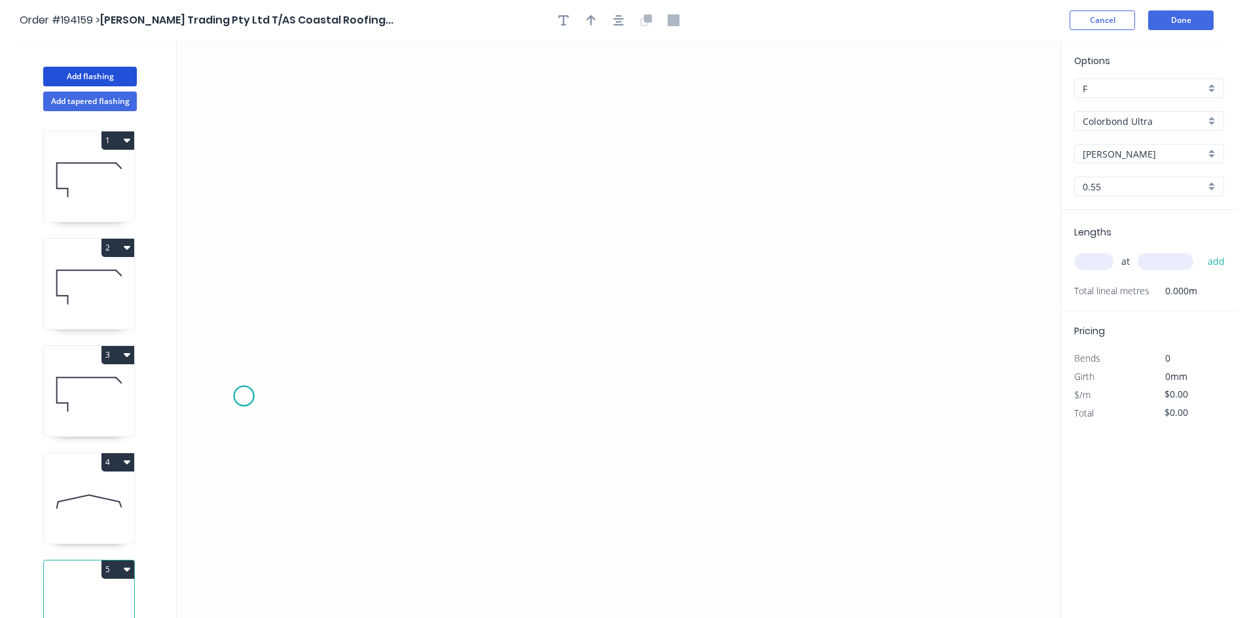
click at [243, 397] on icon "0" at bounding box center [618, 330] width 883 height 578
click at [291, 353] on icon "0" at bounding box center [618, 330] width 883 height 578
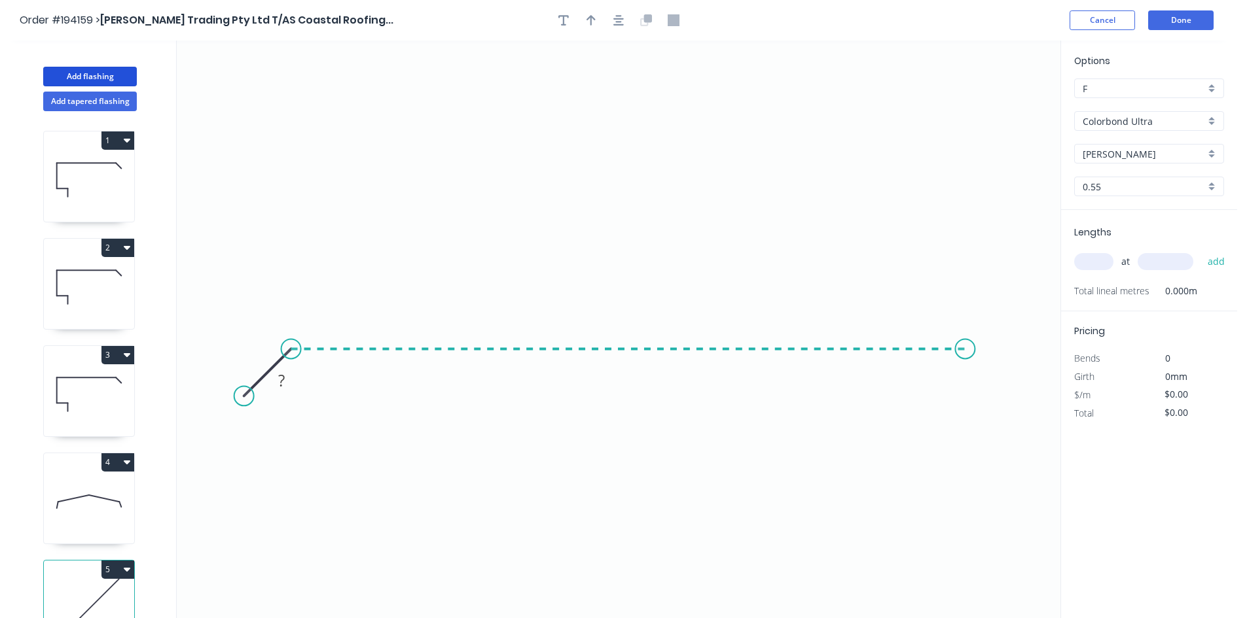
click at [965, 376] on icon "0 ?" at bounding box center [618, 330] width 883 height 578
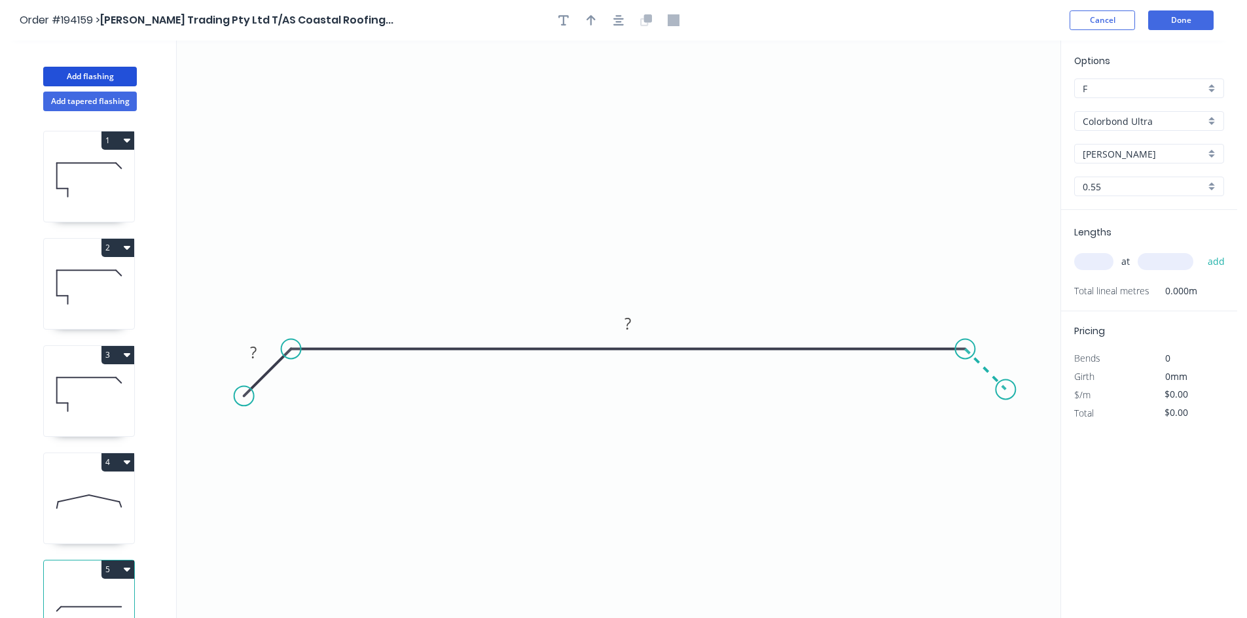
click at [1006, 391] on icon "0 ? ?" at bounding box center [618, 330] width 883 height 578
click at [1006, 391] on circle at bounding box center [1005, 390] width 20 height 20
click at [1003, 347] on rect at bounding box center [999, 350] width 26 height 18
click at [1087, 255] on input "text" at bounding box center [1093, 261] width 39 height 17
click at [1201, 251] on button "add" at bounding box center [1216, 262] width 31 height 22
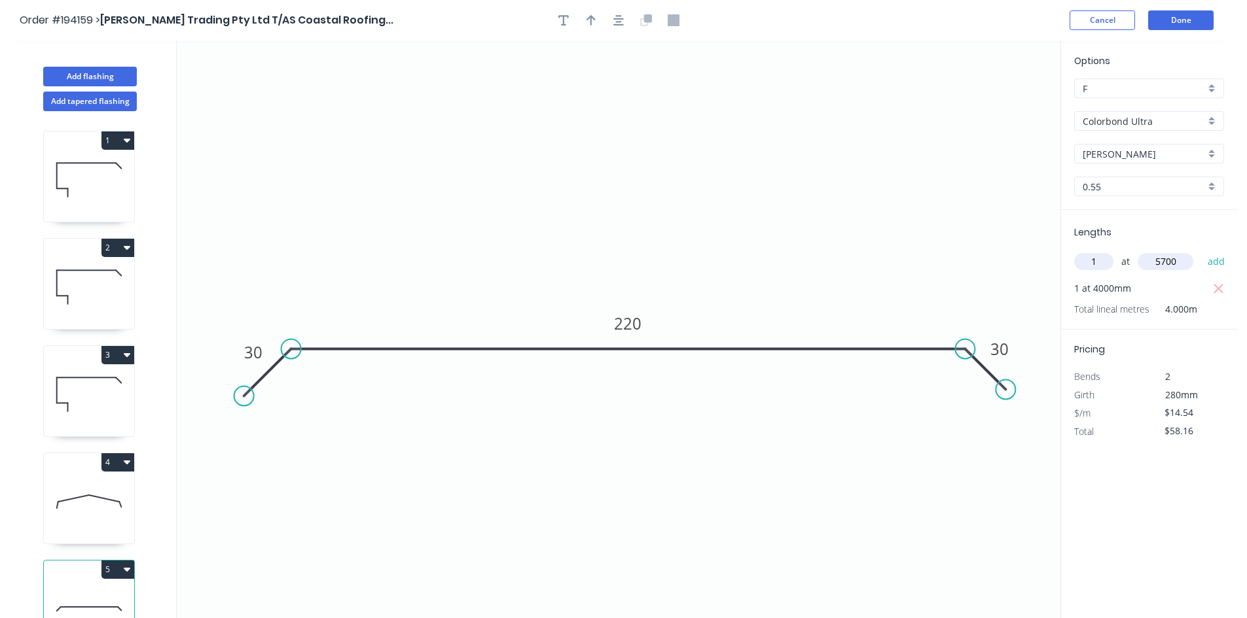
click at [1201, 251] on button "add" at bounding box center [1216, 262] width 31 height 22
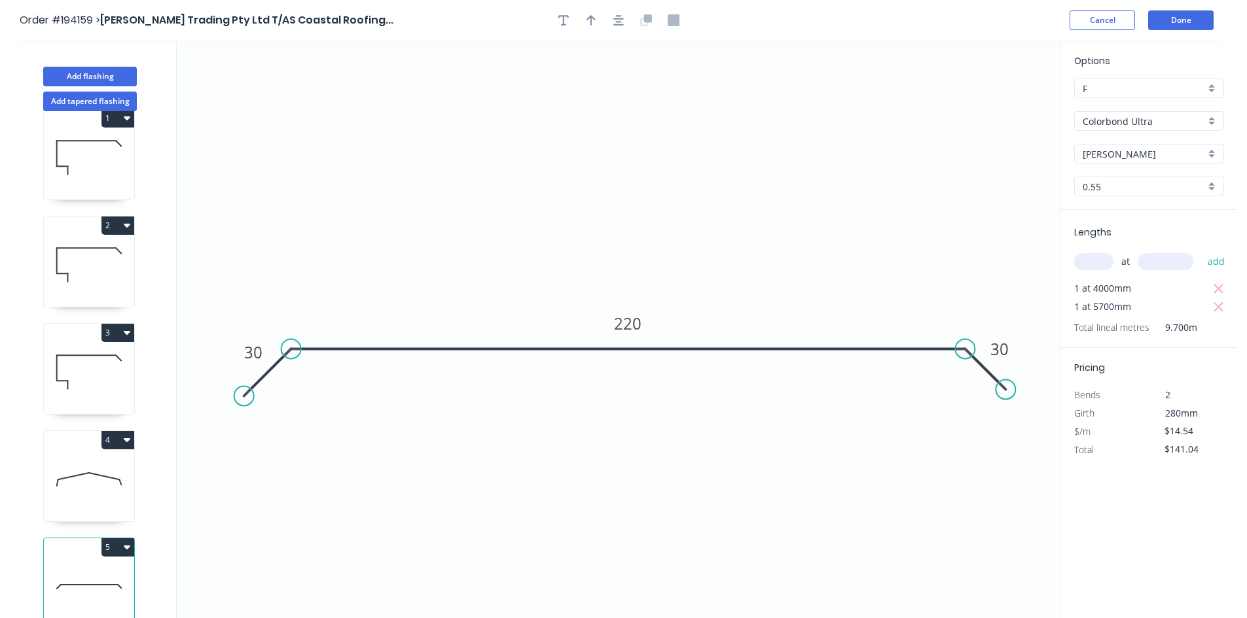
scroll to position [35, 0]
click at [105, 84] on button "Add flashing" at bounding box center [90, 77] width 94 height 20
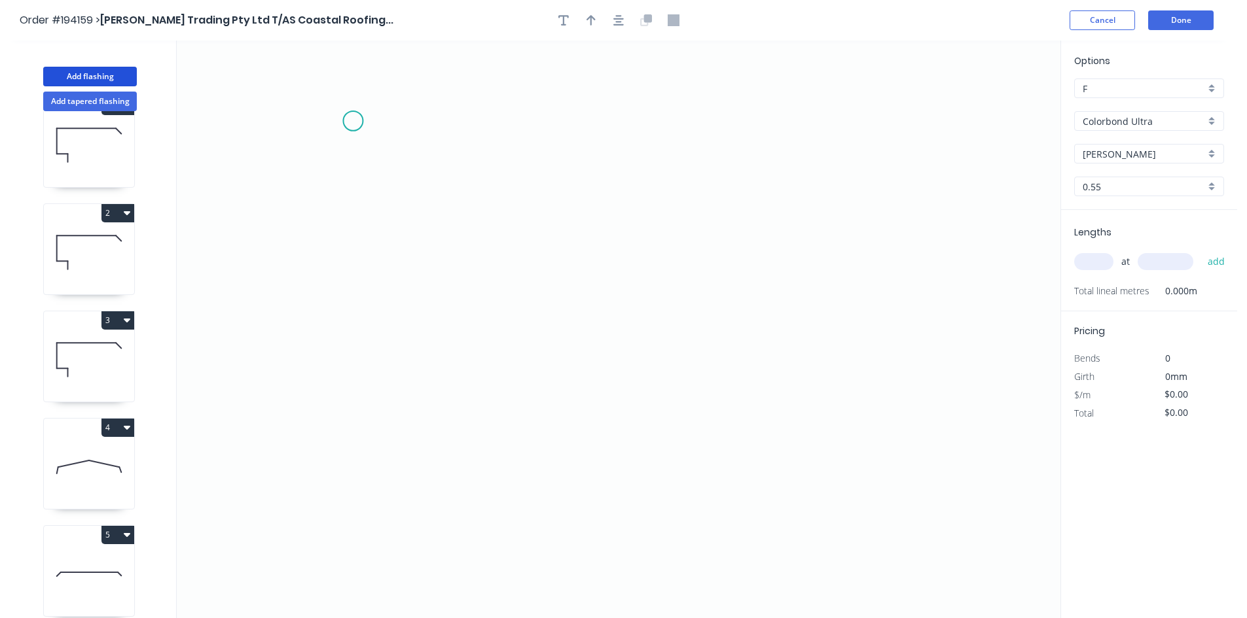
click at [353, 121] on icon "0" at bounding box center [618, 330] width 883 height 578
click at [321, 150] on icon "0" at bounding box center [618, 330] width 883 height 578
click at [324, 440] on icon "0 ?" at bounding box center [618, 330] width 883 height 578
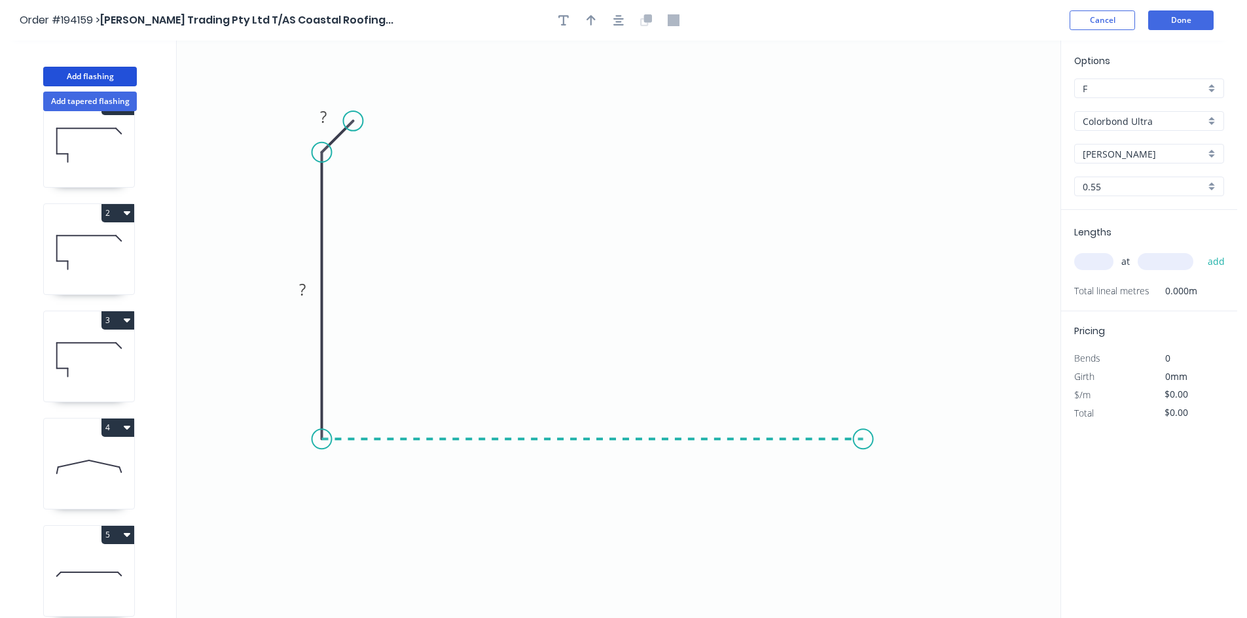
click at [883, 448] on icon "0 ? ?" at bounding box center [618, 330] width 883 height 578
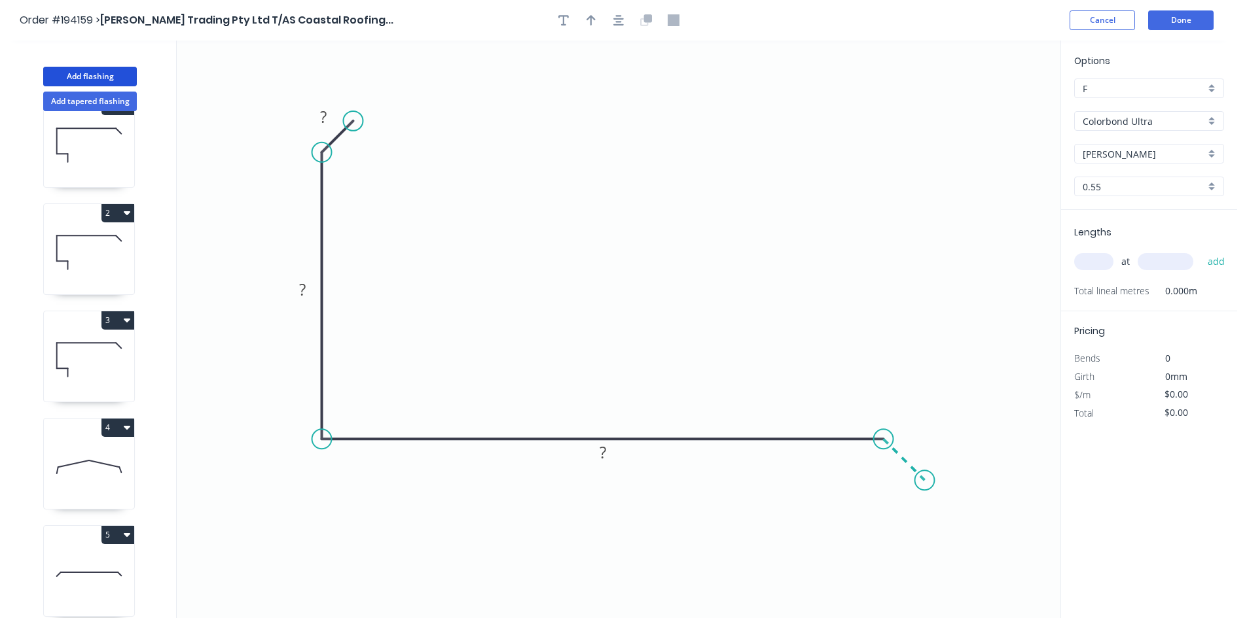
click at [925, 488] on icon "0 ? ? ?" at bounding box center [618, 330] width 883 height 578
click at [925, 488] on circle at bounding box center [924, 481] width 20 height 20
click at [921, 438] on rect at bounding box center [917, 441] width 26 height 18
click at [1094, 272] on div "at add" at bounding box center [1150, 262] width 152 height 22
click at [1090, 262] on input "text" at bounding box center [1093, 261] width 39 height 17
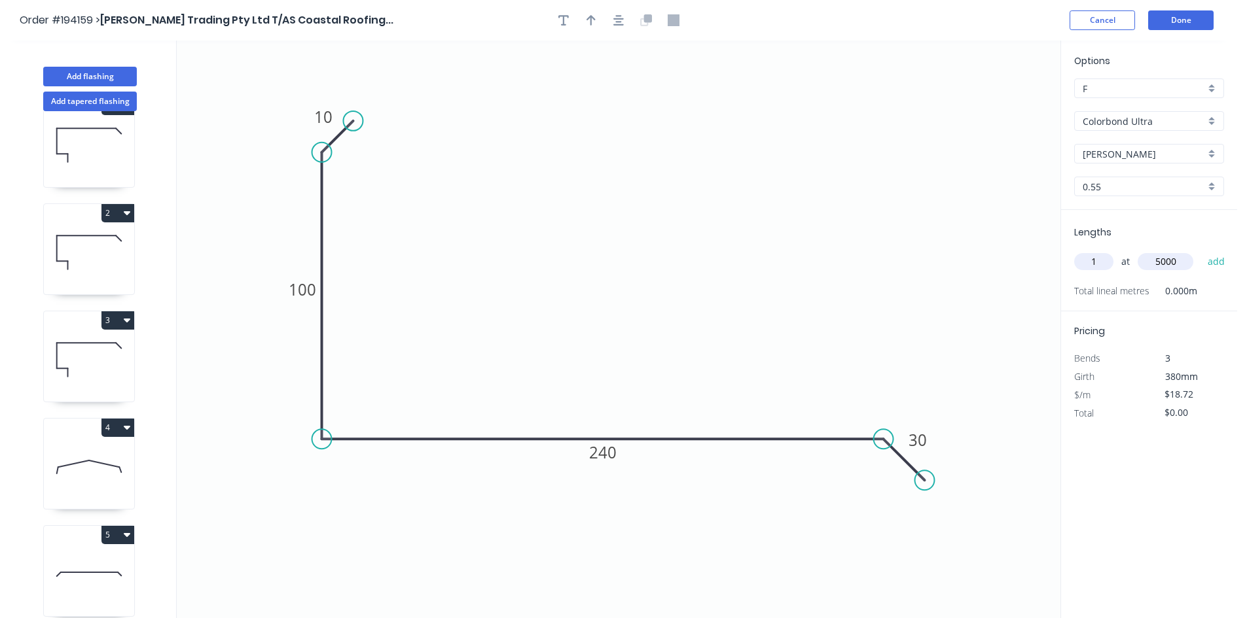
click at [1201, 251] on button "add" at bounding box center [1216, 262] width 31 height 22
click at [120, 77] on button "Add flashing" at bounding box center [90, 77] width 94 height 20
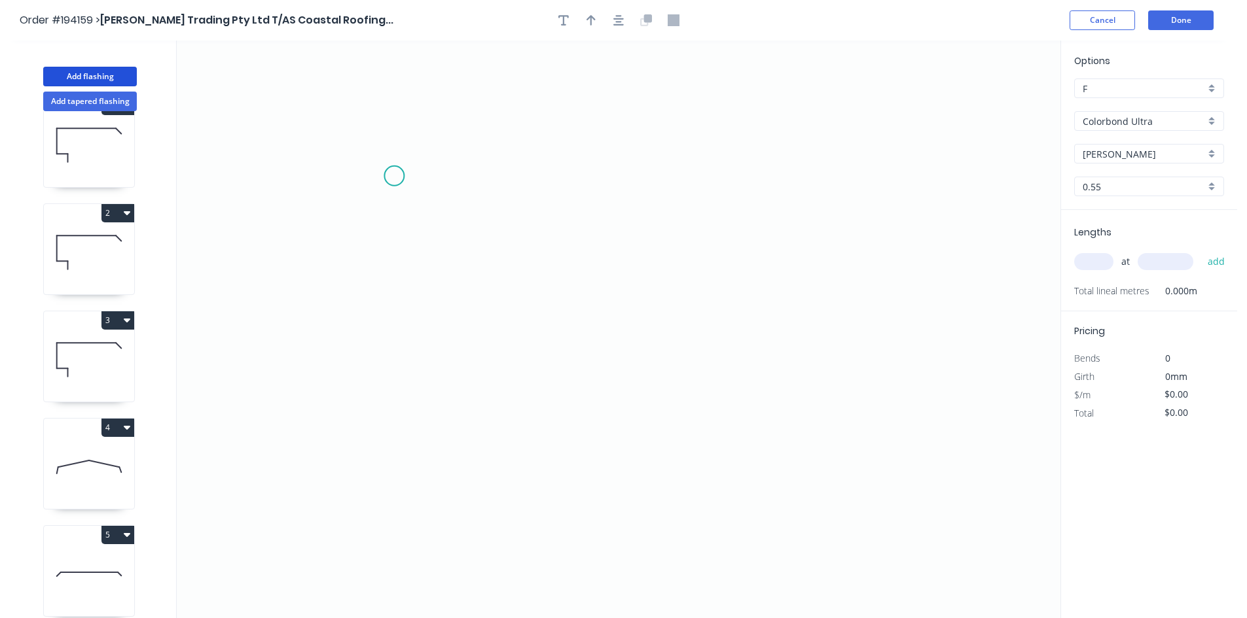
click at [393, 174] on icon "0" at bounding box center [618, 330] width 883 height 578
click at [395, 364] on icon "0" at bounding box center [618, 330] width 883 height 578
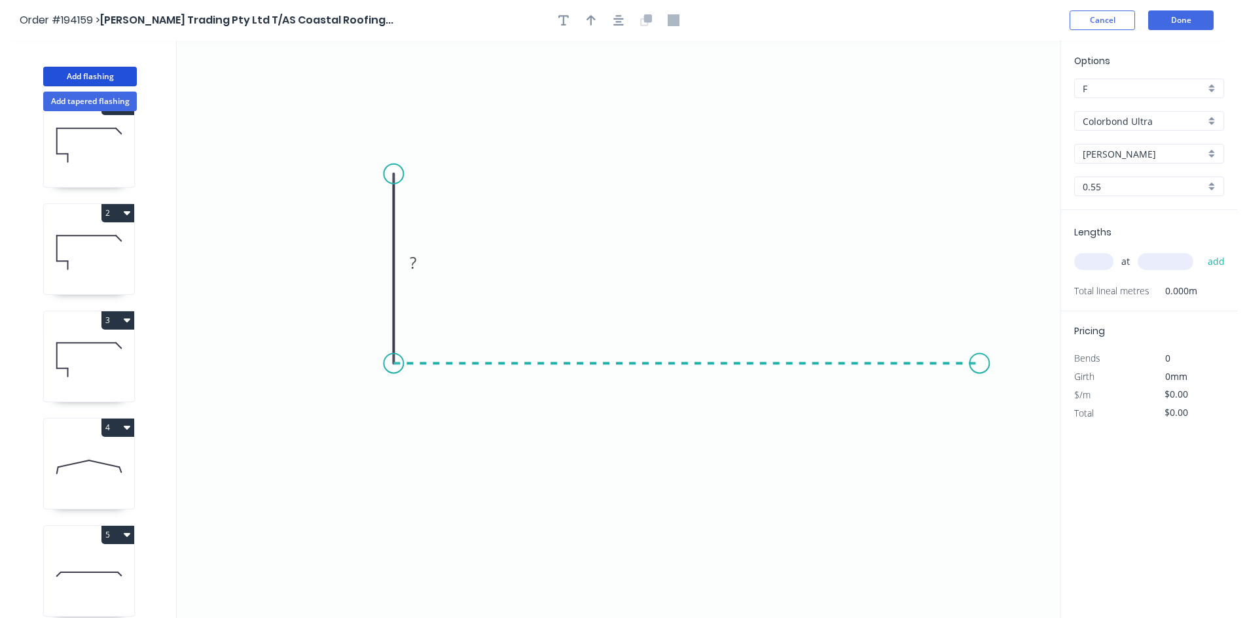
drag, startPoint x: 986, startPoint y: 376, endPoint x: 997, endPoint y: 398, distance: 24.9
click at [986, 376] on icon "0 ?" at bounding box center [618, 330] width 883 height 578
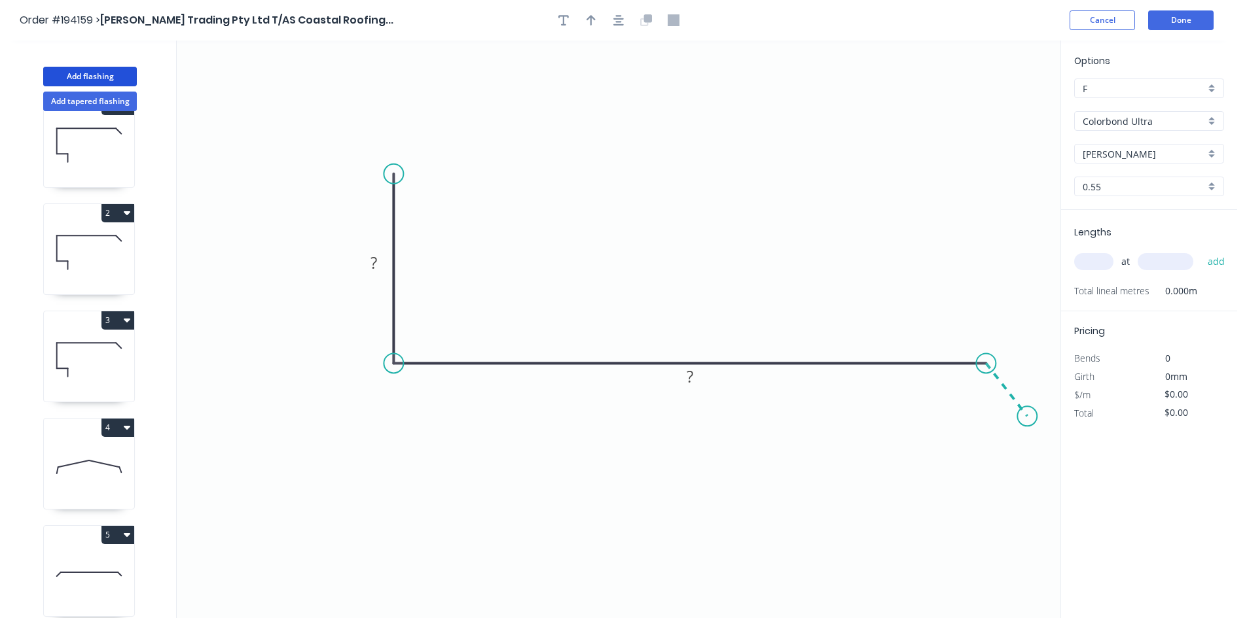
click at [1027, 417] on icon "0 ? ?" at bounding box center [618, 330] width 883 height 578
click at [1029, 411] on circle at bounding box center [1027, 416] width 20 height 20
click at [1029, 416] on circle at bounding box center [1027, 416] width 20 height 20
click at [1027, 416] on circle at bounding box center [1027, 416] width 20 height 20
click at [1030, 411] on circle at bounding box center [1030, 407] width 20 height 20
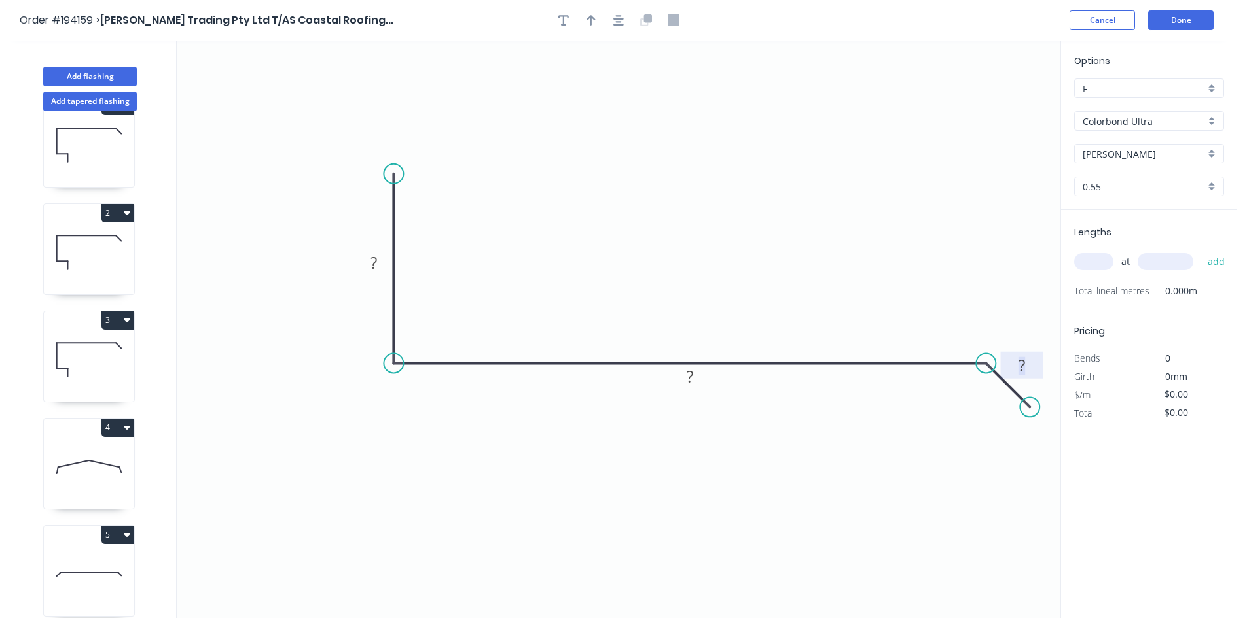
click at [1029, 368] on rect at bounding box center [1021, 366] width 26 height 18
drag, startPoint x: 1078, startPoint y: 266, endPoint x: 1085, endPoint y: 268, distance: 6.7
click at [1081, 266] on input "text" at bounding box center [1093, 261] width 39 height 17
click at [1085, 268] on input "text" at bounding box center [1093, 261] width 39 height 17
click at [1201, 251] on button "add" at bounding box center [1216, 262] width 31 height 22
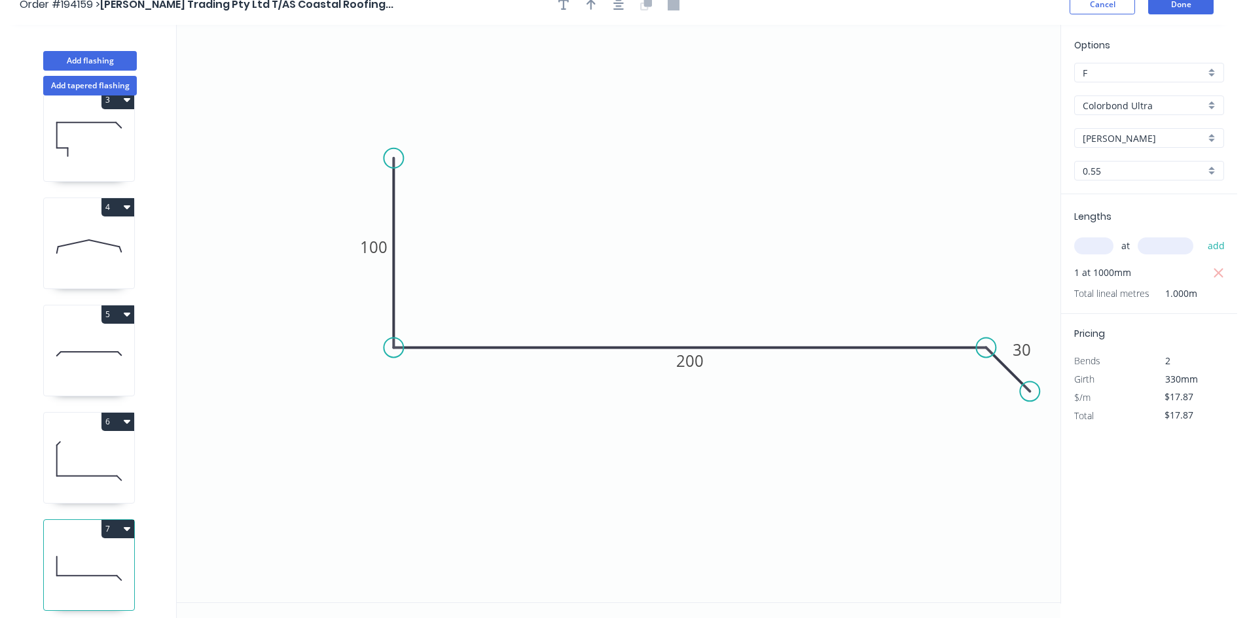
scroll to position [24, 0]
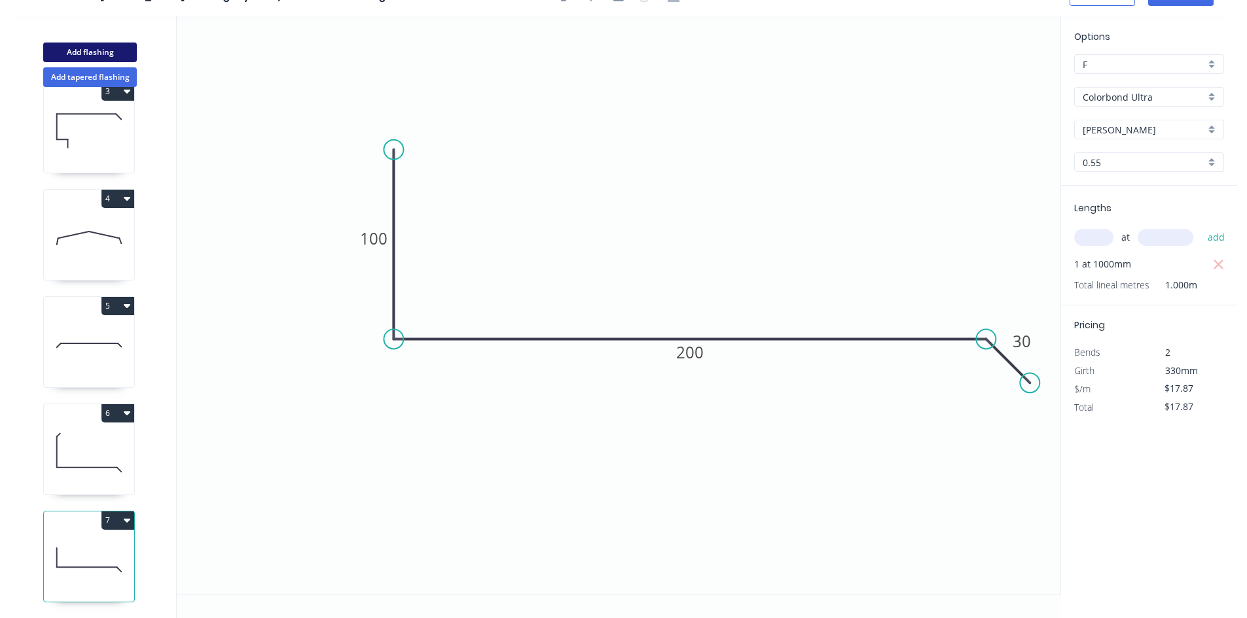
click at [122, 57] on button "Add flashing" at bounding box center [90, 53] width 94 height 20
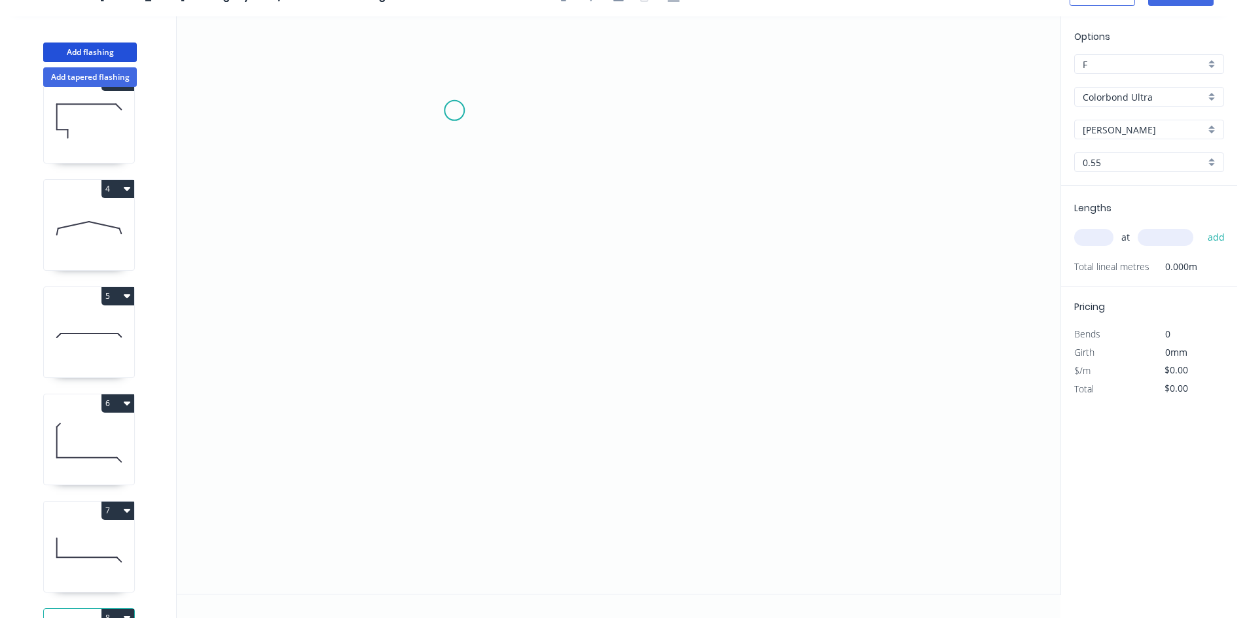
click at [442, 82] on icon "0" at bounding box center [618, 305] width 883 height 578
click at [459, 508] on icon "0" at bounding box center [618, 305] width 883 height 578
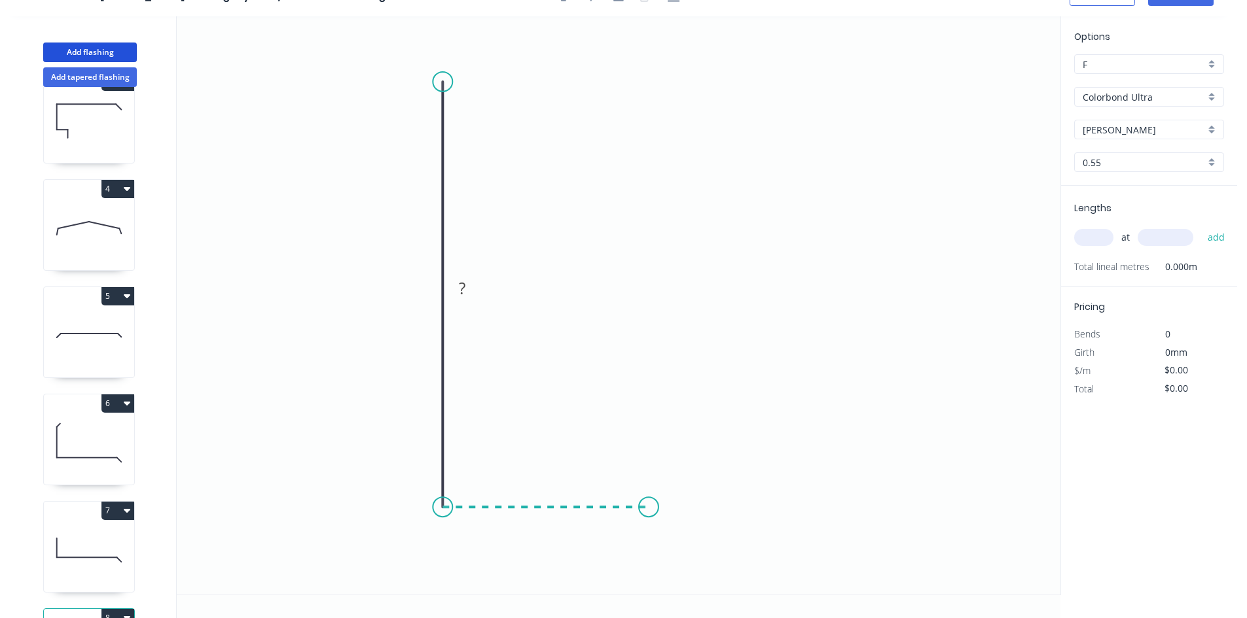
click at [649, 510] on icon "0 ?" at bounding box center [618, 305] width 883 height 578
click at [652, 377] on icon "0 ? ?" at bounding box center [618, 305] width 883 height 578
click at [652, 377] on circle at bounding box center [649, 376] width 20 height 20
click at [665, 433] on tspan "?" at bounding box center [668, 436] width 7 height 22
click at [1096, 231] on input "text" at bounding box center [1093, 237] width 39 height 17
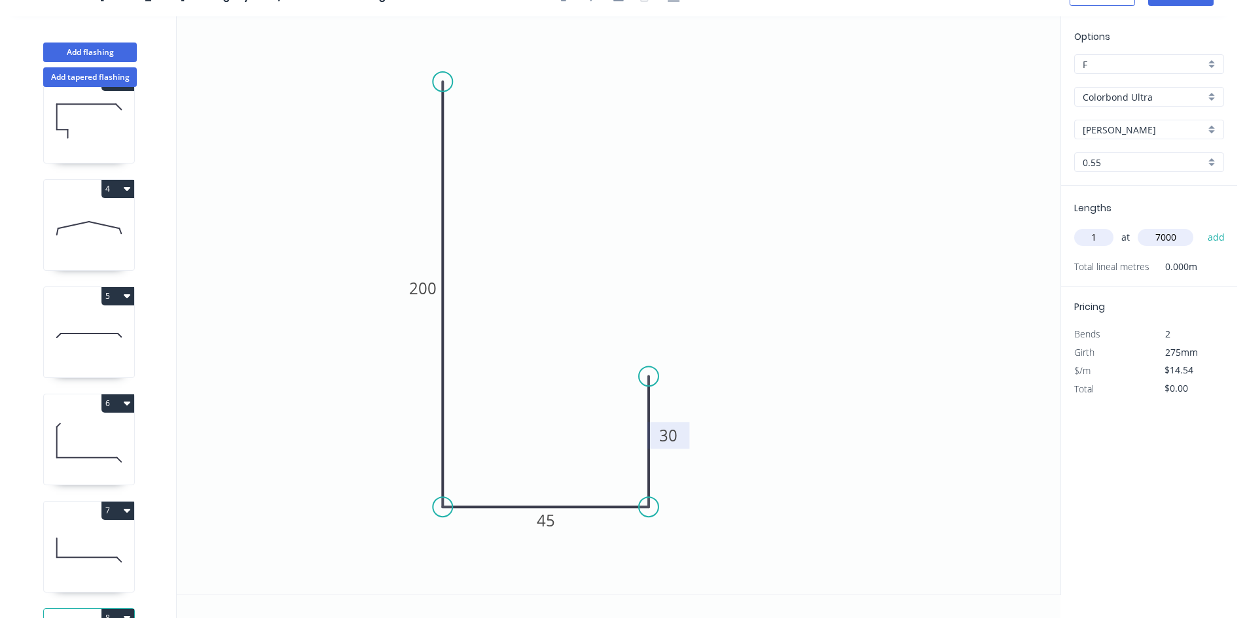
click at [1201, 226] on button "add" at bounding box center [1216, 237] width 31 height 22
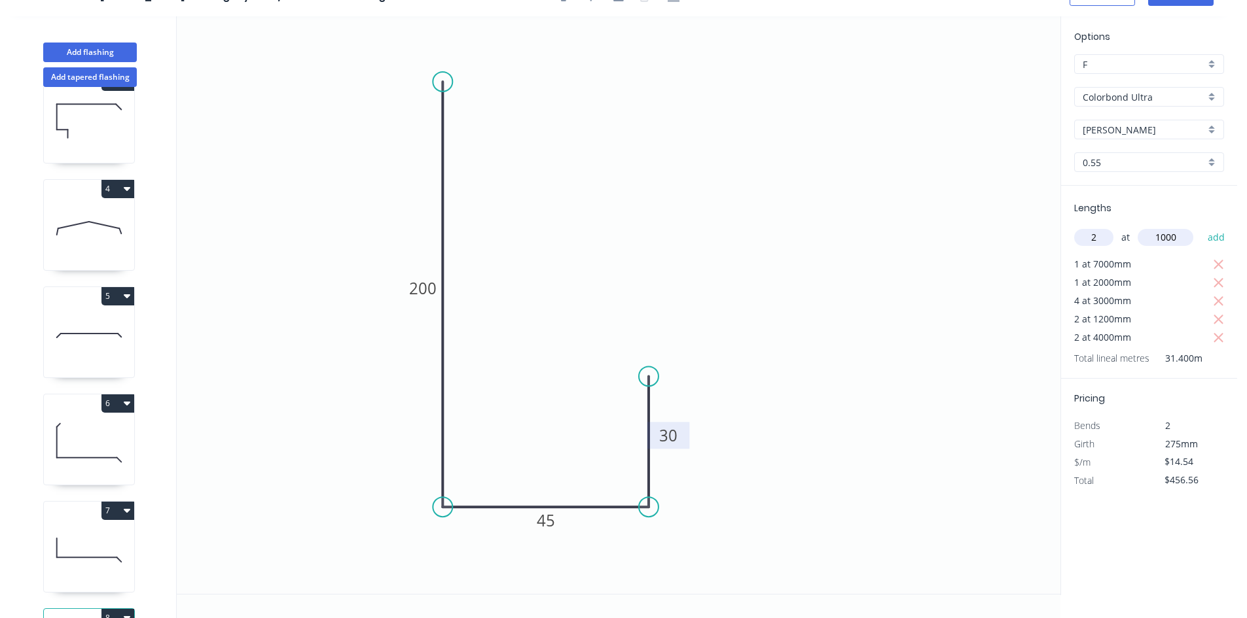
click at [1201, 226] on button "add" at bounding box center [1216, 237] width 31 height 22
click at [126, 57] on button "Add flashing" at bounding box center [90, 53] width 94 height 20
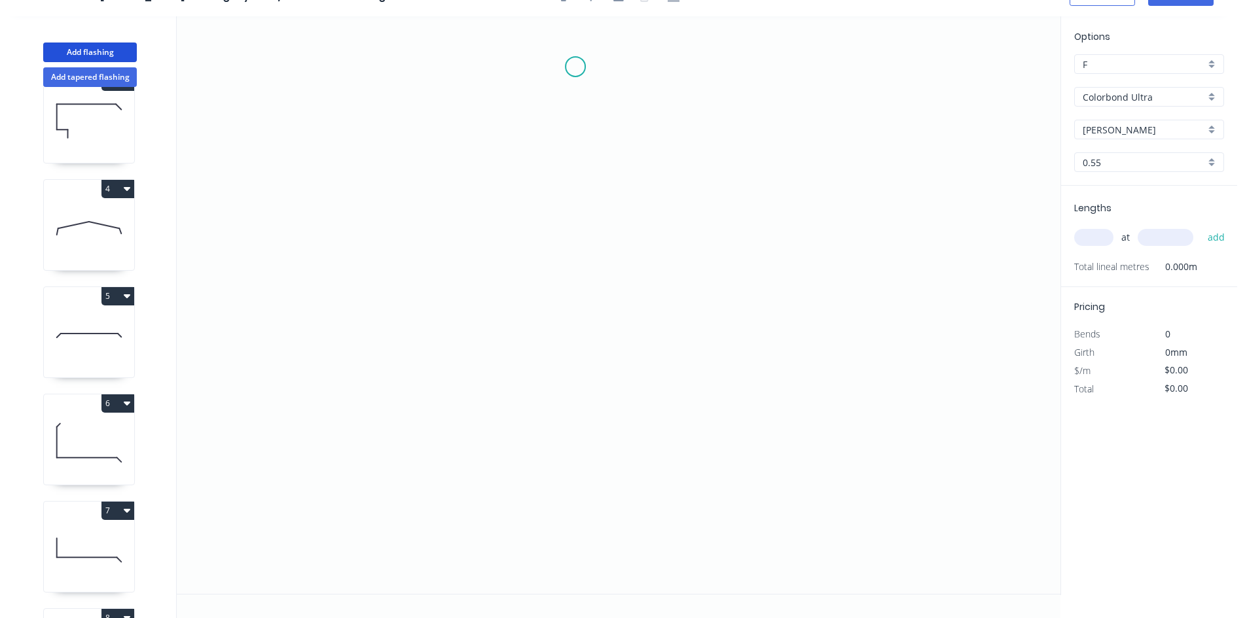
click at [565, 63] on icon "0" at bounding box center [618, 305] width 883 height 578
click at [561, 469] on icon "0" at bounding box center [618, 305] width 883 height 578
click at [780, 476] on icon "0 ?" at bounding box center [618, 305] width 883 height 578
click at [780, 480] on icon "0 ? ?" at bounding box center [618, 305] width 883 height 578
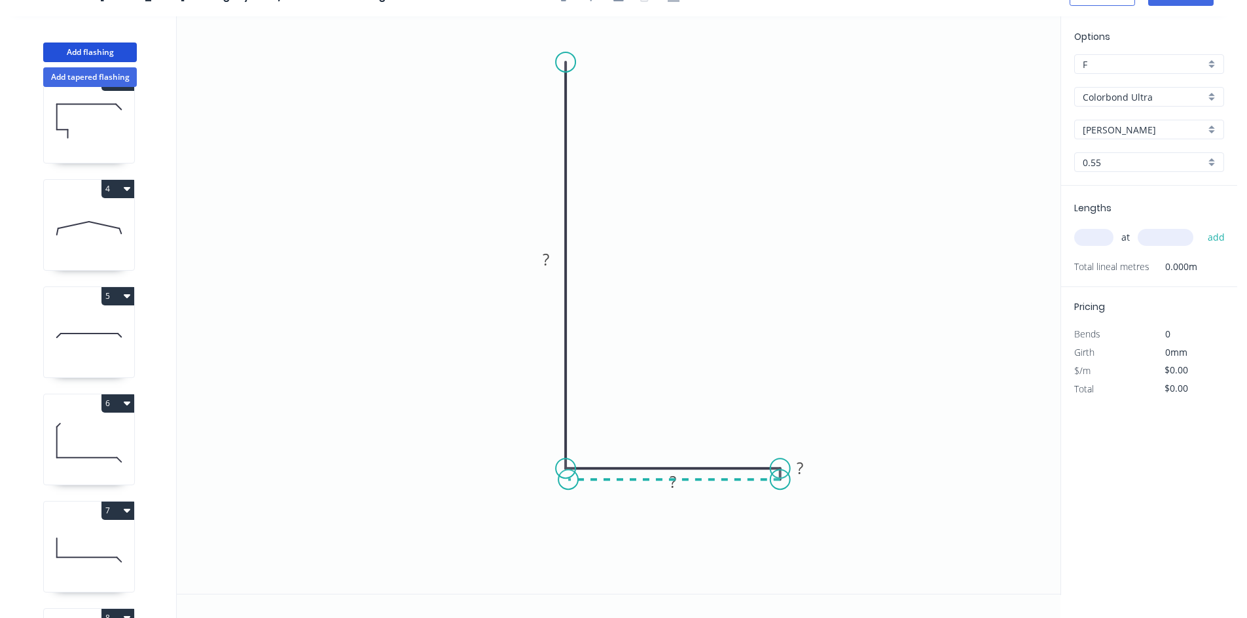
click at [568, 483] on icon "0 ? ? ?" at bounding box center [618, 305] width 883 height 578
click at [568, 483] on circle at bounding box center [568, 480] width 20 height 20
drag, startPoint x: 693, startPoint y: 471, endPoint x: 709, endPoint y: 433, distance: 41.1
click at [709, 433] on rect at bounding box center [688, 444] width 43 height 27
drag, startPoint x: 686, startPoint y: 502, endPoint x: 696, endPoint y: 516, distance: 17.4
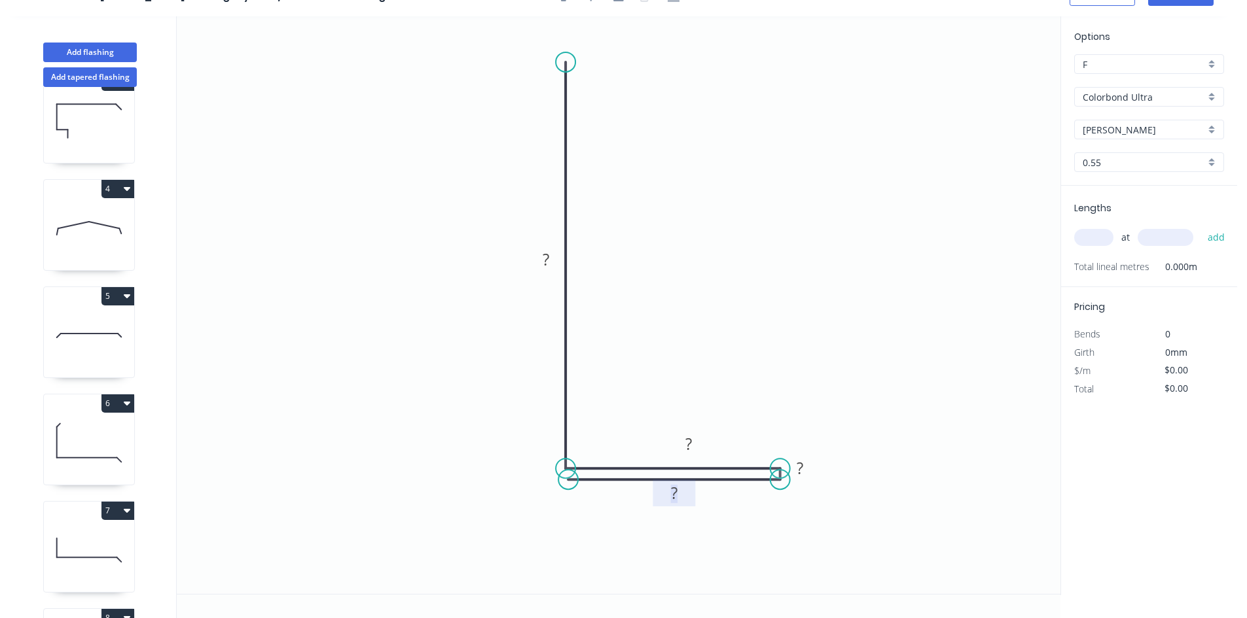
click at [699, 517] on icon "0 ? ? ? ?" at bounding box center [618, 305] width 883 height 578
drag, startPoint x: 688, startPoint y: 503, endPoint x: 698, endPoint y: 520, distance: 19.4
click at [700, 520] on rect at bounding box center [687, 506] width 43 height 27
click at [852, 492] on div "Hide measurement" at bounding box center [874, 480] width 132 height 27
click at [548, 259] on tspan "?" at bounding box center [545, 260] width 7 height 22
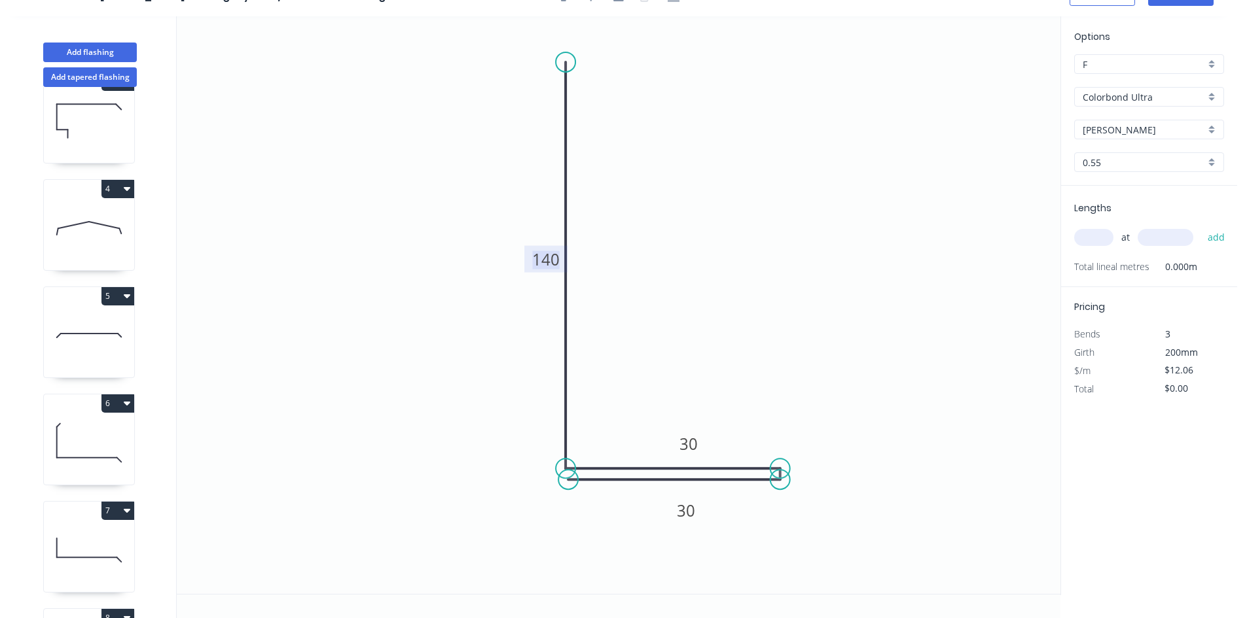
click at [1096, 236] on input "text" at bounding box center [1093, 237] width 39 height 17
click at [1201, 226] on button "add" at bounding box center [1216, 237] width 31 height 22
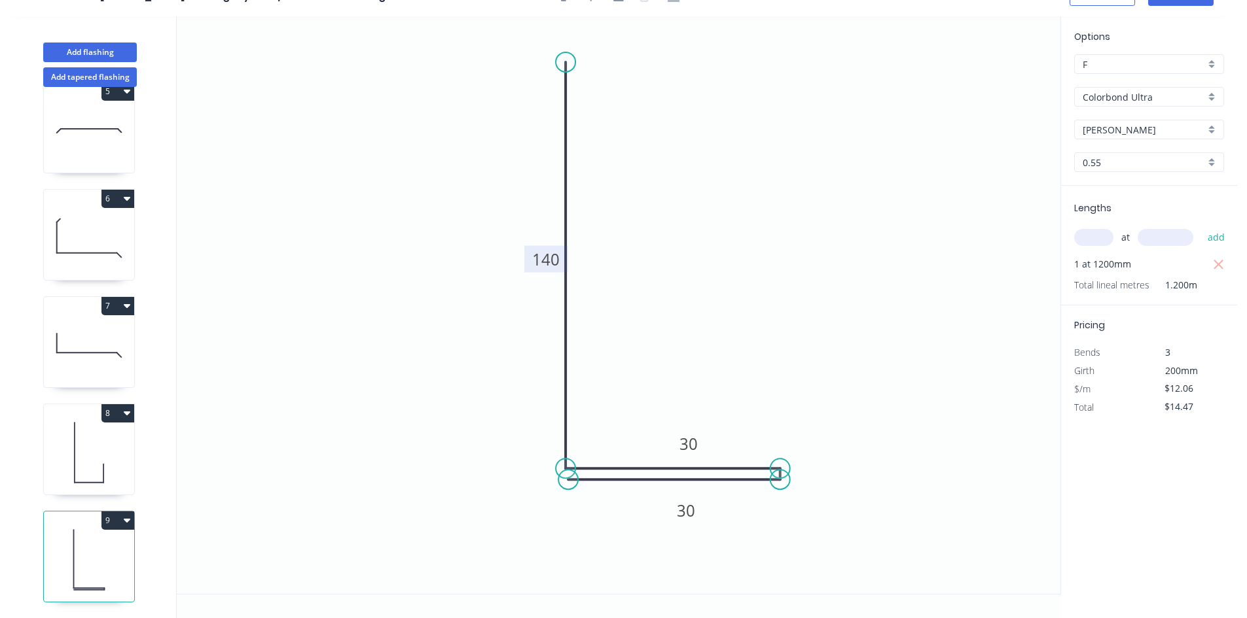
scroll to position [464, 0]
drag, startPoint x: 87, startPoint y: 47, endPoint x: 160, endPoint y: 52, distance: 72.8
click at [89, 47] on button "Add flashing" at bounding box center [90, 53] width 94 height 20
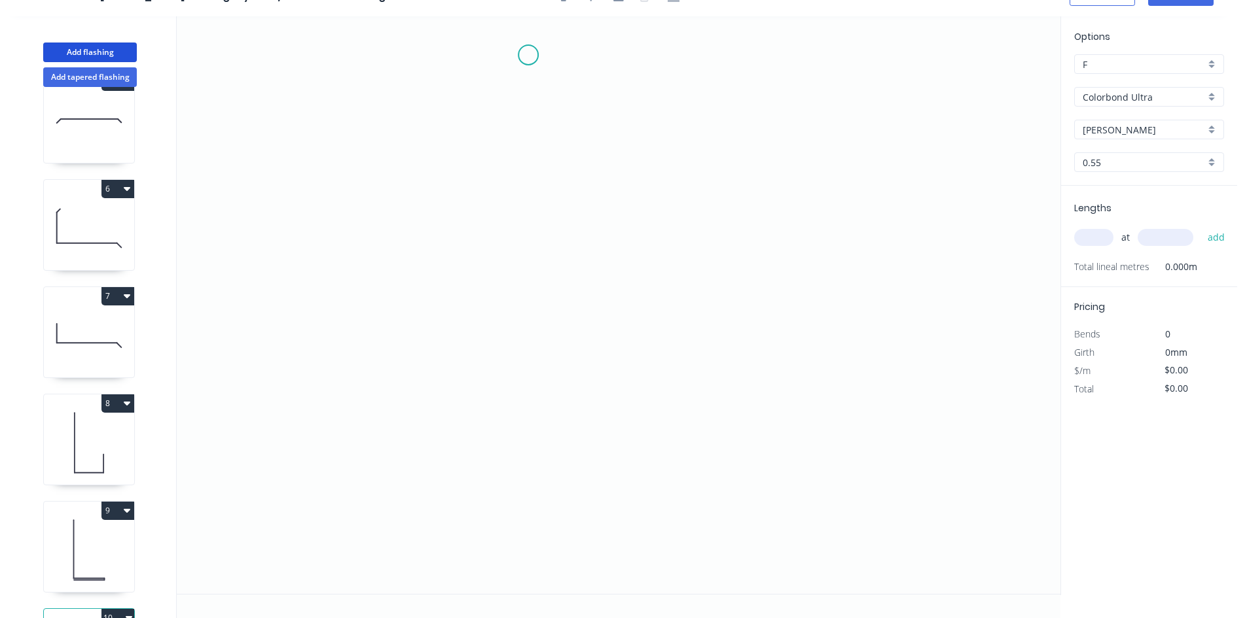
click at [529, 53] on icon "0" at bounding box center [618, 305] width 883 height 578
click at [535, 346] on icon "0" at bounding box center [618, 305] width 883 height 578
click at [608, 350] on icon "0 ?" at bounding box center [618, 305] width 883 height 578
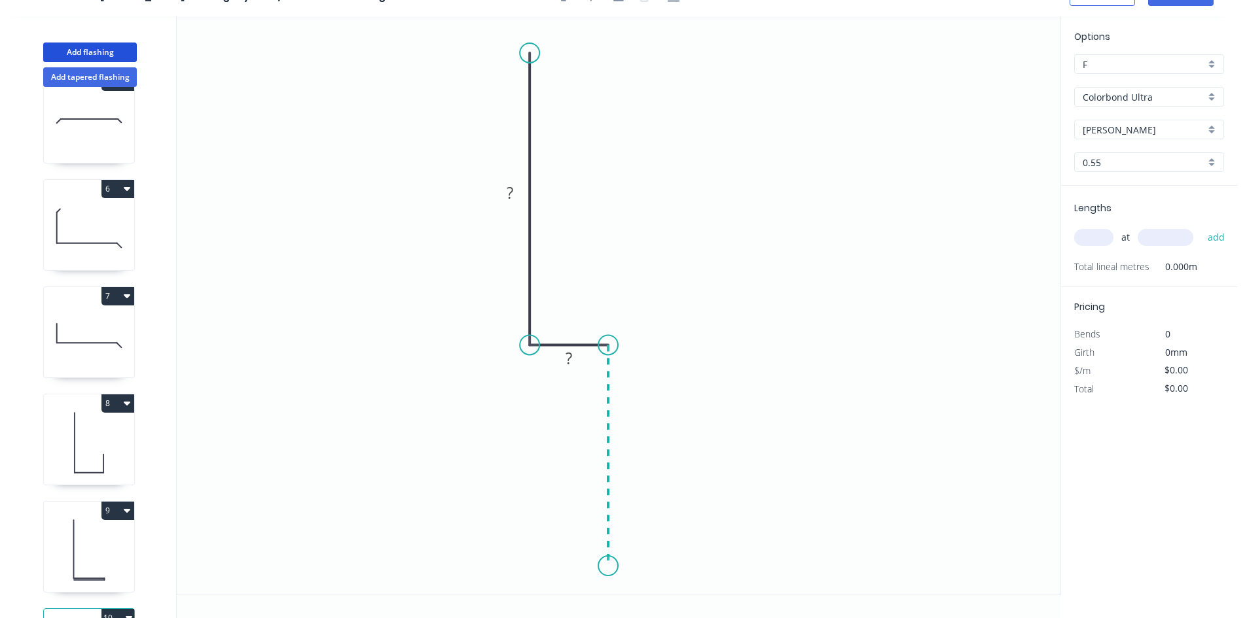
click at [609, 567] on icon "0 ? ?" at bounding box center [618, 305] width 883 height 578
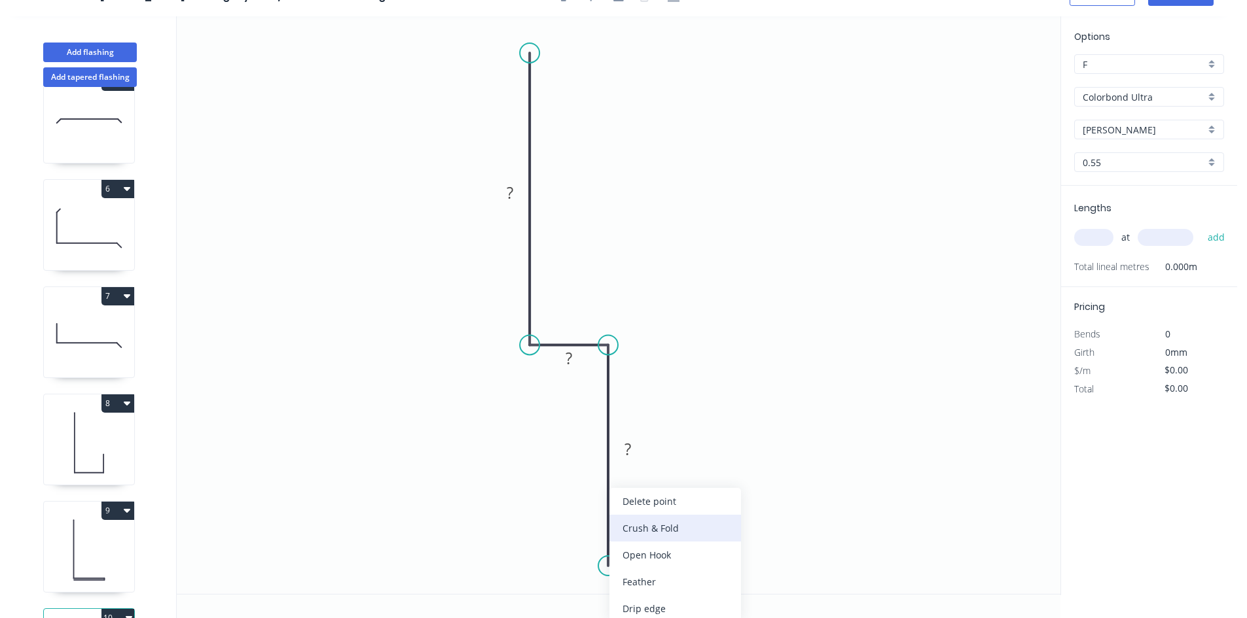
click at [652, 535] on div "Crush & Fold" at bounding box center [675, 528] width 132 height 27
click at [648, 579] on div "Flip bend" at bounding box center [672, 582] width 132 height 27
drag, startPoint x: 657, startPoint y: 542, endPoint x: 574, endPoint y: 569, distance: 87.1
click at [575, 569] on rect at bounding box center [555, 569] width 52 height 27
click at [571, 569] on rect at bounding box center [551, 571] width 52 height 27
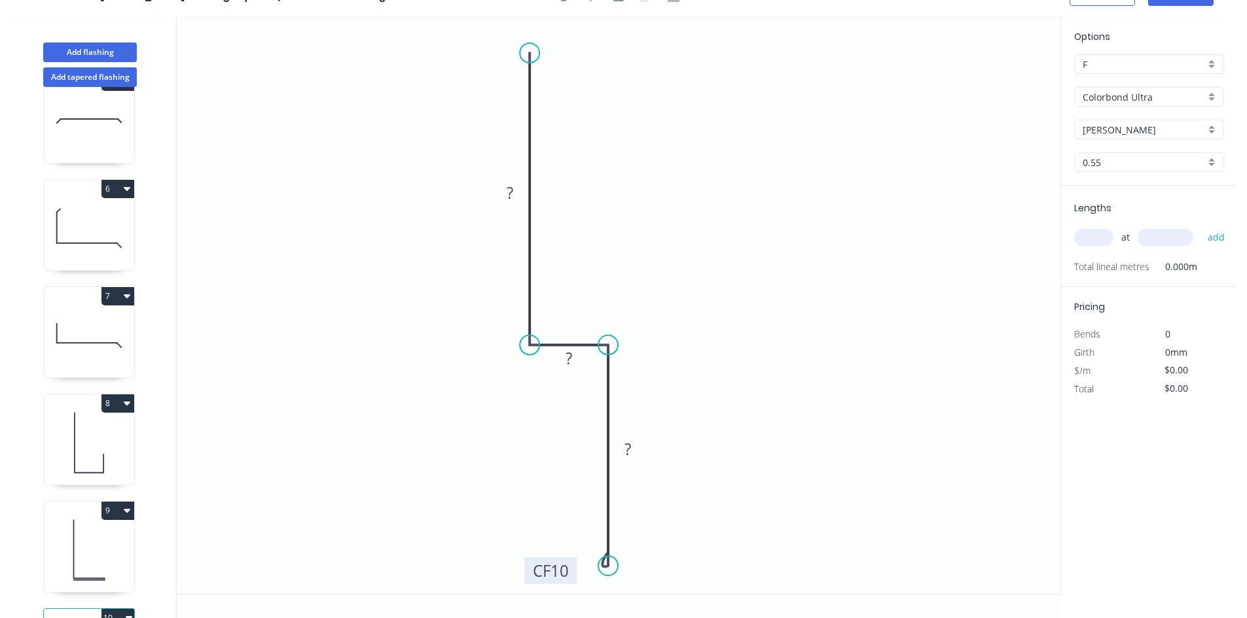
click at [565, 567] on tspan "10" at bounding box center [559, 571] width 18 height 22
click at [1078, 238] on input "text" at bounding box center [1093, 237] width 39 height 17
click at [1201, 226] on button "add" at bounding box center [1216, 237] width 31 height 22
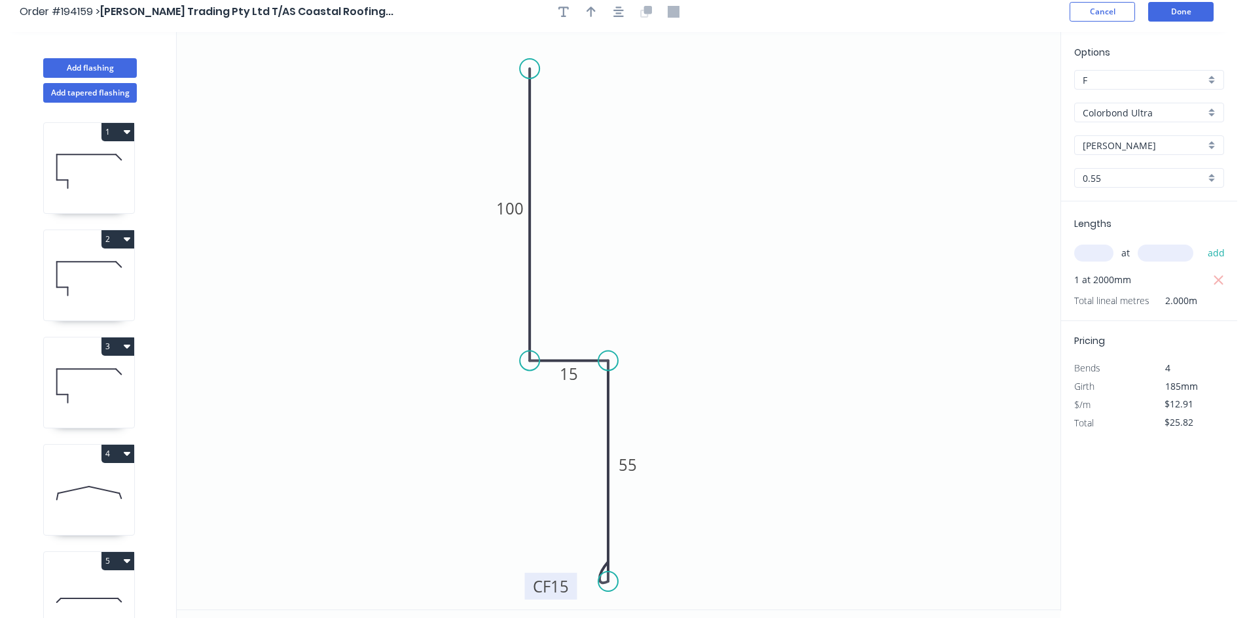
scroll to position [0, 0]
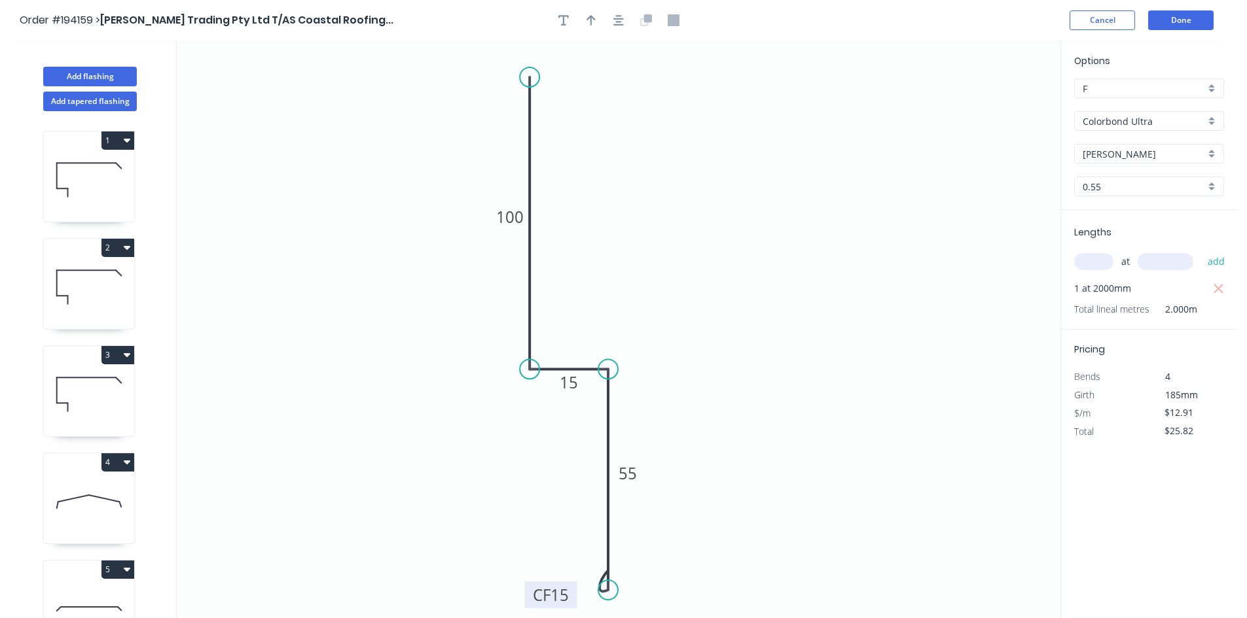
click at [118, 251] on button "2" at bounding box center [117, 248] width 33 height 18
click at [105, 283] on div "Duplicate" at bounding box center [72, 280] width 101 height 19
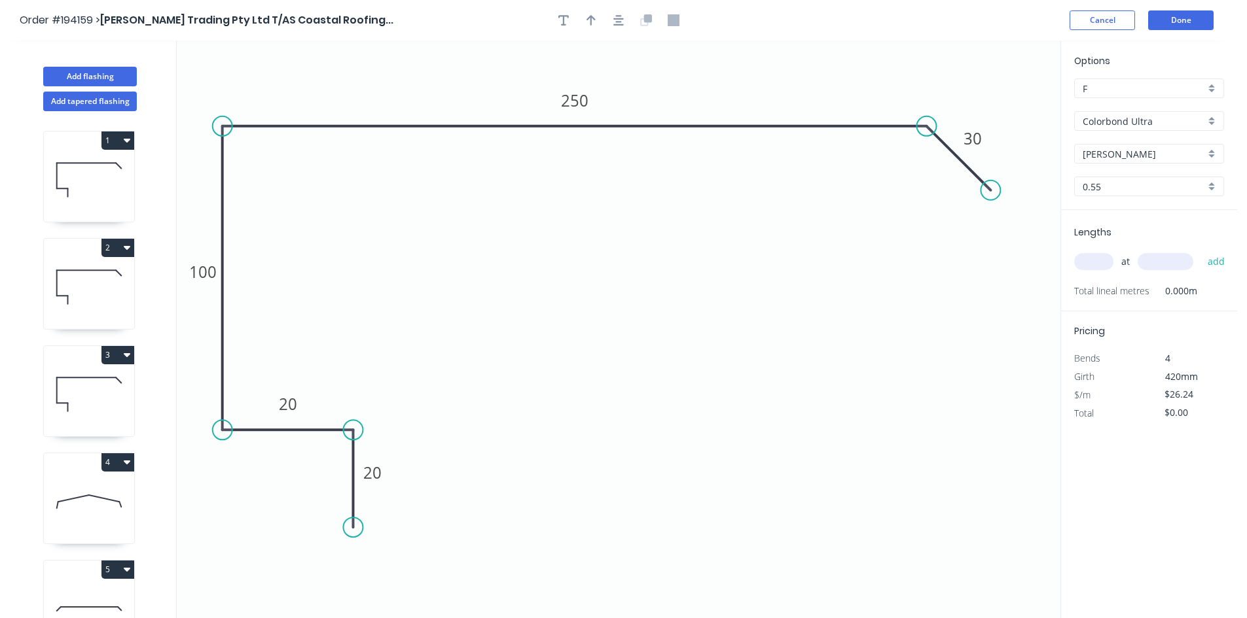
scroll to position [679, 0]
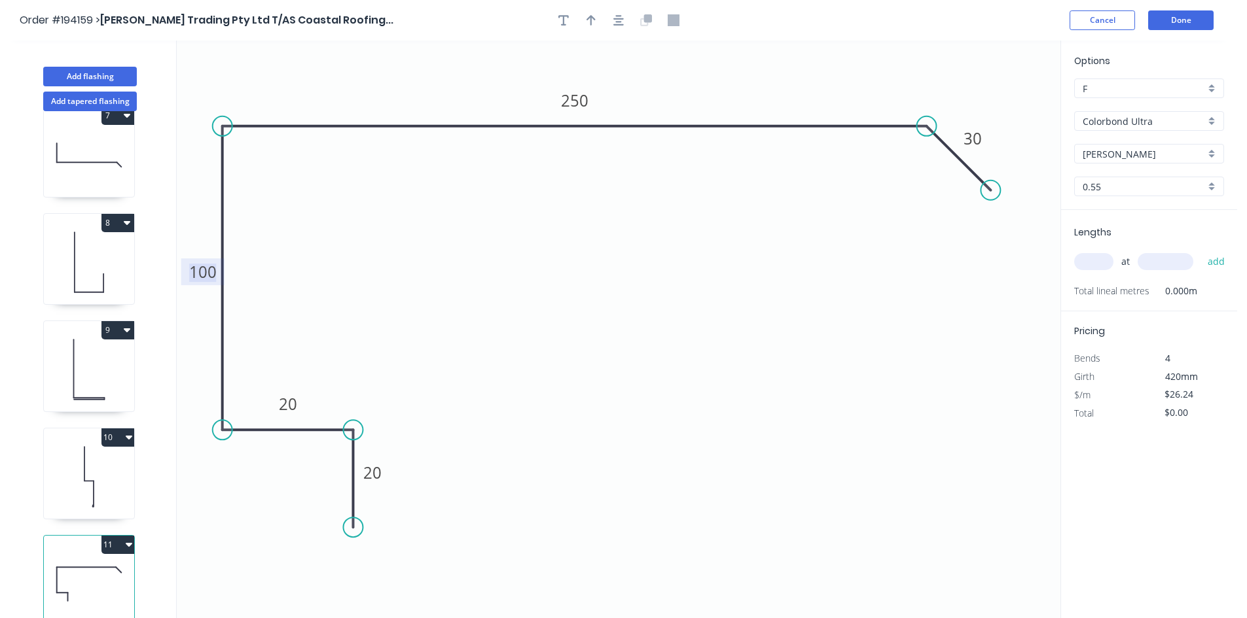
click at [198, 276] on tspan "100" at bounding box center [202, 272] width 27 height 22
click at [1029, 262] on icon "0 20 20 100 270 30" at bounding box center [618, 330] width 883 height 578
click at [1118, 263] on div "at add" at bounding box center [1150, 262] width 152 height 22
click at [1095, 260] on input "text" at bounding box center [1093, 261] width 39 height 17
click at [1201, 251] on button "add" at bounding box center [1216, 262] width 31 height 22
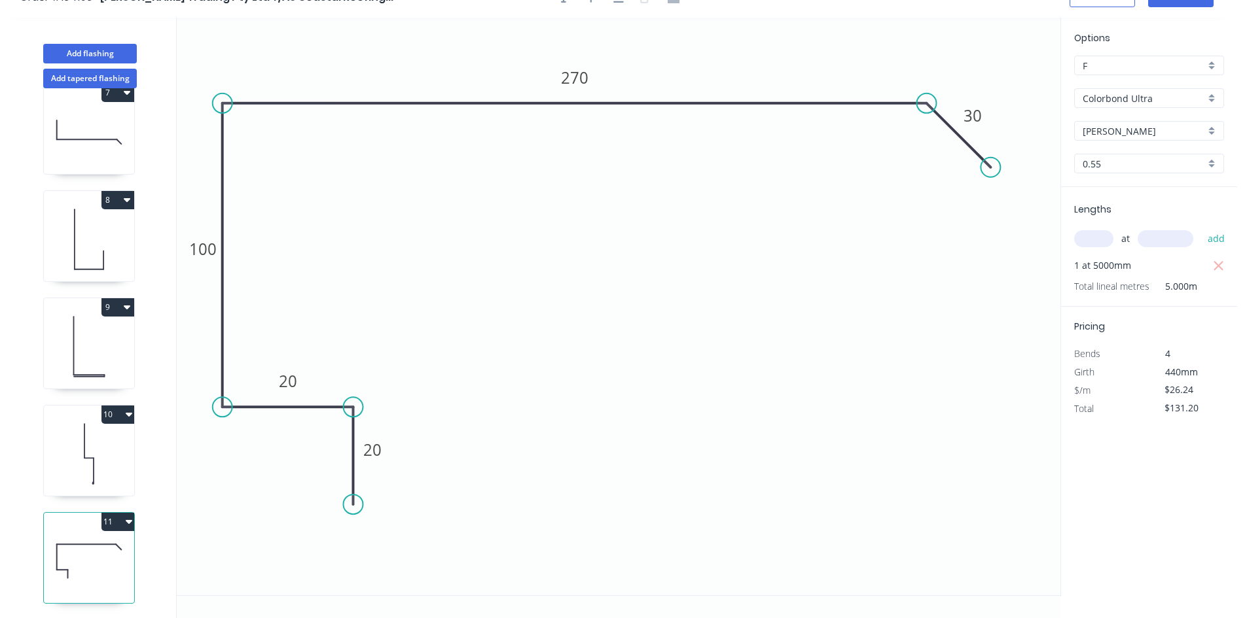
scroll to position [24, 0]
click at [120, 298] on button "9" at bounding box center [117, 306] width 33 height 18
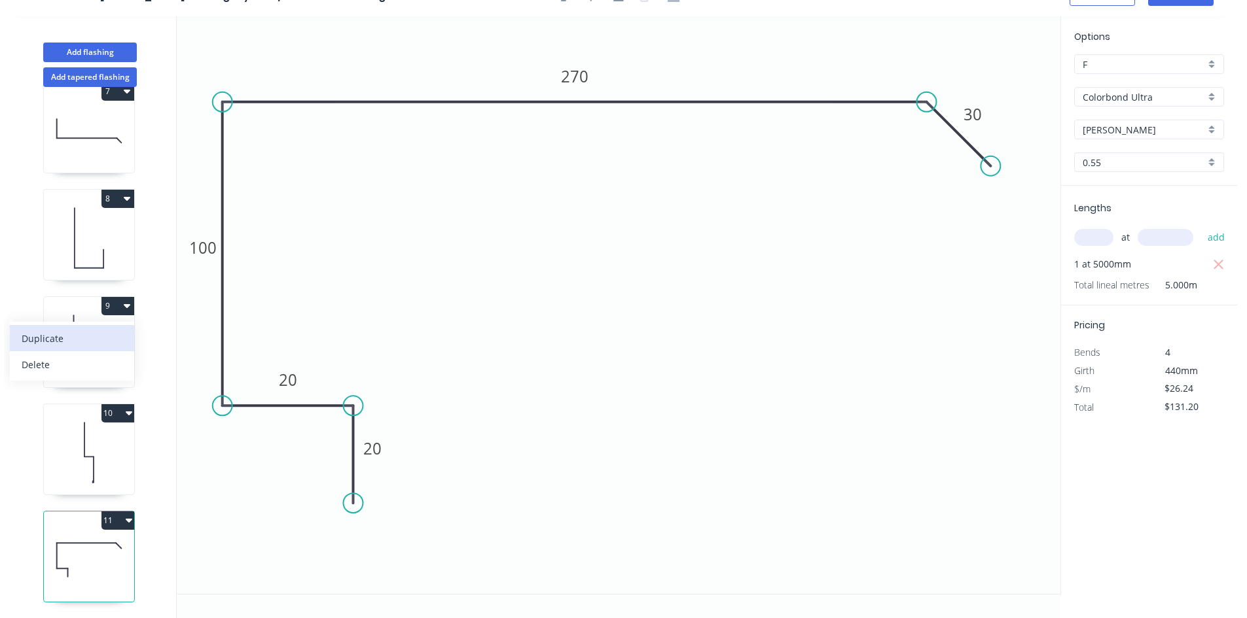
click at [103, 329] on div "Duplicate" at bounding box center [72, 338] width 101 height 19
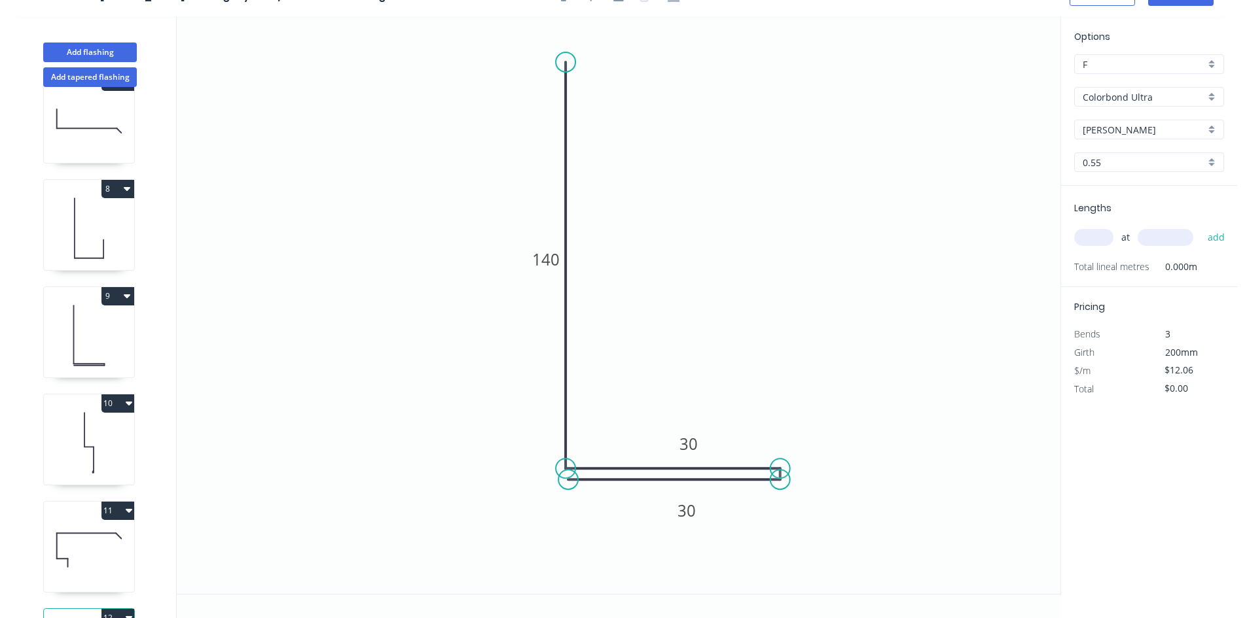
scroll to position [786, 0]
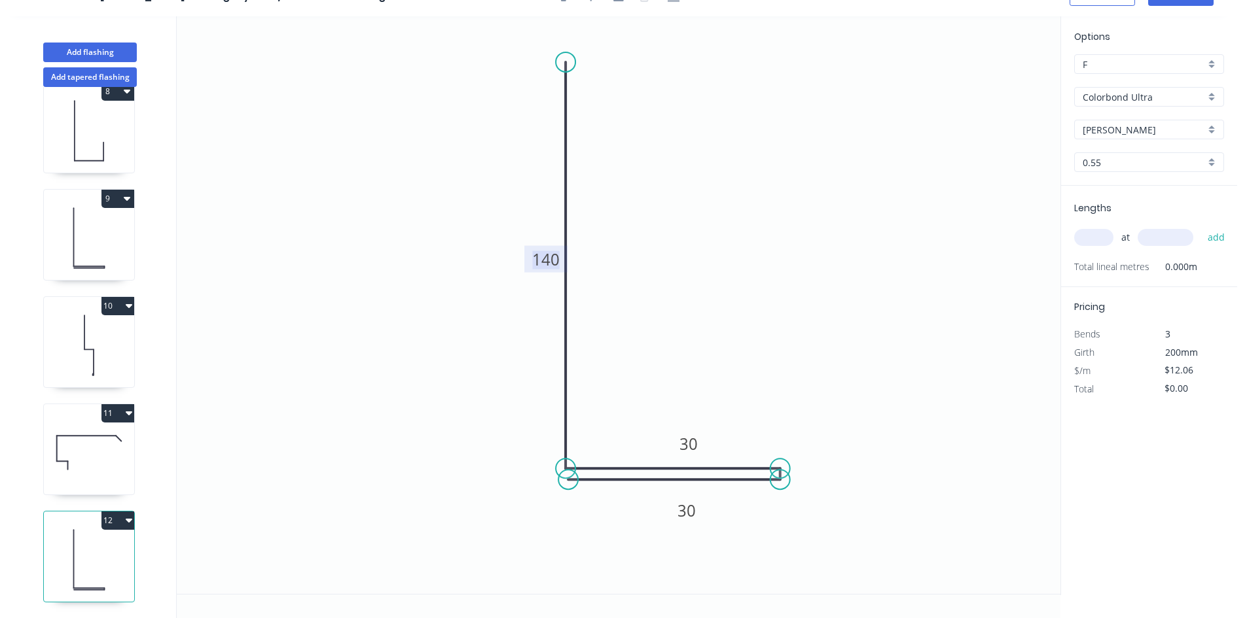
click at [546, 253] on tspan "140" at bounding box center [545, 260] width 27 height 22
click at [1117, 236] on div "at add" at bounding box center [1150, 237] width 152 height 22
click at [1101, 234] on input "text" at bounding box center [1093, 237] width 39 height 17
click at [1201, 226] on button "add" at bounding box center [1216, 237] width 31 height 22
click at [113, 46] on button "Add flashing" at bounding box center [90, 53] width 94 height 20
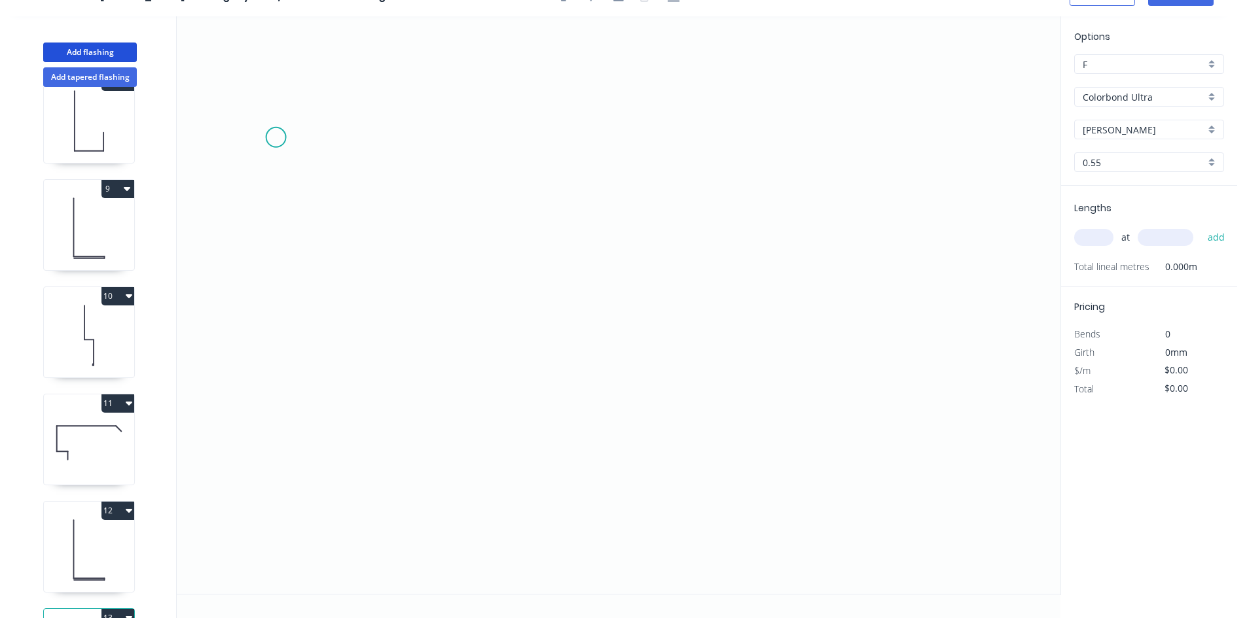
click at [275, 116] on icon "0" at bounding box center [618, 305] width 883 height 578
click at [359, 335] on icon "0" at bounding box center [618, 305] width 883 height 578
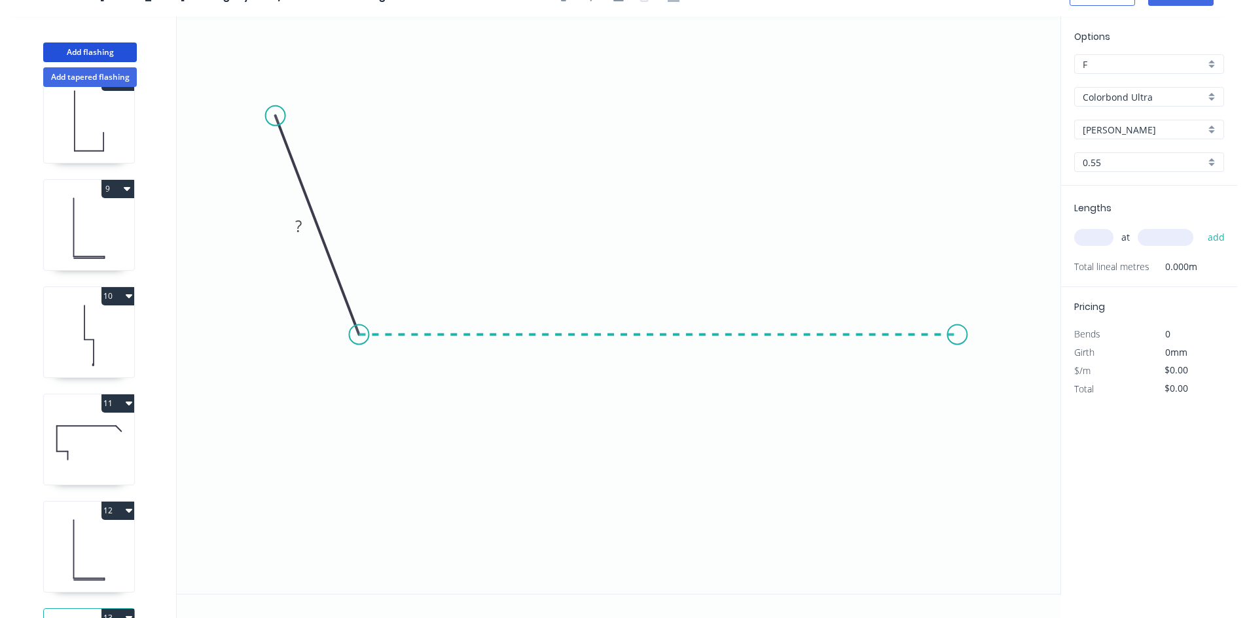
click at [957, 346] on icon "0 ?" at bounding box center [618, 305] width 883 height 578
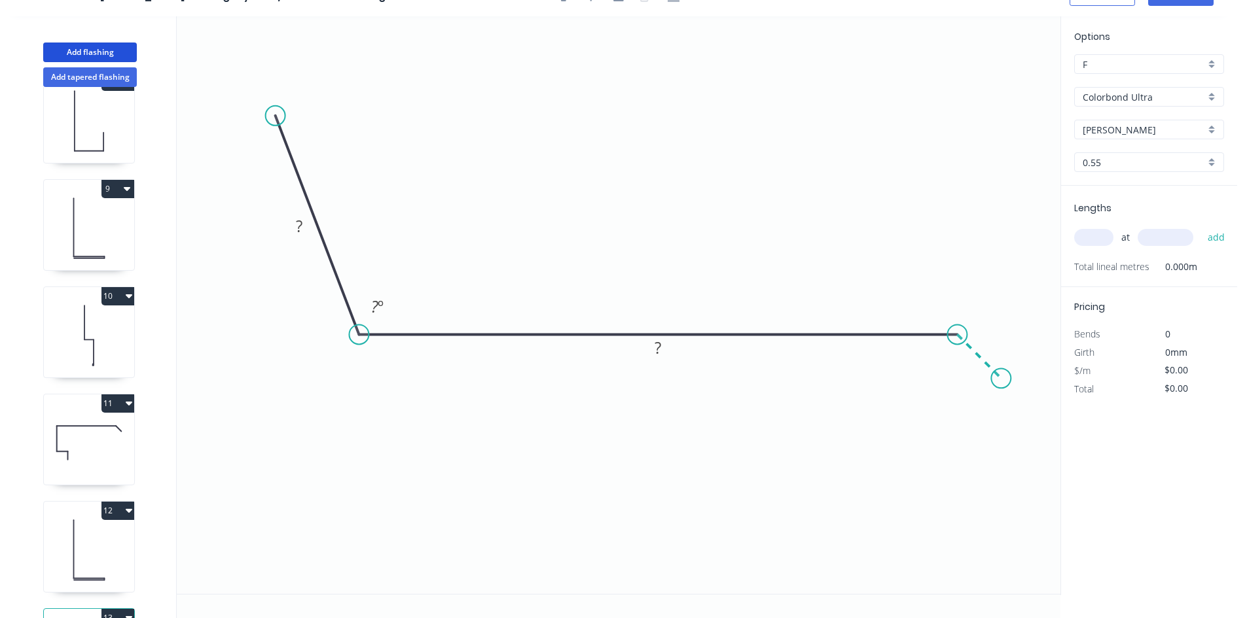
click at [1001, 376] on icon "0 ? ? ? º" at bounding box center [618, 305] width 883 height 578
click at [1001, 376] on circle at bounding box center [1001, 378] width 20 height 20
click at [993, 345] on tspan "?" at bounding box center [992, 337] width 7 height 22
click at [1099, 231] on input "text" at bounding box center [1093, 237] width 39 height 17
click at [1201, 226] on button "add" at bounding box center [1216, 237] width 31 height 22
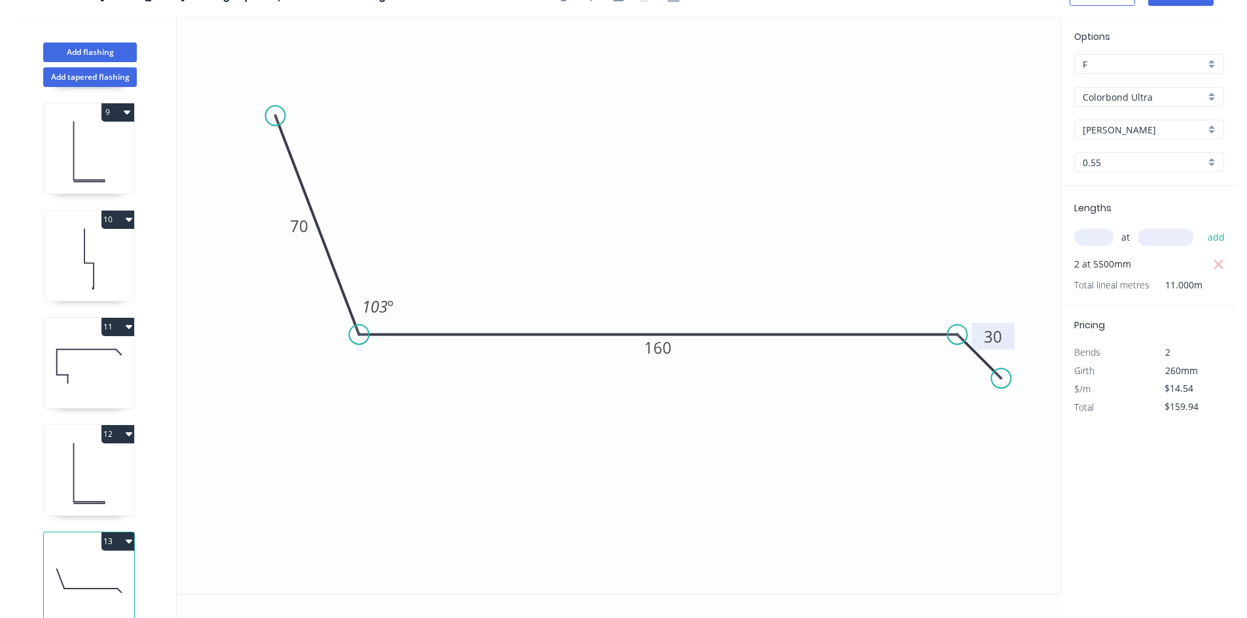
scroll to position [893, 0]
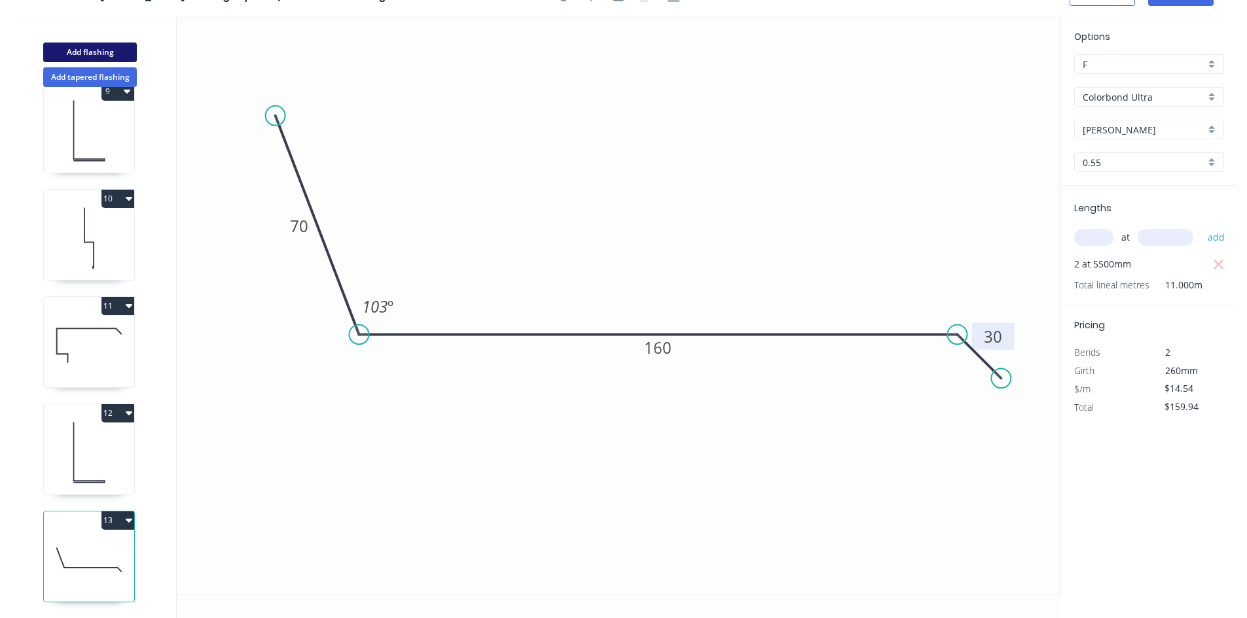
click at [106, 48] on button "Add flashing" at bounding box center [90, 53] width 94 height 20
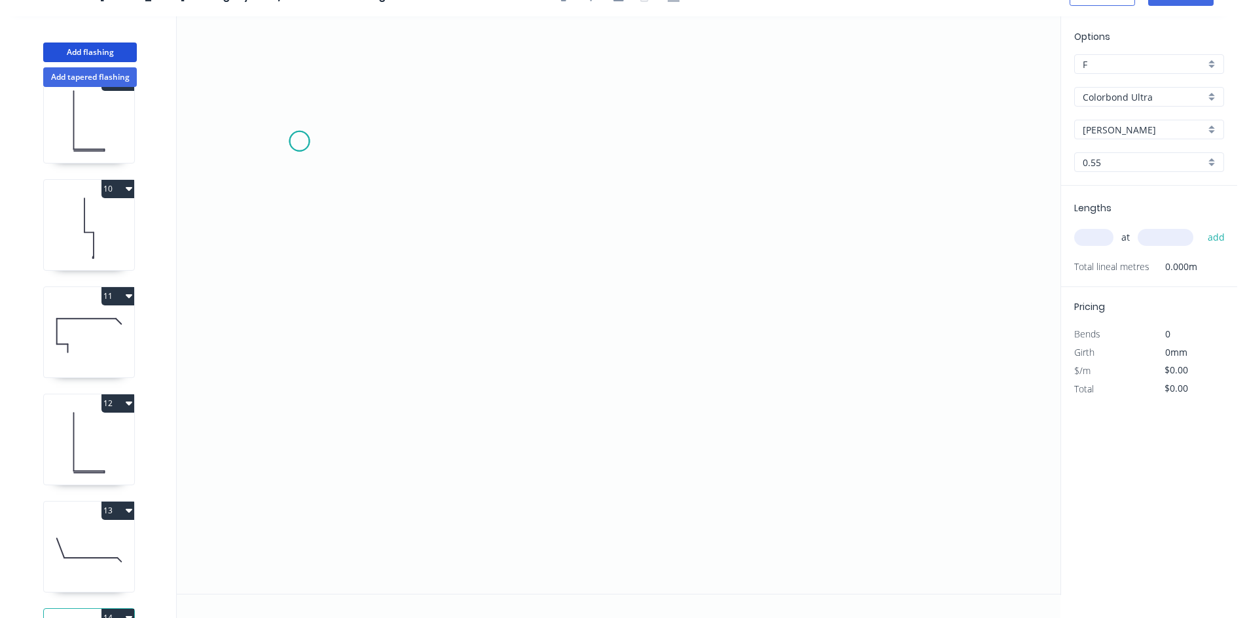
click at [299, 141] on icon "0" at bounding box center [618, 305] width 883 height 578
click at [296, 342] on icon "0" at bounding box center [618, 305] width 883 height 578
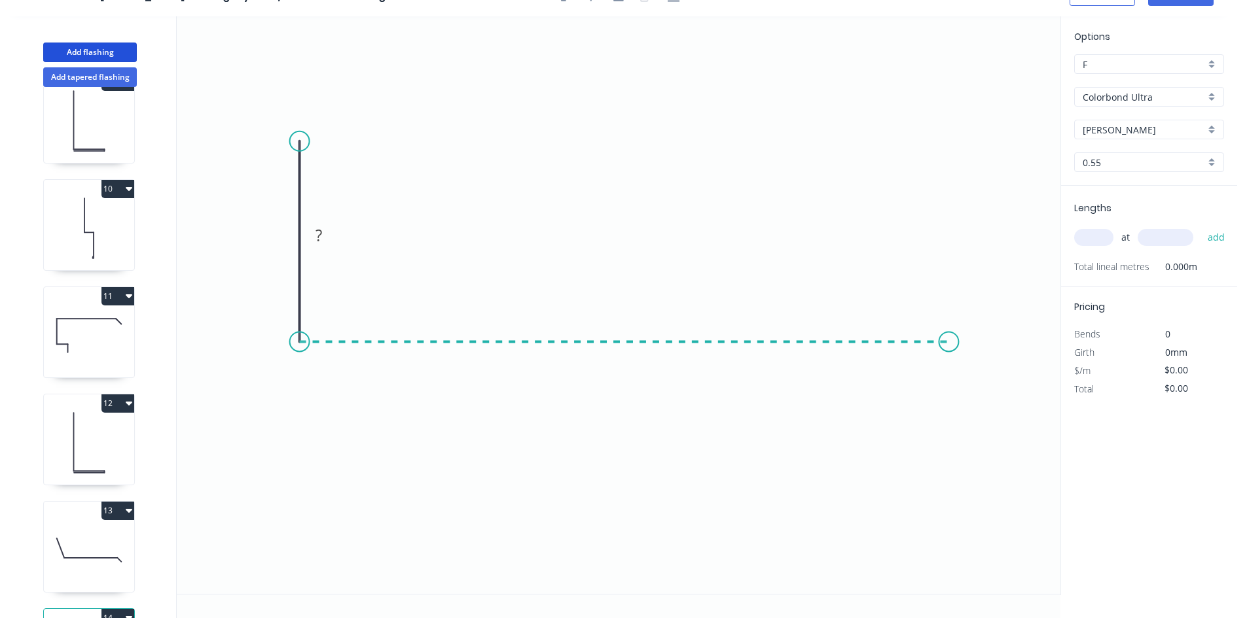
click at [950, 350] on icon "0 ?" at bounding box center [618, 305] width 883 height 578
click at [993, 391] on icon "0 ? ?" at bounding box center [618, 305] width 883 height 578
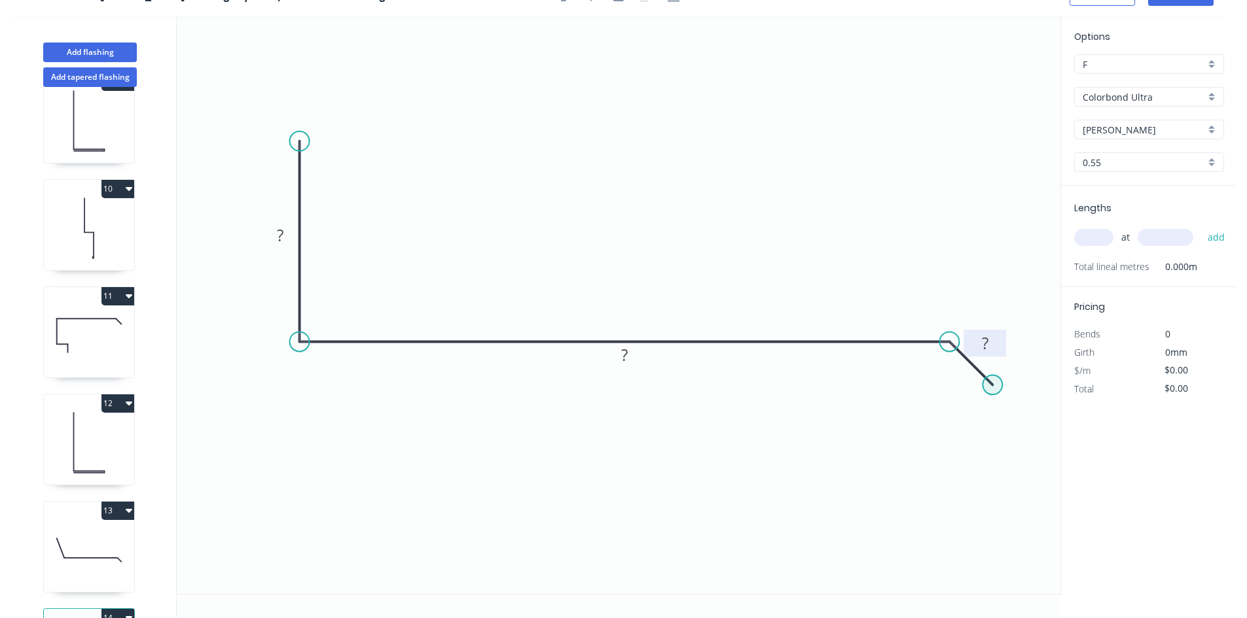
click at [990, 348] on rect at bounding box center [985, 344] width 26 height 18
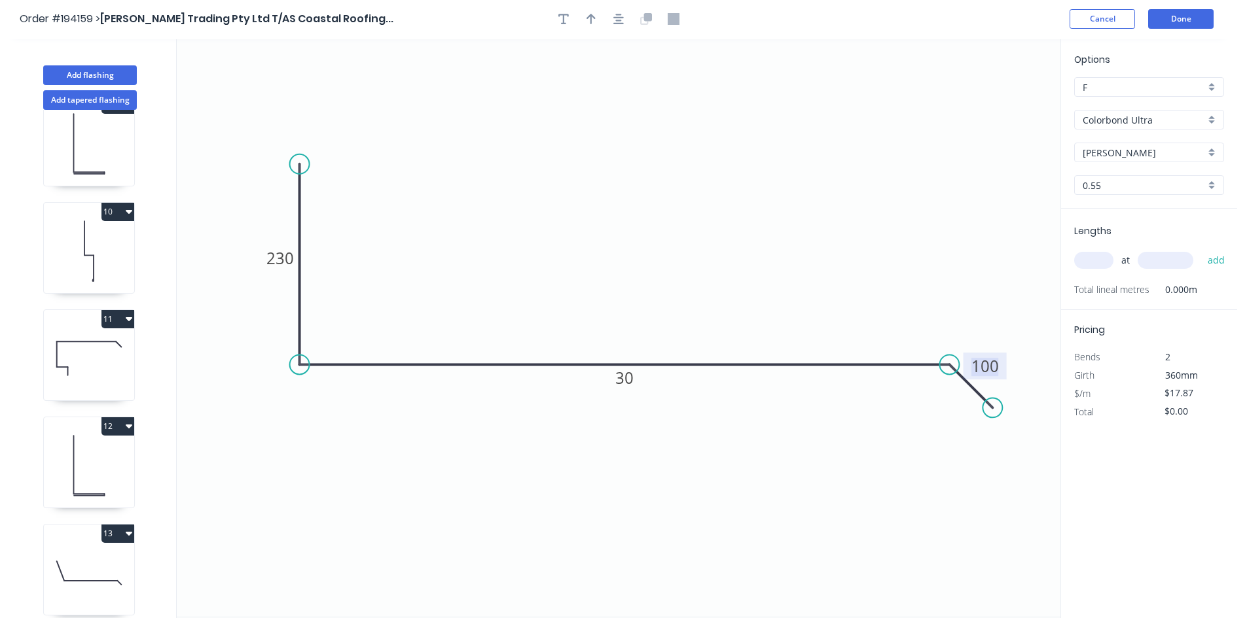
scroll to position [0, 0]
click at [270, 256] on tspan "230" at bounding box center [279, 260] width 27 height 22
drag, startPoint x: 1079, startPoint y: 261, endPoint x: 1098, endPoint y: 260, distance: 19.0
click at [1081, 260] on input "text" at bounding box center [1093, 261] width 39 height 17
click at [1201, 251] on button "add" at bounding box center [1216, 262] width 31 height 22
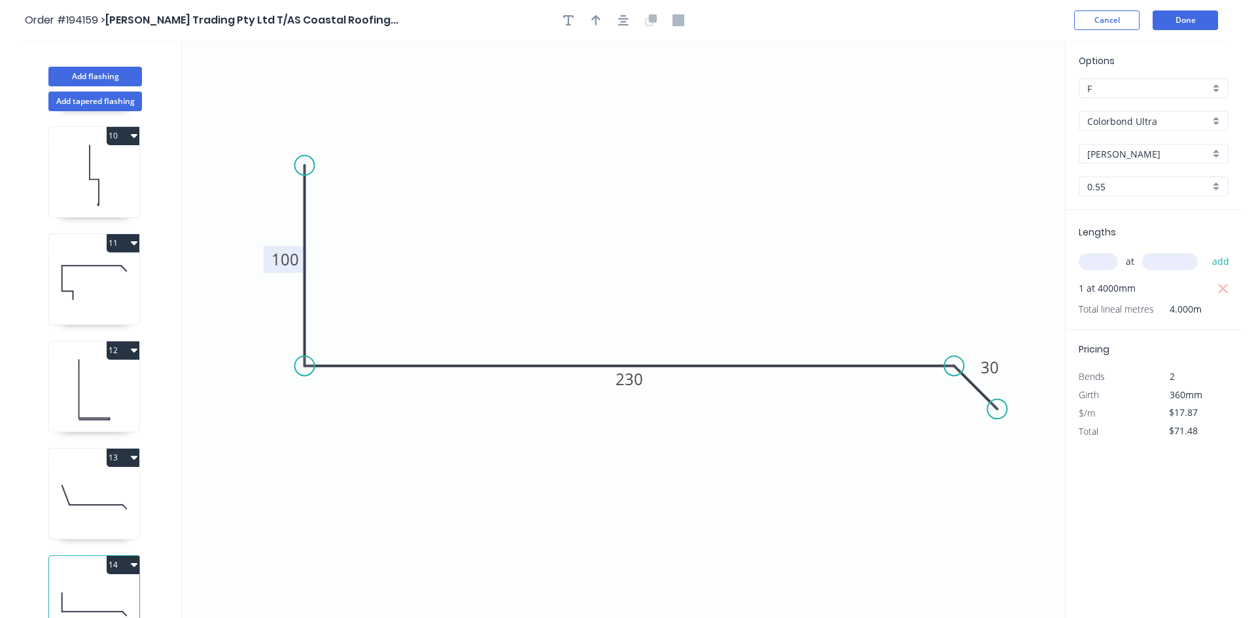
scroll to position [1001, 0]
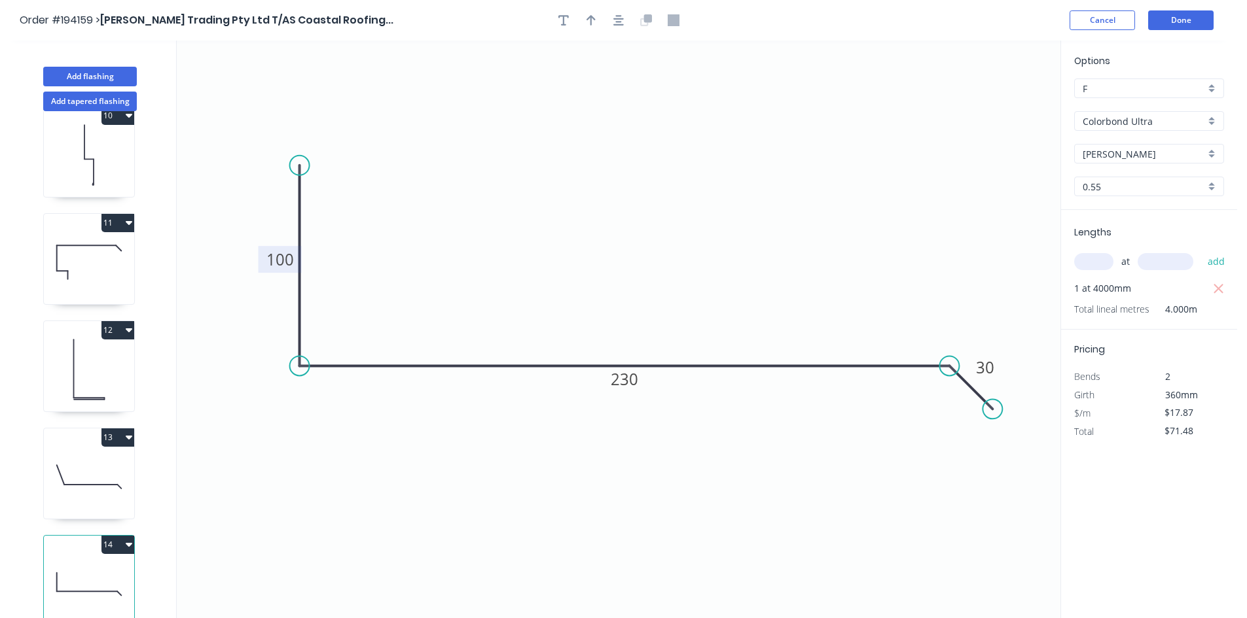
click at [94, 63] on div "Add flashing" at bounding box center [90, 66] width 172 height 39
click at [96, 79] on button "Add flashing" at bounding box center [90, 77] width 94 height 20
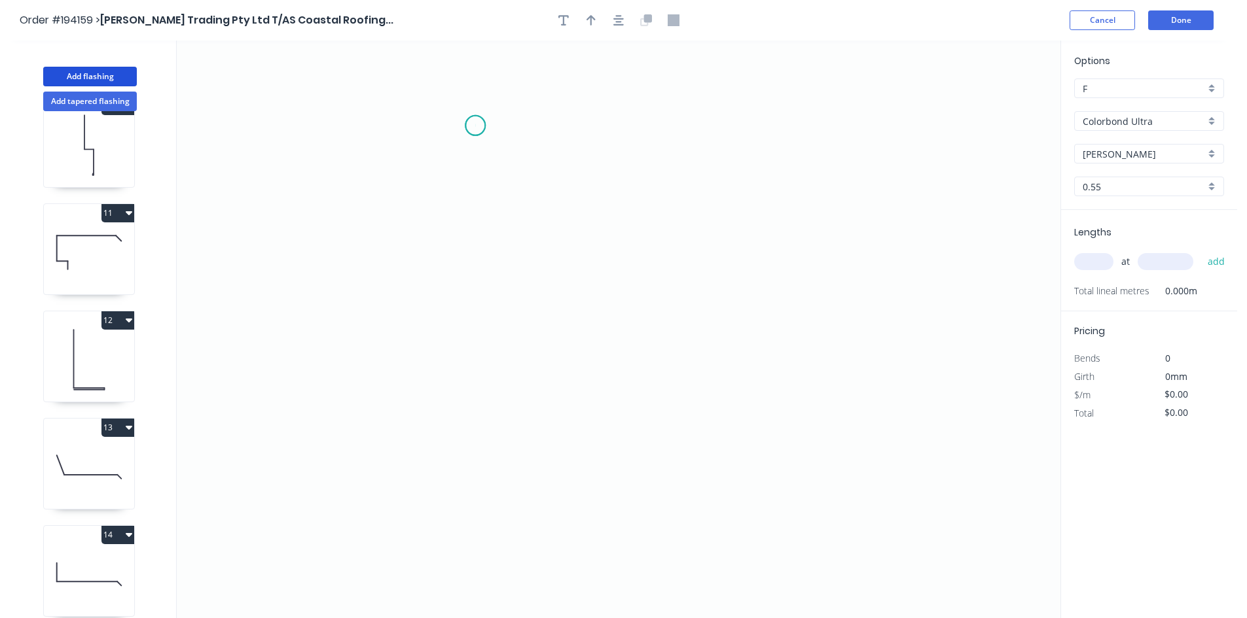
drag, startPoint x: 475, startPoint y: 126, endPoint x: 479, endPoint y: 173, distance: 47.3
click at [478, 133] on icon "0" at bounding box center [618, 330] width 883 height 578
click at [500, 529] on icon "0" at bounding box center [618, 330] width 883 height 578
click at [647, 529] on icon "0 ?" at bounding box center [618, 330] width 883 height 578
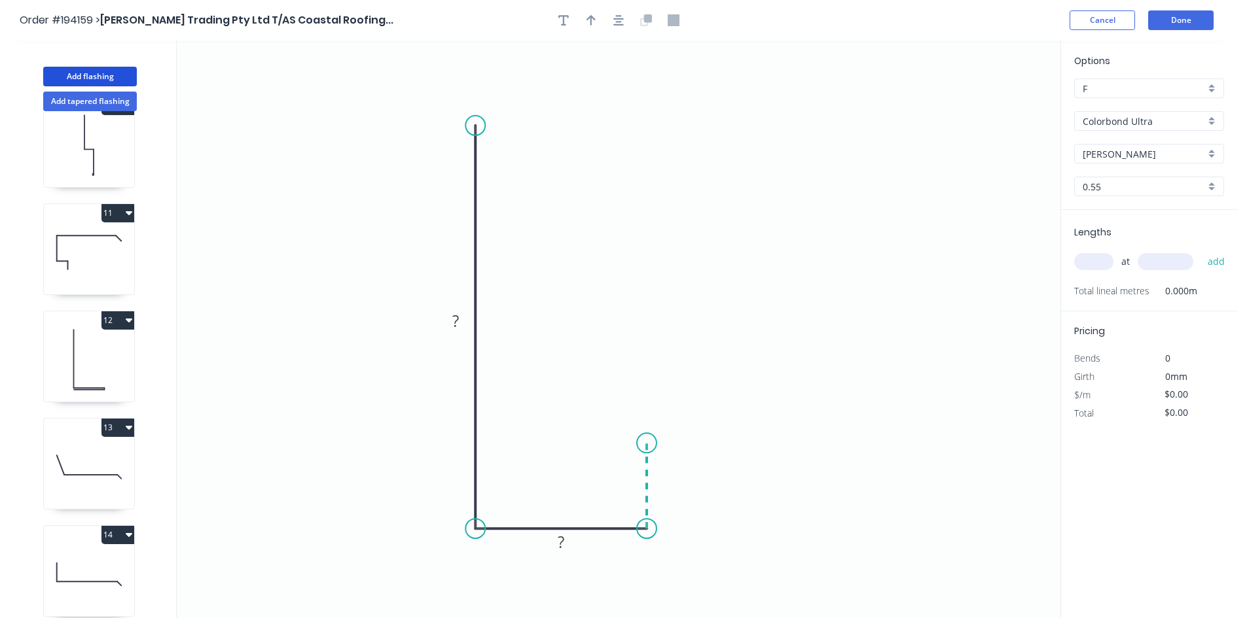
click at [647, 441] on icon "0 ? ?" at bounding box center [618, 330] width 883 height 578
click at [647, 441] on circle at bounding box center [647, 441] width 20 height 20
click at [663, 483] on tspan "?" at bounding box center [666, 479] width 7 height 22
click at [1088, 257] on input "text" at bounding box center [1093, 261] width 39 height 17
click at [1201, 251] on button "add" at bounding box center [1216, 262] width 31 height 22
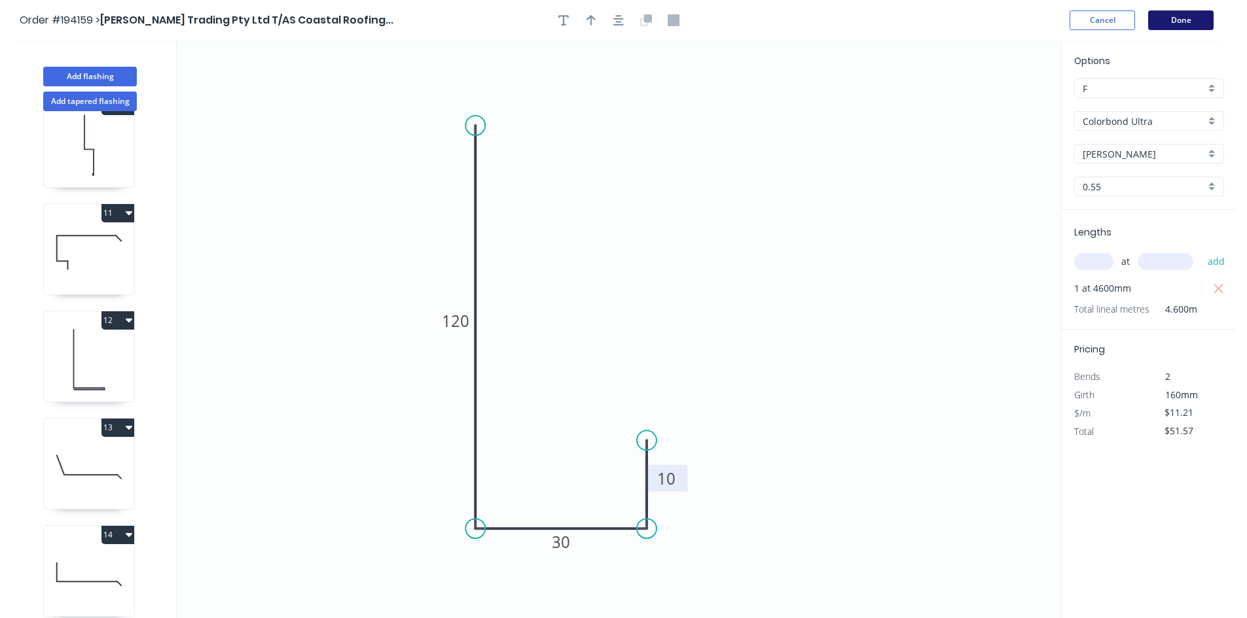
click at [1187, 16] on button "Done" at bounding box center [1180, 20] width 65 height 20
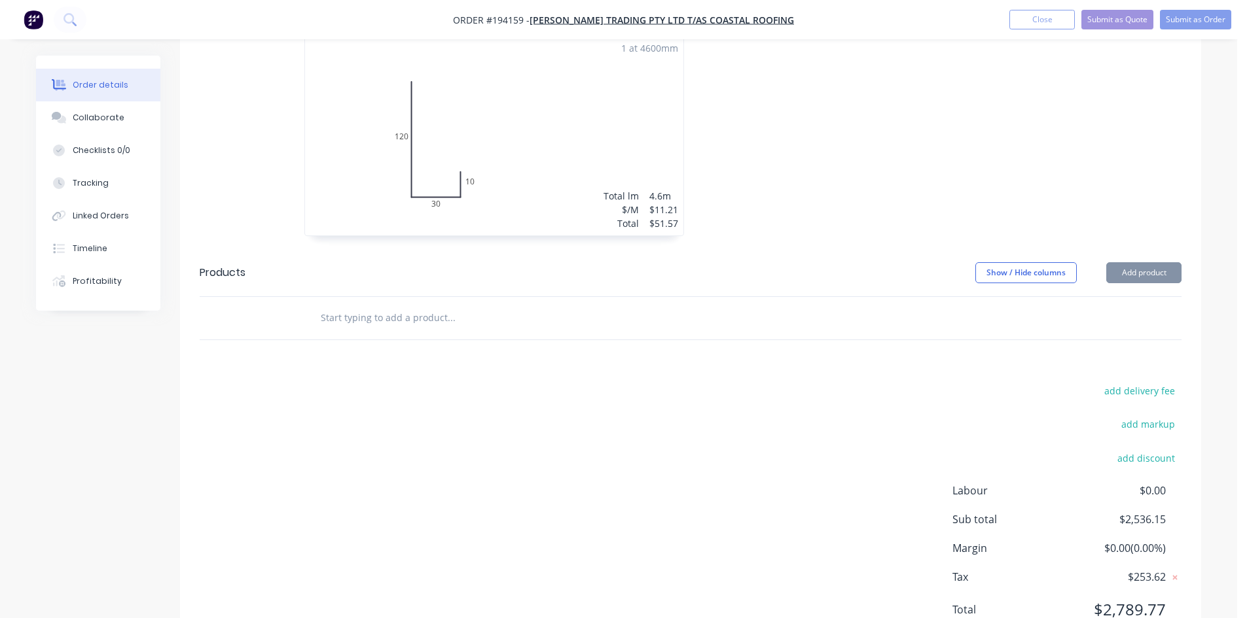
scroll to position [2084, 0]
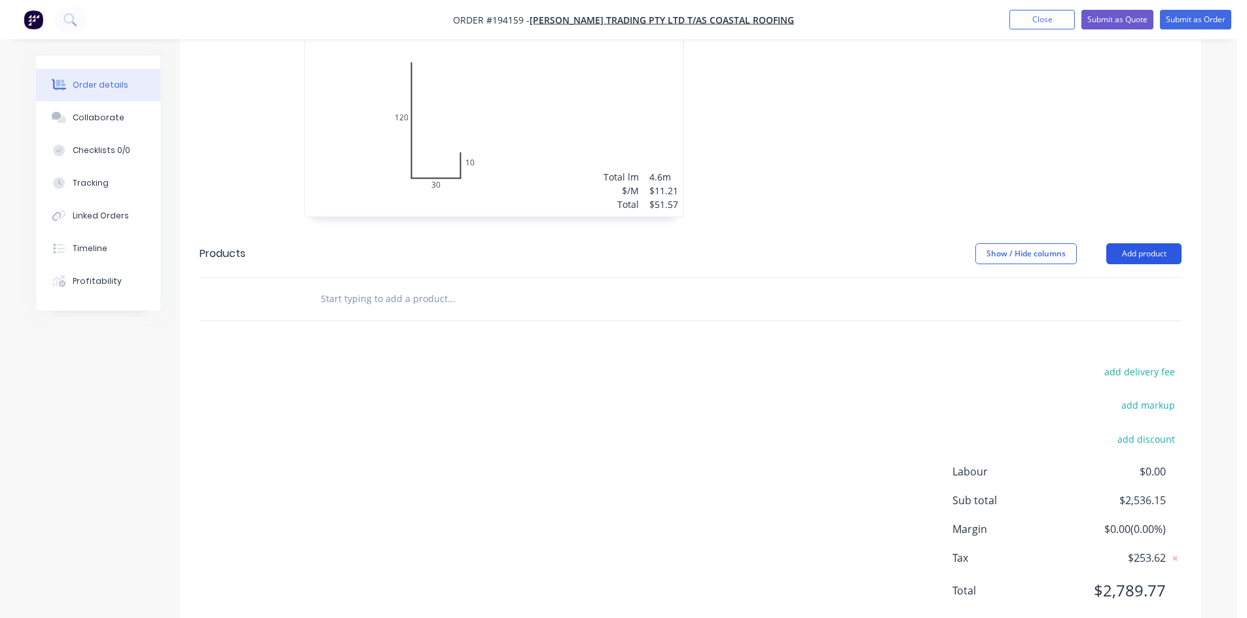
click at [1181, 243] on button "Add product" at bounding box center [1143, 253] width 75 height 21
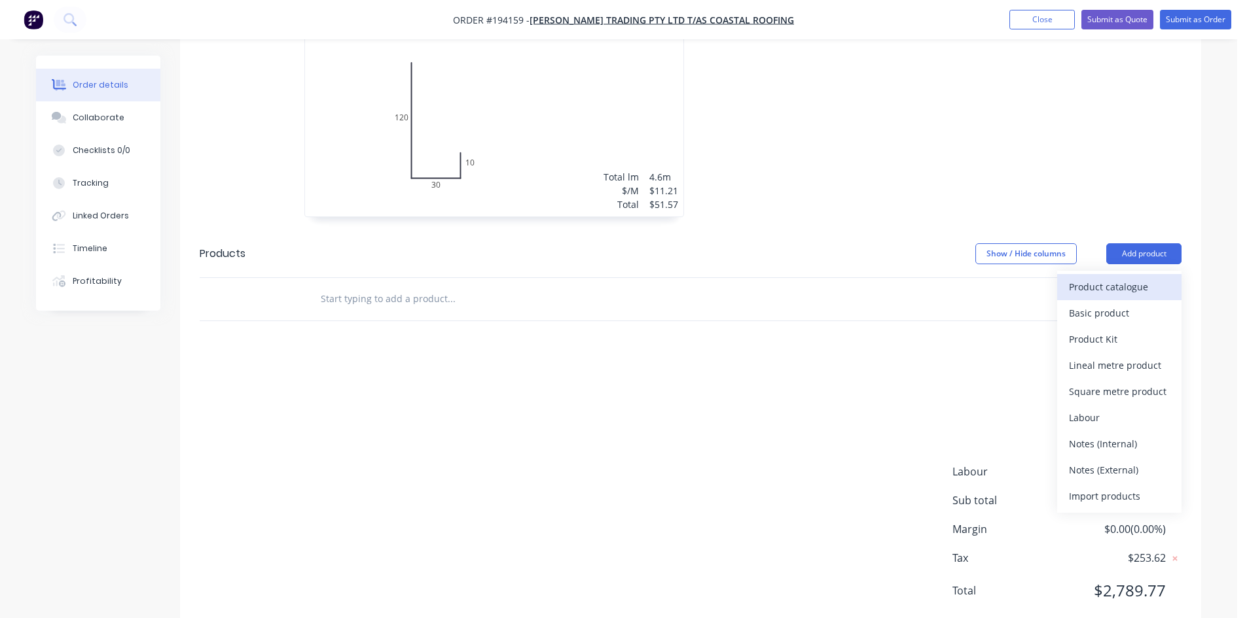
click at [1150, 277] on div "Product catalogue" at bounding box center [1119, 286] width 101 height 19
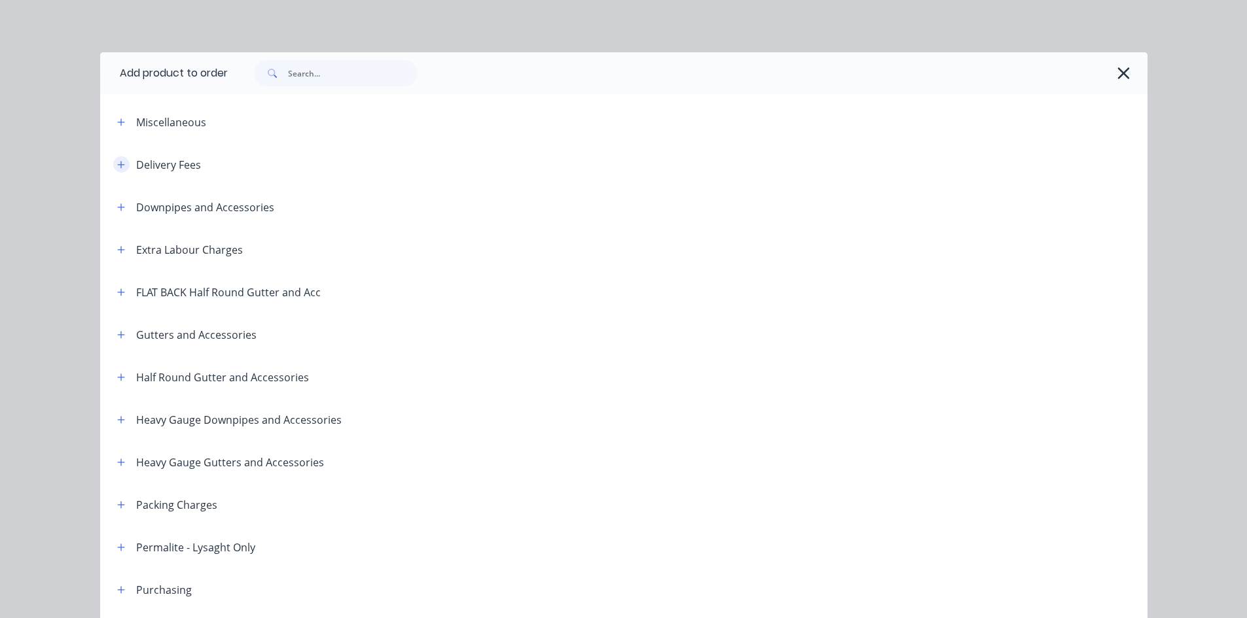
click at [117, 168] on icon "button" at bounding box center [121, 164] width 8 height 9
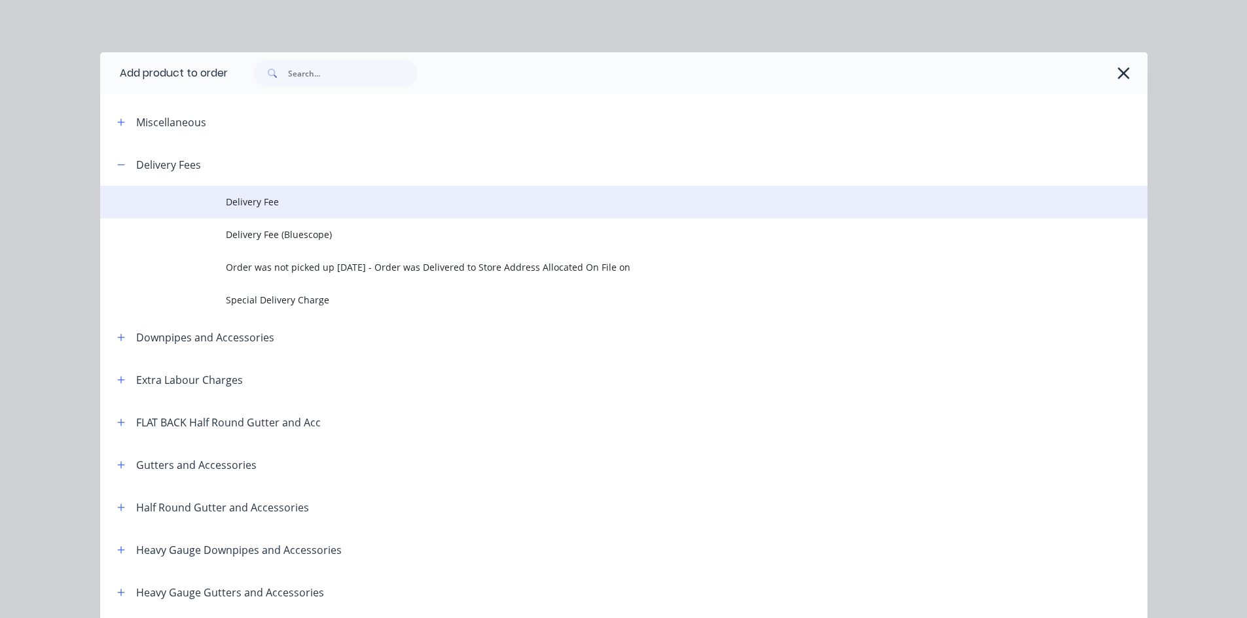
click at [289, 196] on span "Delivery Fee" at bounding box center [594, 202] width 737 height 14
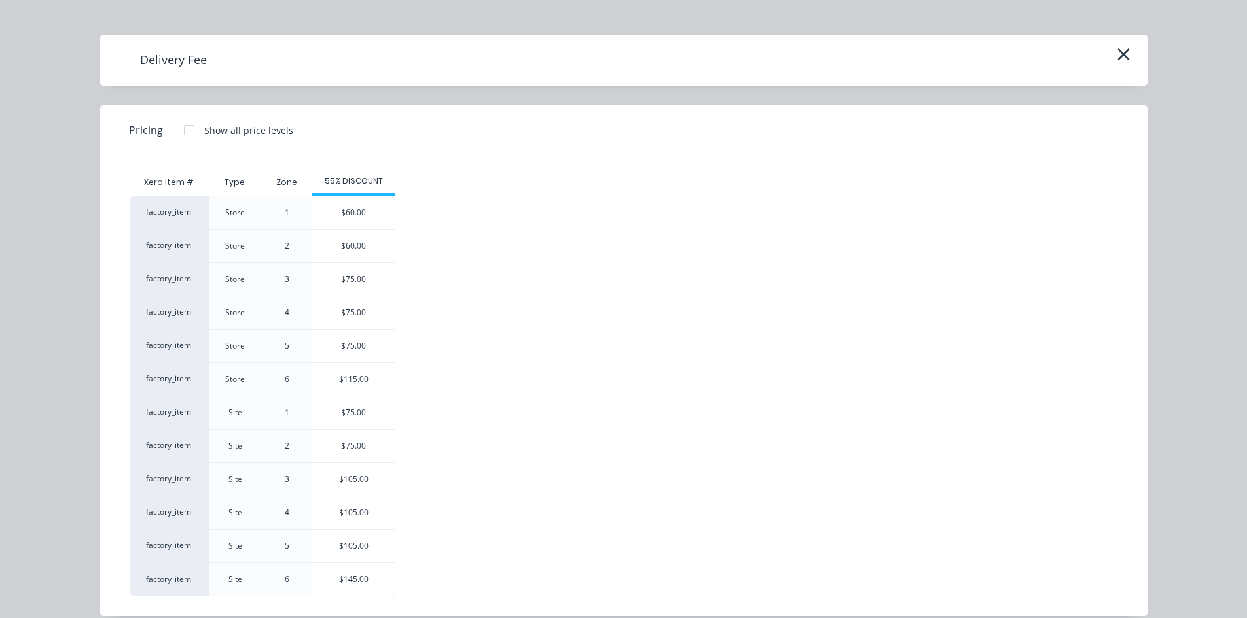
scroll to position [34, 0]
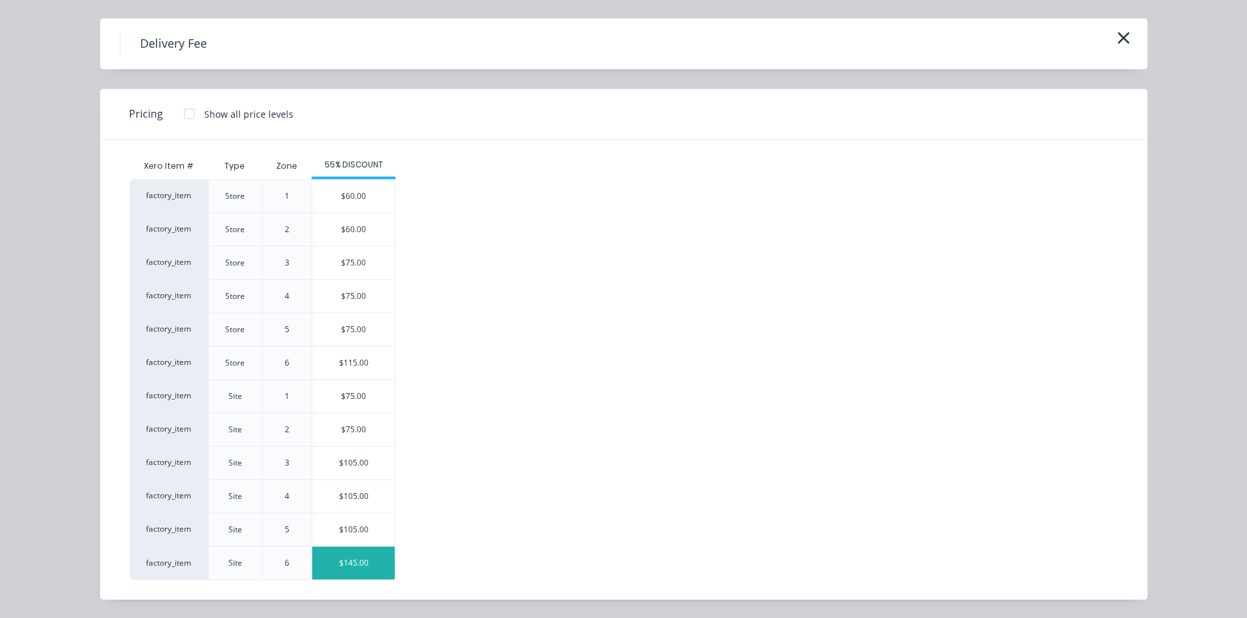
click at [360, 561] on div "$145.00" at bounding box center [353, 563] width 82 height 33
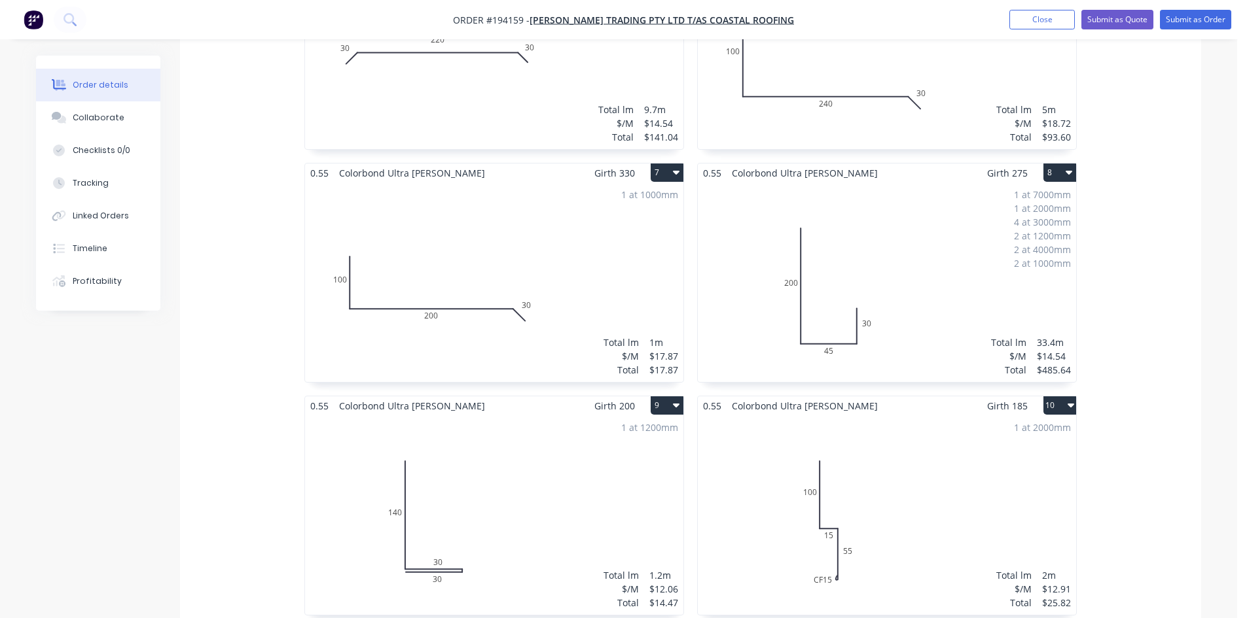
scroll to position [338, 0]
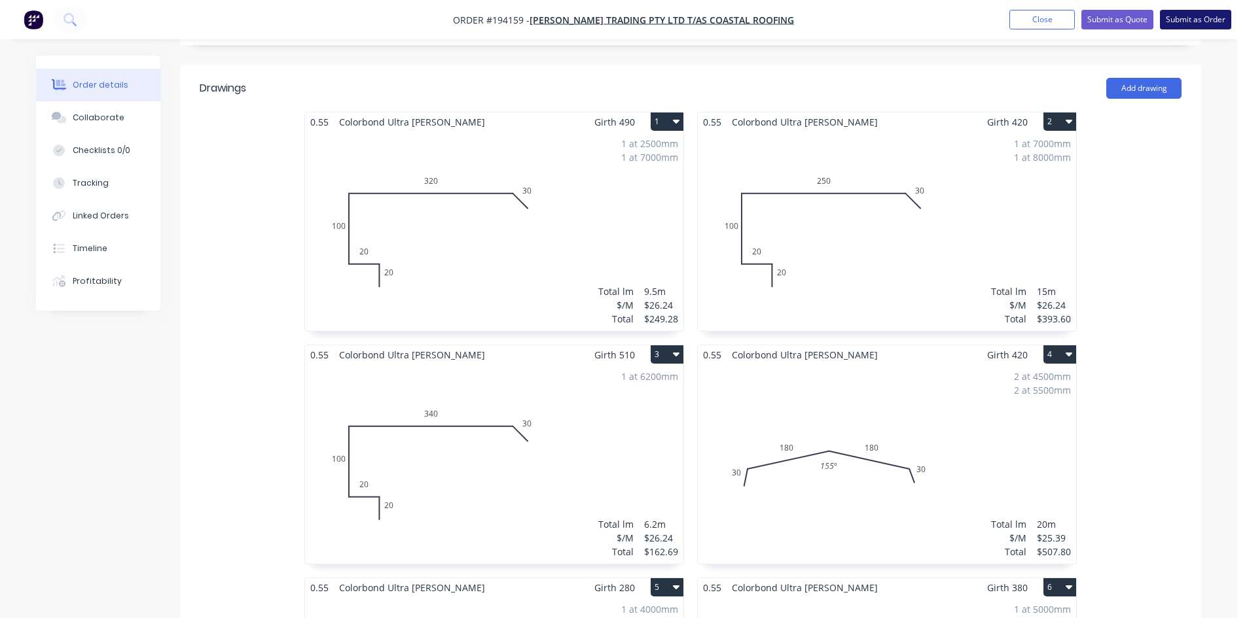
click at [1188, 24] on button "Submit as Order" at bounding box center [1195, 20] width 71 height 20
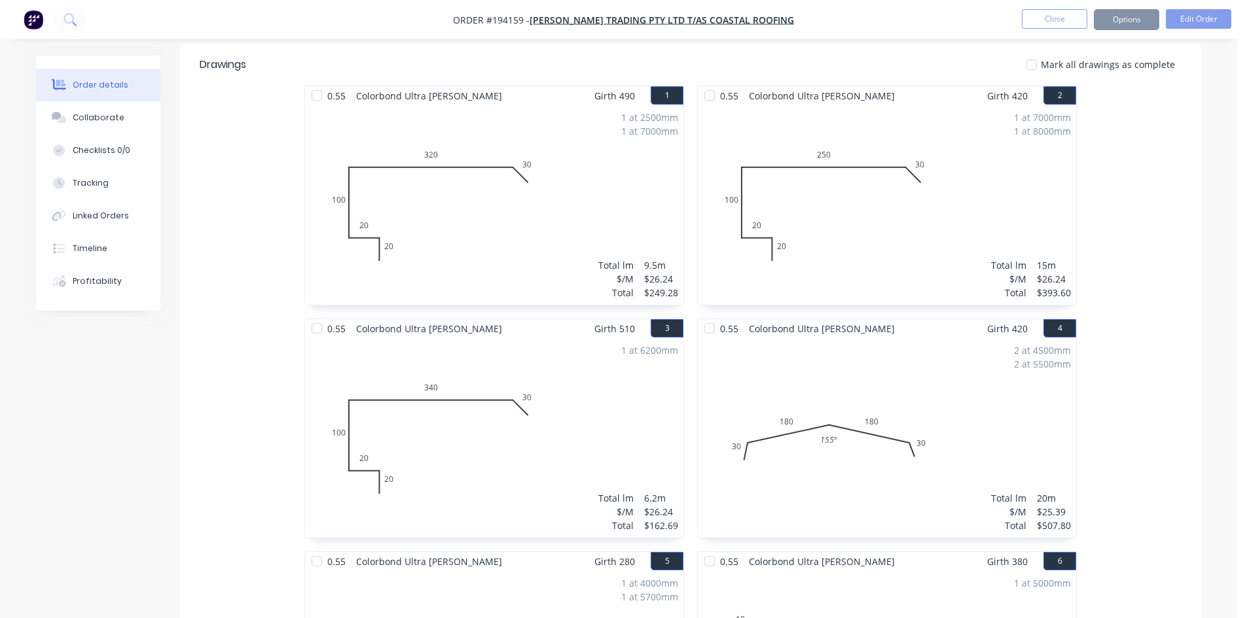
scroll to position [0, 0]
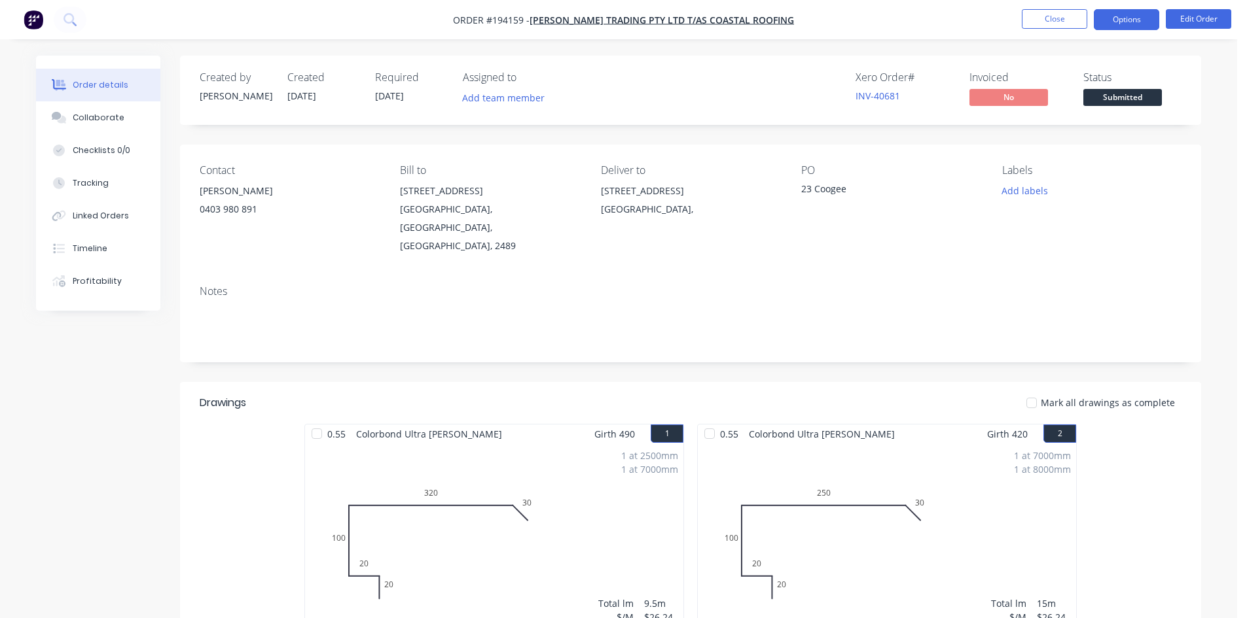
click at [1132, 15] on button "Options" at bounding box center [1126, 19] width 65 height 21
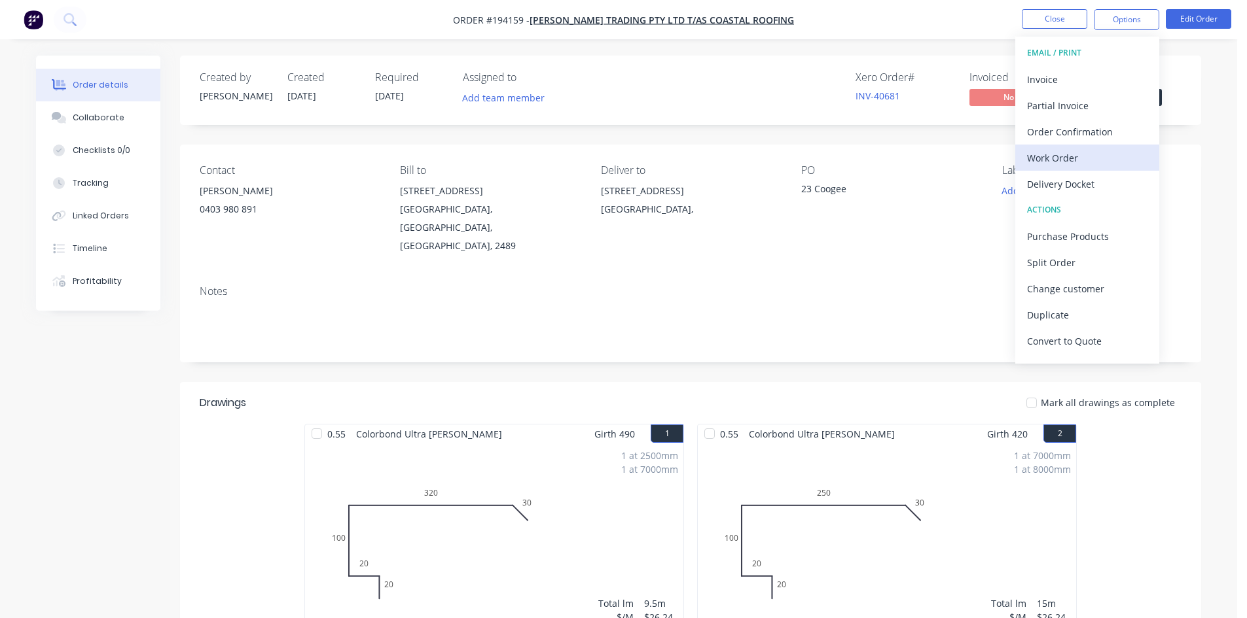
click at [1071, 149] on div "Work Order" at bounding box center [1087, 158] width 120 height 19
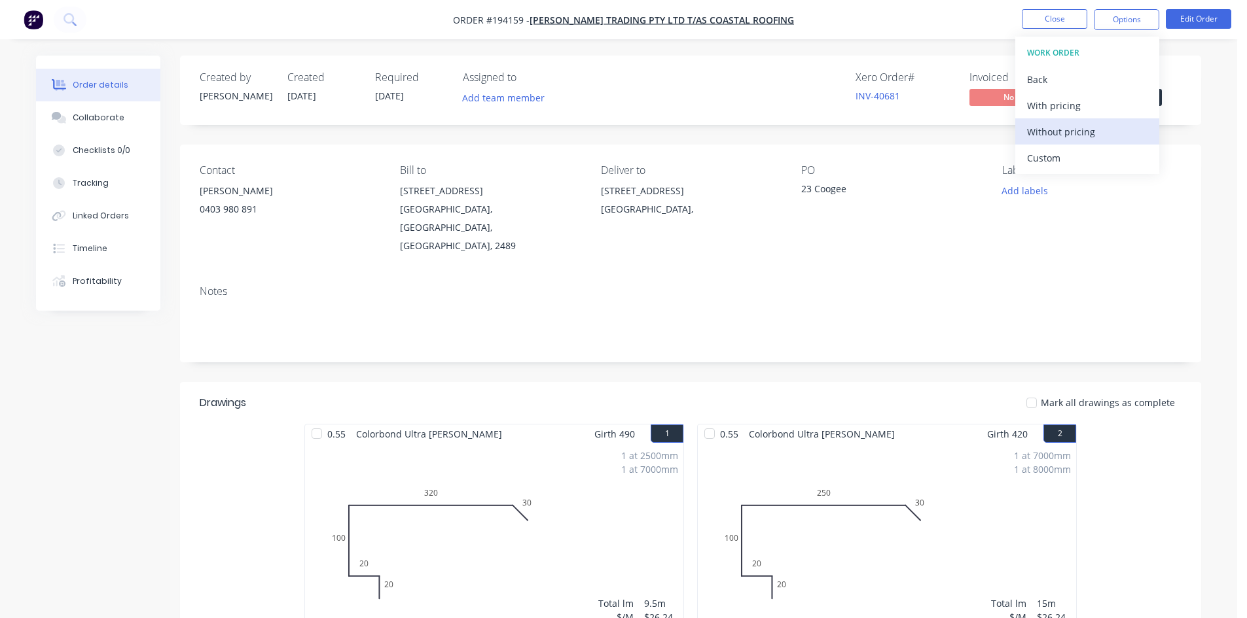
click at [1071, 137] on div "Without pricing" at bounding box center [1087, 131] width 120 height 19
click at [800, 90] on div "Xero Order # INV-40681 Invoiced No Status Submitted" at bounding box center [888, 90] width 588 height 38
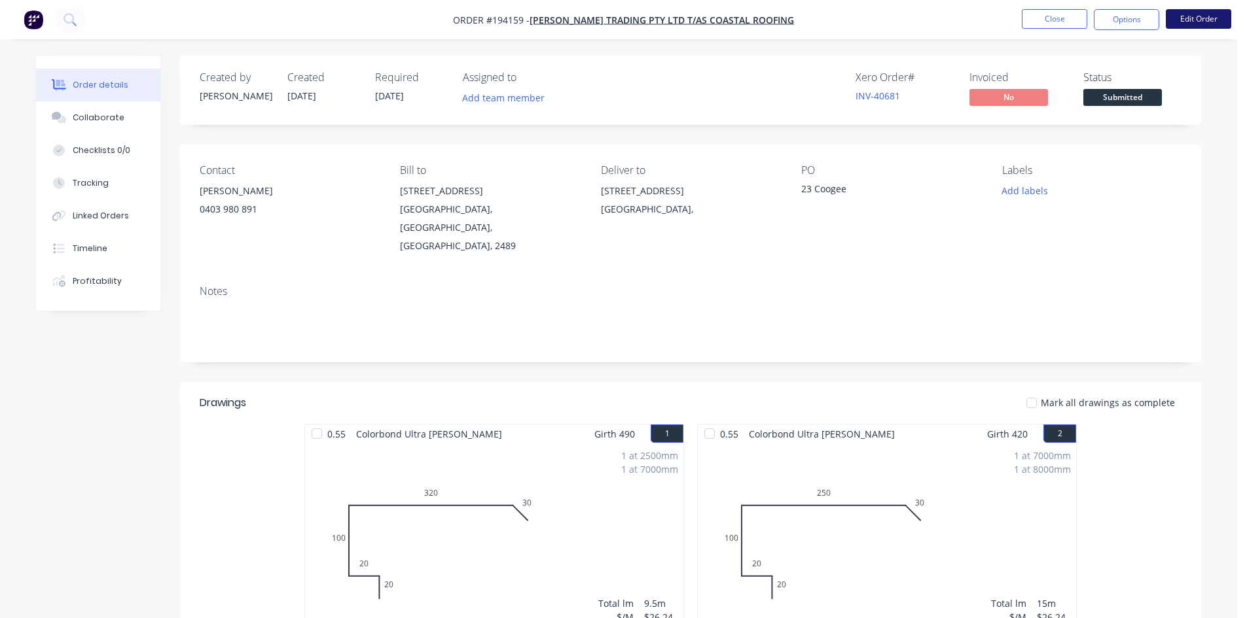
click at [1214, 22] on button "Edit Order" at bounding box center [1197, 19] width 65 height 20
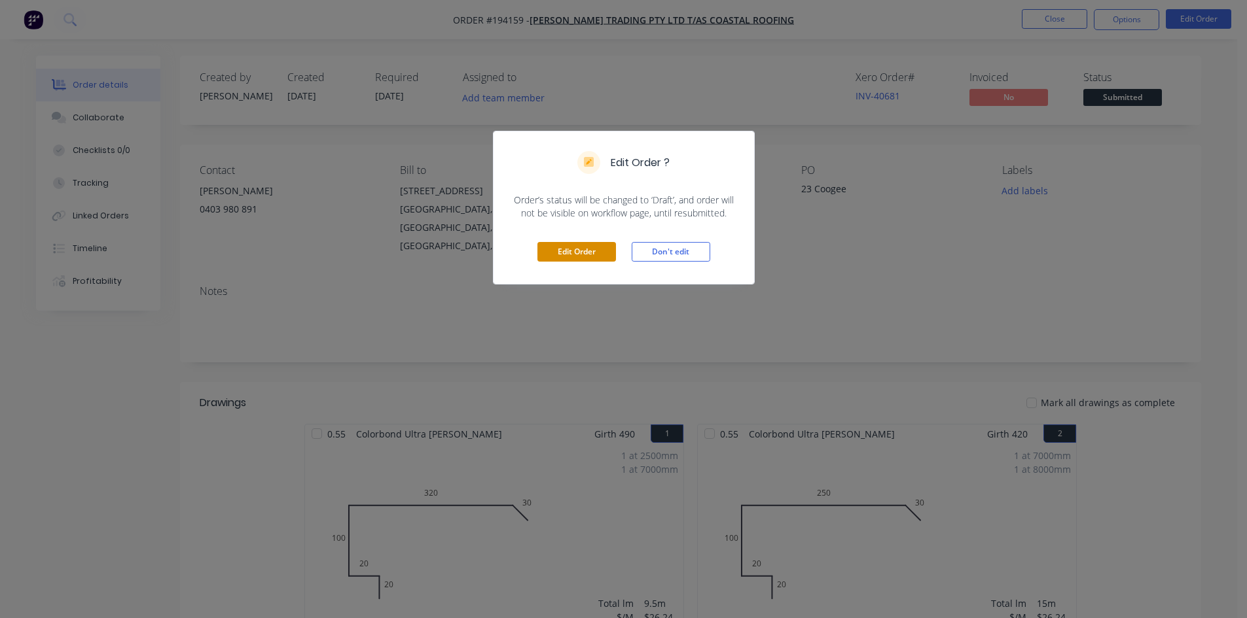
click at [595, 251] on button "Edit Order" at bounding box center [576, 252] width 79 height 20
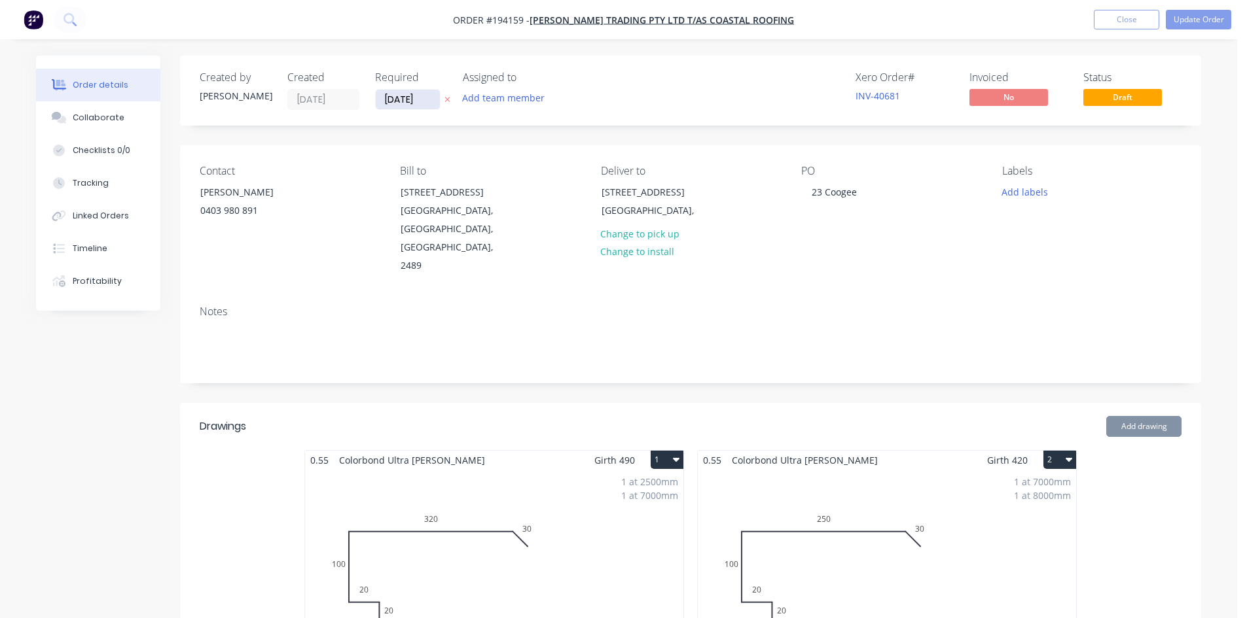
click at [404, 101] on input "[DATE]" at bounding box center [408, 100] width 64 height 20
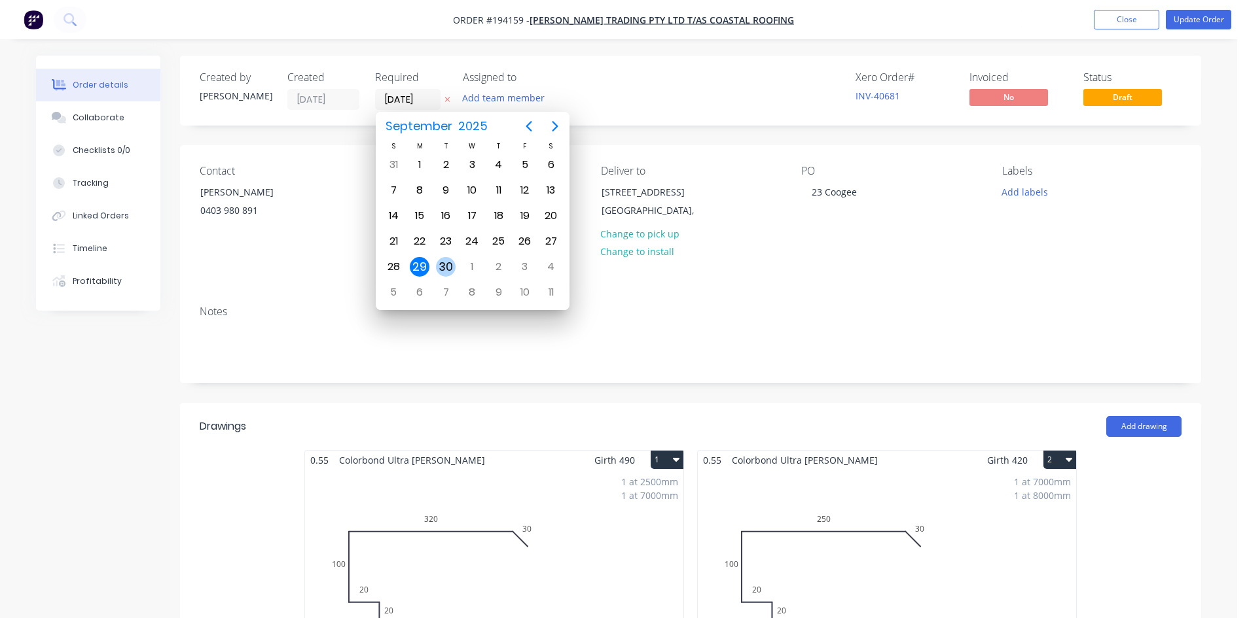
click at [444, 272] on div "30" at bounding box center [446, 267] width 20 height 20
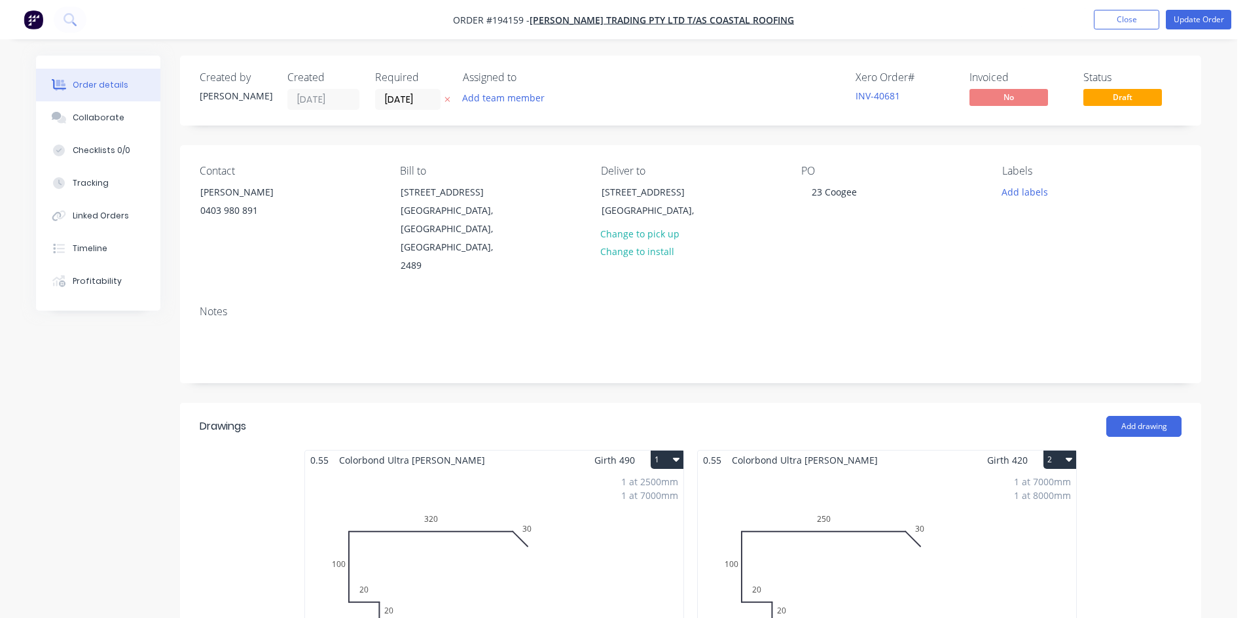
click at [756, 112] on div "Created by [PERSON_NAME] Created [DATE] Required [DATE] Assigned to Add team me…" at bounding box center [690, 91] width 1021 height 70
click at [1221, 14] on button "Update Order" at bounding box center [1197, 20] width 65 height 20
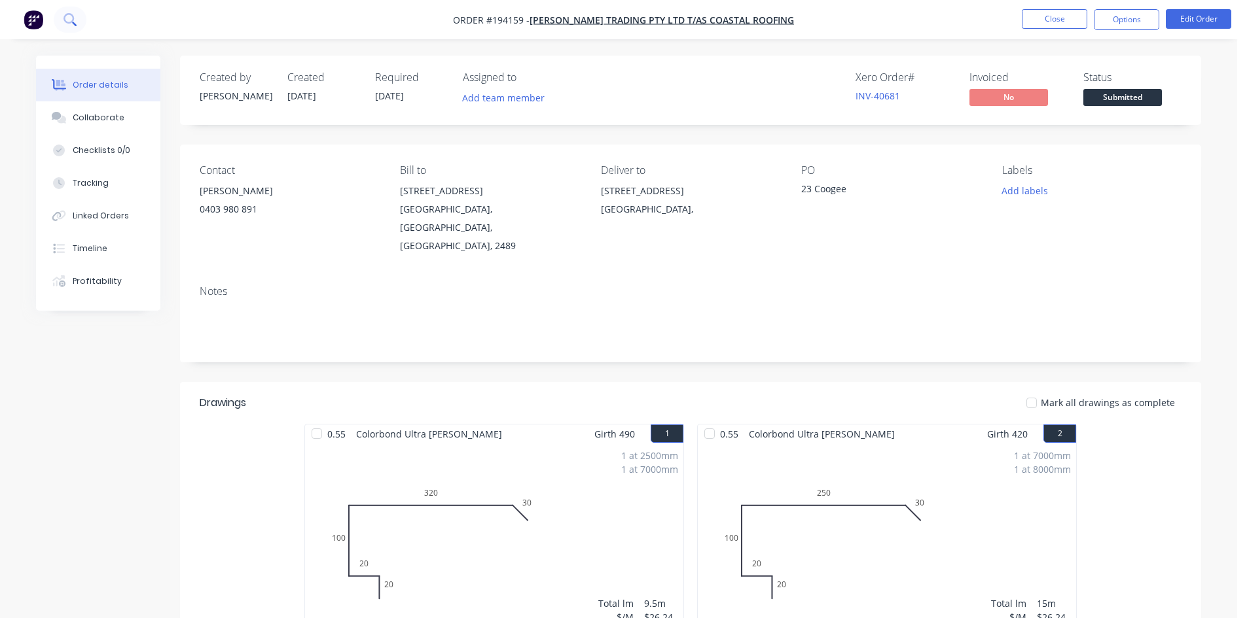
click at [67, 20] on icon at bounding box center [69, 19] width 12 height 12
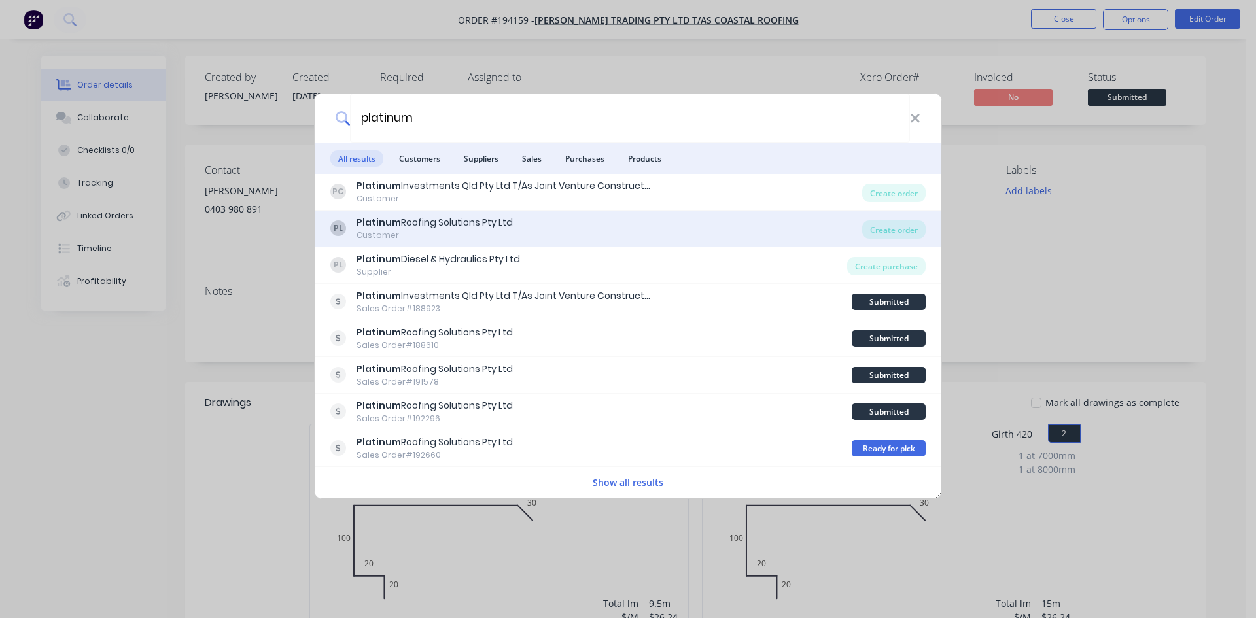
click at [572, 221] on div "PL Platinum Roofing Solutions Pty Ltd Customer" at bounding box center [596, 229] width 532 height 26
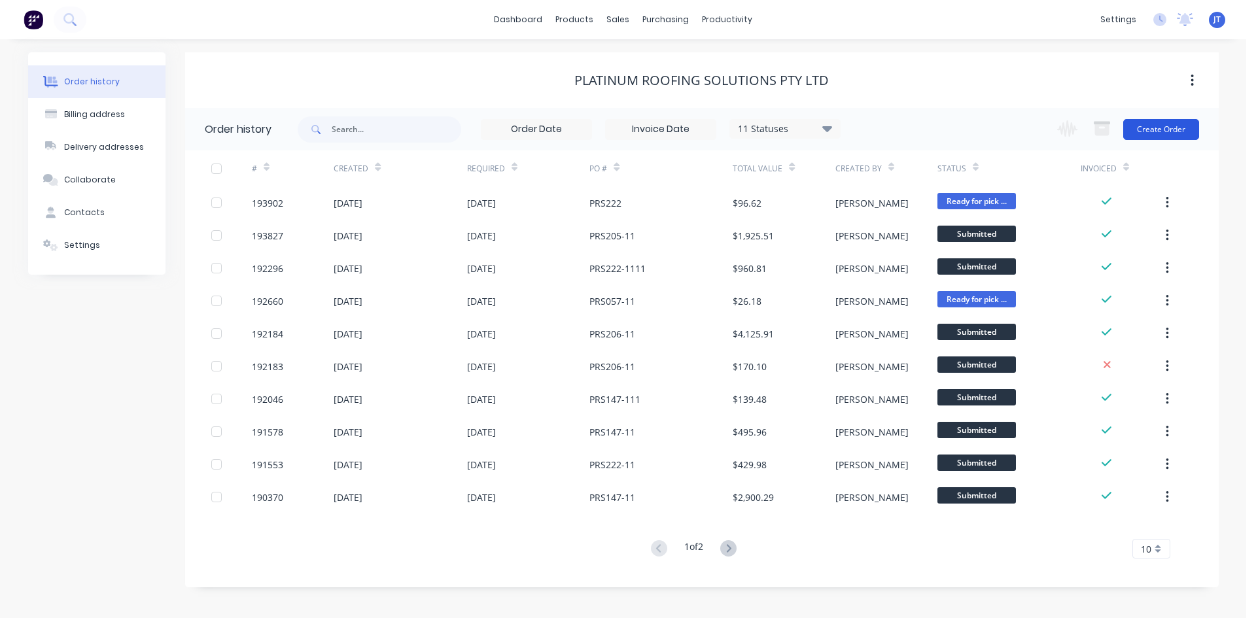
click at [1184, 133] on button "Create Order" at bounding box center [1162, 129] width 76 height 21
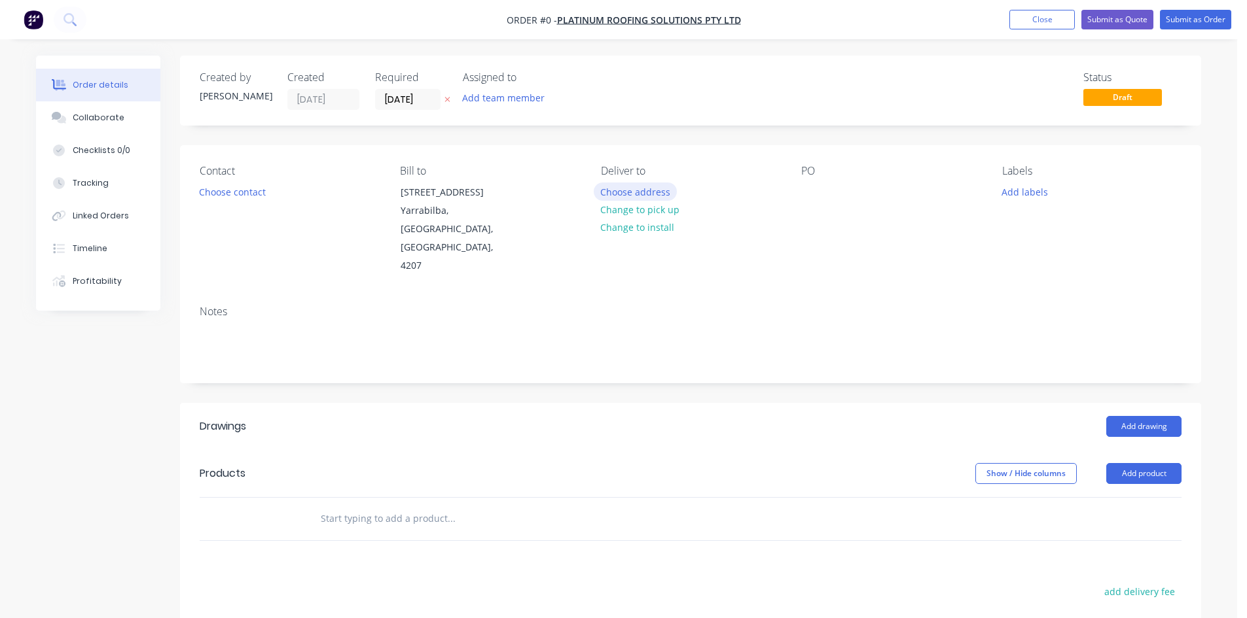
click at [659, 190] on button "Choose address" at bounding box center [636, 192] width 84 height 18
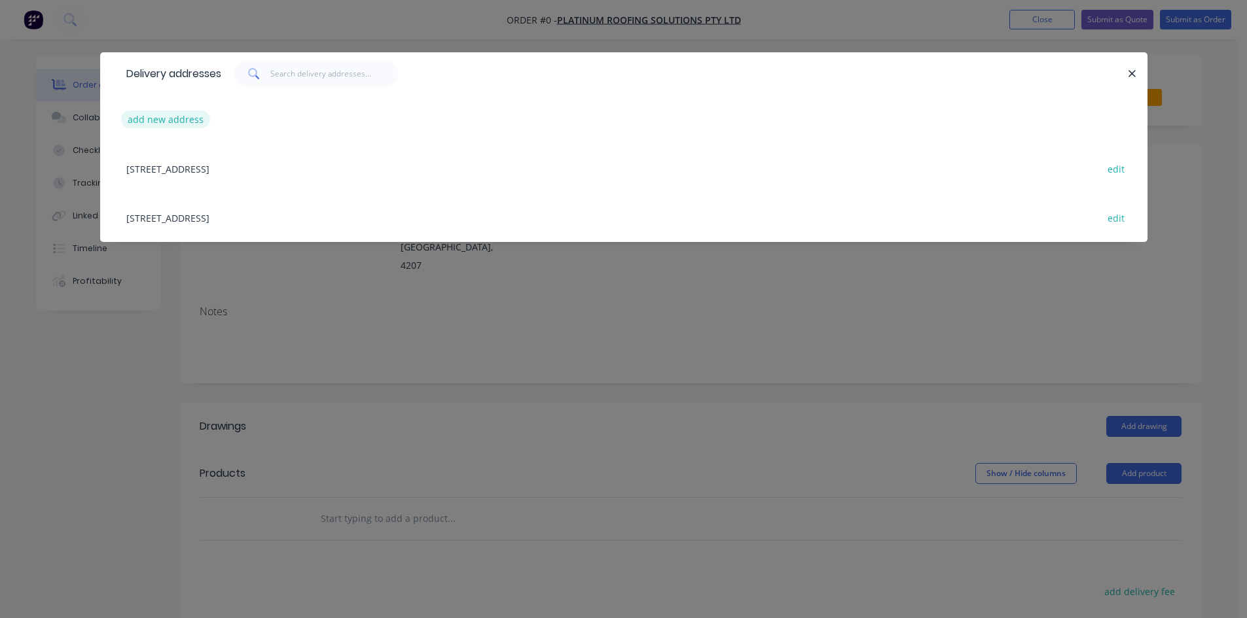
click at [171, 124] on button "add new address" at bounding box center [166, 120] width 90 height 18
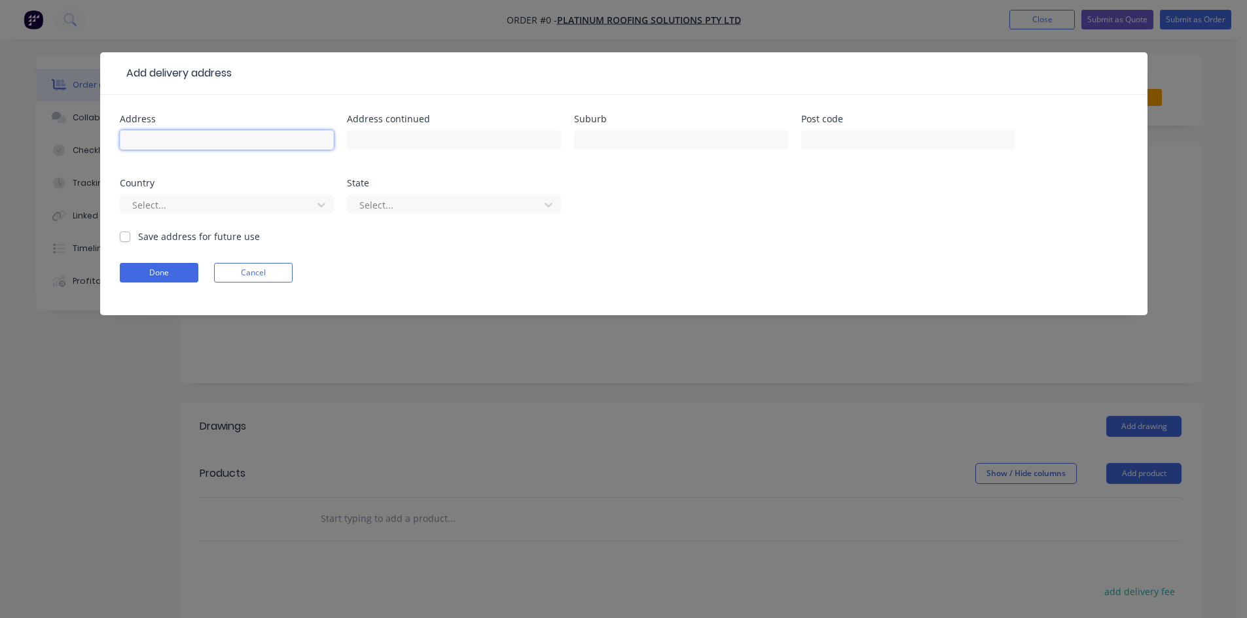
click at [196, 134] on input "text" at bounding box center [227, 140] width 214 height 20
click button "Done" at bounding box center [159, 273] width 79 height 20
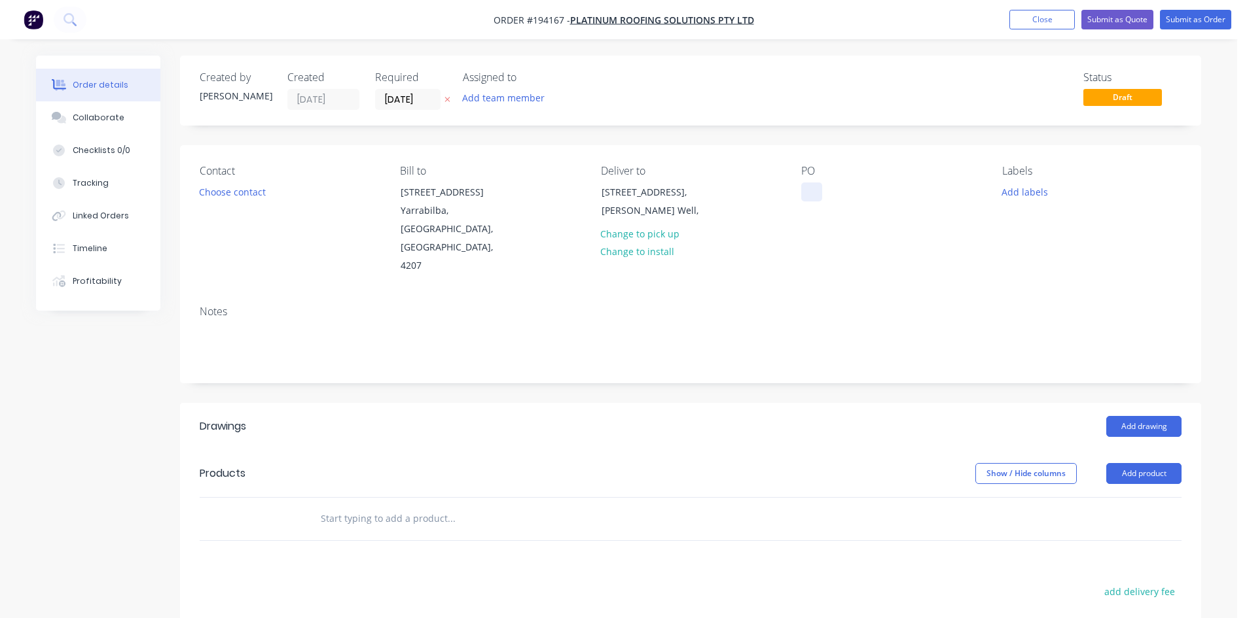
click at [809, 195] on div at bounding box center [811, 192] width 21 height 19
click at [904, 221] on div "PO PRS023" at bounding box center [890, 220] width 179 height 111
click at [245, 187] on button "Choose contact" at bounding box center [232, 192] width 80 height 18
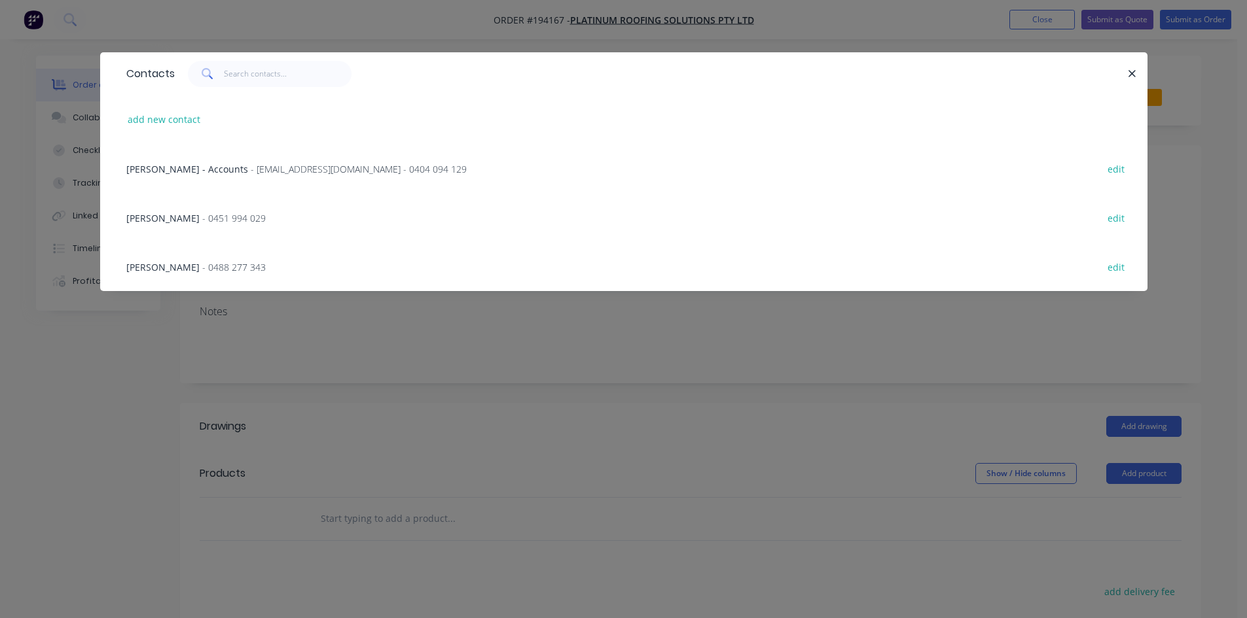
click at [202, 223] on span "- 0451 994 029" at bounding box center [233, 218] width 63 height 12
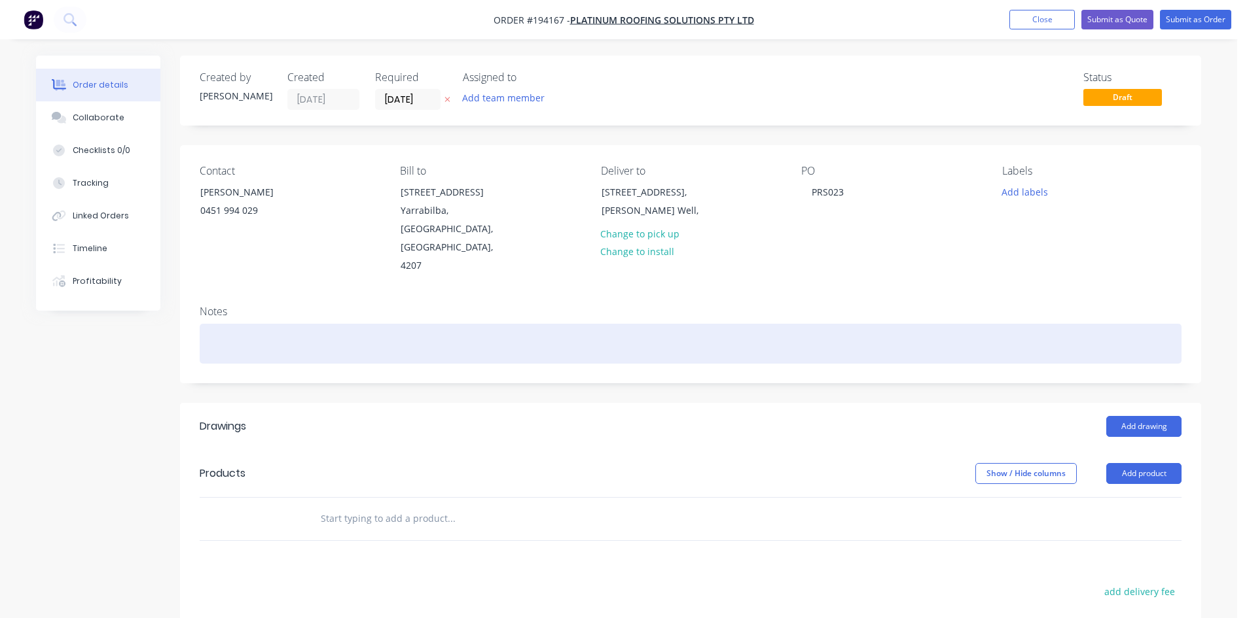
click at [594, 324] on div at bounding box center [691, 344] width 982 height 40
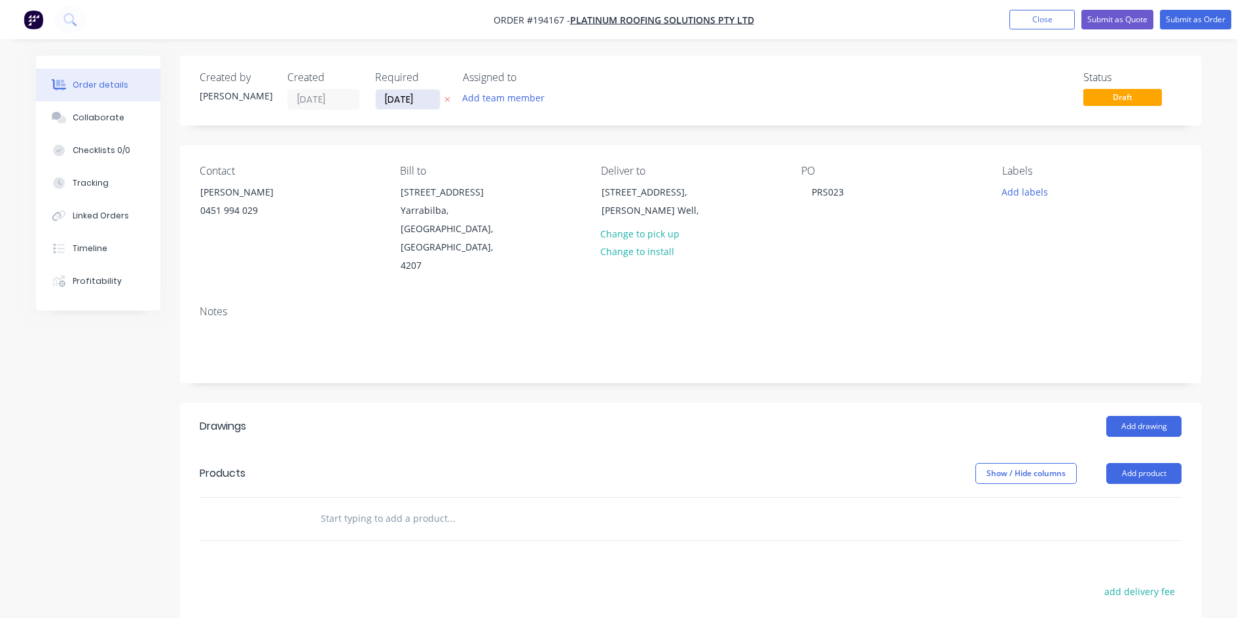
click at [411, 106] on input "[DATE]" at bounding box center [408, 100] width 64 height 20
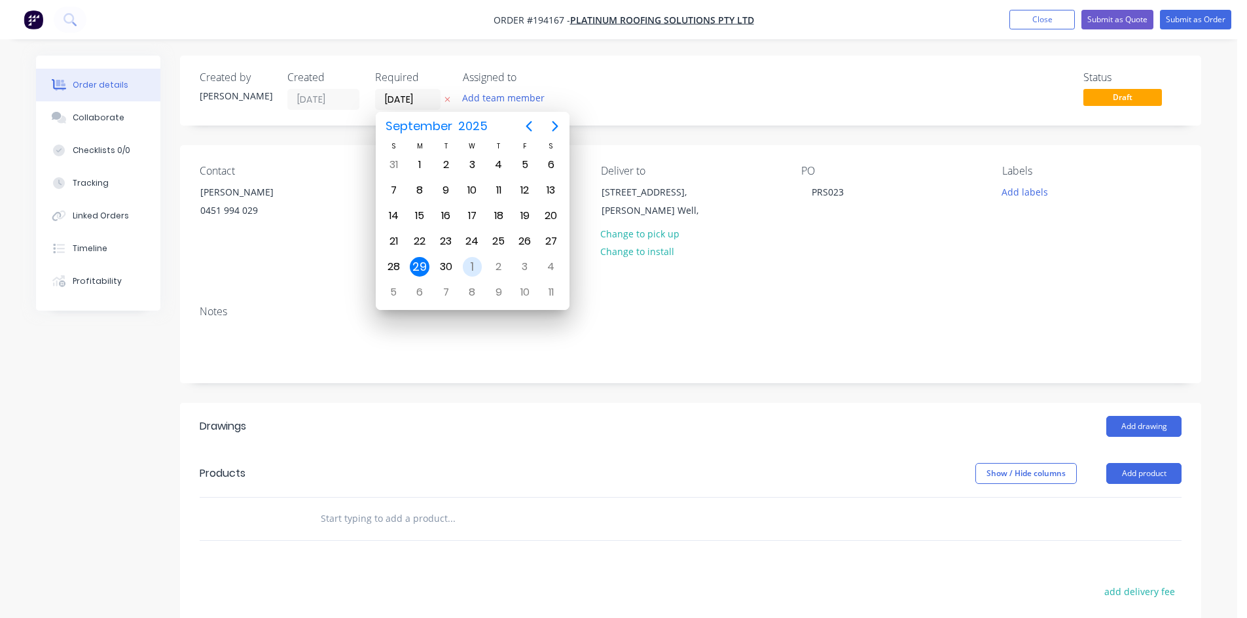
drag, startPoint x: 469, startPoint y: 268, endPoint x: 501, endPoint y: 262, distance: 32.1
click at [469, 268] on div "1" at bounding box center [473, 267] width 20 height 20
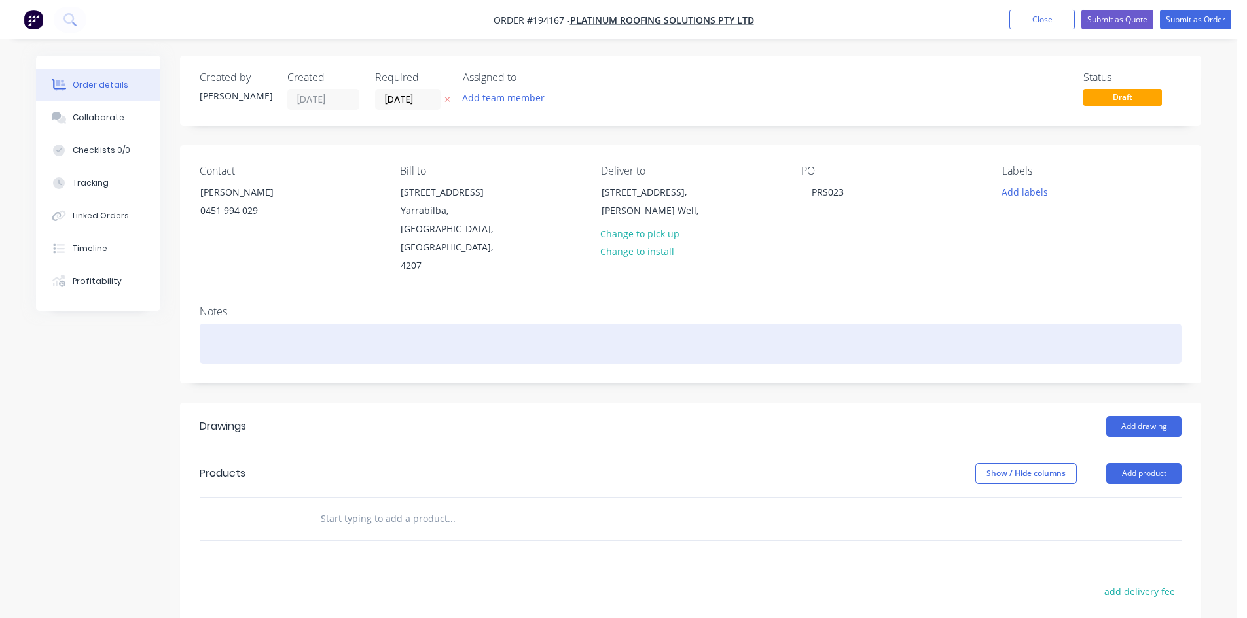
click at [797, 324] on div at bounding box center [691, 344] width 982 height 40
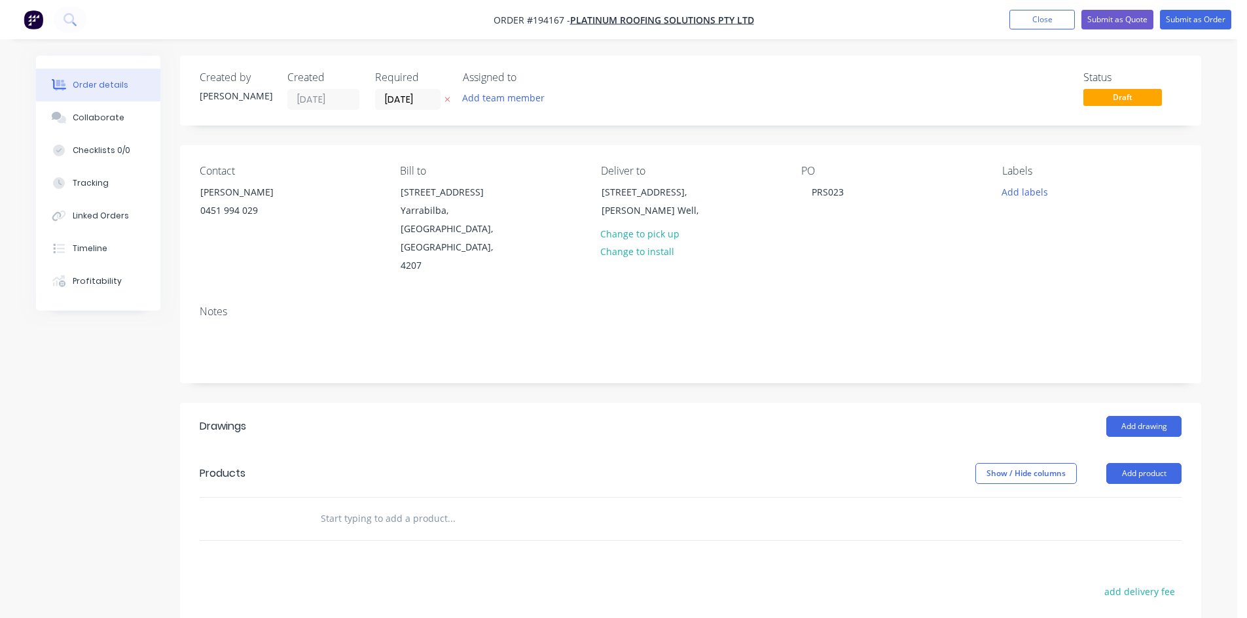
click at [1159, 403] on header "Drawings Add drawing" at bounding box center [690, 426] width 1021 height 47
click at [1160, 416] on button "Add drawing" at bounding box center [1143, 426] width 75 height 21
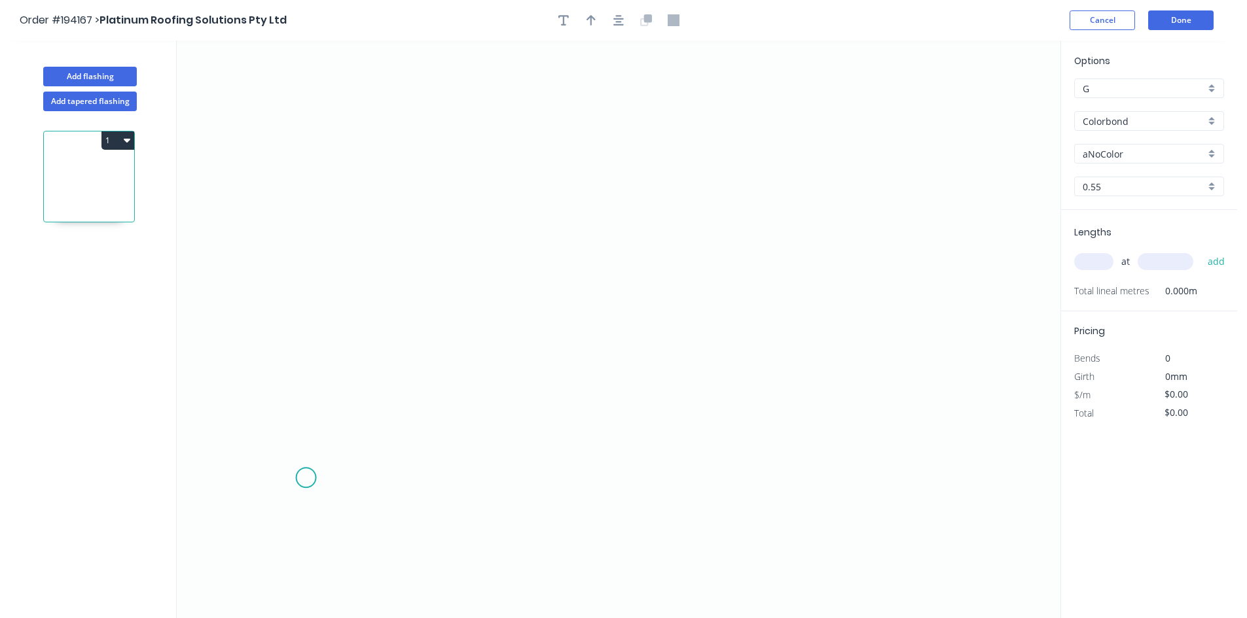
click at [306, 478] on icon "0" at bounding box center [618, 330] width 883 height 578
click at [310, 385] on icon "0" at bounding box center [618, 330] width 883 height 578
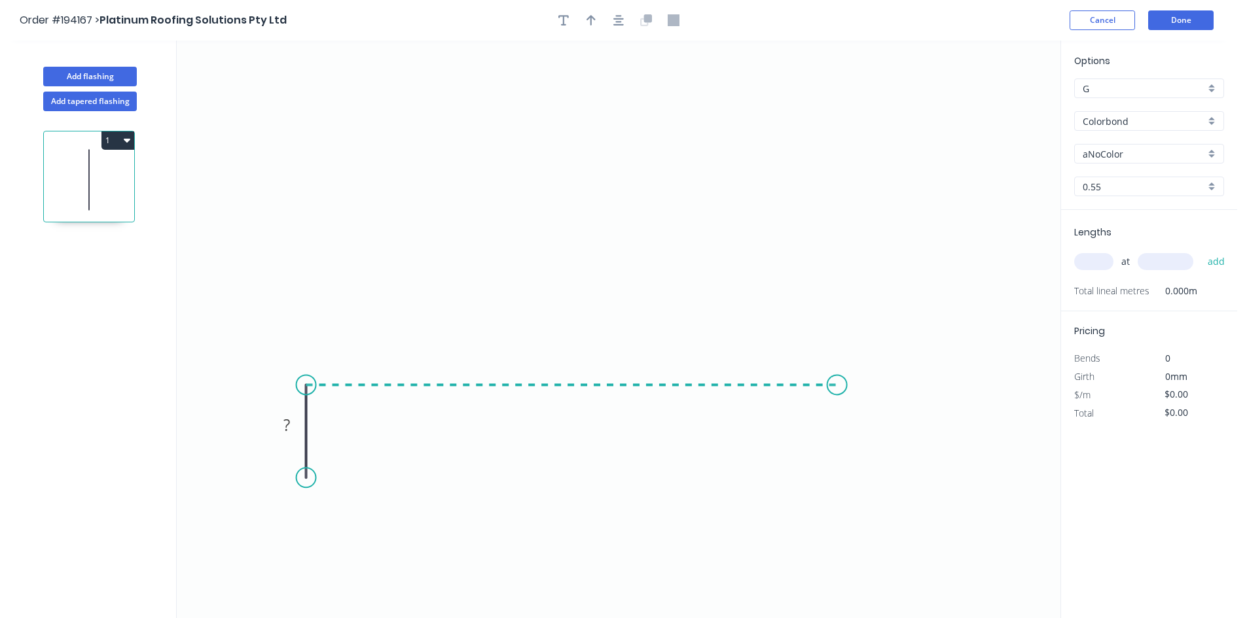
drag, startPoint x: 837, startPoint y: 394, endPoint x: 847, endPoint y: 363, distance: 32.3
click at [838, 394] on icon "0 ?" at bounding box center [618, 330] width 883 height 578
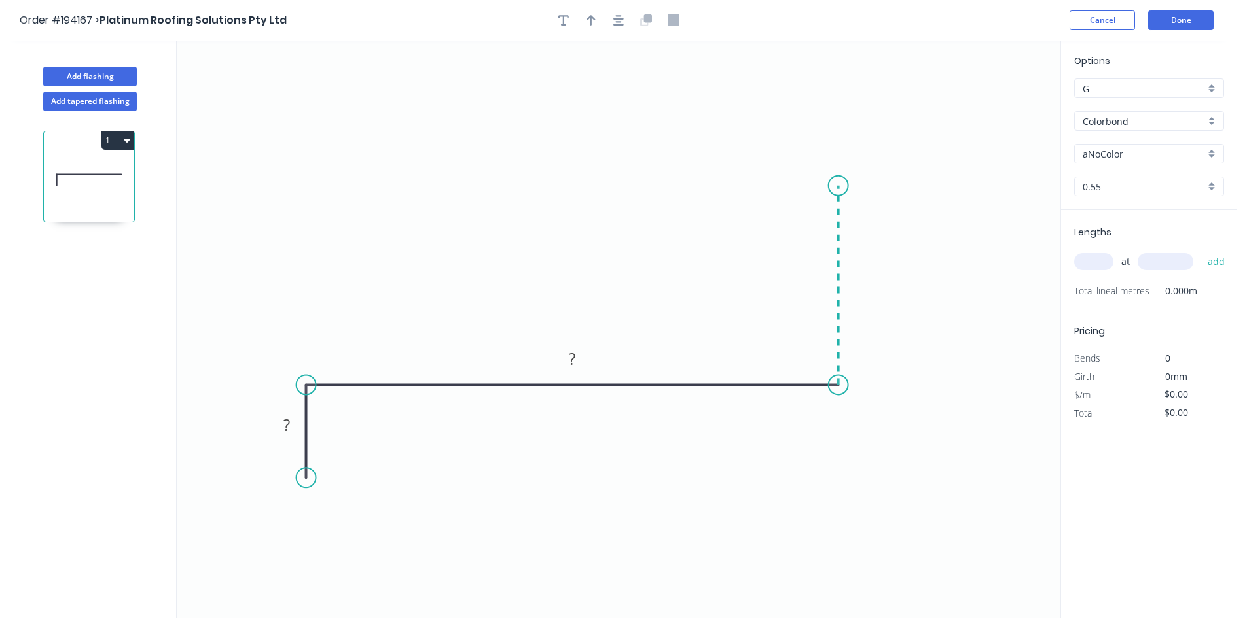
click at [833, 189] on icon "0 ? ?" at bounding box center [618, 330] width 883 height 578
click at [833, 189] on circle at bounding box center [838, 189] width 20 height 20
click at [855, 281] on tspan "?" at bounding box center [858, 281] width 7 height 22
click at [1111, 260] on input "text" at bounding box center [1093, 261] width 39 height 17
click at [1201, 251] on button "add" at bounding box center [1216, 262] width 31 height 22
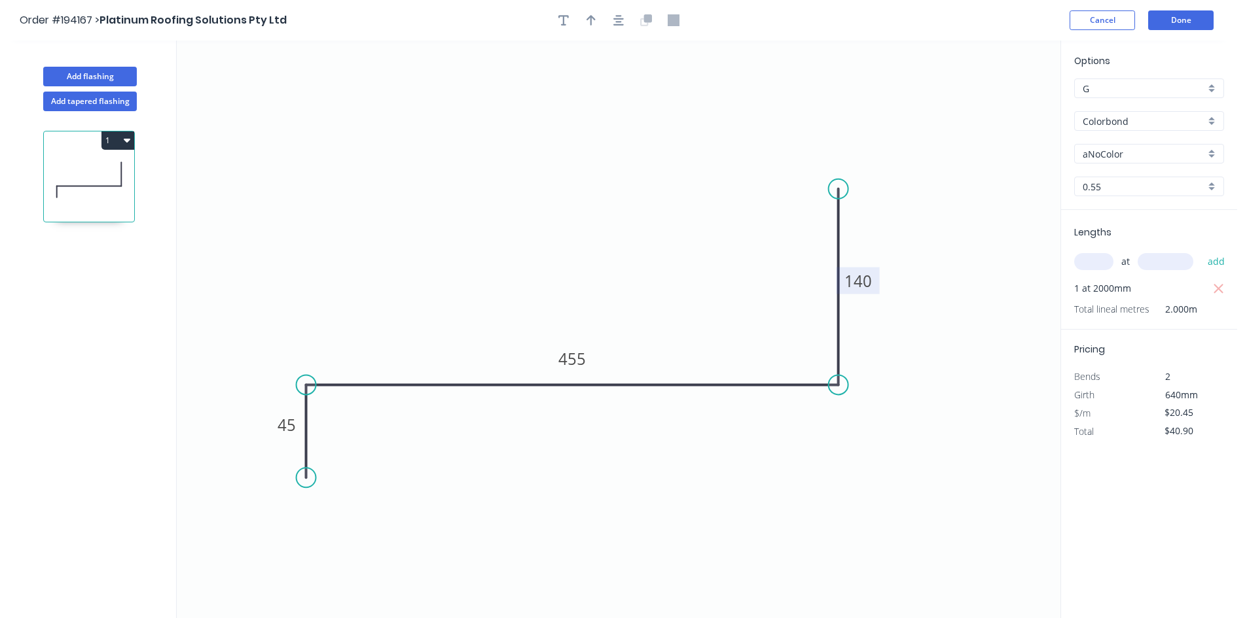
click at [1145, 147] on input "aNoColor" at bounding box center [1143, 154] width 122 height 14
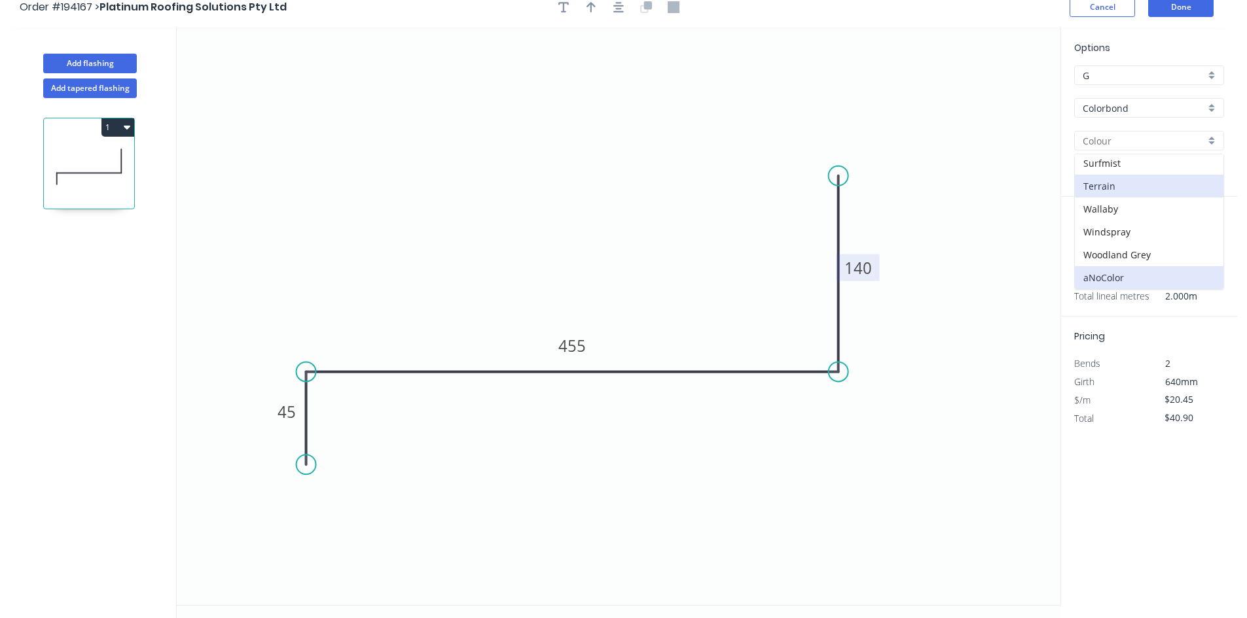
scroll to position [24, 0]
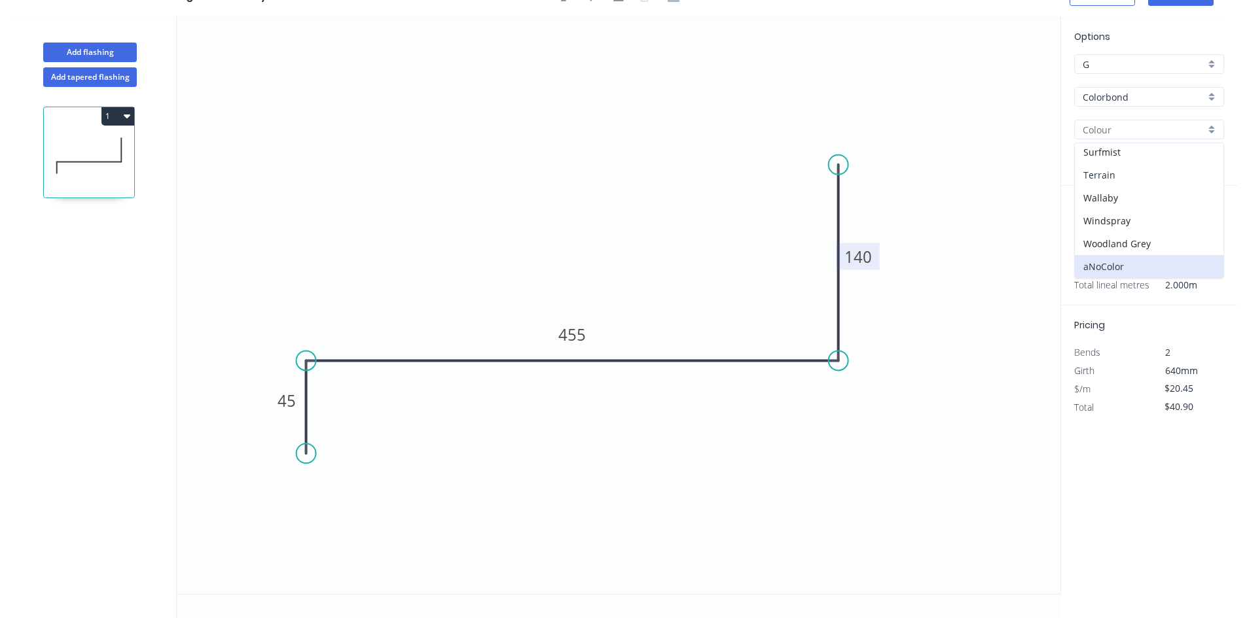
click at [1141, 164] on div "Terrain" at bounding box center [1149, 175] width 149 height 23
click at [1153, 120] on div "Terrain" at bounding box center [1149, 130] width 150 height 20
click at [1142, 152] on div "Surfmist" at bounding box center [1149, 152] width 149 height 23
click at [934, 198] on icon "0 45 455 140" at bounding box center [618, 305] width 883 height 578
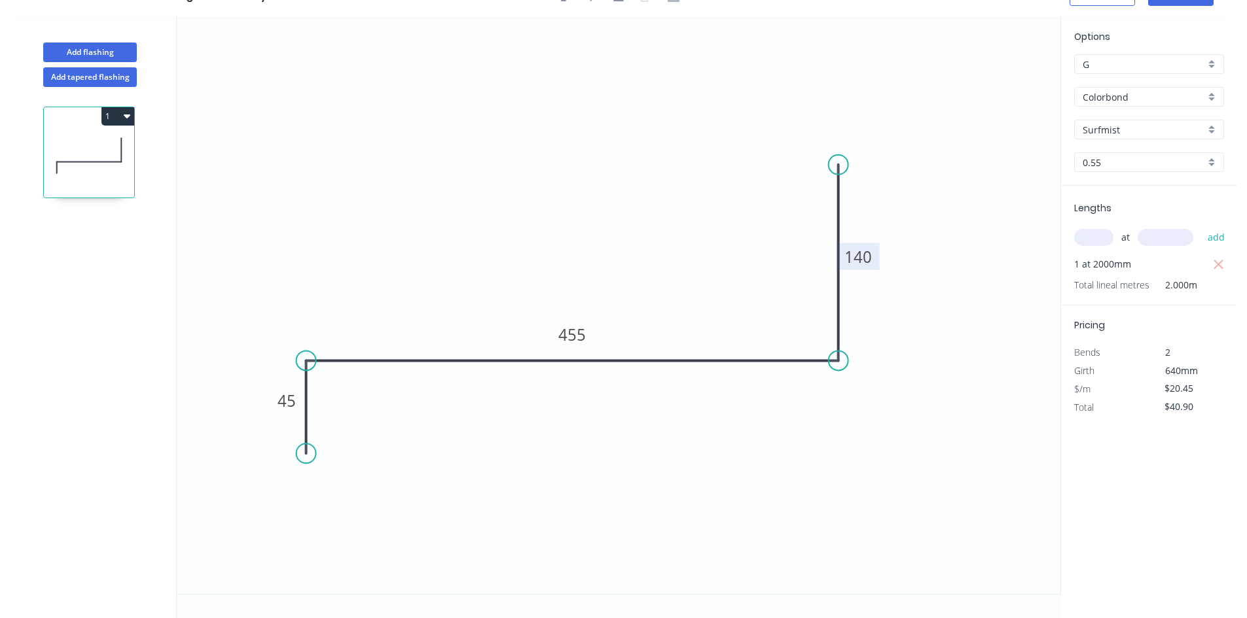
scroll to position [0, 0]
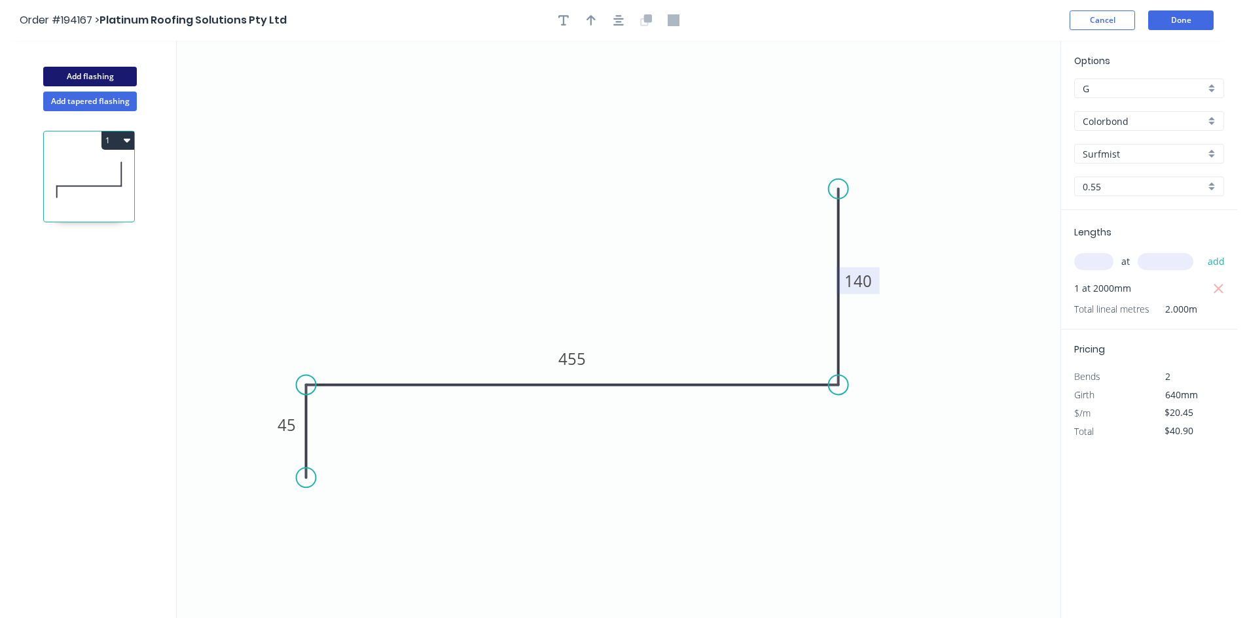
click at [99, 76] on button "Add flashing" at bounding box center [90, 77] width 94 height 20
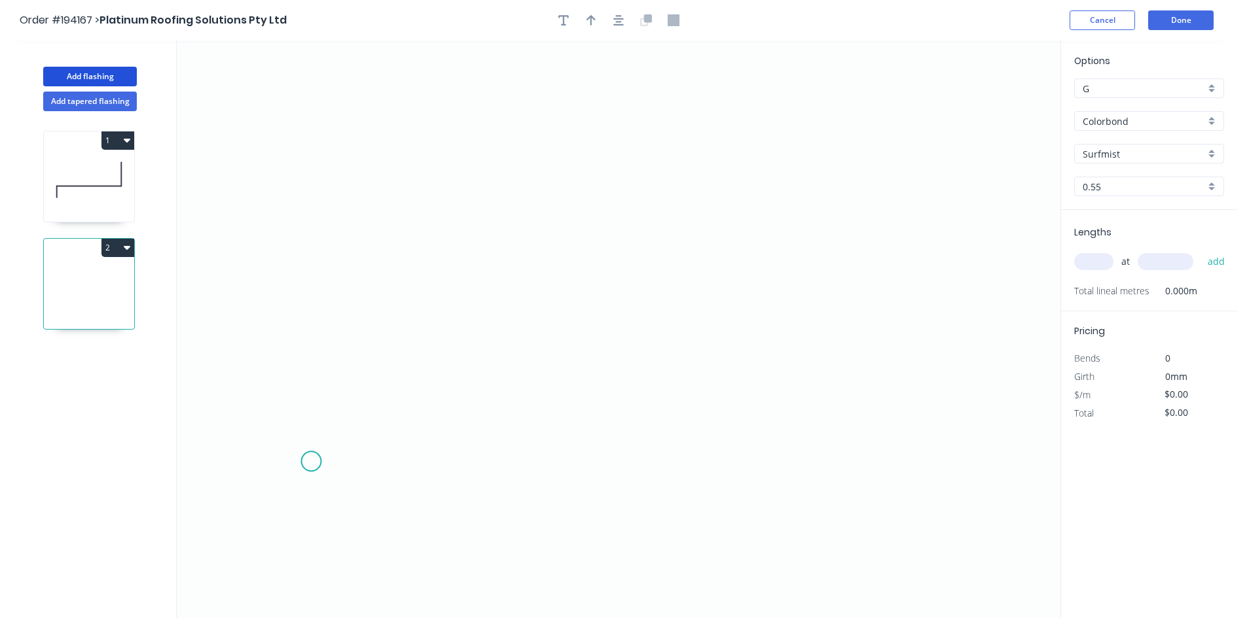
click at [310, 462] on icon "0" at bounding box center [618, 330] width 883 height 578
click at [358, 416] on icon "0" at bounding box center [618, 330] width 883 height 578
click at [903, 423] on icon "0 ?" at bounding box center [618, 330] width 883 height 578
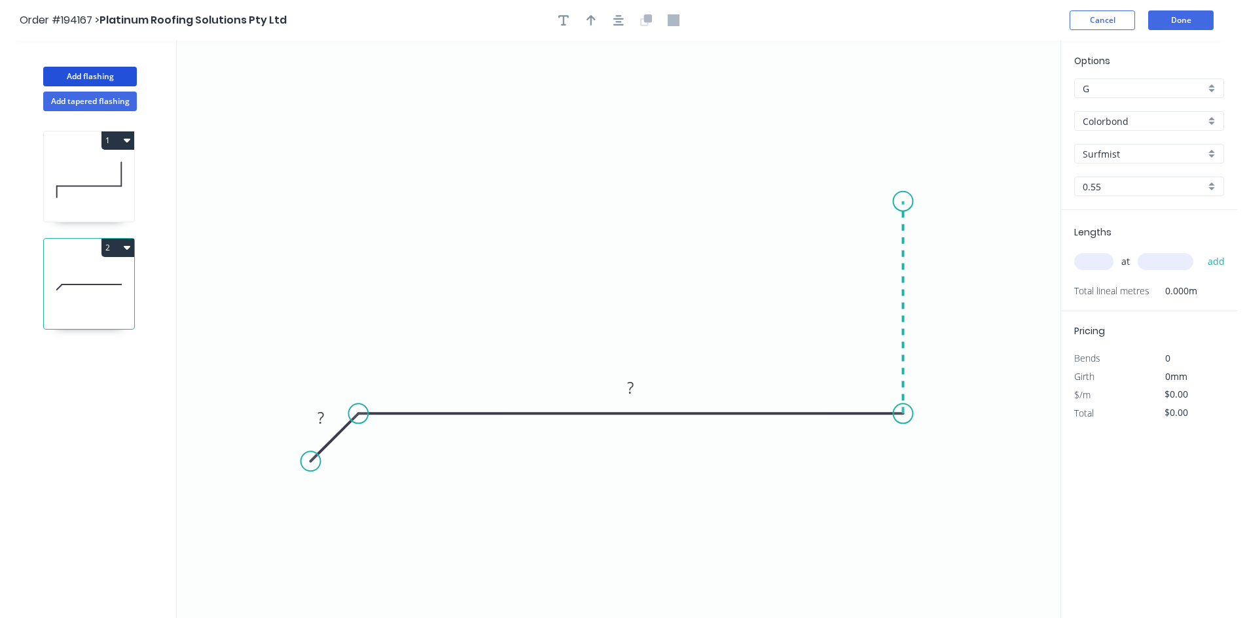
click at [898, 198] on icon "0 ? ?" at bounding box center [618, 330] width 883 height 578
click at [898, 198] on circle at bounding box center [903, 198] width 20 height 20
click at [924, 294] on tspan "?" at bounding box center [922, 300] width 7 height 22
click at [1102, 257] on input "text" at bounding box center [1093, 261] width 39 height 17
click at [1201, 251] on button "add" at bounding box center [1216, 262] width 31 height 22
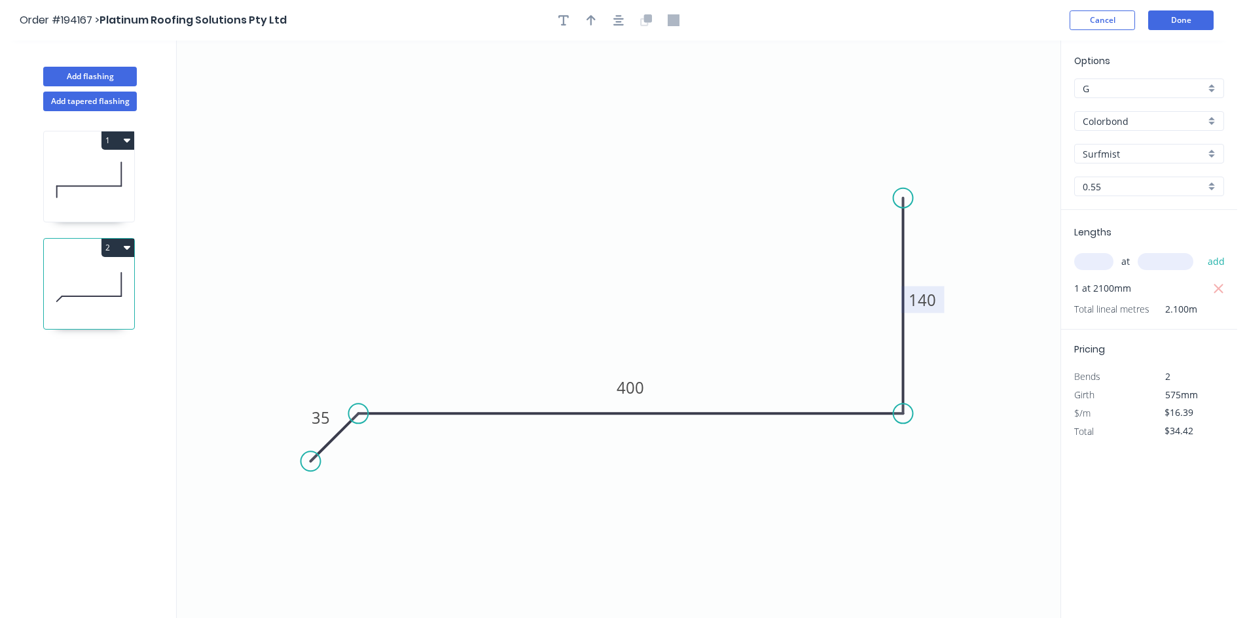
click at [126, 253] on button "2" at bounding box center [117, 248] width 33 height 18
click at [115, 274] on div "Duplicate" at bounding box center [72, 280] width 101 height 19
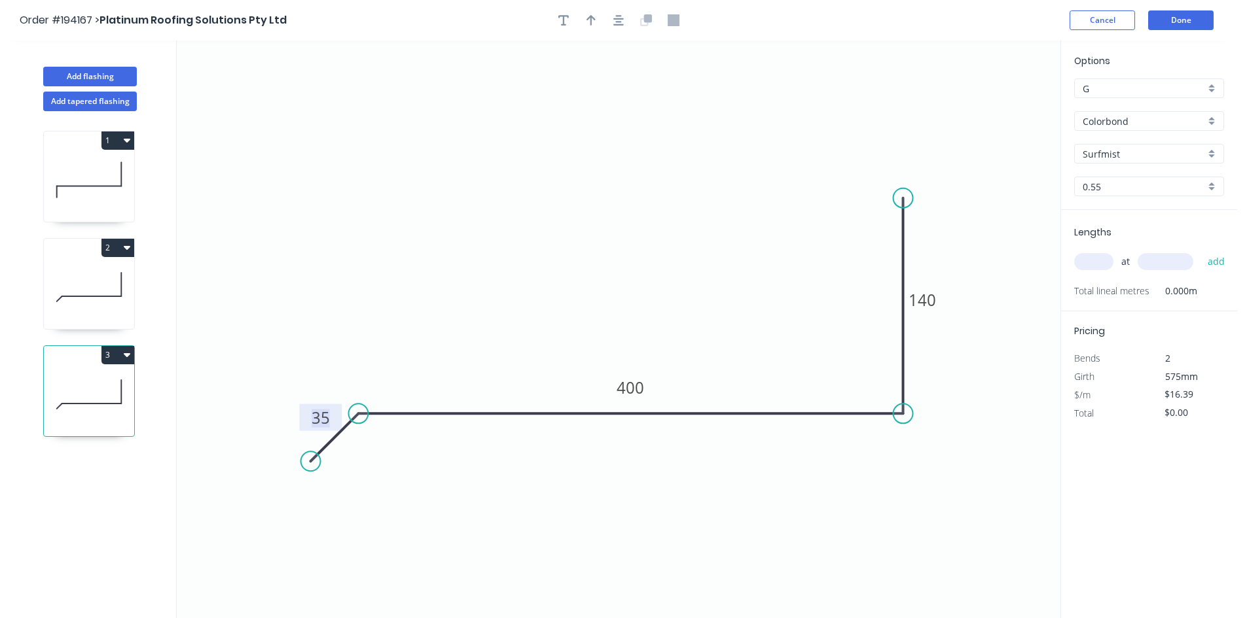
click at [319, 414] on tspan "35" at bounding box center [320, 418] width 18 height 22
click at [1109, 272] on div "Lengths at add Total lineal metres 0.000m" at bounding box center [1149, 260] width 176 height 101
click at [1109, 267] on input "text" at bounding box center [1093, 261] width 39 height 17
click at [1201, 251] on button "add" at bounding box center [1216, 262] width 31 height 22
click at [102, 69] on button "Add flashing" at bounding box center [90, 77] width 94 height 20
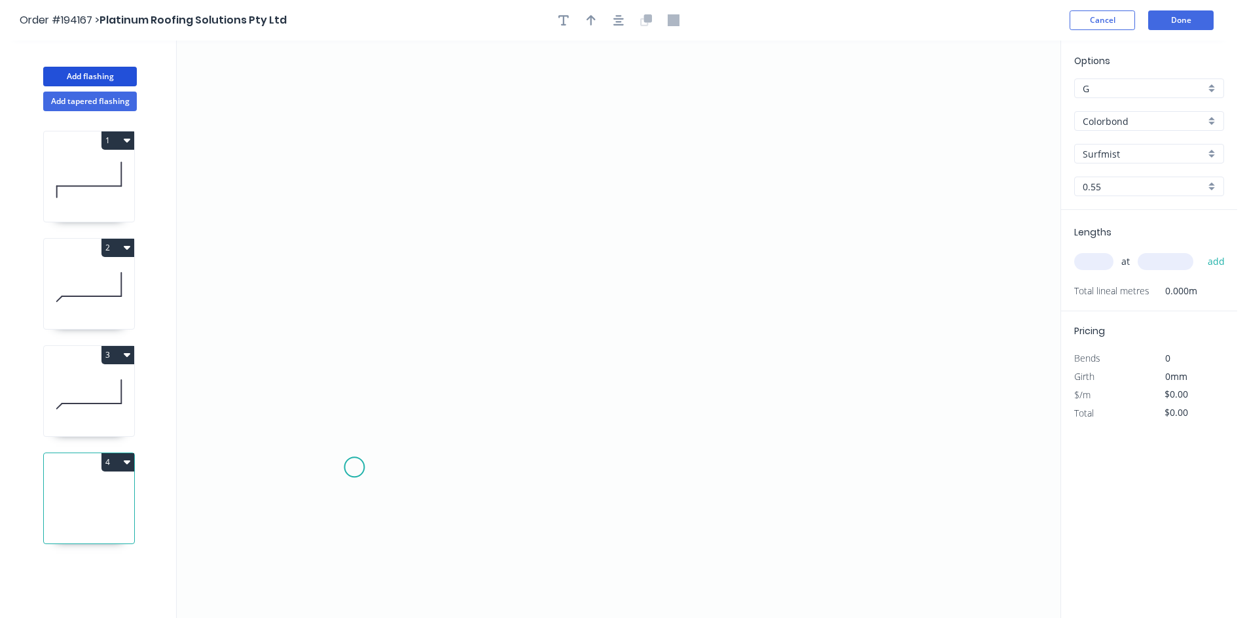
click at [338, 468] on icon "0" at bounding box center [618, 330] width 883 height 578
click at [902, 477] on icon "0" at bounding box center [618, 330] width 883 height 578
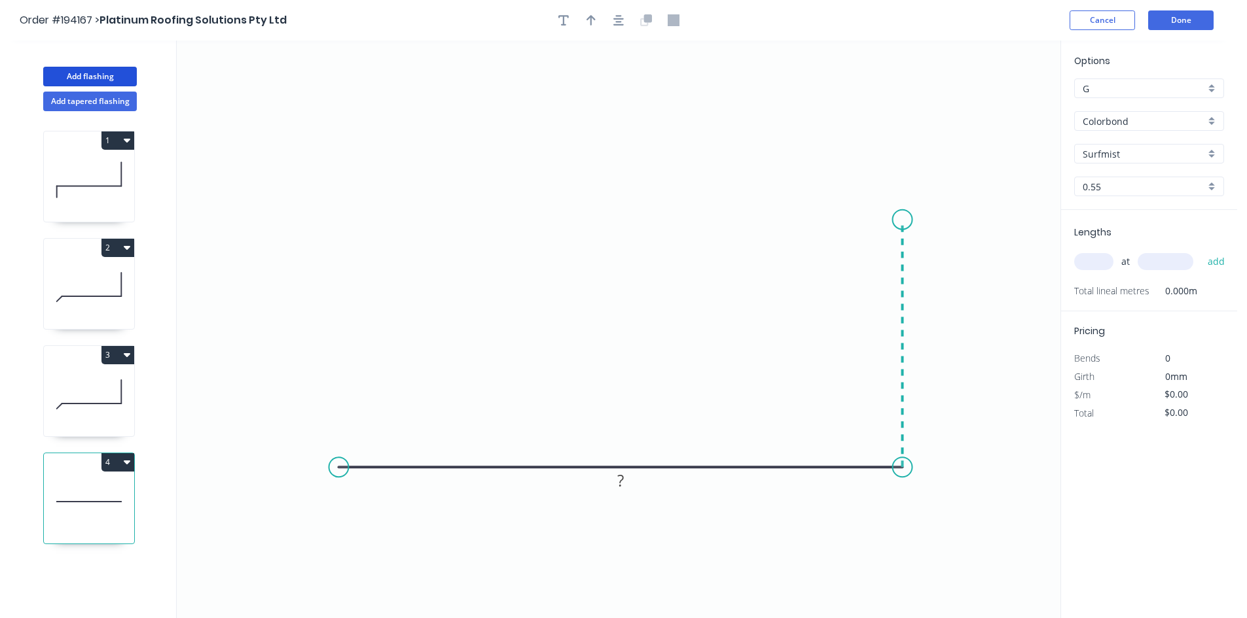
click at [906, 220] on icon "0 ?" at bounding box center [618, 330] width 883 height 578
click at [917, 336] on rect at bounding box center [921, 338] width 26 height 18
click at [1074, 270] on div "at add" at bounding box center [1150, 262] width 152 height 22
click at [1082, 262] on input "text" at bounding box center [1093, 261] width 39 height 17
click at [1201, 251] on button "add" at bounding box center [1216, 262] width 31 height 22
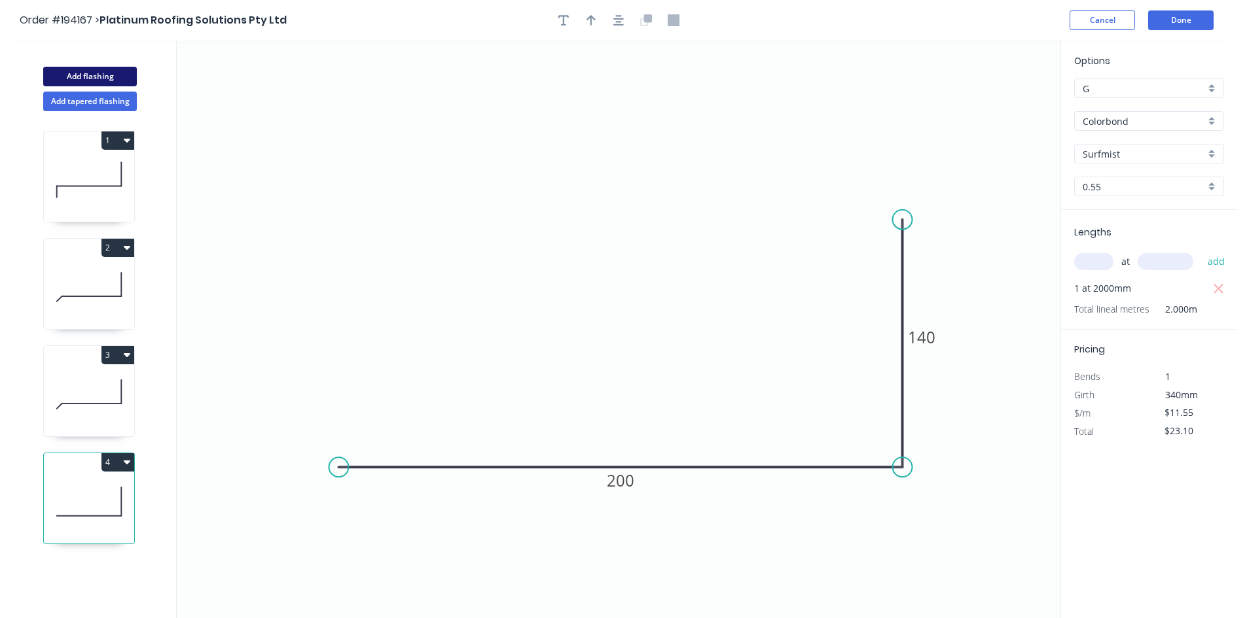
click at [115, 68] on button "Add flashing" at bounding box center [90, 77] width 94 height 20
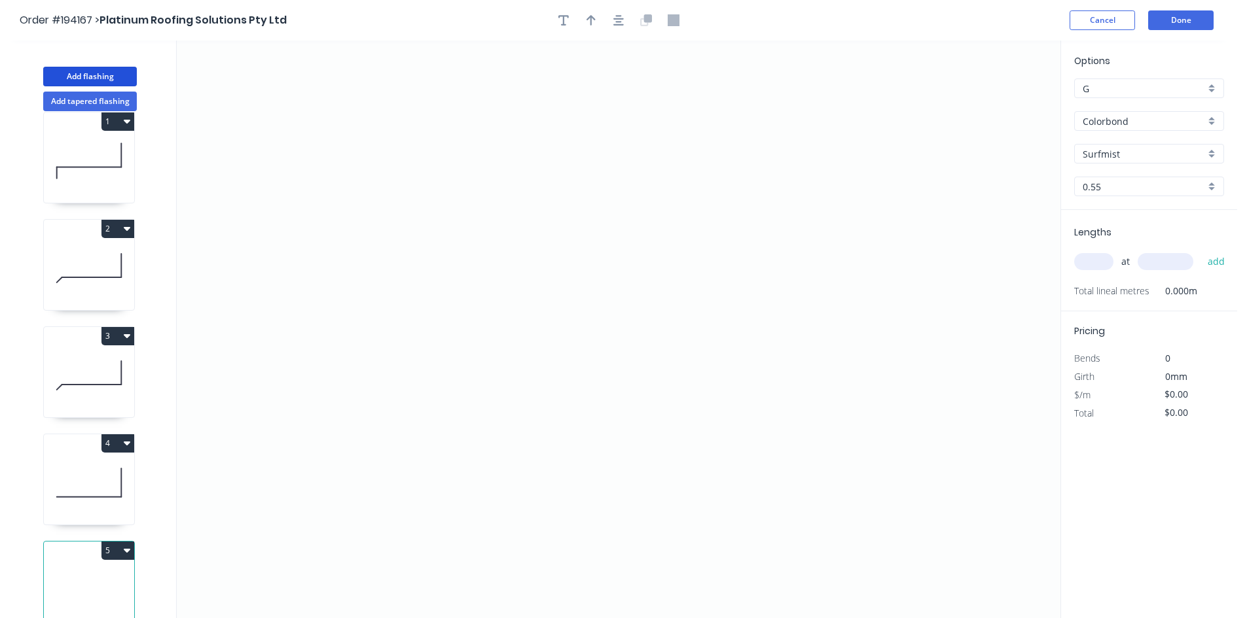
scroll to position [35, 0]
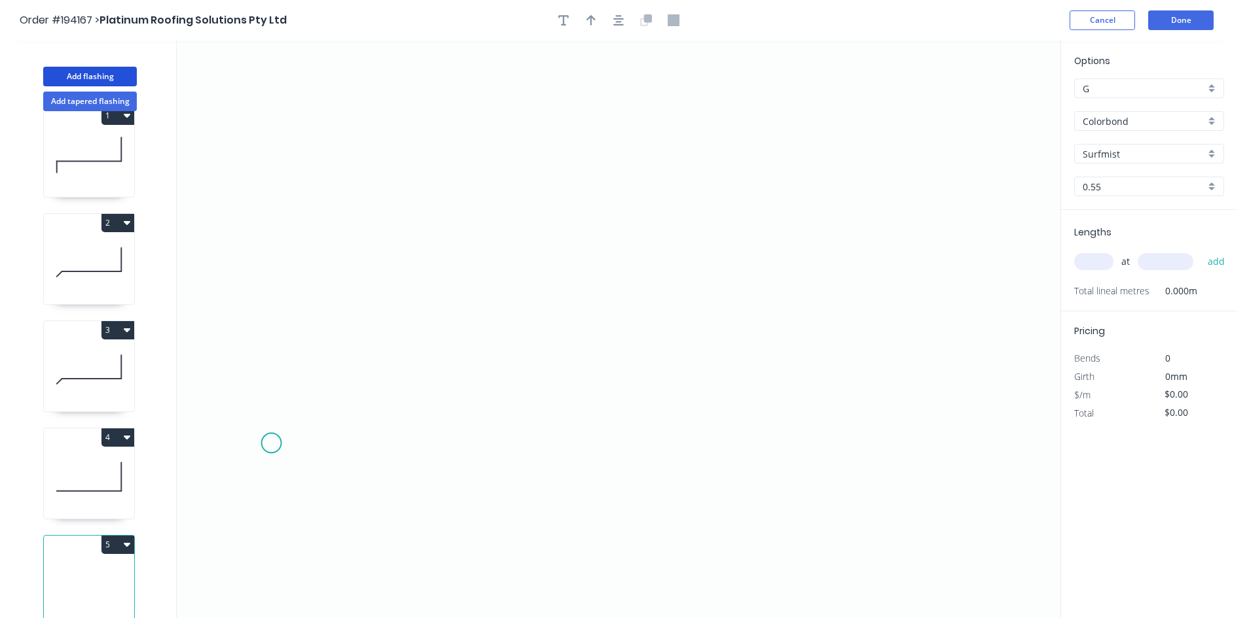
click at [276, 442] on icon "0" at bounding box center [618, 330] width 883 height 578
click at [313, 397] on icon "0" at bounding box center [618, 330] width 883 height 578
click at [891, 403] on icon "0 ?" at bounding box center [618, 330] width 883 height 578
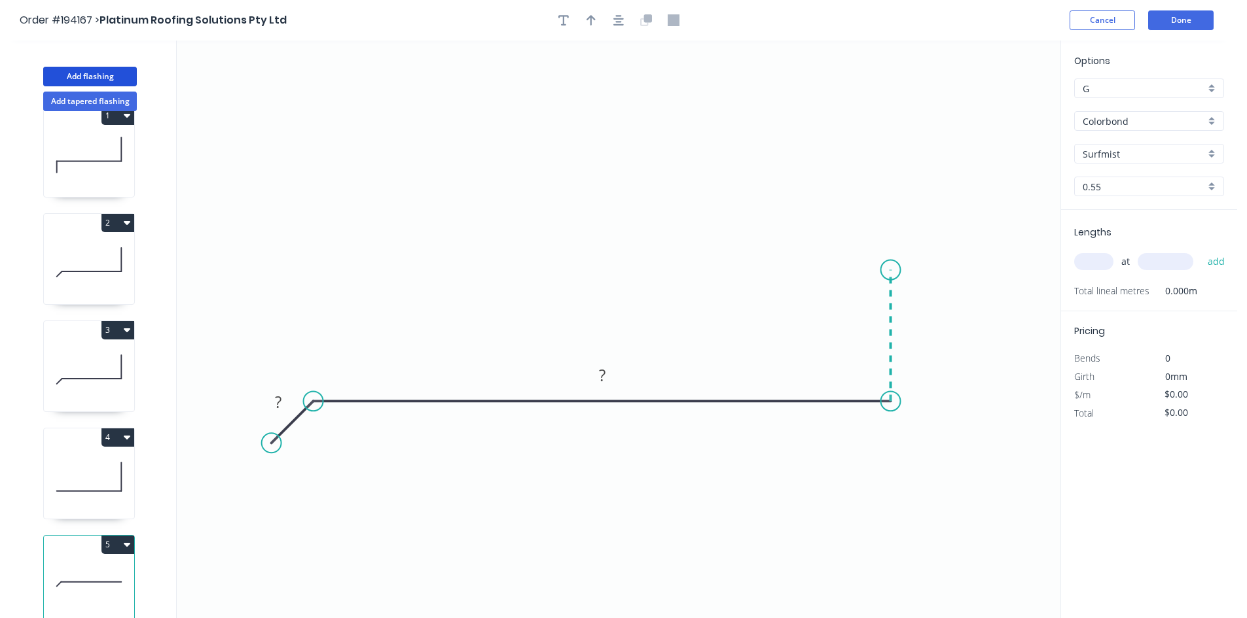
click at [897, 270] on icon "0 ? ?" at bounding box center [618, 330] width 883 height 578
click at [1009, 279] on icon "0 ? ? ?" at bounding box center [618, 330] width 883 height 578
click at [1008, 410] on icon "0 ? ? ? ?" at bounding box center [618, 330] width 883 height 578
click at [1006, 410] on circle at bounding box center [1009, 410] width 20 height 20
drag, startPoint x: 1008, startPoint y: 410, endPoint x: 1010, endPoint y: 402, distance: 8.6
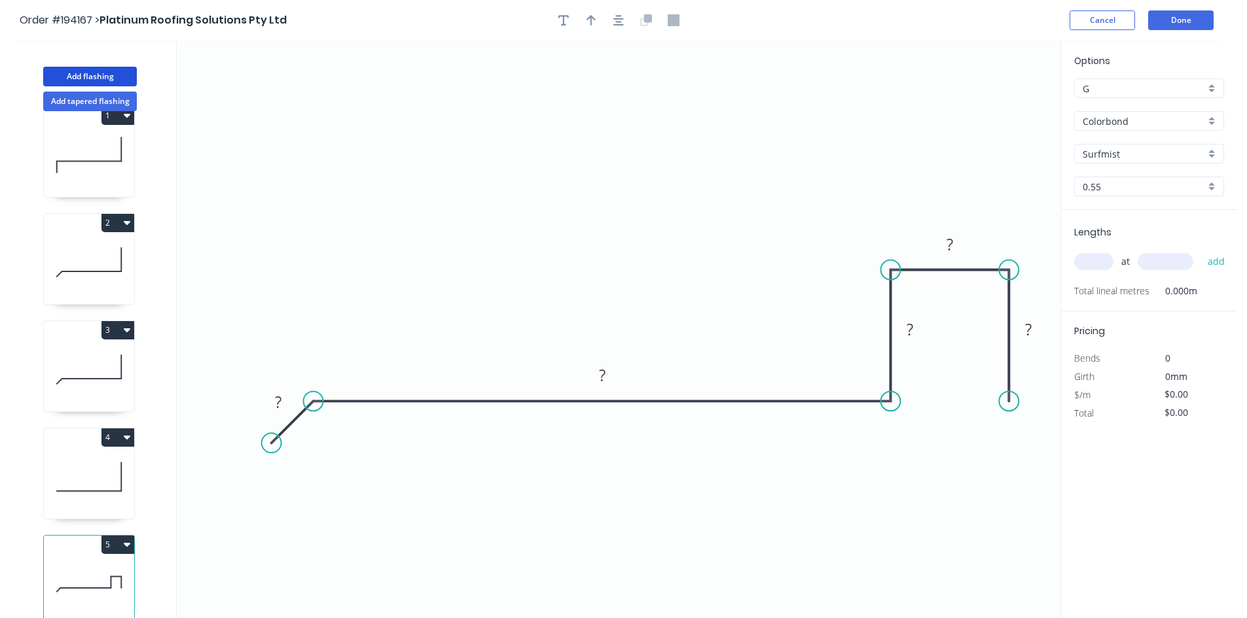
click at [1010, 402] on circle at bounding box center [1009, 401] width 20 height 20
drag, startPoint x: 270, startPoint y: 444, endPoint x: 258, endPoint y: 456, distance: 16.7
click at [258, 456] on circle at bounding box center [258, 457] width 20 height 20
click at [280, 414] on rect at bounding box center [271, 409] width 26 height 18
click at [1073, 268] on div "Lengths at add Total lineal metres 0.000m" at bounding box center [1149, 260] width 176 height 101
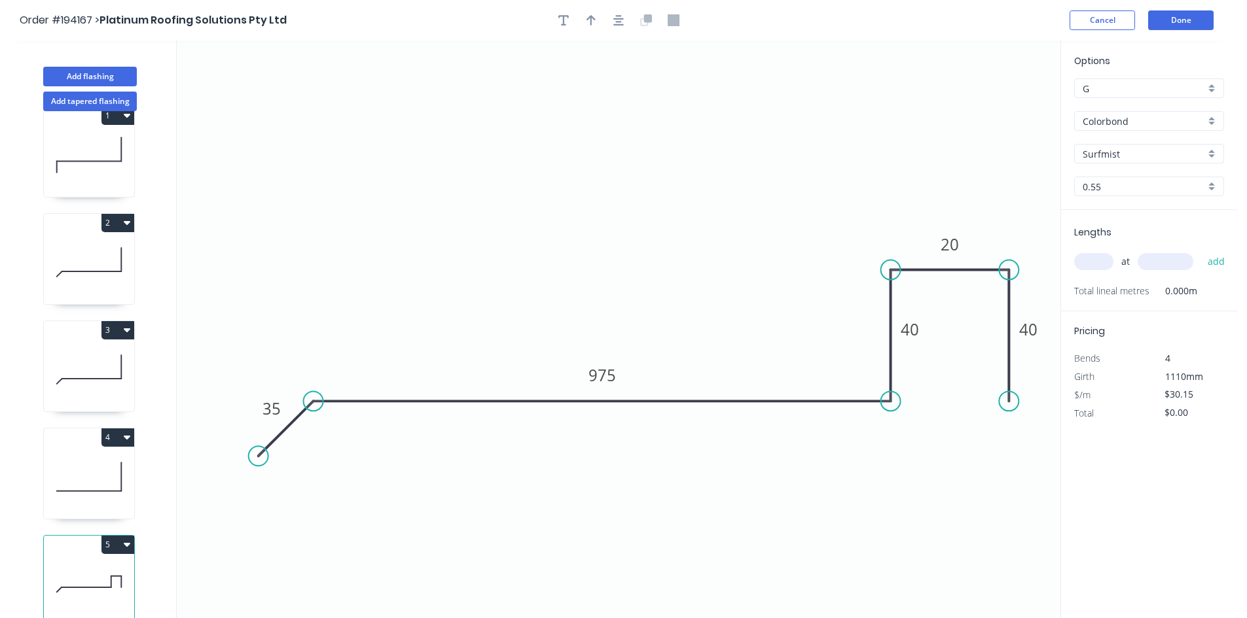
click at [1082, 255] on input "text" at bounding box center [1093, 261] width 39 height 17
click at [1201, 251] on button "add" at bounding box center [1216, 262] width 31 height 22
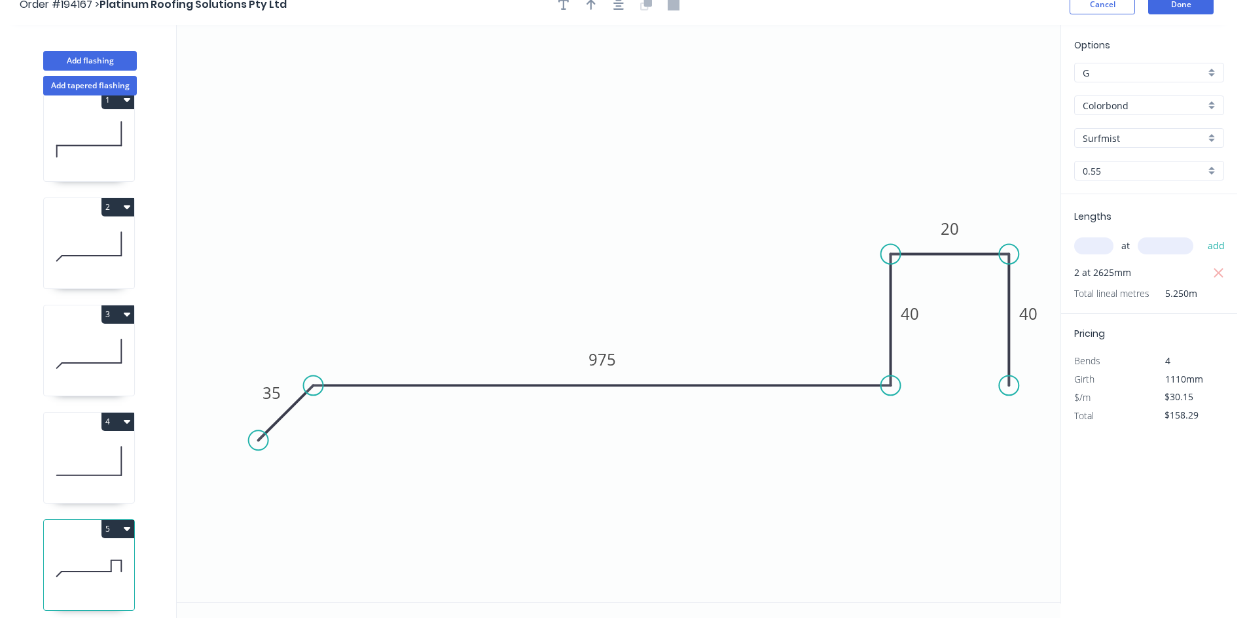
scroll to position [24, 0]
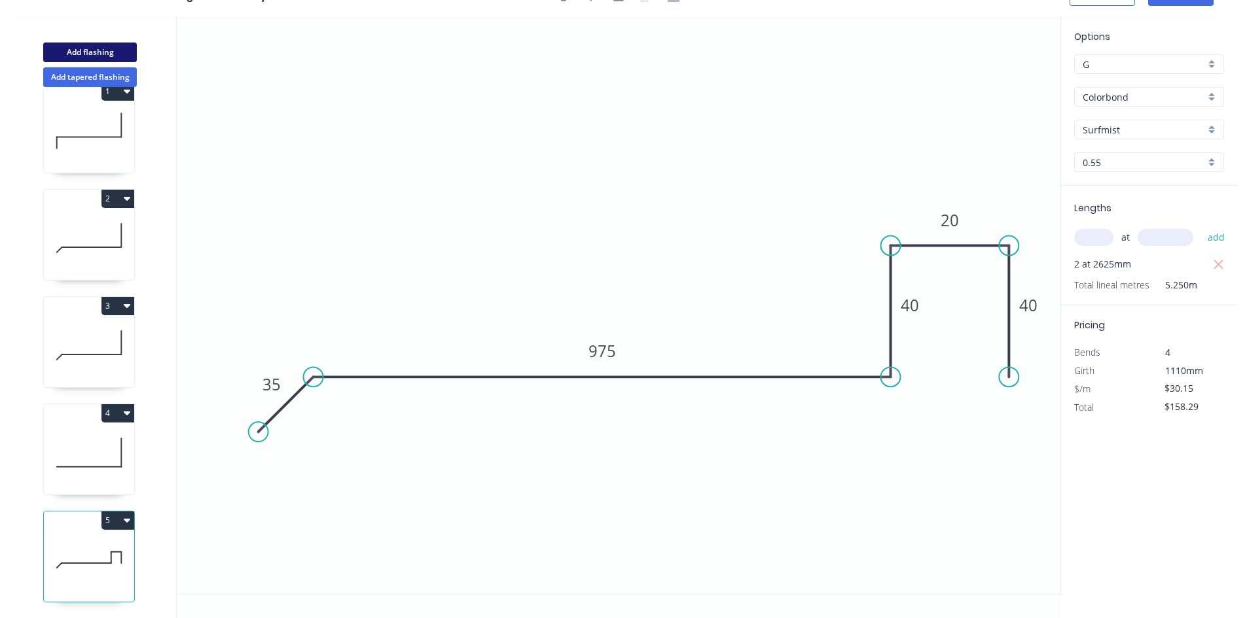
click at [101, 52] on button "Add flashing" at bounding box center [90, 53] width 94 height 20
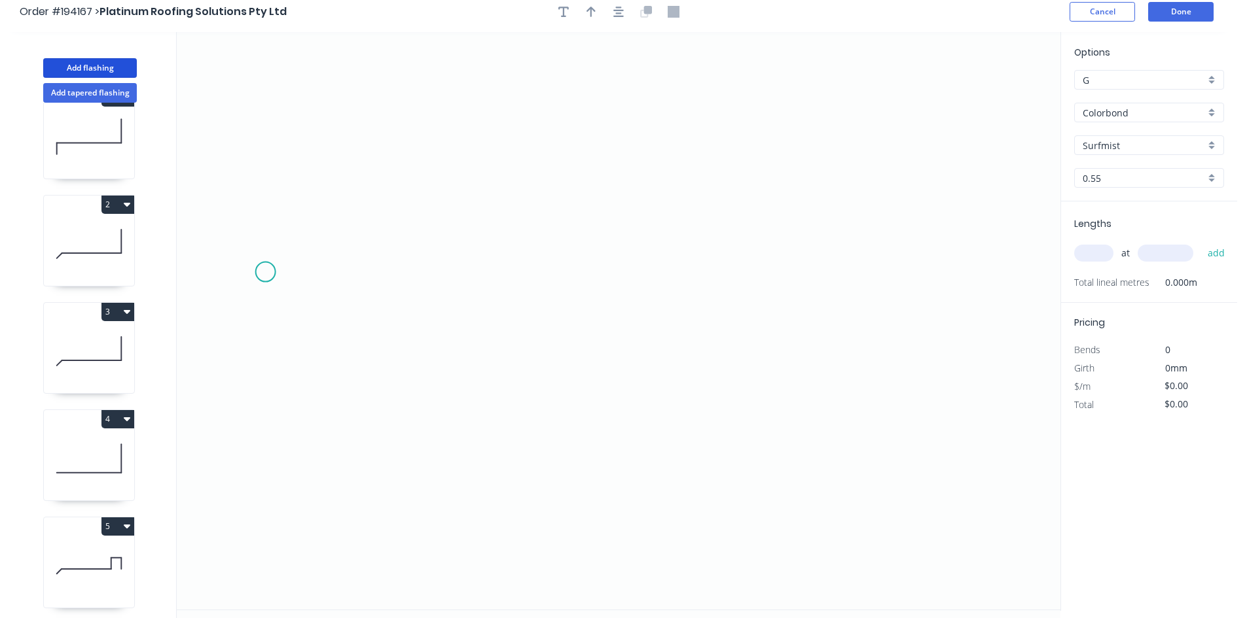
scroll to position [0, 0]
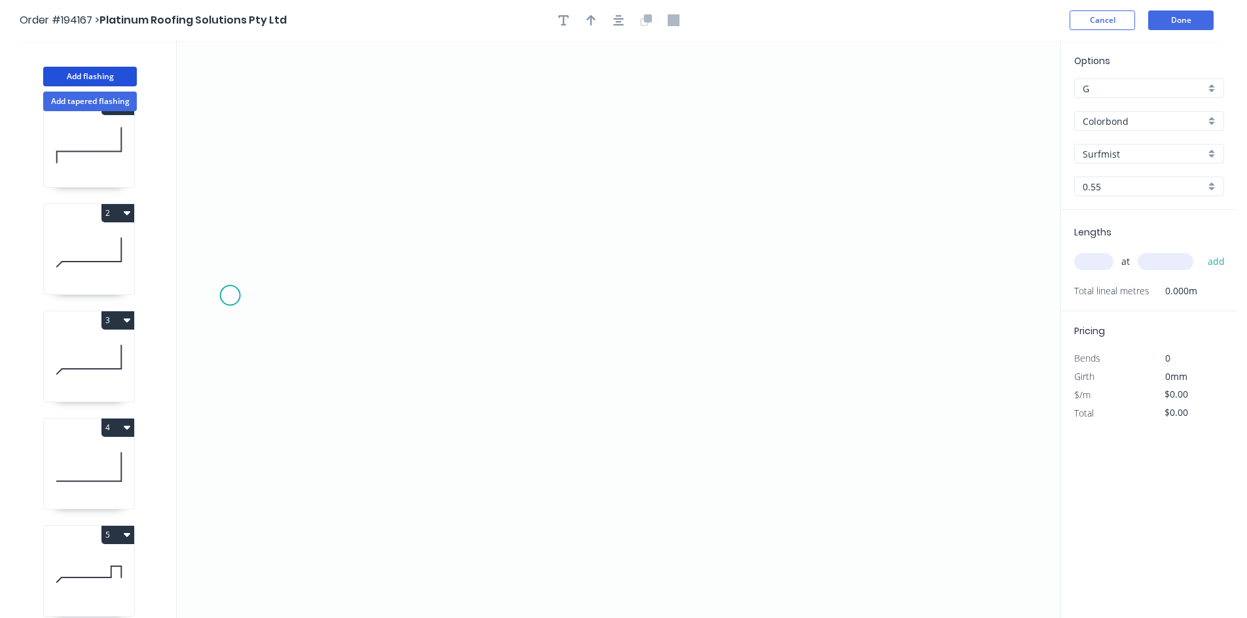
click at [228, 307] on icon "0" at bounding box center [618, 330] width 883 height 578
click at [228, 219] on icon "0" at bounding box center [618, 330] width 883 height 578
click at [360, 216] on icon "0 ?" at bounding box center [618, 330] width 883 height 578
click at [350, 389] on icon "0 ? ?" at bounding box center [618, 330] width 883 height 578
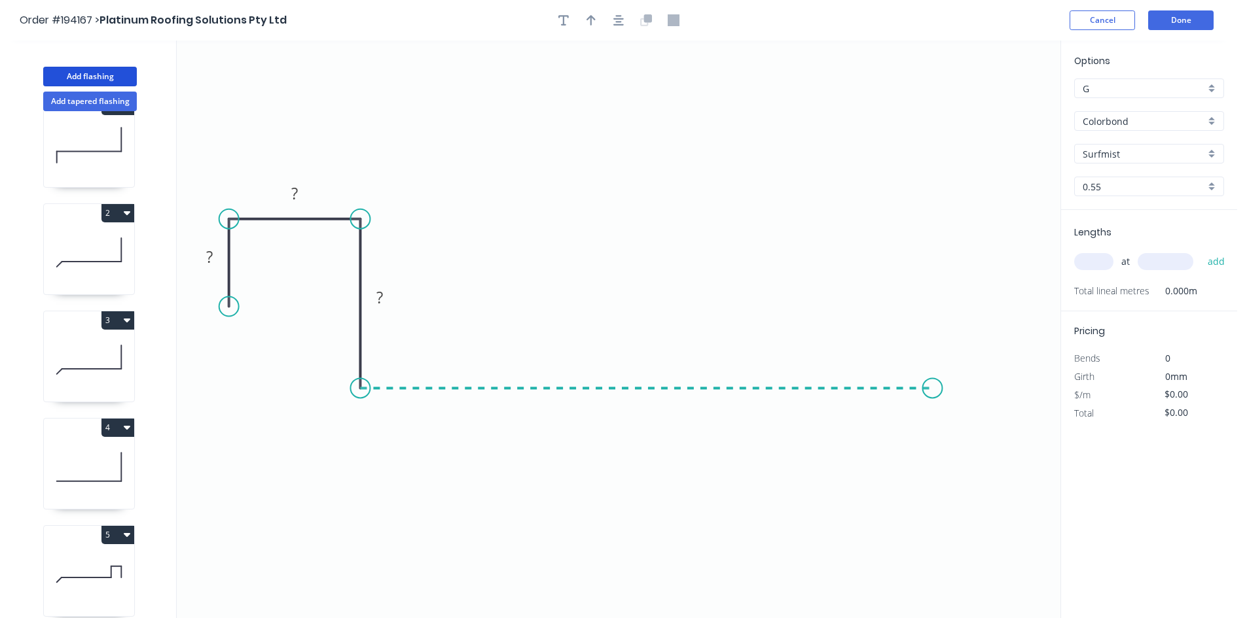
click at [946, 402] on icon "0 ? ? ?" at bounding box center [618, 330] width 883 height 578
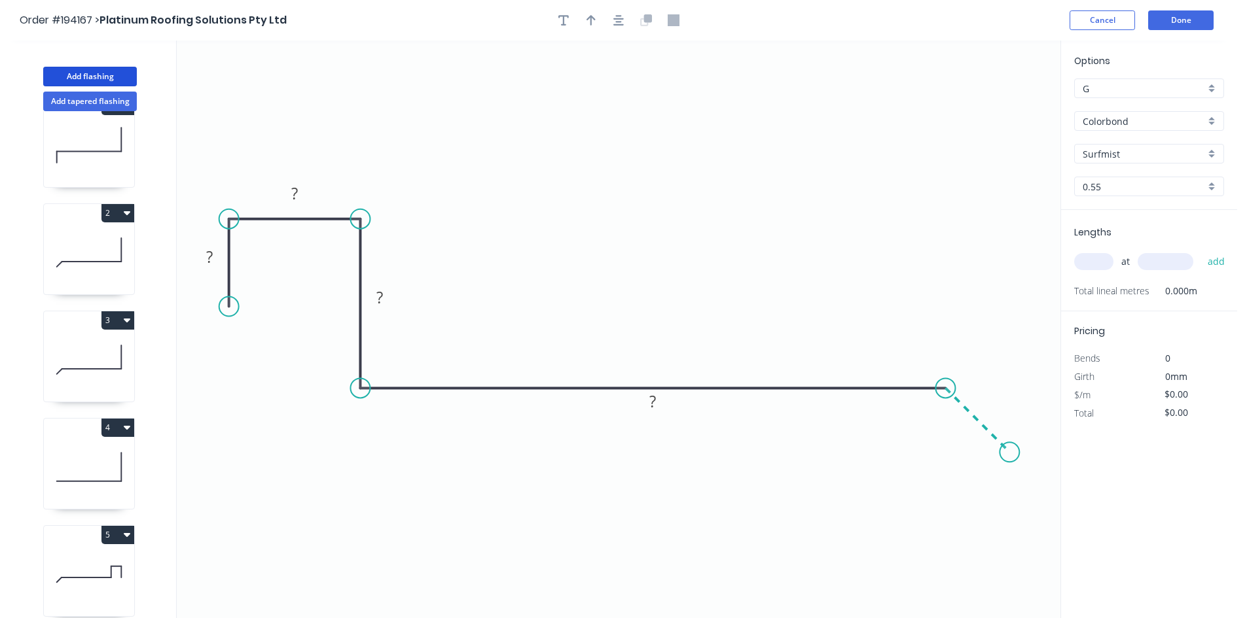
click at [1010, 460] on icon "0 ? ? ? ?" at bounding box center [618, 330] width 883 height 578
click at [1010, 460] on circle at bounding box center [1009, 452] width 20 height 20
click at [993, 399] on tspan "?" at bounding box center [991, 400] width 7 height 22
click at [1076, 264] on input "text" at bounding box center [1093, 261] width 39 height 17
click at [1201, 251] on button "add" at bounding box center [1216, 262] width 31 height 22
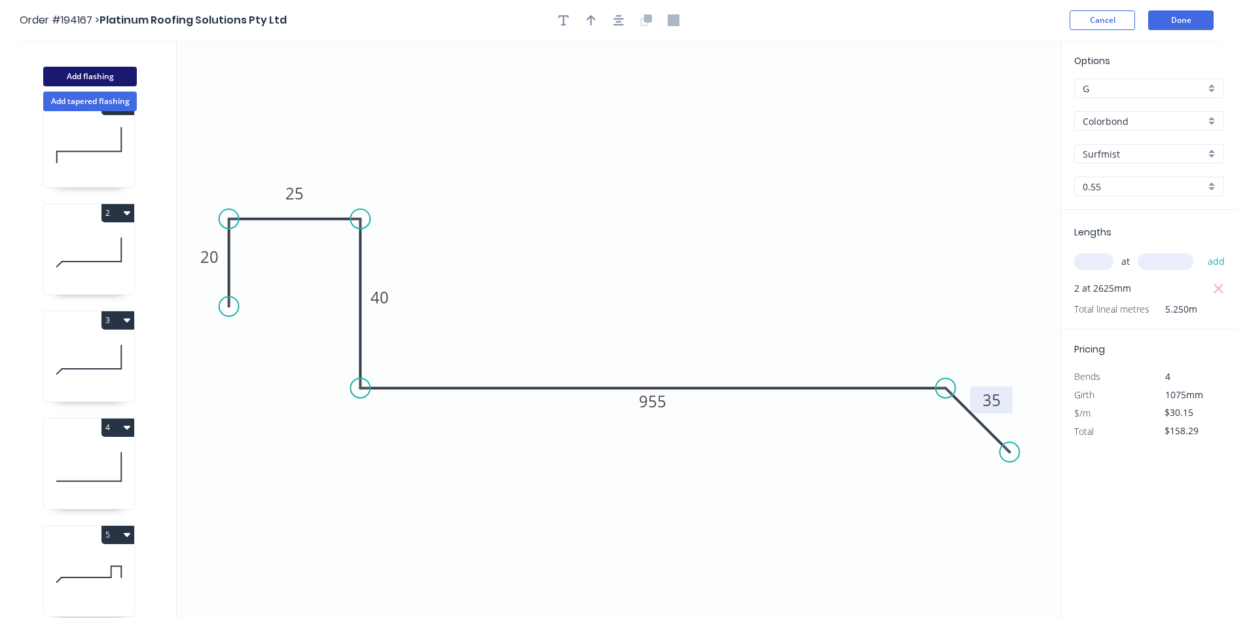
click at [94, 76] on button "Add flashing" at bounding box center [90, 77] width 94 height 20
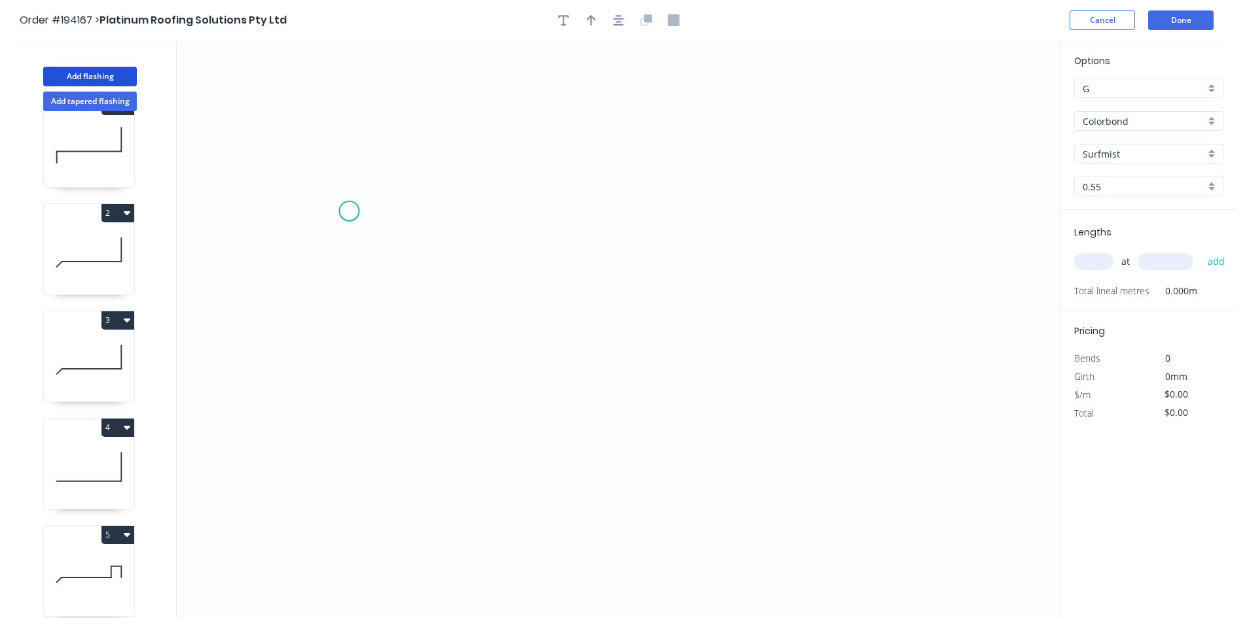
click at [353, 207] on icon "0" at bounding box center [618, 330] width 883 height 578
drag, startPoint x: 338, startPoint y: 432, endPoint x: 393, endPoint y: 433, distance: 55.0
click at [344, 433] on icon "0" at bounding box center [618, 330] width 883 height 578
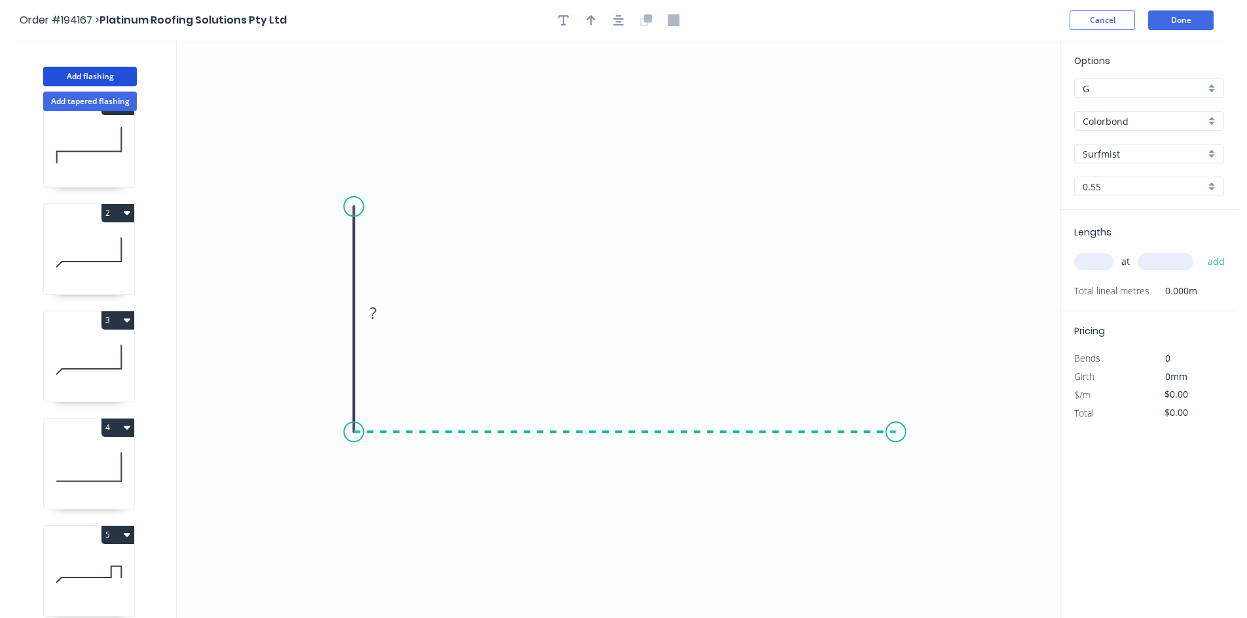
click at [896, 450] on icon "0 ?" at bounding box center [618, 330] width 883 height 578
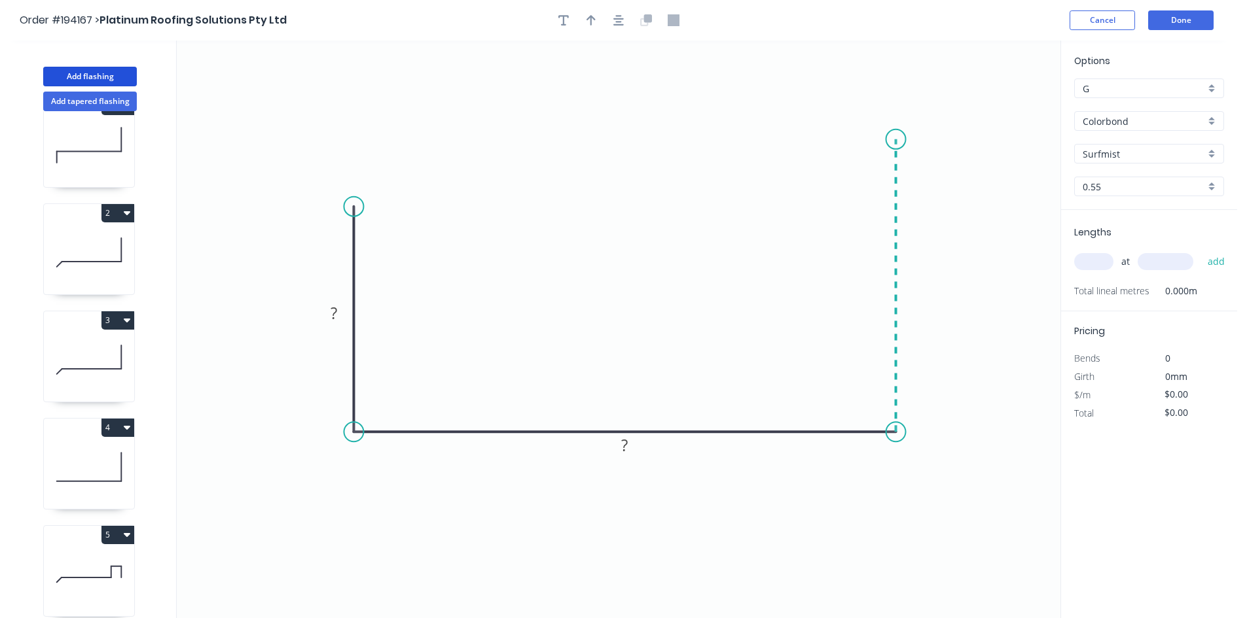
click at [899, 128] on icon "0 ? ?" at bounding box center [618, 330] width 883 height 578
click at [899, 128] on circle at bounding box center [896, 128] width 20 height 20
click at [914, 279] on tspan "?" at bounding box center [915, 274] width 7 height 22
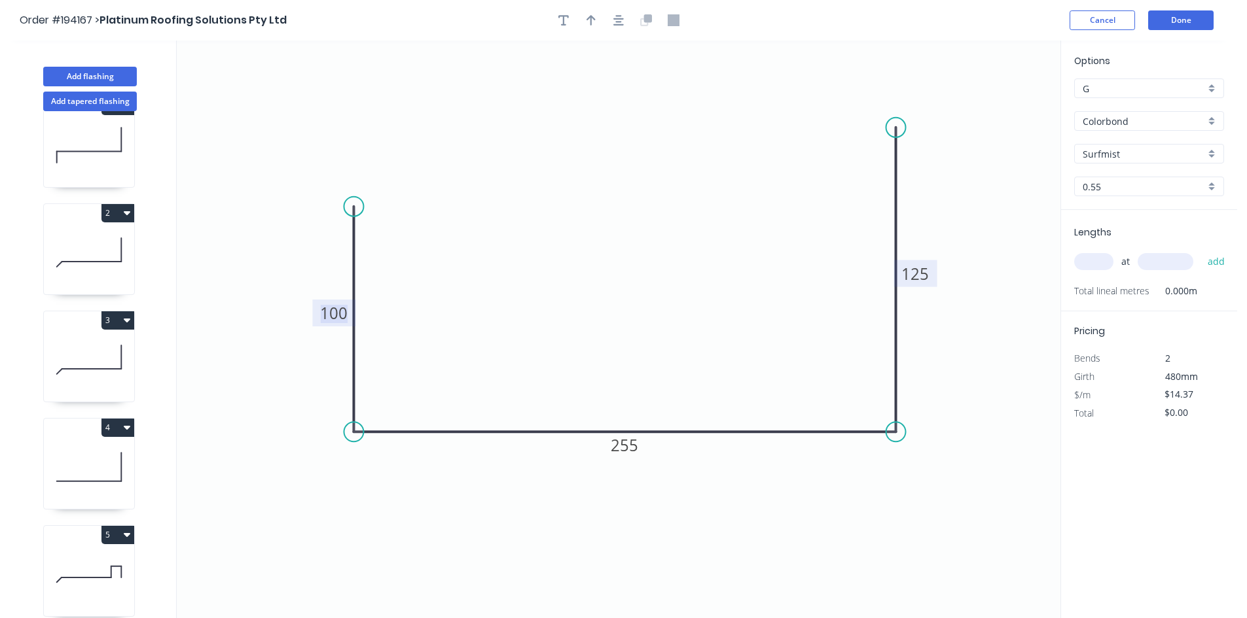
click at [1103, 261] on input "text" at bounding box center [1093, 261] width 39 height 17
click at [1201, 251] on button "add" at bounding box center [1216, 262] width 31 height 22
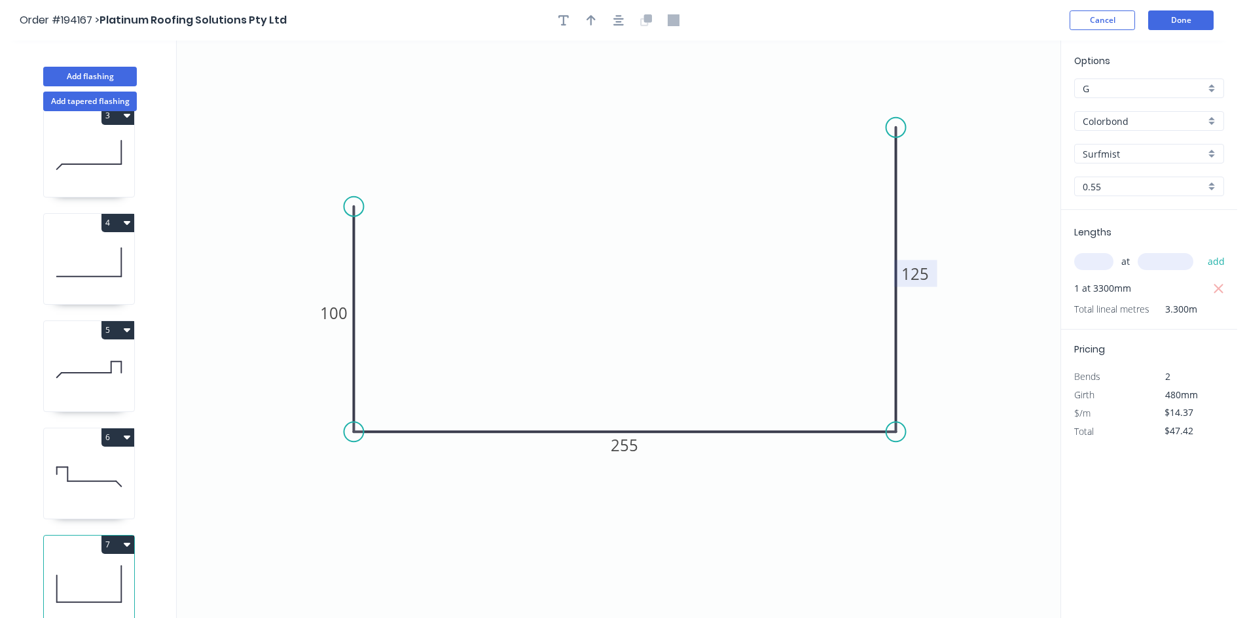
scroll to position [249, 0]
click at [96, 77] on button "Add flashing" at bounding box center [90, 77] width 94 height 20
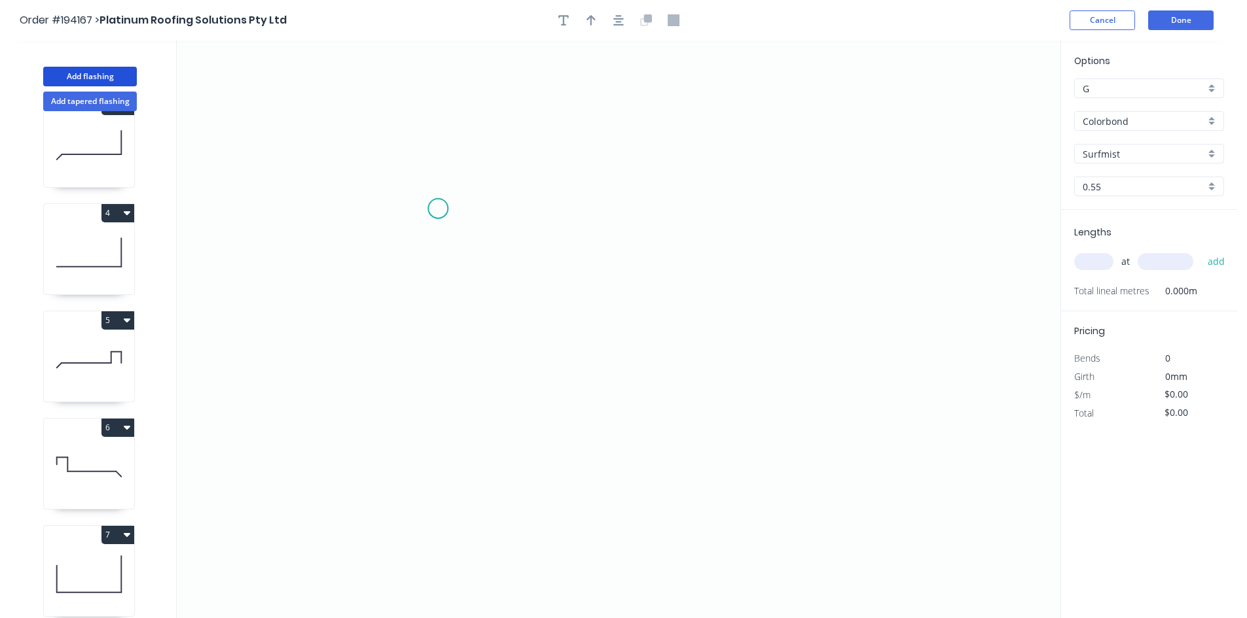
click at [438, 209] on icon "0" at bounding box center [618, 330] width 883 height 578
click at [442, 481] on icon "0" at bounding box center [618, 330] width 883 height 578
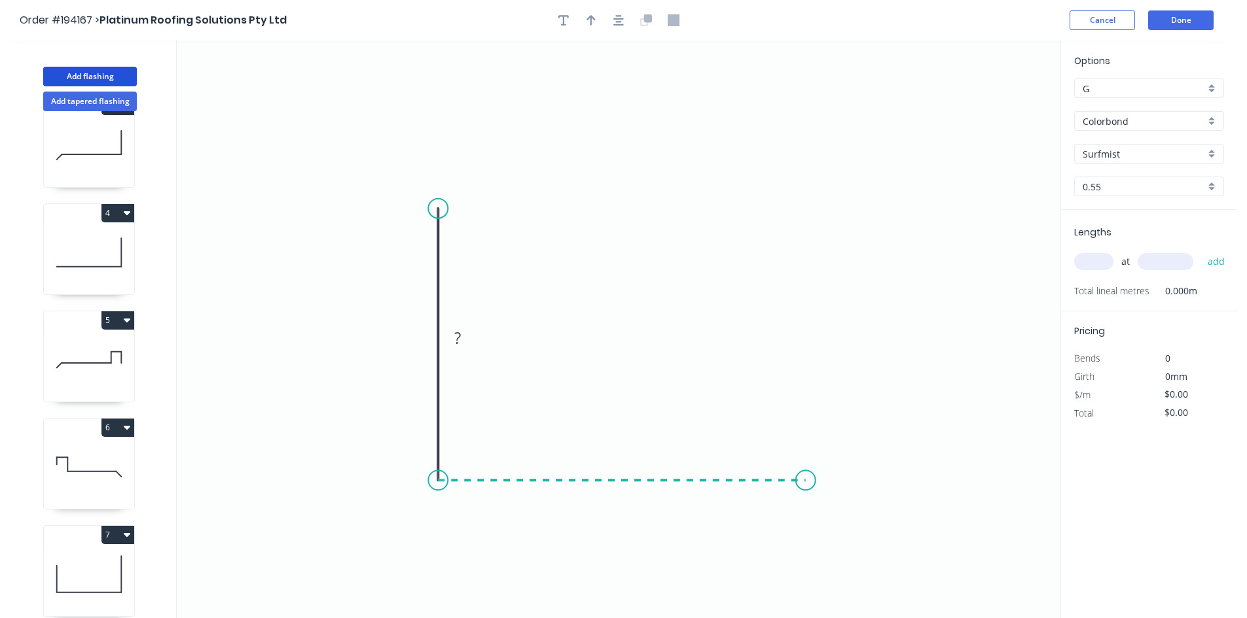
click at [807, 482] on icon "0 ?" at bounding box center [618, 330] width 883 height 578
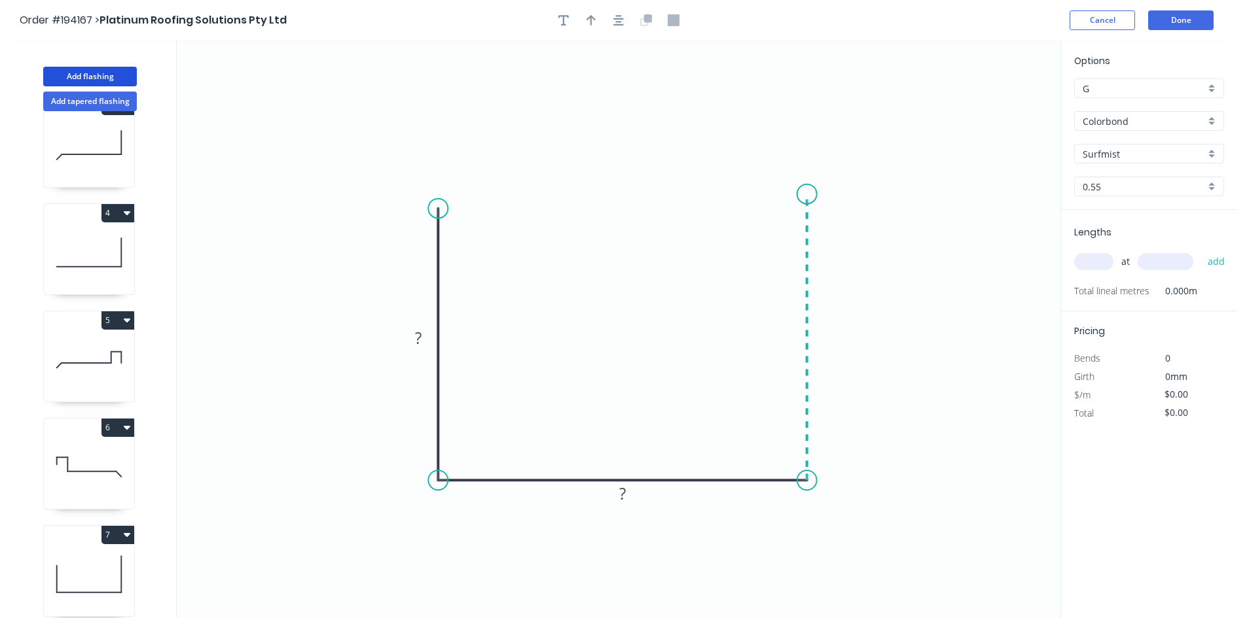
click at [813, 194] on icon "0 ? ?" at bounding box center [618, 330] width 883 height 578
click at [827, 332] on tspan "?" at bounding box center [826, 331] width 7 height 22
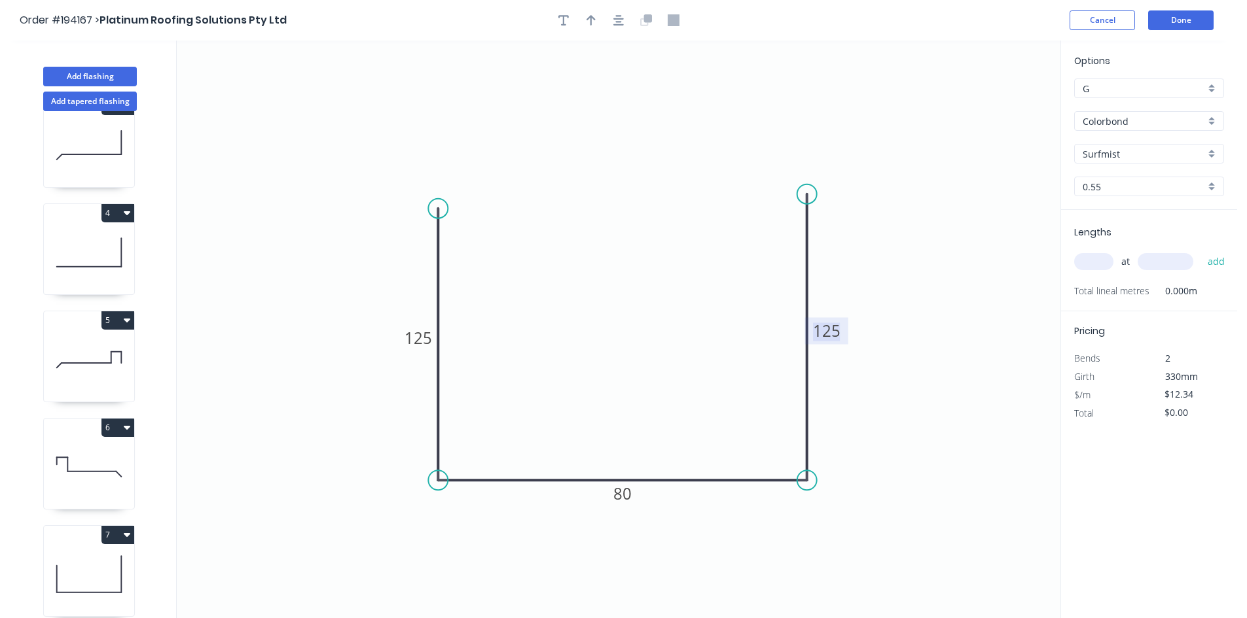
click at [1084, 261] on input "text" at bounding box center [1093, 261] width 39 height 17
click at [1201, 251] on button "add" at bounding box center [1216, 262] width 31 height 22
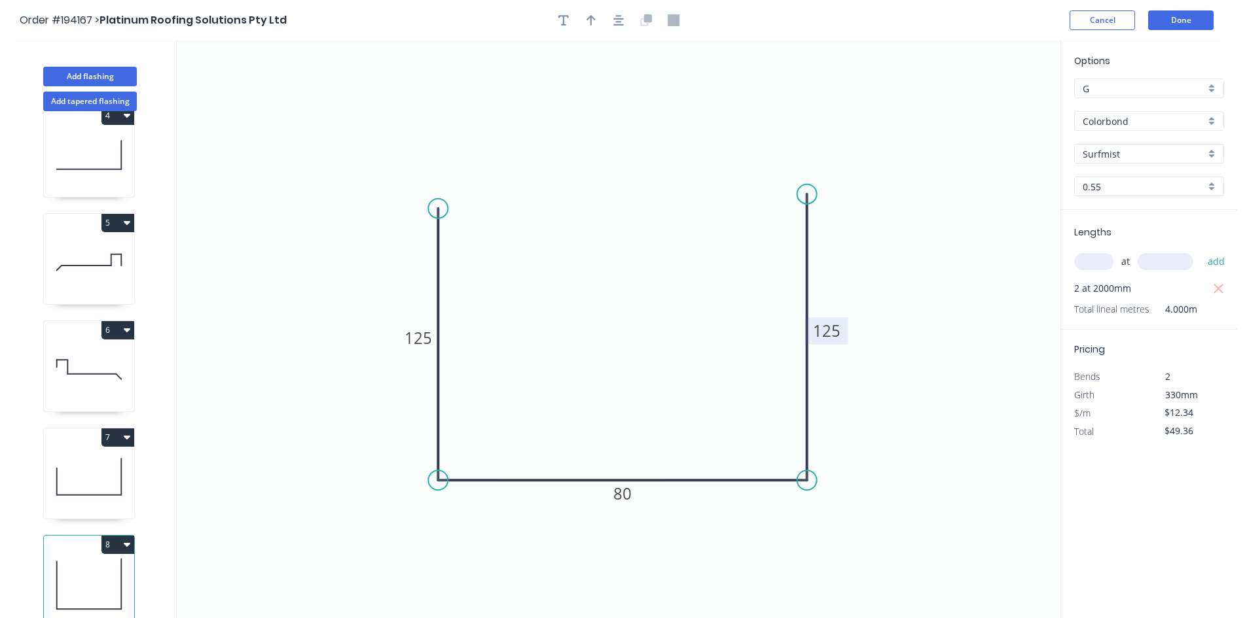
click at [118, 429] on button "7" at bounding box center [117, 438] width 33 height 18
click at [118, 461] on div "Duplicate" at bounding box center [72, 470] width 101 height 19
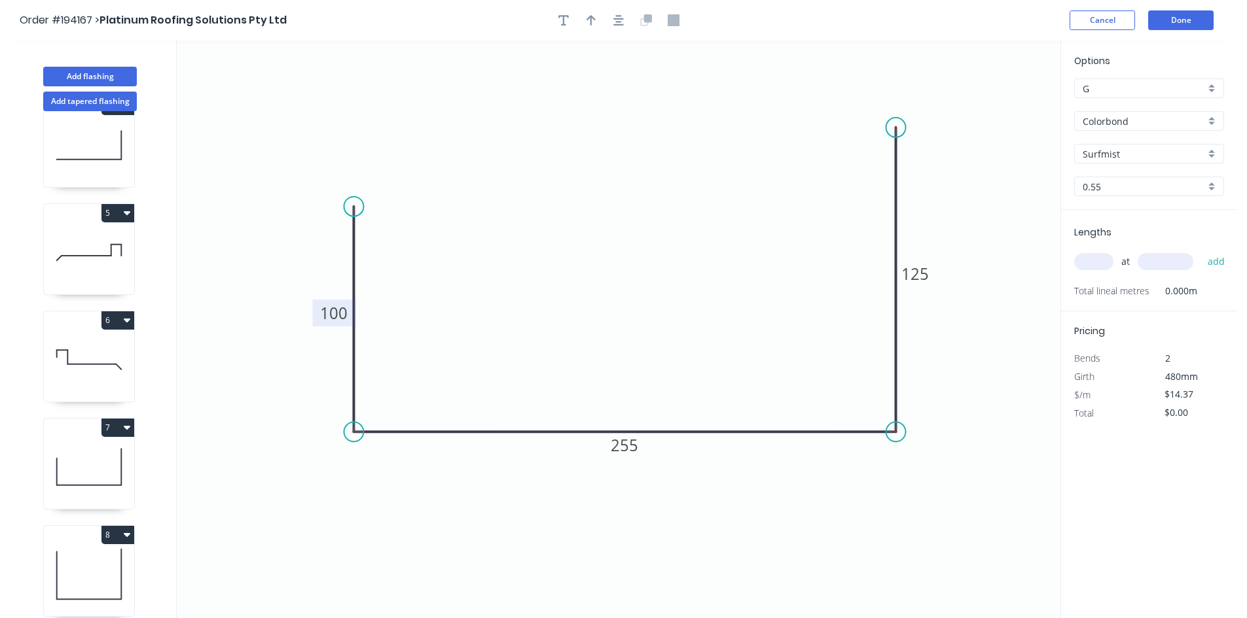
click at [330, 315] on tspan "100" at bounding box center [333, 313] width 27 height 22
drag, startPoint x: 361, startPoint y: 207, endPoint x: 363, endPoint y: 127, distance: 79.9
click at [363, 127] on circle at bounding box center [354, 127] width 20 height 20
click at [389, 166] on icon "0 100 255 125" at bounding box center [618, 330] width 883 height 578
click at [333, 277] on tspan "100" at bounding box center [333, 273] width 27 height 22
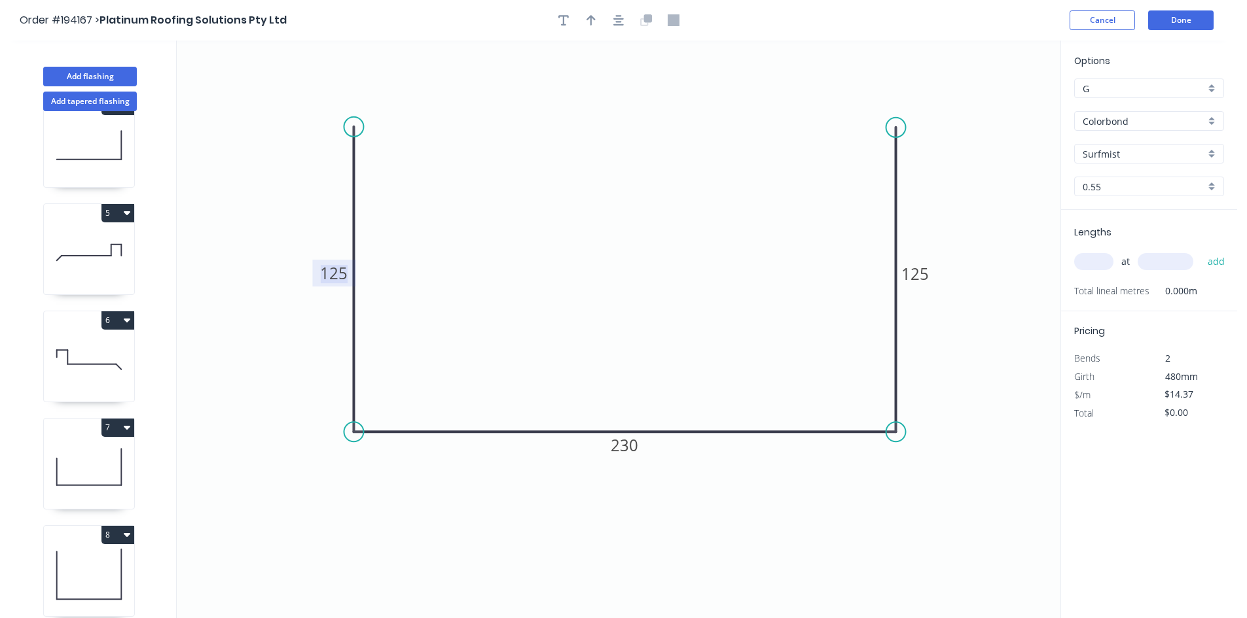
click at [1098, 258] on input "text" at bounding box center [1093, 261] width 39 height 17
click at [1201, 251] on button "add" at bounding box center [1216, 262] width 31 height 22
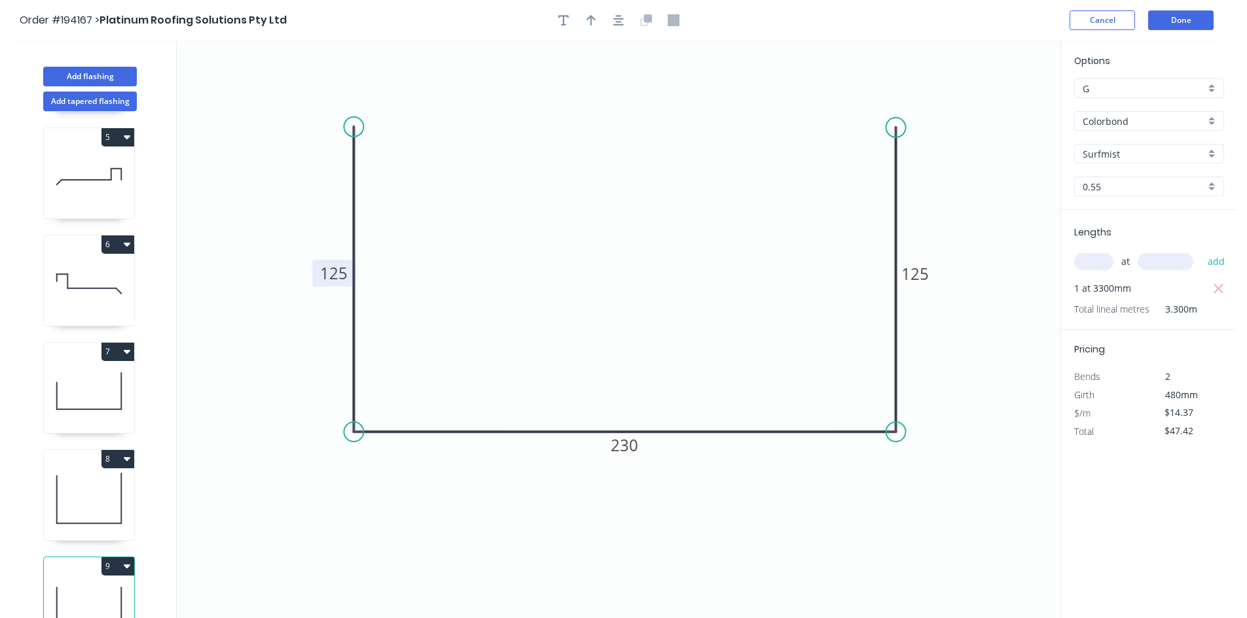
scroll to position [464, 0]
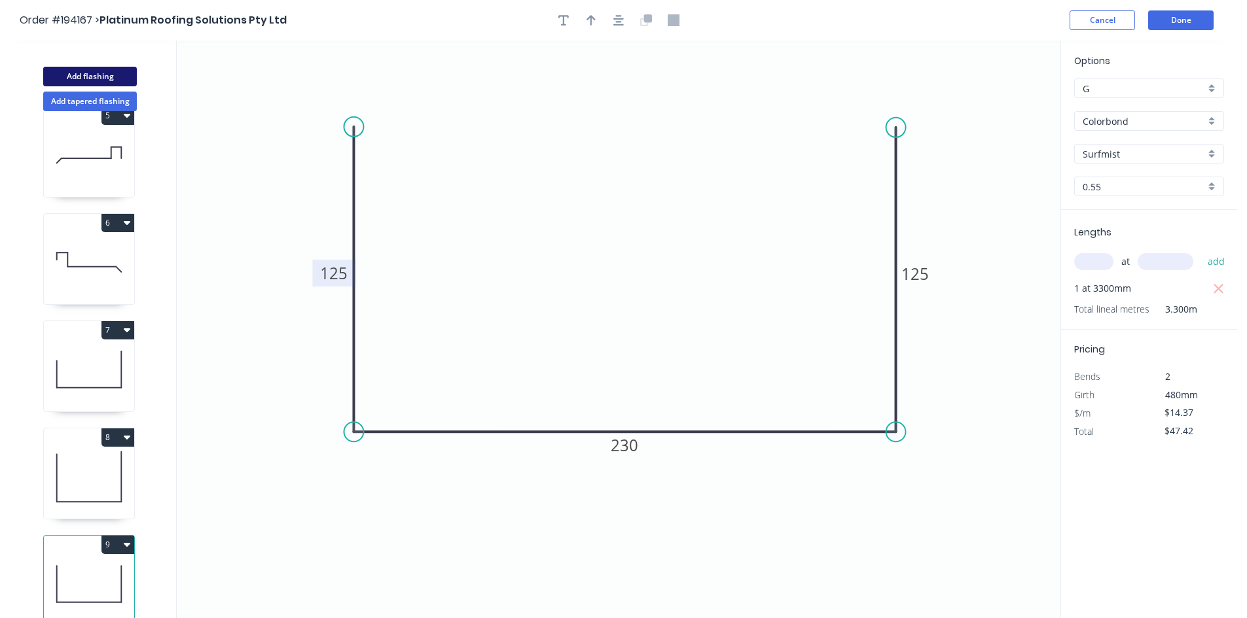
click at [96, 71] on button "Add flashing" at bounding box center [90, 77] width 94 height 20
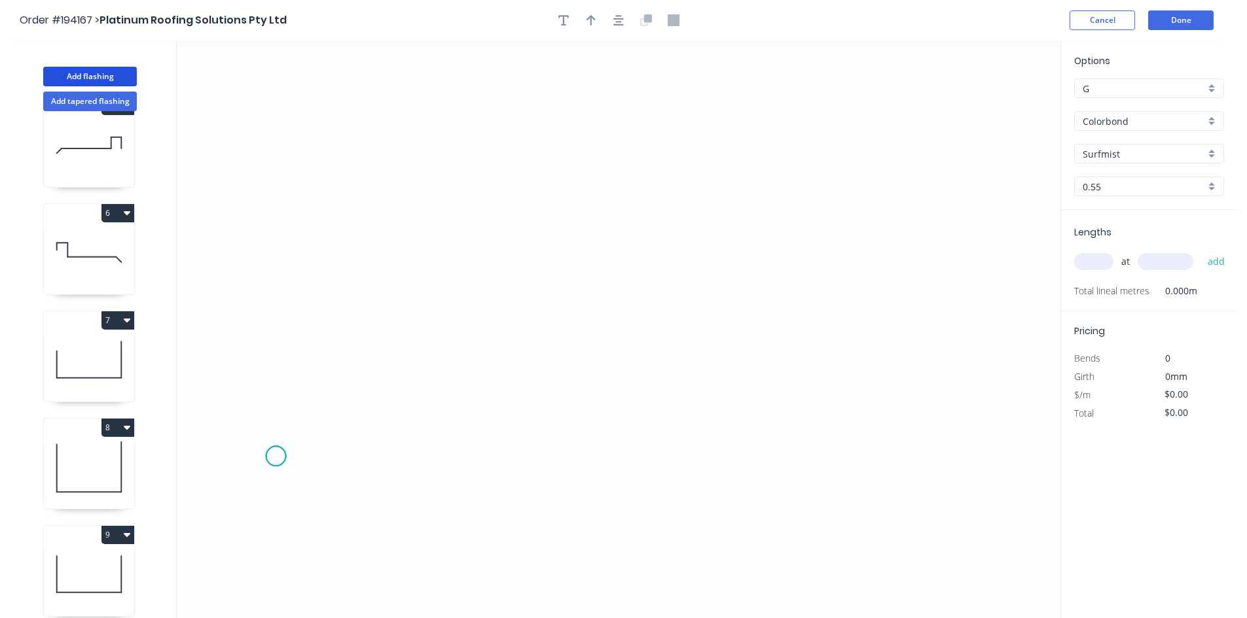
click at [276, 457] on icon "0" at bounding box center [618, 330] width 883 height 578
click at [327, 400] on icon "0" at bounding box center [618, 330] width 883 height 578
click at [863, 409] on icon "0 ?" at bounding box center [618, 330] width 883 height 578
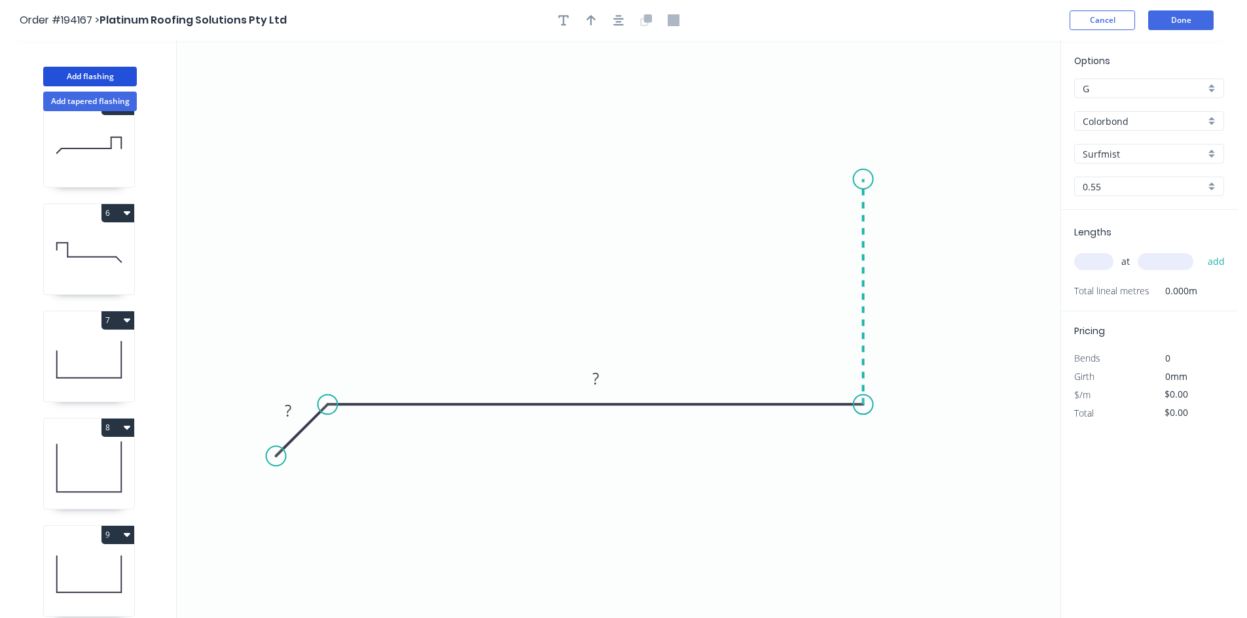
click at [857, 174] on icon "0 ? ?" at bounding box center [618, 330] width 883 height 578
click at [857, 174] on circle at bounding box center [863, 174] width 20 height 20
click at [881, 273] on tspan "?" at bounding box center [883, 283] width 7 height 22
click at [1092, 259] on input "text" at bounding box center [1093, 261] width 39 height 17
click at [1201, 251] on button "add" at bounding box center [1216, 262] width 31 height 22
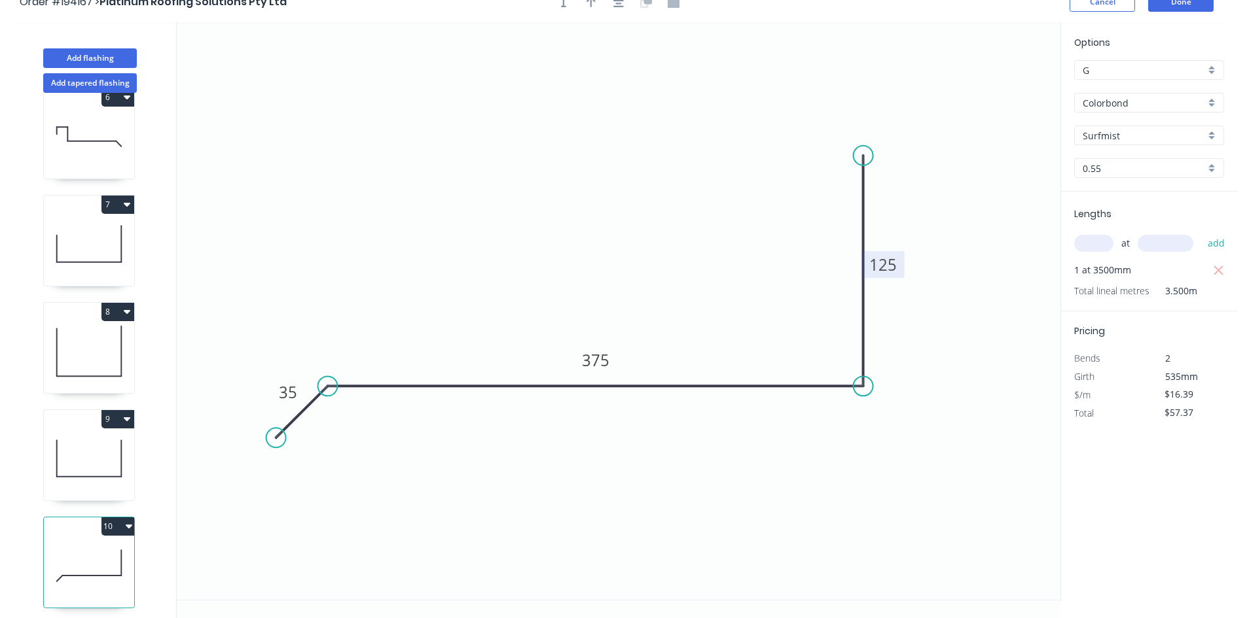
scroll to position [24, 0]
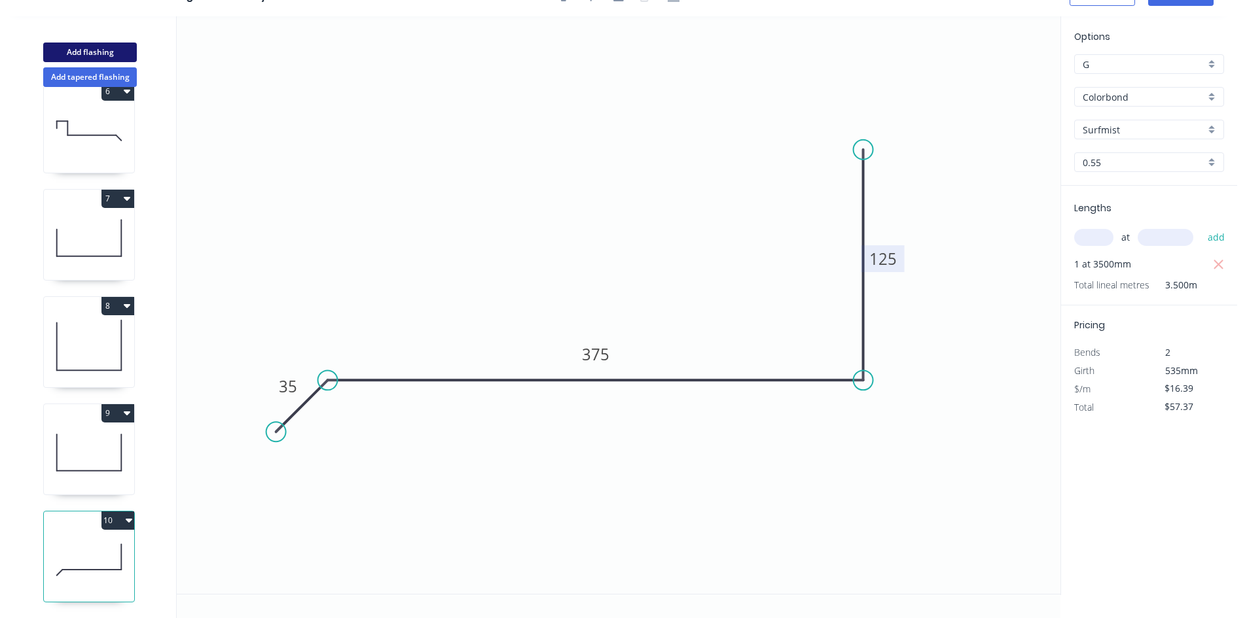
click at [114, 52] on button "Add flashing" at bounding box center [90, 53] width 94 height 20
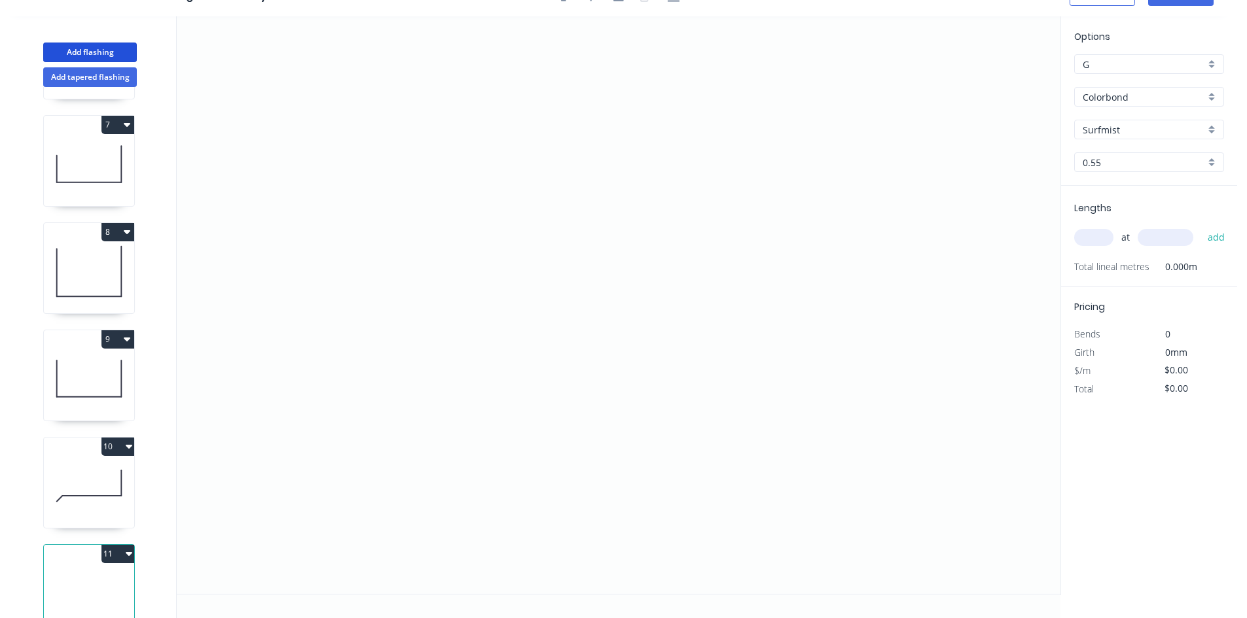
scroll to position [679, 0]
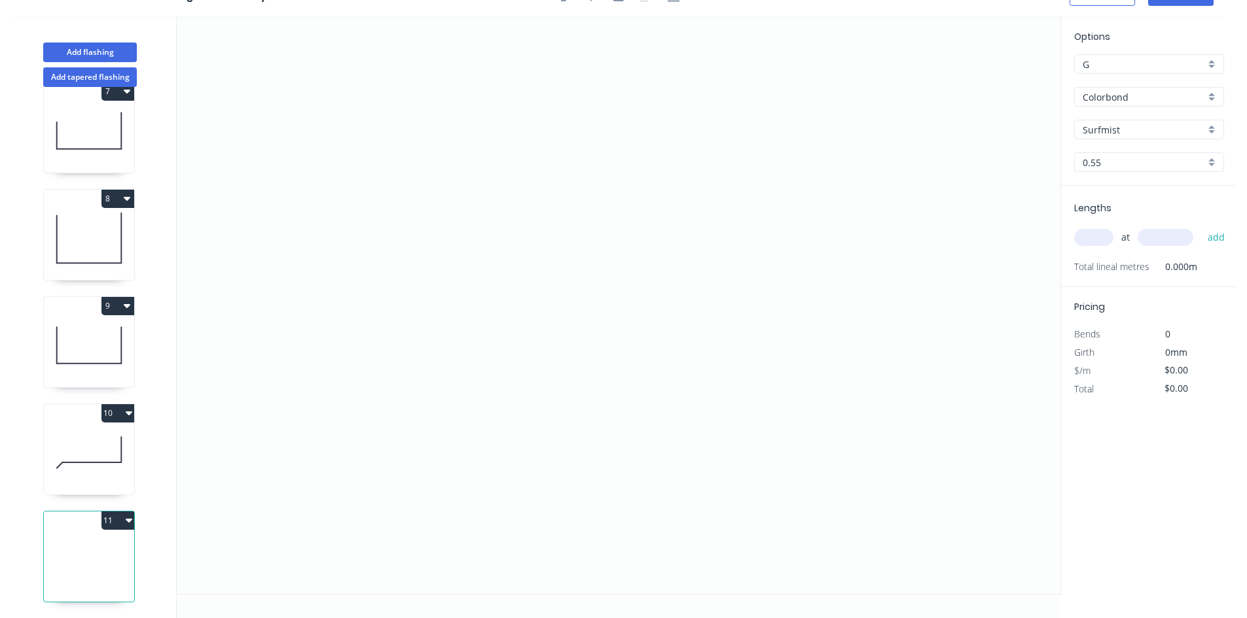
click at [98, 444] on icon at bounding box center [89, 453] width 90 height 84
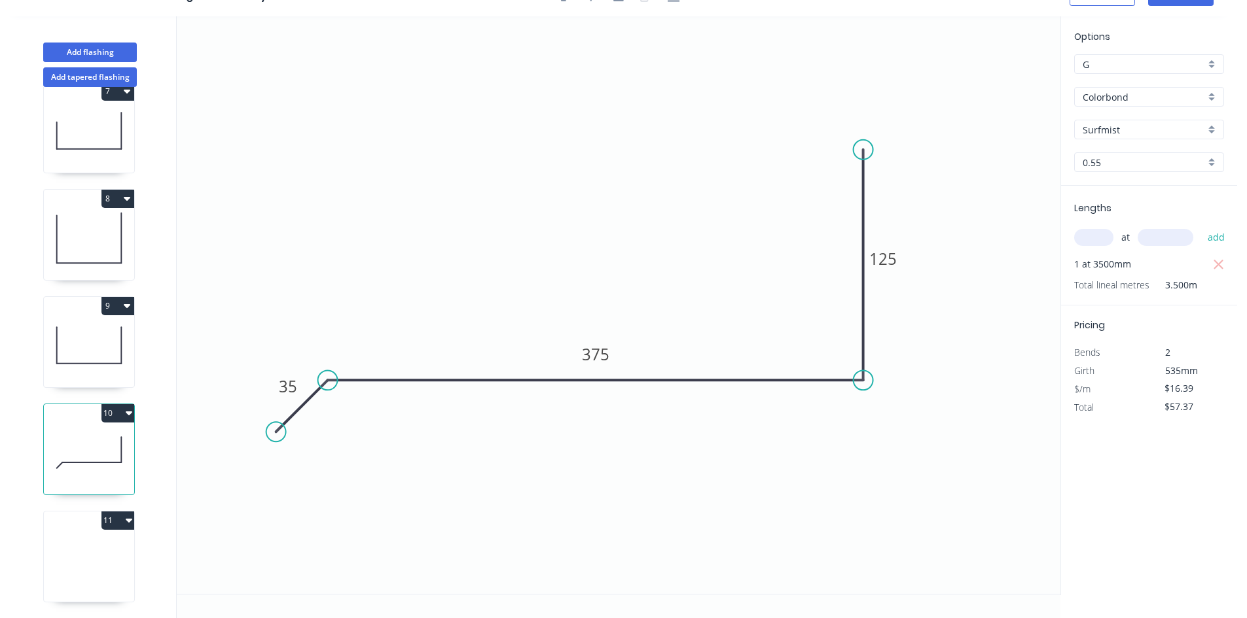
click at [118, 517] on button "11" at bounding box center [117, 521] width 33 height 18
click at [122, 580] on button "Delete" at bounding box center [72, 579] width 124 height 26
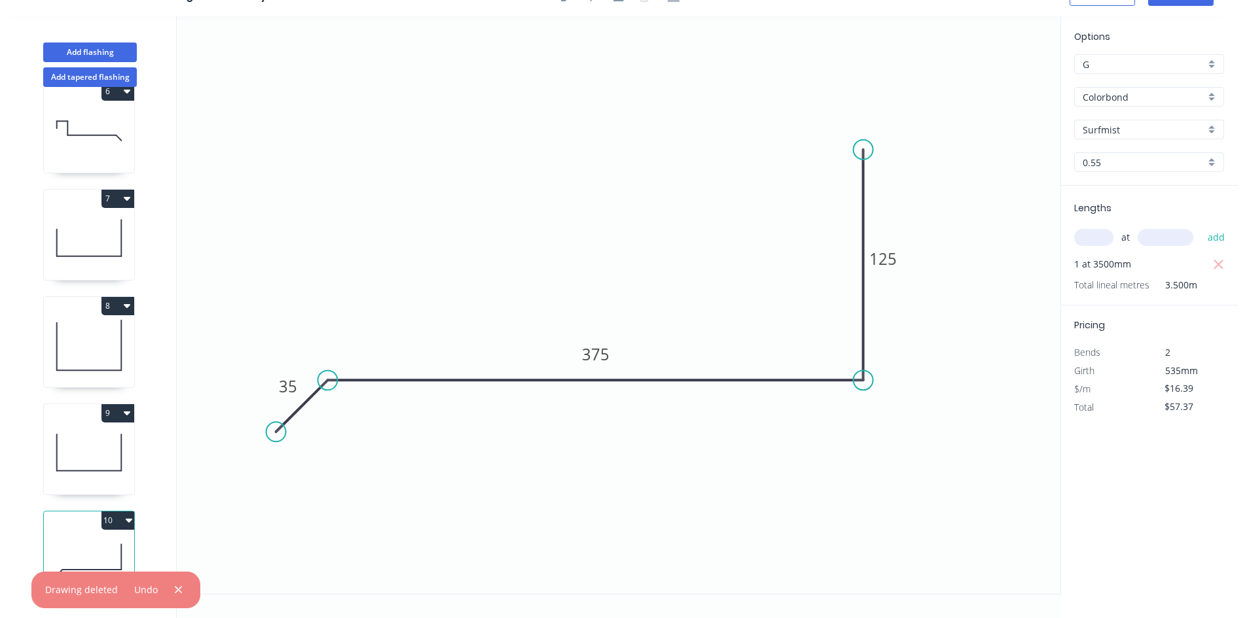
click at [126, 519] on icon "button" at bounding box center [129, 521] width 7 height 4
click at [109, 544] on div "Duplicate" at bounding box center [72, 553] width 101 height 19
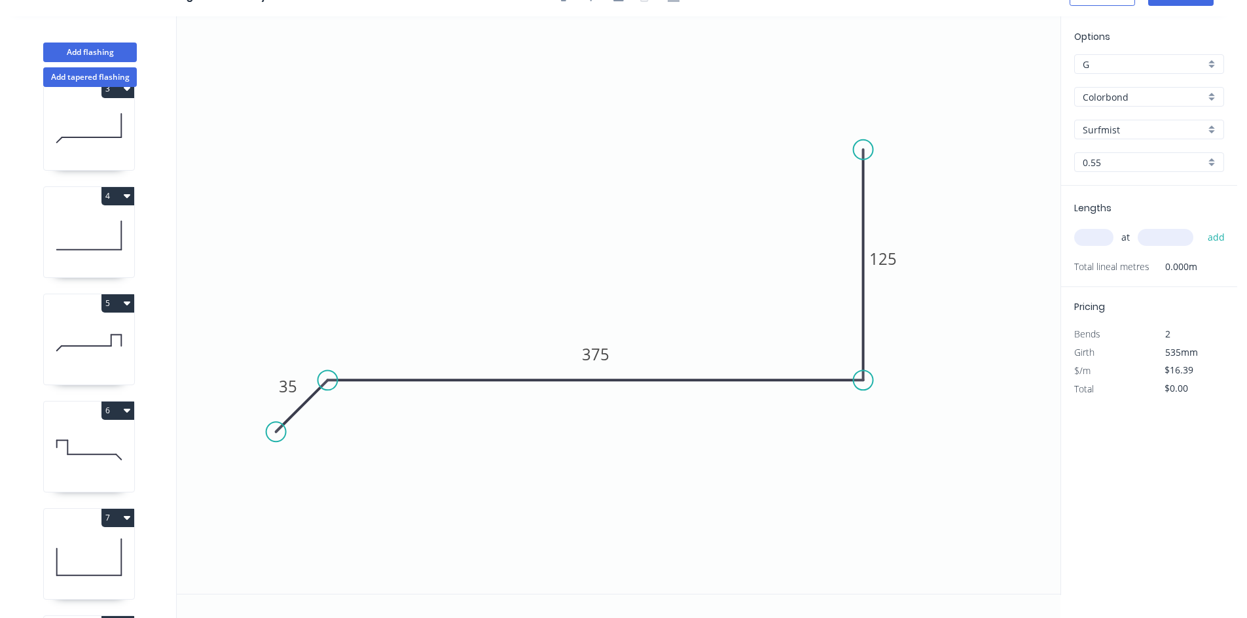
scroll to position [679, 0]
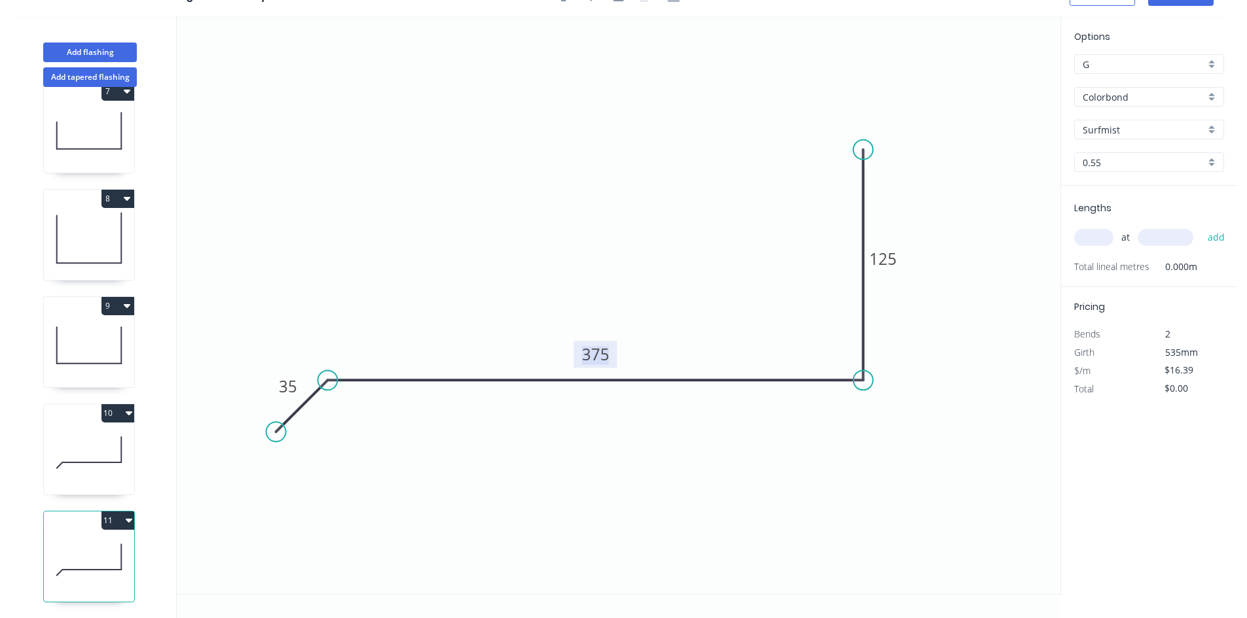
click at [588, 347] on tspan "375" at bounding box center [595, 355] width 27 height 22
click at [992, 306] on icon "0 35 360 125" at bounding box center [618, 305] width 883 height 578
click at [1093, 240] on input "text" at bounding box center [1093, 237] width 39 height 17
click at [1201, 226] on button "add" at bounding box center [1216, 237] width 31 height 22
click at [113, 48] on button "Add flashing" at bounding box center [90, 53] width 94 height 20
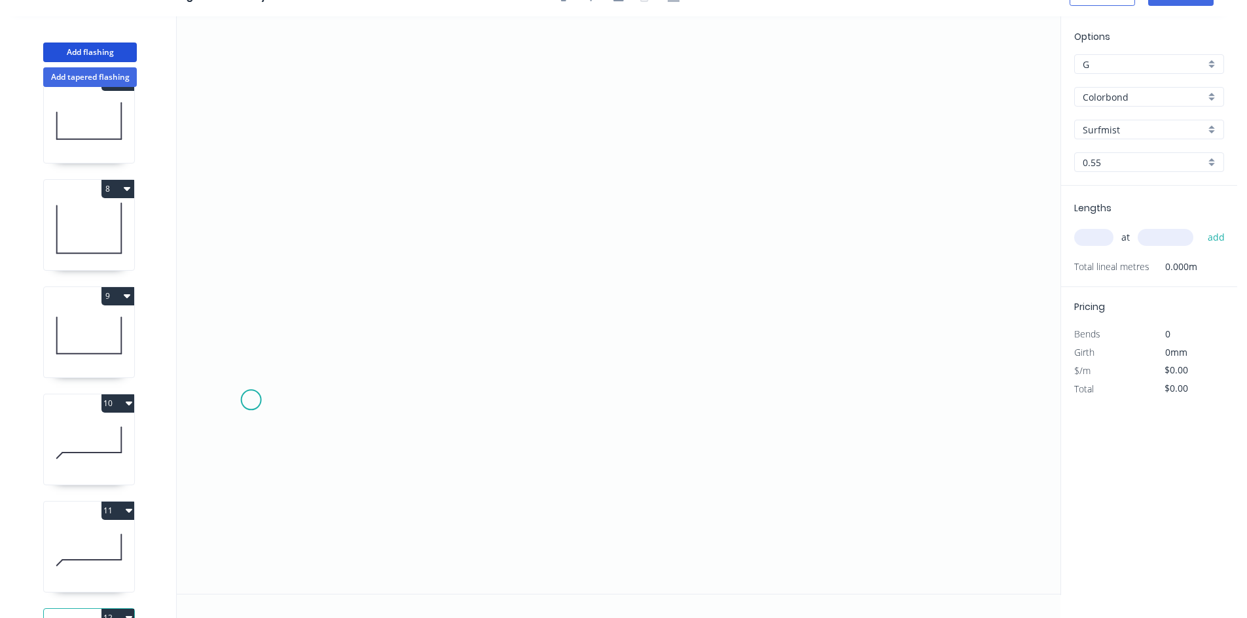
click at [251, 404] on icon "0" at bounding box center [618, 305] width 883 height 578
click at [308, 349] on icon "0" at bounding box center [618, 305] width 883 height 578
click at [931, 357] on icon "0 ?" at bounding box center [618, 305] width 883 height 578
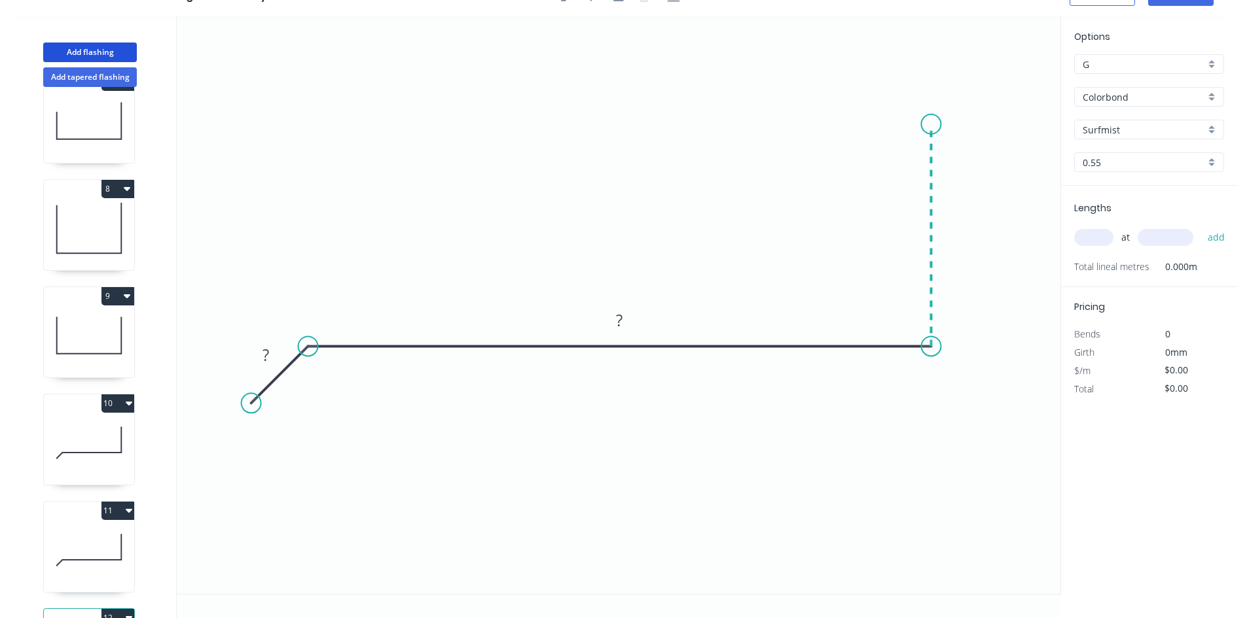
click at [932, 124] on icon "0 ? ?" at bounding box center [618, 305] width 883 height 578
click at [942, 235] on rect at bounding box center [950, 230] width 26 height 18
click at [1100, 246] on input "text" at bounding box center [1093, 237] width 39 height 17
click at [1201, 226] on button "add" at bounding box center [1216, 237] width 31 height 22
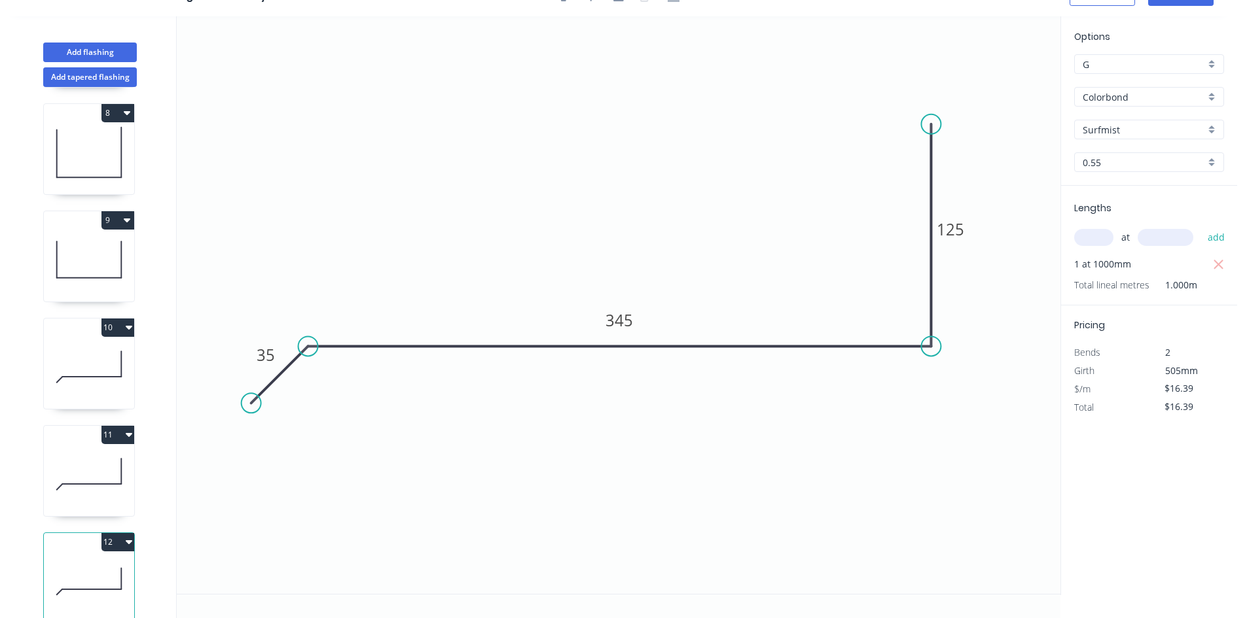
scroll to position [786, 0]
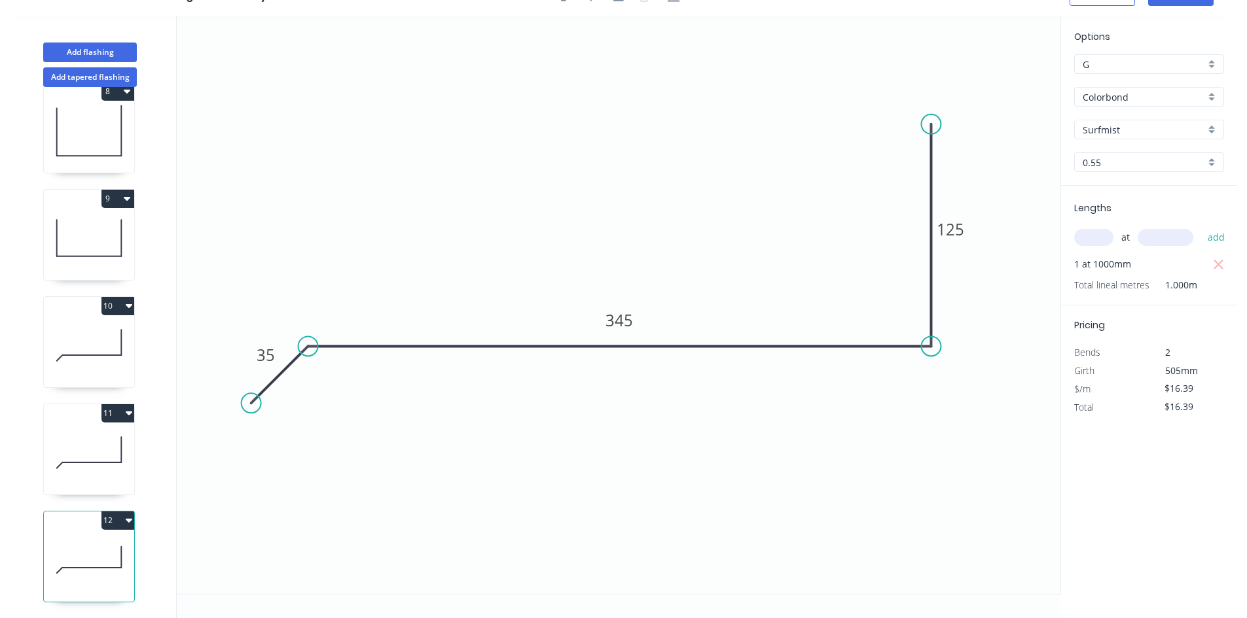
click at [63, 431] on icon at bounding box center [89, 453] width 90 height 84
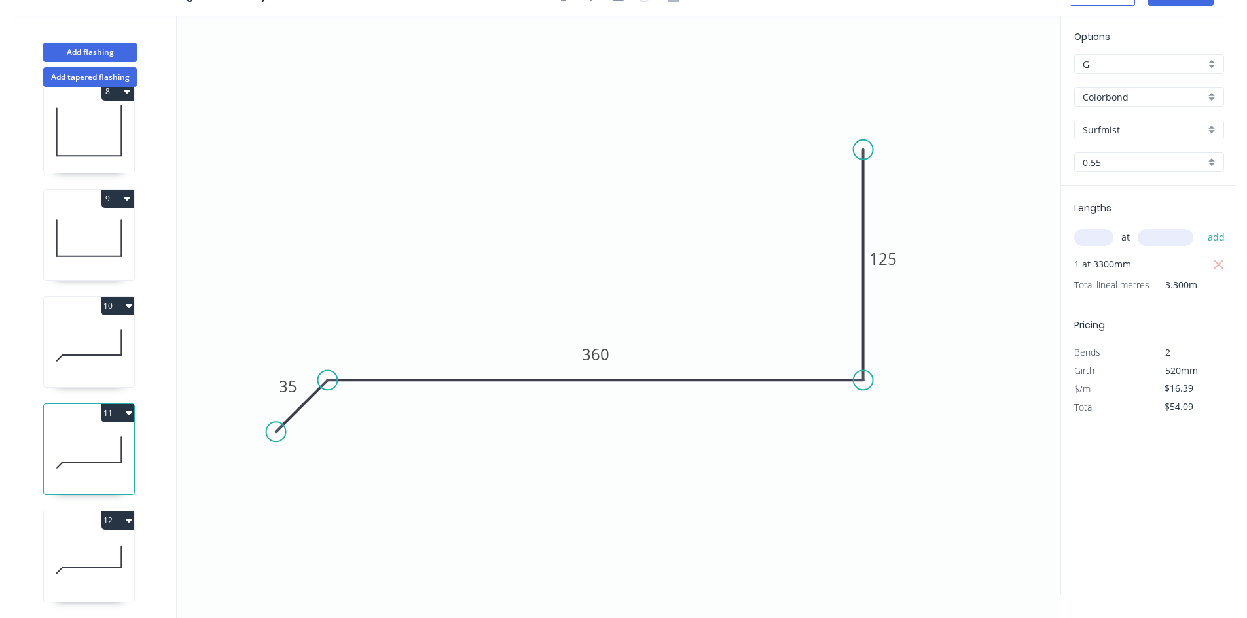
click at [79, 356] on icon at bounding box center [89, 346] width 90 height 84
click at [84, 428] on icon at bounding box center [89, 453] width 90 height 84
click at [73, 81] on button "Add tapered flashing" at bounding box center [90, 77] width 94 height 20
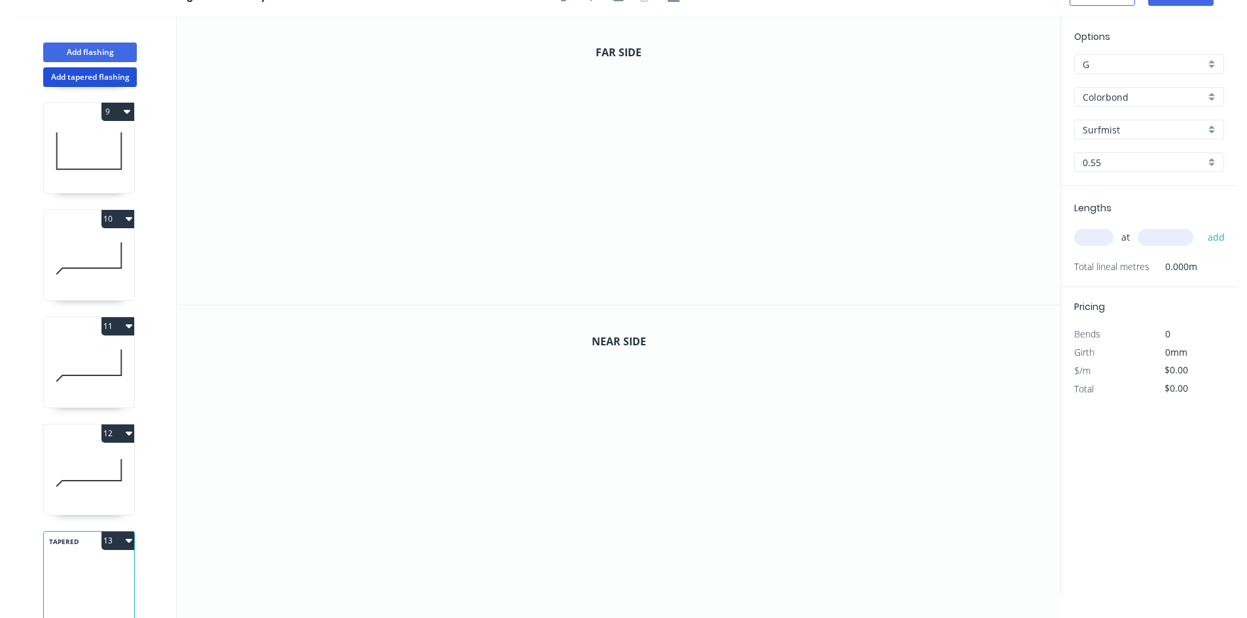
scroll to position [893, 0]
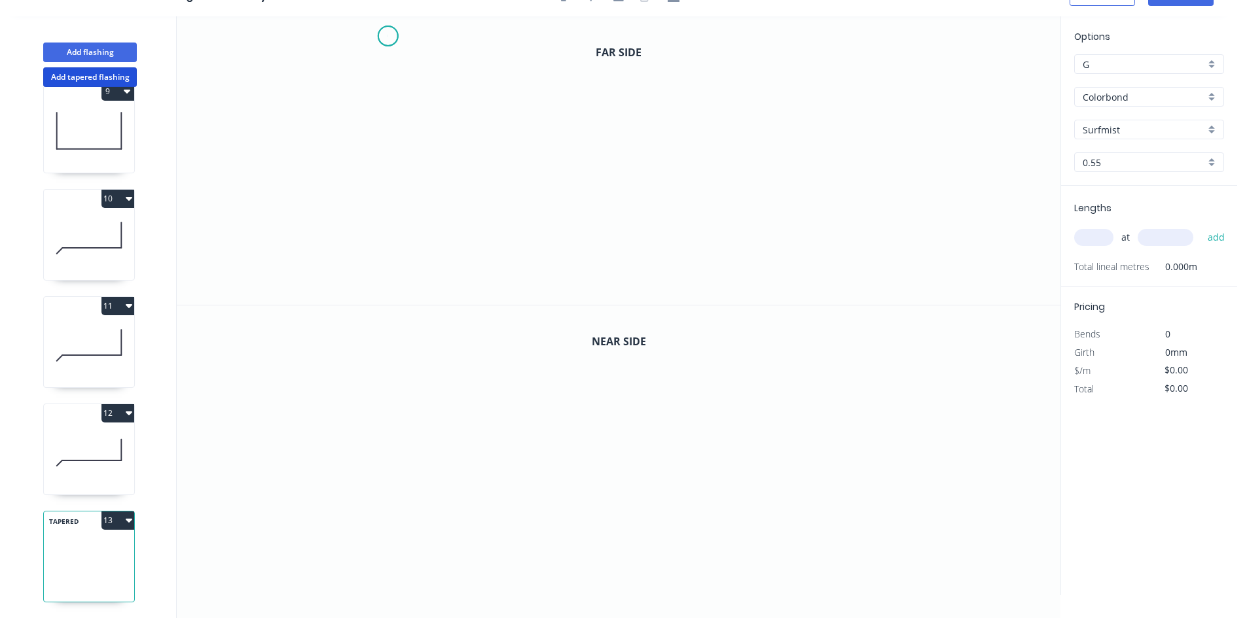
click at [387, 36] on icon "0" at bounding box center [618, 160] width 883 height 289
click at [387, 140] on icon "0" at bounding box center [618, 160] width 883 height 289
click at [739, 145] on icon "0 ?" at bounding box center [618, 160] width 883 height 289
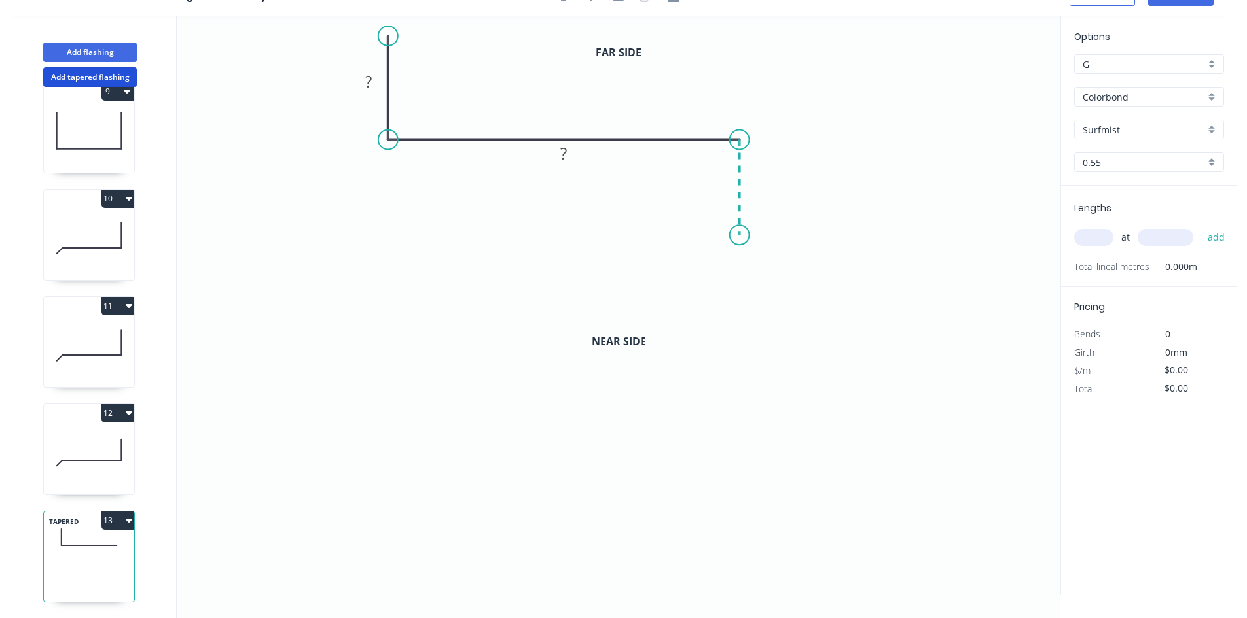
click at [741, 236] on icon "0 ? ?" at bounding box center [618, 160] width 883 height 289
click at [774, 268] on icon "0 ? ? ?" at bounding box center [618, 160] width 883 height 289
click at [740, 299] on icon "0 ? ? ? ?" at bounding box center [618, 160] width 883 height 289
click at [372, 79] on rect at bounding box center [368, 82] width 26 height 18
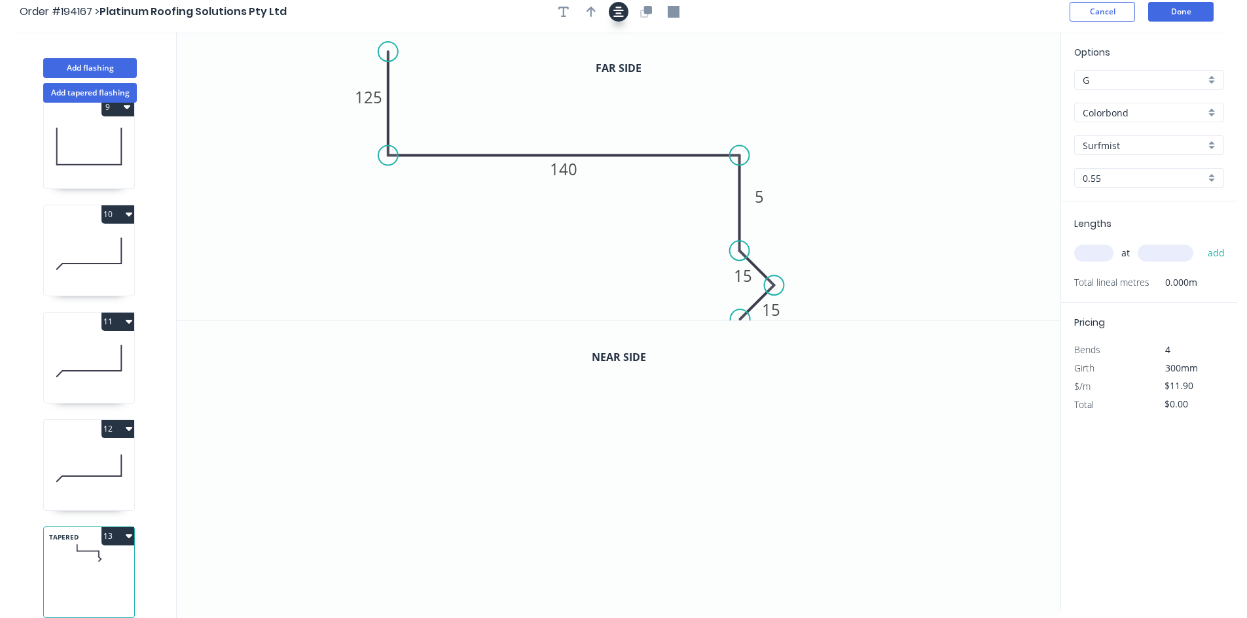
scroll to position [0, 0]
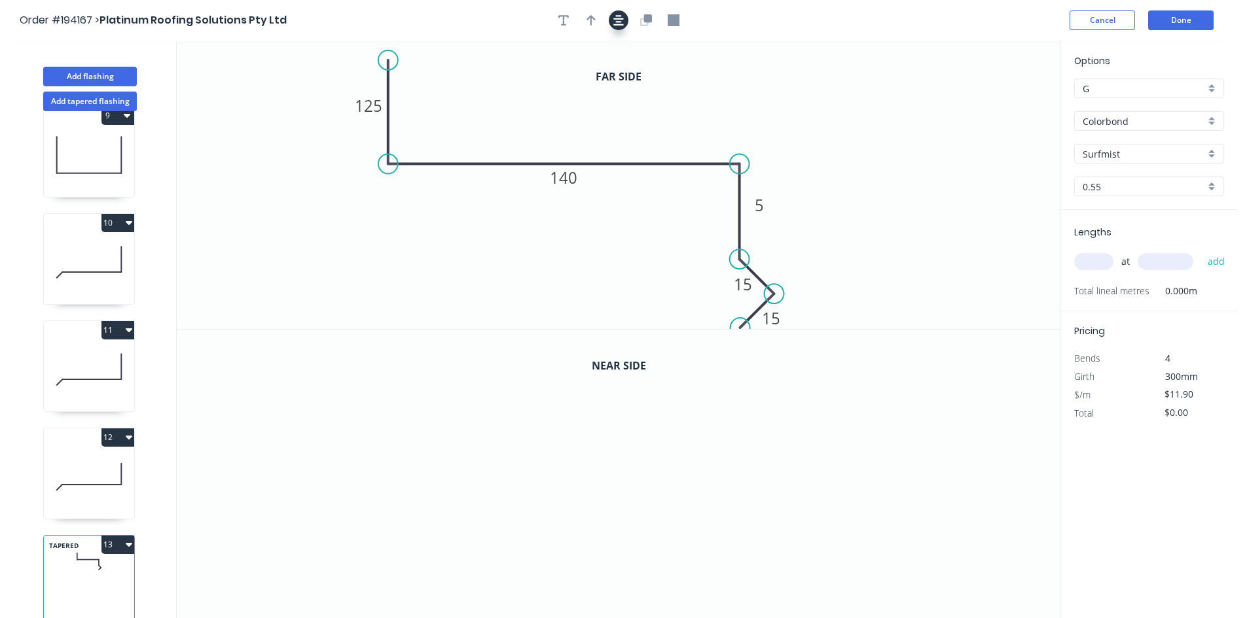
click at [613, 22] on icon "button" at bounding box center [618, 20] width 10 height 12
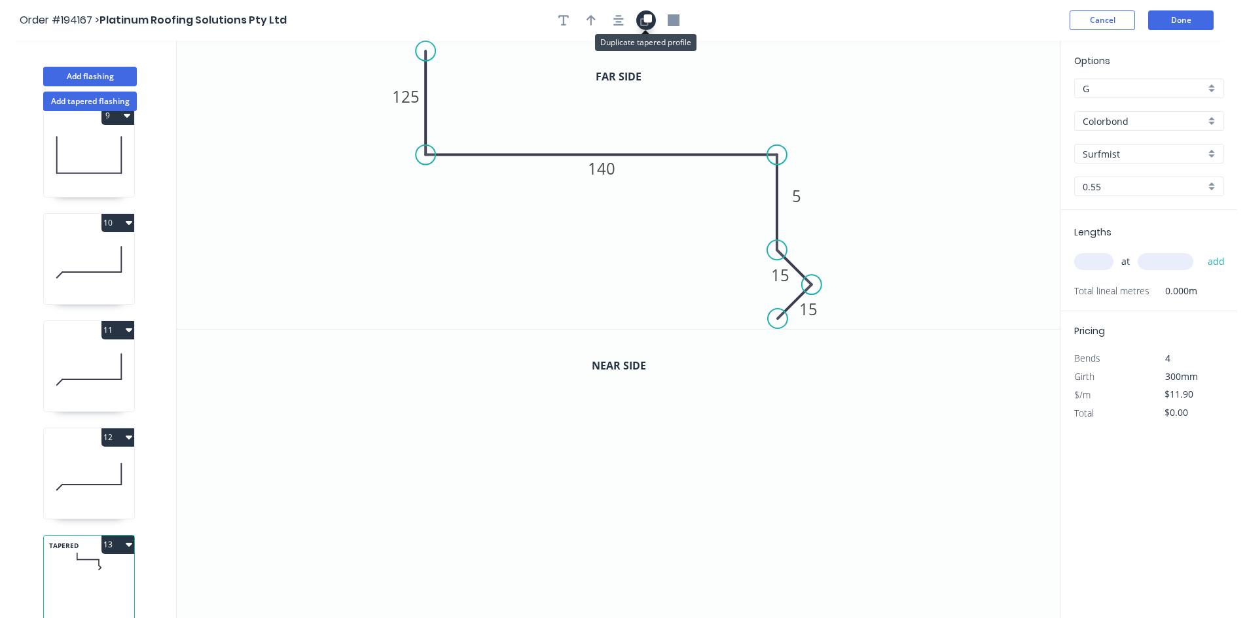
click at [644, 21] on icon "button" at bounding box center [648, 18] width 8 height 8
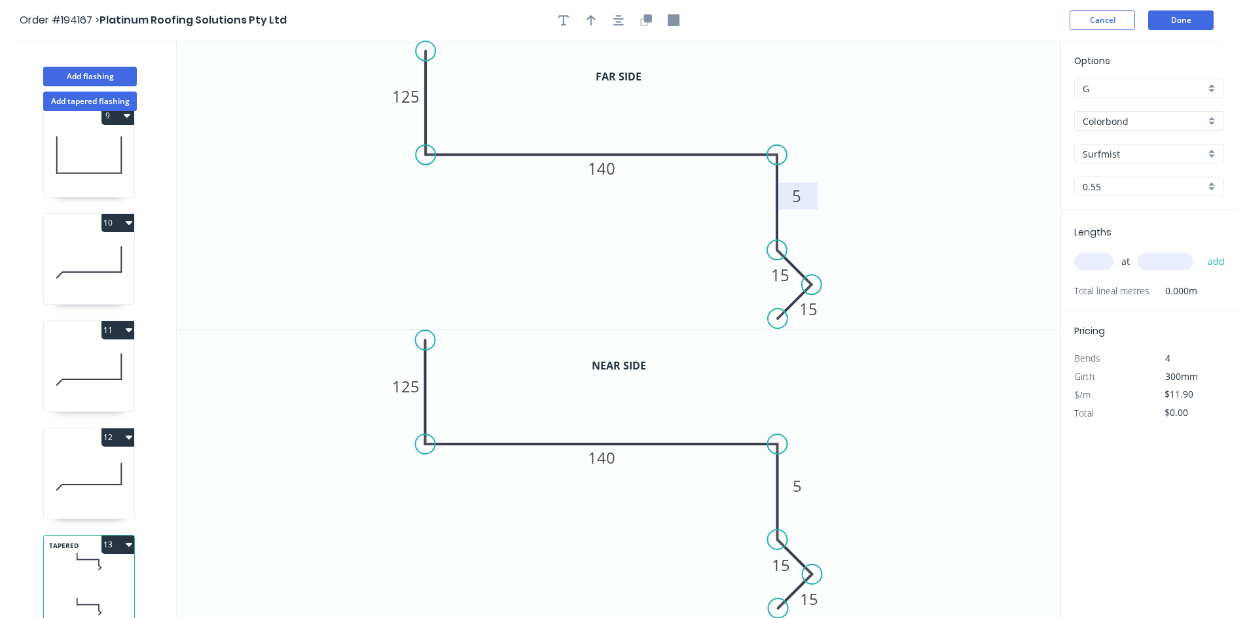
click at [800, 197] on tspan "5" at bounding box center [796, 196] width 9 height 22
click at [936, 151] on icon "0 125 140 280 15 15" at bounding box center [618, 185] width 883 height 289
click at [1098, 255] on input "text" at bounding box center [1093, 261] width 39 height 17
click at [1201, 251] on button "add" at bounding box center [1216, 262] width 31 height 22
click at [115, 216] on button "10" at bounding box center [117, 223] width 33 height 18
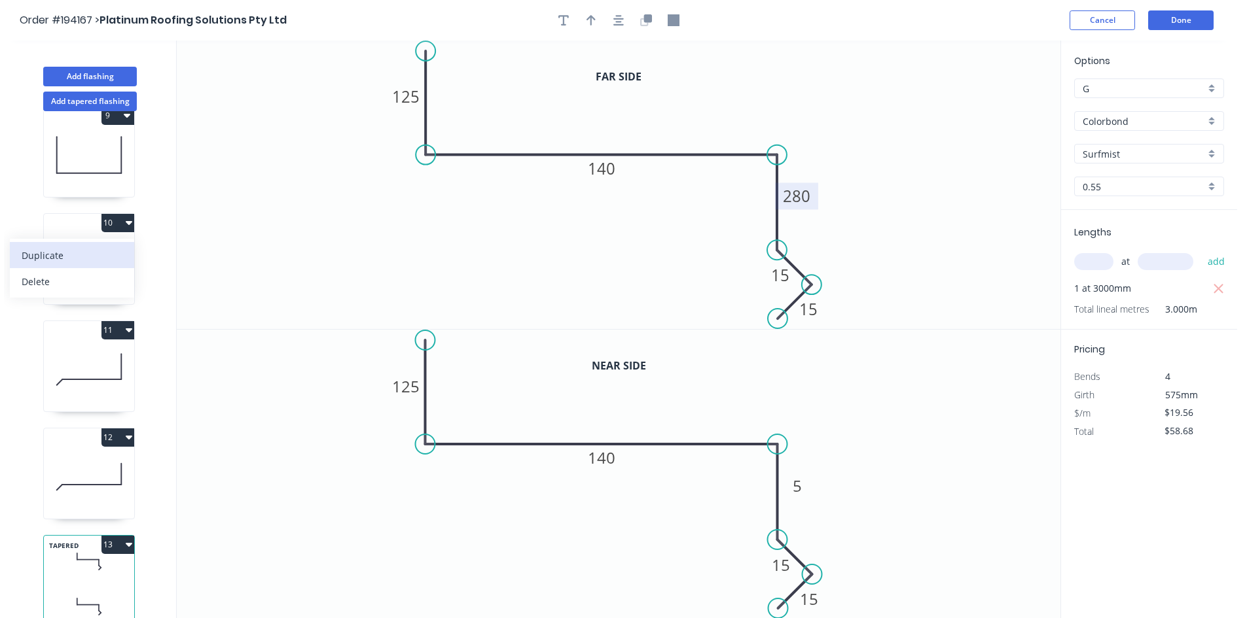
click at [98, 246] on div "Duplicate" at bounding box center [72, 255] width 101 height 19
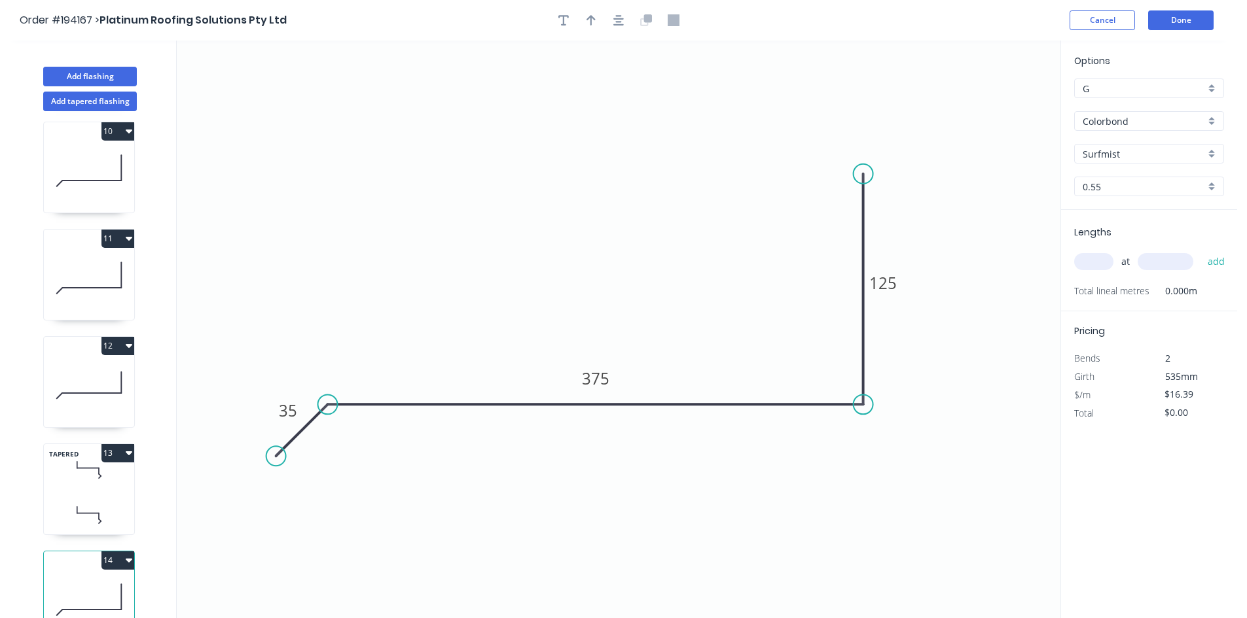
scroll to position [1001, 0]
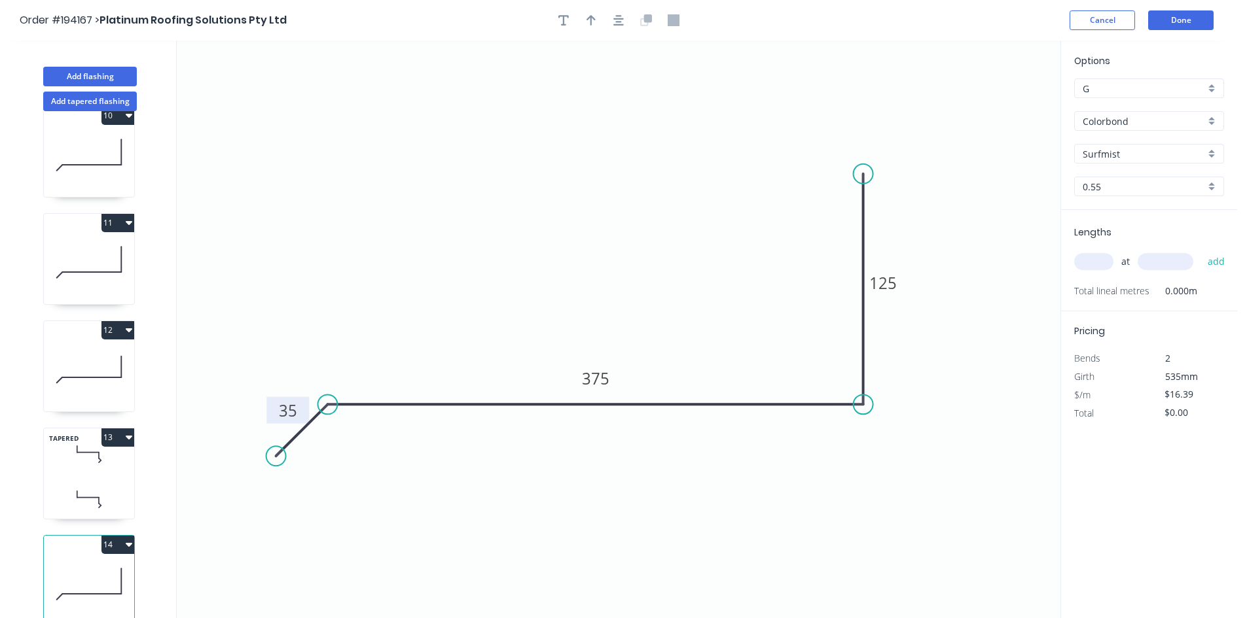
click at [296, 412] on tspan "35" at bounding box center [288, 411] width 18 height 22
click at [1094, 272] on div "at add" at bounding box center [1150, 262] width 152 height 22
click at [1095, 258] on input "text" at bounding box center [1093, 261] width 39 height 17
click at [1201, 251] on button "add" at bounding box center [1216, 262] width 31 height 22
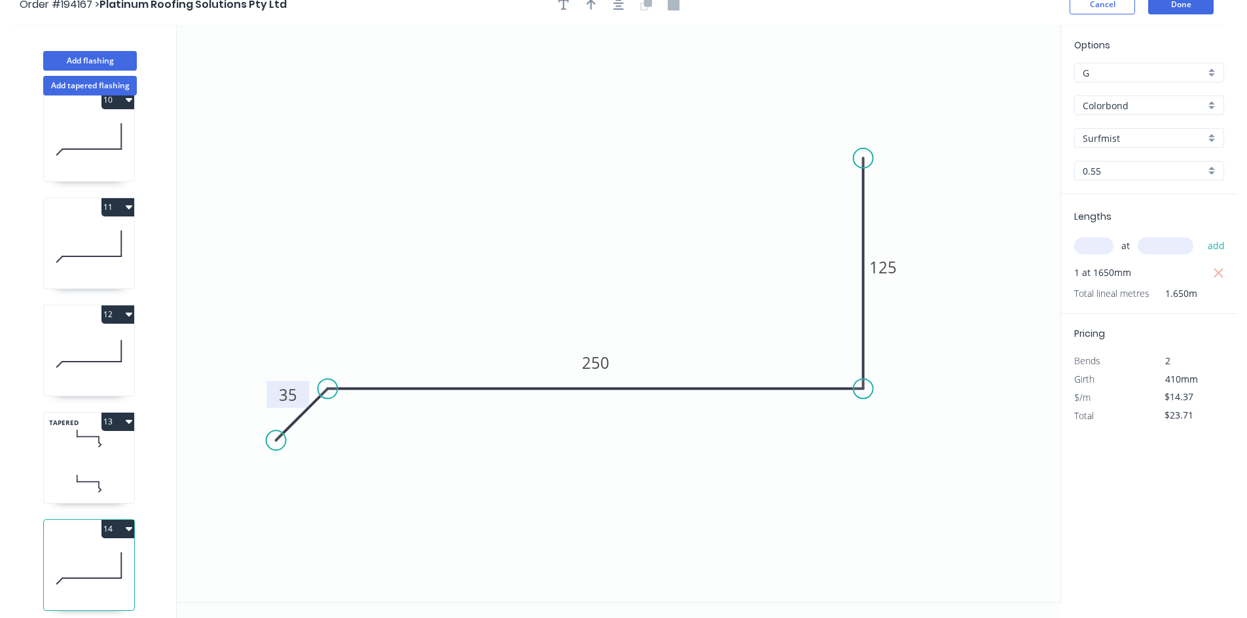
scroll to position [24, 0]
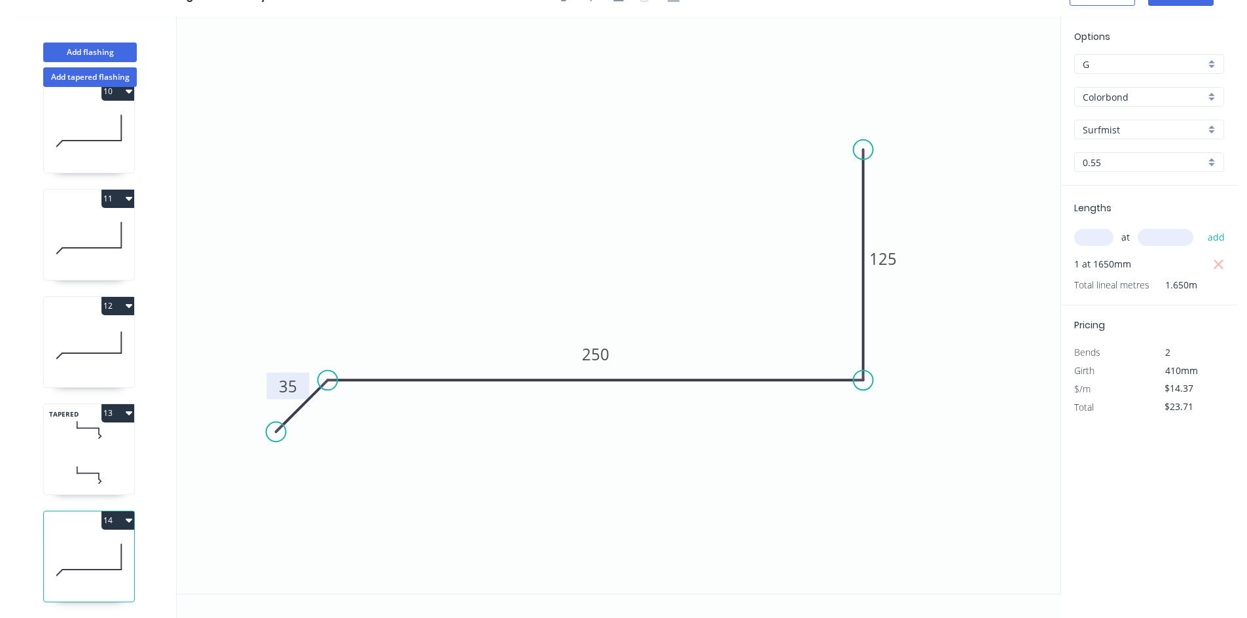
click at [120, 300] on button "12" at bounding box center [117, 306] width 33 height 18
click at [97, 329] on div "Duplicate" at bounding box center [72, 338] width 101 height 19
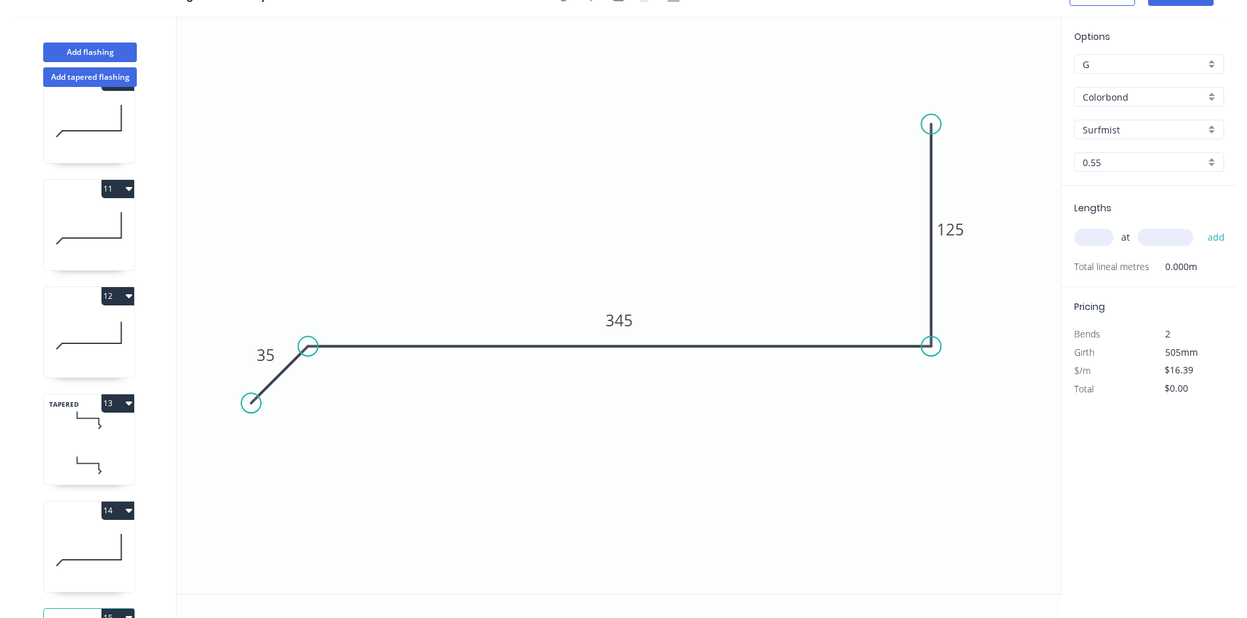
scroll to position [1108, 0]
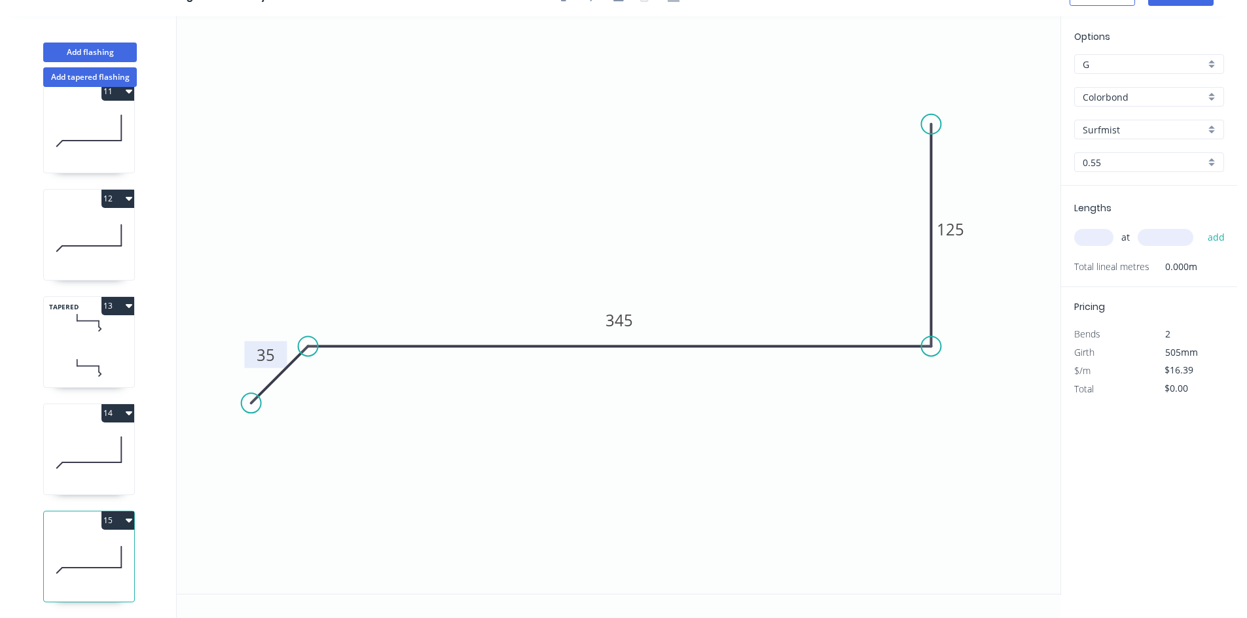
click at [277, 351] on rect at bounding box center [266, 356] width 26 height 18
click at [1084, 241] on input "text" at bounding box center [1093, 237] width 39 height 17
click at [1201, 226] on button "add" at bounding box center [1216, 237] width 31 height 22
click at [130, 393] on div "1 2 3 4 5 6 7 8 9 10 11 12 TAPERED 13 14 15" at bounding box center [90, 352] width 172 height 531
click at [127, 404] on button "14" at bounding box center [117, 413] width 33 height 18
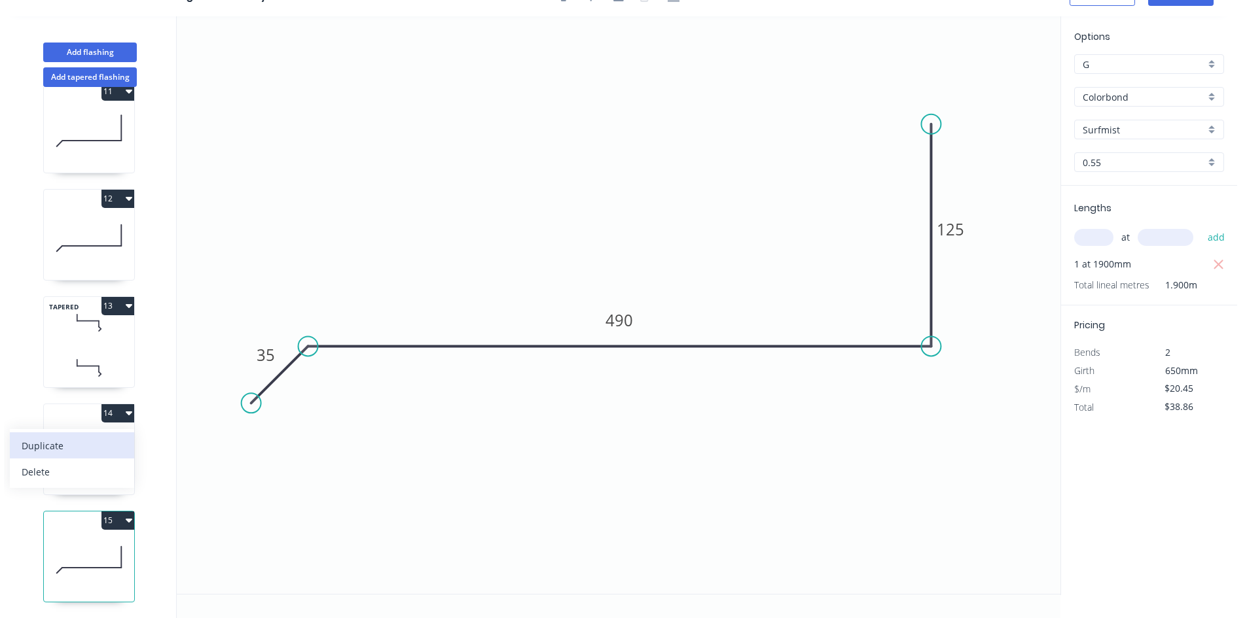
click at [99, 436] on div "Duplicate" at bounding box center [72, 445] width 101 height 19
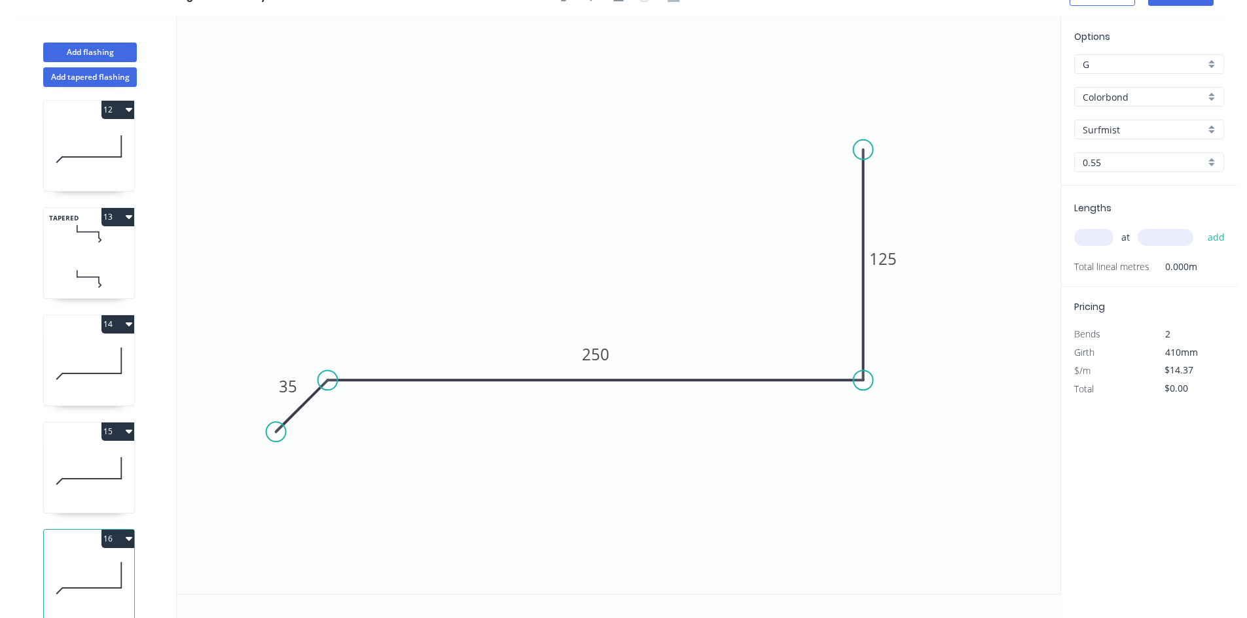
scroll to position [1215, 0]
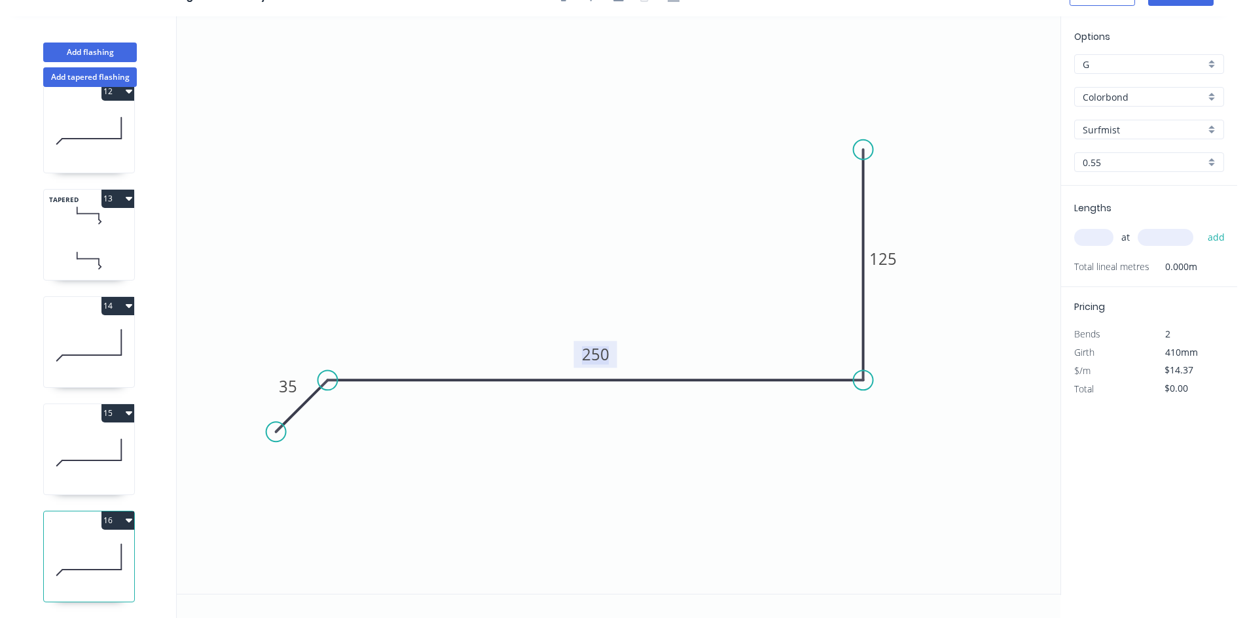
click at [598, 347] on tspan "250" at bounding box center [595, 355] width 27 height 22
click at [1120, 238] on div "at add" at bounding box center [1150, 237] width 152 height 22
drag, startPoint x: 1095, startPoint y: 236, endPoint x: 1055, endPoint y: 248, distance: 42.2
click at [1095, 236] on input "text" at bounding box center [1093, 237] width 39 height 17
click at [1201, 226] on button "add" at bounding box center [1216, 237] width 31 height 22
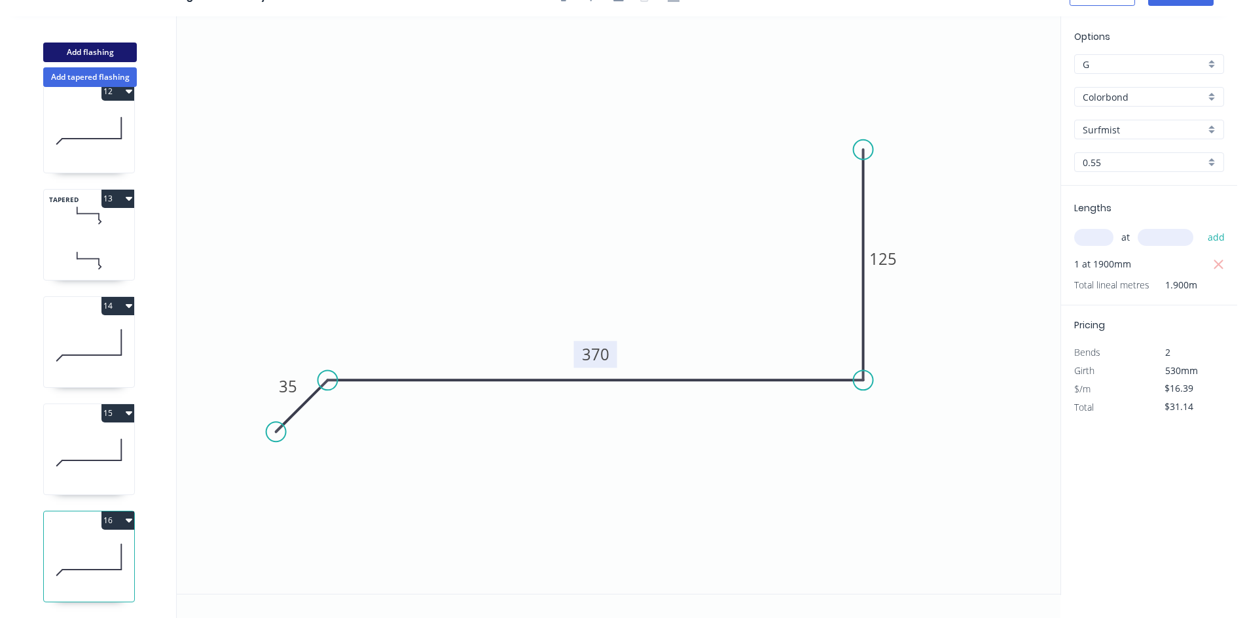
click at [92, 52] on button "Add flashing" at bounding box center [90, 53] width 94 height 20
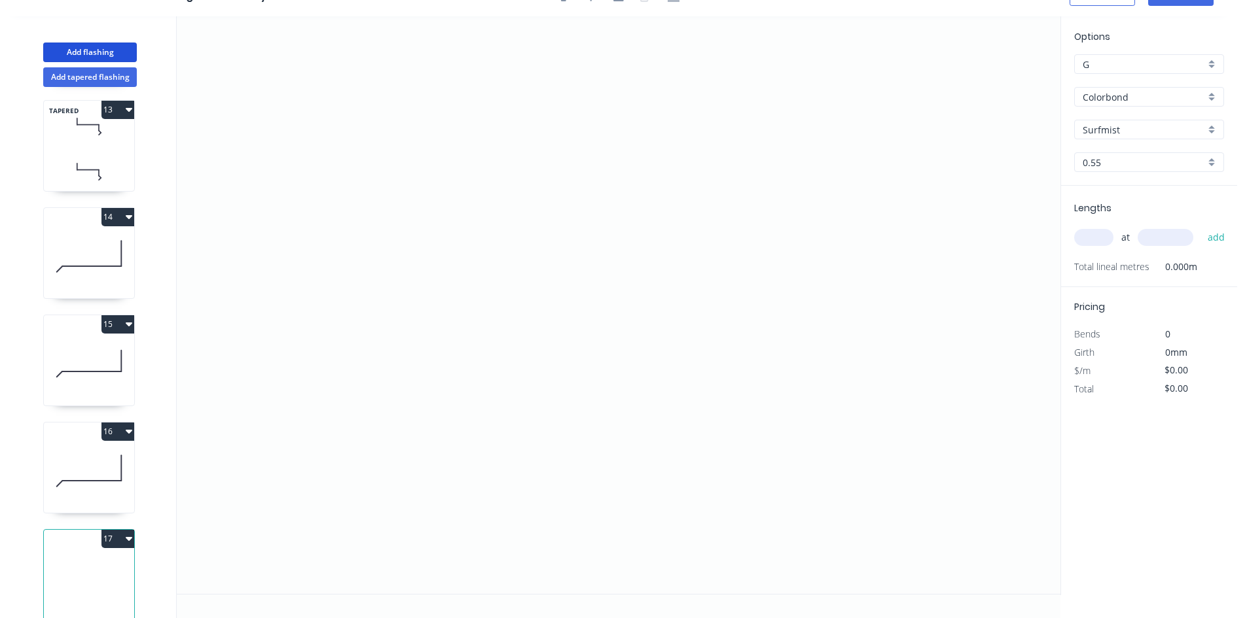
scroll to position [1323, 0]
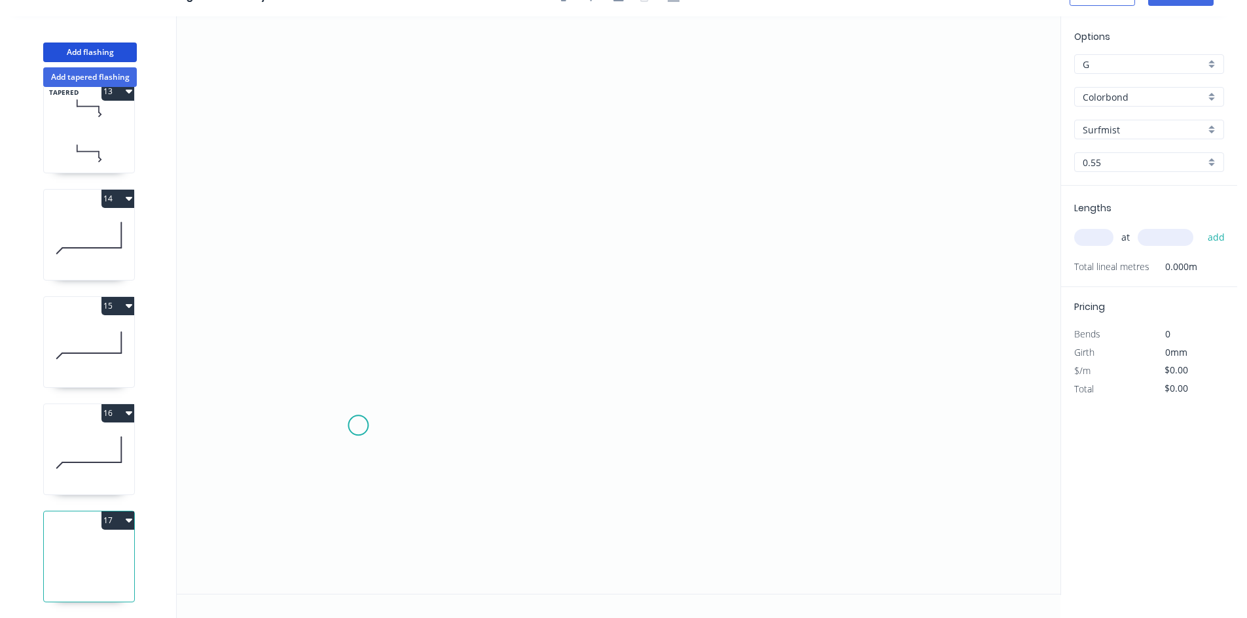
click at [358, 426] on icon "0" at bounding box center [618, 305] width 883 height 578
click at [851, 413] on icon "0" at bounding box center [618, 305] width 883 height 578
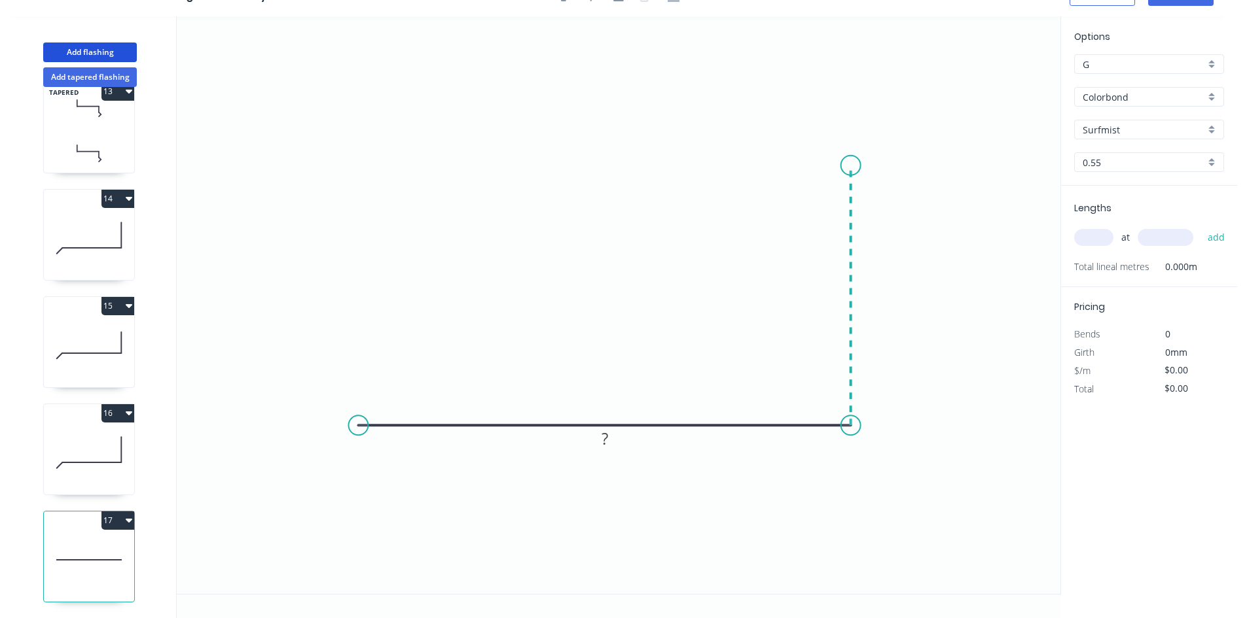
click at [855, 162] on icon "0 ?" at bounding box center [618, 305] width 883 height 578
click at [855, 162] on circle at bounding box center [851, 162] width 20 height 20
click at [870, 298] on tspan "?" at bounding box center [870, 288] width 7 height 22
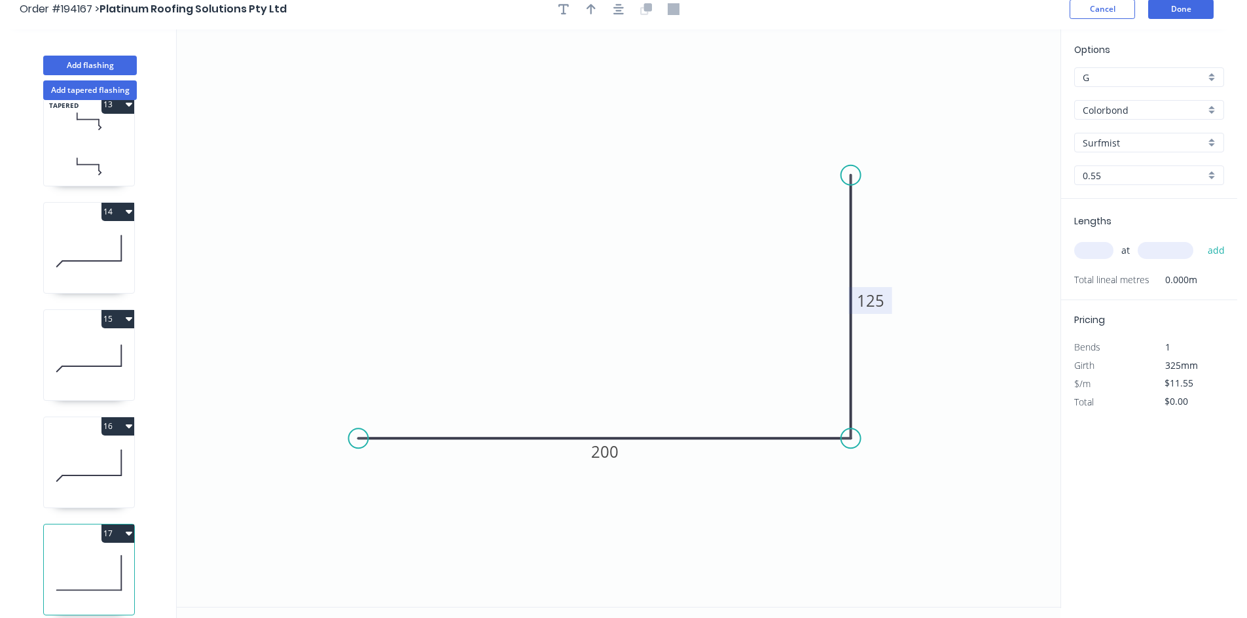
scroll to position [0, 0]
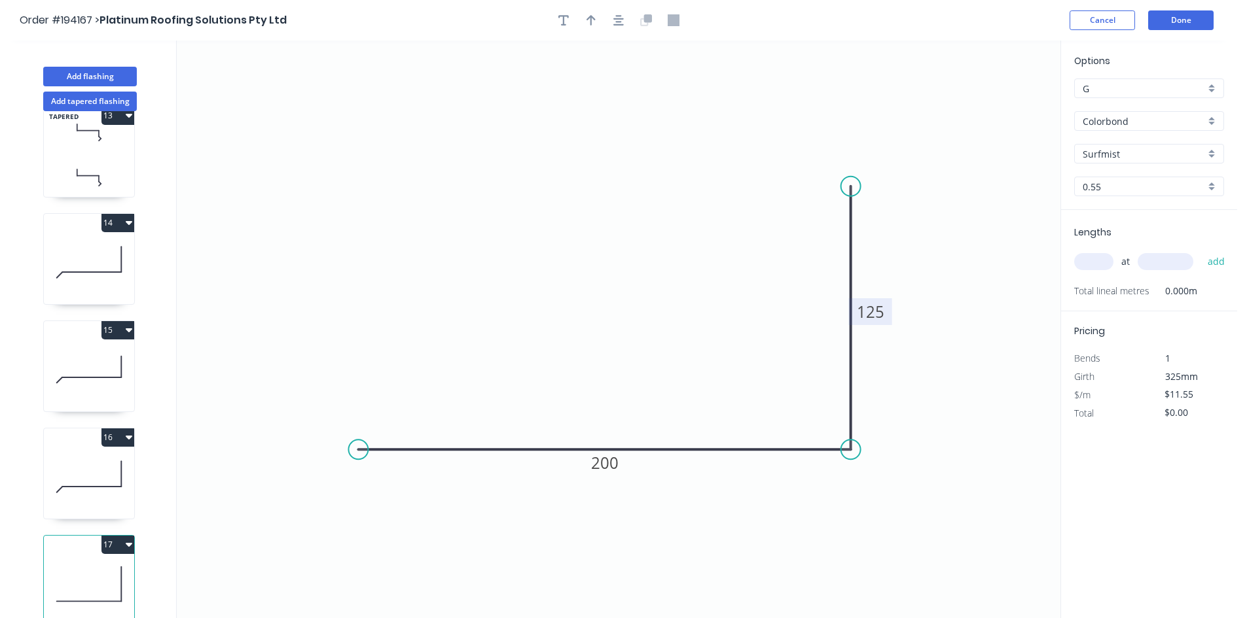
click at [1099, 262] on input "text" at bounding box center [1093, 261] width 39 height 17
click at [1201, 251] on button "add" at bounding box center [1216, 262] width 31 height 22
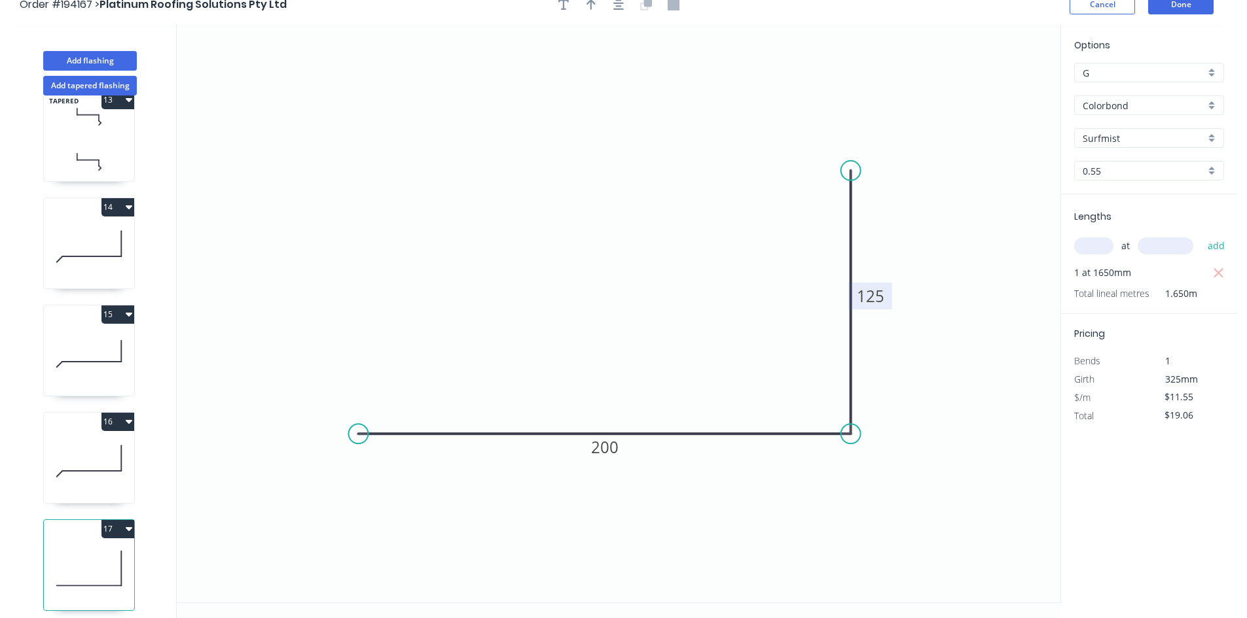
scroll to position [24, 0]
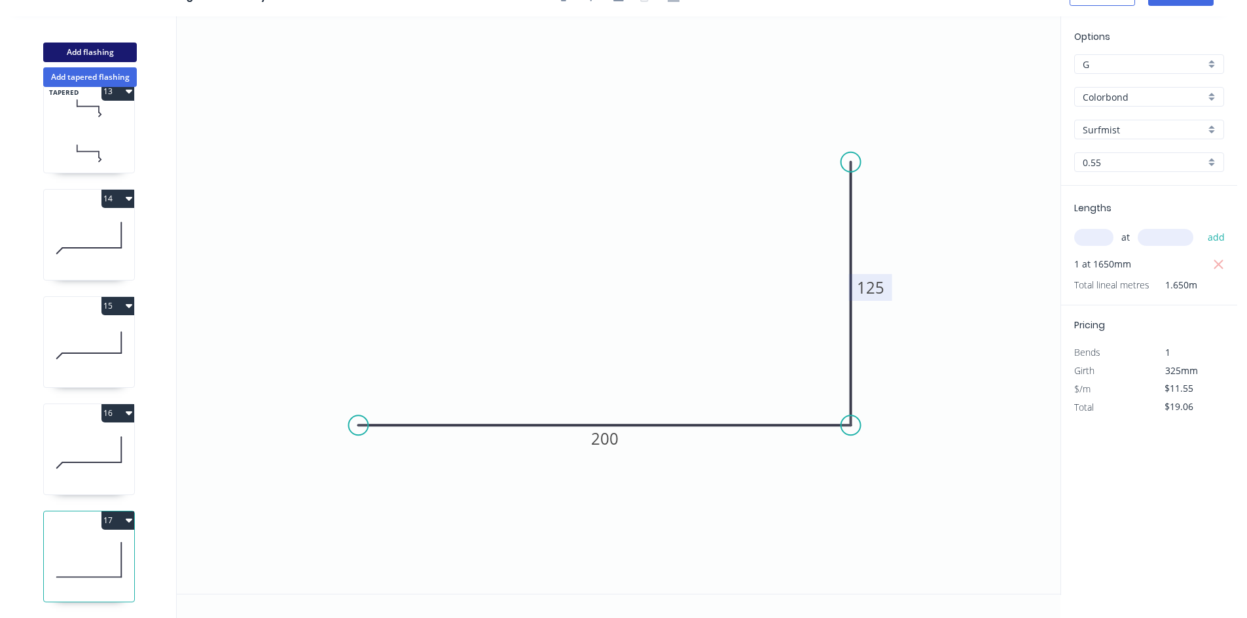
click at [109, 47] on button "Add flashing" at bounding box center [90, 53] width 94 height 20
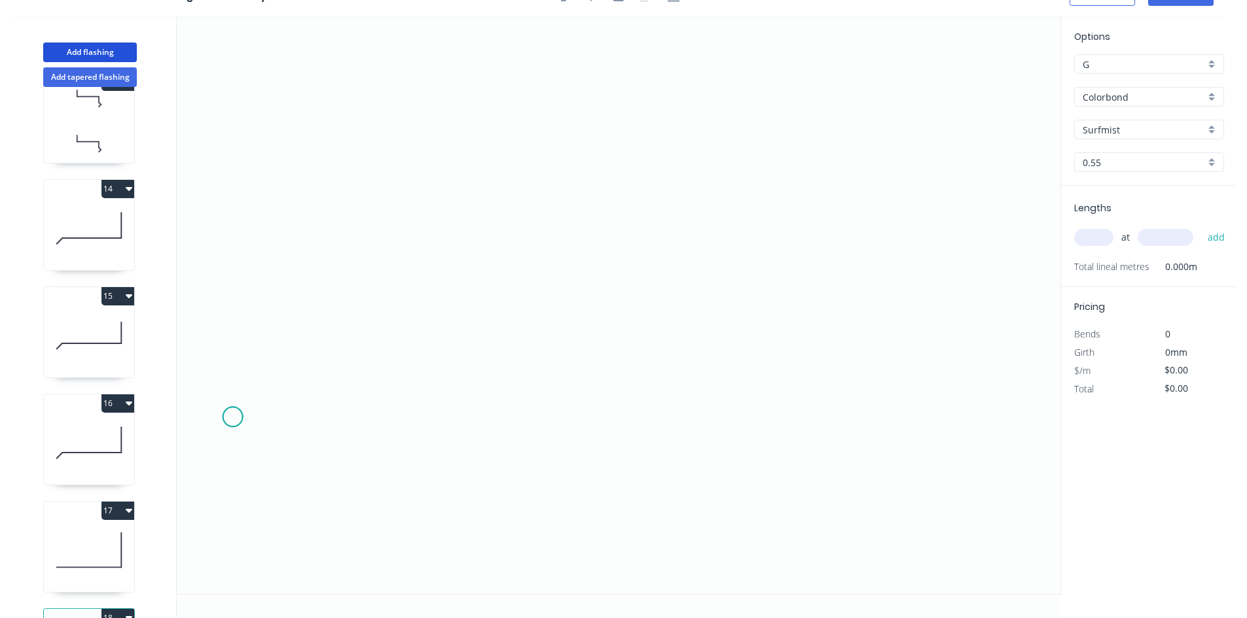
click at [232, 418] on icon "0" at bounding box center [618, 305] width 883 height 578
click at [287, 368] on icon "0" at bounding box center [618, 305] width 883 height 578
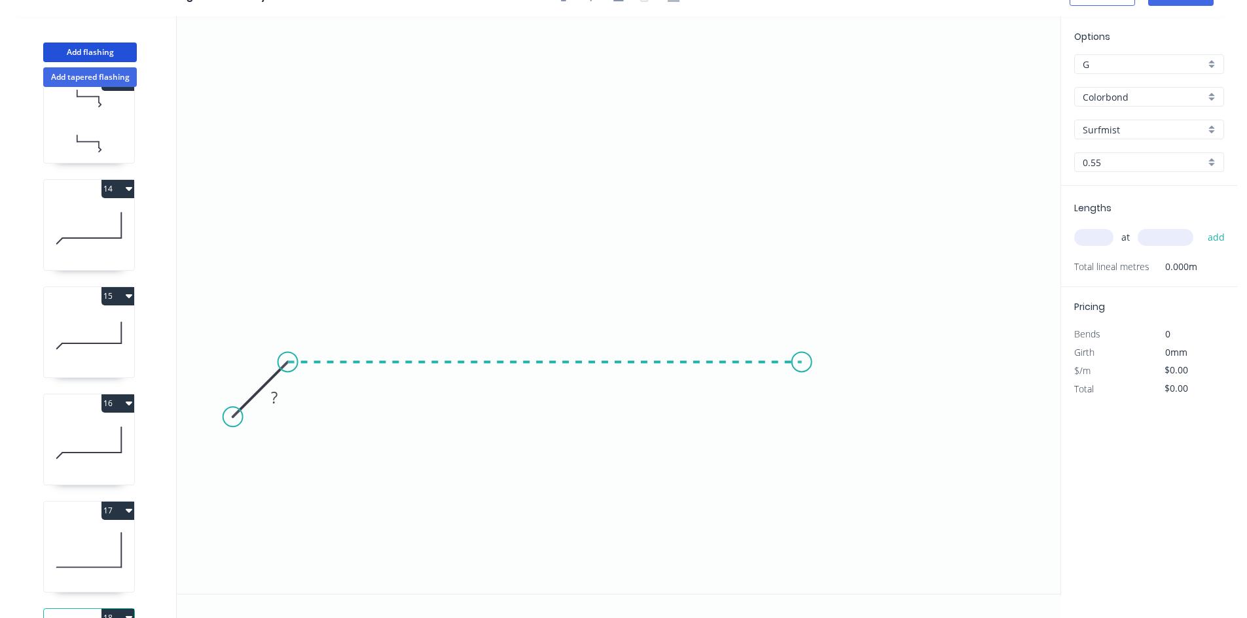
click at [802, 357] on icon "0 ?" at bounding box center [618, 305] width 883 height 578
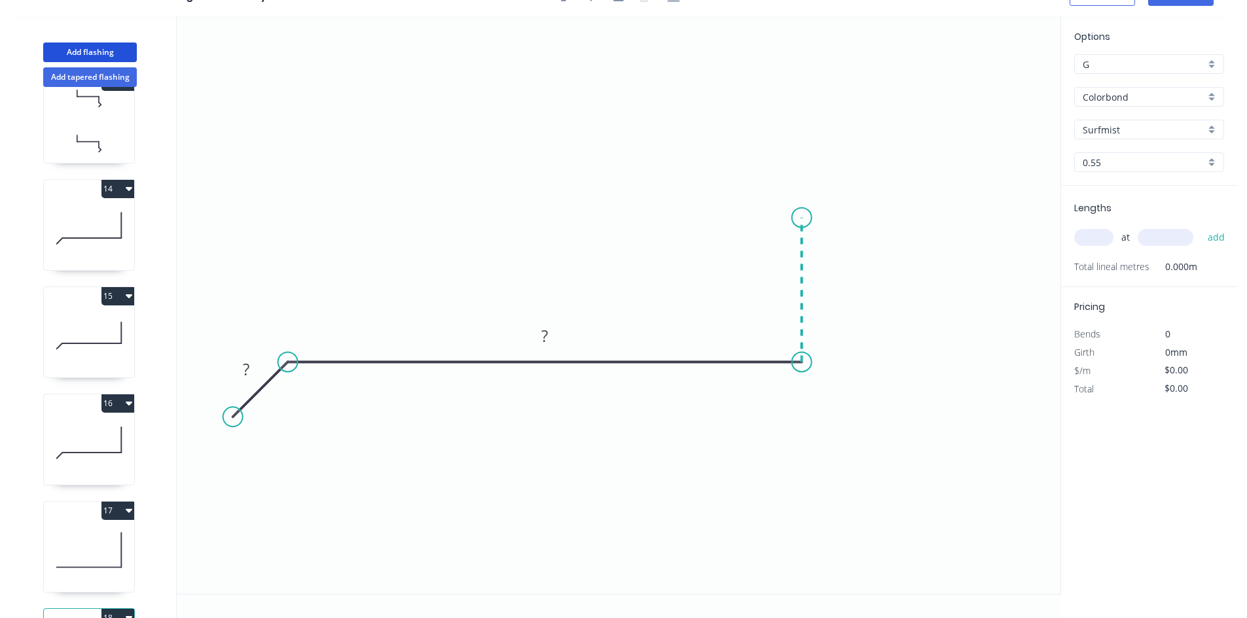
click at [807, 217] on icon "0 ? ?" at bounding box center [618, 305] width 883 height 578
click at [915, 217] on icon "0 ? ? ?" at bounding box center [618, 305] width 883 height 578
click at [914, 362] on icon "0 ? ? ? ?" at bounding box center [618, 305] width 883 height 578
click at [914, 362] on circle at bounding box center [915, 361] width 20 height 20
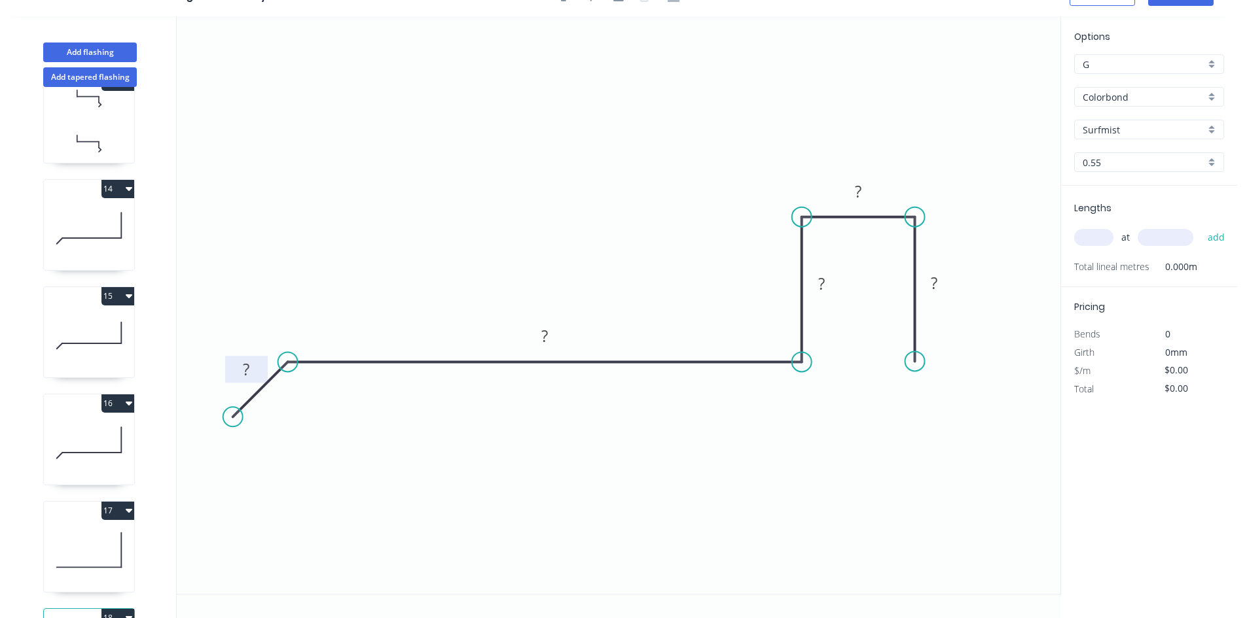
click at [242, 367] on rect at bounding box center [246, 370] width 26 height 18
click at [1086, 241] on input "text" at bounding box center [1093, 237] width 39 height 17
click at [1201, 226] on button "add" at bounding box center [1216, 237] width 31 height 22
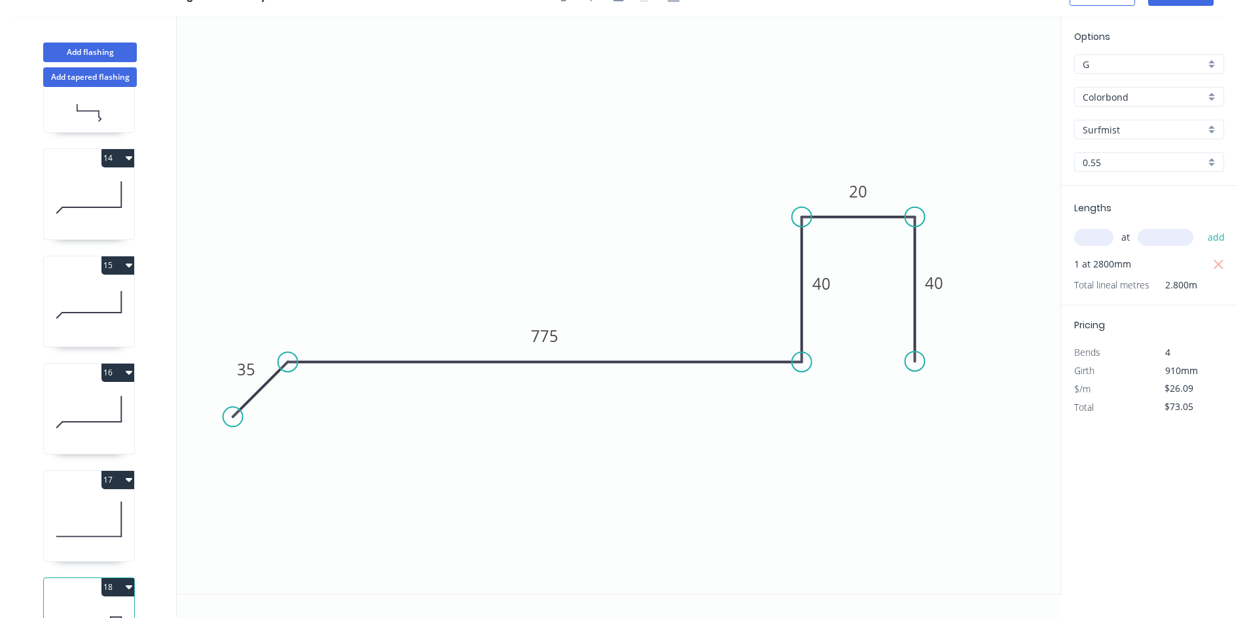
scroll to position [1430, 0]
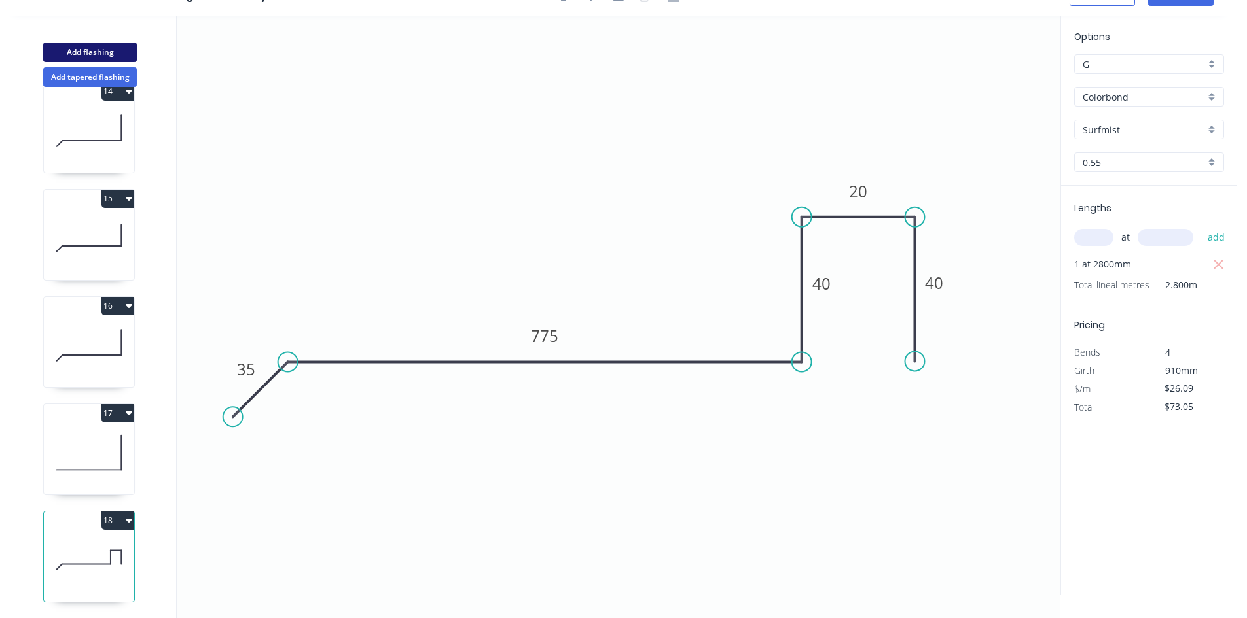
click at [109, 47] on button "Add flashing" at bounding box center [90, 53] width 94 height 20
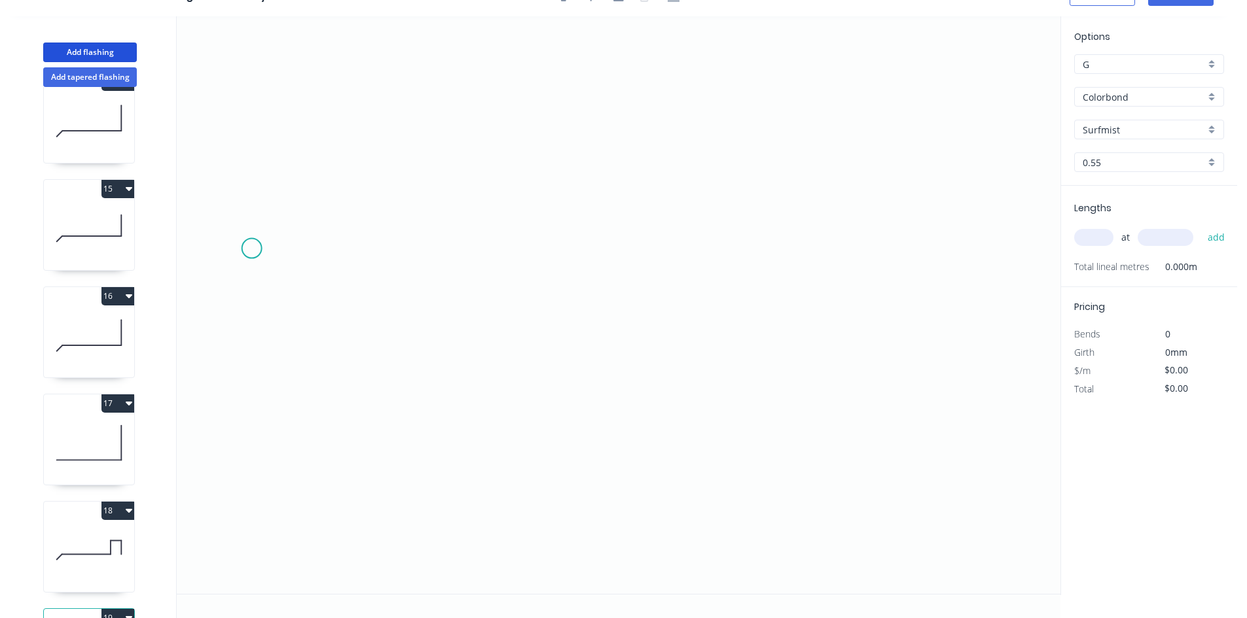
scroll to position [0, 0]
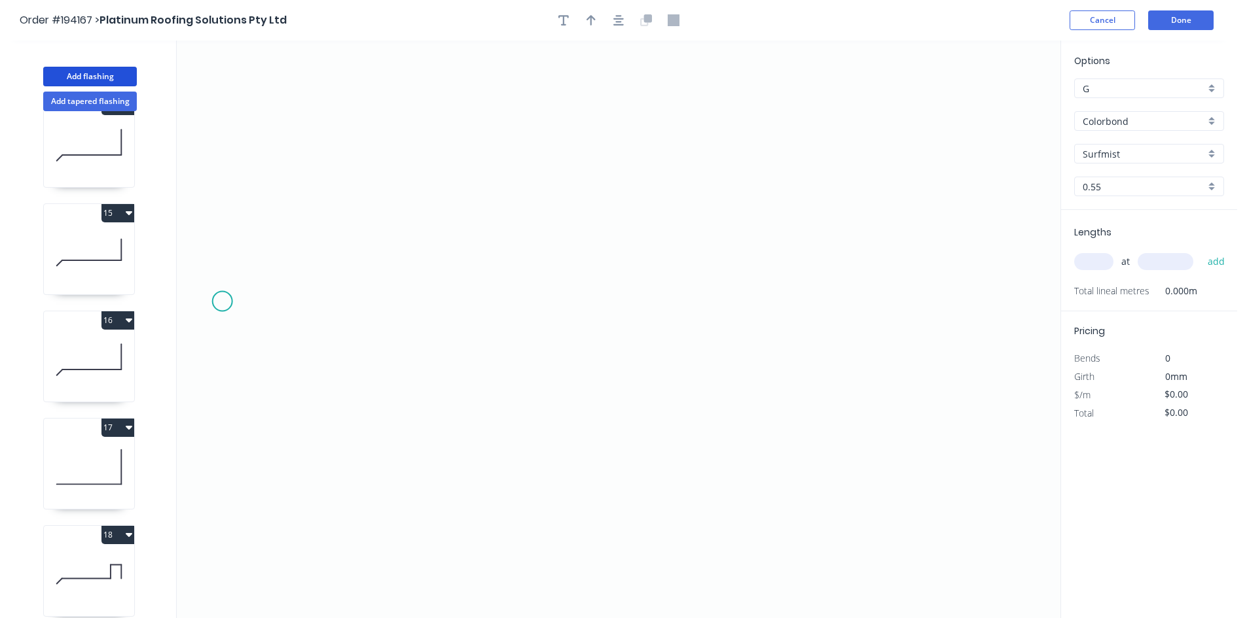
click at [222, 302] on icon "0" at bounding box center [618, 330] width 883 height 578
click at [226, 197] on icon "0" at bounding box center [618, 330] width 883 height 578
click at [350, 198] on icon "0 ?" at bounding box center [618, 330] width 883 height 578
click at [354, 380] on icon "0 ? ?" at bounding box center [618, 330] width 883 height 578
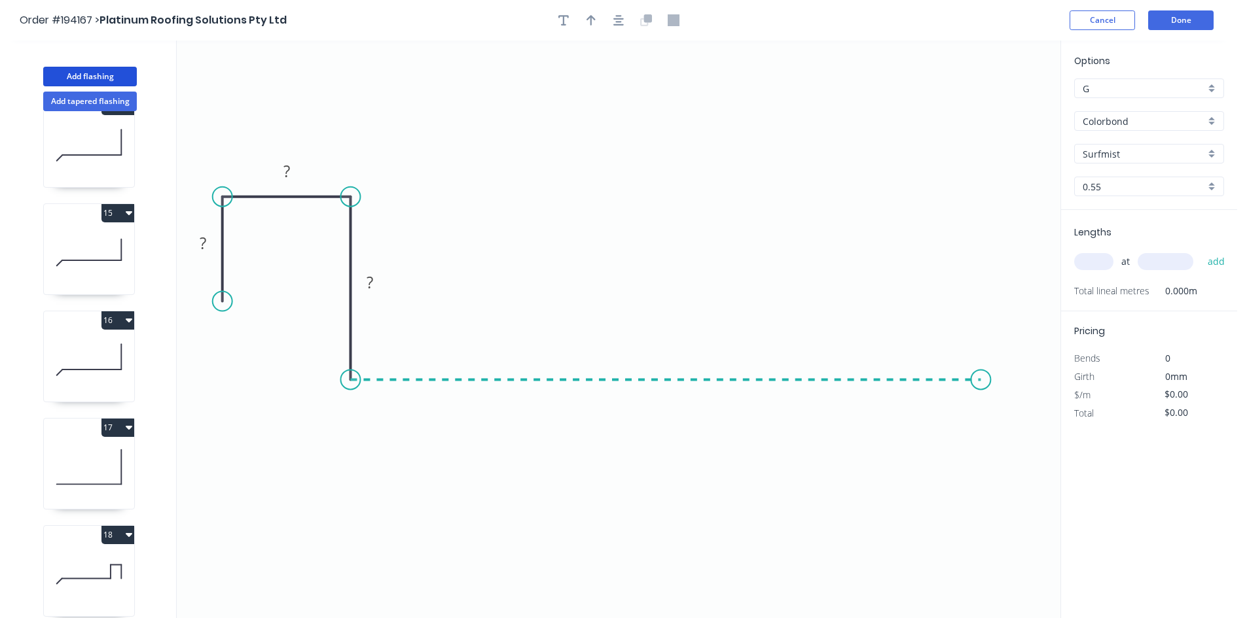
click at [981, 394] on icon "0 ? ? ?" at bounding box center [618, 330] width 883 height 578
click at [1037, 433] on icon "0 ? ? ? ?" at bounding box center [618, 330] width 883 height 578
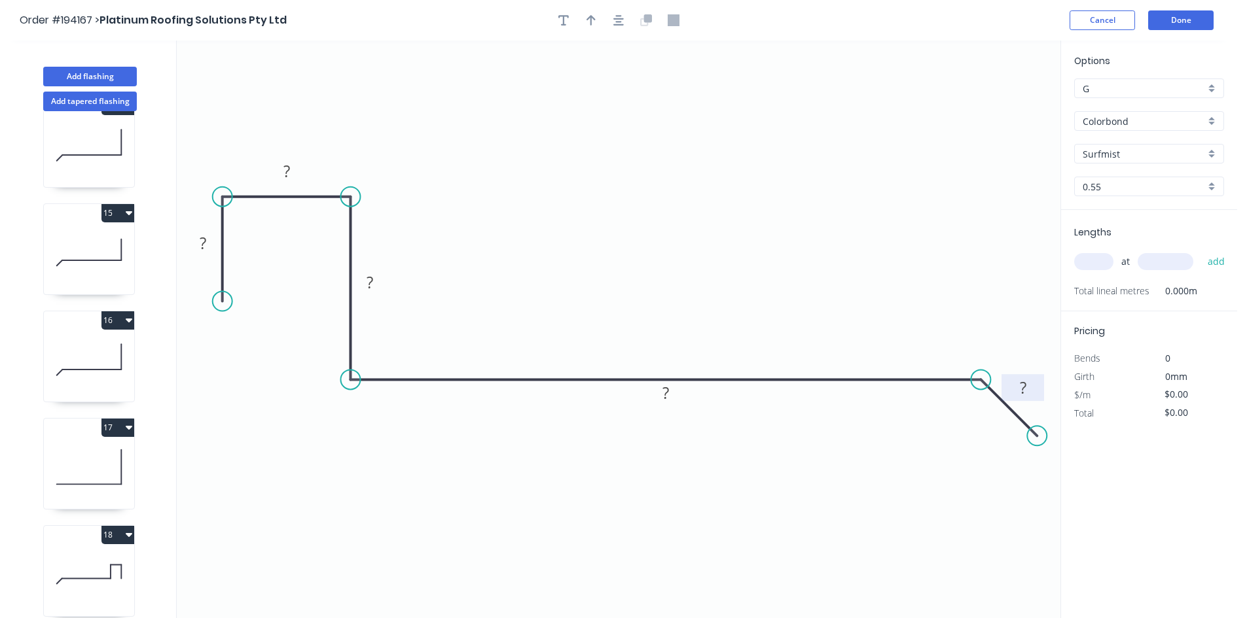
click at [1018, 387] on rect at bounding box center [1023, 389] width 26 height 18
click at [1079, 254] on input "text" at bounding box center [1093, 261] width 39 height 17
click at [1201, 251] on button "add" at bounding box center [1216, 262] width 31 height 22
drag, startPoint x: 96, startPoint y: 74, endPoint x: 112, endPoint y: 88, distance: 21.3
click at [96, 75] on button "Add flashing" at bounding box center [90, 77] width 94 height 20
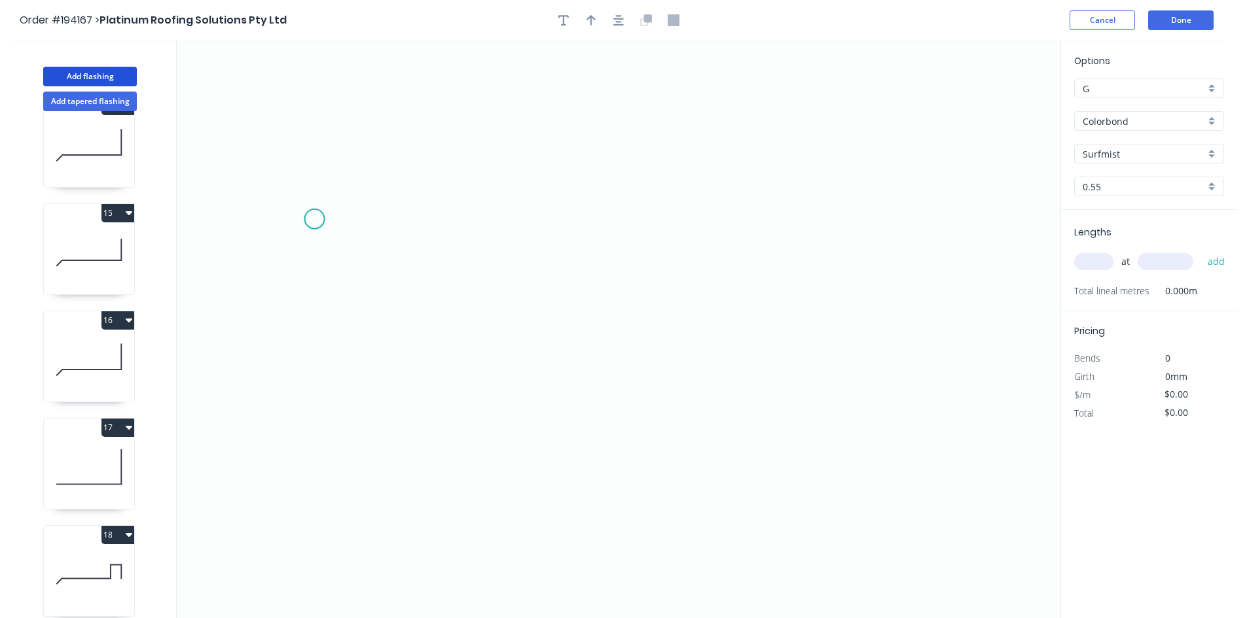
click at [312, 217] on icon "0" at bounding box center [618, 330] width 883 height 578
drag, startPoint x: 315, startPoint y: 497, endPoint x: 344, endPoint y: 490, distance: 29.5
click at [317, 496] on icon "0" at bounding box center [618, 330] width 883 height 578
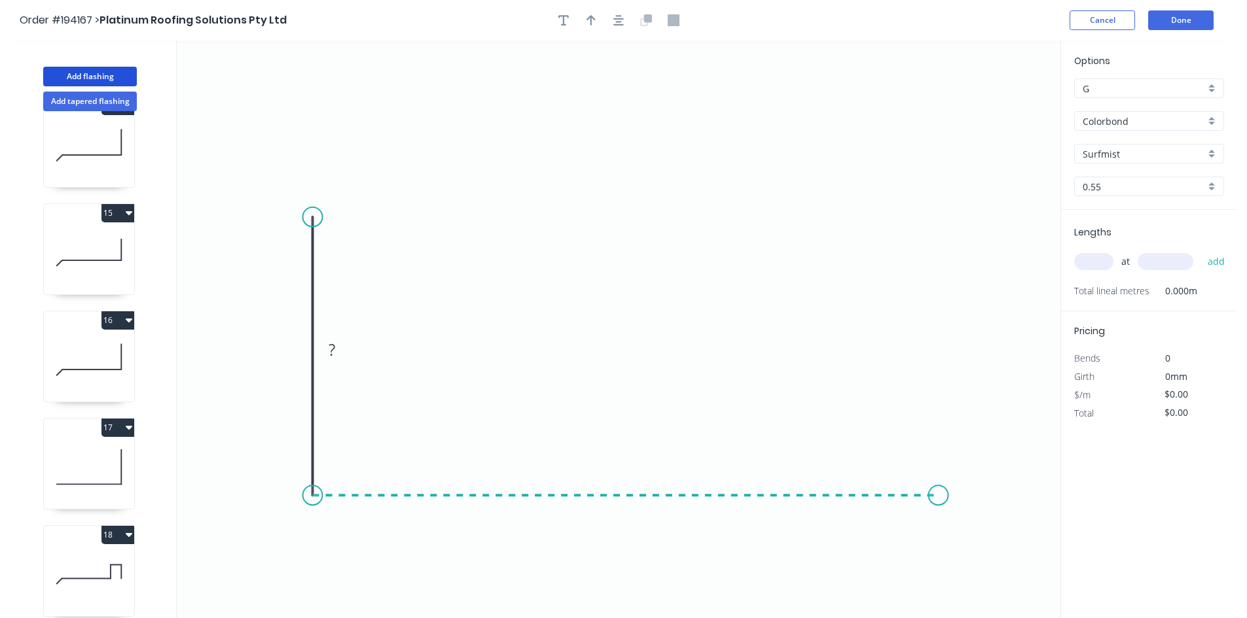
click at [938, 491] on icon "0 ?" at bounding box center [618, 330] width 883 height 578
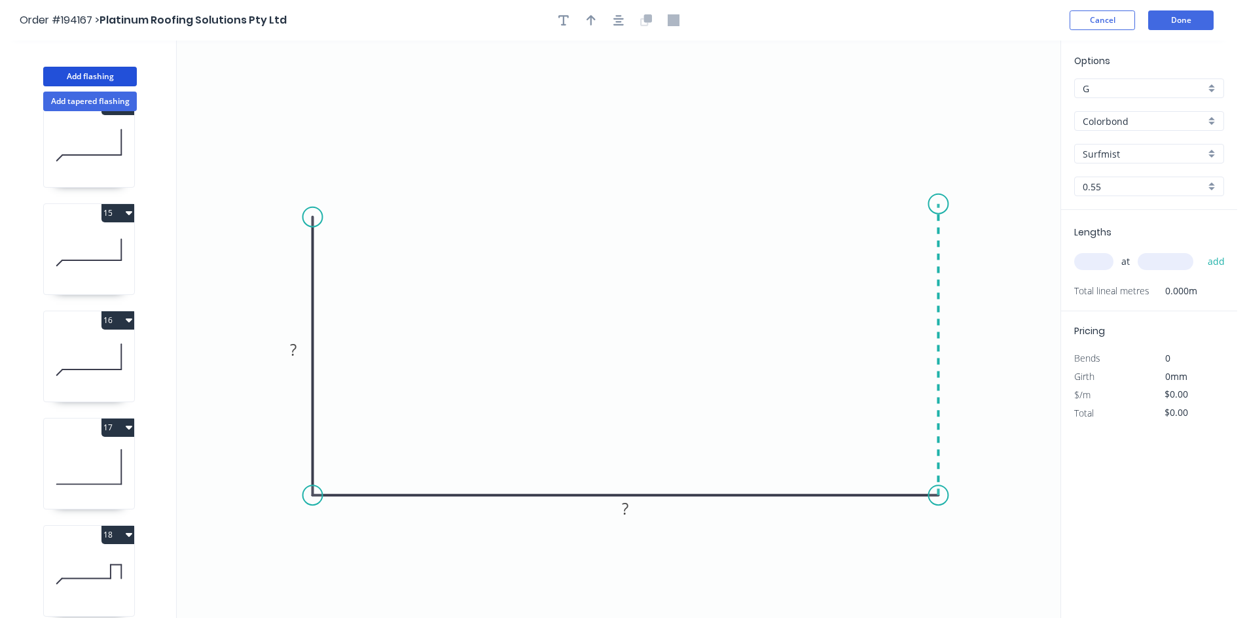
click at [936, 204] on icon "0 ? ?" at bounding box center [618, 330] width 883 height 578
click at [955, 343] on tspan "?" at bounding box center [957, 343] width 7 height 22
click at [1105, 258] on input "text" at bounding box center [1093, 261] width 39 height 17
click at [1201, 251] on button "add" at bounding box center [1216, 262] width 31 height 22
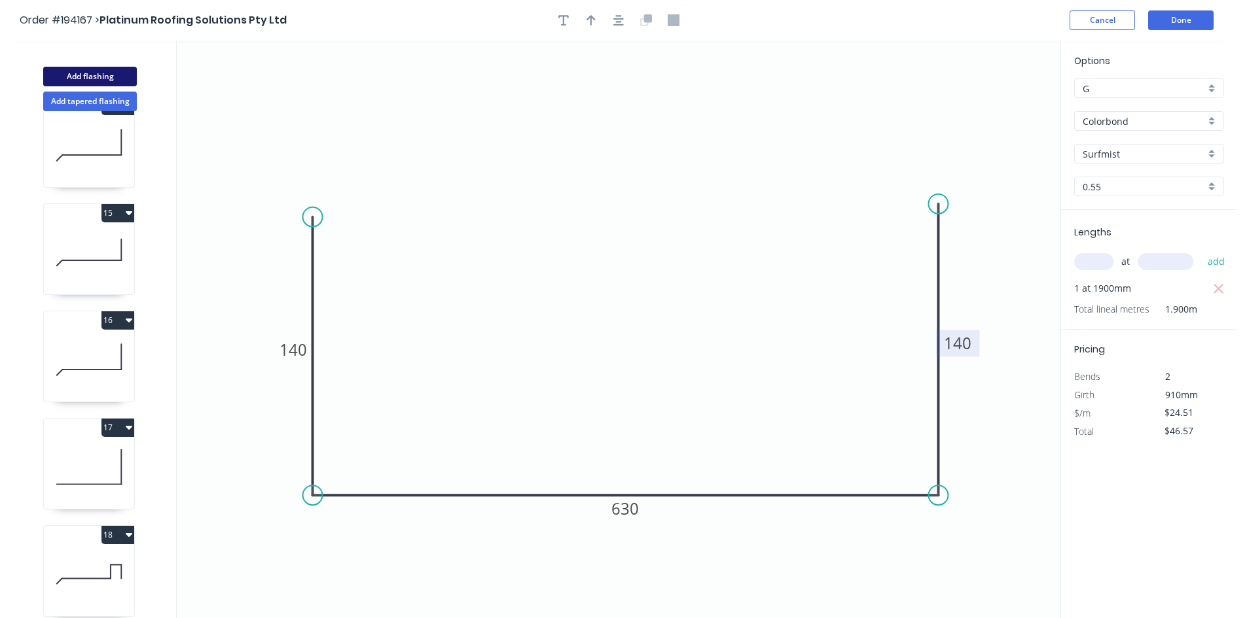
click at [80, 73] on button "Add flashing" at bounding box center [90, 77] width 94 height 20
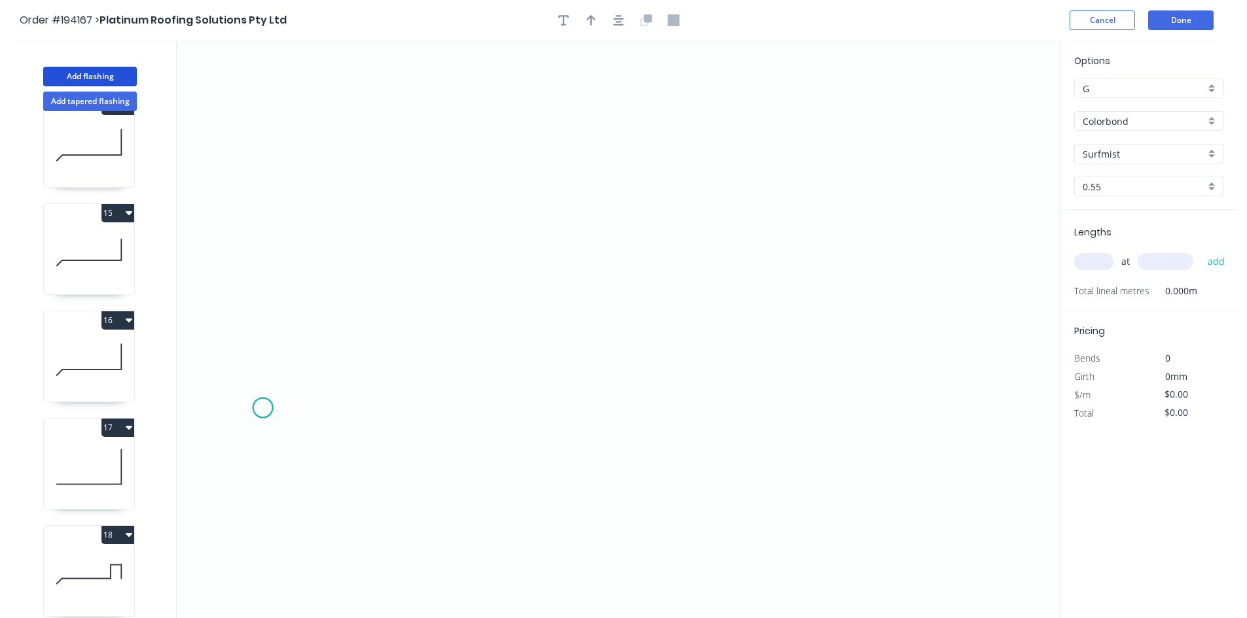
click at [262, 408] on icon "0" at bounding box center [618, 330] width 883 height 578
click at [256, 410] on circle at bounding box center [263, 408] width 20 height 20
click at [331, 336] on icon "0" at bounding box center [618, 330] width 883 height 578
click at [907, 331] on icon "0 ?" at bounding box center [618, 330] width 883 height 578
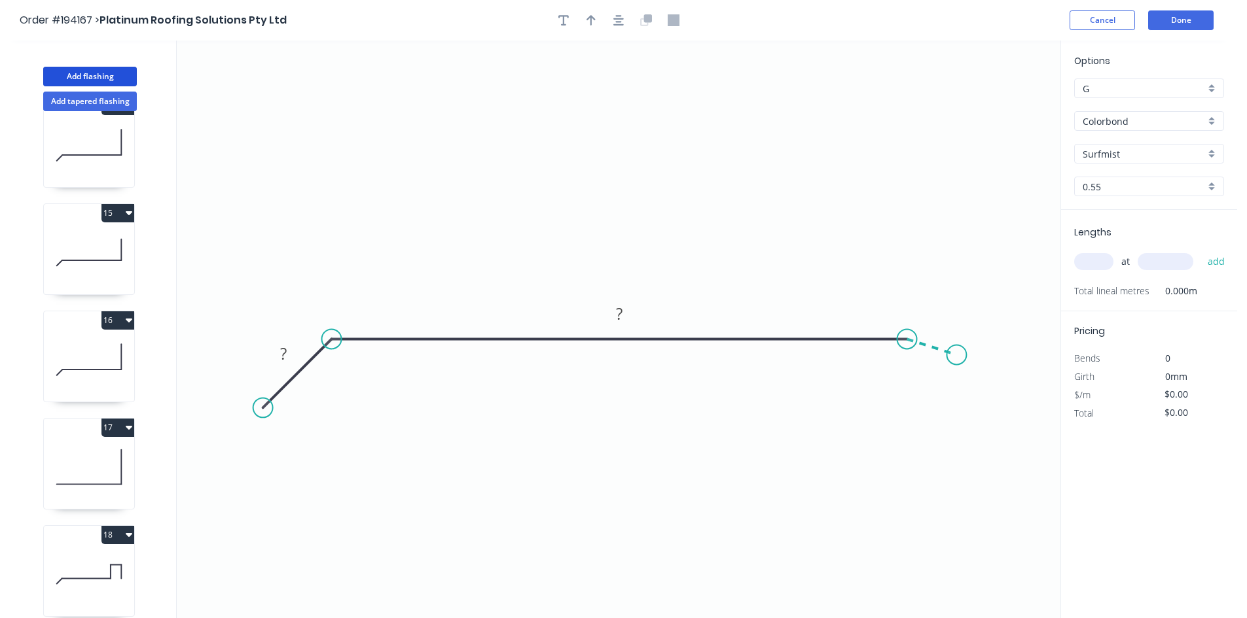
click at [957, 355] on icon "0 ? ?" at bounding box center [618, 330] width 883 height 578
click at [957, 355] on circle at bounding box center [956, 355] width 20 height 20
click at [920, 417] on div "Hide angle" at bounding box center [955, 422] width 132 height 27
click at [281, 353] on tspan "?" at bounding box center [283, 354] width 7 height 22
click at [1097, 260] on input "text" at bounding box center [1093, 261] width 39 height 17
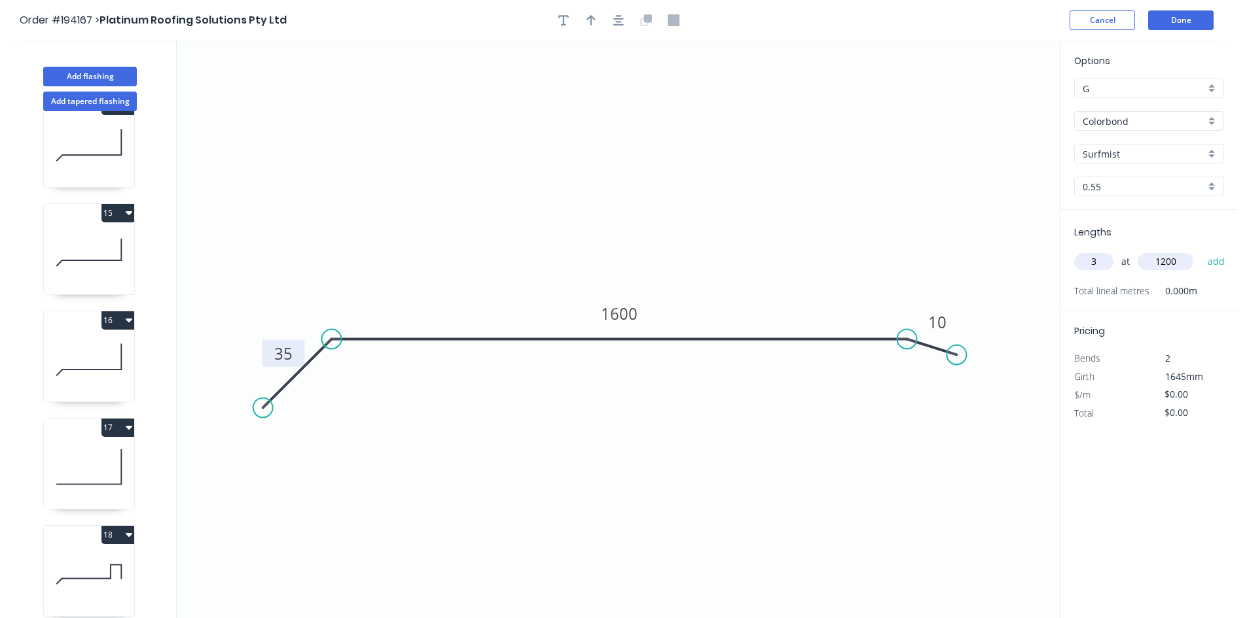
click at [1201, 251] on button "add" at bounding box center [1216, 262] width 31 height 22
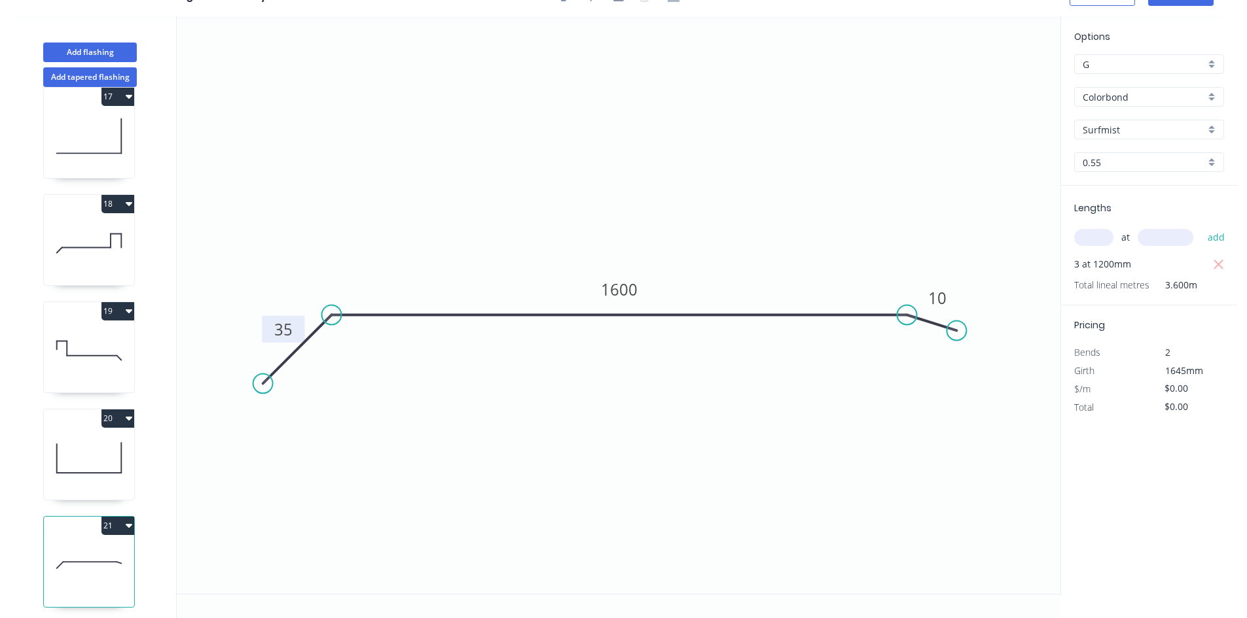
scroll to position [1752, 0]
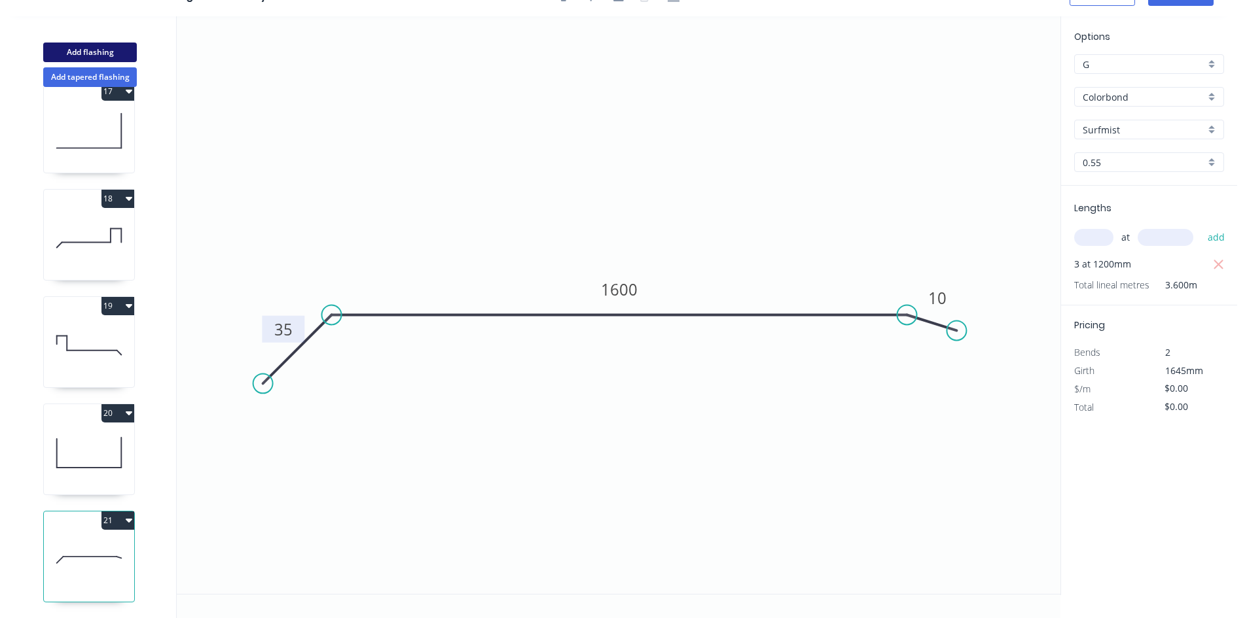
click at [83, 48] on button "Add flashing" at bounding box center [90, 53] width 94 height 20
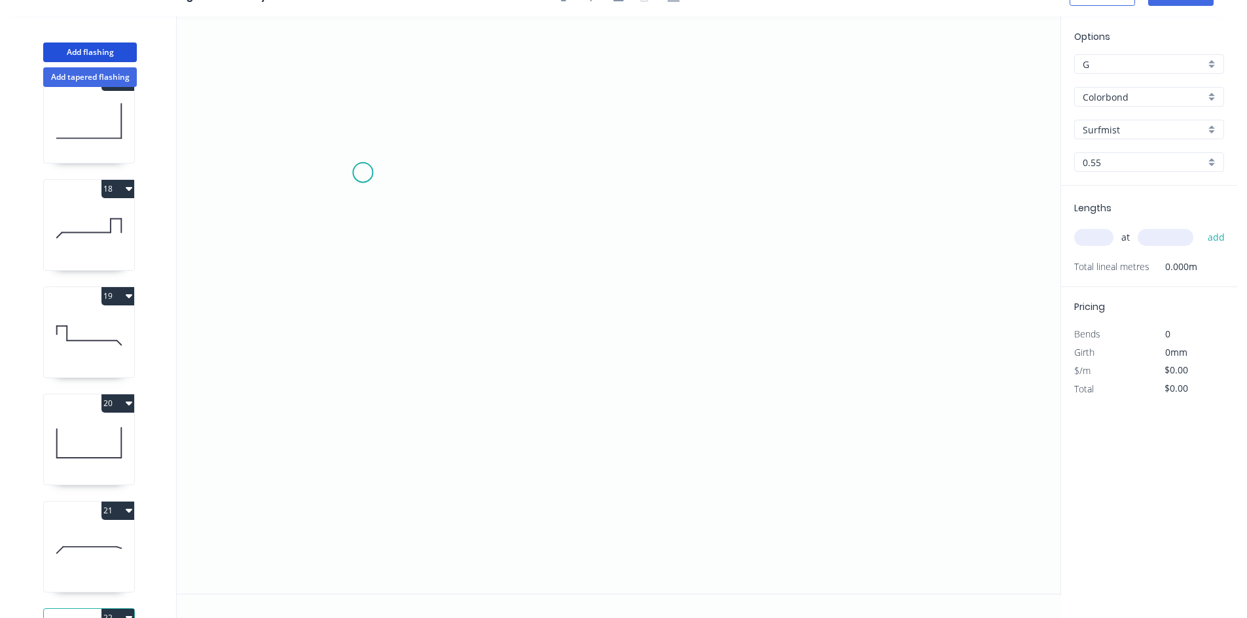
click at [369, 162] on icon "0" at bounding box center [618, 305] width 883 height 578
click at [376, 363] on icon "0" at bounding box center [618, 305] width 883 height 578
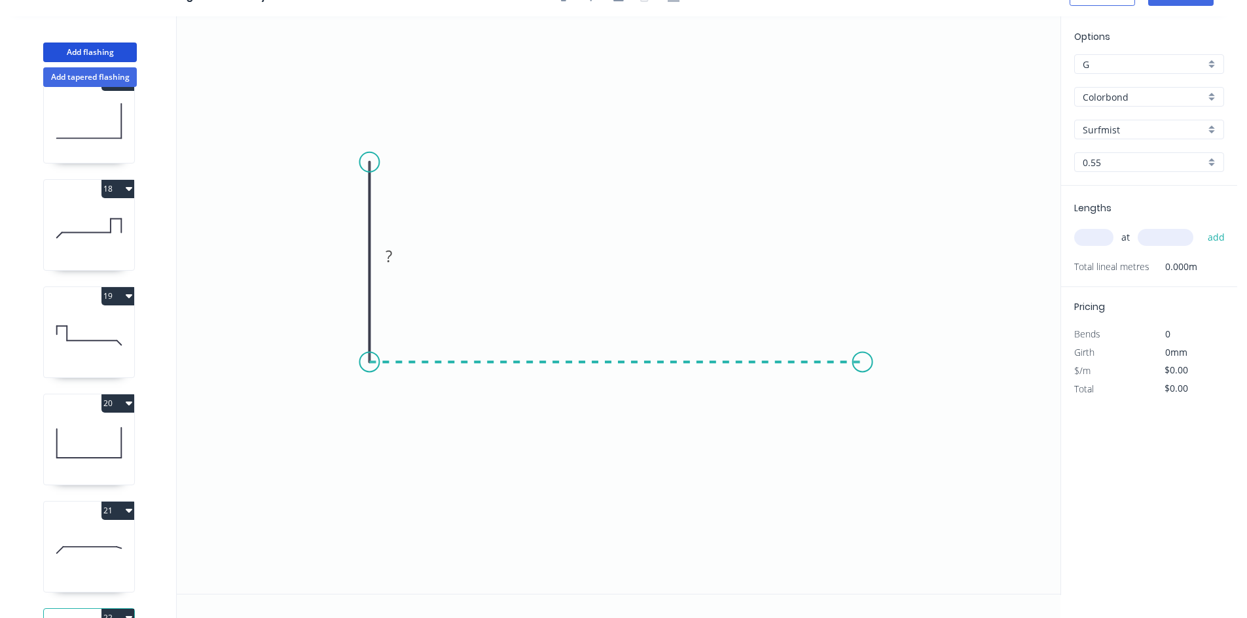
drag, startPoint x: 858, startPoint y: 368, endPoint x: 832, endPoint y: 107, distance: 262.4
click at [864, 369] on icon "0 ?" at bounding box center [618, 305] width 883 height 578
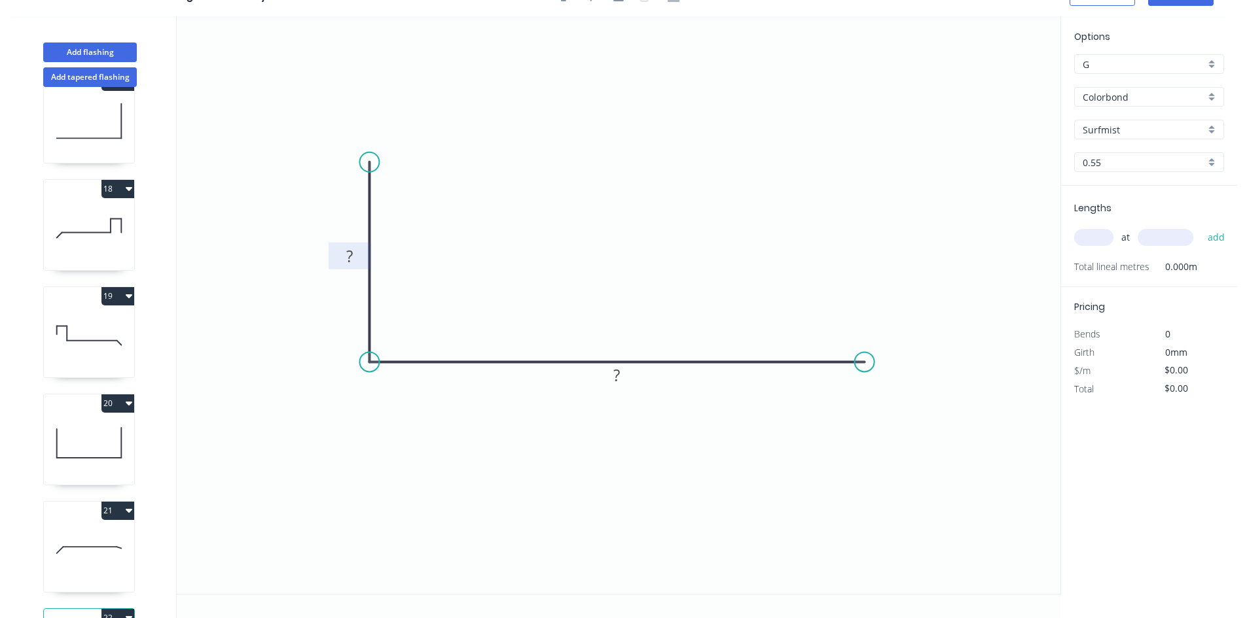
click at [347, 257] on tspan "?" at bounding box center [349, 256] width 7 height 22
click at [1099, 233] on input "text" at bounding box center [1093, 237] width 39 height 17
click at [1201, 226] on button "add" at bounding box center [1216, 237] width 31 height 22
click at [88, 45] on button "Add flashing" at bounding box center [90, 53] width 94 height 20
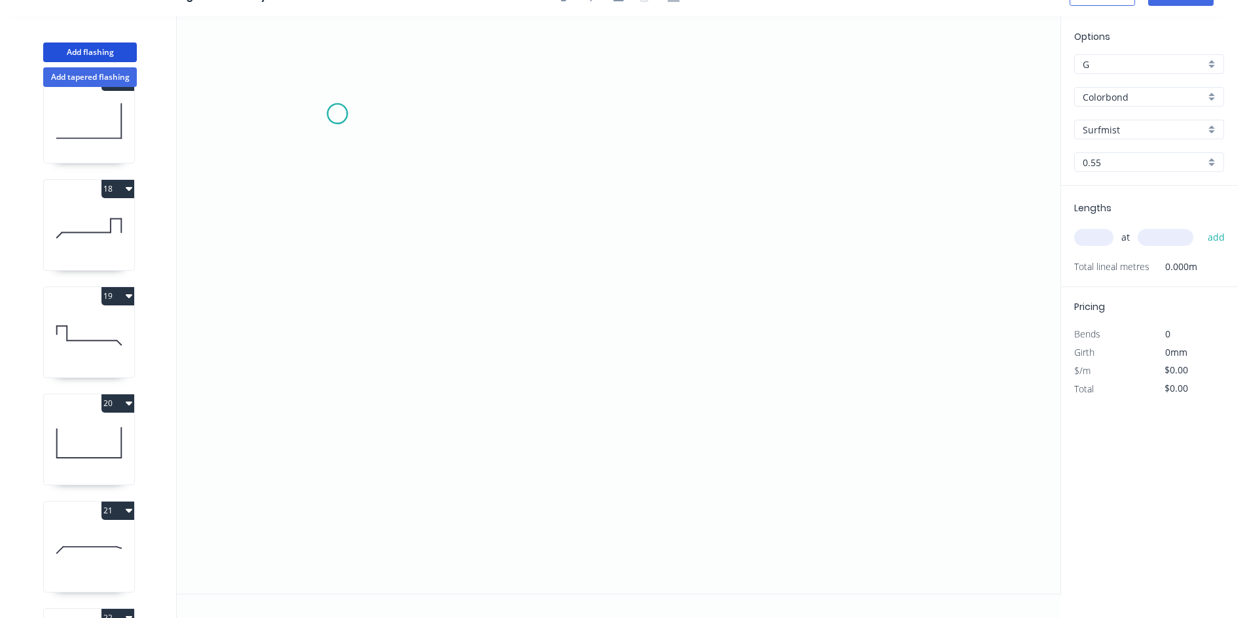
click at [337, 114] on icon "0" at bounding box center [618, 305] width 883 height 578
click at [342, 290] on icon "0" at bounding box center [618, 305] width 883 height 578
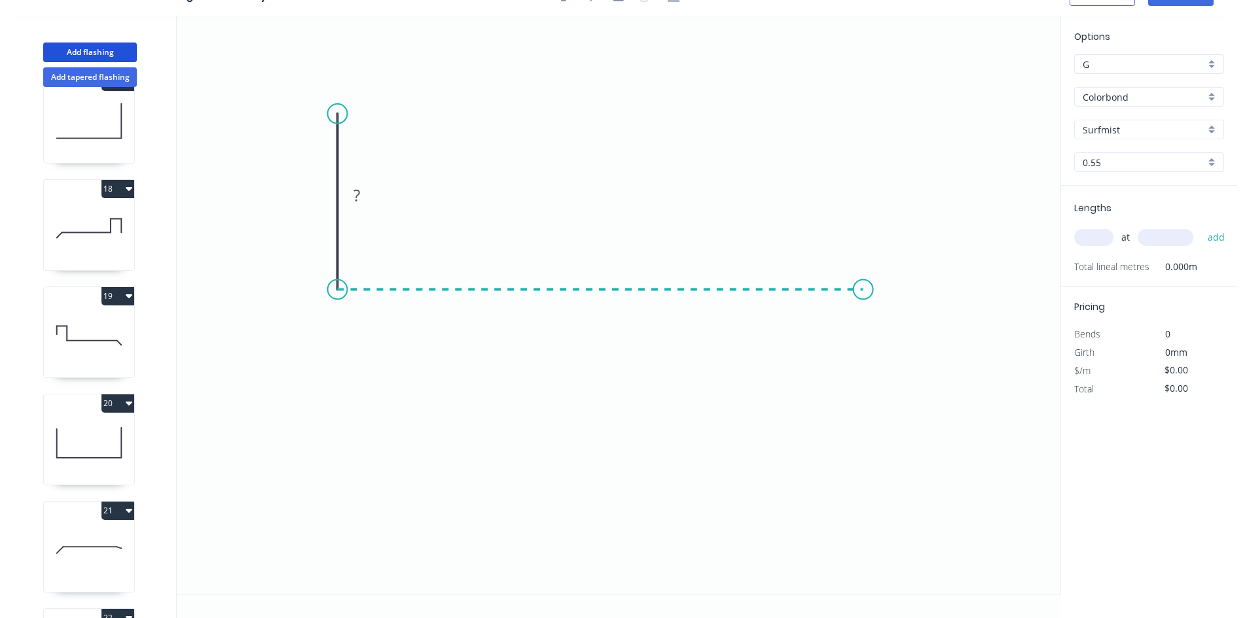
click at [863, 289] on icon "0 ?" at bounding box center [618, 305] width 883 height 578
click at [909, 338] on icon "0 ? ?" at bounding box center [618, 305] width 883 height 578
click at [909, 338] on circle at bounding box center [909, 335] width 20 height 20
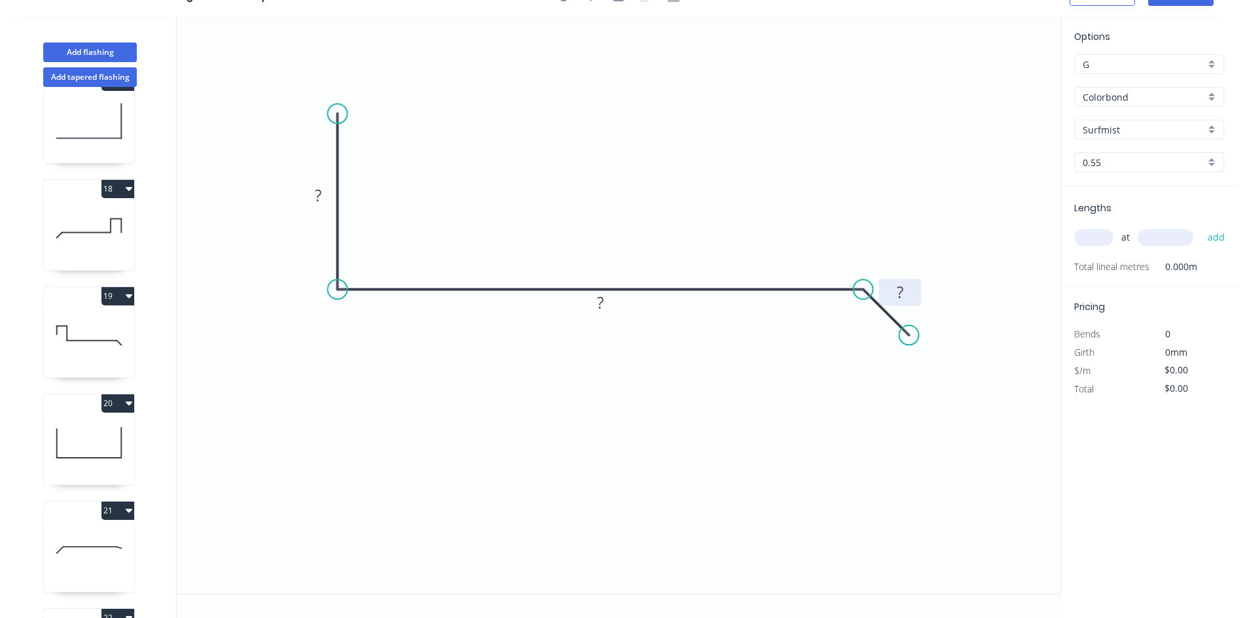
click at [901, 298] on tspan "?" at bounding box center [900, 292] width 7 height 22
click at [1082, 236] on input "text" at bounding box center [1093, 237] width 39 height 17
click at [1201, 226] on button "add" at bounding box center [1216, 237] width 31 height 22
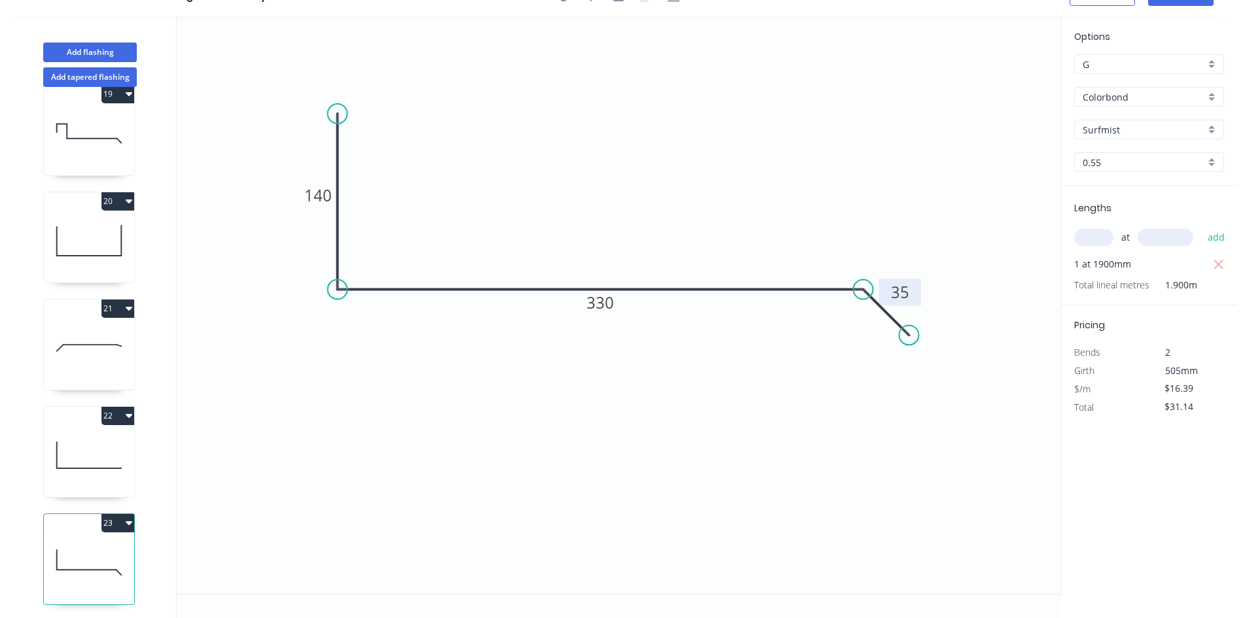
scroll to position [1966, 0]
click at [113, 50] on button "Add flashing" at bounding box center [90, 53] width 94 height 20
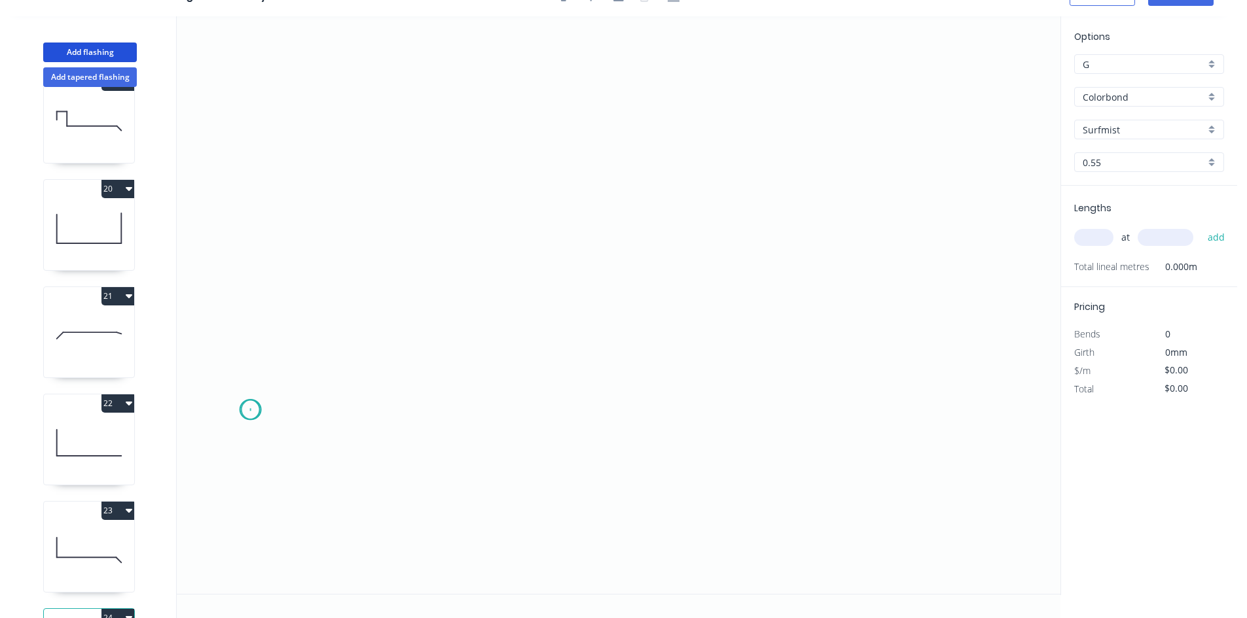
drag, startPoint x: 249, startPoint y: 410, endPoint x: 290, endPoint y: 395, distance: 43.5
click at [253, 410] on icon "0" at bounding box center [618, 305] width 883 height 578
click at [301, 361] on icon "0" at bounding box center [618, 305] width 883 height 578
drag, startPoint x: 816, startPoint y: 362, endPoint x: 821, endPoint y: 347, distance: 15.3
click at [819, 358] on icon "0 ?" at bounding box center [618, 305] width 883 height 578
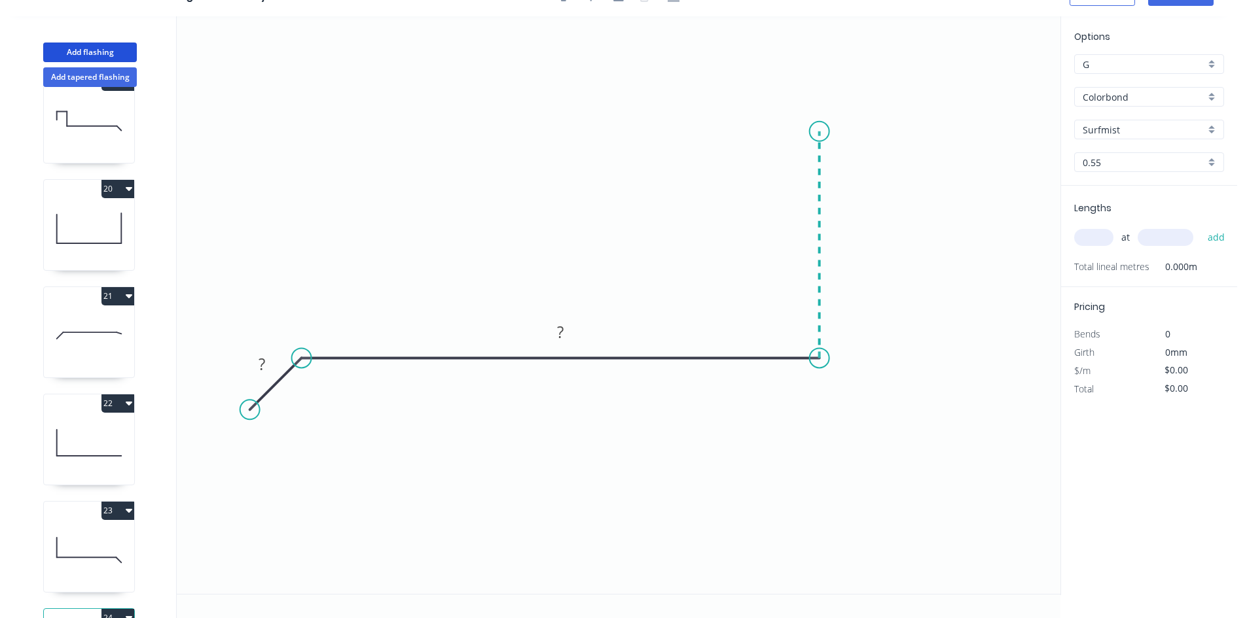
click at [822, 113] on icon "0 ? ?" at bounding box center [618, 305] width 883 height 578
click at [822, 113] on circle at bounding box center [819, 113] width 20 height 20
click at [839, 234] on tspan "?" at bounding box center [839, 230] width 7 height 22
click at [1066, 232] on div "Lengths at add Total lineal metres 0.000m" at bounding box center [1149, 236] width 176 height 101
click at [1086, 236] on input "text" at bounding box center [1093, 237] width 39 height 17
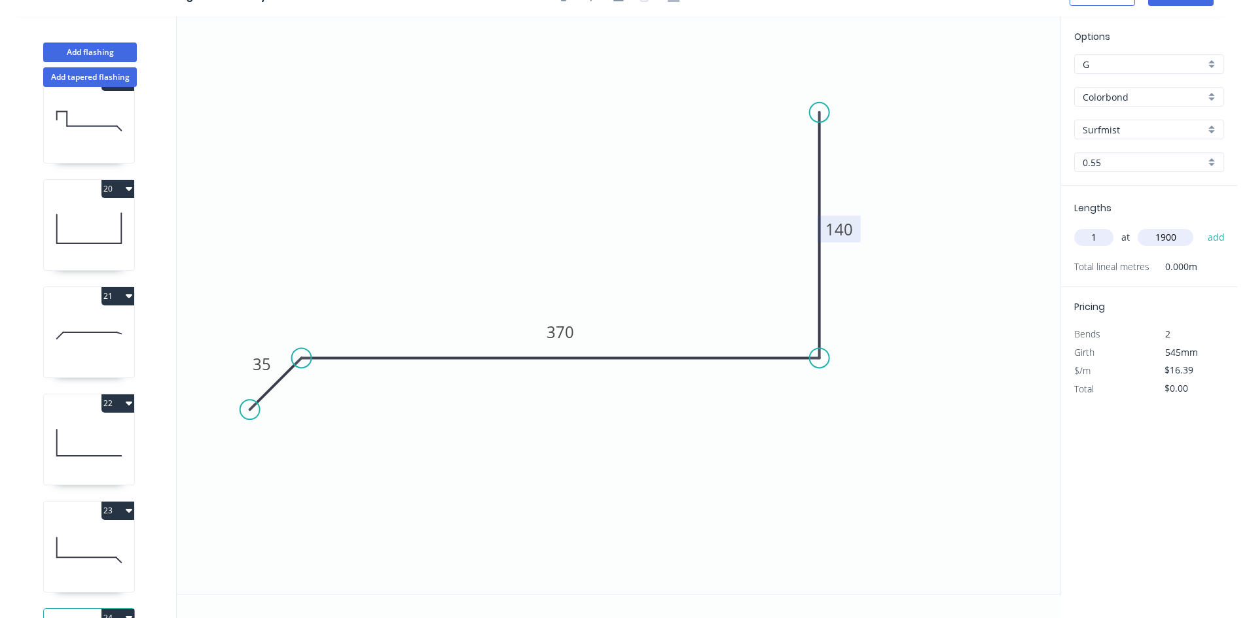
click at [1201, 226] on button "add" at bounding box center [1216, 237] width 31 height 22
click at [90, 49] on button "Add flashing" at bounding box center [90, 53] width 94 height 20
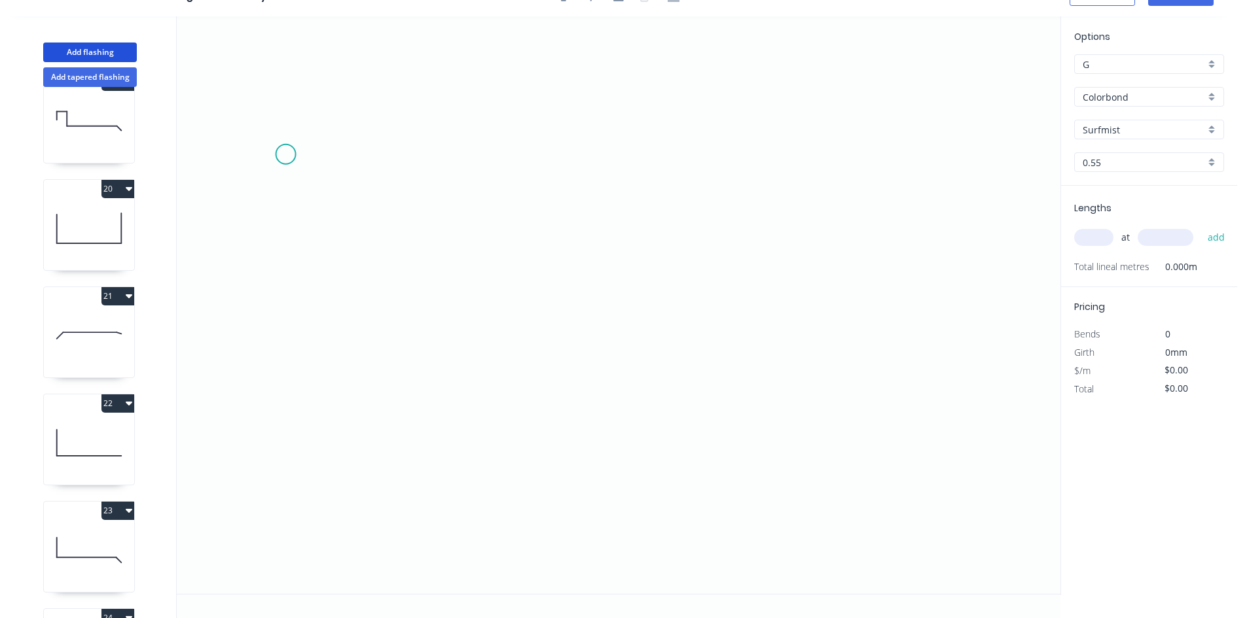
click at [285, 154] on icon "0" at bounding box center [618, 305] width 883 height 578
click at [276, 433] on icon "0" at bounding box center [618, 305] width 883 height 578
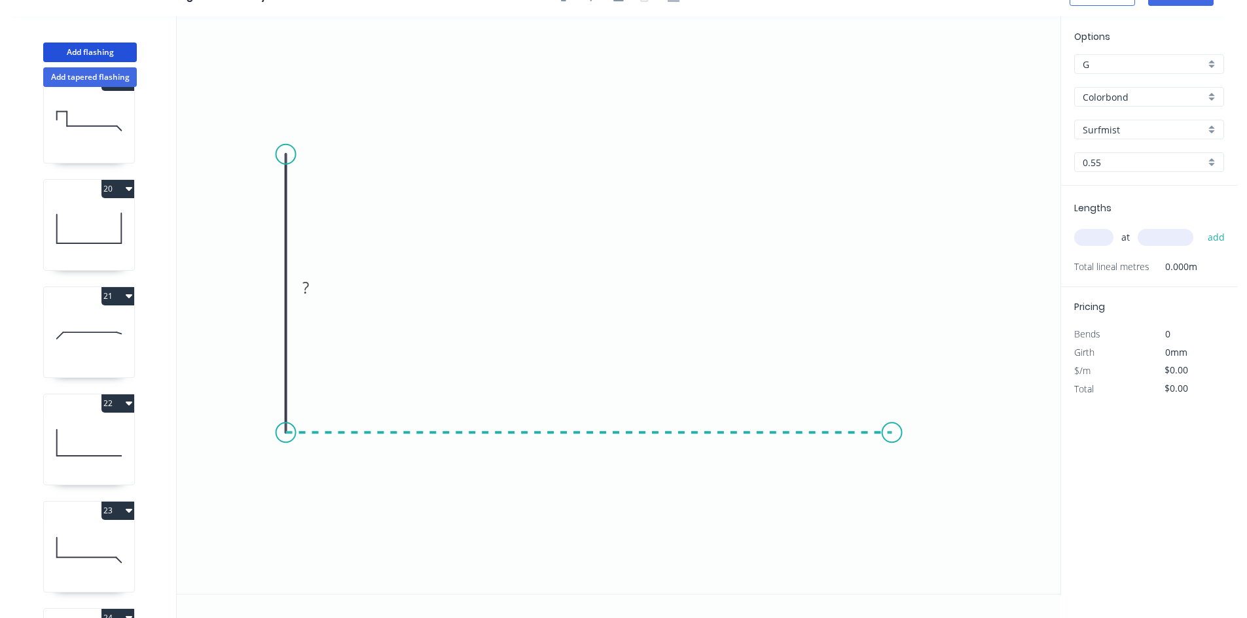
click at [892, 450] on icon "0 ?" at bounding box center [618, 305] width 883 height 578
click at [957, 494] on icon "0 ? ?" at bounding box center [618, 305] width 883 height 578
click at [957, 494] on circle at bounding box center [956, 498] width 20 height 20
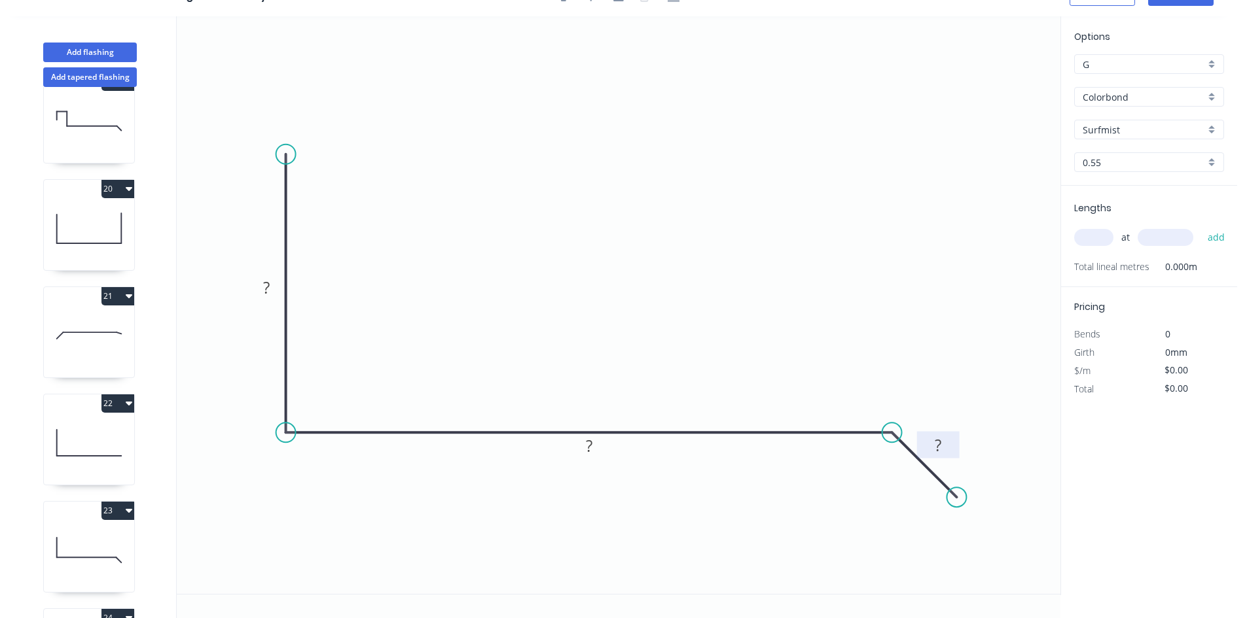
click at [929, 444] on rect at bounding box center [938, 446] width 26 height 18
click at [1101, 247] on div "at add" at bounding box center [1150, 237] width 152 height 22
click at [1100, 236] on input "text" at bounding box center [1093, 237] width 39 height 17
click at [1201, 226] on button "add" at bounding box center [1216, 237] width 31 height 22
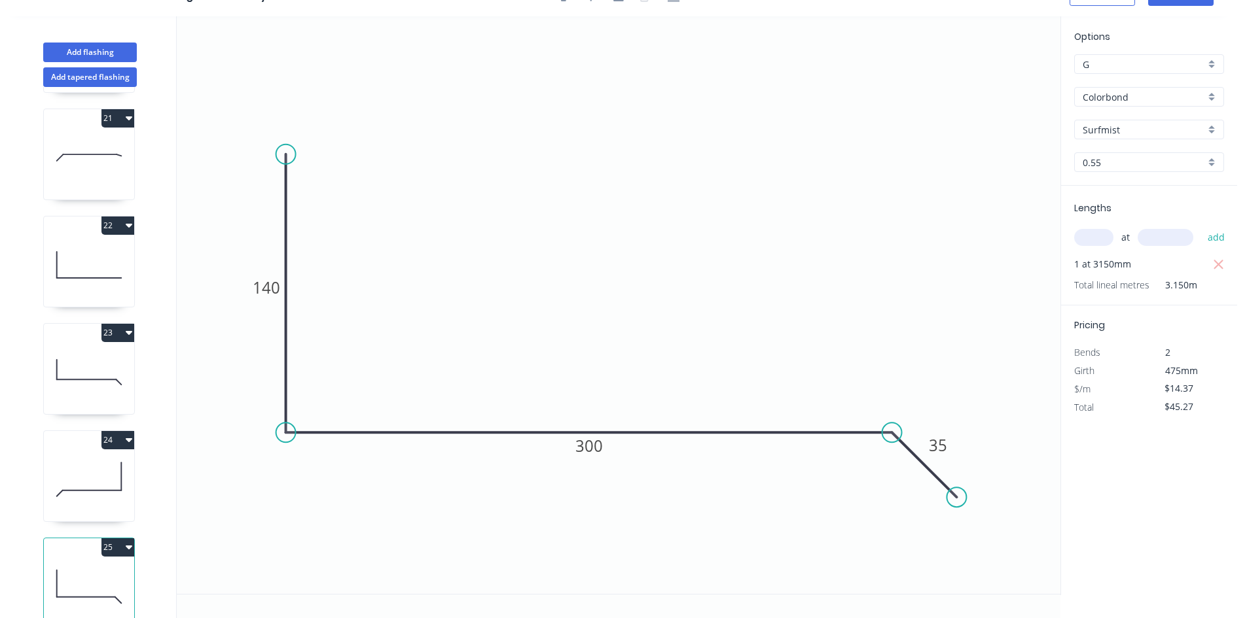
scroll to position [2181, 0]
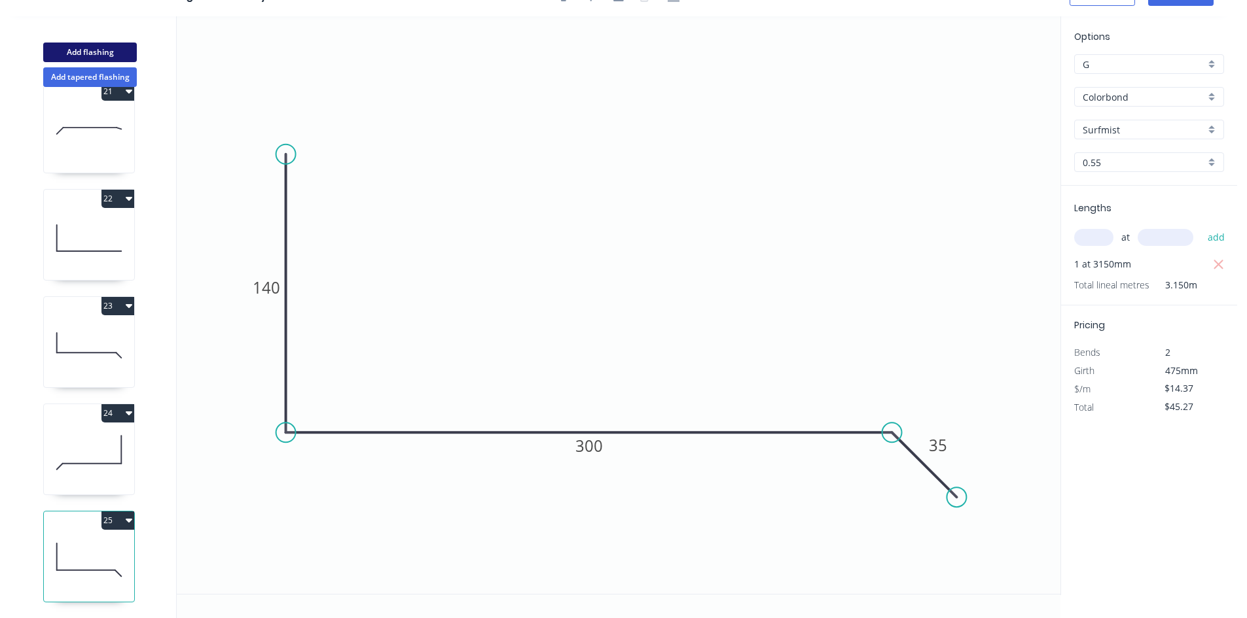
click at [120, 44] on button "Add flashing" at bounding box center [90, 53] width 94 height 20
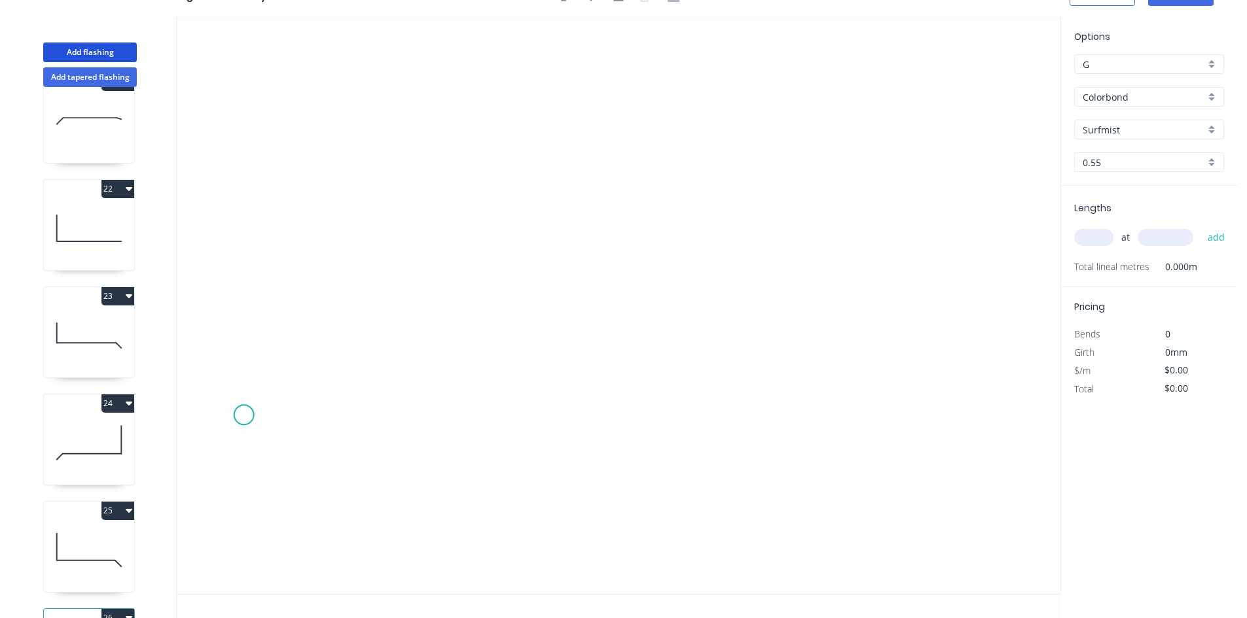
click at [243, 416] on icon "0" at bounding box center [618, 305] width 883 height 578
click at [313, 356] on icon "0" at bounding box center [618, 305] width 883 height 578
click at [943, 352] on icon "0 ?" at bounding box center [618, 305] width 883 height 578
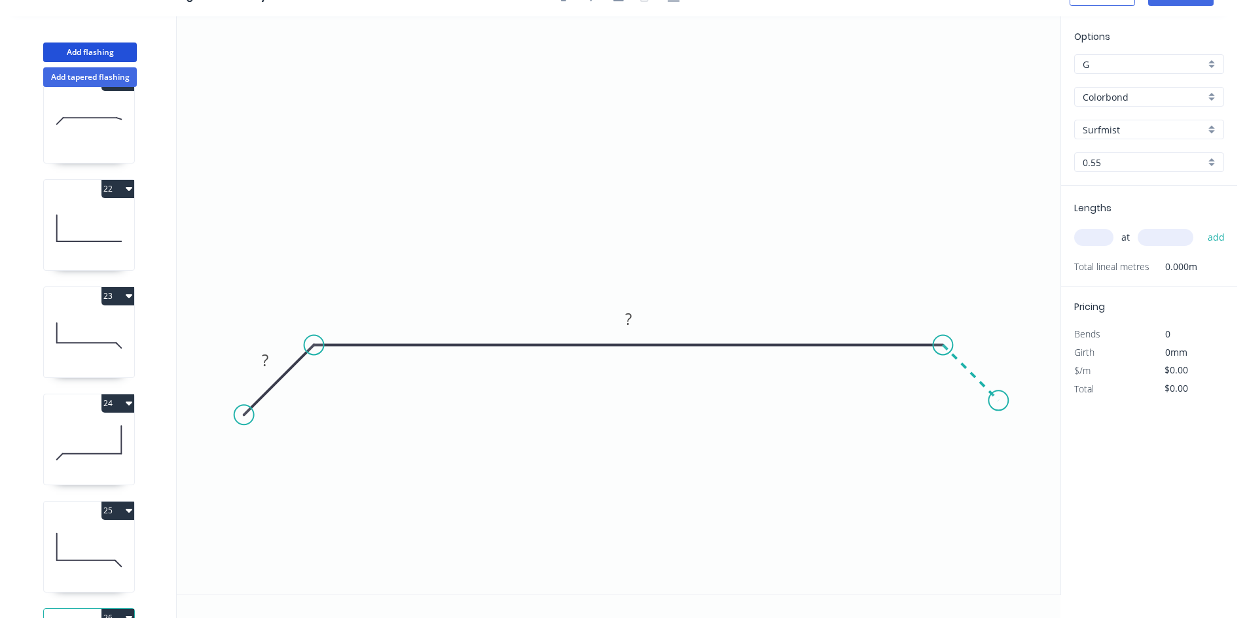
click at [998, 399] on icon "0 ? ?" at bounding box center [618, 305] width 883 height 578
click at [998, 399] on circle at bounding box center [997, 400] width 20 height 20
click at [986, 361] on tspan "?" at bounding box center [984, 353] width 7 height 22
click at [1099, 238] on input "text" at bounding box center [1093, 237] width 39 height 17
click at [1201, 226] on button "add" at bounding box center [1216, 237] width 31 height 22
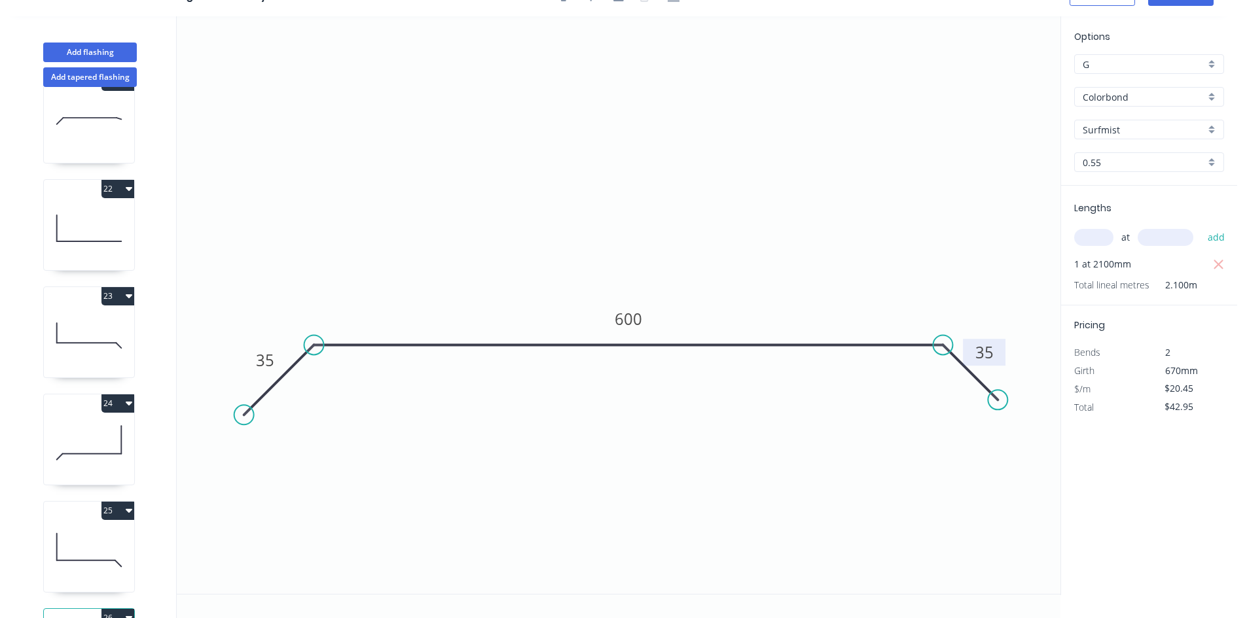
scroll to position [0, 0]
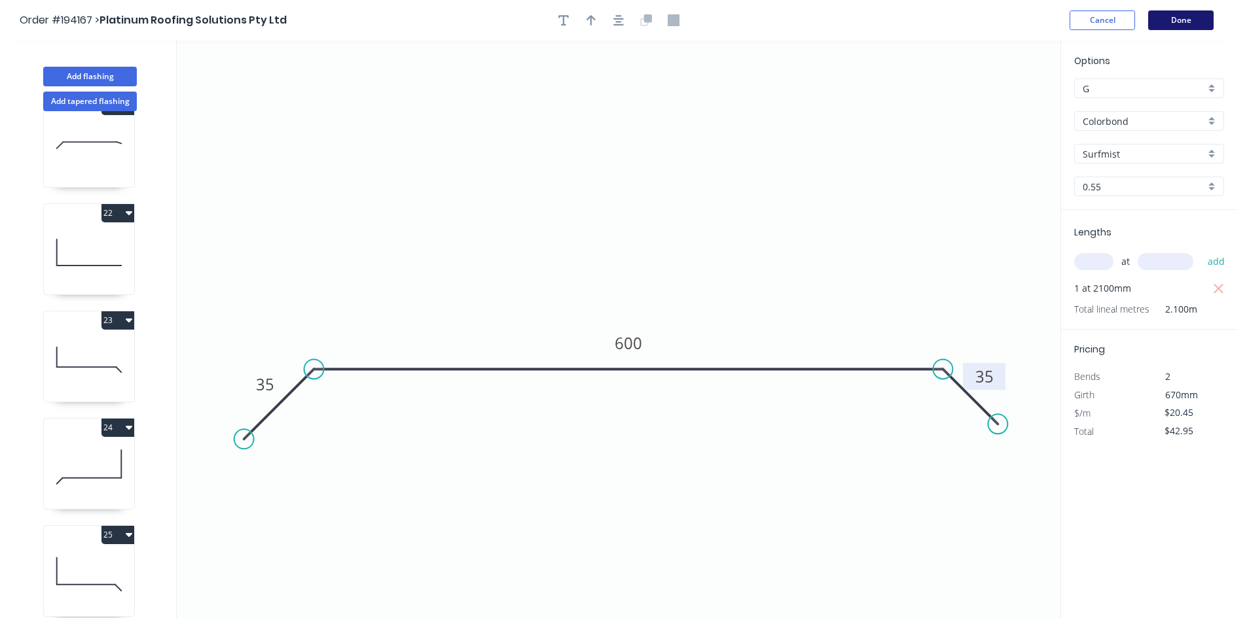
click at [1192, 29] on header "Order #194167 > Platinum Roofing Solutions Pty Ltd Cancel Done" at bounding box center [618, 20] width 1237 height 41
click at [1192, 28] on button "Done" at bounding box center [1180, 20] width 65 height 20
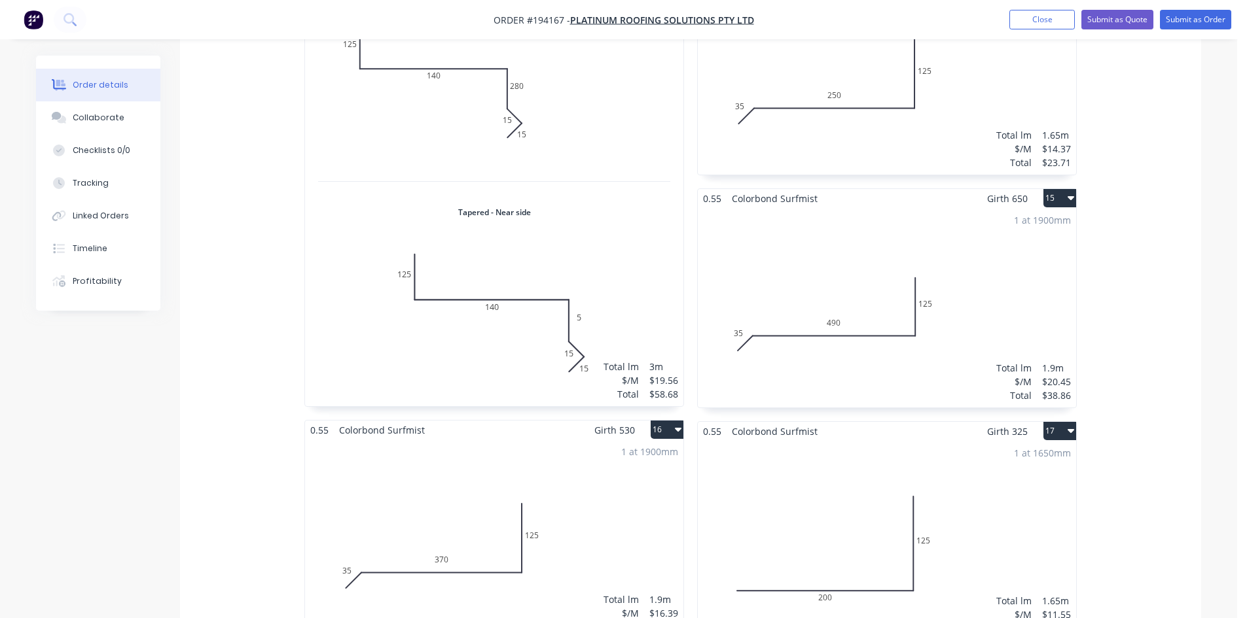
scroll to position [3480, 0]
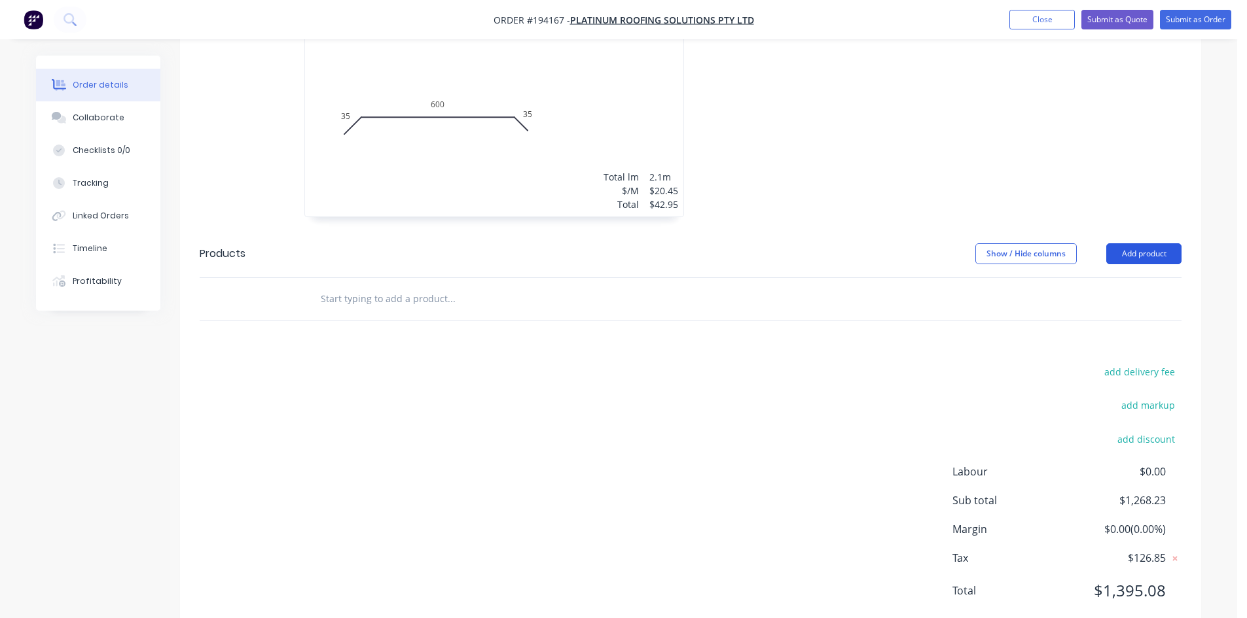
click at [1124, 243] on button "Add product" at bounding box center [1143, 253] width 75 height 21
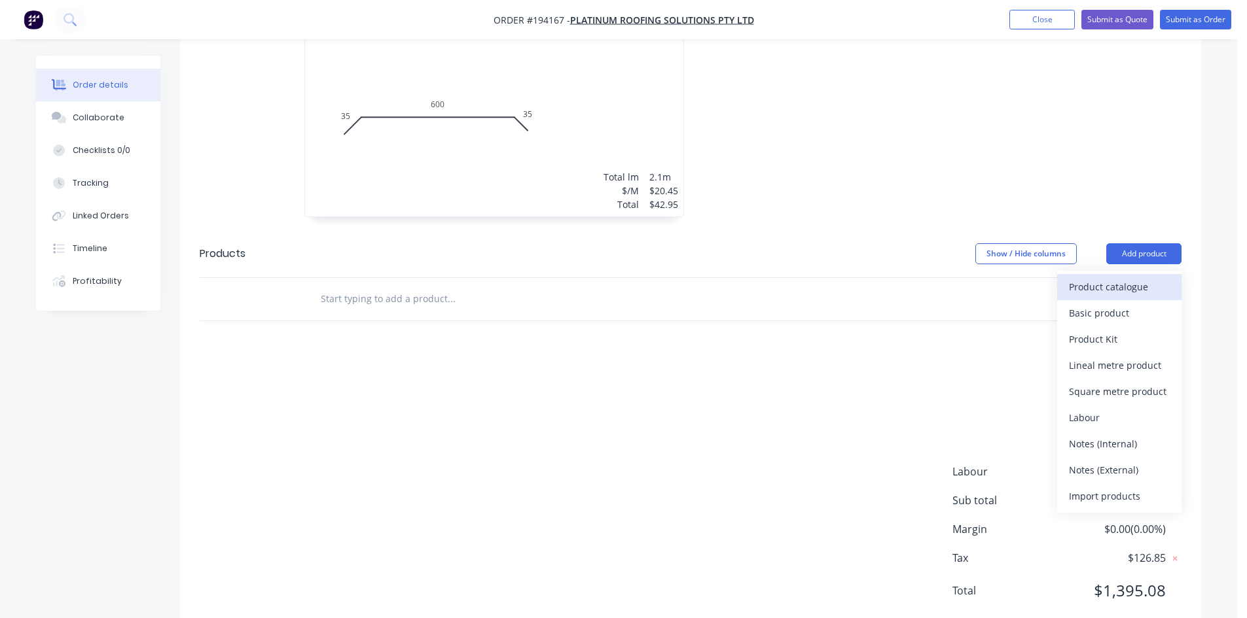
click at [1126, 277] on div "Product catalogue" at bounding box center [1119, 286] width 101 height 19
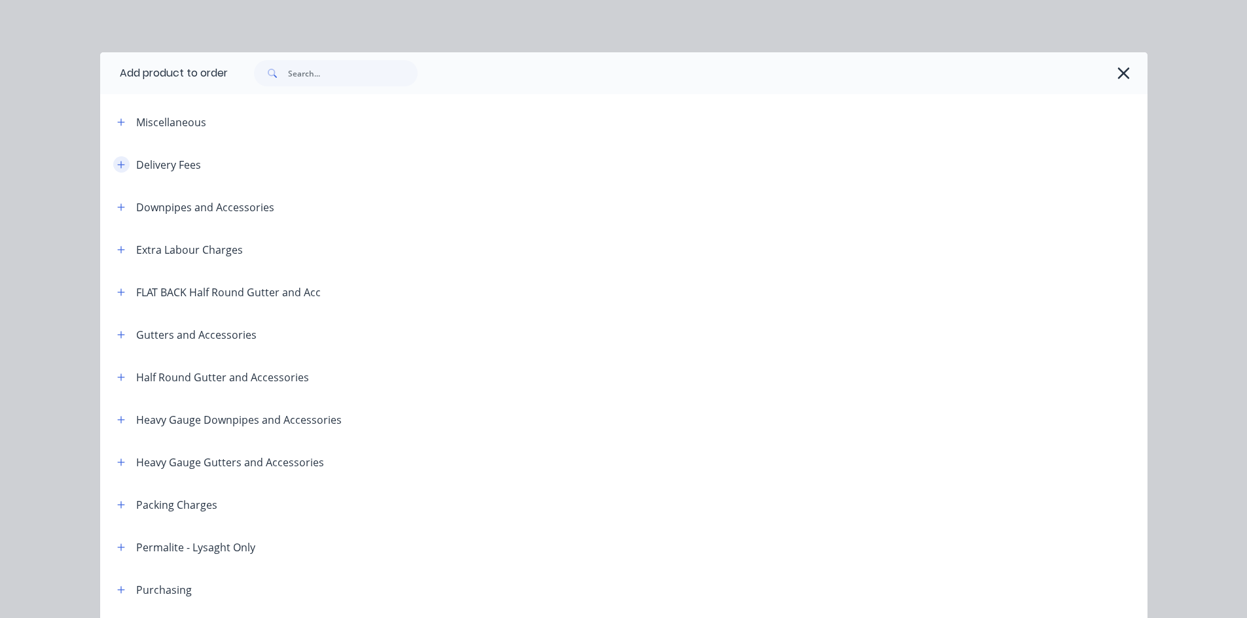
click at [118, 162] on icon "button" at bounding box center [121, 164] width 8 height 9
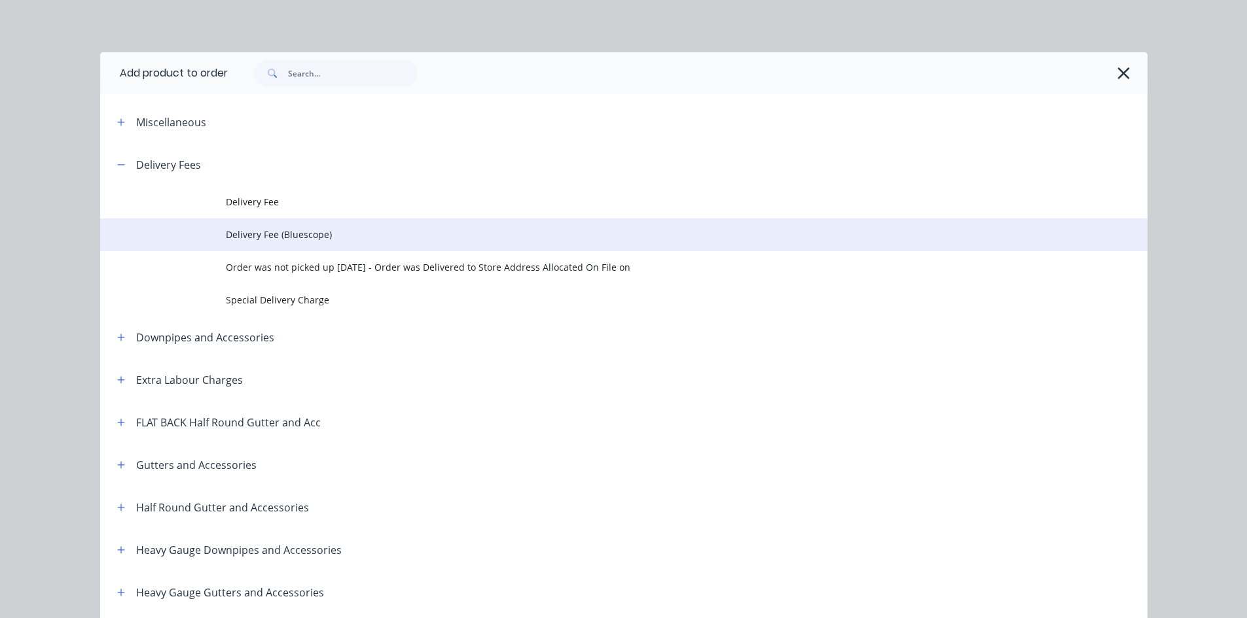
click at [251, 225] on td "Delivery Fee (Bluescope)" at bounding box center [686, 235] width 921 height 33
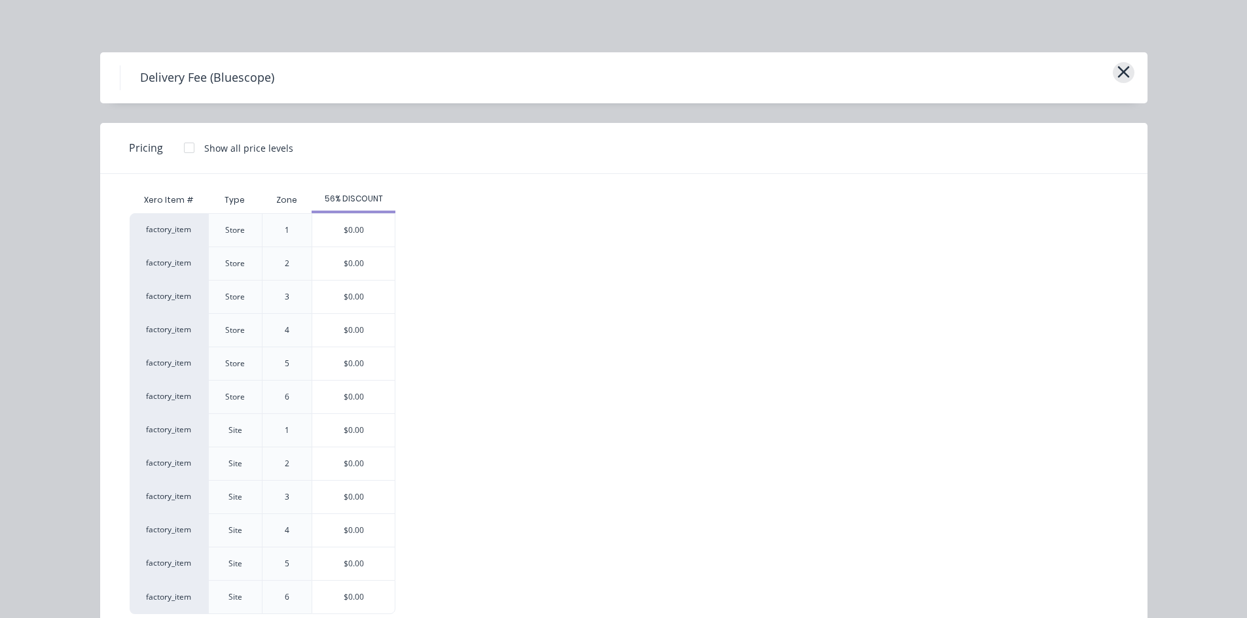
click at [1118, 73] on icon "button" at bounding box center [1123, 72] width 12 height 12
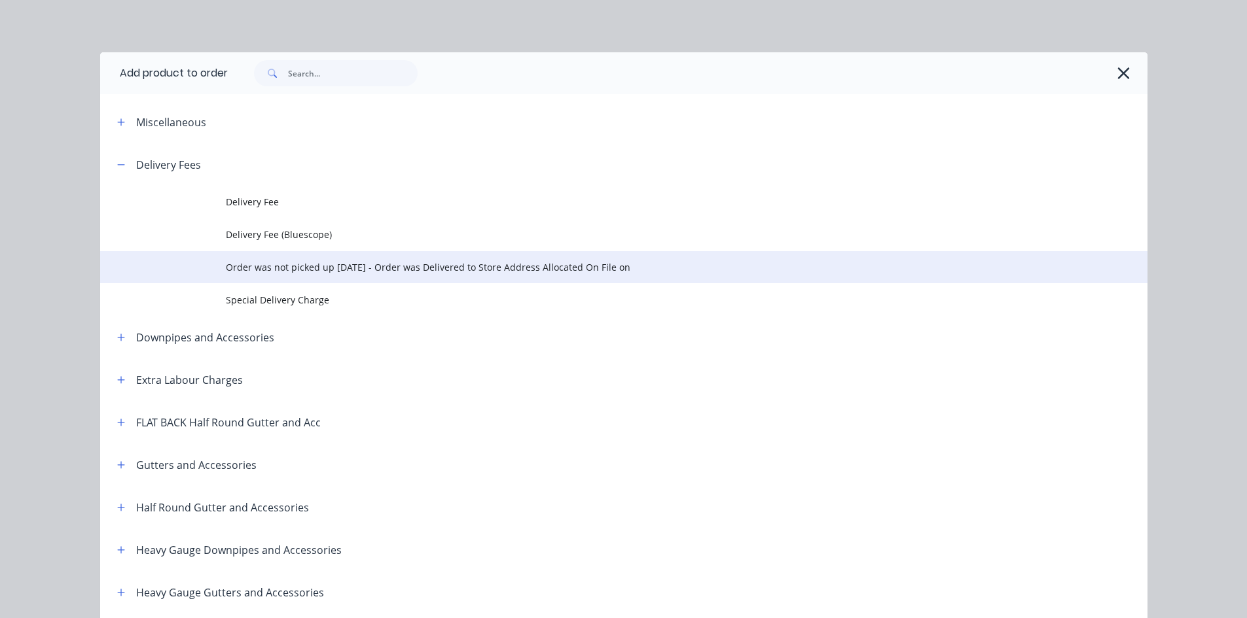
scroll to position [143, 0]
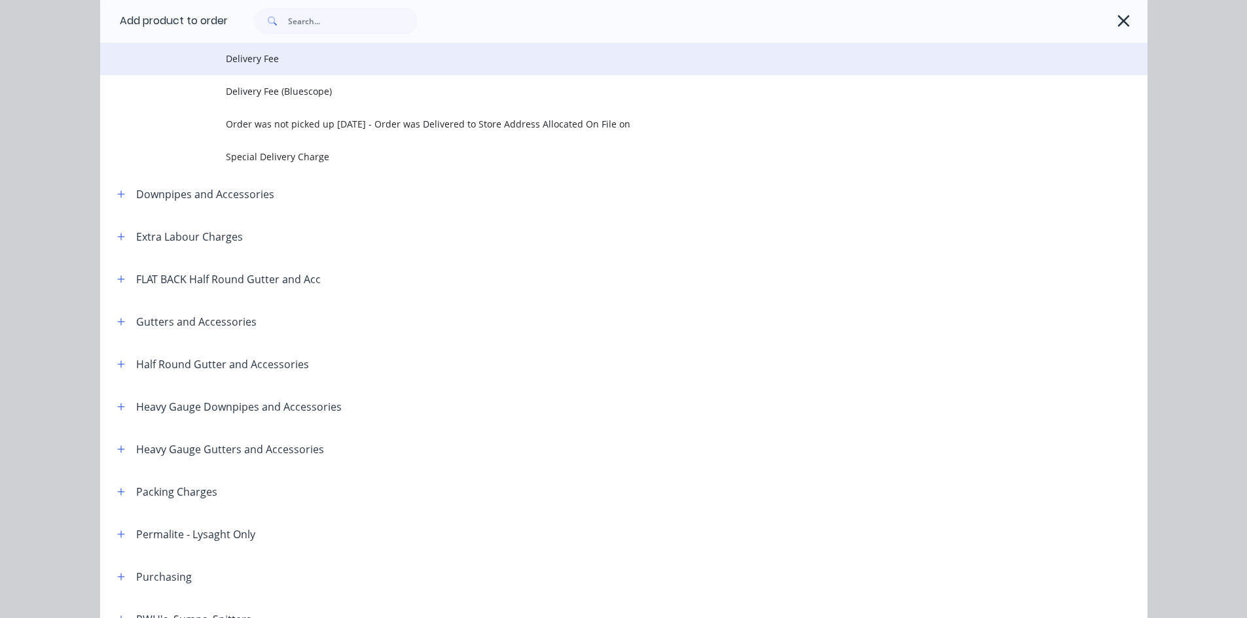
click at [336, 54] on span "Delivery Fee" at bounding box center [594, 59] width 737 height 14
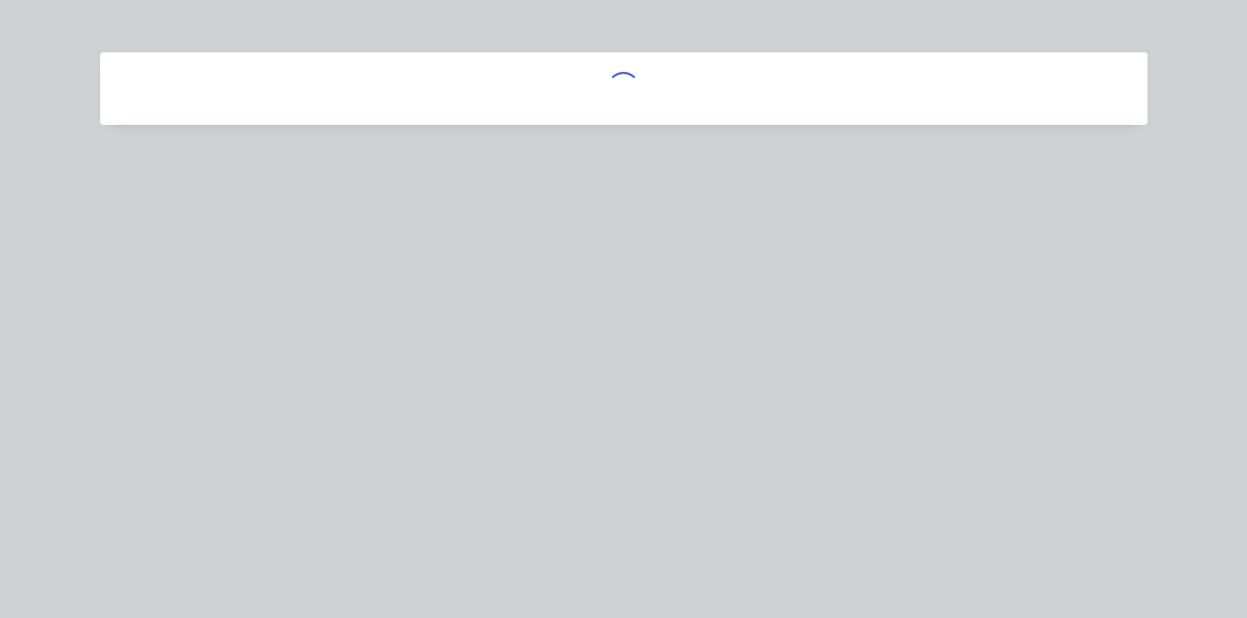
scroll to position [0, 0]
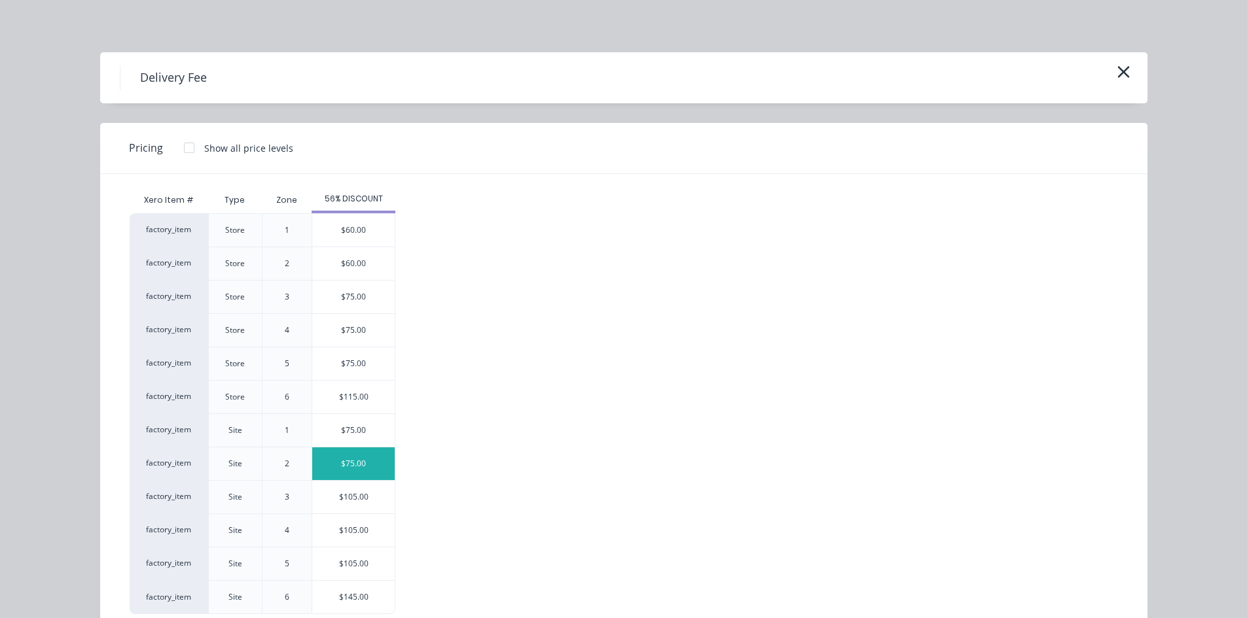
click at [367, 461] on div "$75.00" at bounding box center [353, 464] width 82 height 33
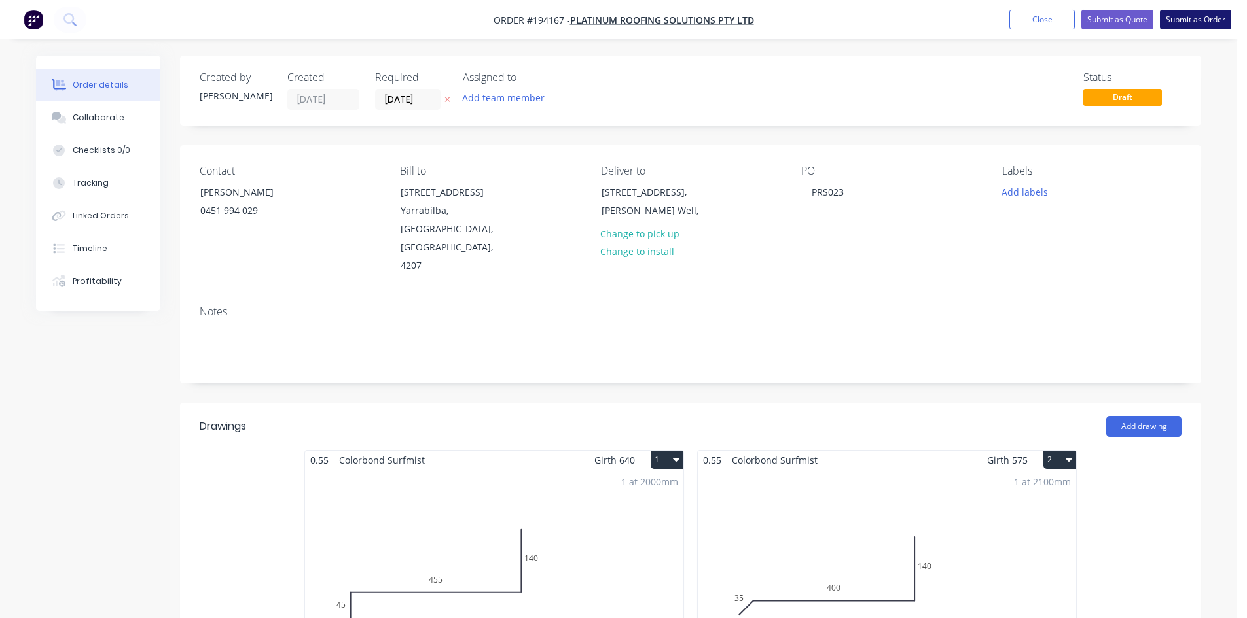
click at [1176, 18] on button "Submit as Order" at bounding box center [1195, 20] width 71 height 20
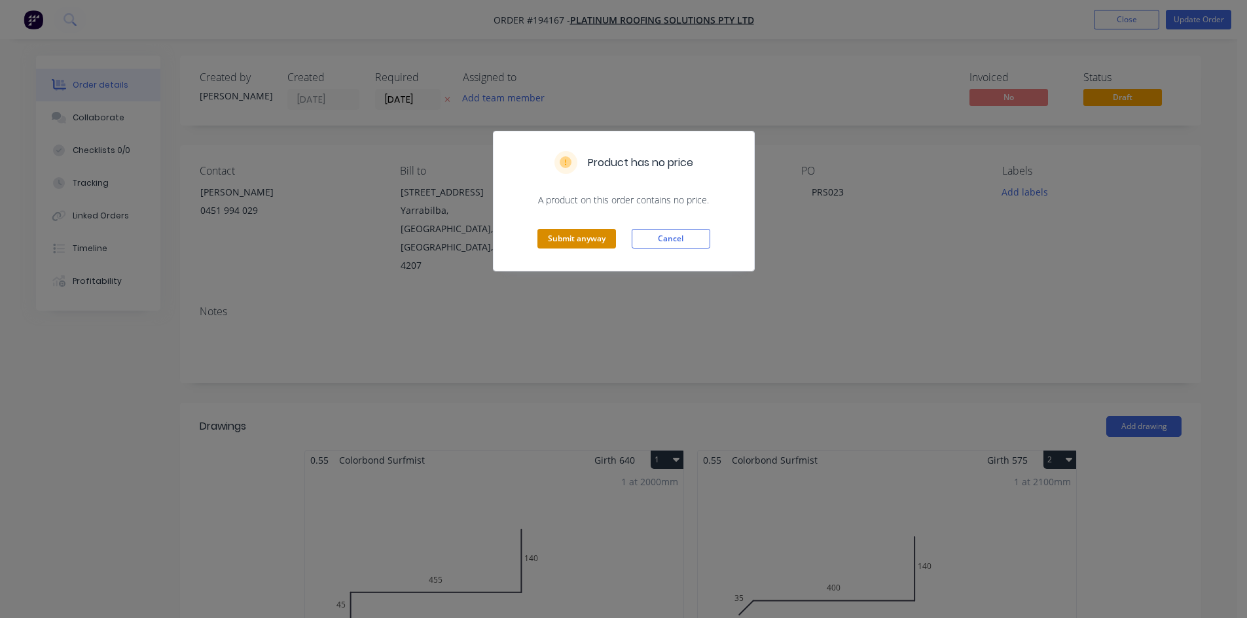
click at [564, 241] on button "Submit anyway" at bounding box center [576, 239] width 79 height 20
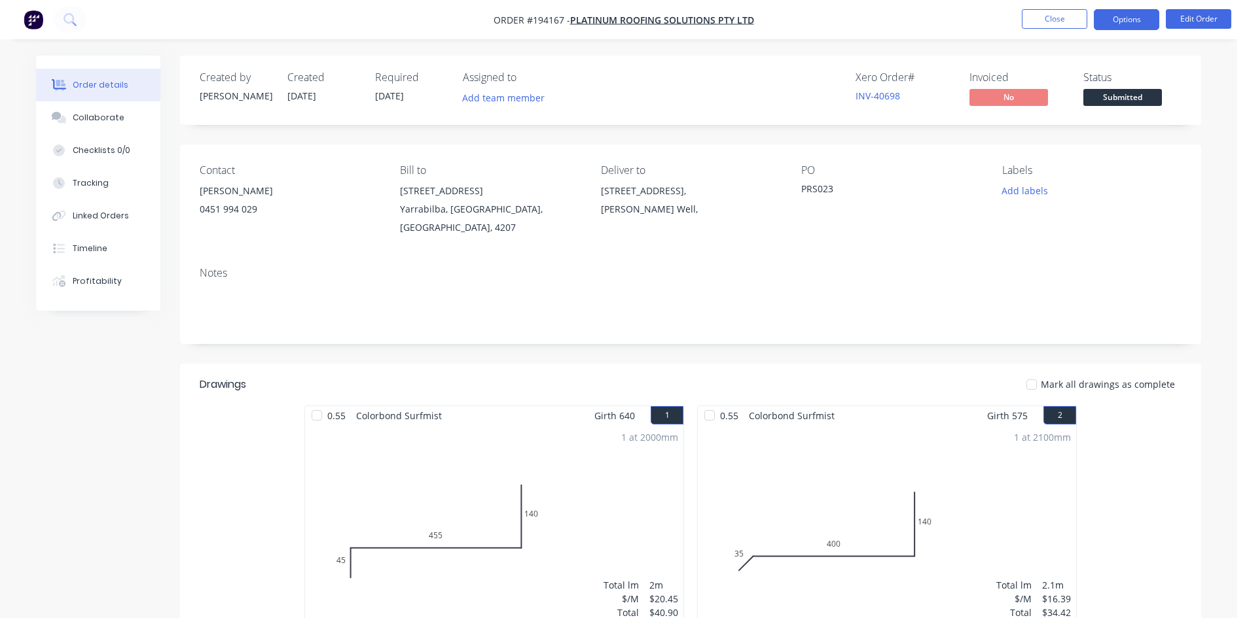
click at [1128, 16] on button "Options" at bounding box center [1126, 19] width 65 height 21
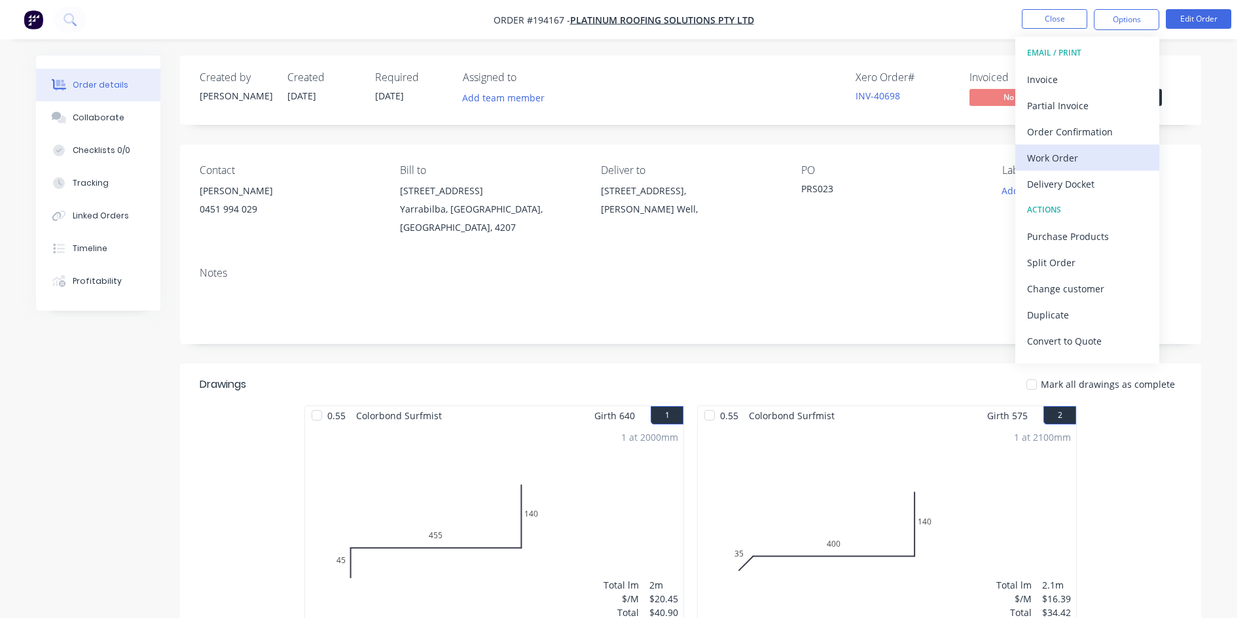
click at [1076, 154] on div "Work Order" at bounding box center [1087, 158] width 120 height 19
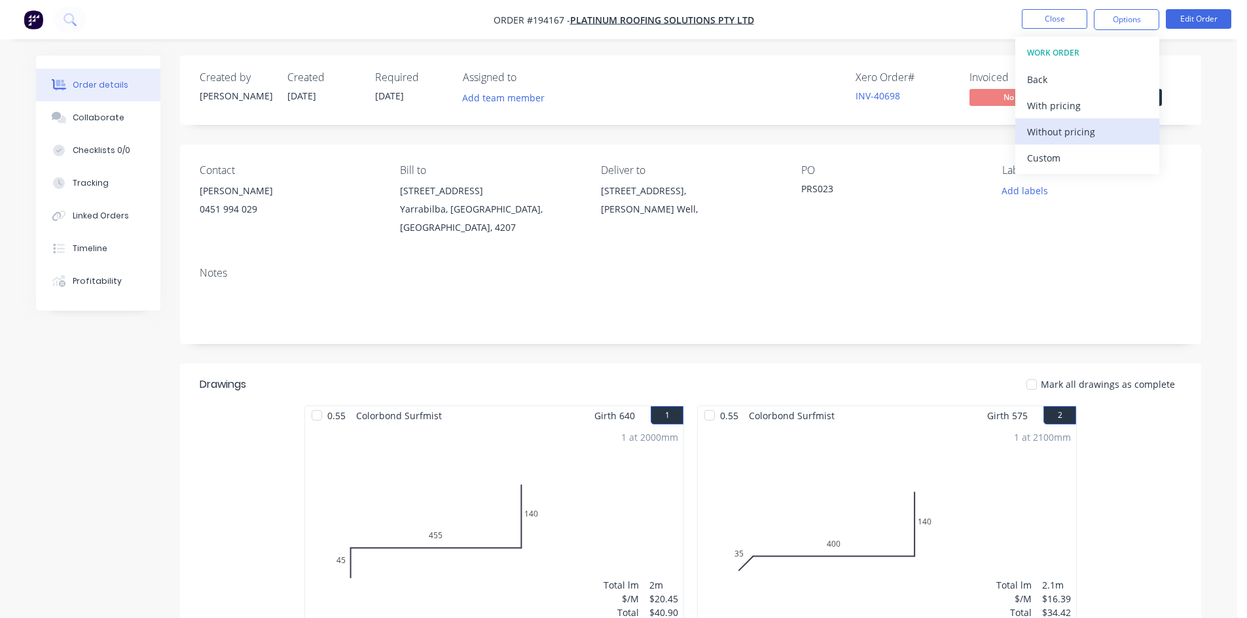
click at [1080, 138] on div "Without pricing" at bounding box center [1087, 131] width 120 height 19
